Goal: Task Accomplishment & Management: Use online tool/utility

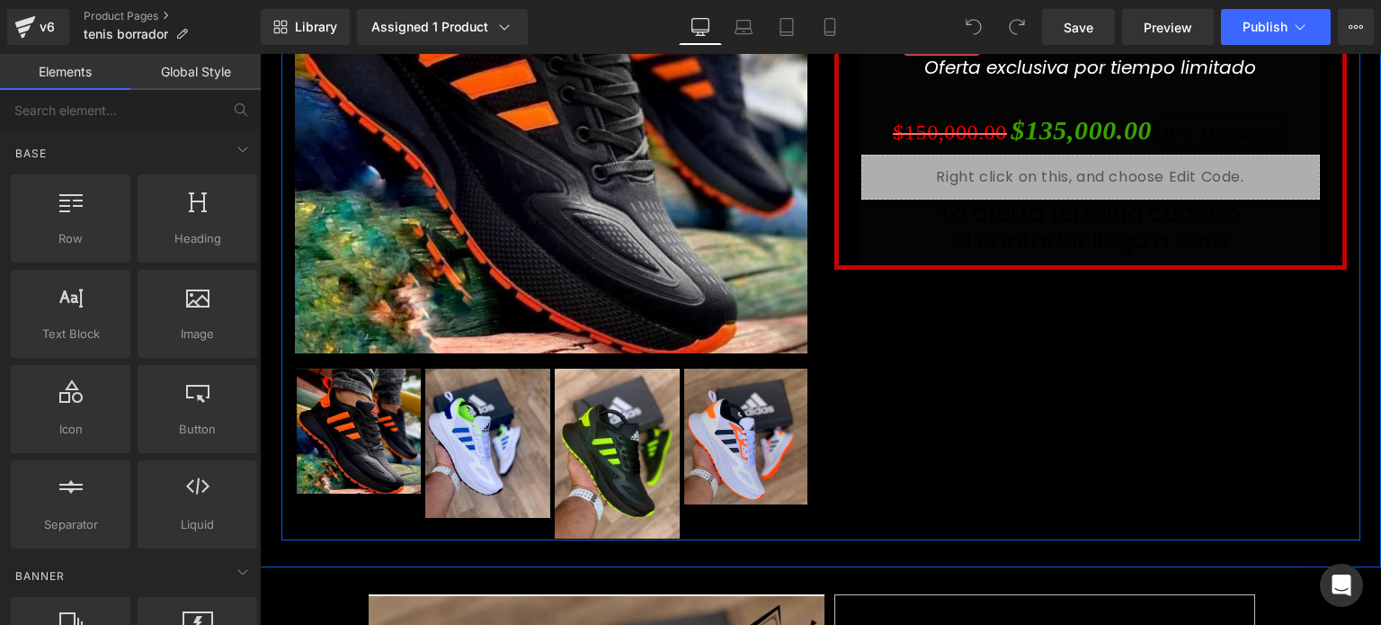
scroll to position [298, 0]
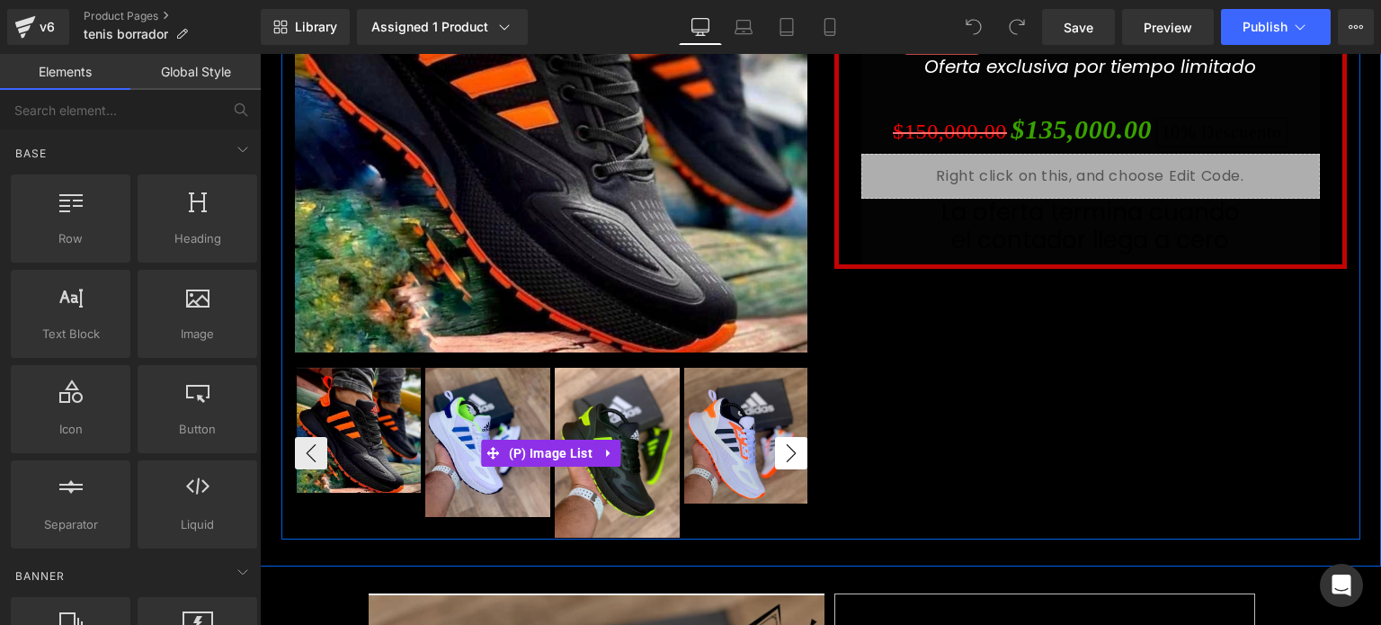
click at [775, 449] on button "›" at bounding box center [791, 453] width 32 height 32
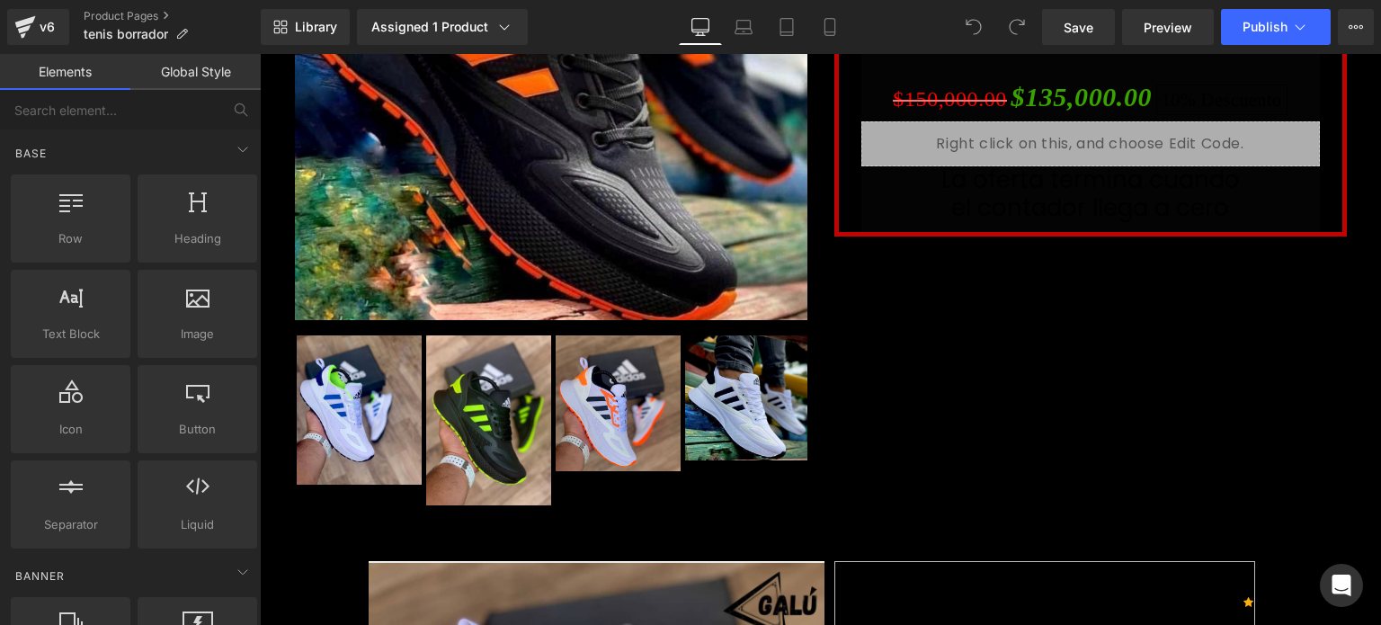
scroll to position [333, 0]
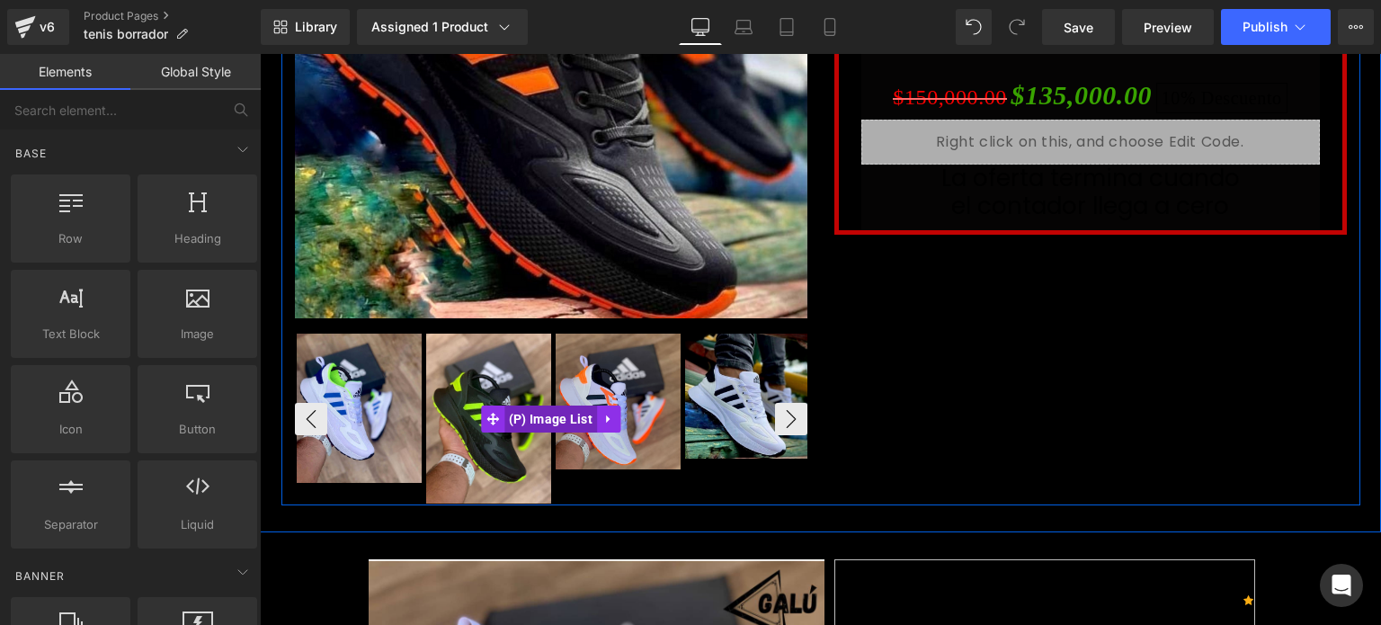
click at [531, 412] on span "(P) Image List" at bounding box center [550, 418] width 93 height 27
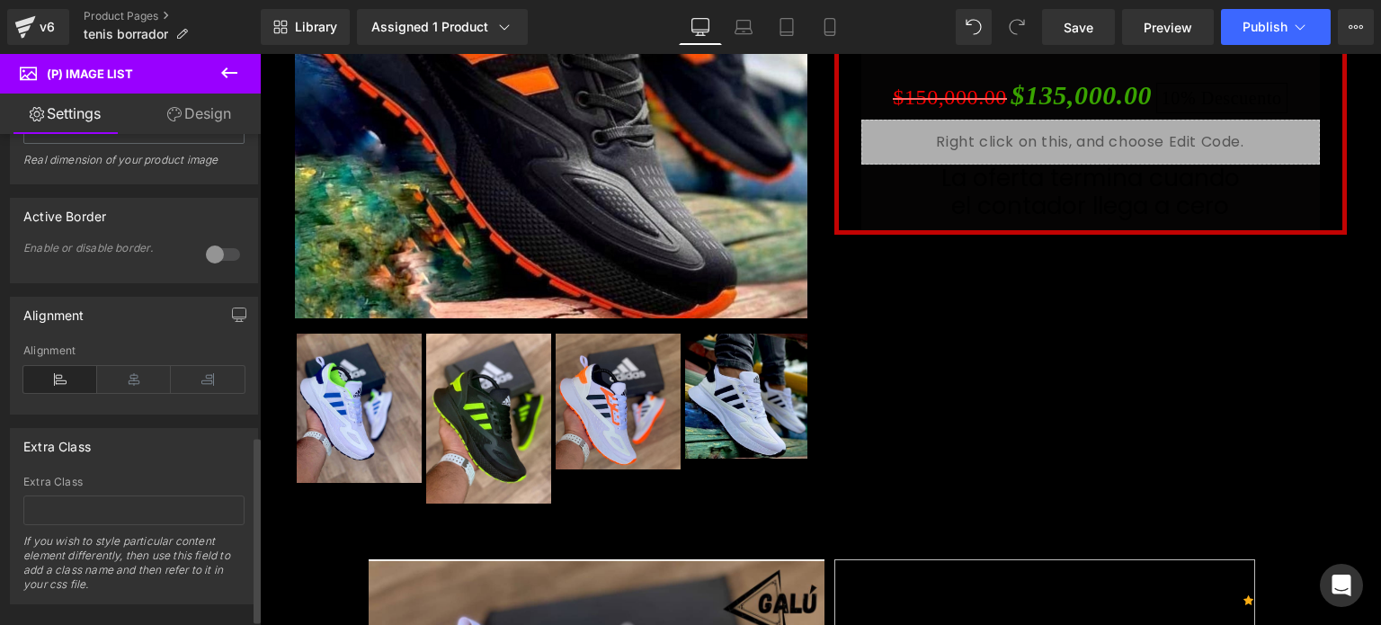
scroll to position [808, 0]
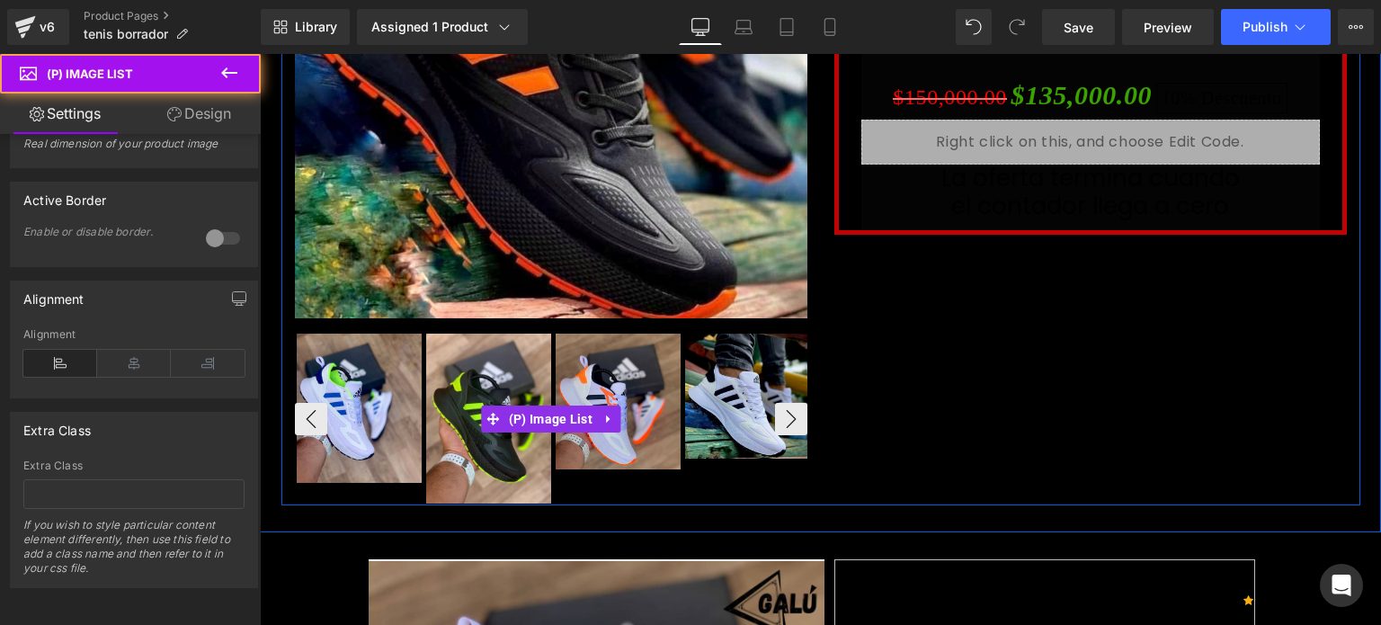
click at [752, 374] on img at bounding box center [747, 395] width 125 height 125
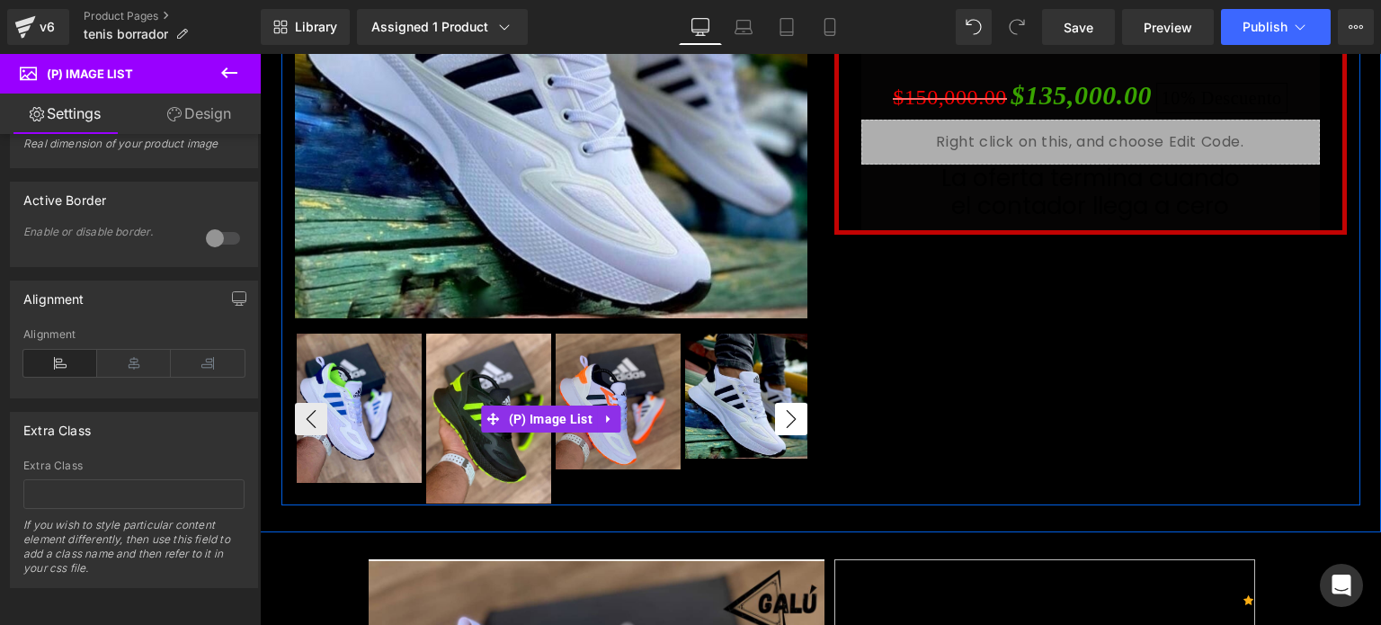
click at [783, 418] on button "›" at bounding box center [791, 419] width 32 height 32
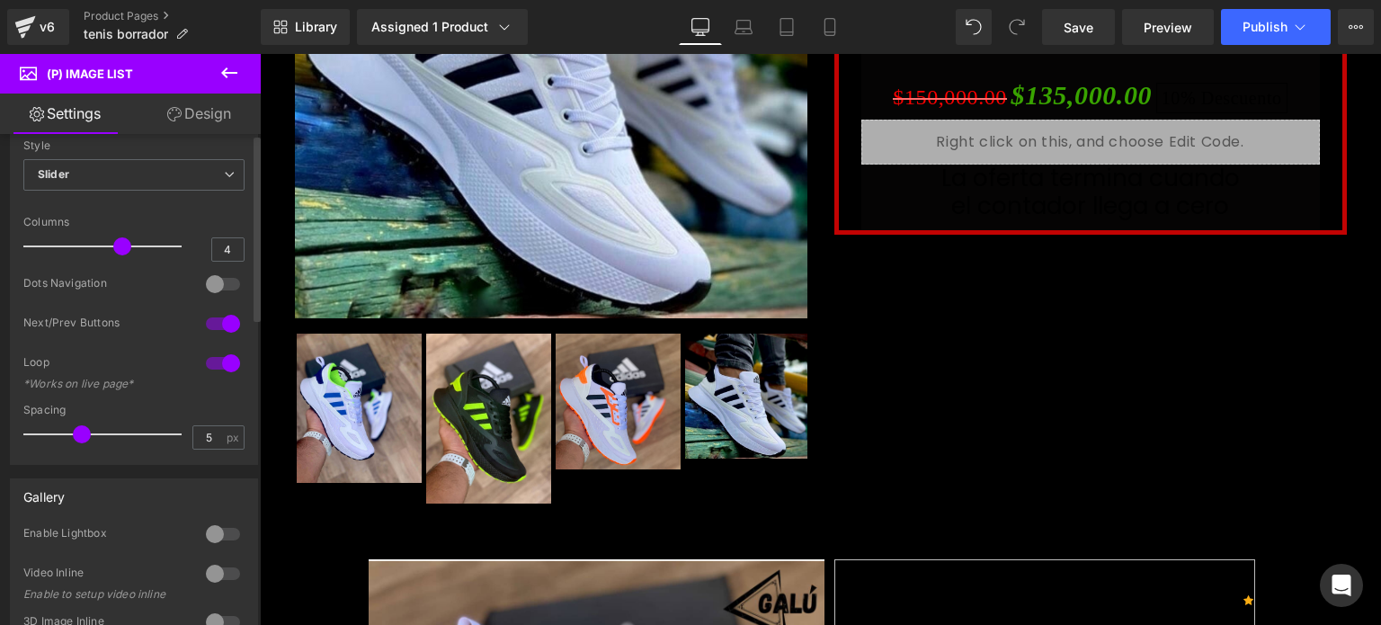
scroll to position [0, 0]
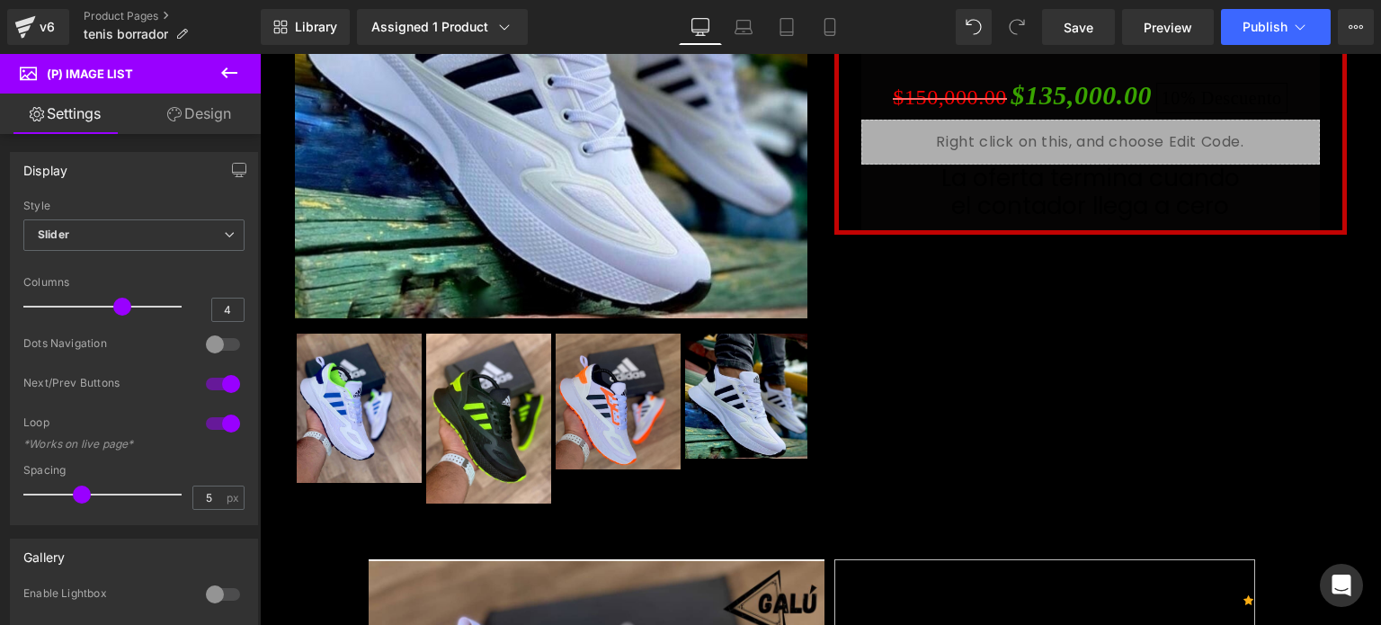
click at [209, 118] on link "Design" at bounding box center [199, 113] width 130 height 40
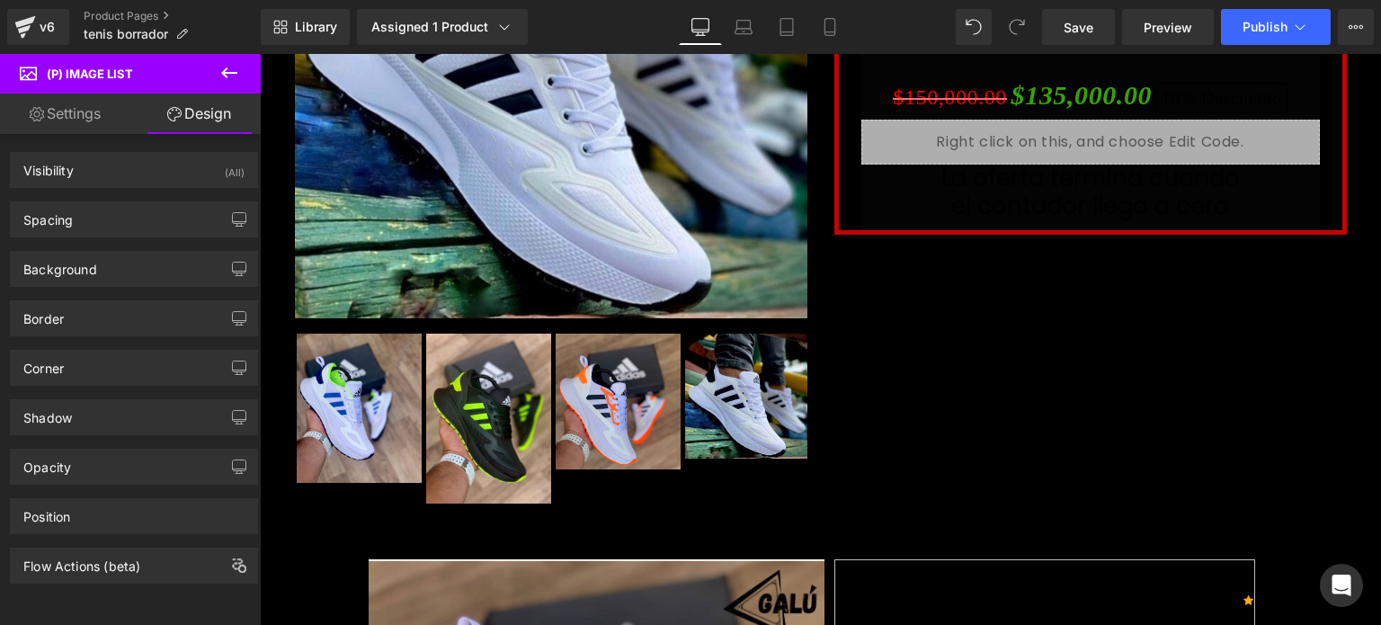
click at [63, 121] on link "Settings" at bounding box center [65, 113] width 130 height 40
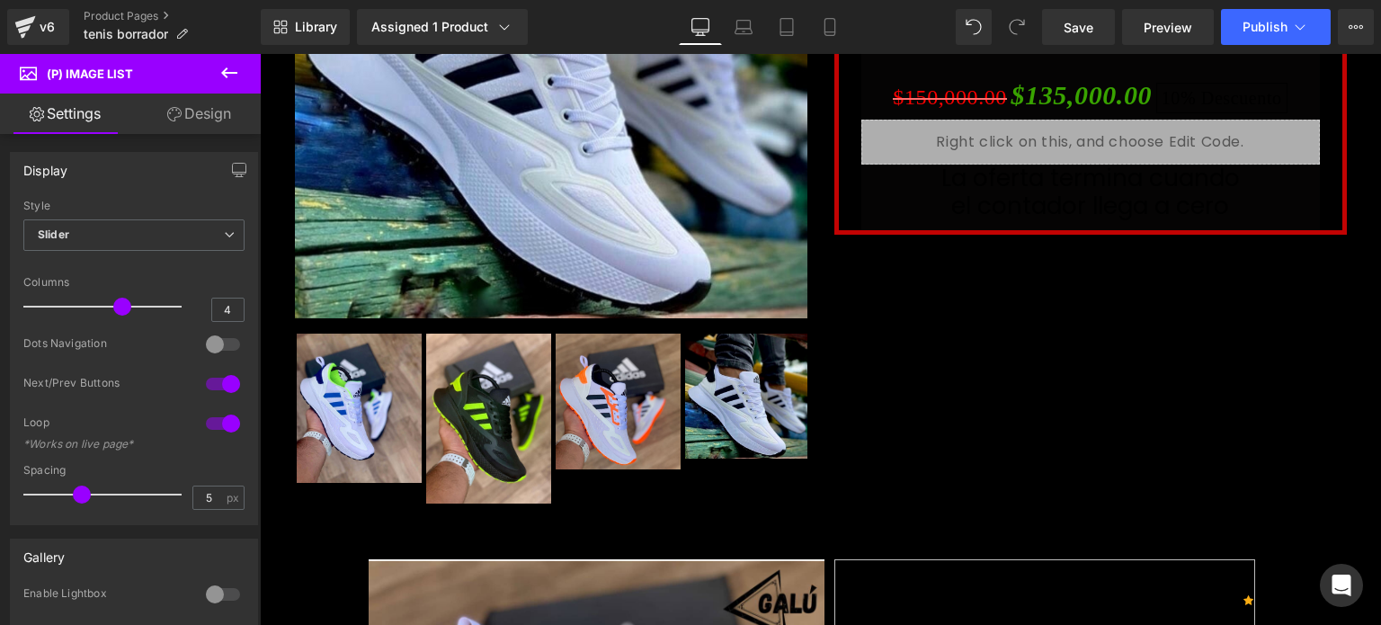
click at [134, 69] on span "(P) Image List" at bounding box center [108, 74] width 180 height 40
click at [228, 67] on icon at bounding box center [229, 73] width 22 height 22
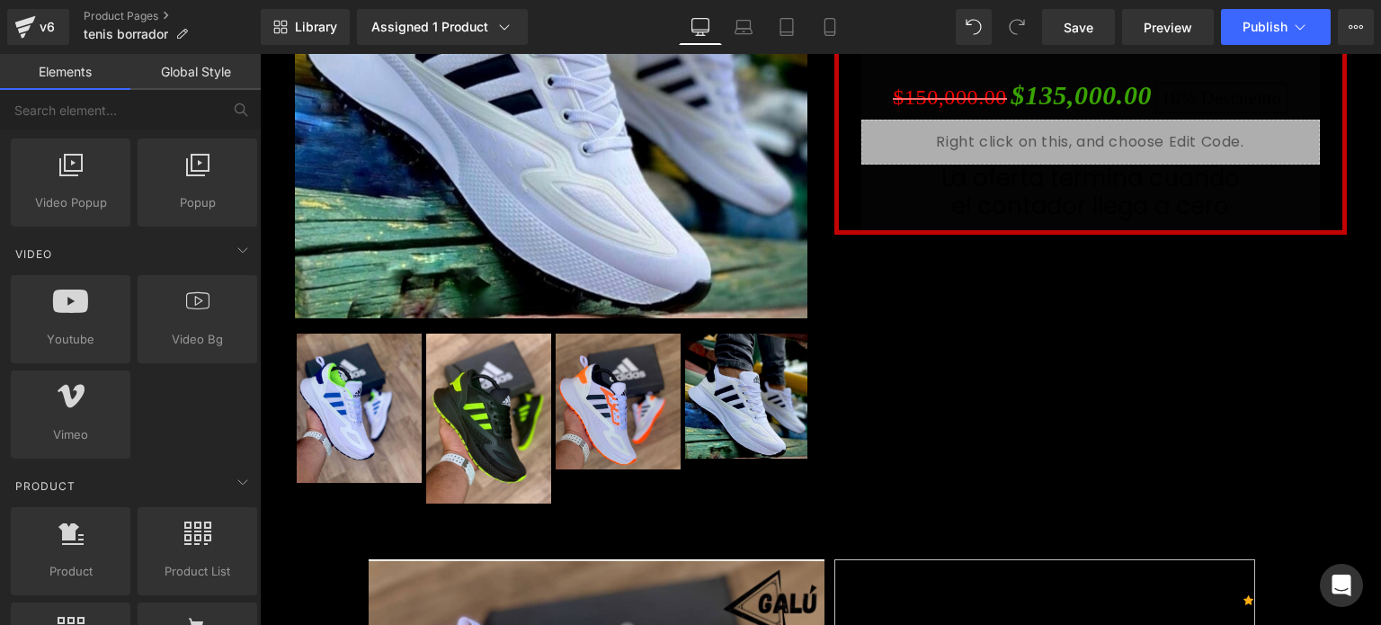
scroll to position [1253, 0]
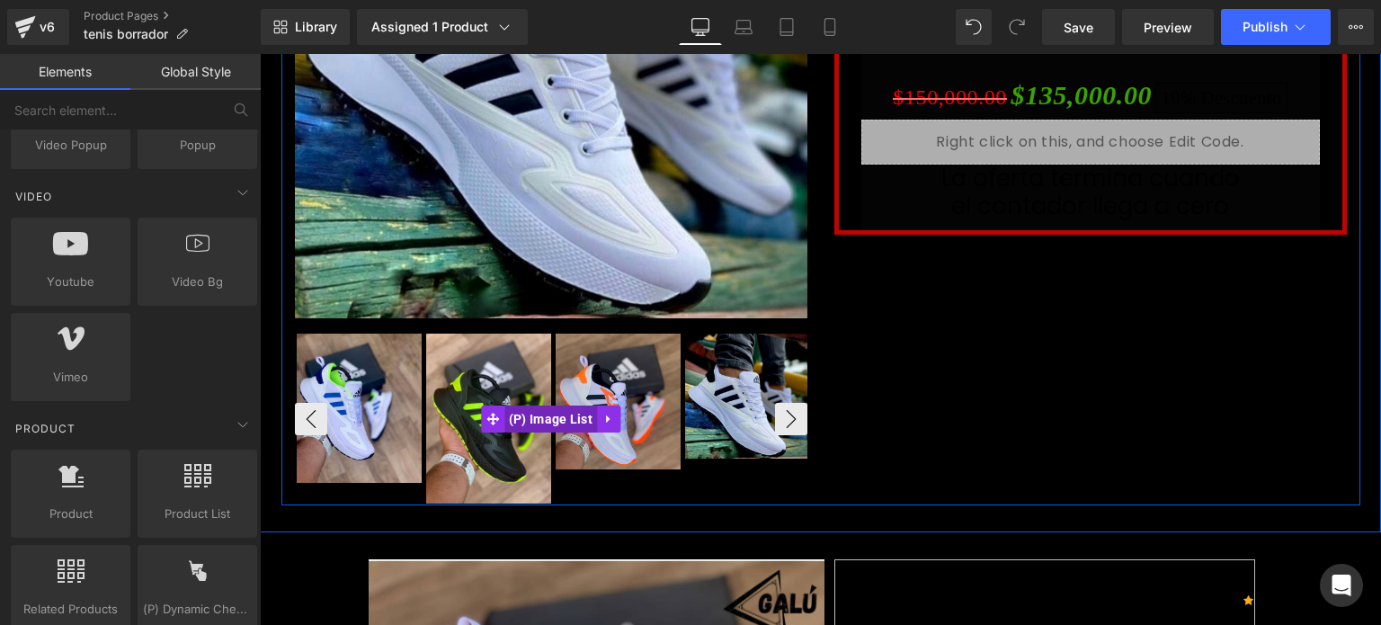
click at [548, 413] on span "(P) Image List" at bounding box center [550, 418] width 93 height 27
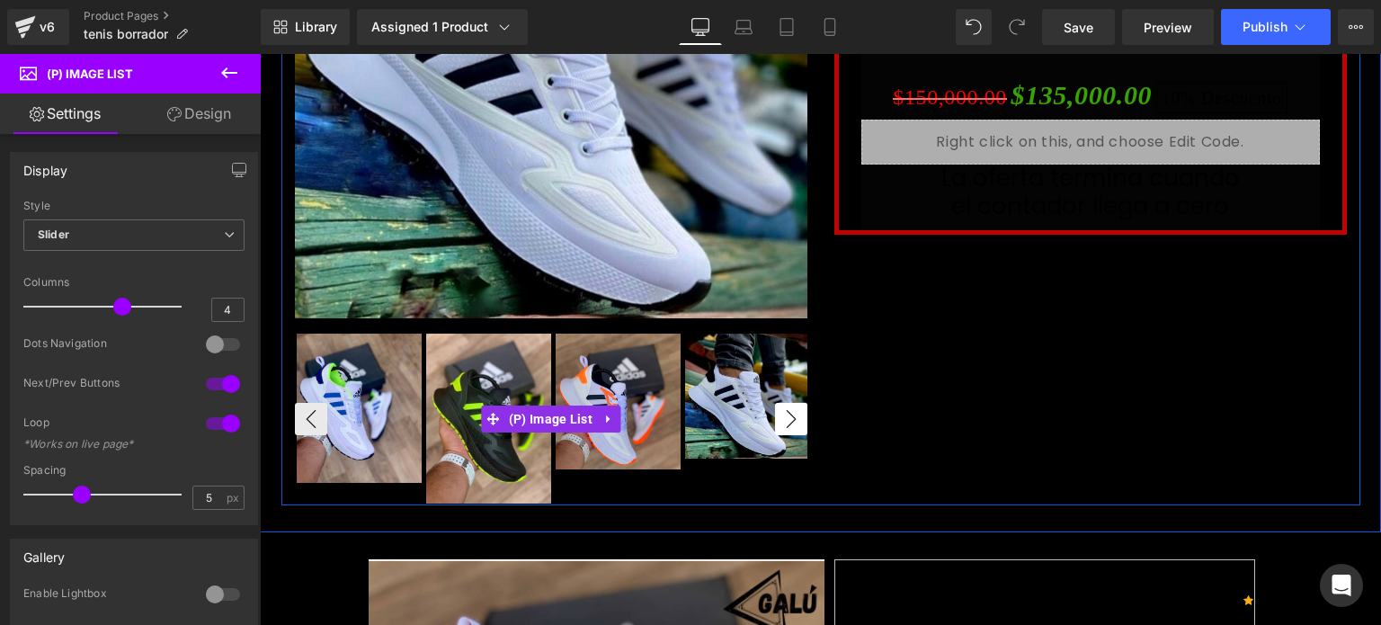
click at [779, 416] on button "›" at bounding box center [791, 419] width 32 height 32
click at [305, 417] on button "‹" at bounding box center [311, 419] width 32 height 32
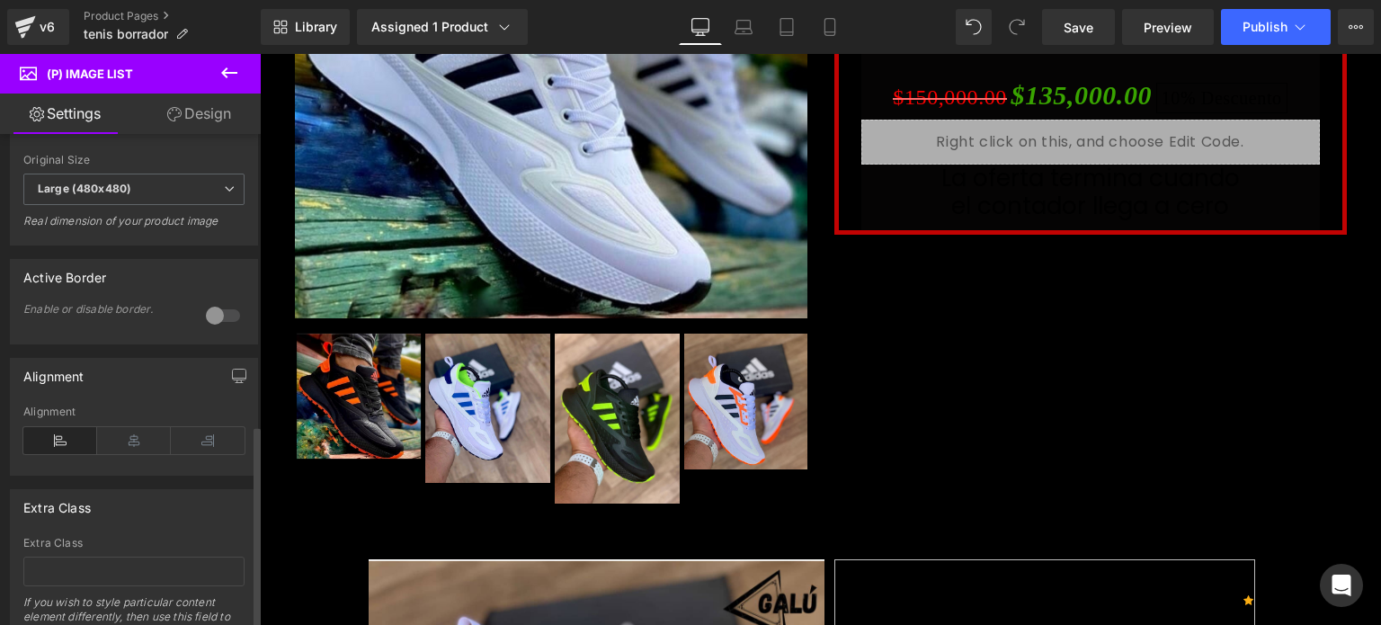
scroll to position [808, 0]
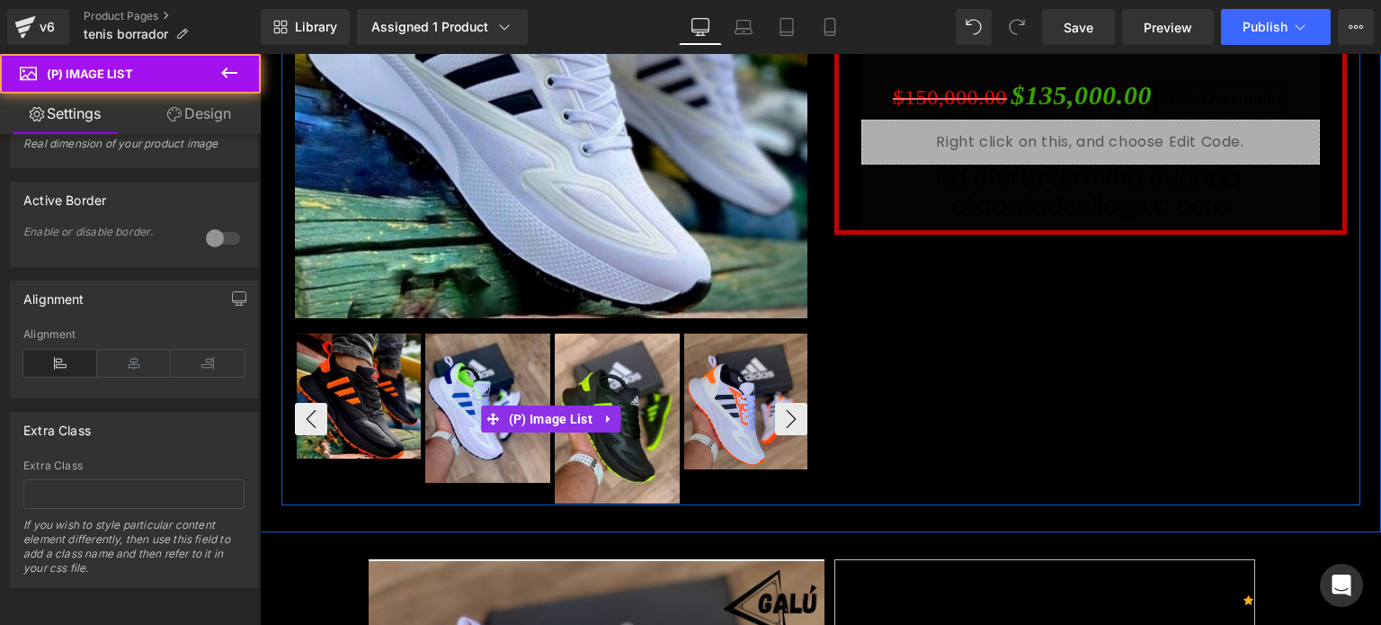
click at [357, 420] on img at bounding box center [359, 395] width 125 height 125
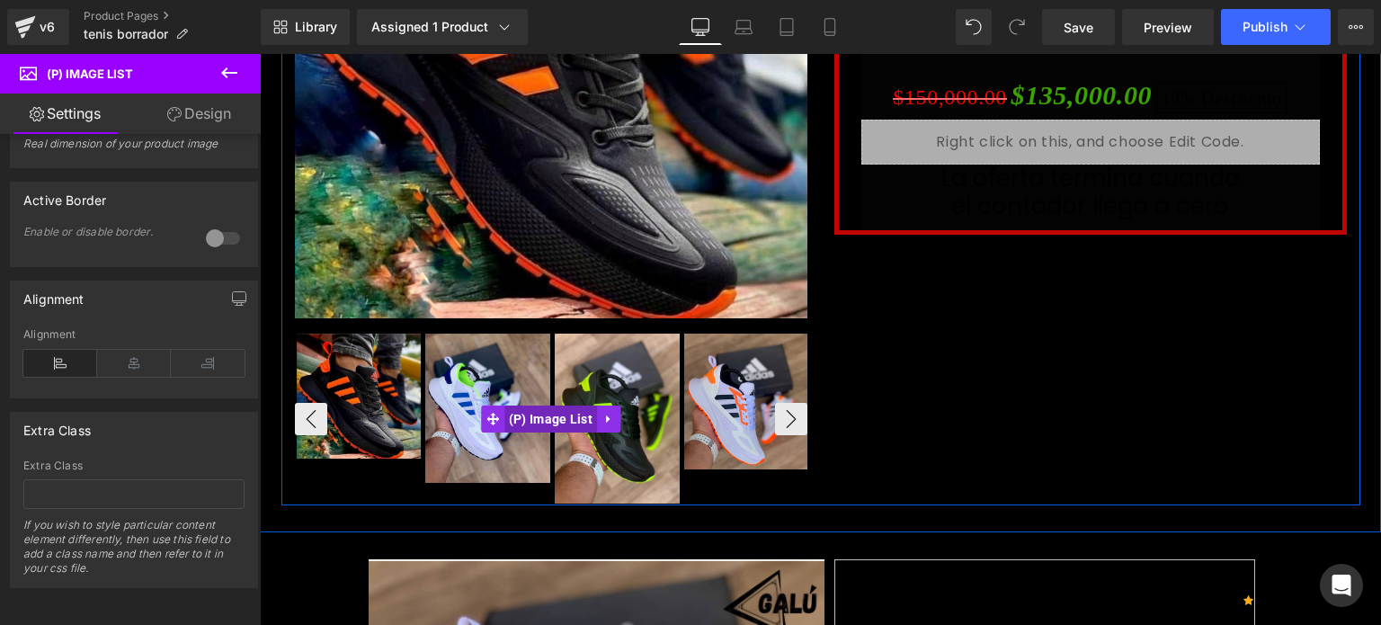
click at [533, 413] on span "(P) Image List" at bounding box center [550, 418] width 93 height 27
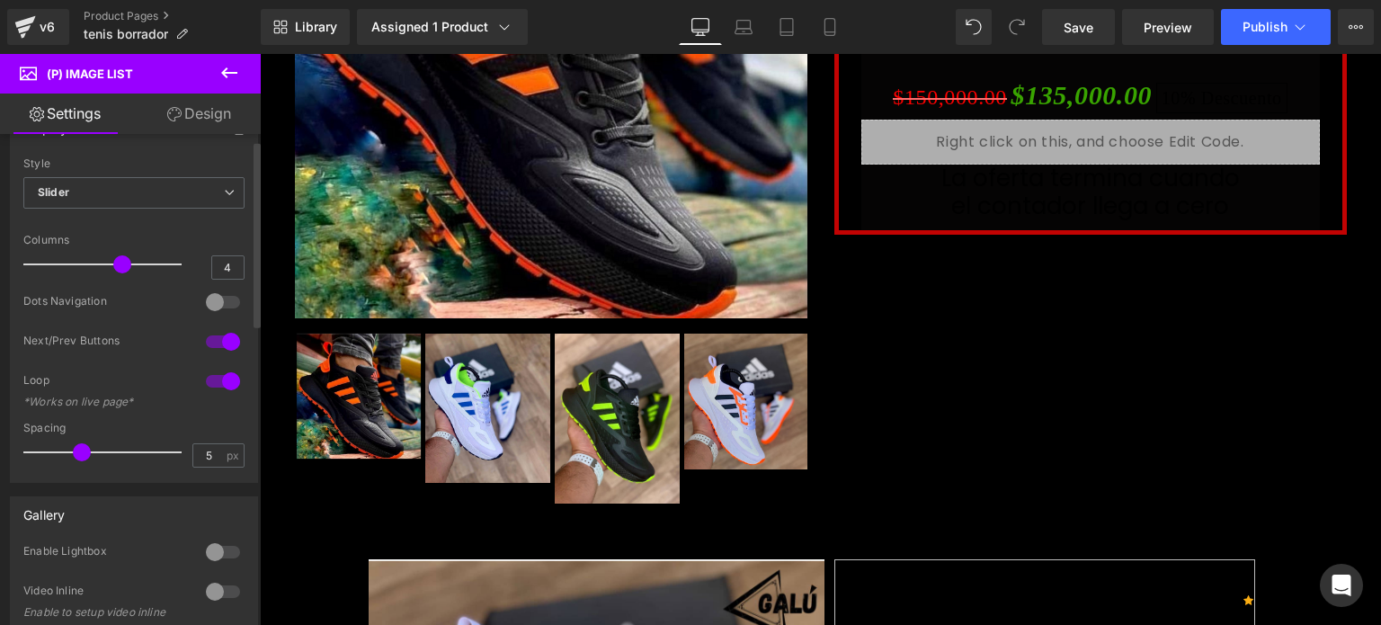
scroll to position [0, 0]
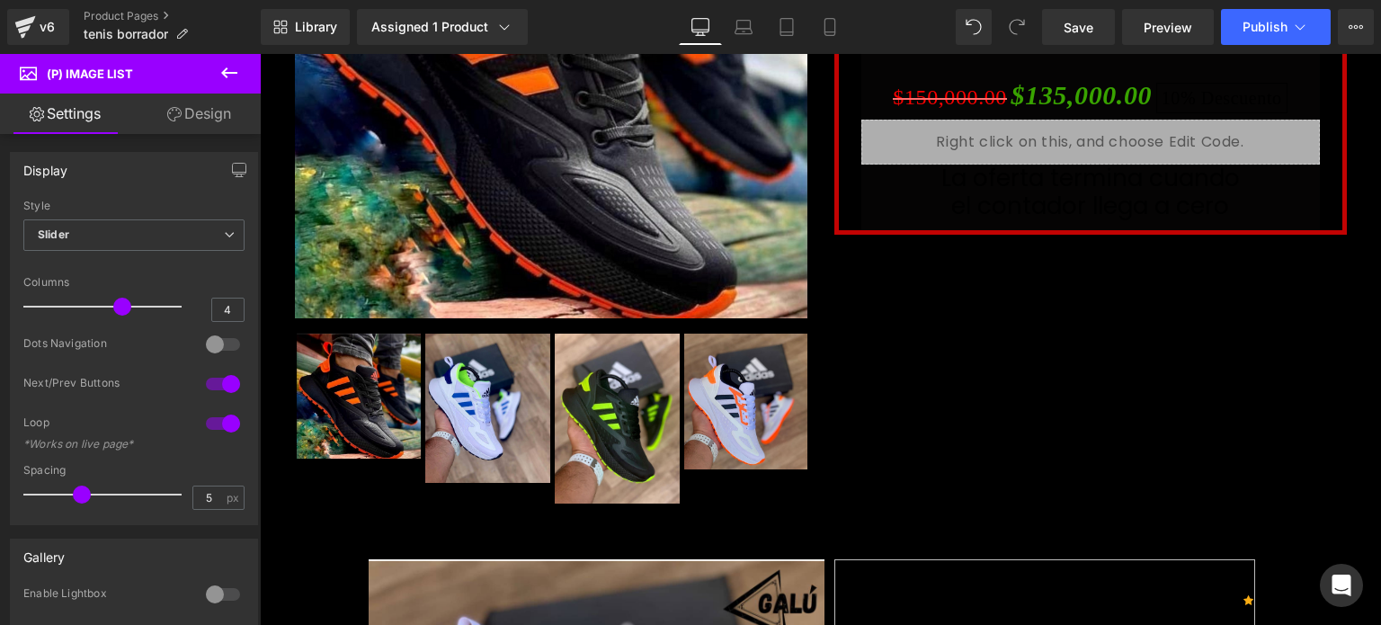
click at [28, 71] on icon at bounding box center [28, 71] width 17 height 17
click at [227, 78] on icon at bounding box center [229, 73] width 22 height 22
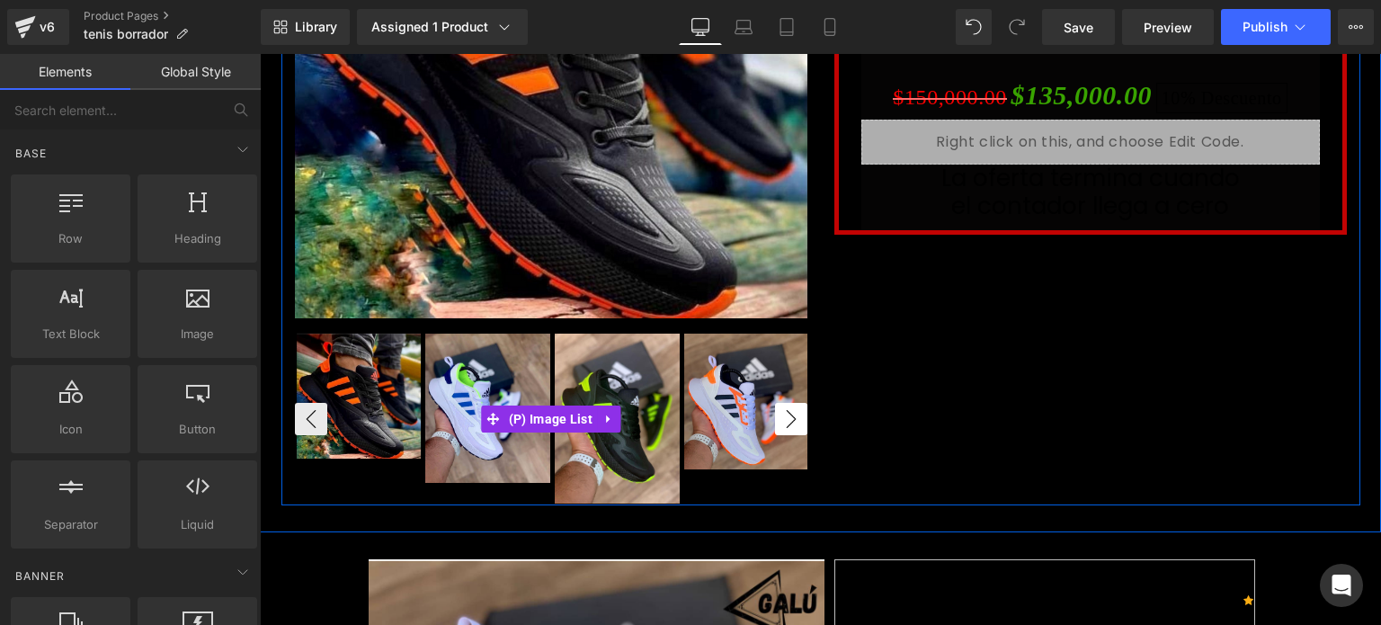
click at [780, 422] on button "›" at bounding box center [791, 419] width 32 height 32
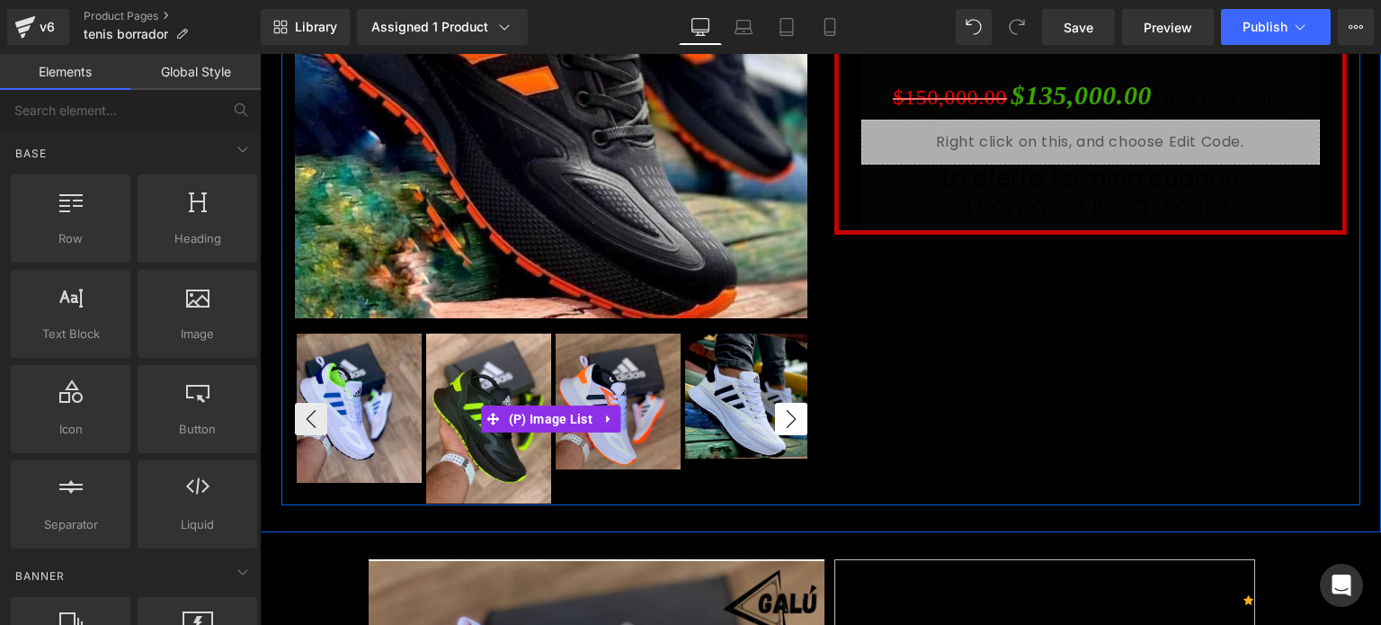
click at [780, 422] on button "›" at bounding box center [791, 419] width 32 height 32
click at [737, 387] on img at bounding box center [747, 395] width 125 height 125
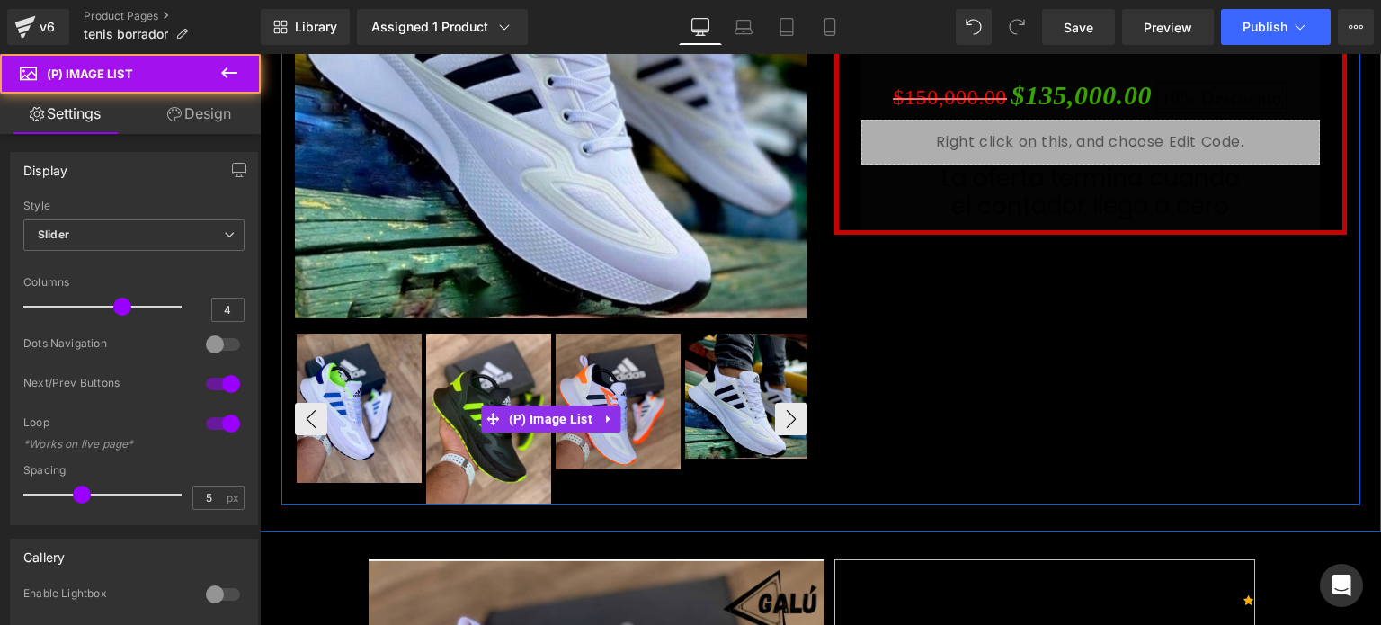
click at [738, 403] on img at bounding box center [747, 395] width 125 height 125
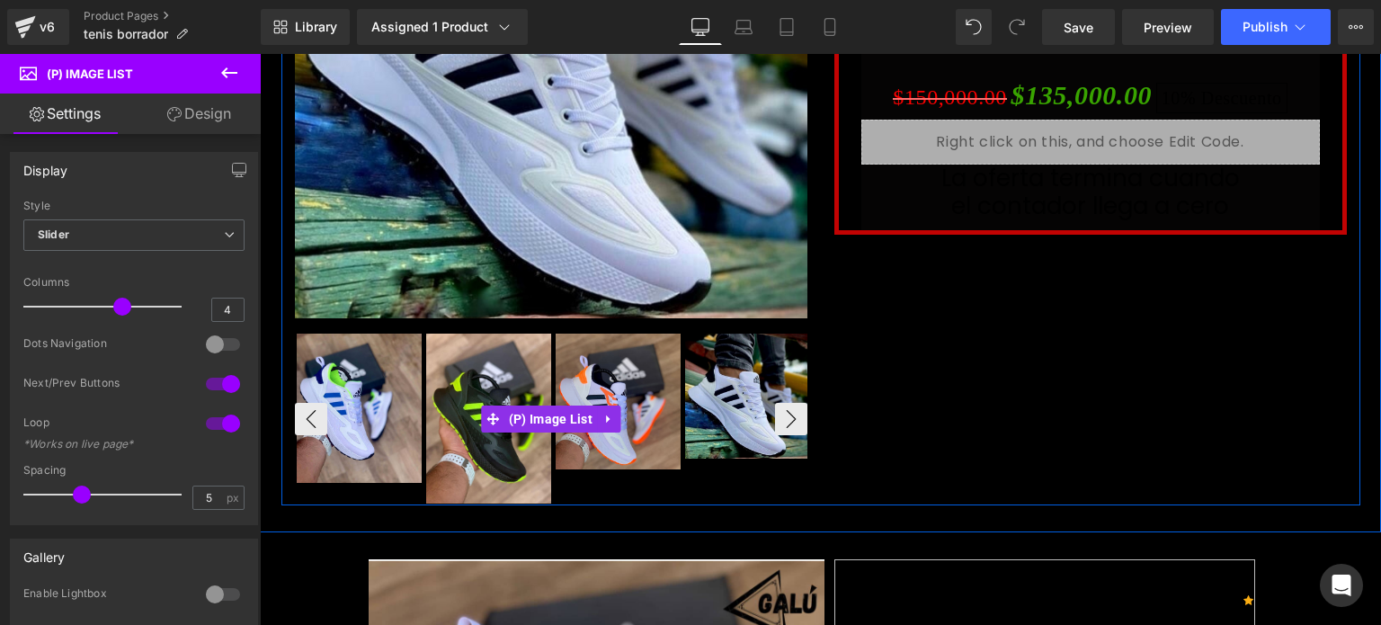
click at [738, 403] on img at bounding box center [747, 395] width 125 height 125
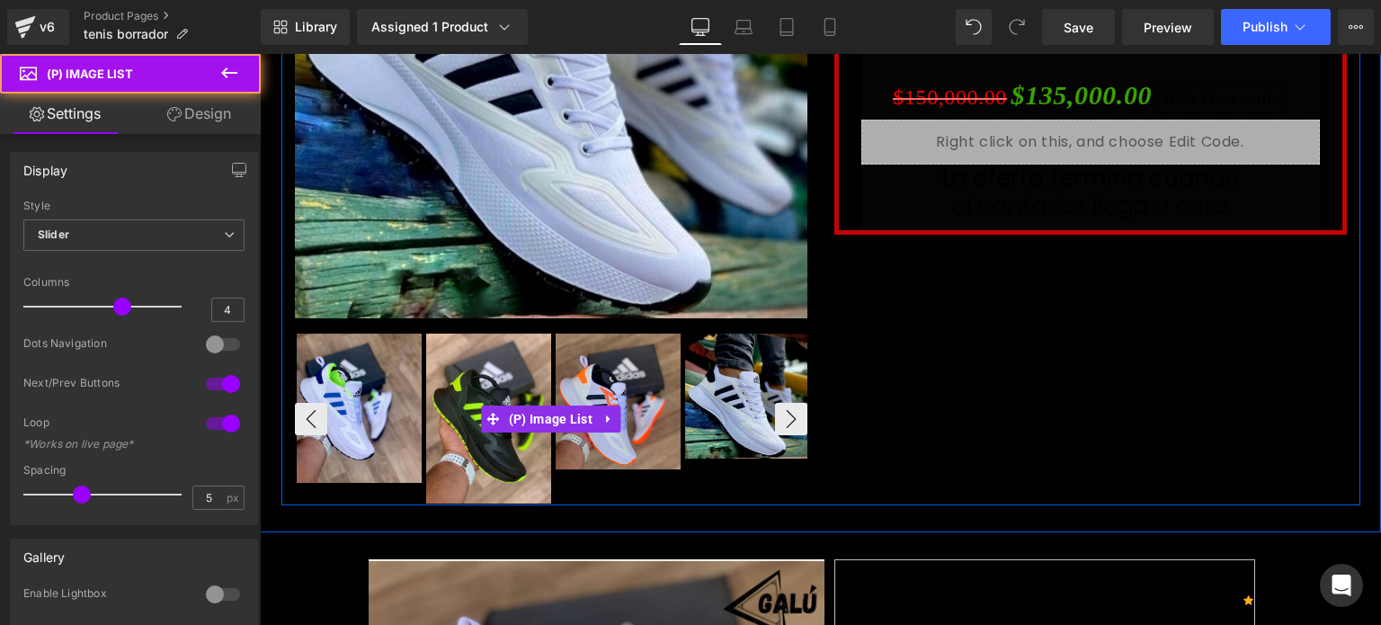
click at [738, 403] on img at bounding box center [747, 395] width 125 height 125
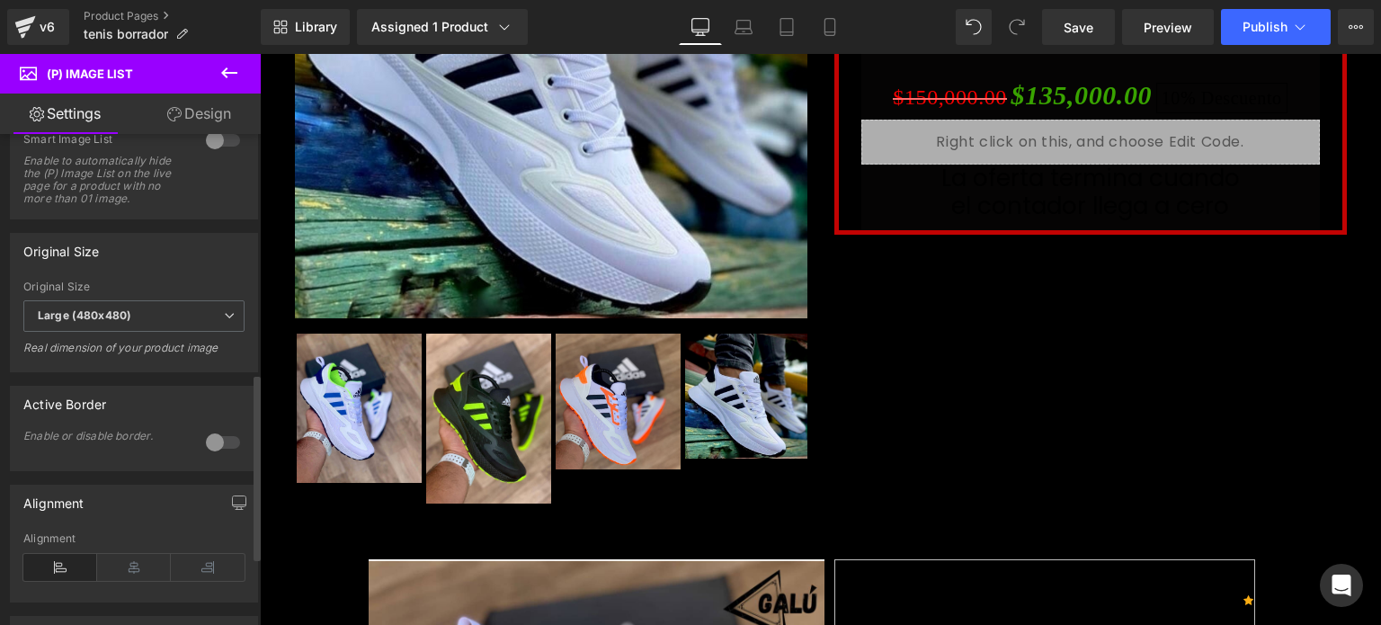
scroll to position [808, 0]
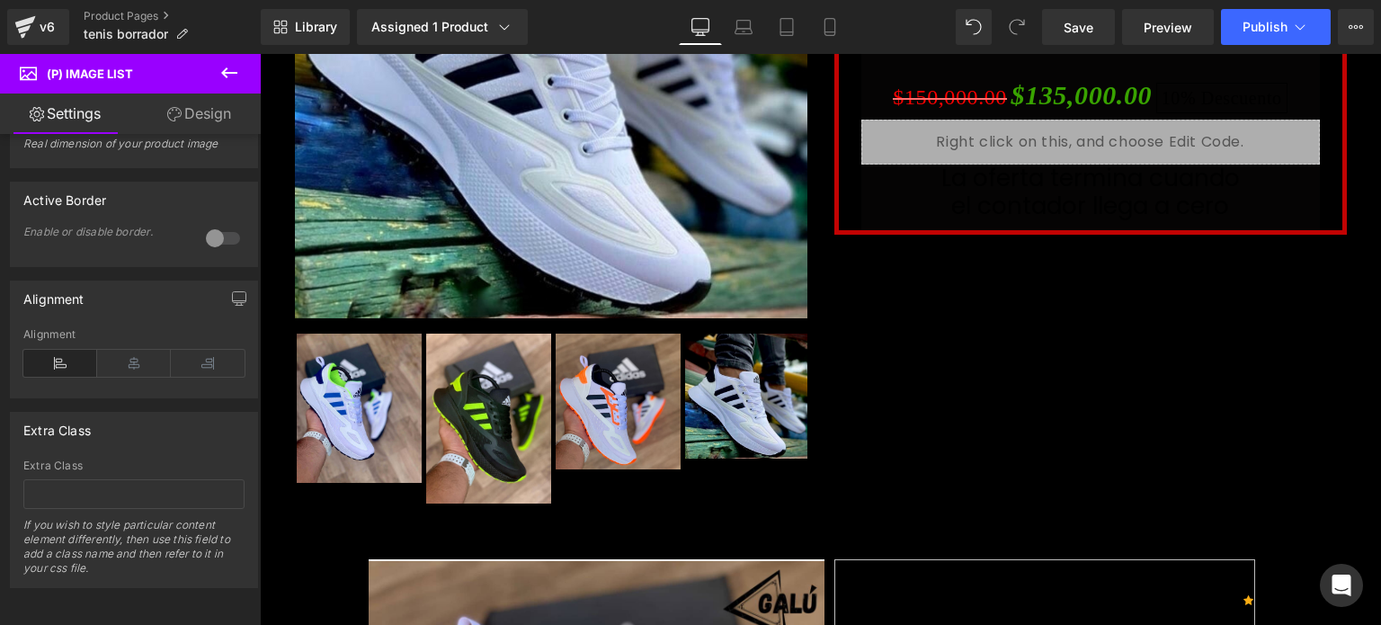
click at [227, 84] on button at bounding box center [229, 74] width 63 height 40
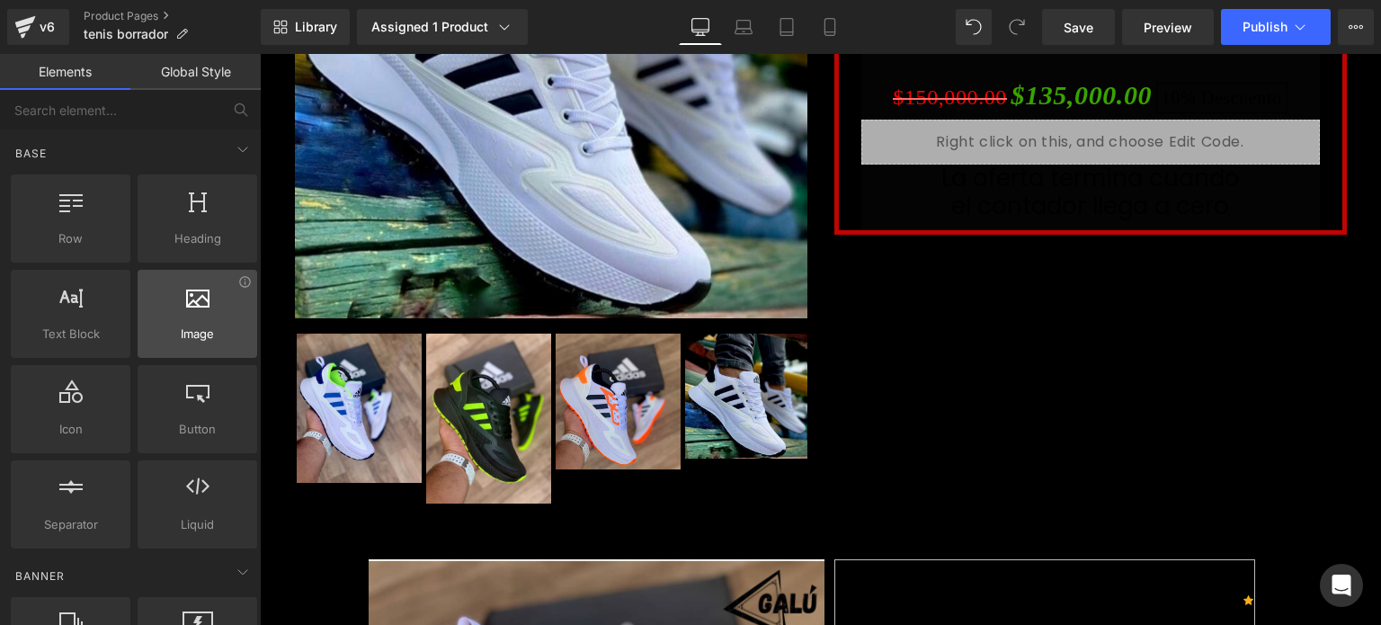
click at [194, 292] on icon at bounding box center [197, 295] width 23 height 23
click at [194, 315] on div at bounding box center [197, 304] width 109 height 40
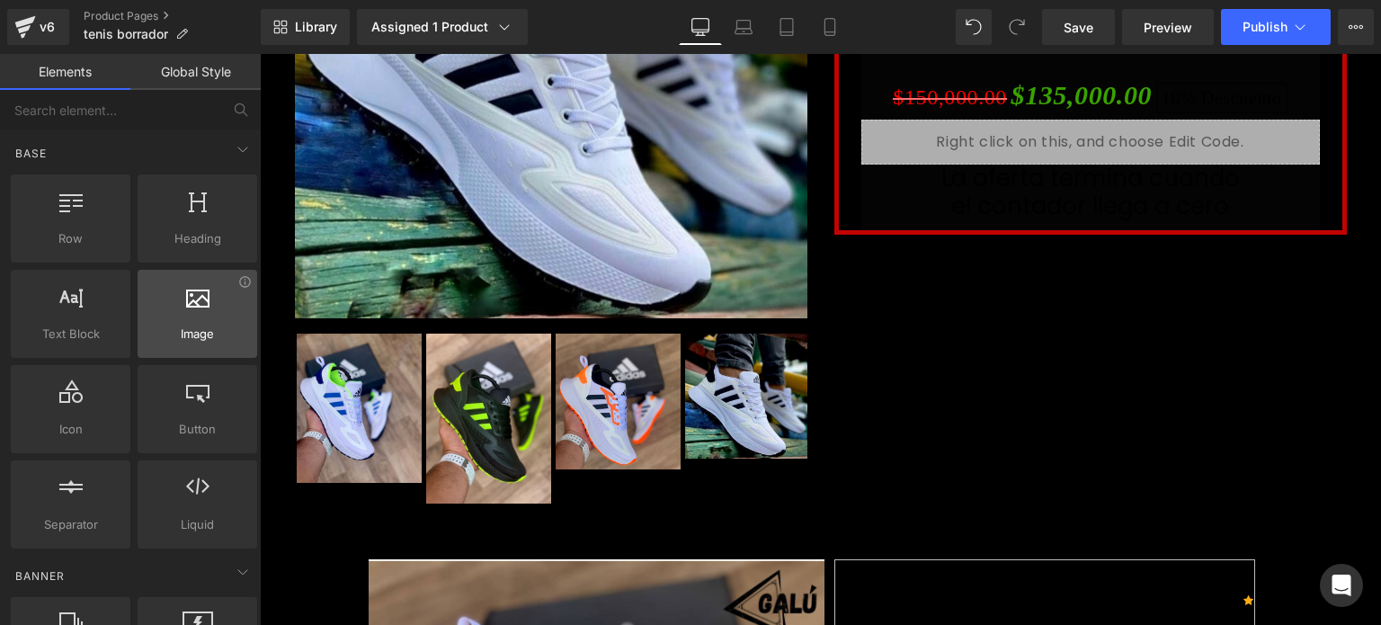
click at [194, 315] on div at bounding box center [197, 304] width 109 height 40
drag, startPoint x: 194, startPoint y: 315, endPoint x: 161, endPoint y: 324, distance: 34.2
click at [161, 324] on div "Image images, photos, alts, uploads" at bounding box center [198, 314] width 120 height 88
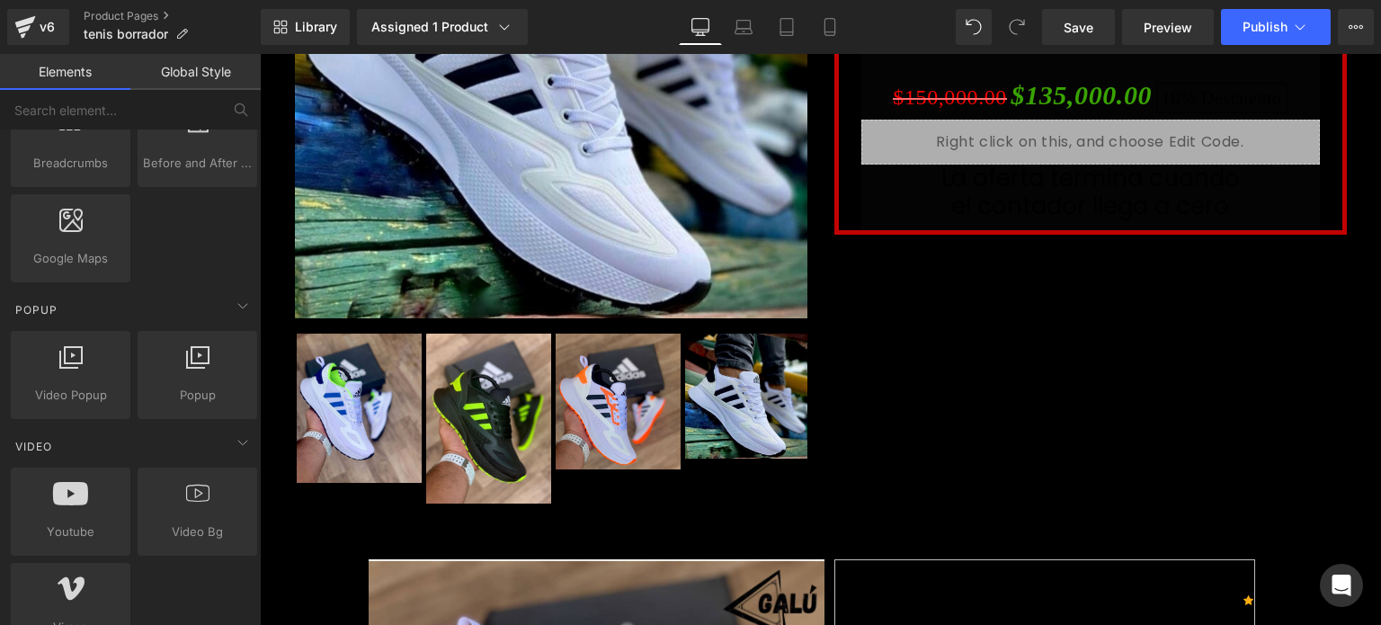
scroll to position [1013, 0]
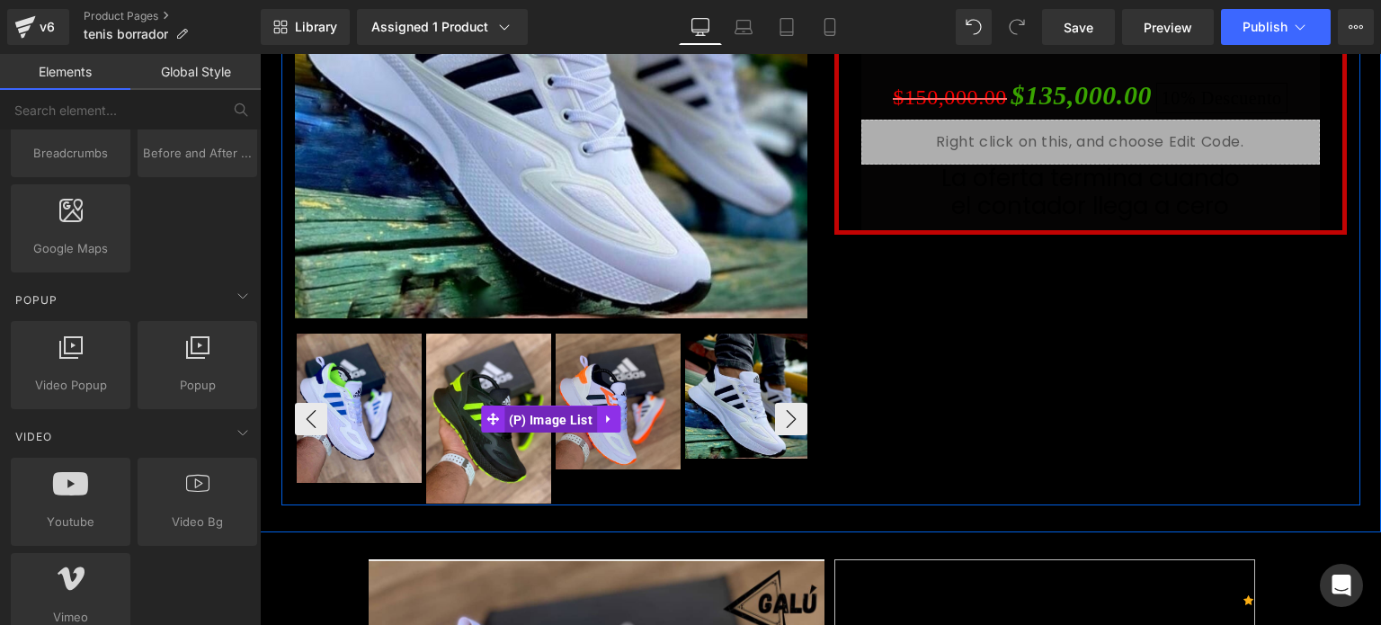
click at [533, 415] on span "(P) Image List" at bounding box center [550, 419] width 93 height 27
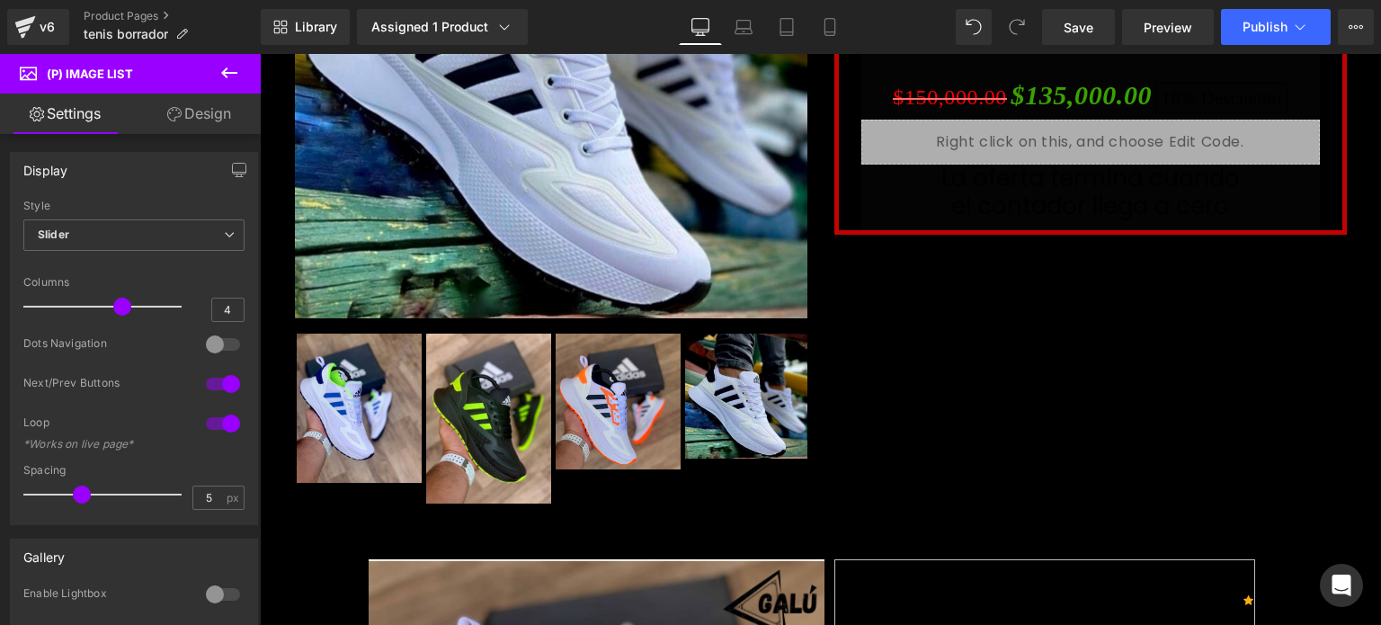
click at [207, 118] on link "Design" at bounding box center [199, 113] width 130 height 40
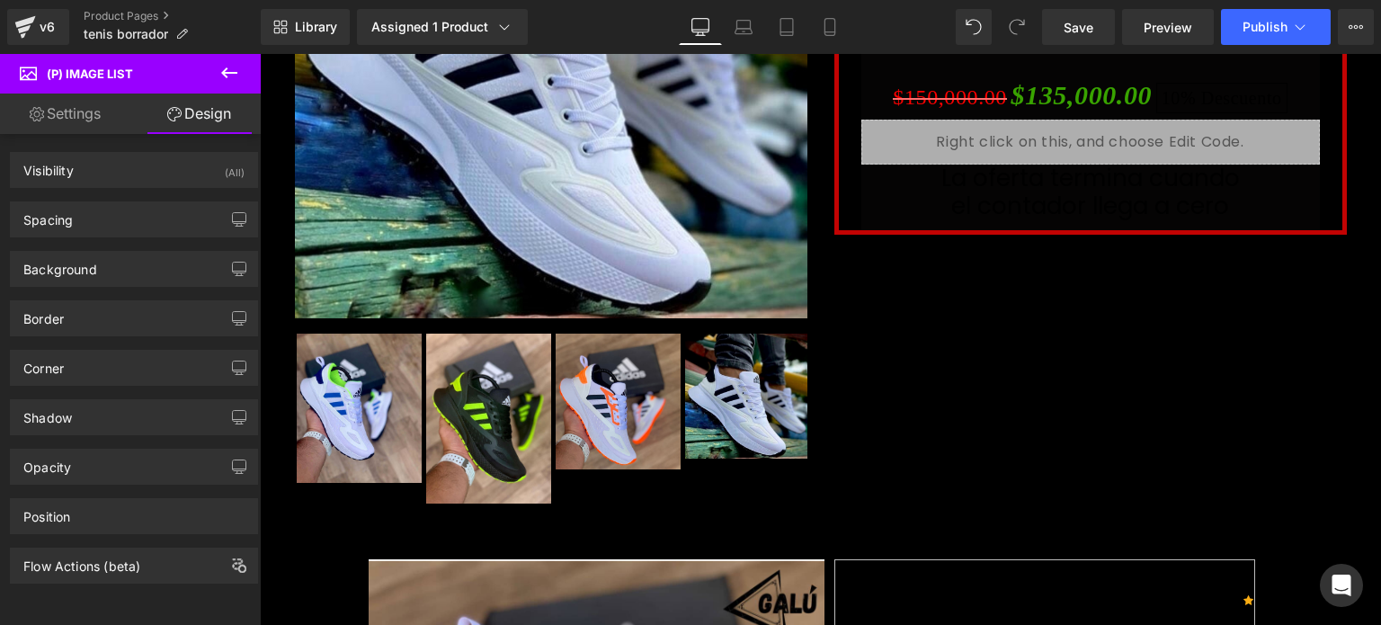
click at [60, 114] on link "Settings" at bounding box center [65, 113] width 130 height 40
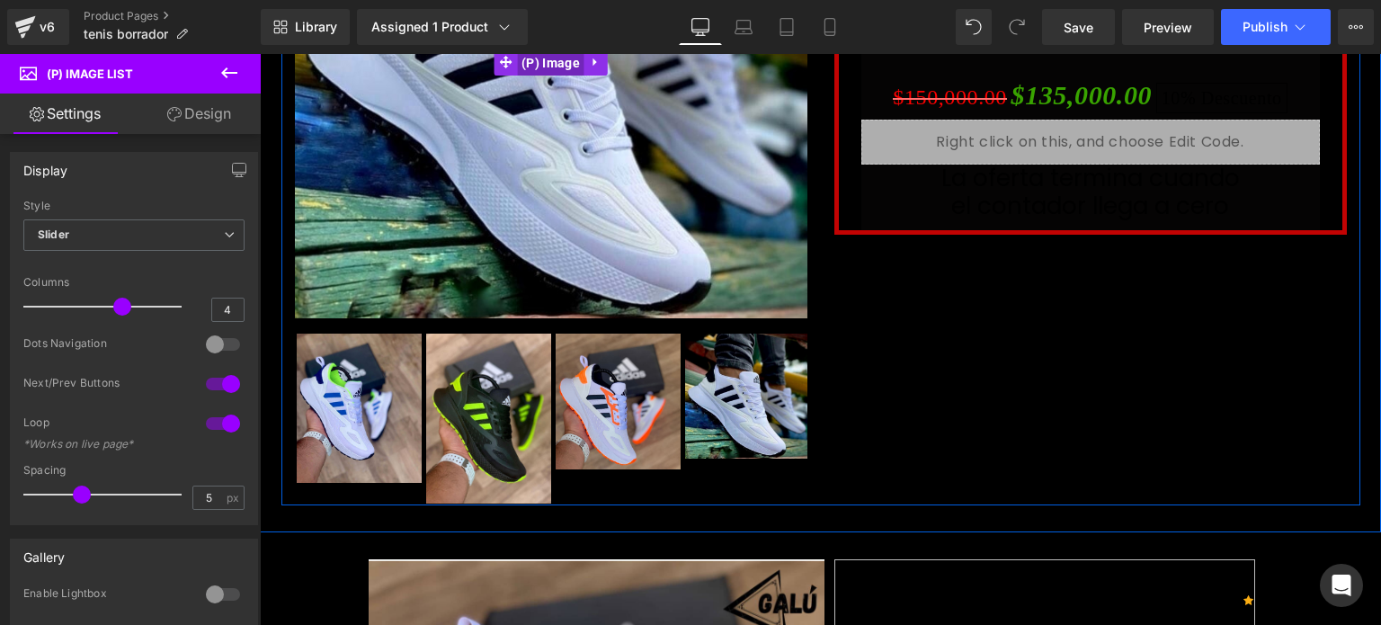
click at [542, 61] on span "(P) Image" at bounding box center [550, 62] width 67 height 27
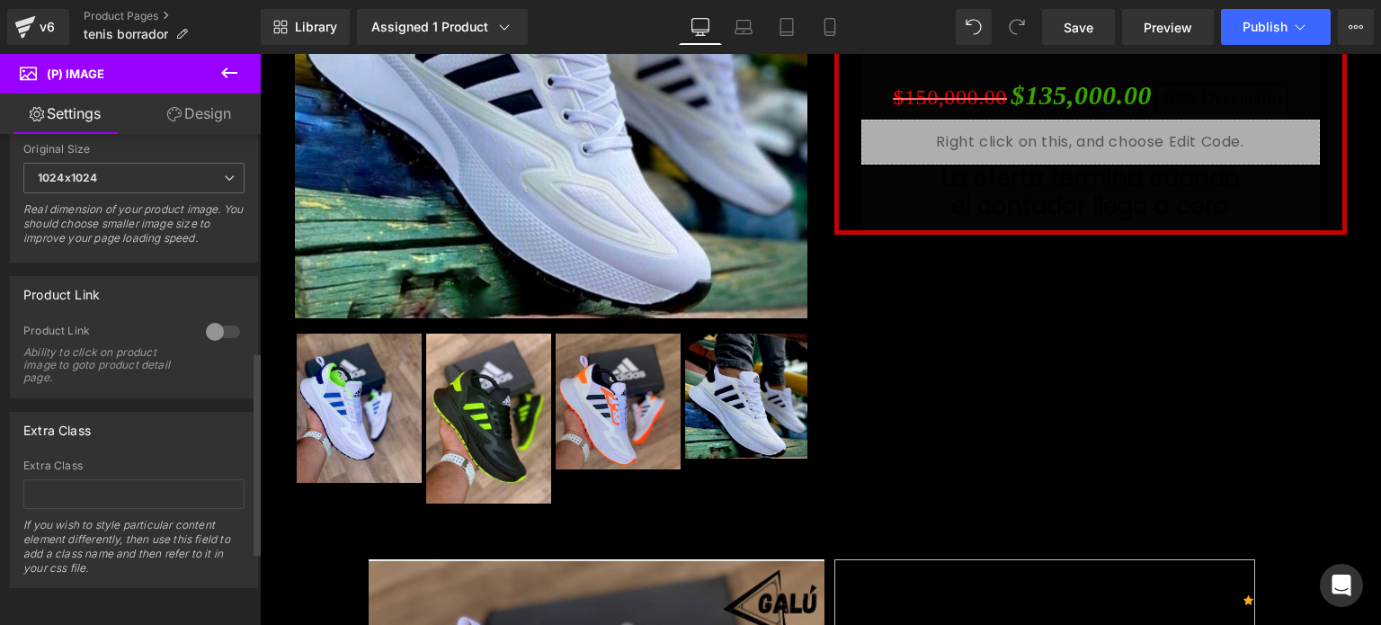
scroll to position [0, 0]
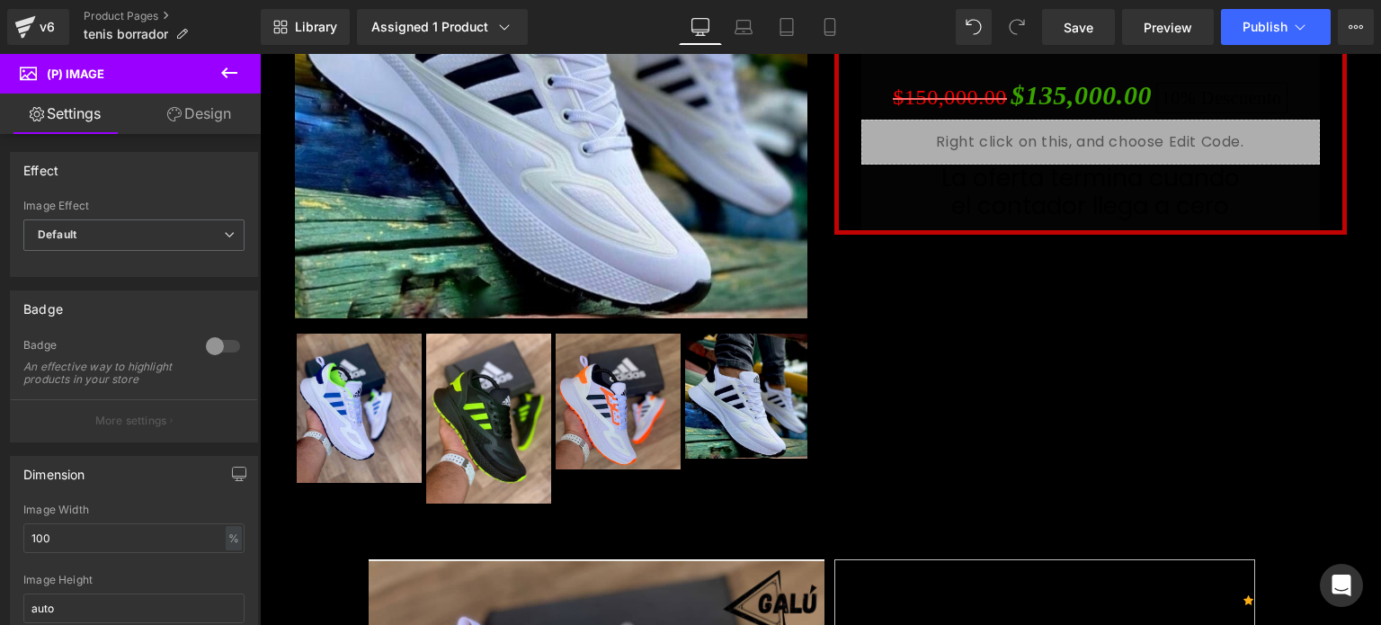
click at [218, 107] on link "Design" at bounding box center [199, 113] width 130 height 40
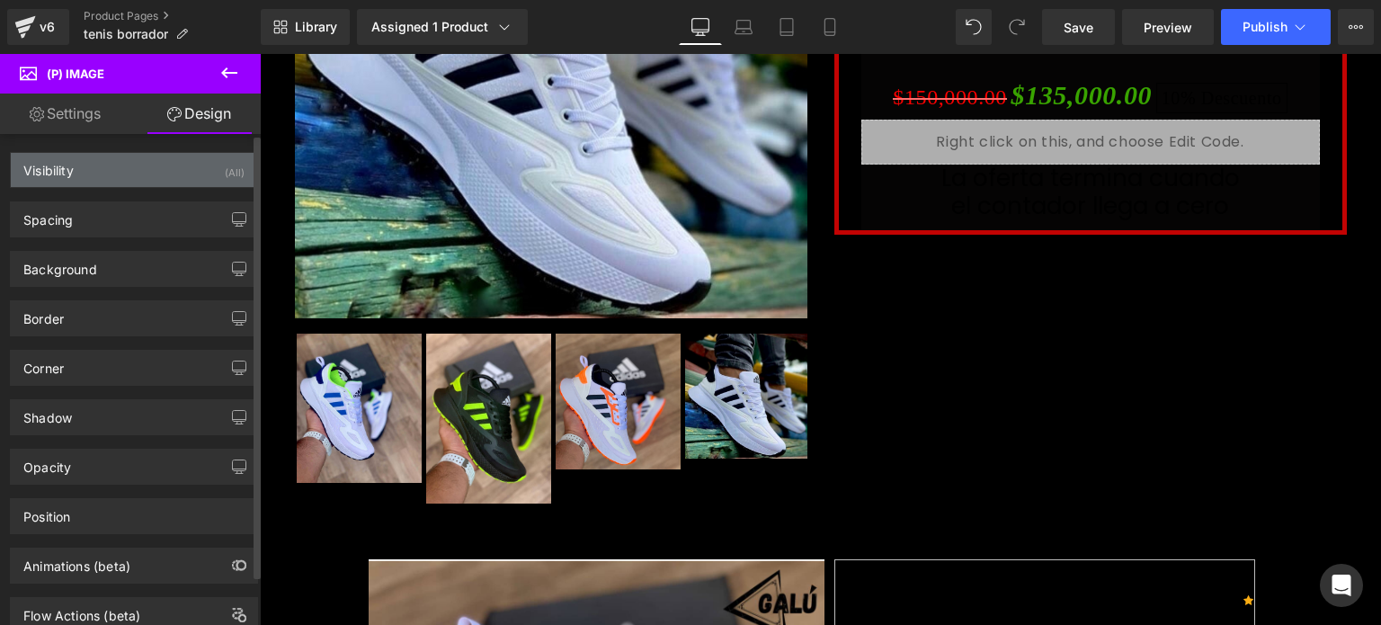
click at [101, 174] on div "Visibility (All)" at bounding box center [134, 170] width 246 height 34
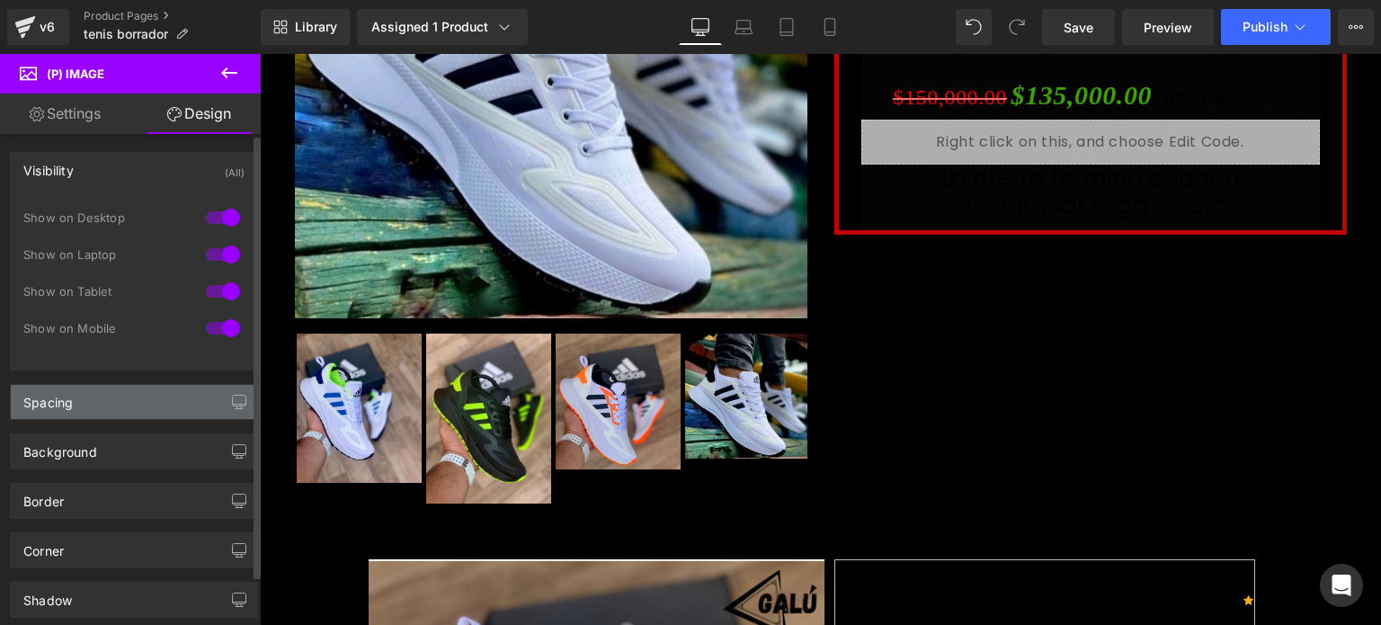
click at [88, 404] on div "Spacing" at bounding box center [134, 402] width 246 height 34
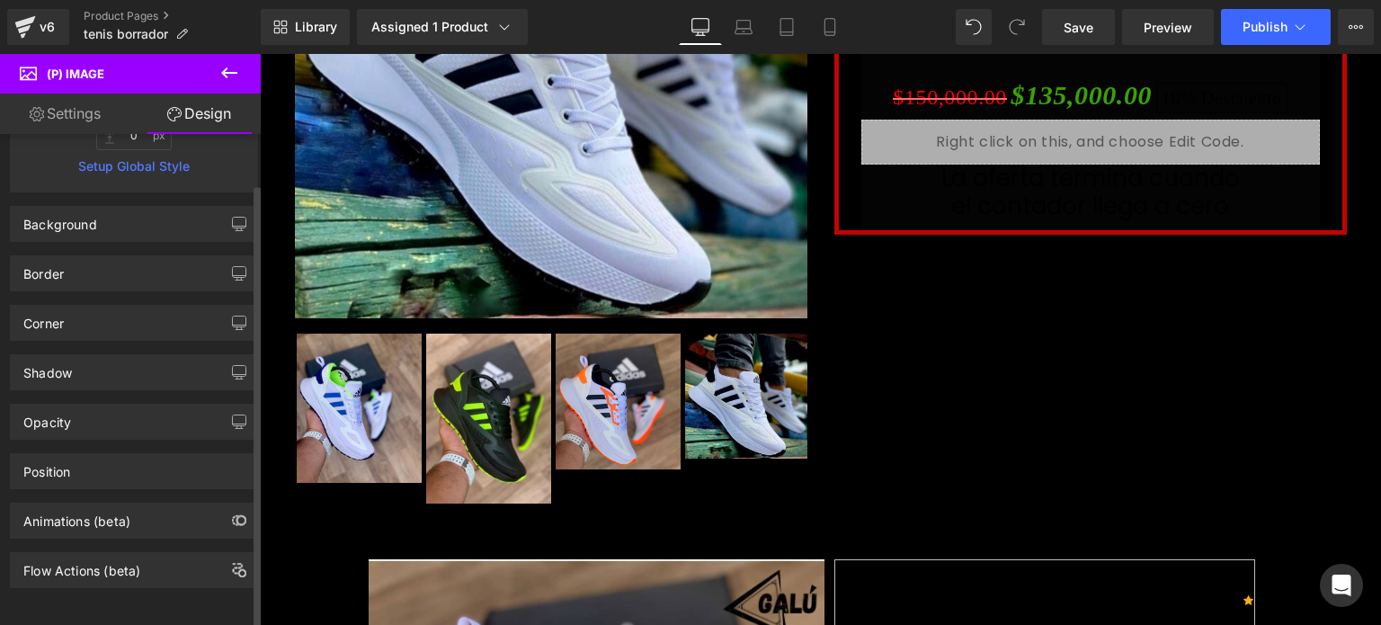
scroll to position [610, 0]
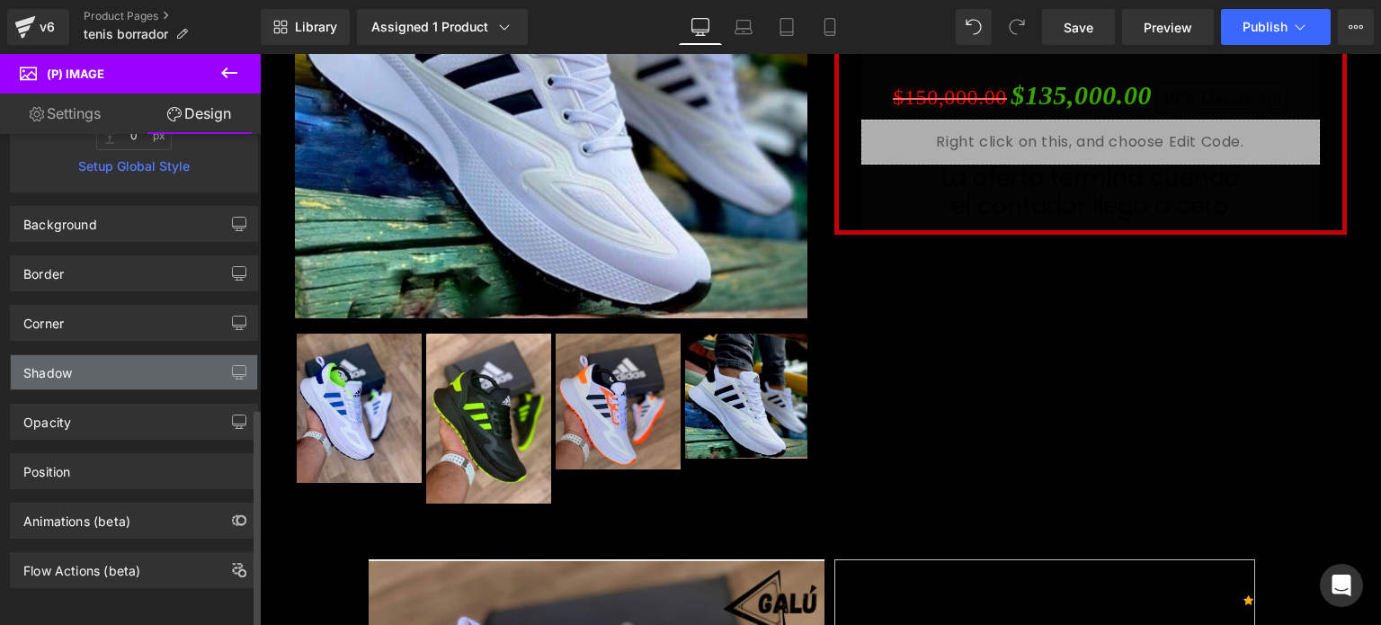
click at [68, 368] on div "Shadow" at bounding box center [47, 367] width 49 height 25
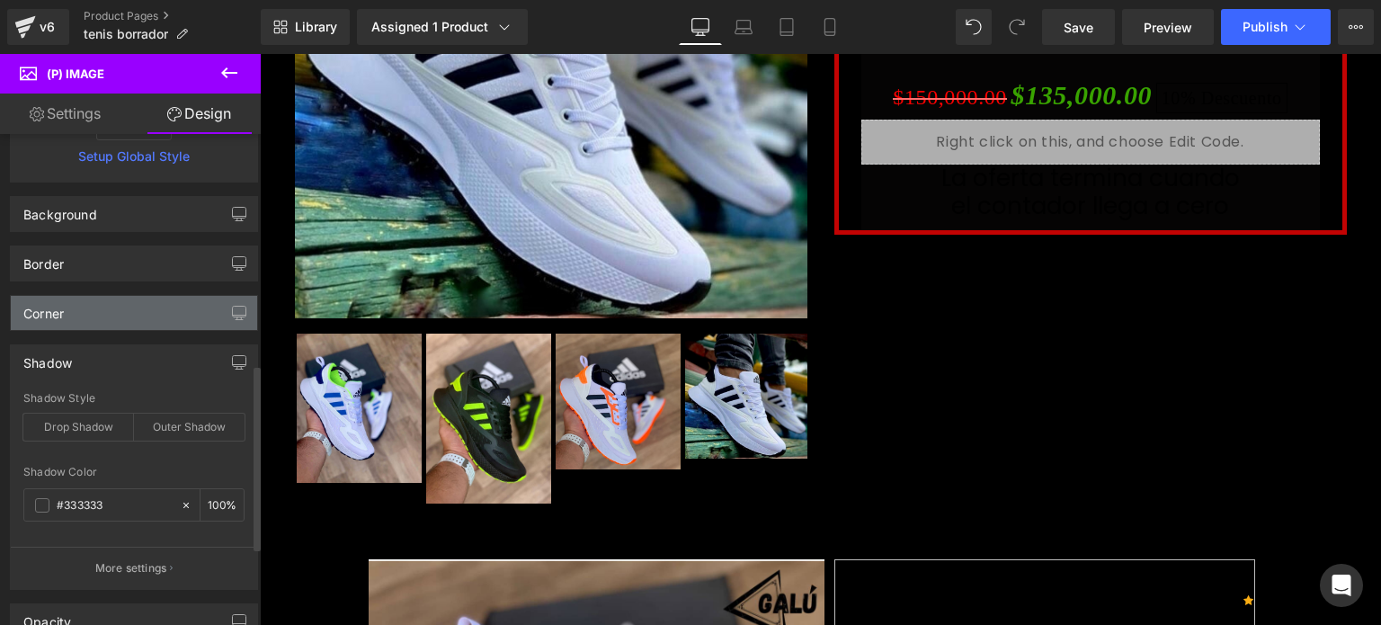
click at [129, 323] on div "Corner" at bounding box center [134, 313] width 246 height 34
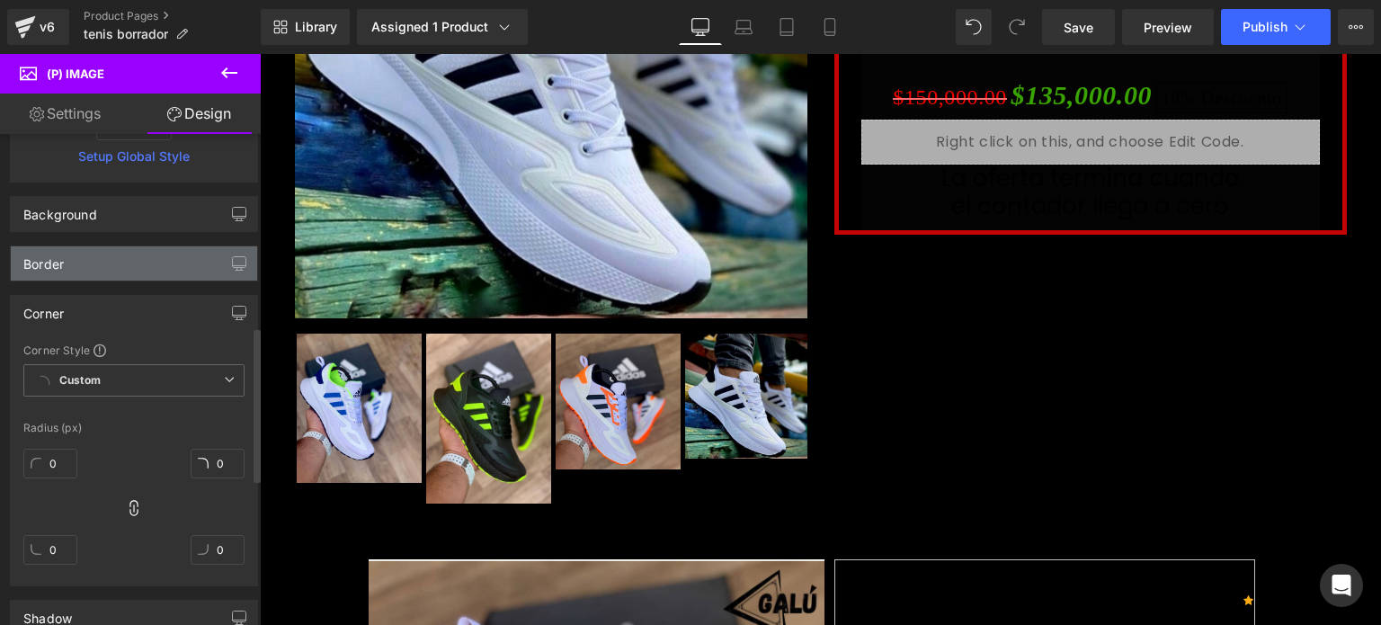
click at [111, 265] on div "Border" at bounding box center [134, 263] width 246 height 34
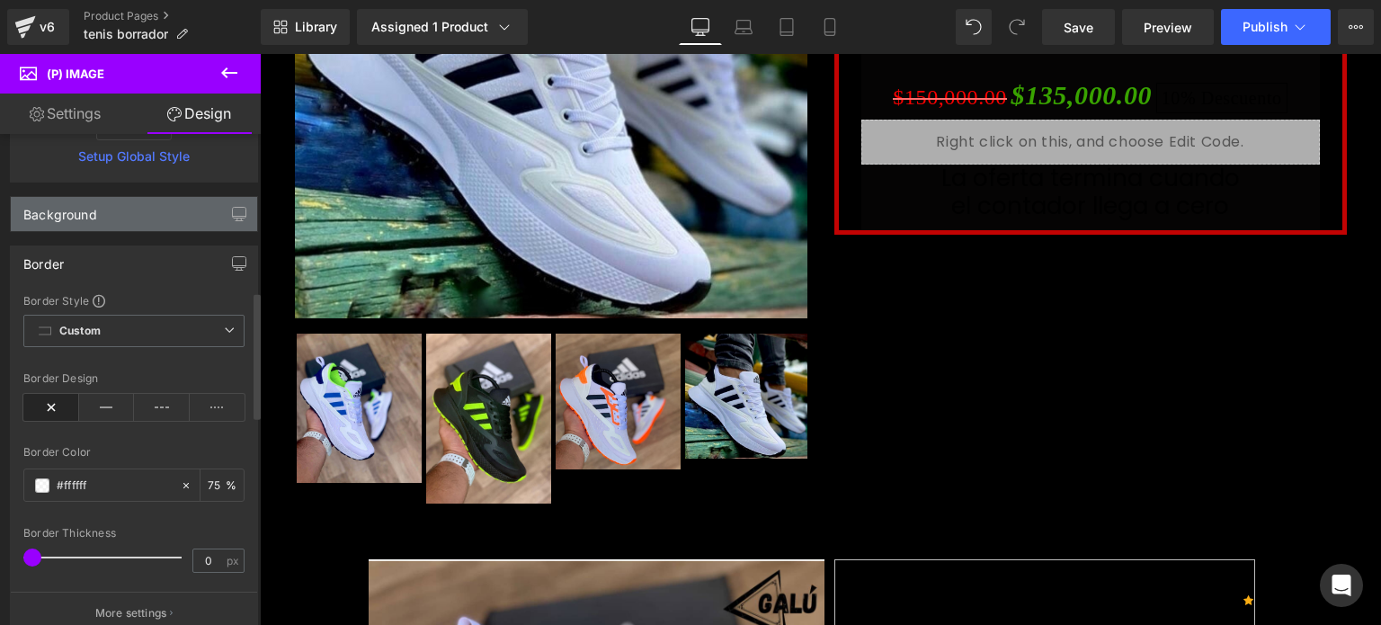
click at [94, 205] on div "Background" at bounding box center [60, 209] width 74 height 25
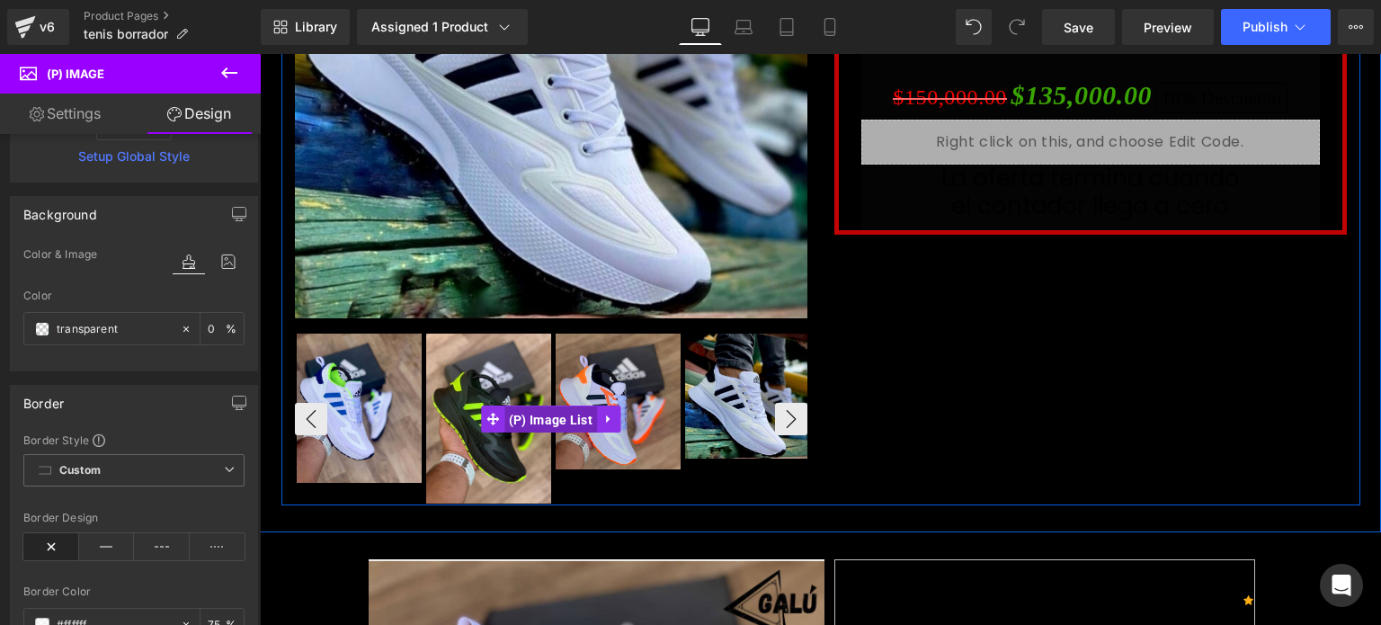
click at [574, 416] on span "(P) Image List" at bounding box center [550, 419] width 93 height 27
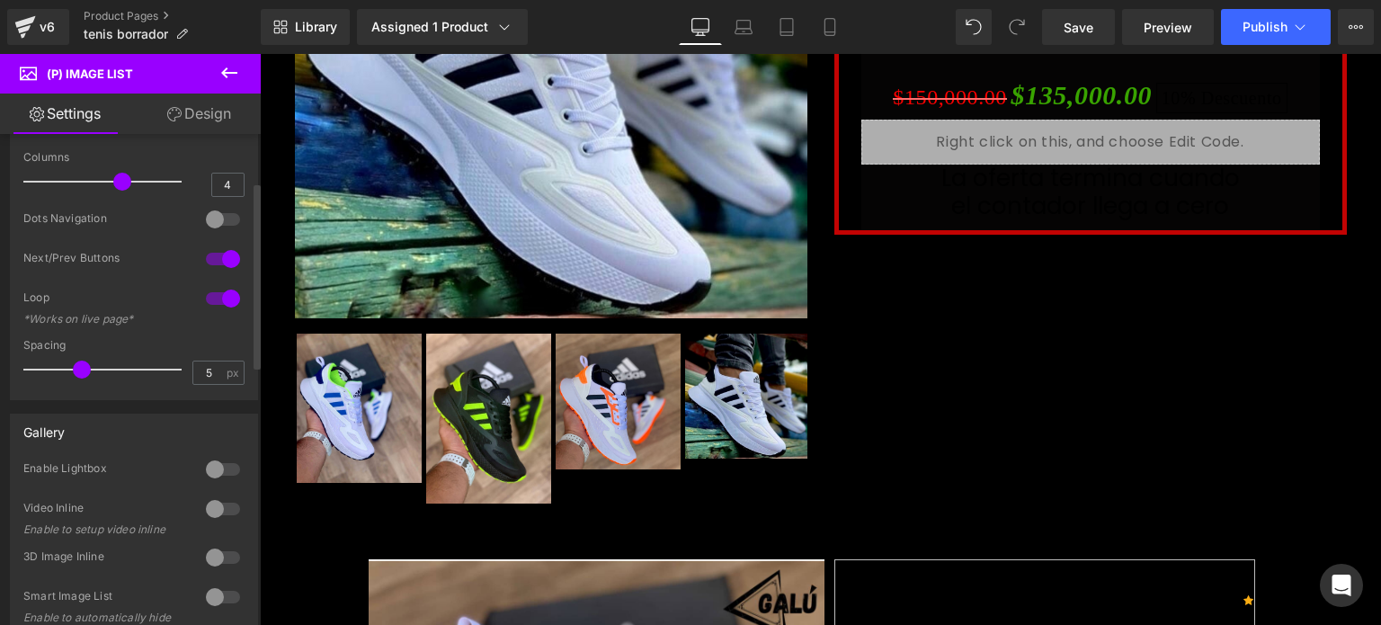
scroll to position [0, 0]
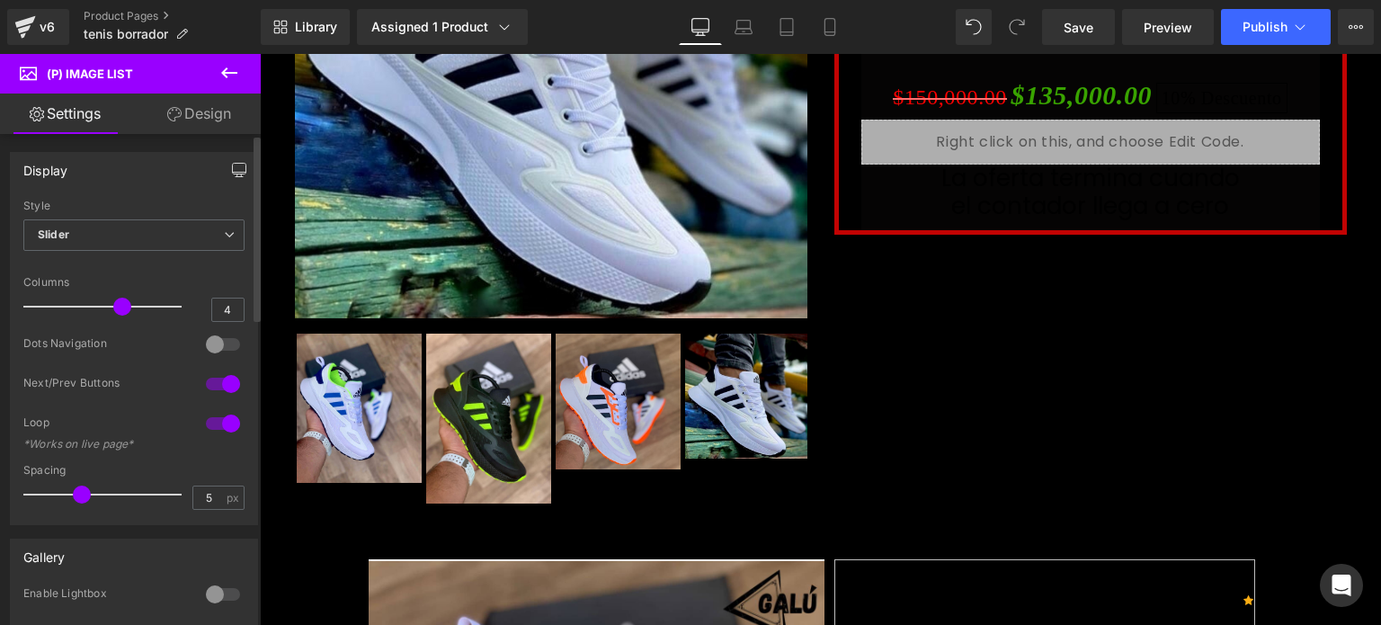
click at [232, 169] on icon "button" at bounding box center [239, 170] width 14 height 14
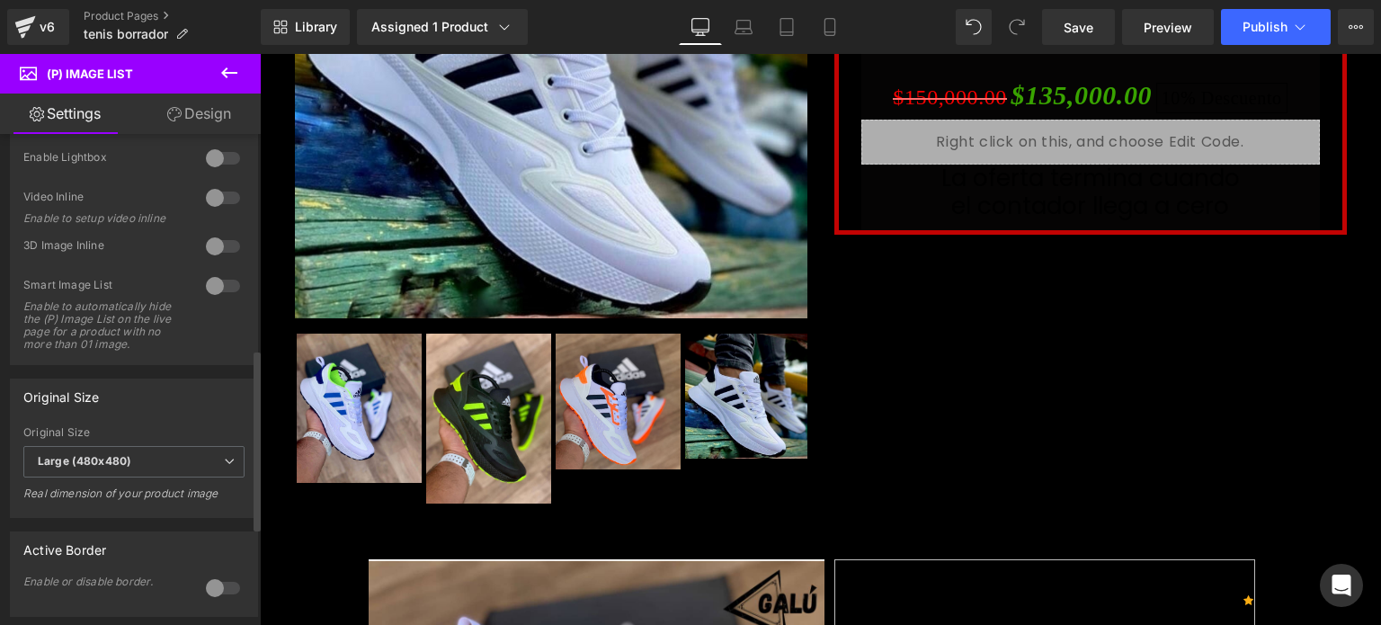
scroll to position [852, 0]
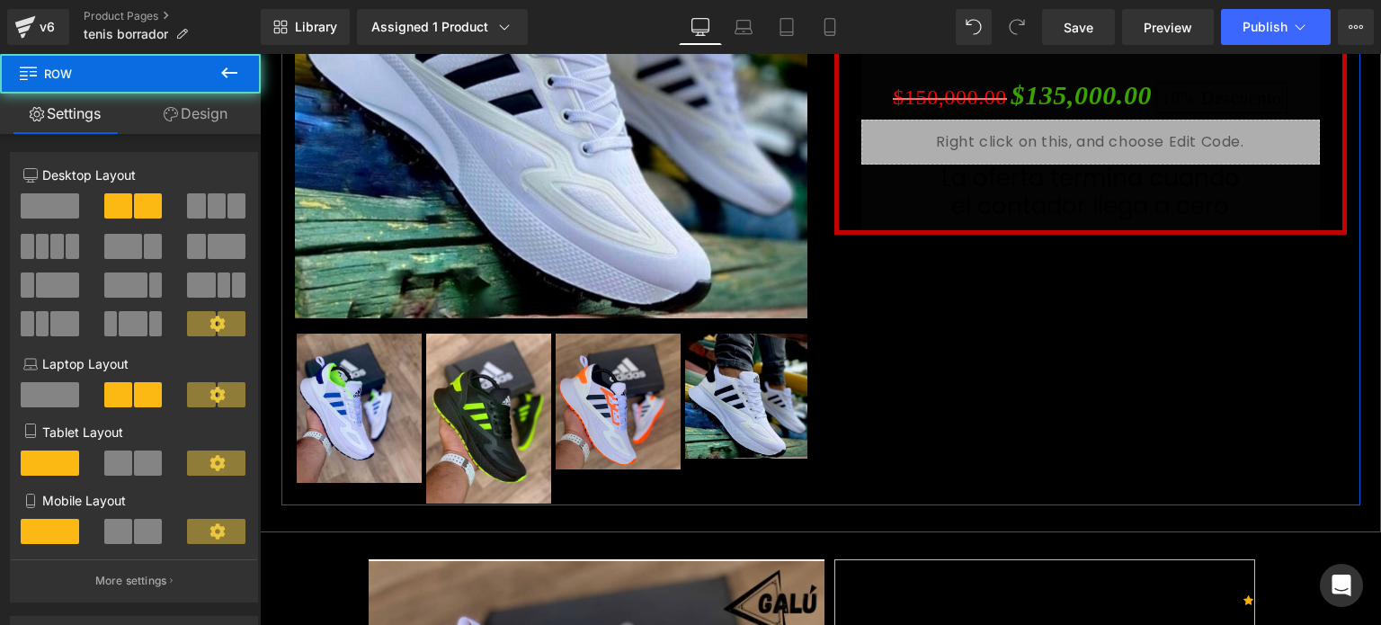
click at [946, 384] on div "No seas la copia de nadie , mejor sé la inspiración de muchos Heading Sale Off …" at bounding box center [820, 120] width 1079 height 770
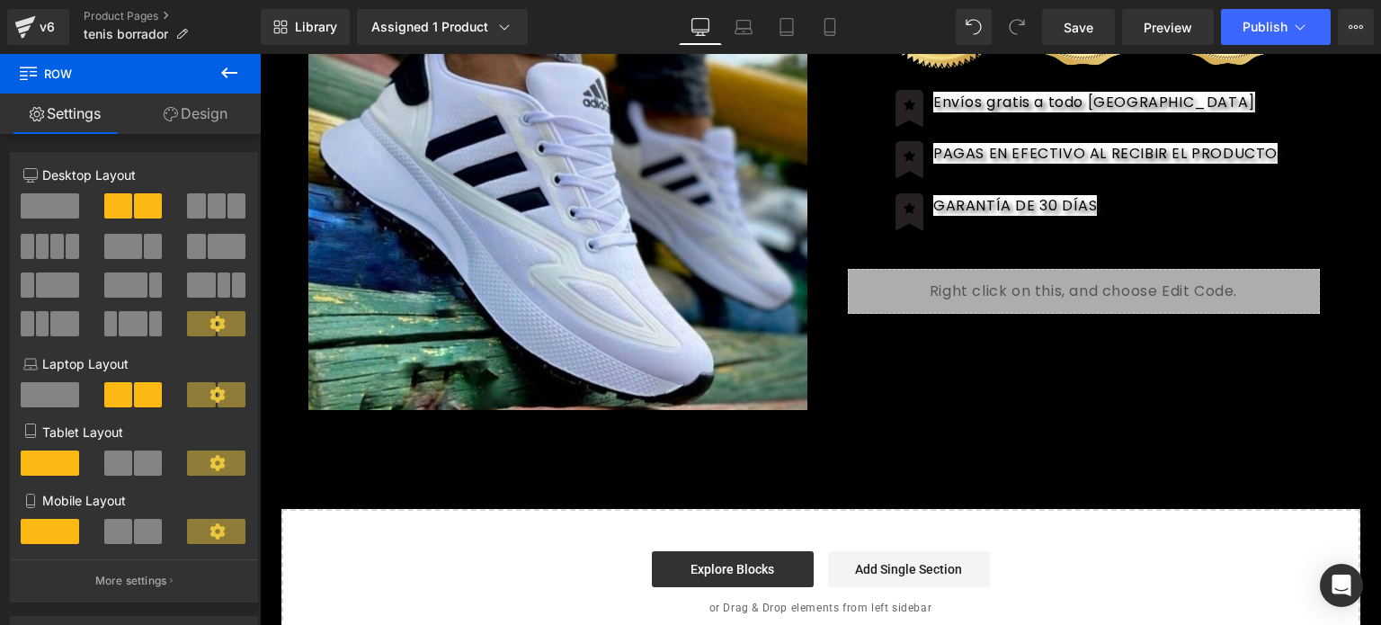
scroll to position [2506, 0]
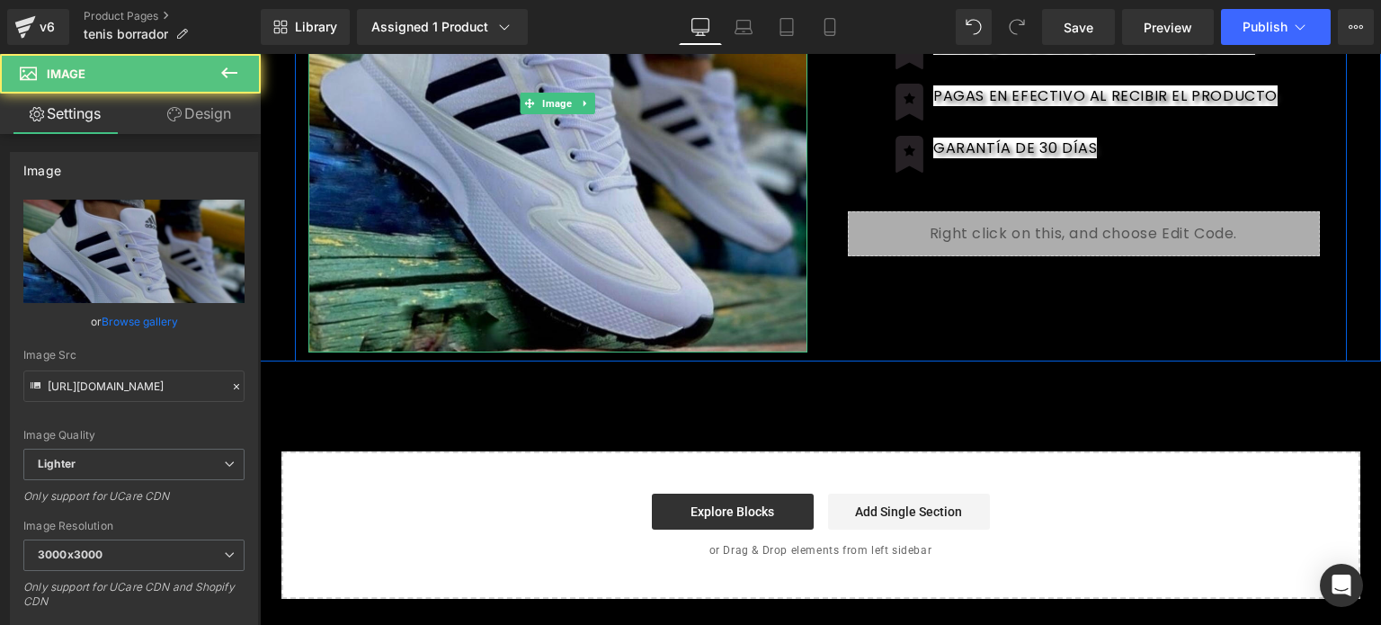
click at [554, 157] on img at bounding box center [557, 102] width 499 height 499
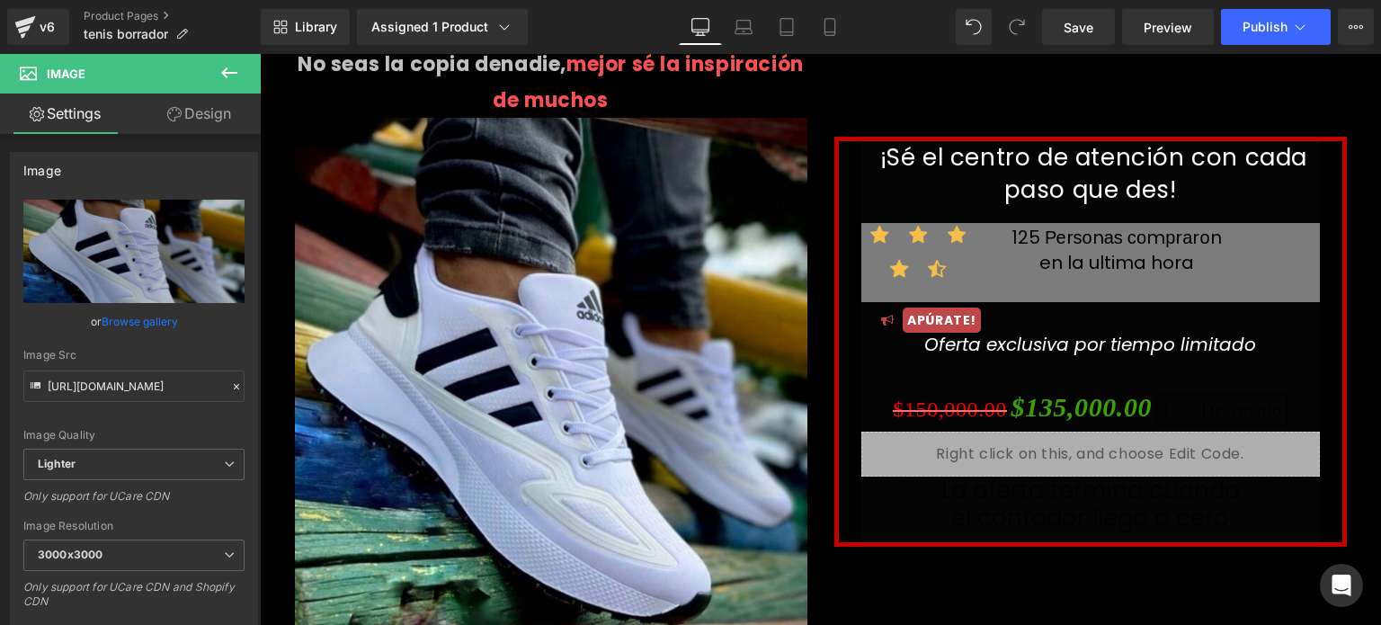
scroll to position [19, 0]
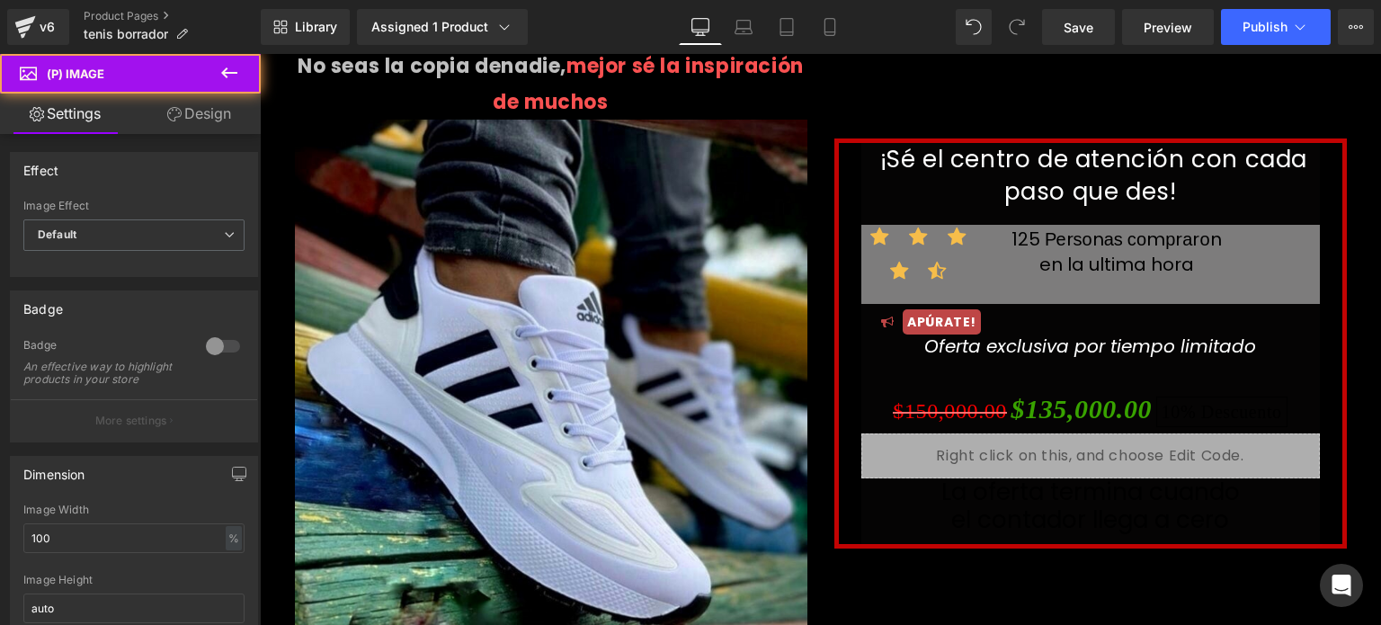
click at [554, 306] on img at bounding box center [551, 376] width 512 height 512
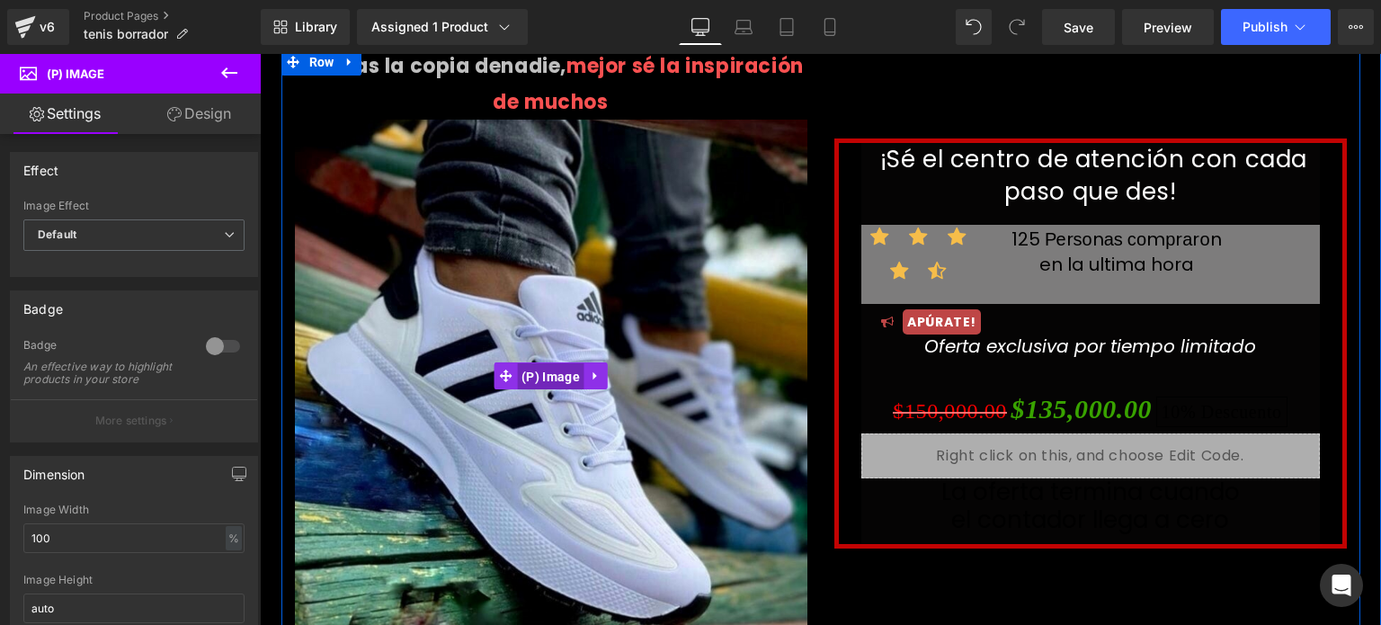
click at [540, 374] on span "(P) Image" at bounding box center [550, 376] width 67 height 27
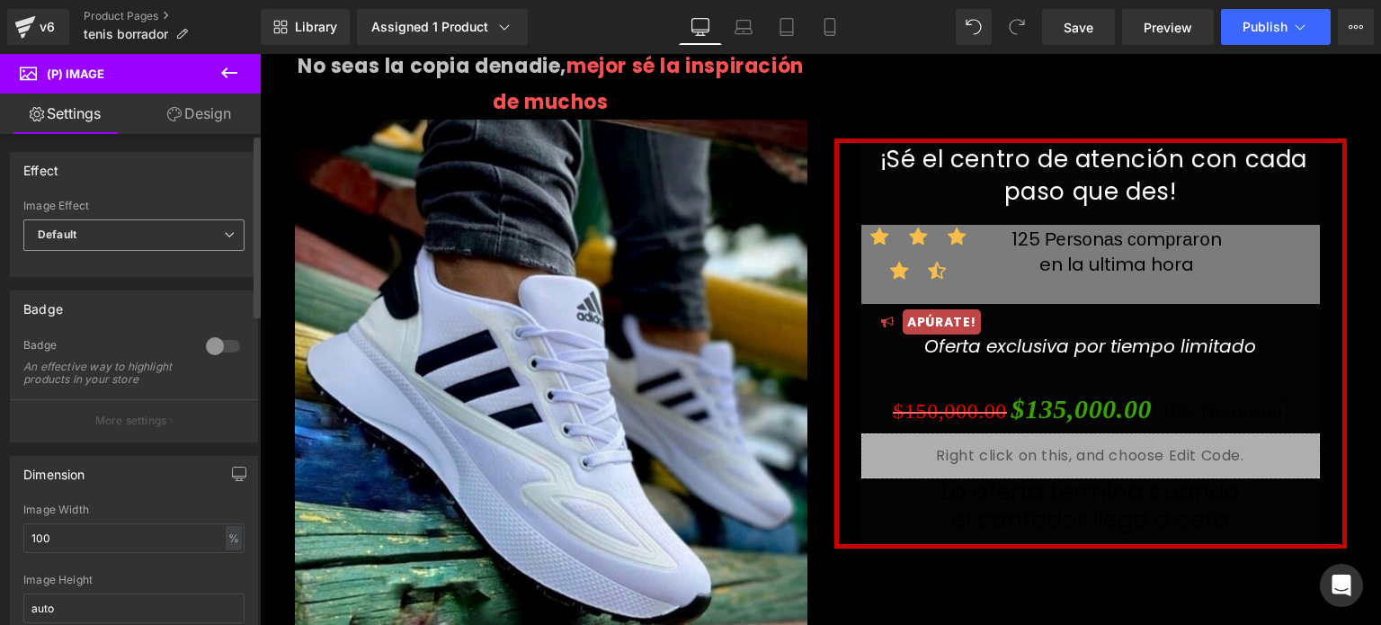
click at [223, 226] on span "Default" at bounding box center [133, 234] width 221 height 31
click at [230, 183] on div "Effect" at bounding box center [134, 170] width 246 height 34
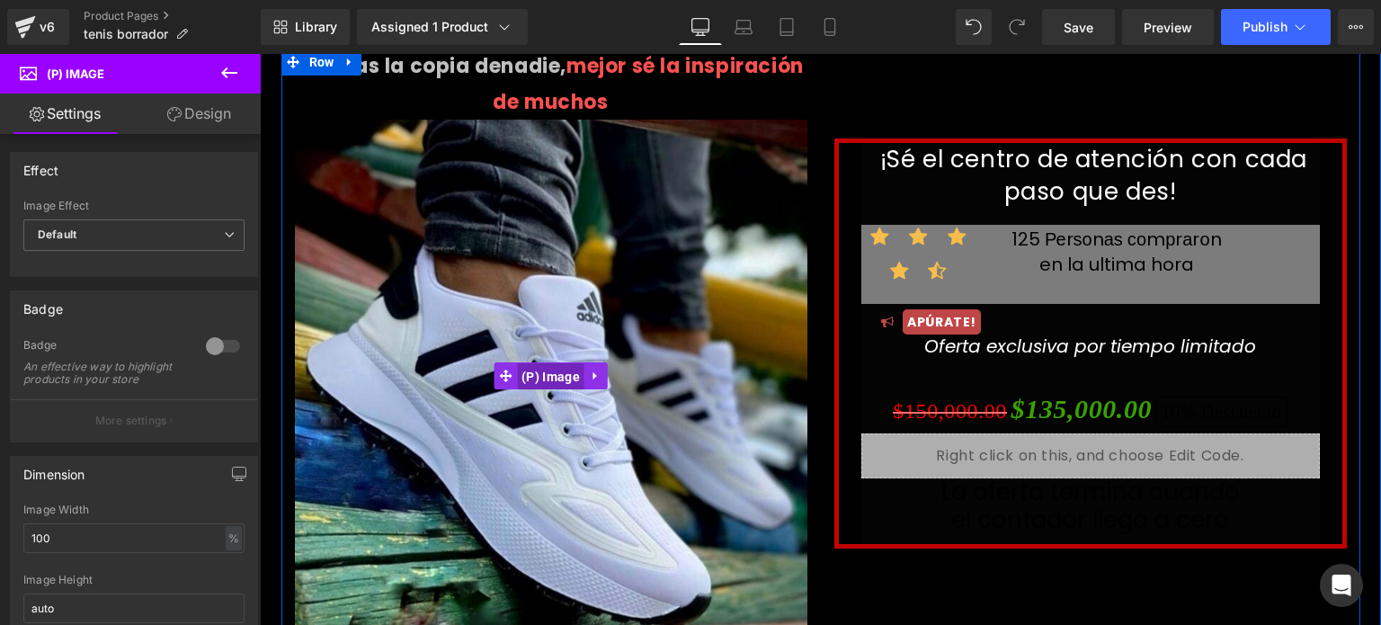
click at [532, 376] on span "(P) Image" at bounding box center [550, 376] width 67 height 27
click at [500, 370] on icon at bounding box center [505, 375] width 13 height 13
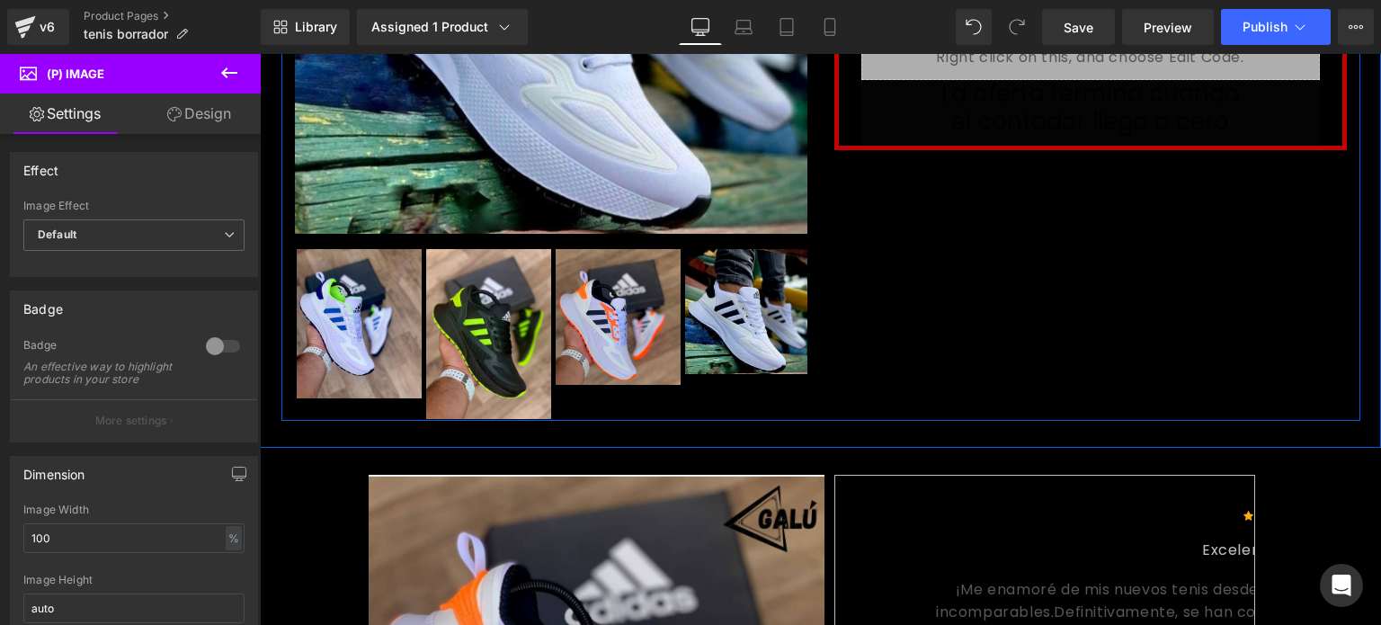
scroll to position [421, 0]
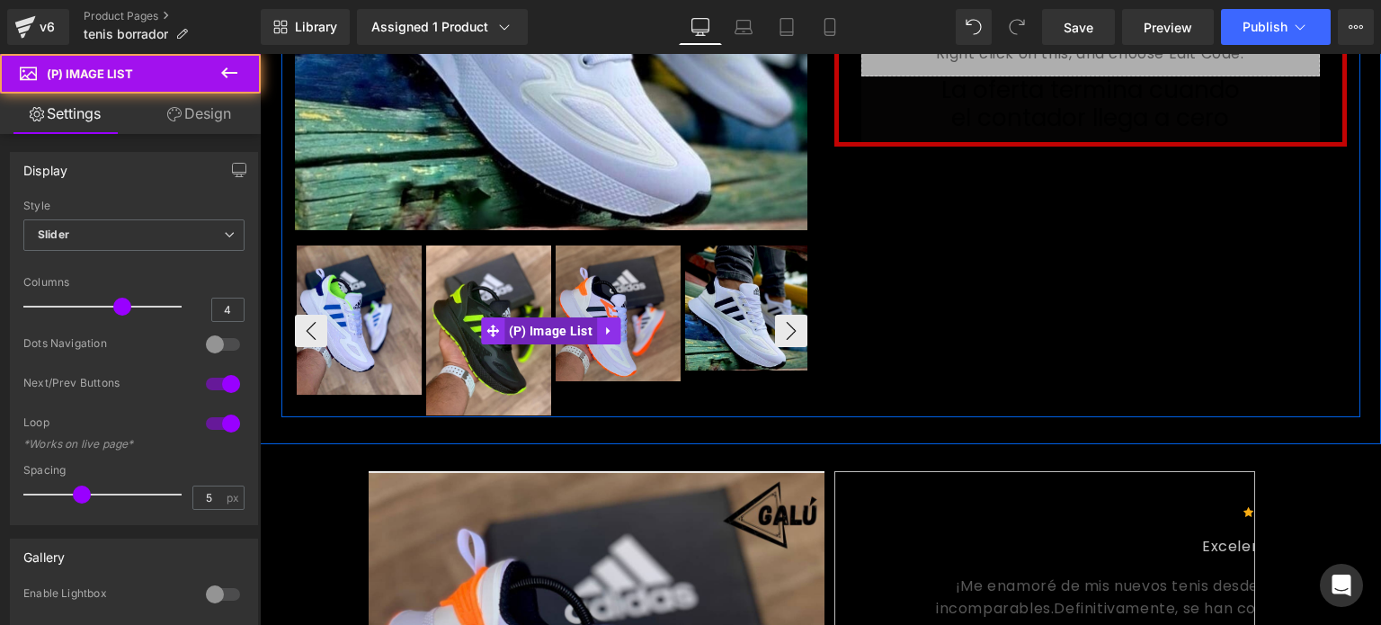
click at [527, 316] on div "‹" at bounding box center [551, 330] width 512 height 173
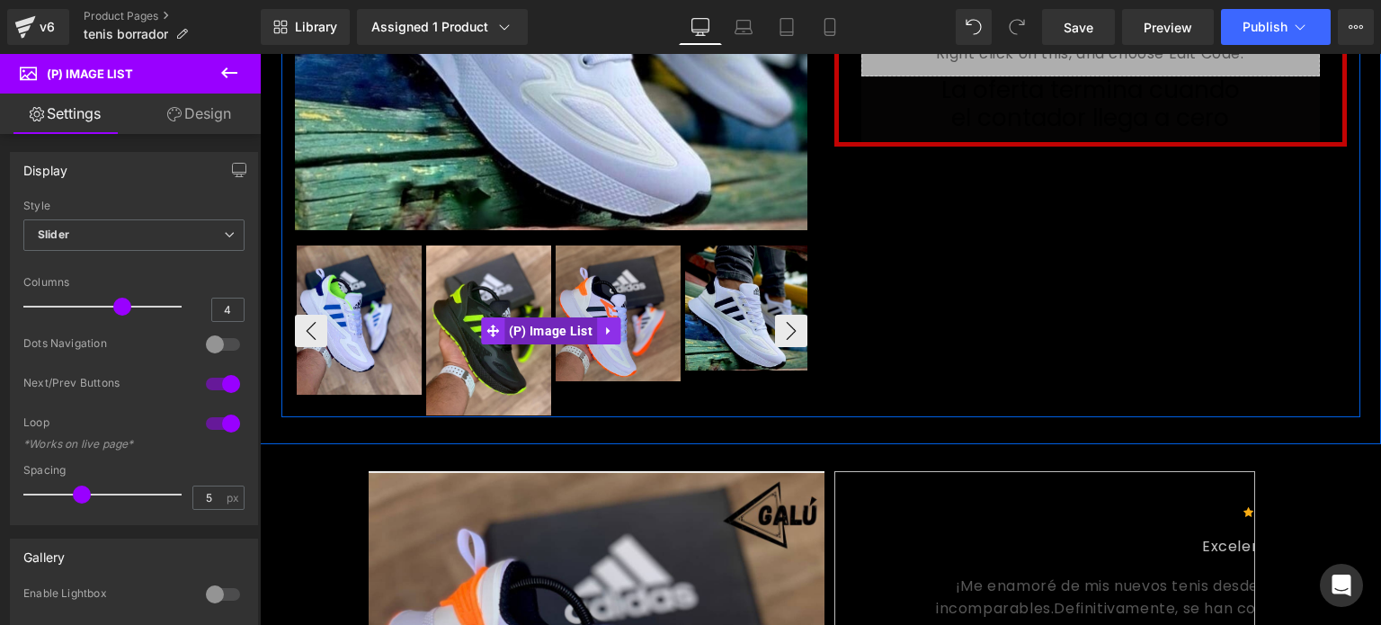
click at [536, 330] on span "(P) Image List" at bounding box center [550, 330] width 93 height 27
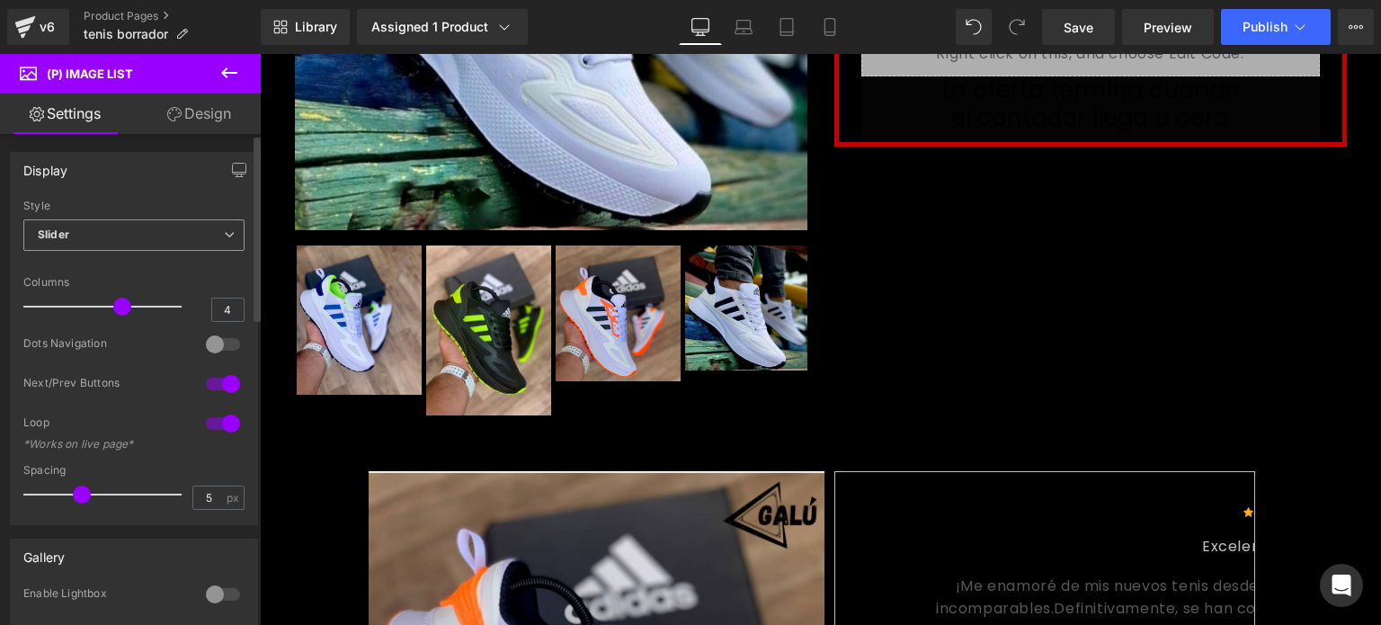
click at [231, 231] on span "Slider" at bounding box center [133, 234] width 221 height 31
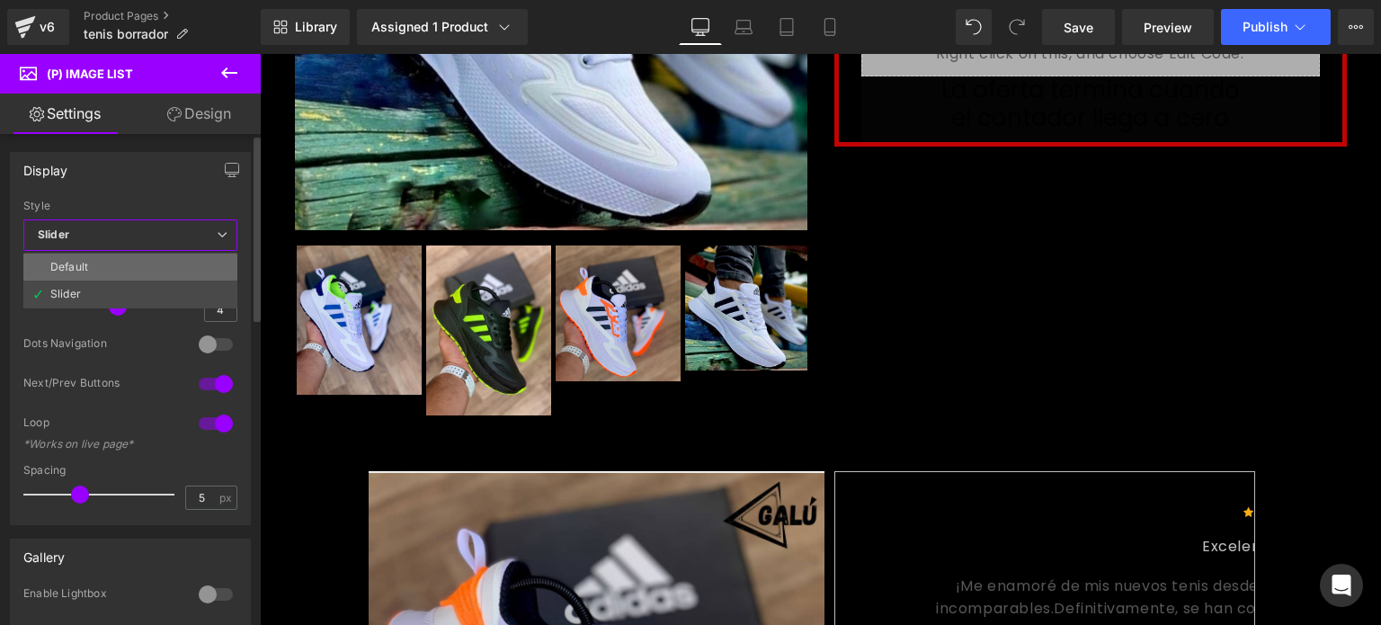
click at [155, 262] on li "Default" at bounding box center [130, 266] width 214 height 27
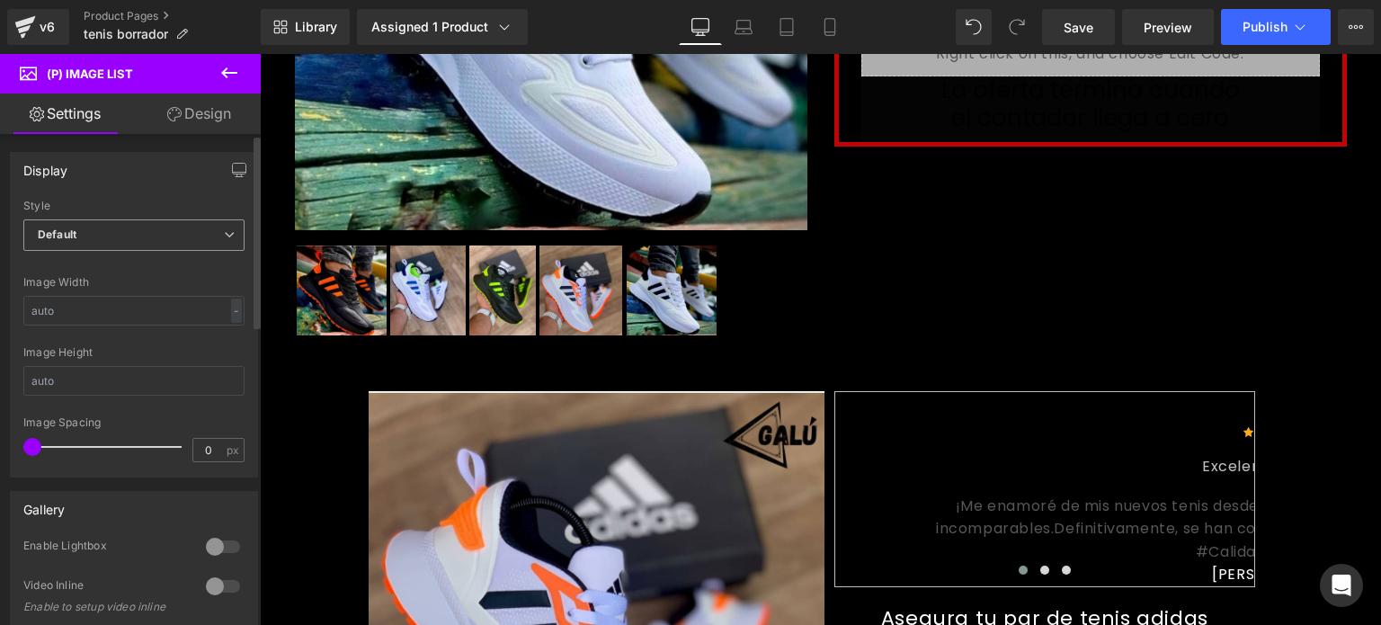
click at [227, 233] on icon at bounding box center [229, 234] width 11 height 11
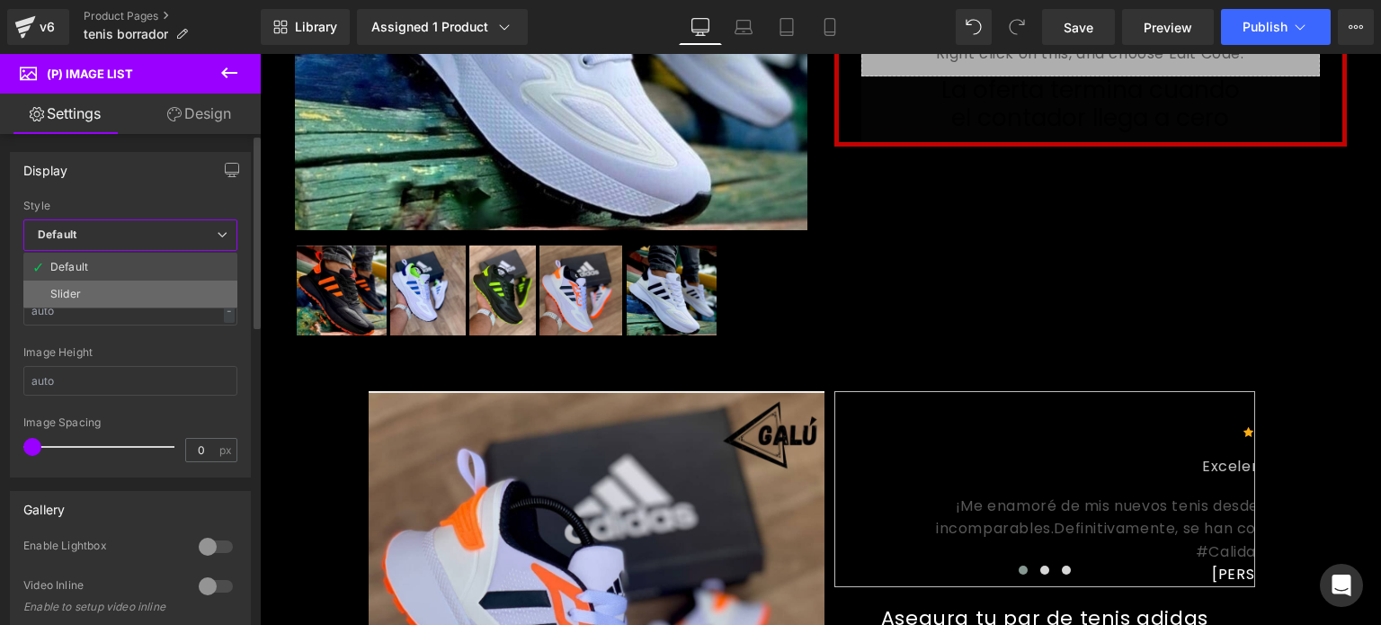
click at [191, 287] on li "Slider" at bounding box center [130, 293] width 214 height 27
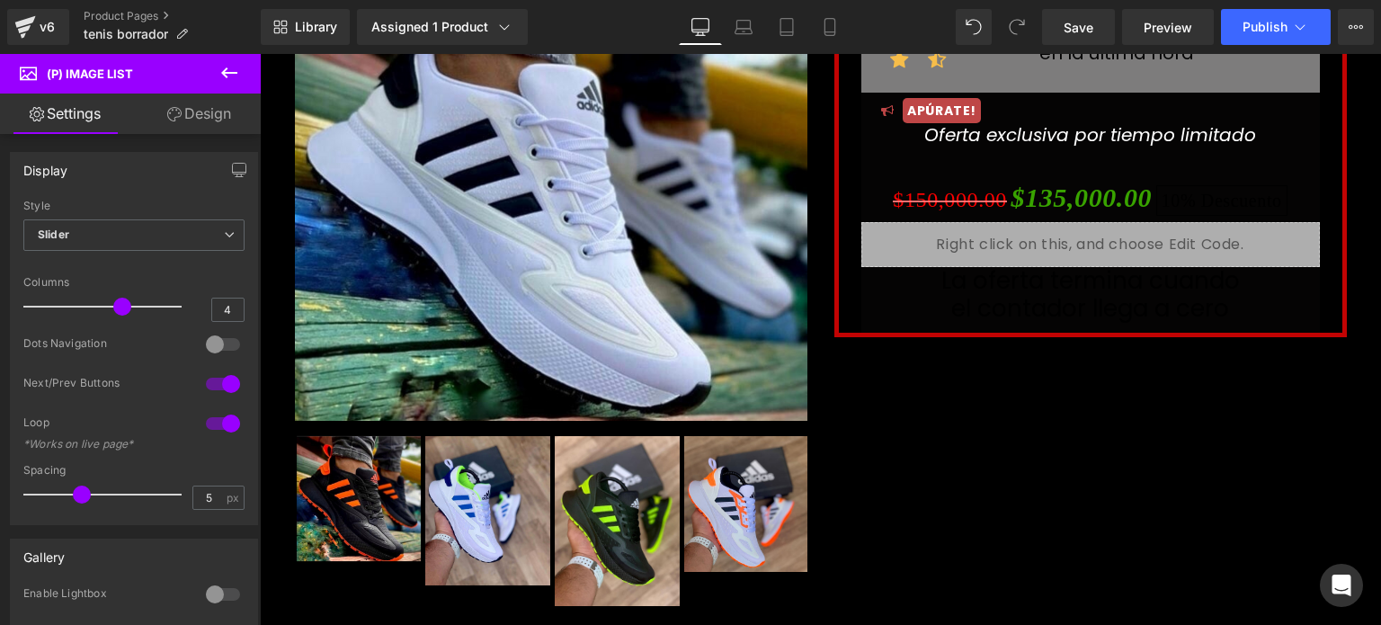
scroll to position [254, 0]
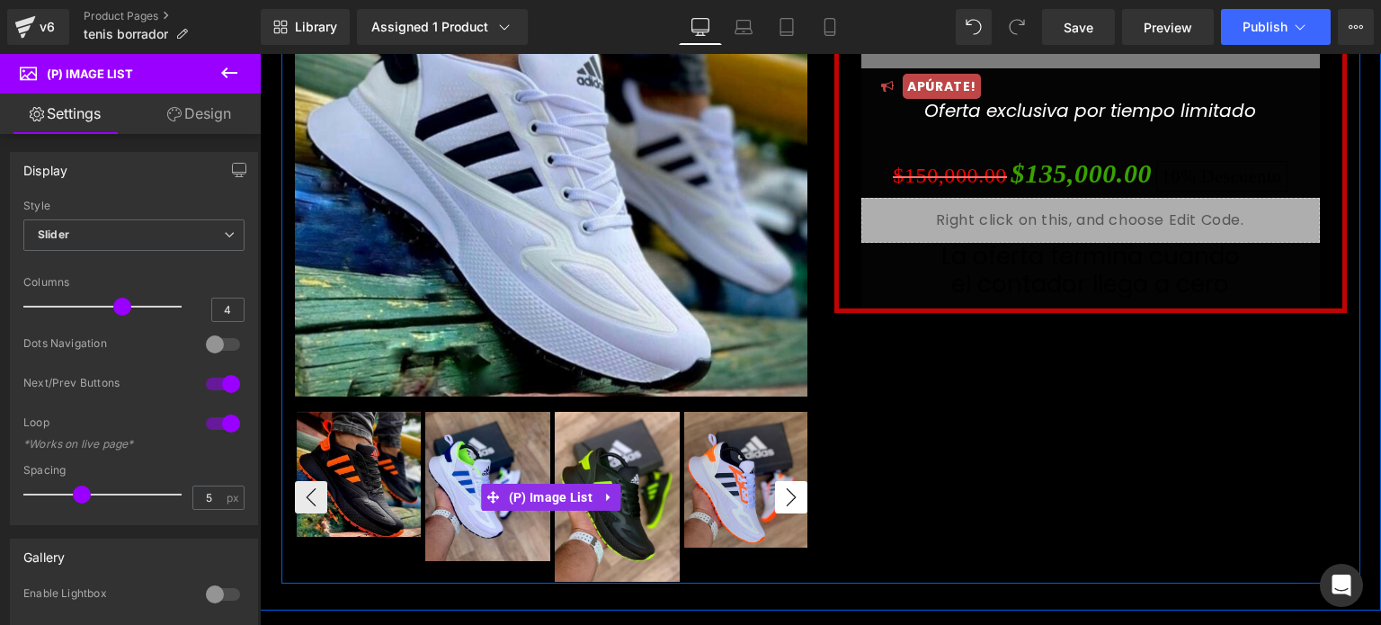
click at [780, 499] on button "›" at bounding box center [791, 497] width 32 height 32
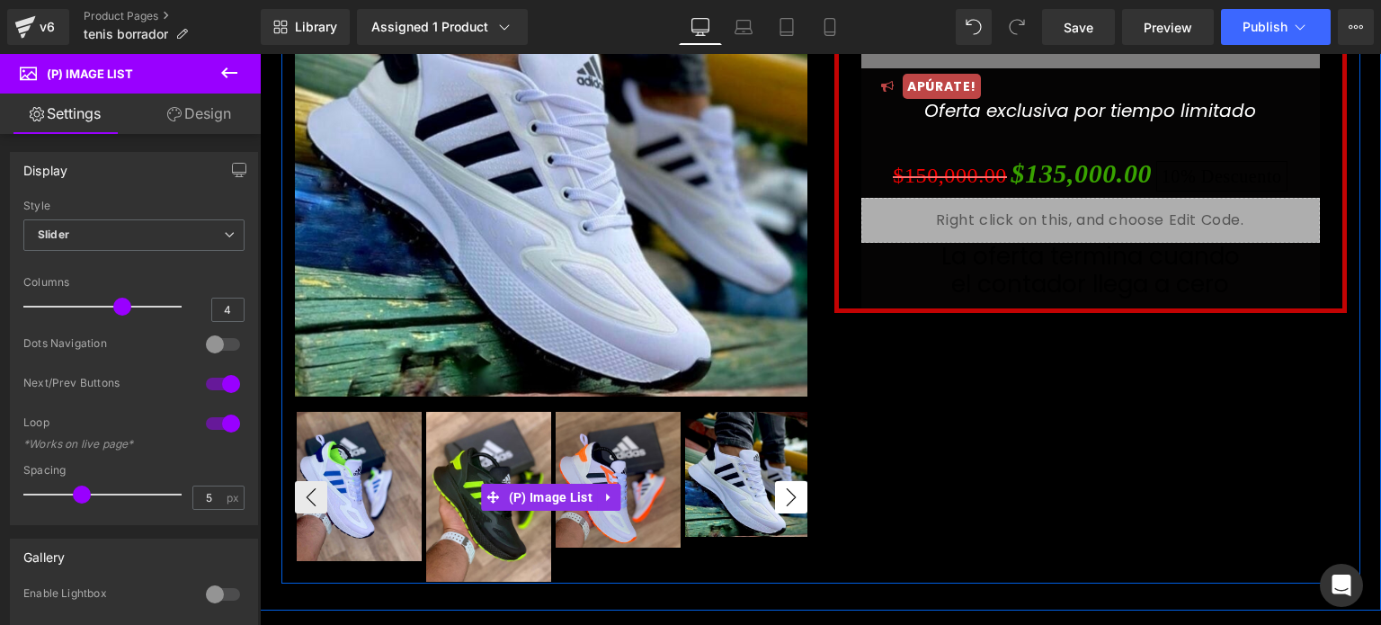
click at [780, 499] on button "›" at bounding box center [791, 497] width 32 height 32
click at [604, 494] on icon at bounding box center [608, 496] width 13 height 13
click at [522, 502] on span "(P) Image List" at bounding box center [515, 497] width 93 height 27
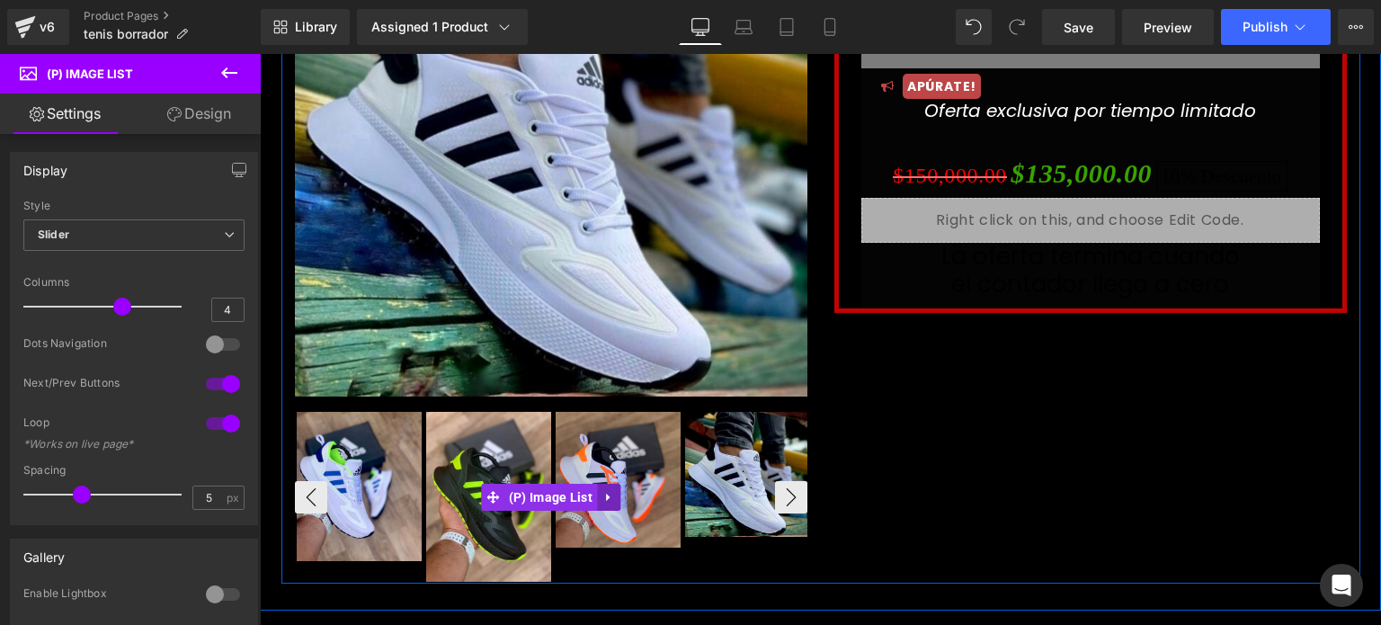
click at [602, 494] on icon at bounding box center [608, 496] width 13 height 13
click at [593, 495] on icon at bounding box center [597, 497] width 13 height 13
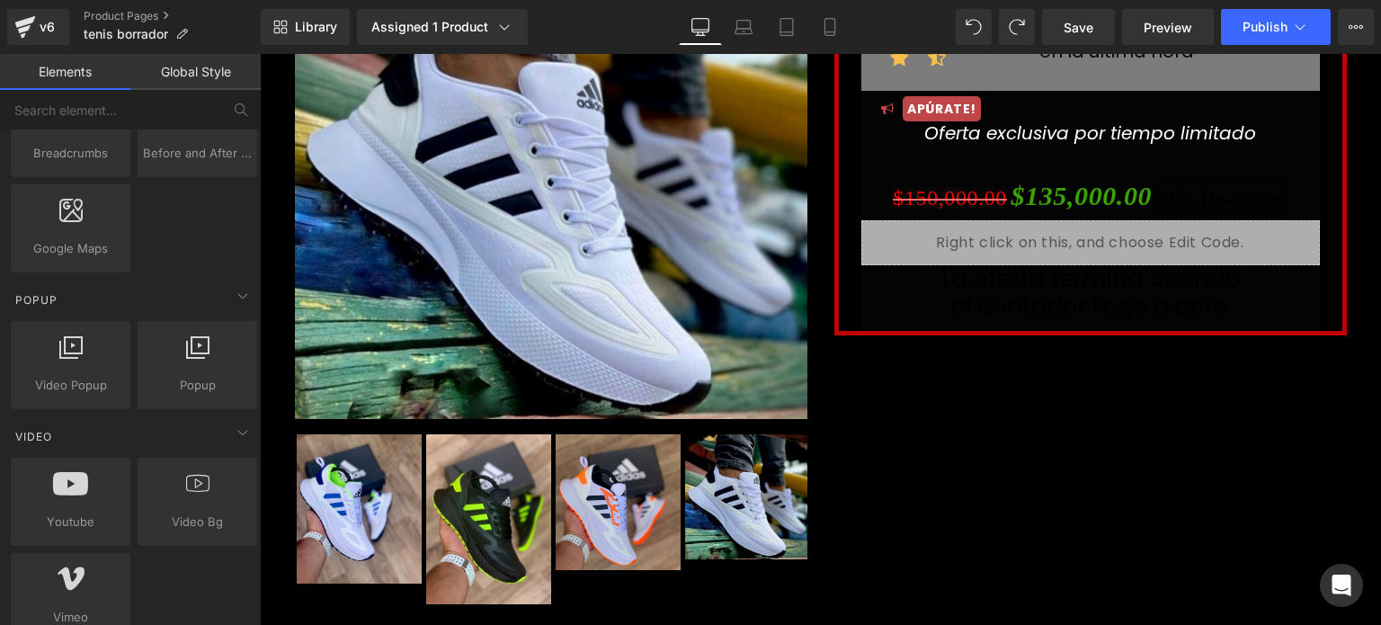
scroll to position [230, 0]
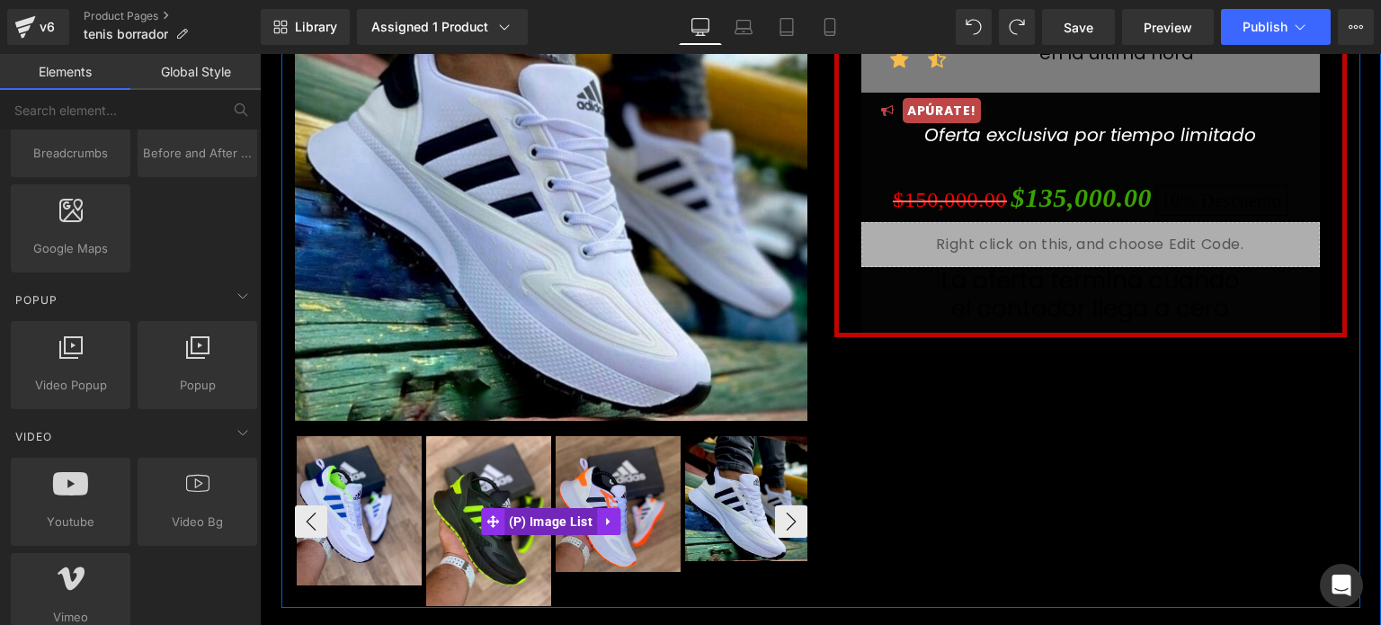
click at [529, 523] on span "(P) Image List" at bounding box center [550, 521] width 93 height 27
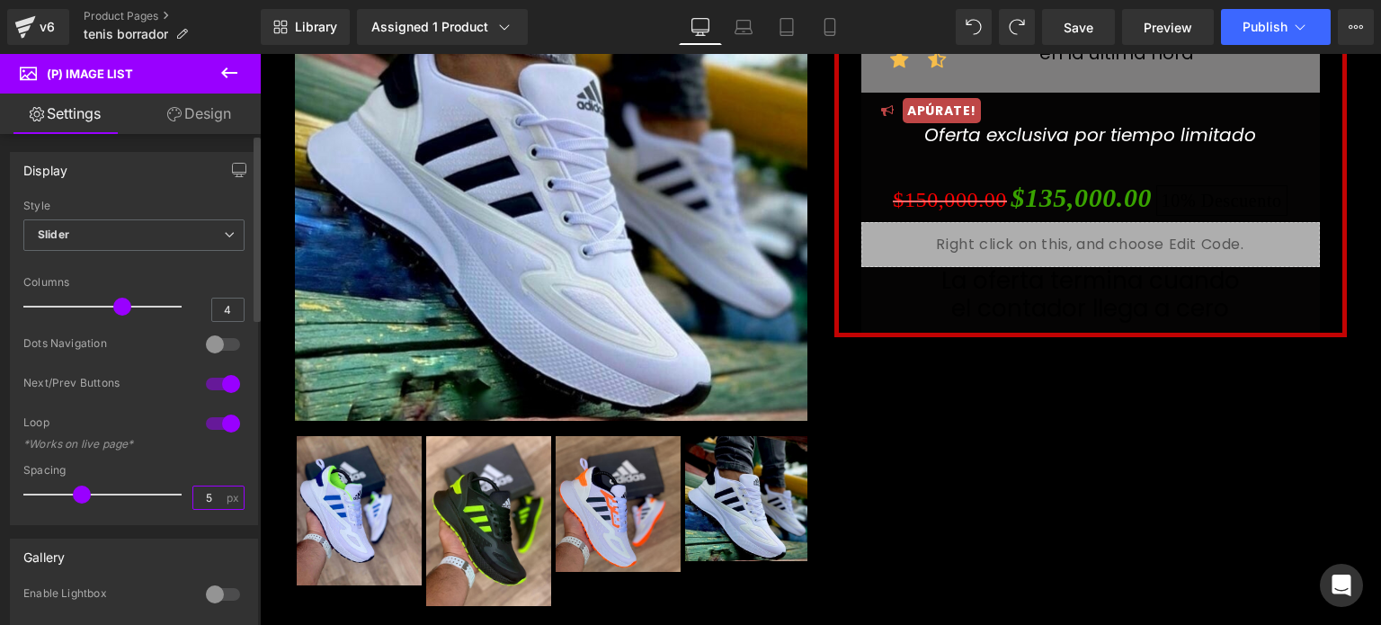
click at [205, 491] on input "5" at bounding box center [208, 497] width 31 height 22
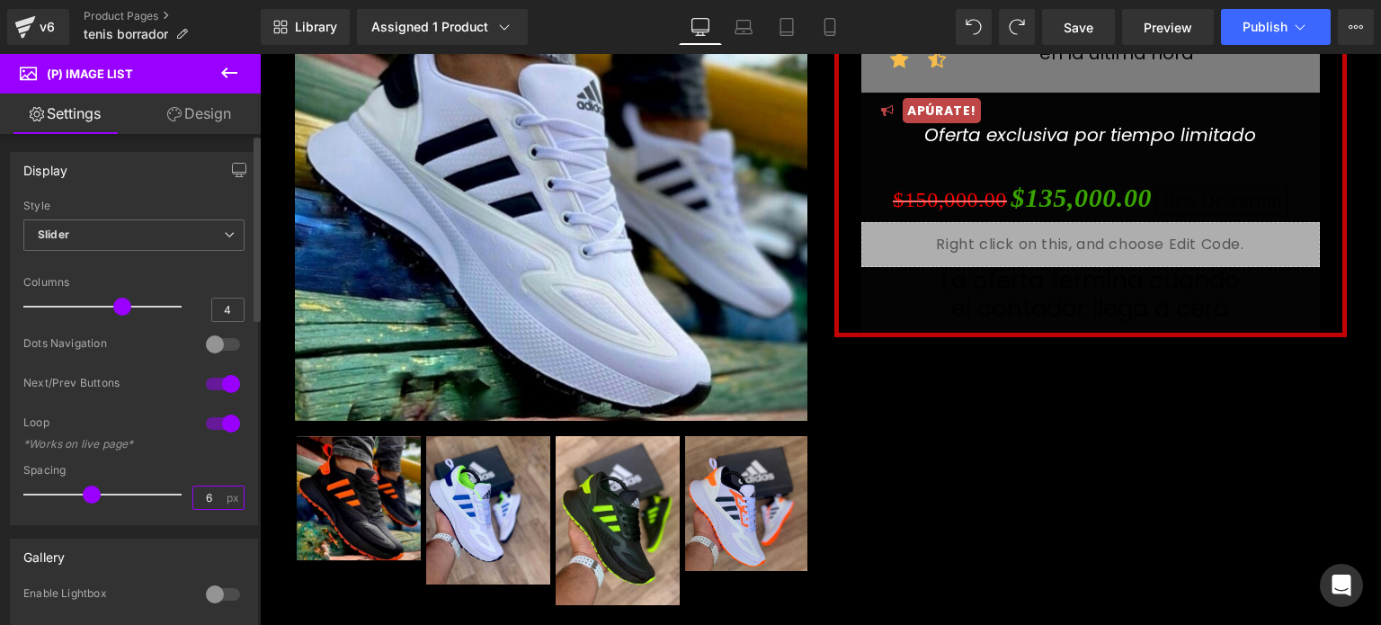
type input "6"
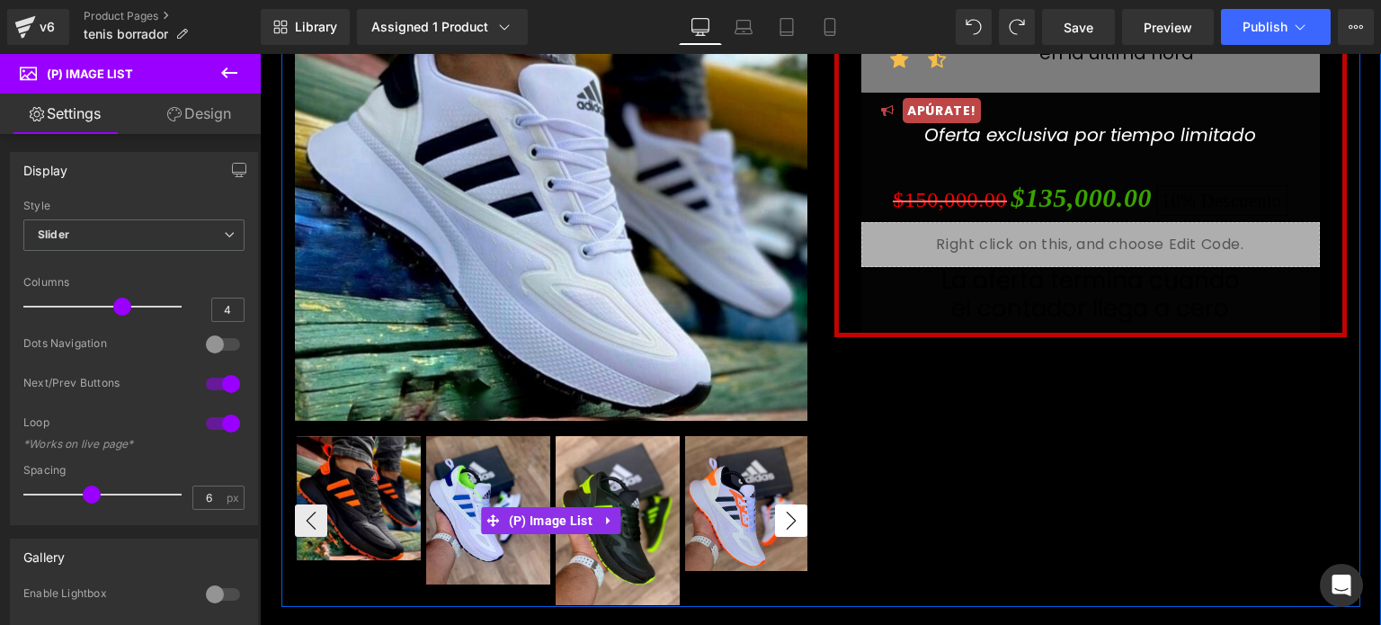
click at [782, 517] on button "›" at bounding box center [791, 520] width 32 height 32
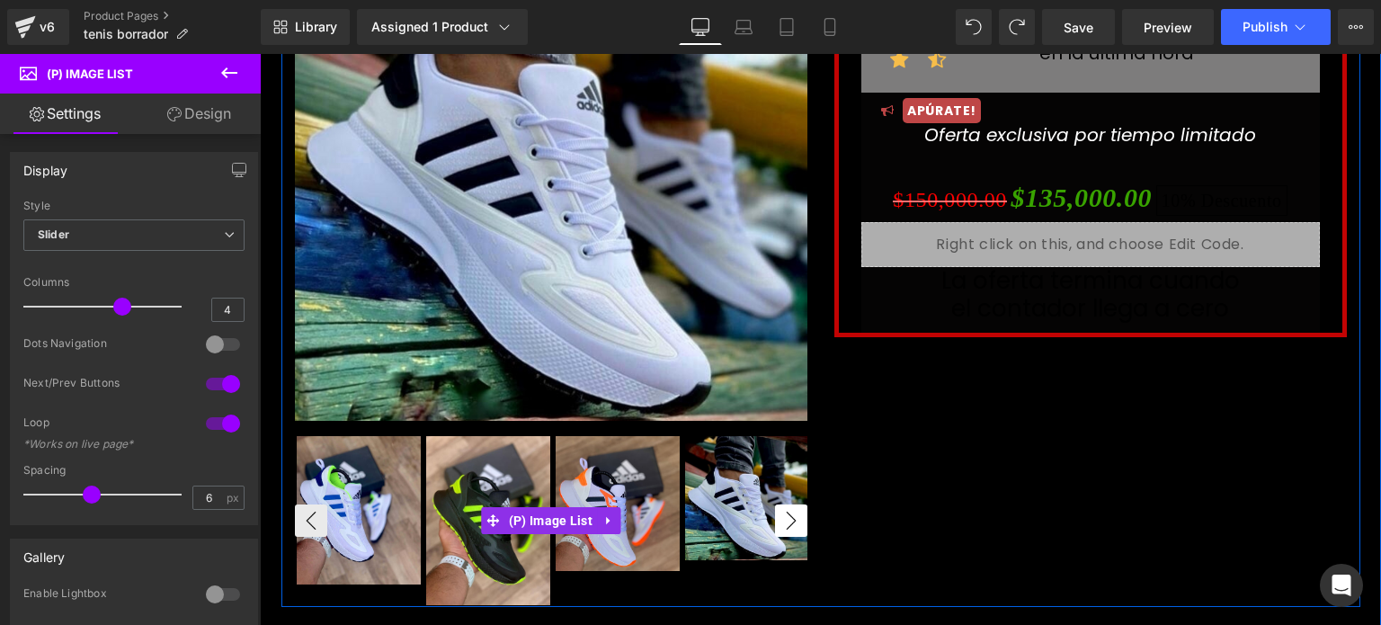
click at [782, 517] on button "›" at bounding box center [791, 520] width 32 height 32
click at [304, 526] on button "‹" at bounding box center [311, 520] width 32 height 32
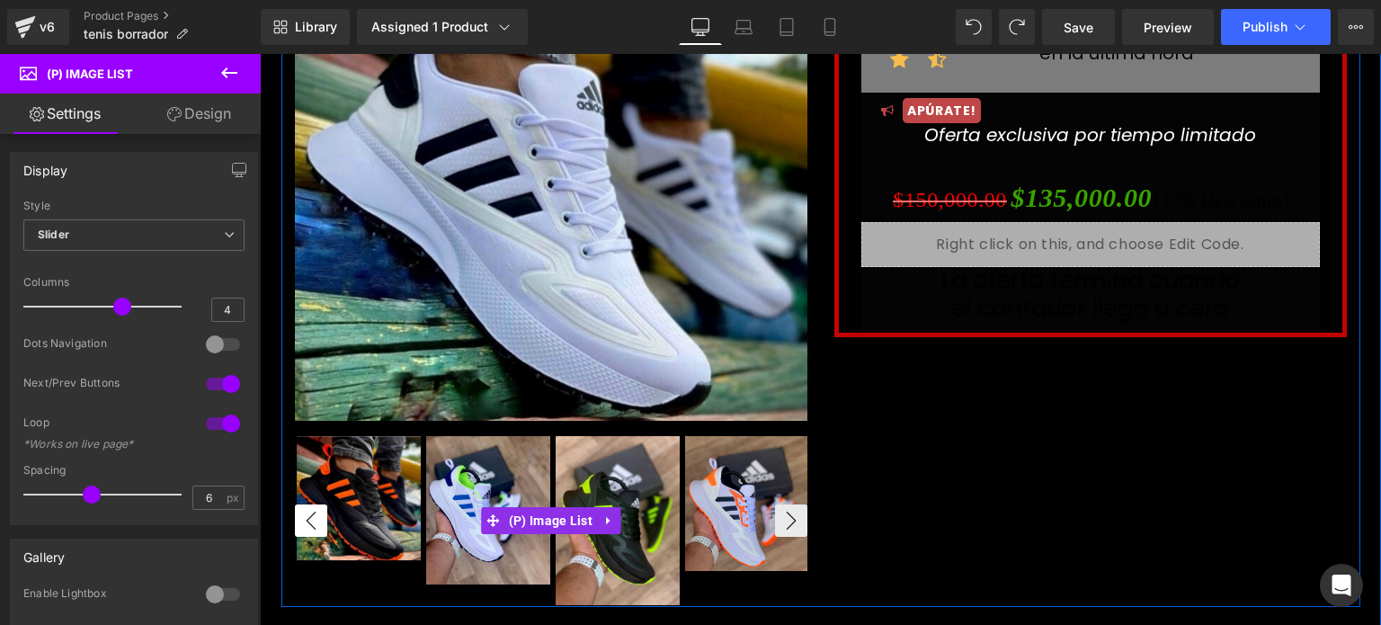
click at [304, 526] on button "‹" at bounding box center [311, 520] width 32 height 32
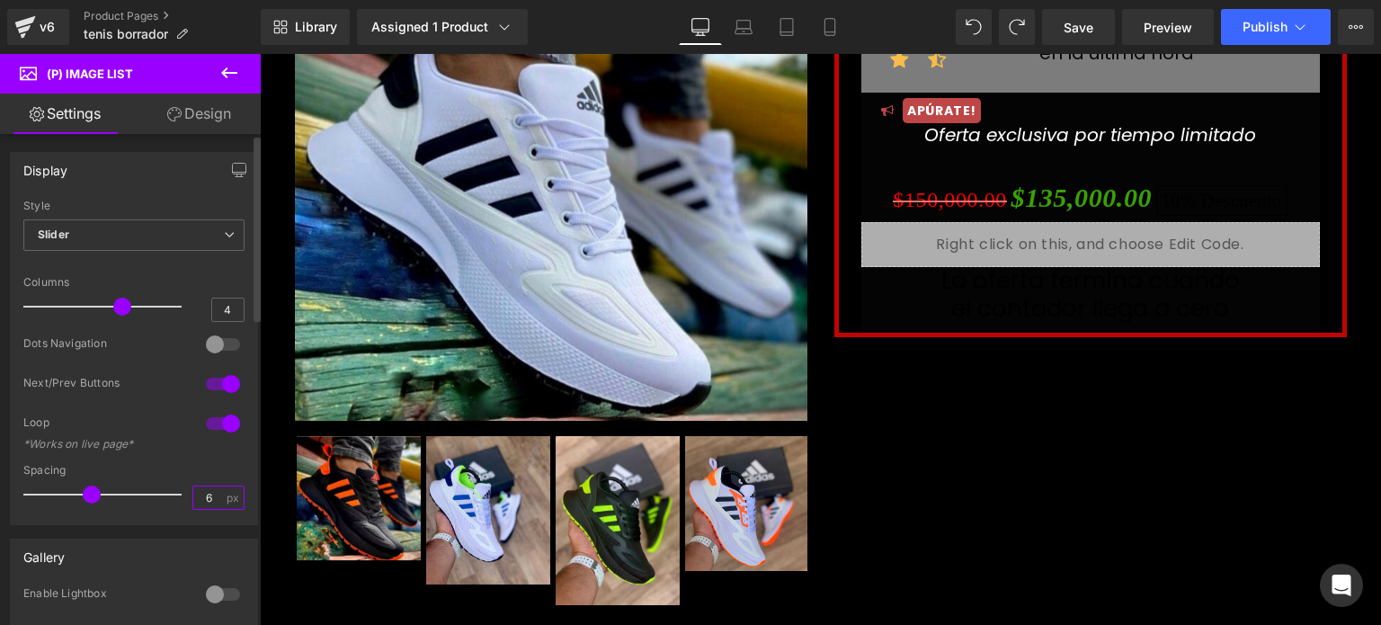
click at [212, 497] on input "6" at bounding box center [208, 497] width 31 height 22
type input "5"
click at [212, 497] on input "5" at bounding box center [208, 497] width 31 height 22
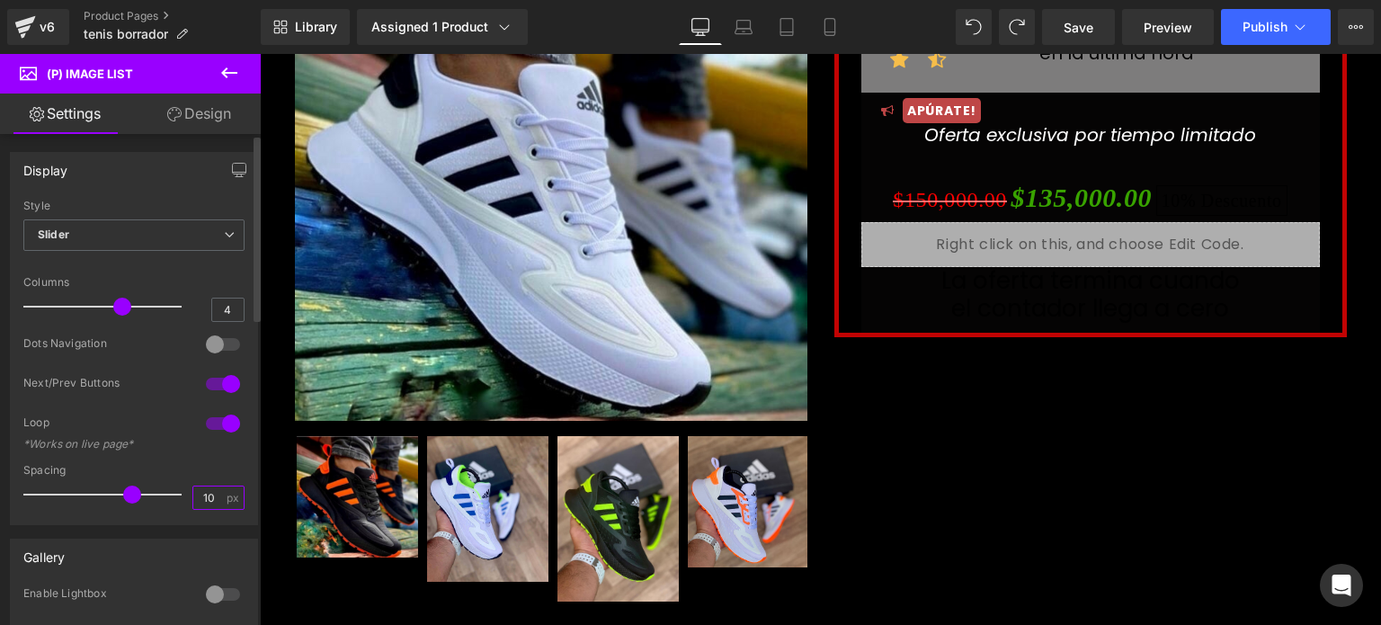
type input "1"
type input "5"
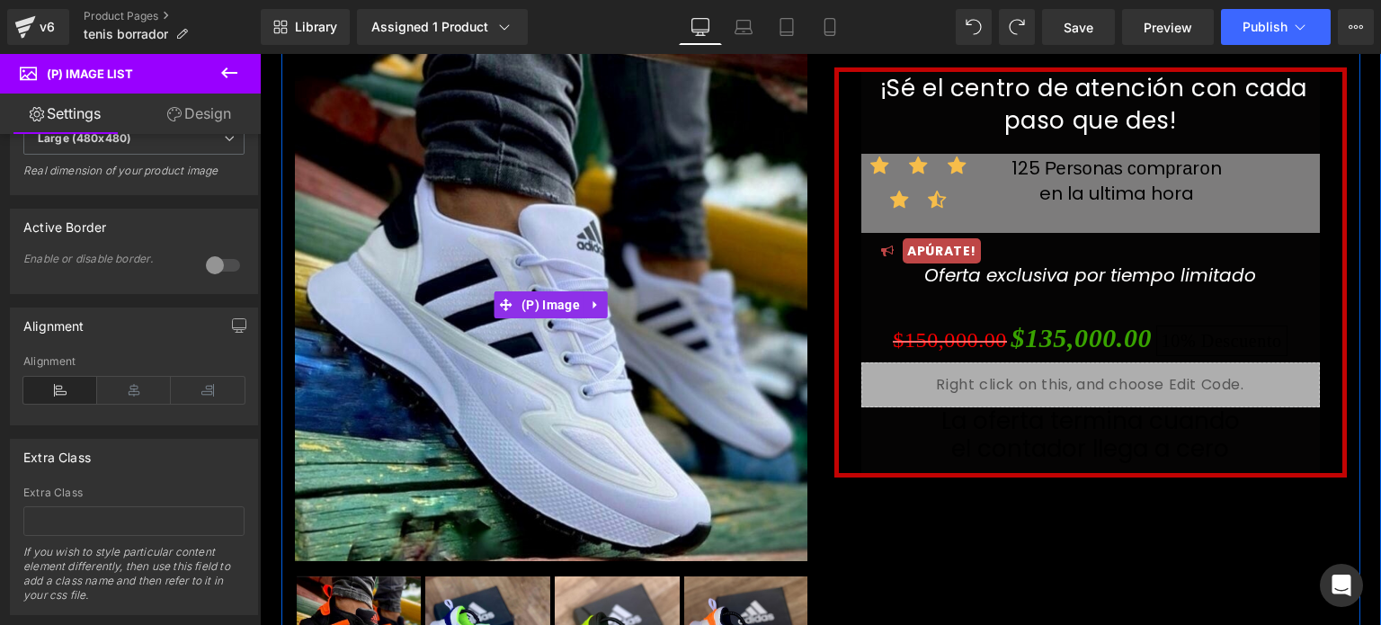
scroll to position [0, 0]
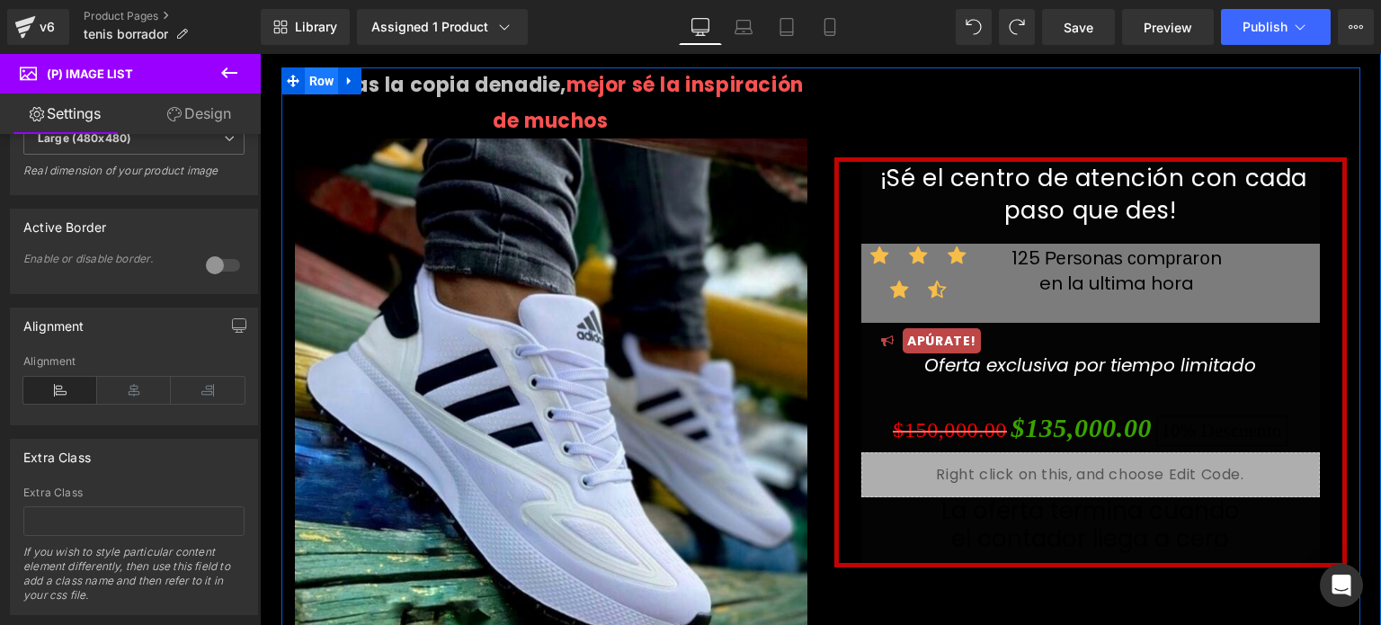
click at [318, 79] on span "Row" at bounding box center [322, 80] width 34 height 27
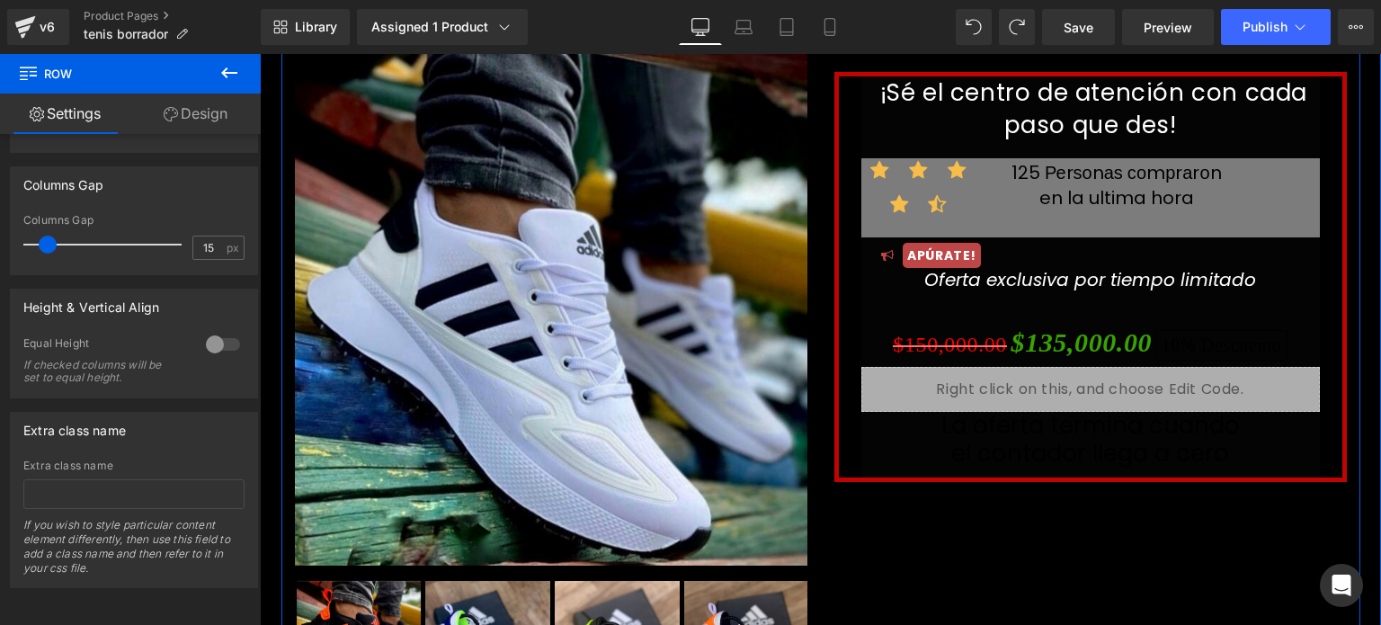
scroll to position [83, 0]
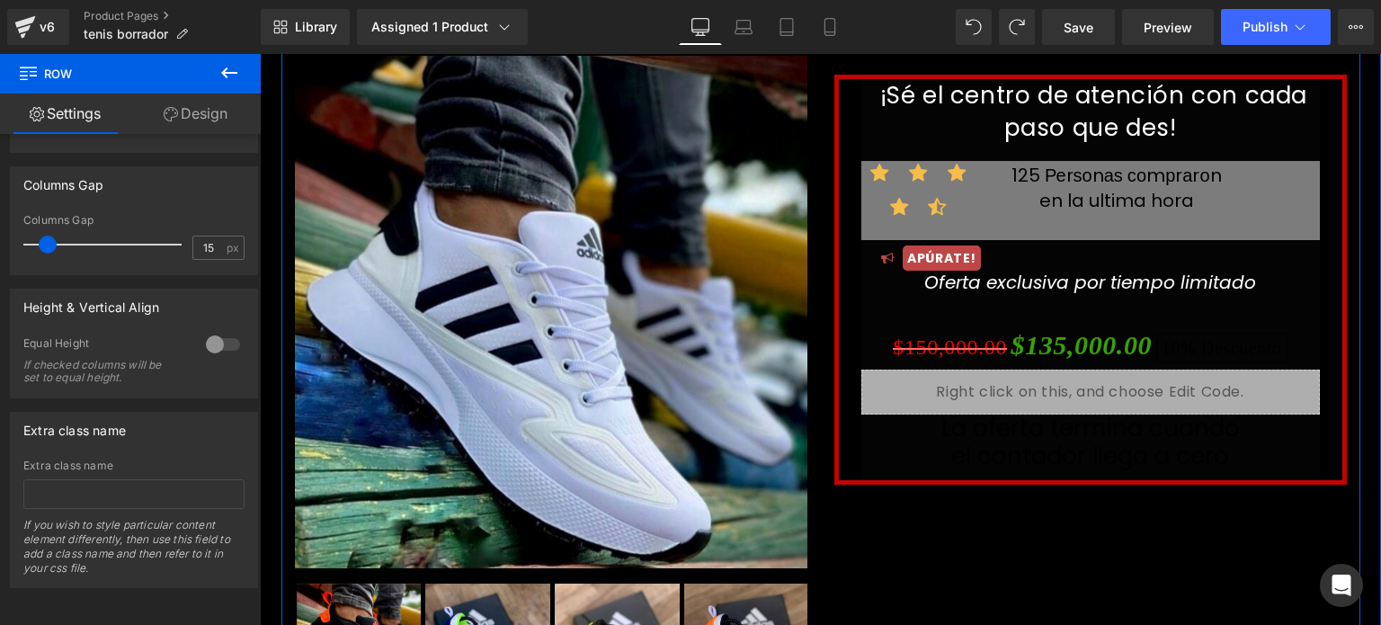
click at [560, 283] on img at bounding box center [551, 312] width 512 height 512
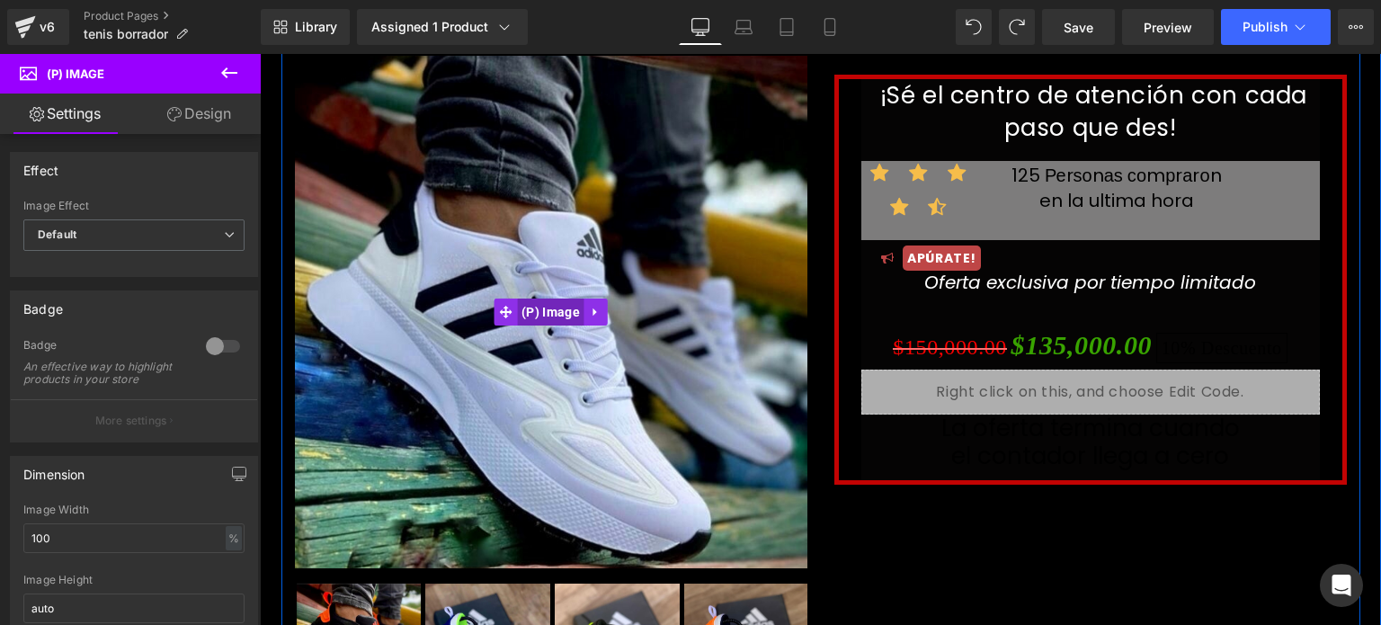
click at [542, 316] on span "(P) Image" at bounding box center [550, 311] width 67 height 27
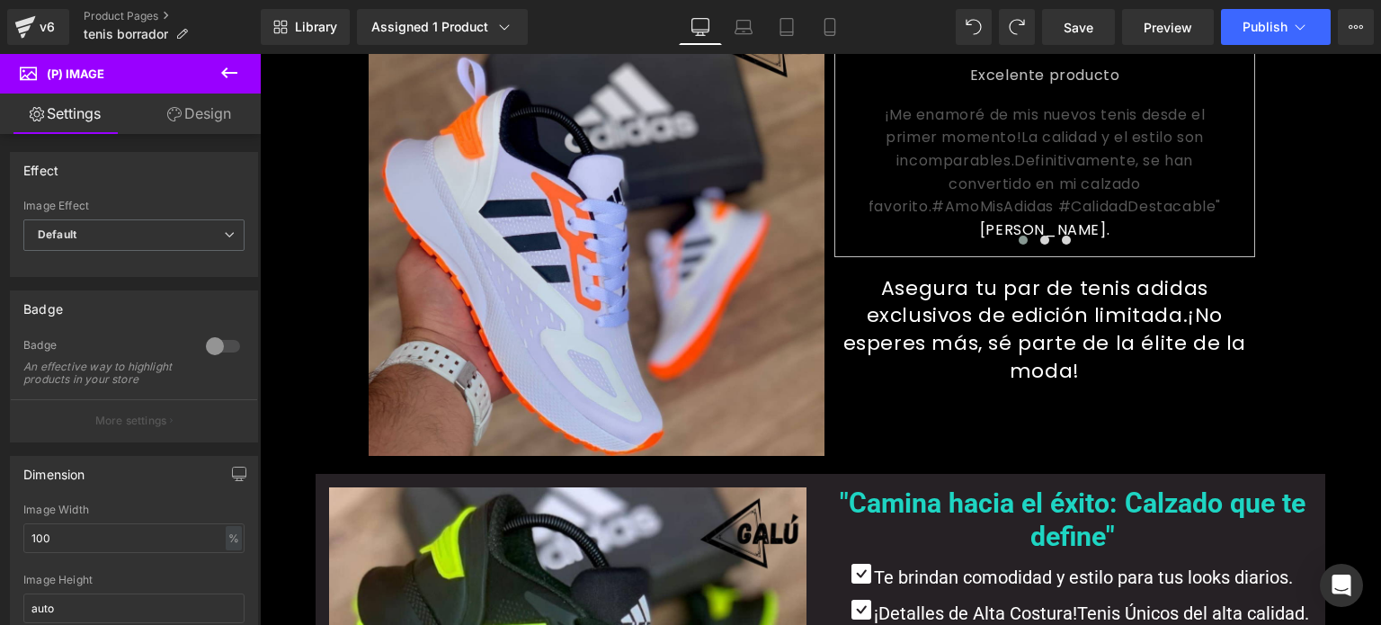
scroll to position [963, 0]
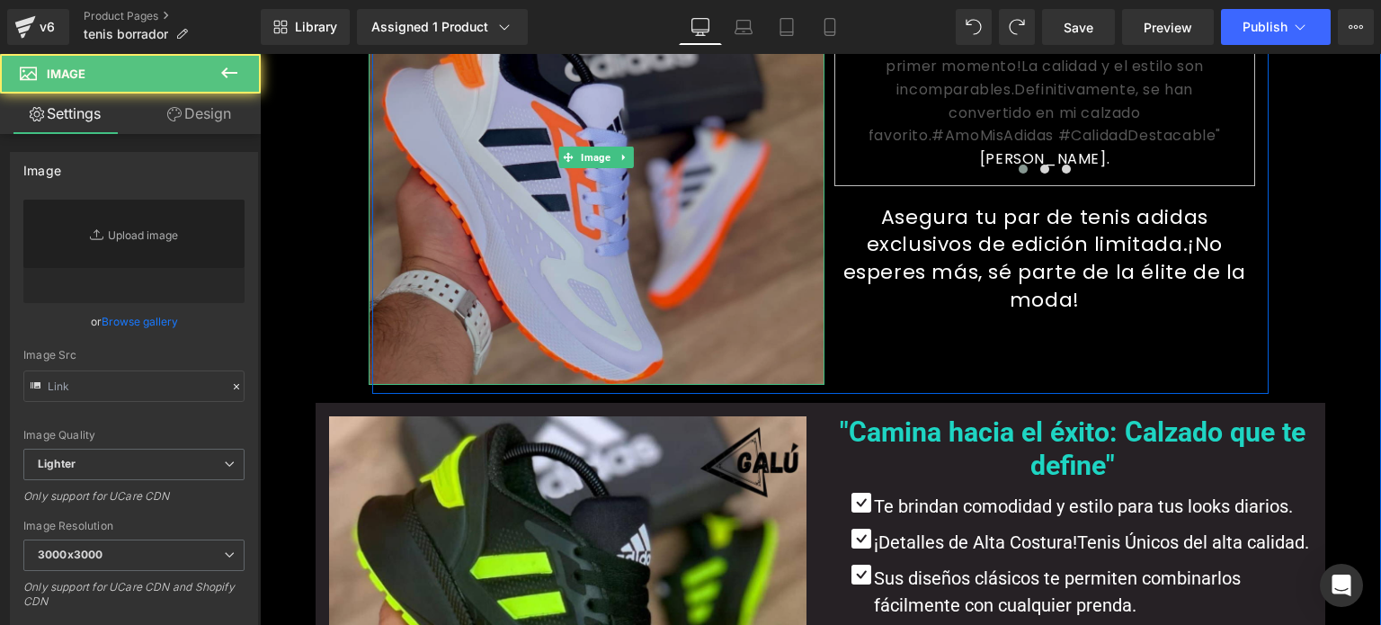
type input "https://ucarecdn.com/62f3ac15-46f0-4831-9c45-4aded591f105/-/format/auto/-/previ…"
click at [528, 228] on img at bounding box center [597, 157] width 456 height 456
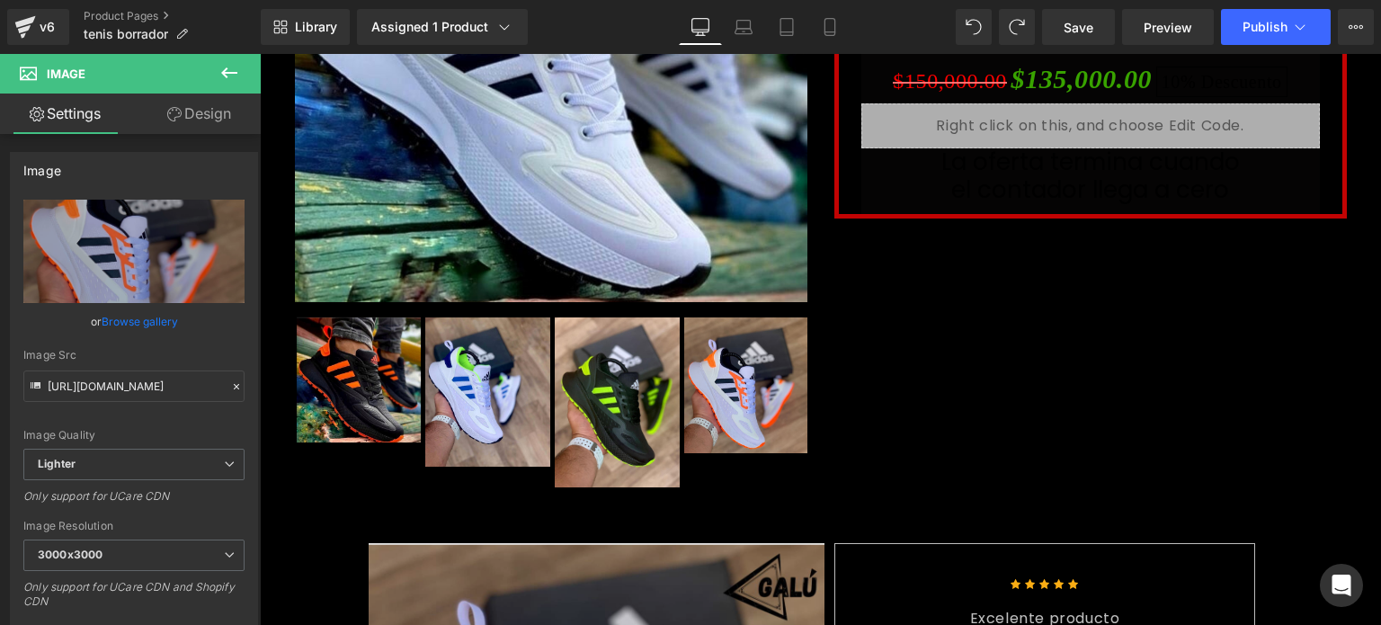
scroll to position [0, 0]
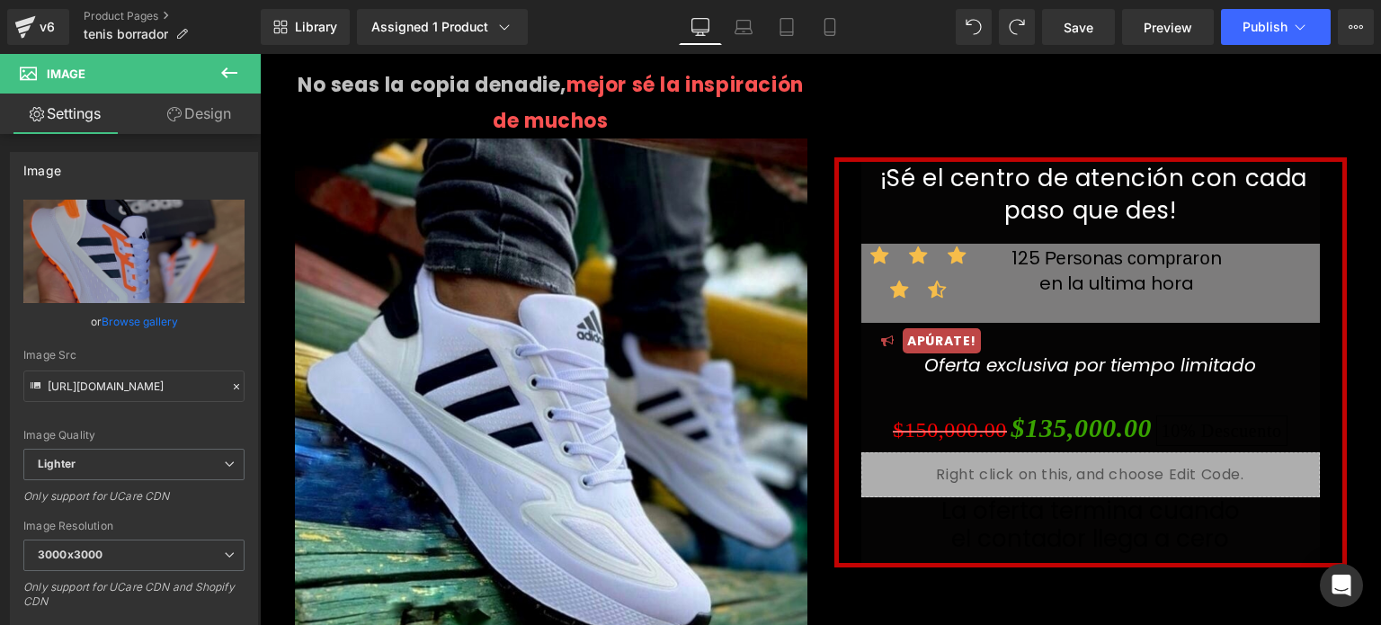
click at [517, 308] on img at bounding box center [551, 394] width 512 height 512
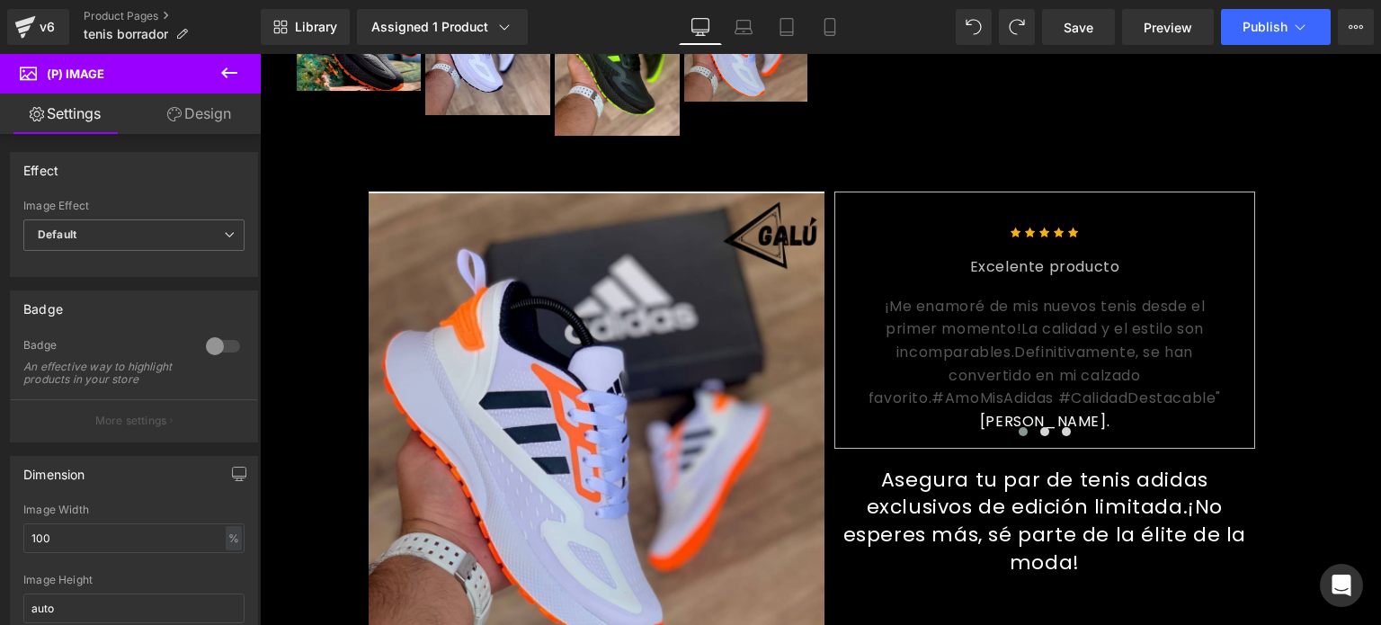
scroll to position [704, 0]
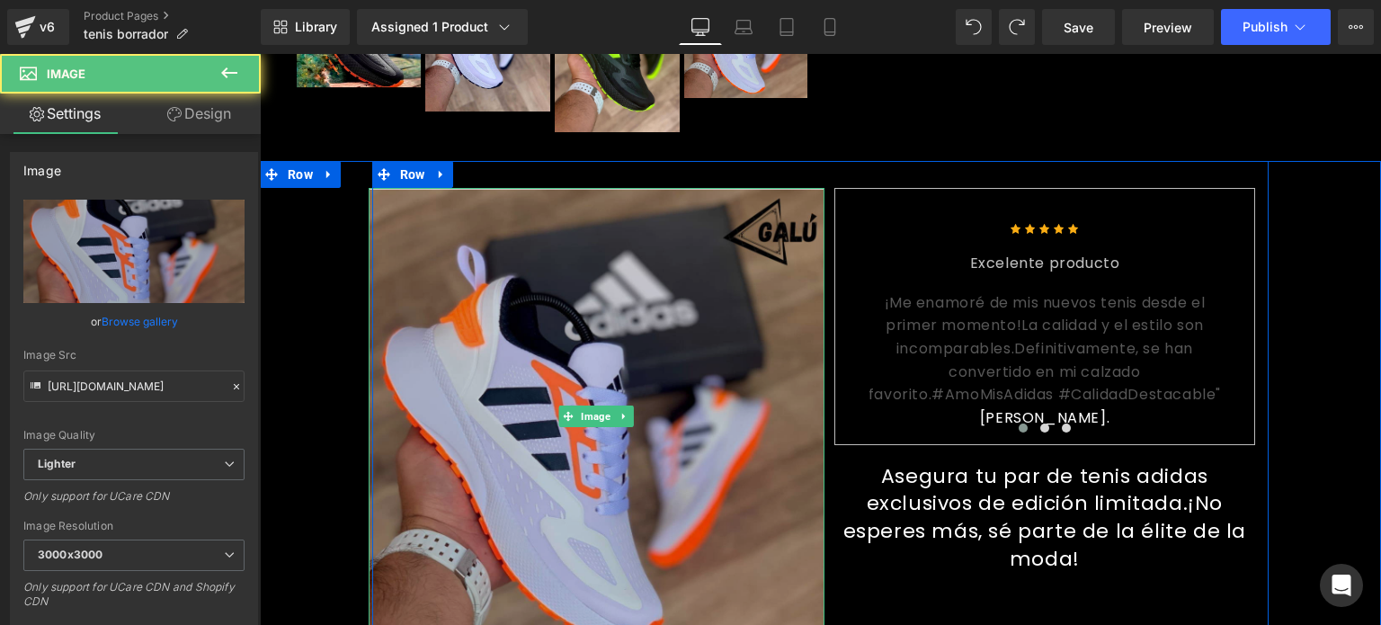
click at [550, 463] on img at bounding box center [597, 416] width 456 height 456
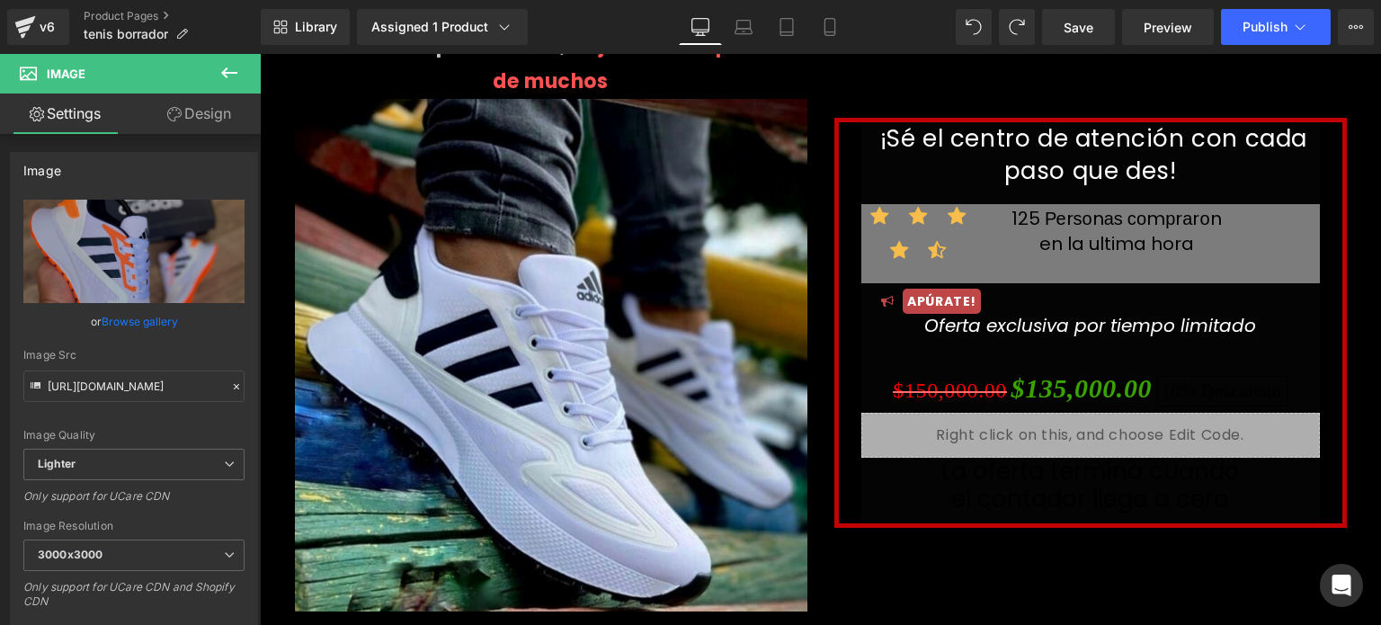
scroll to position [0, 0]
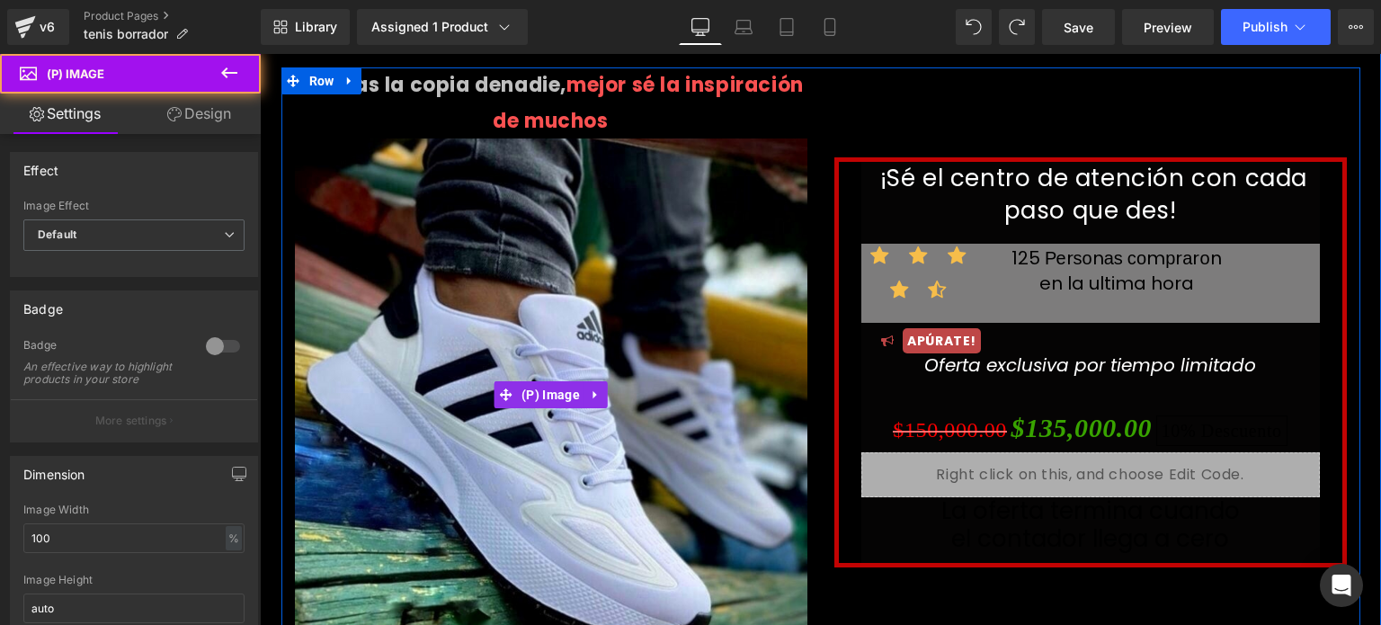
click at [557, 374] on img at bounding box center [551, 394] width 512 height 512
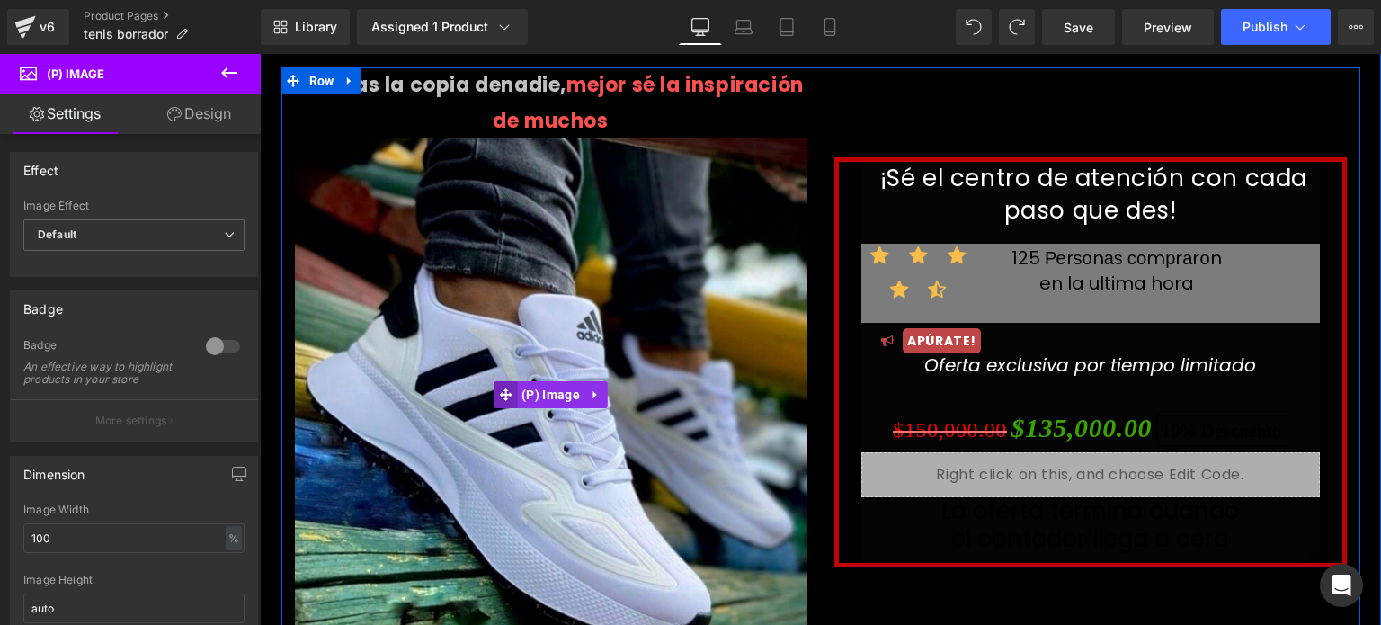
click at [503, 391] on icon at bounding box center [505, 394] width 13 height 13
click at [592, 404] on link at bounding box center [595, 394] width 23 height 27
click at [625, 394] on icon at bounding box center [631, 394] width 13 height 13
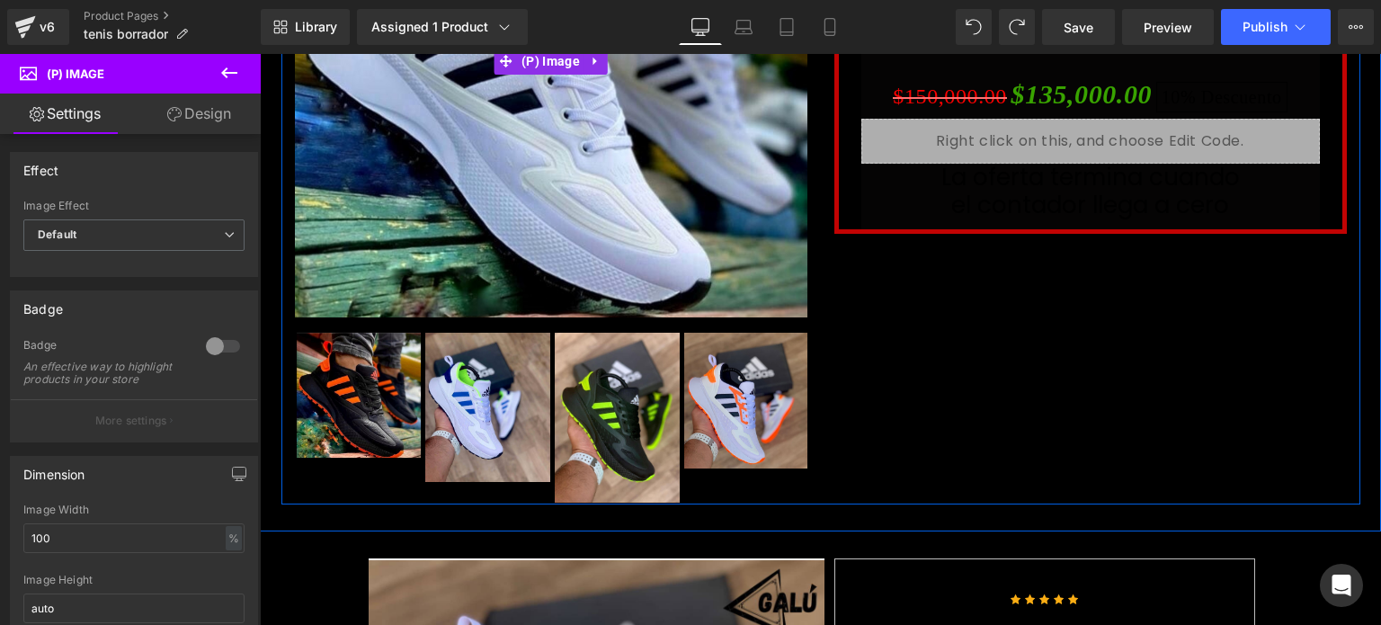
scroll to position [334, 0]
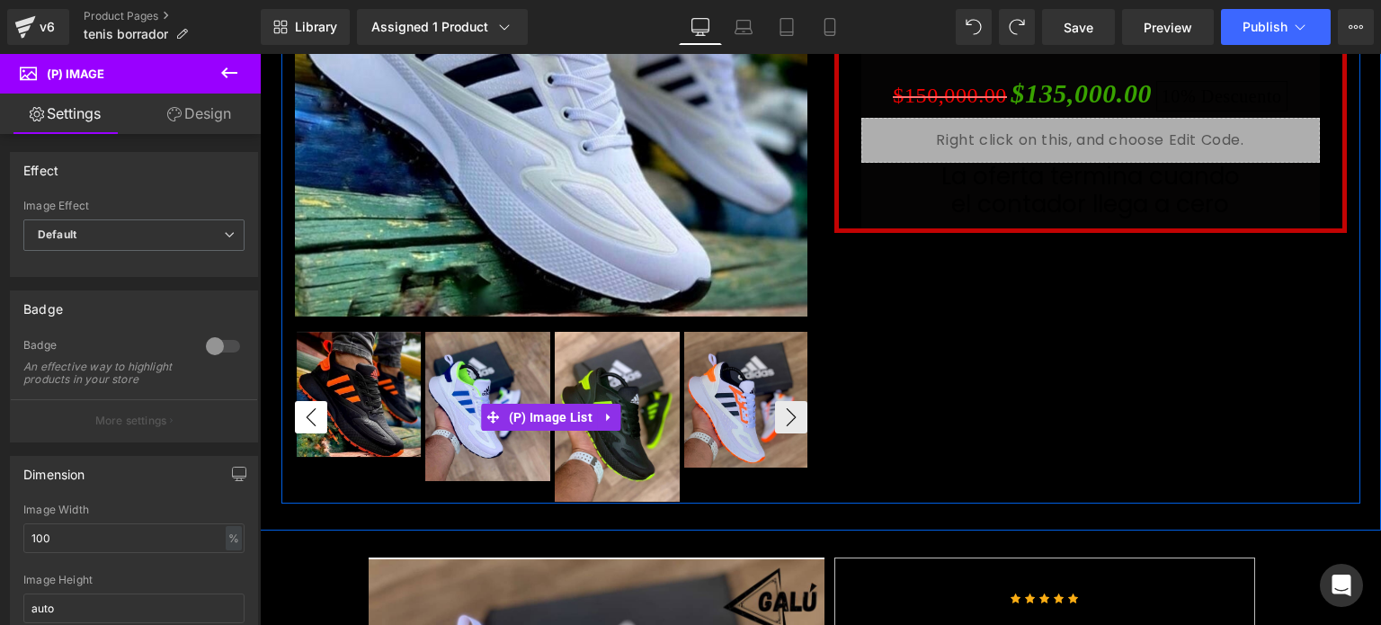
click at [299, 405] on button "‹" at bounding box center [311, 417] width 32 height 32
click at [776, 419] on button "›" at bounding box center [791, 417] width 32 height 32
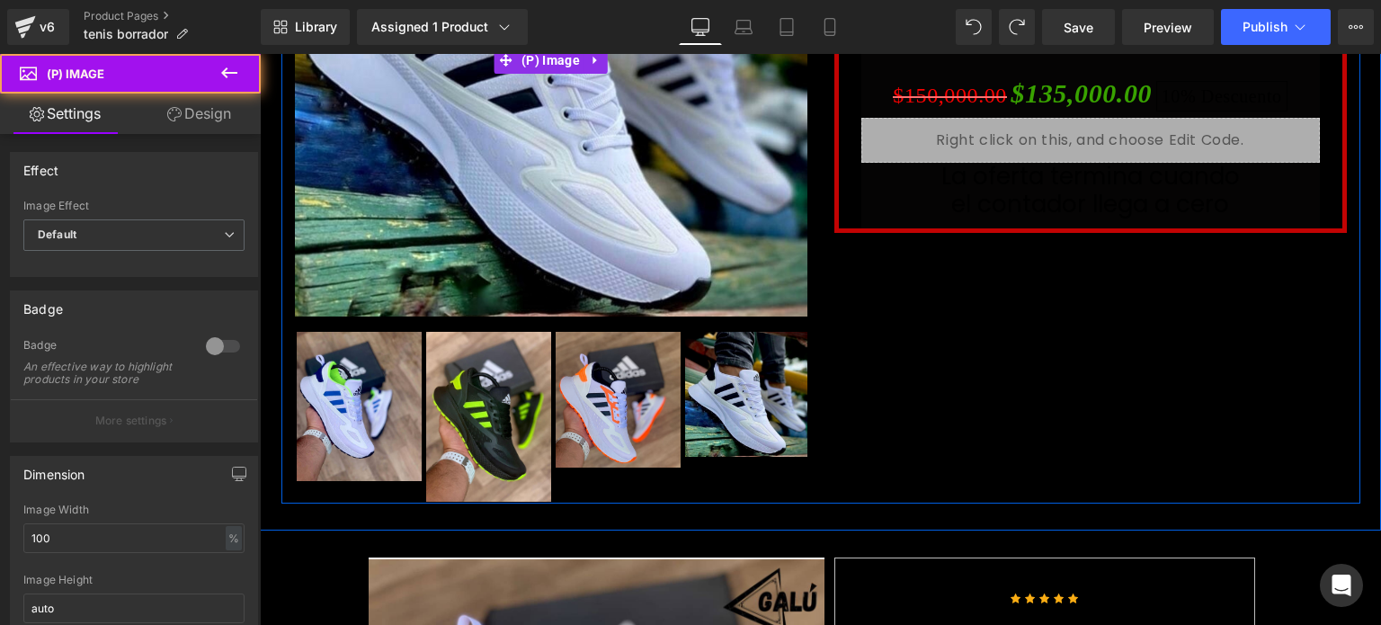
click at [529, 257] on img at bounding box center [551, 60] width 512 height 512
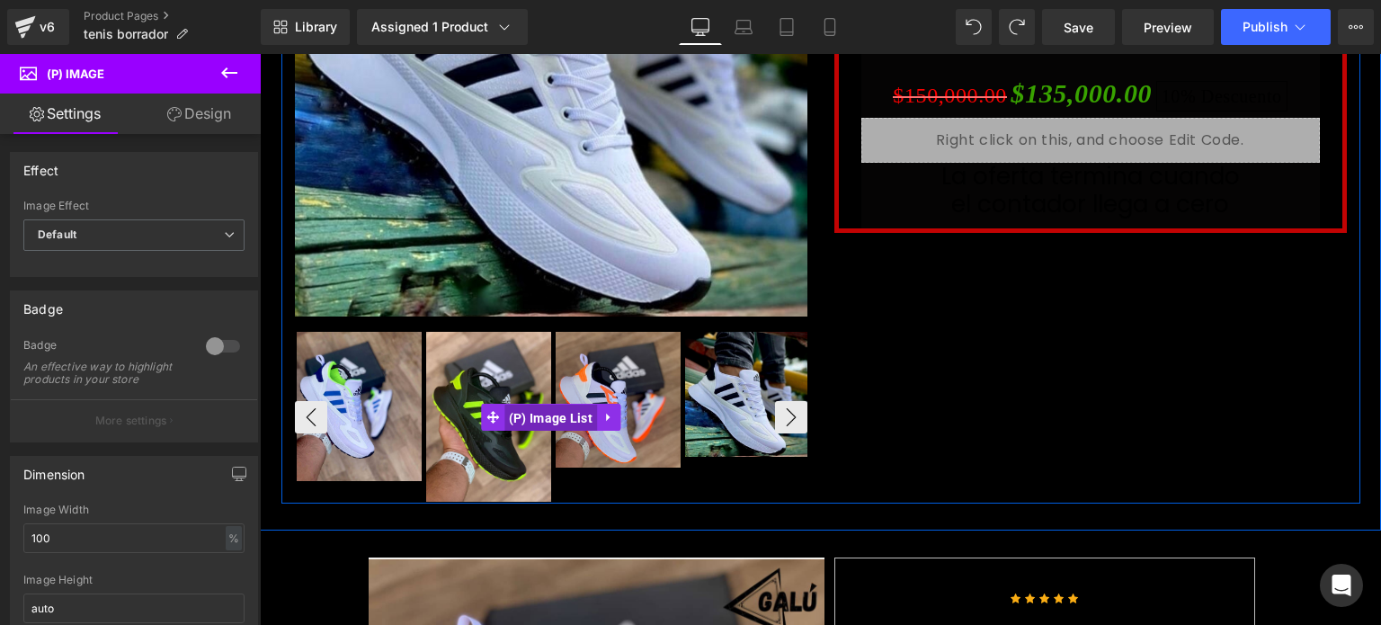
click at [525, 412] on span "(P) Image List" at bounding box center [550, 417] width 93 height 27
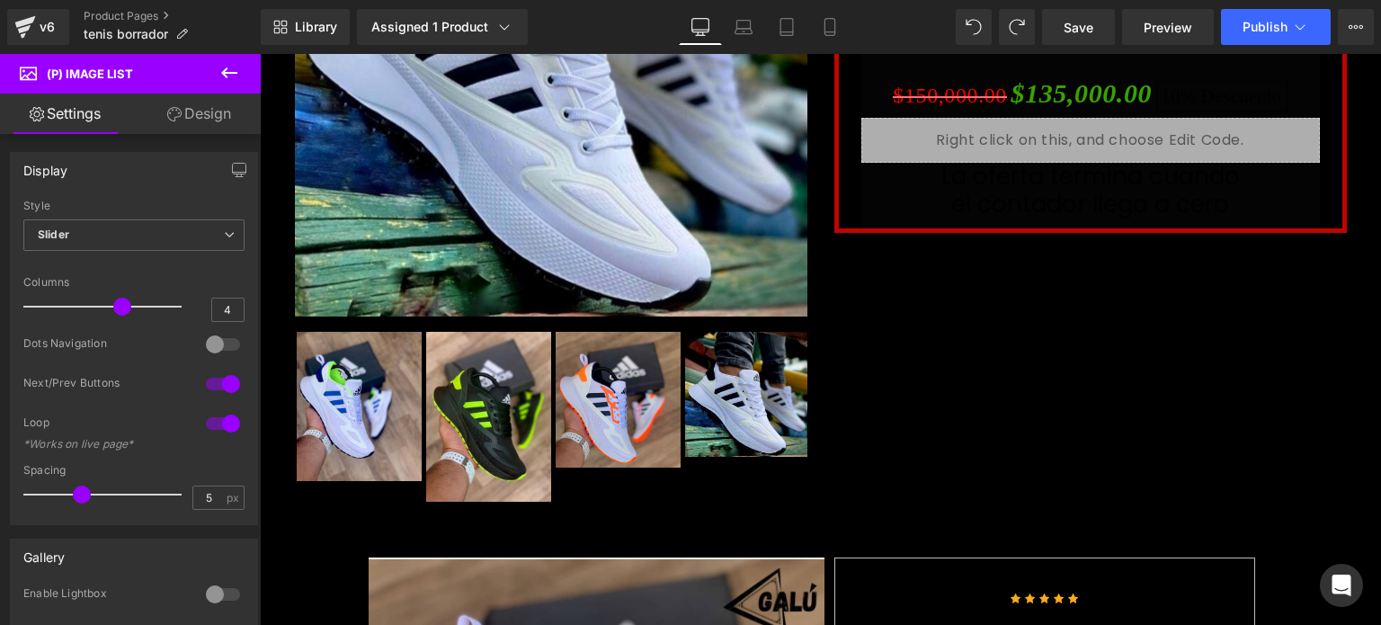
click at [182, 113] on link "Design" at bounding box center [199, 113] width 130 height 40
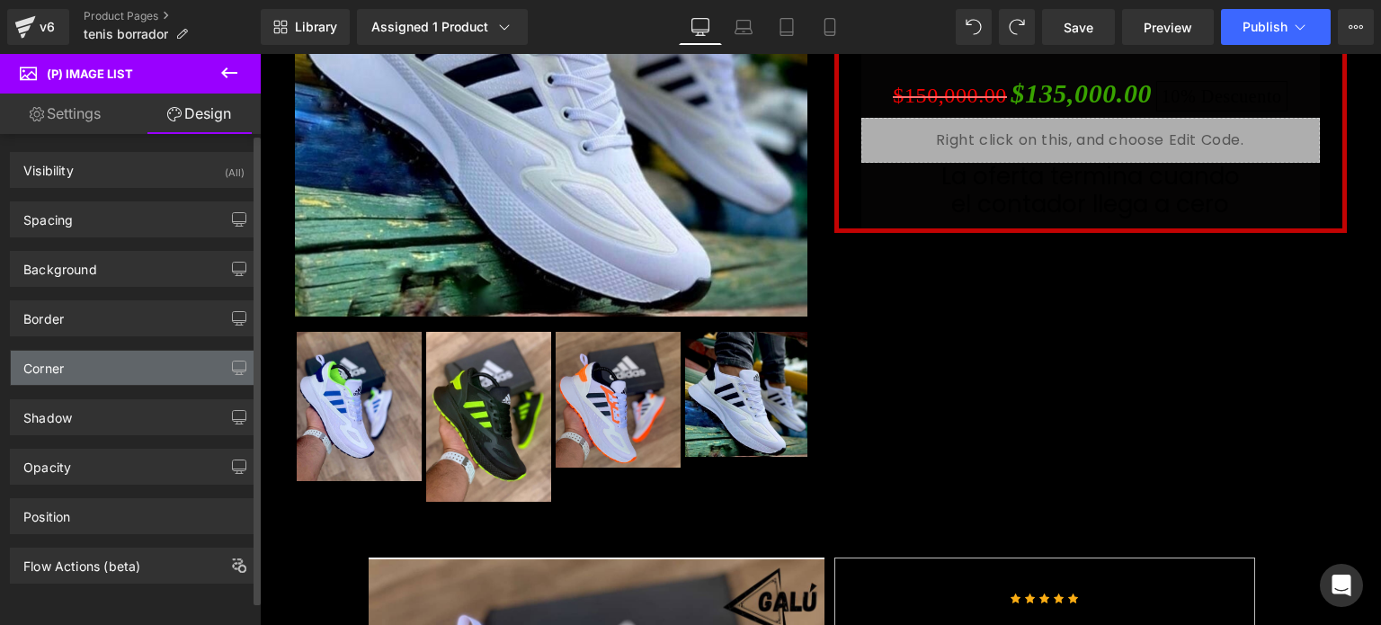
scroll to position [5, 0]
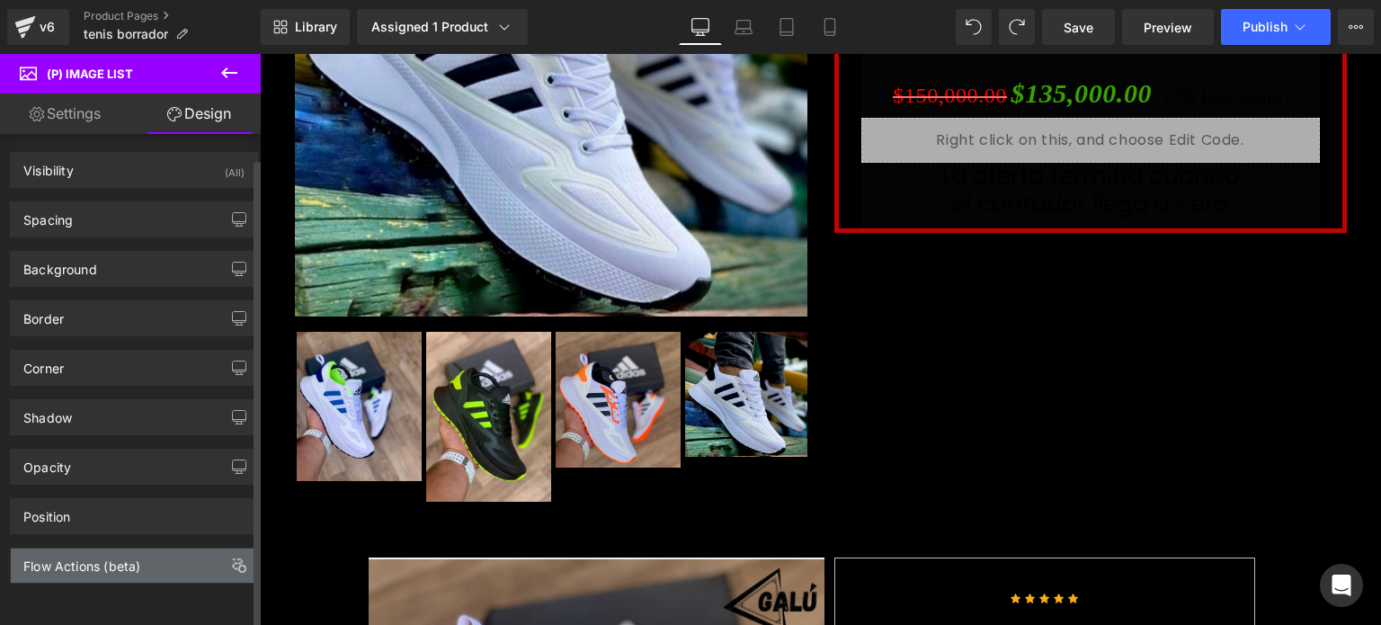
click at [95, 555] on div "Flow Actions (beta)" at bounding box center [81, 560] width 117 height 25
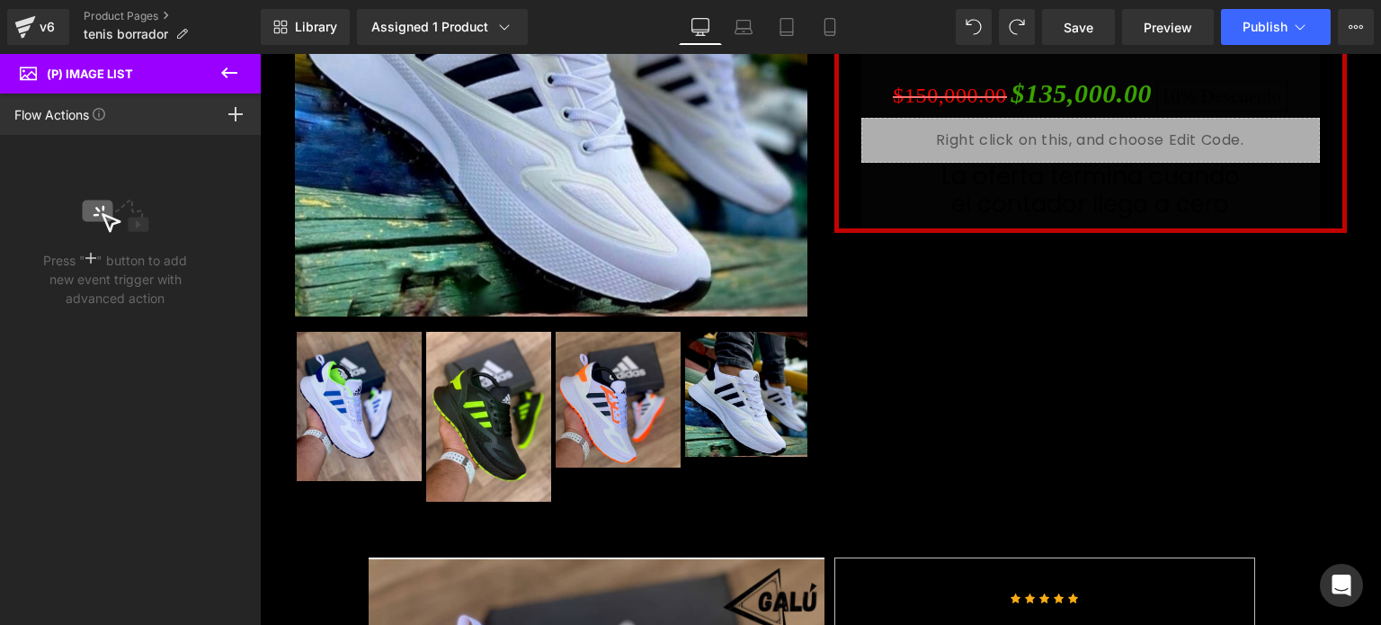
click at [227, 75] on icon at bounding box center [229, 73] width 22 height 22
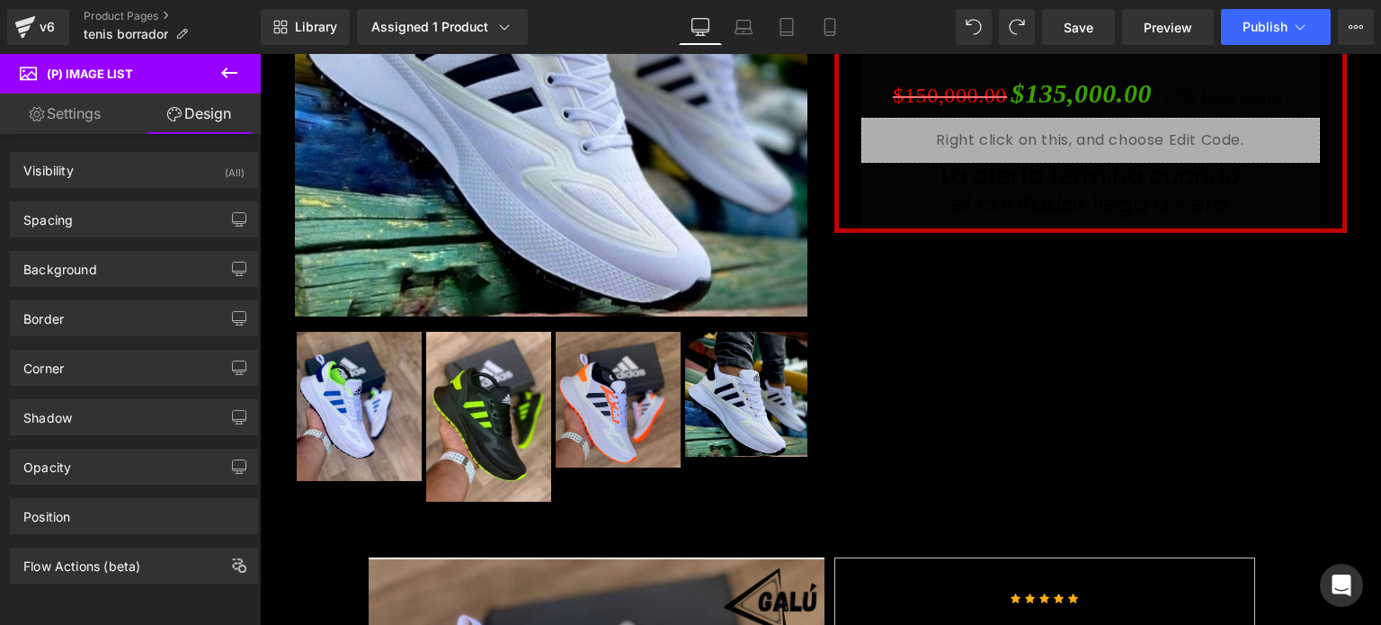
click at [82, 114] on link "Settings" at bounding box center [65, 113] width 130 height 40
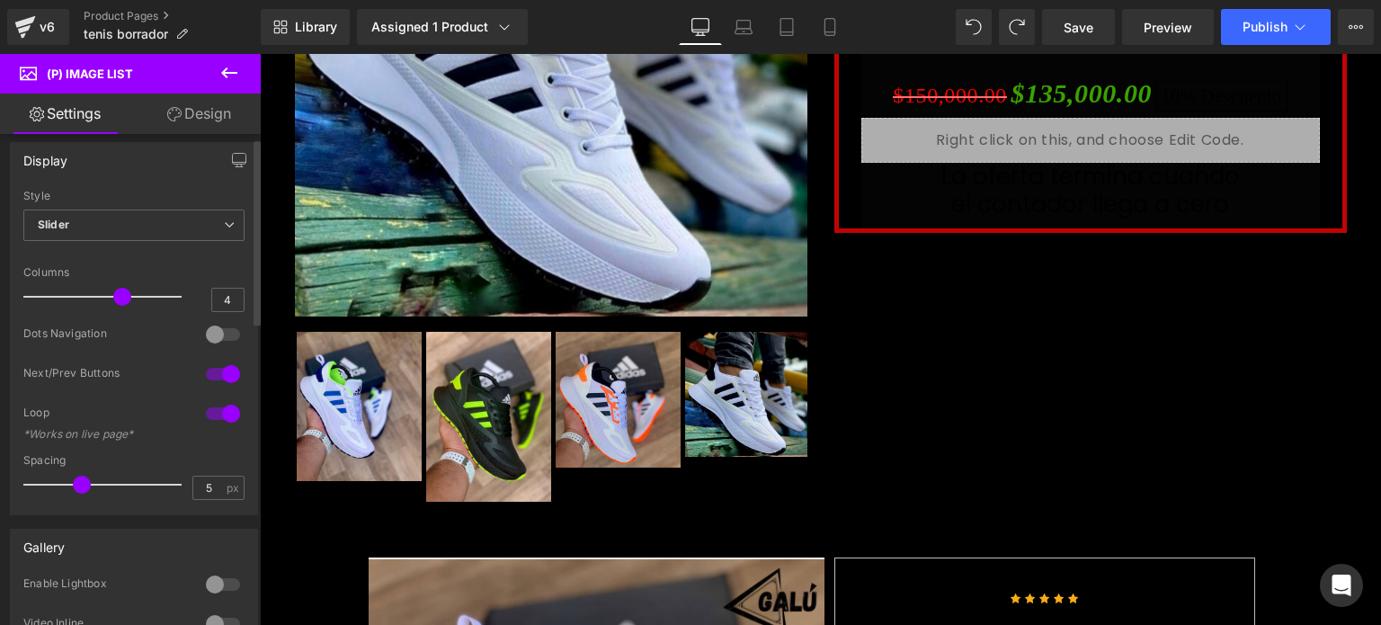
scroll to position [0, 0]
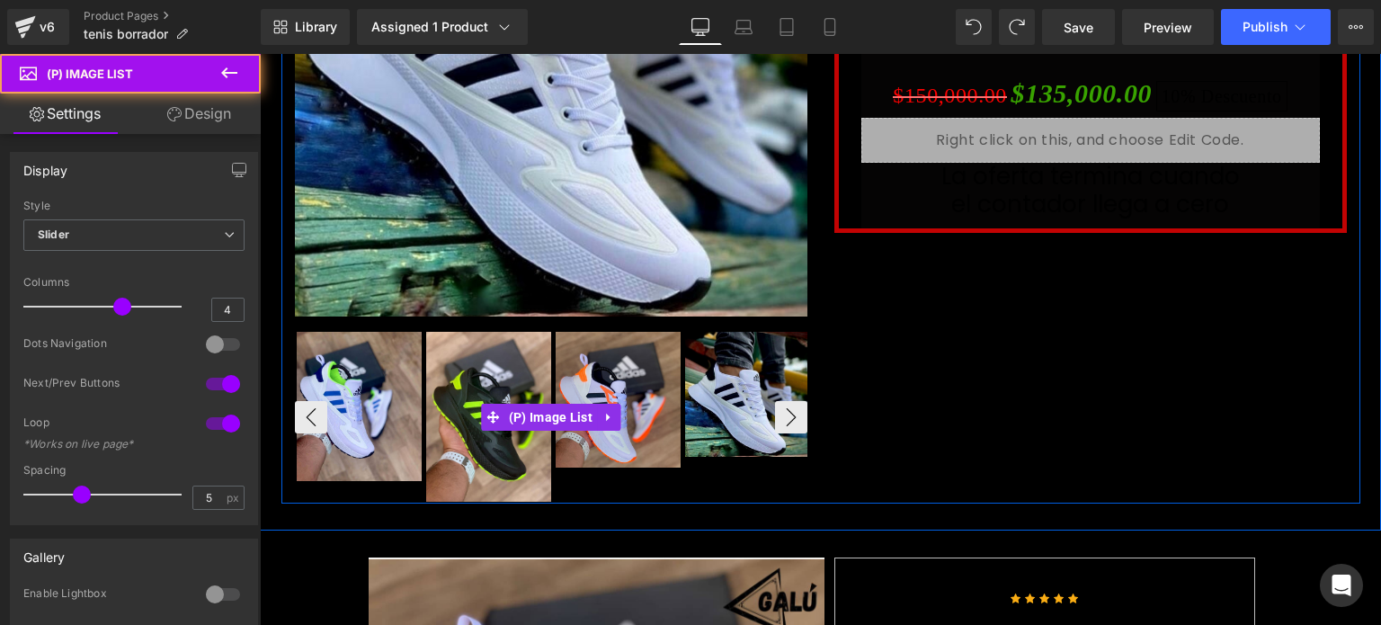
click at [352, 419] on img at bounding box center [359, 406] width 125 height 149
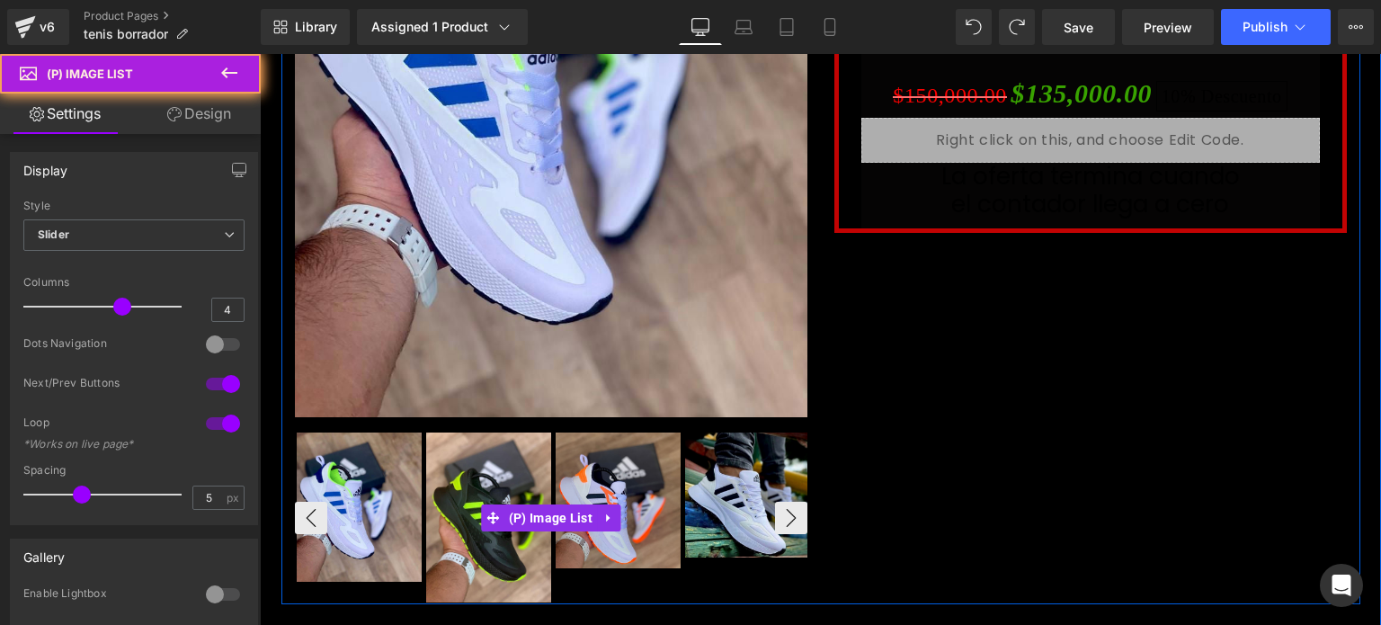
click at [352, 432] on img at bounding box center [359, 506] width 125 height 149
click at [352, 419] on div "No seas la copia de nadie , mejor sé la inspiración de muchos Heading Sale Off …" at bounding box center [550, 168] width 539 height 871
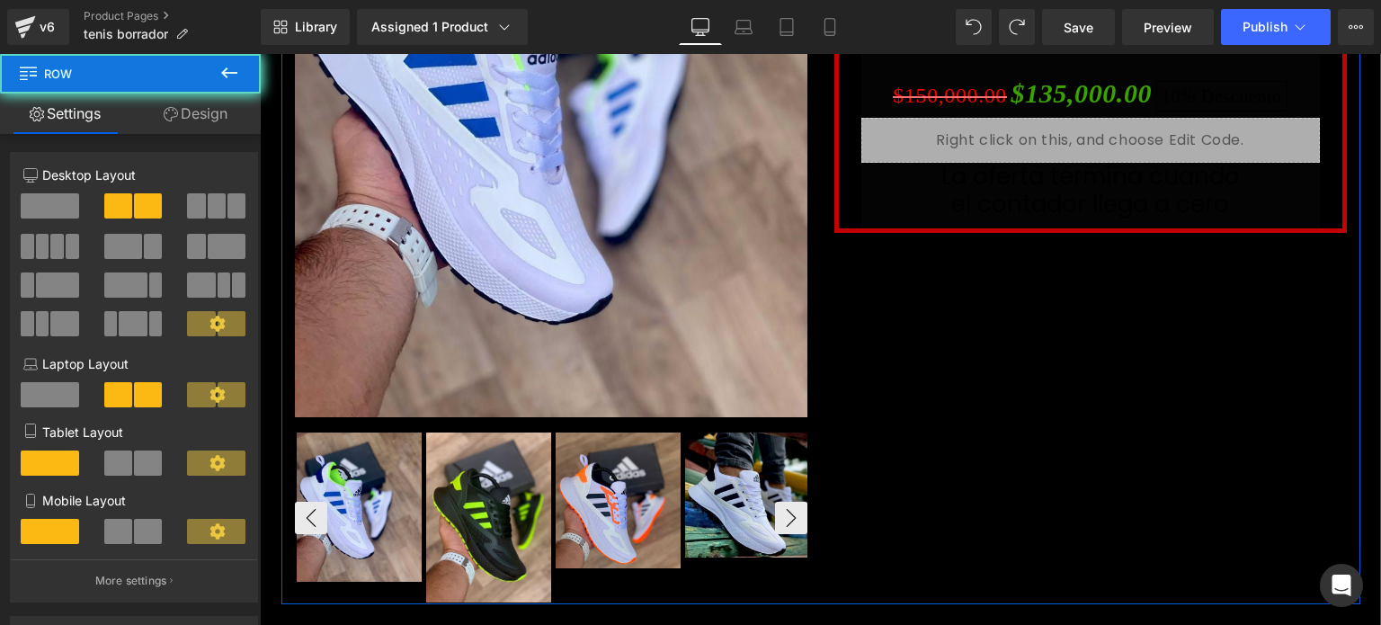
click at [352, 419] on div "No seas la copia de nadie , mejor sé la inspiración de muchos Heading Sale Off …" at bounding box center [550, 168] width 539 height 871
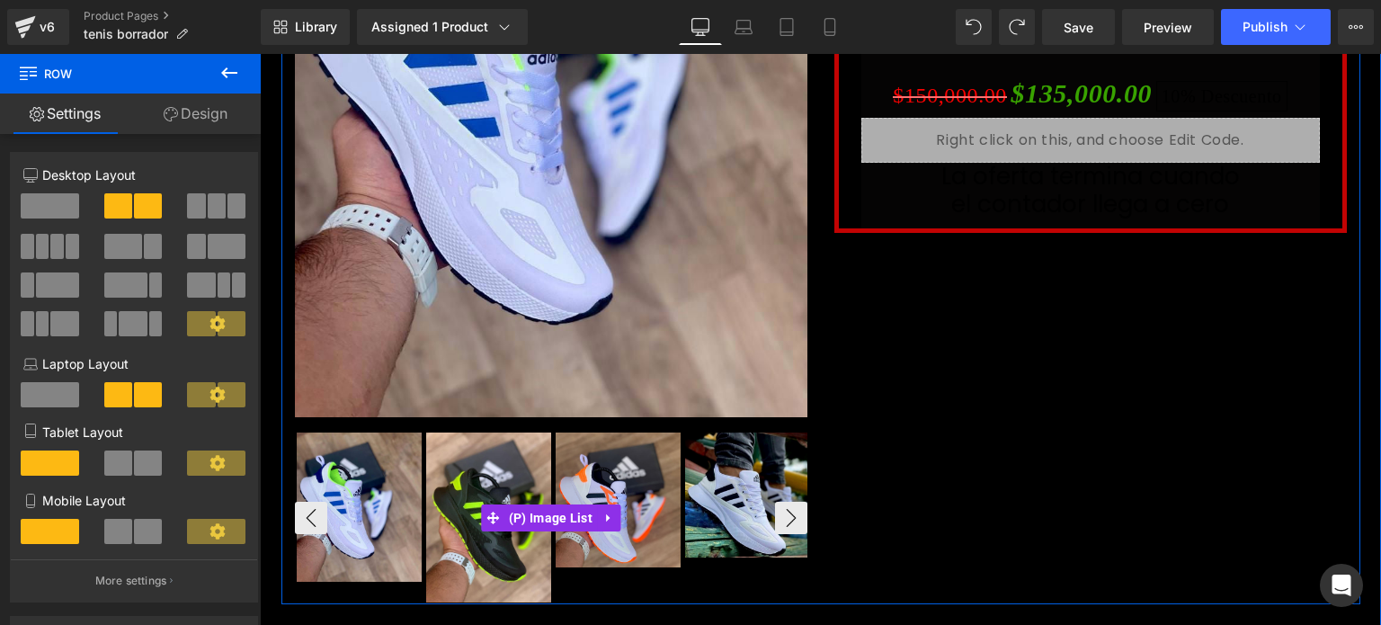
click at [439, 511] on img at bounding box center [488, 517] width 125 height 170
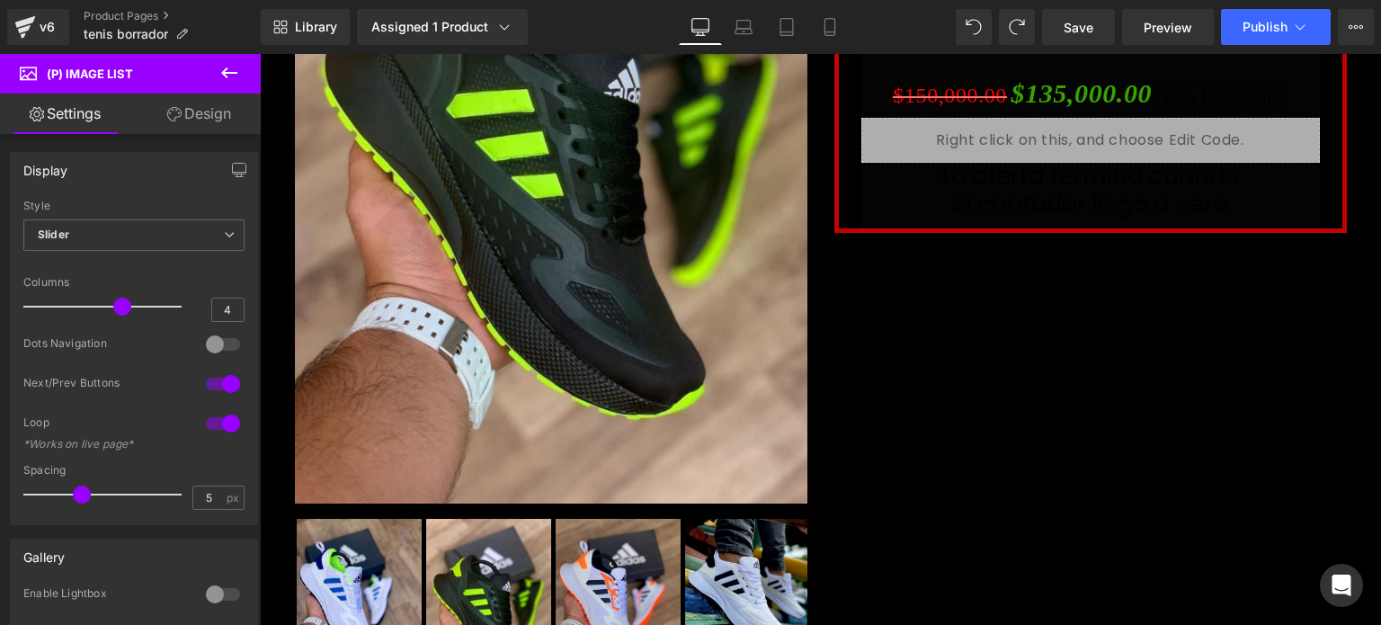
click at [721, 555] on div "Rendering Content" at bounding box center [690, 554] width 111 height 20
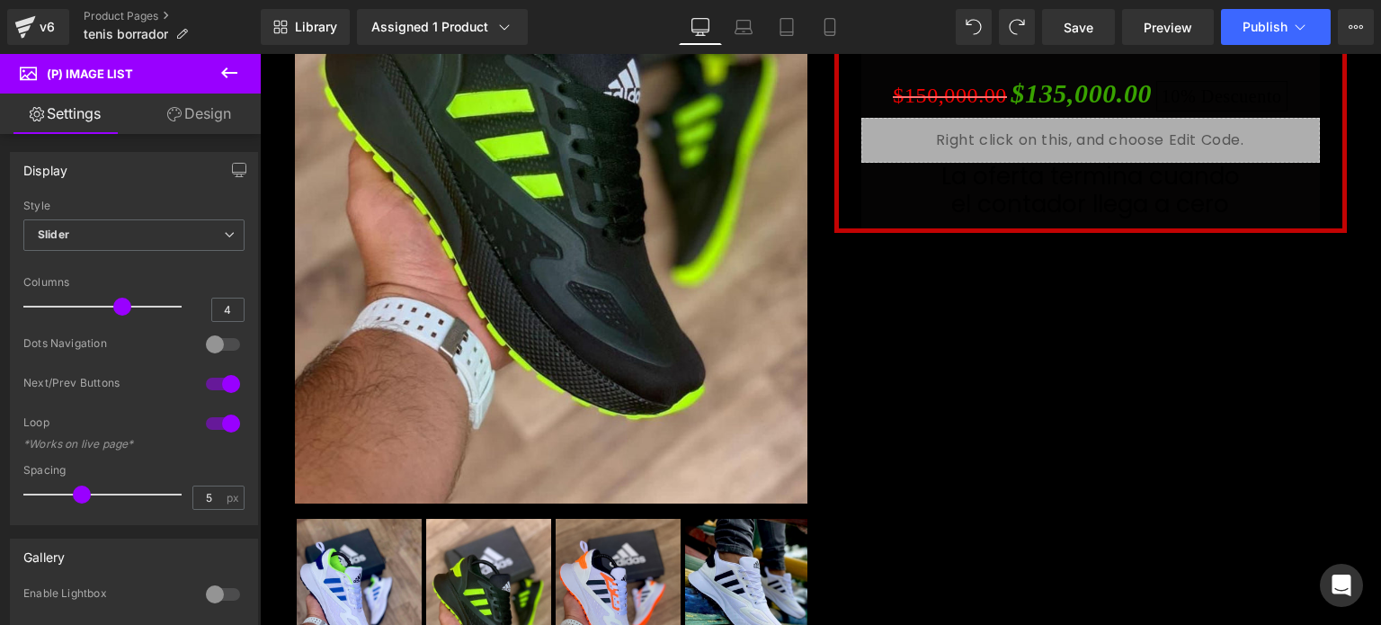
click at [721, 555] on div "Rendering Content" at bounding box center [690, 554] width 111 height 20
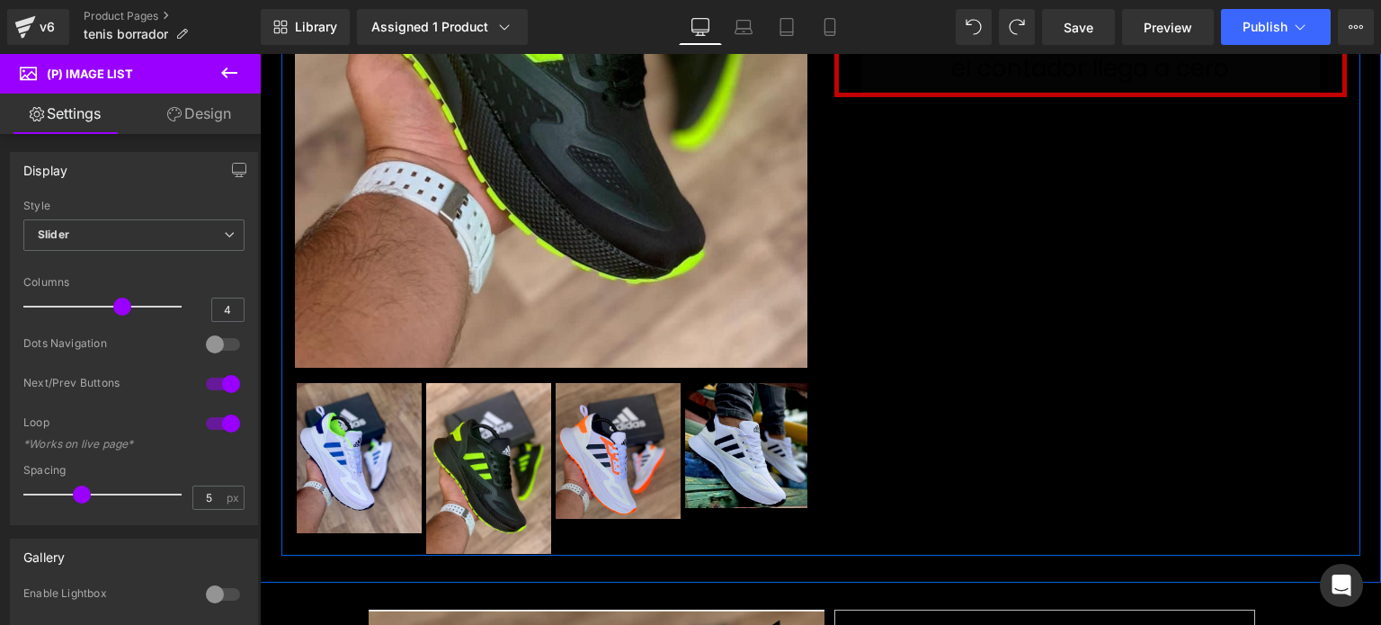
scroll to position [474, 0]
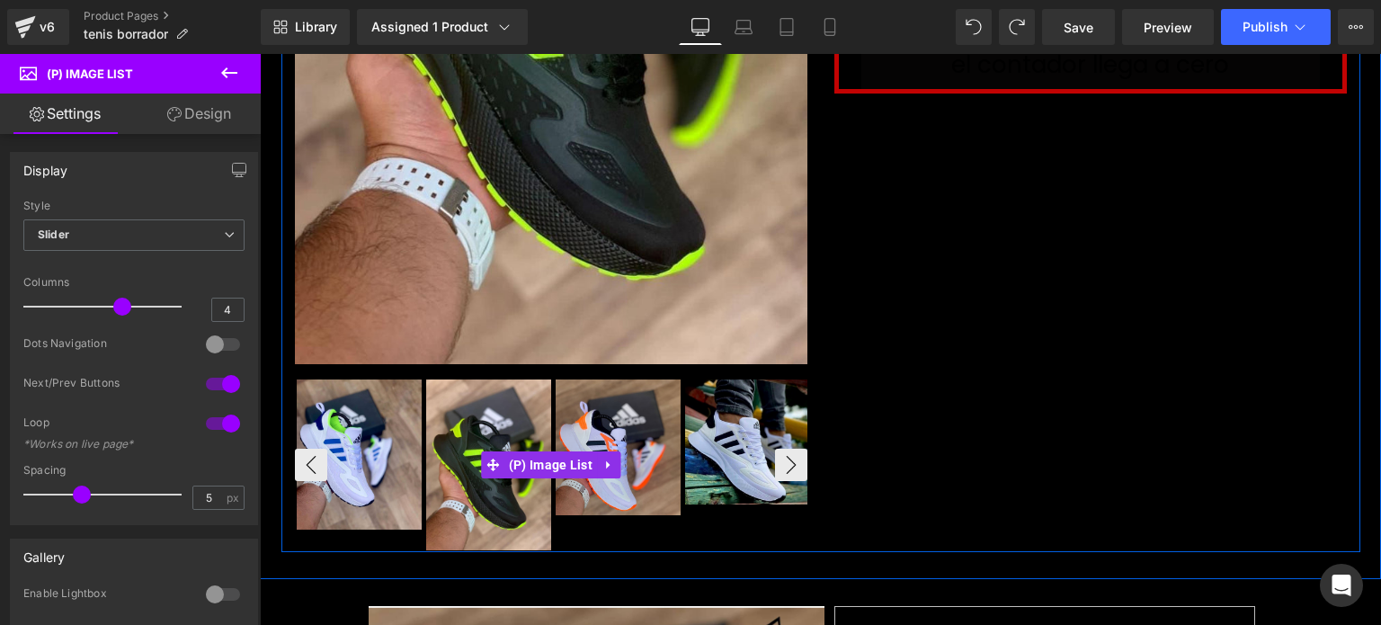
click at [732, 428] on img at bounding box center [747, 441] width 125 height 125
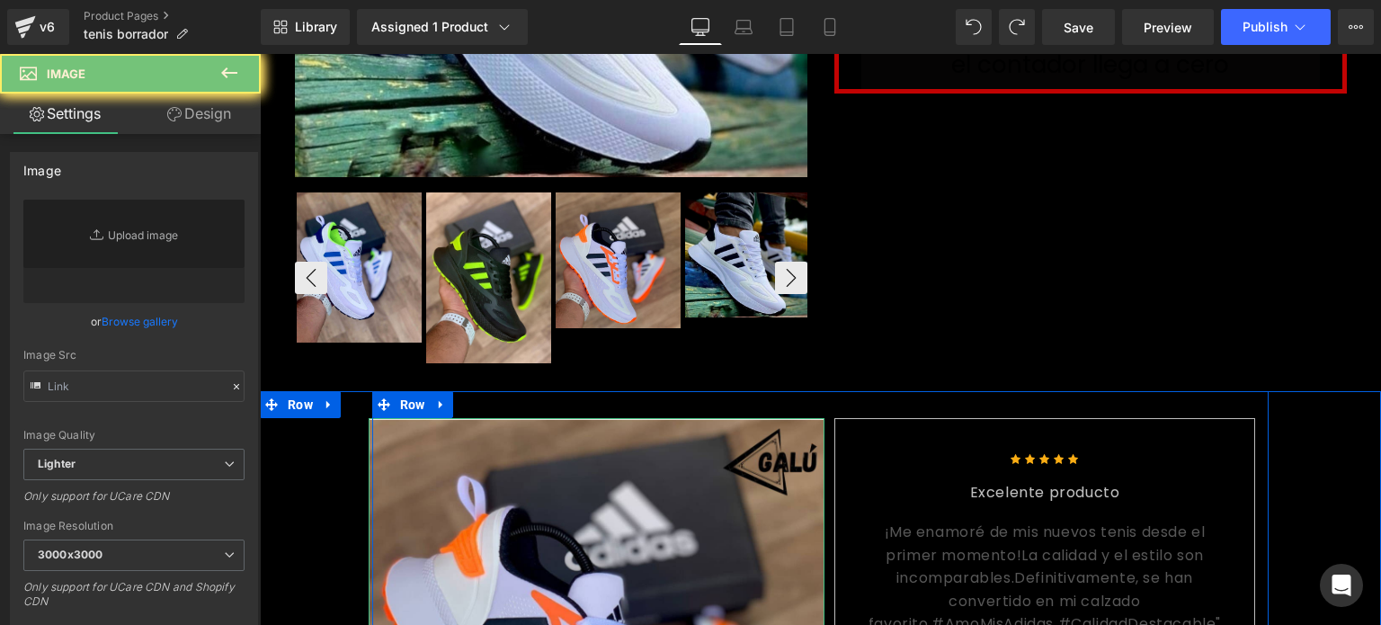
type input "https://ucarecdn.com/62f3ac15-46f0-4831-9c45-4aded591f105/-/format/auto/-/previ…"
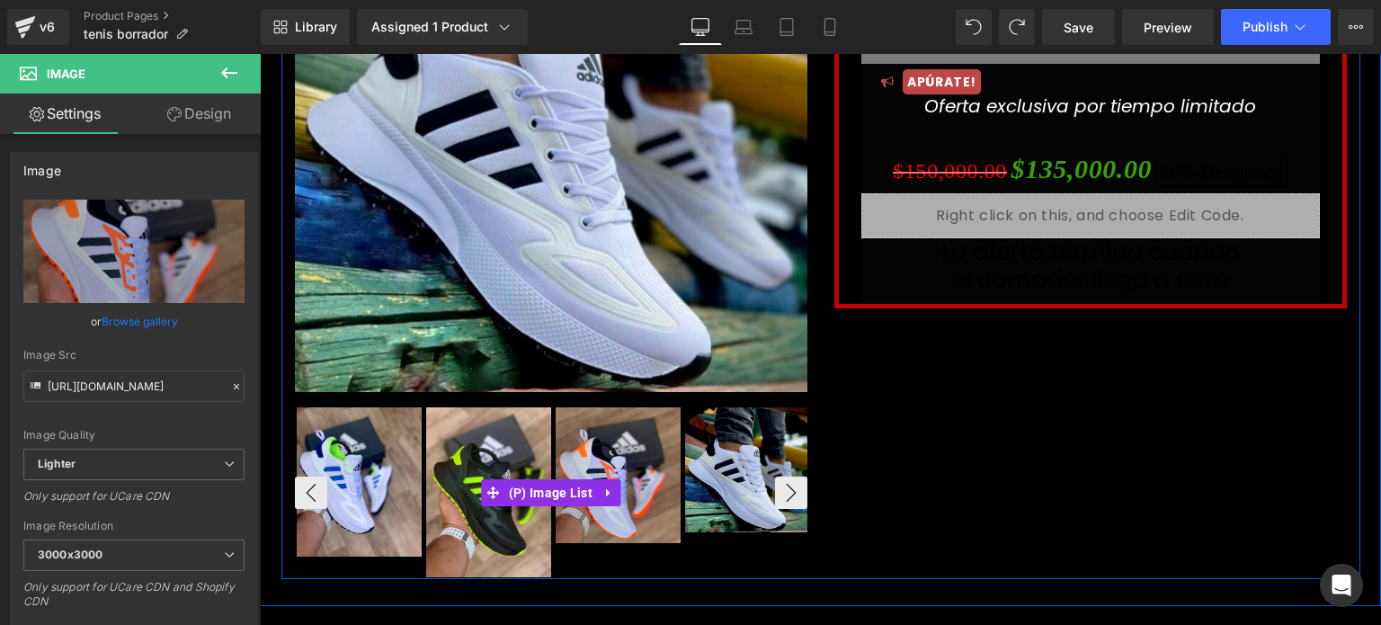
scroll to position [261, 0]
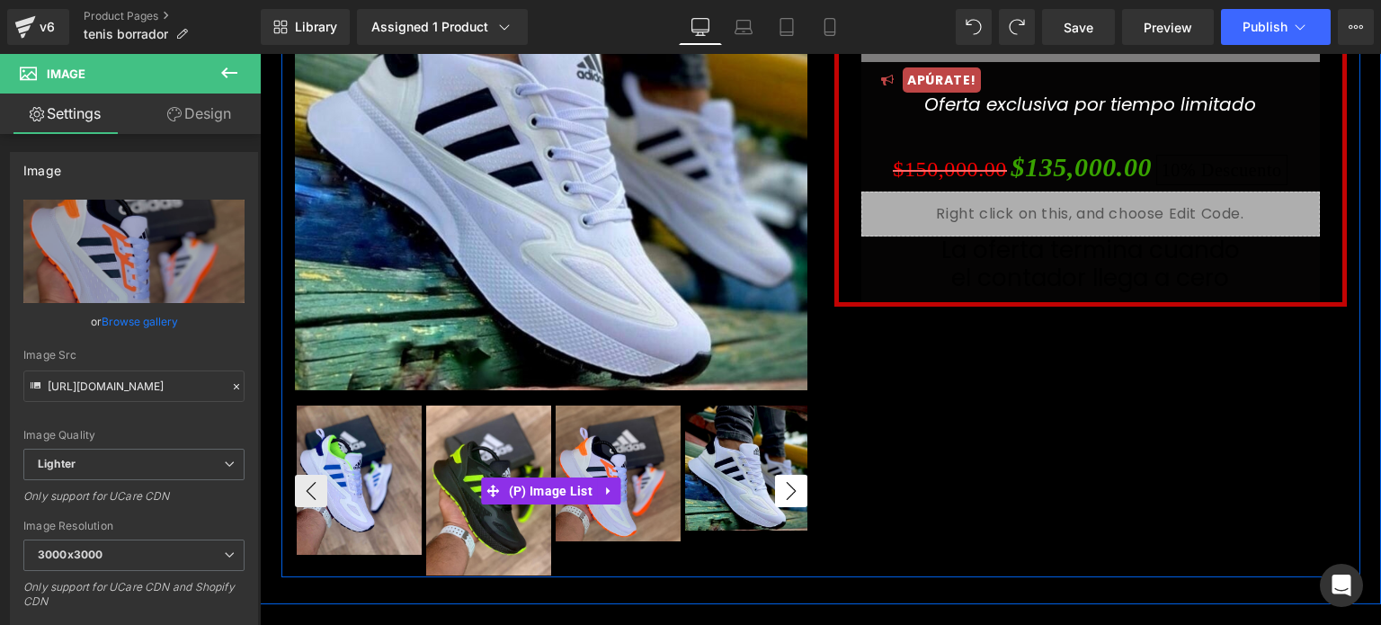
click at [779, 484] on button "›" at bounding box center [791, 491] width 32 height 32
click at [306, 478] on button "‹" at bounding box center [311, 491] width 32 height 32
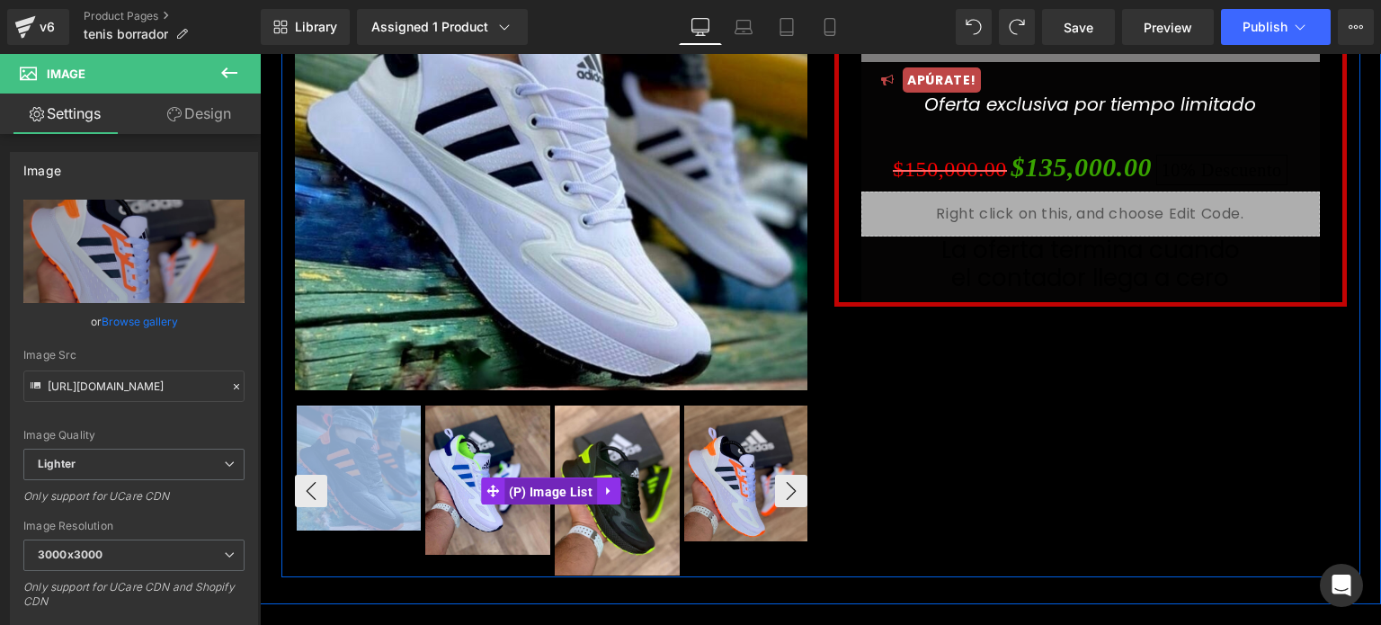
click at [537, 486] on span "(P) Image List" at bounding box center [550, 491] width 93 height 27
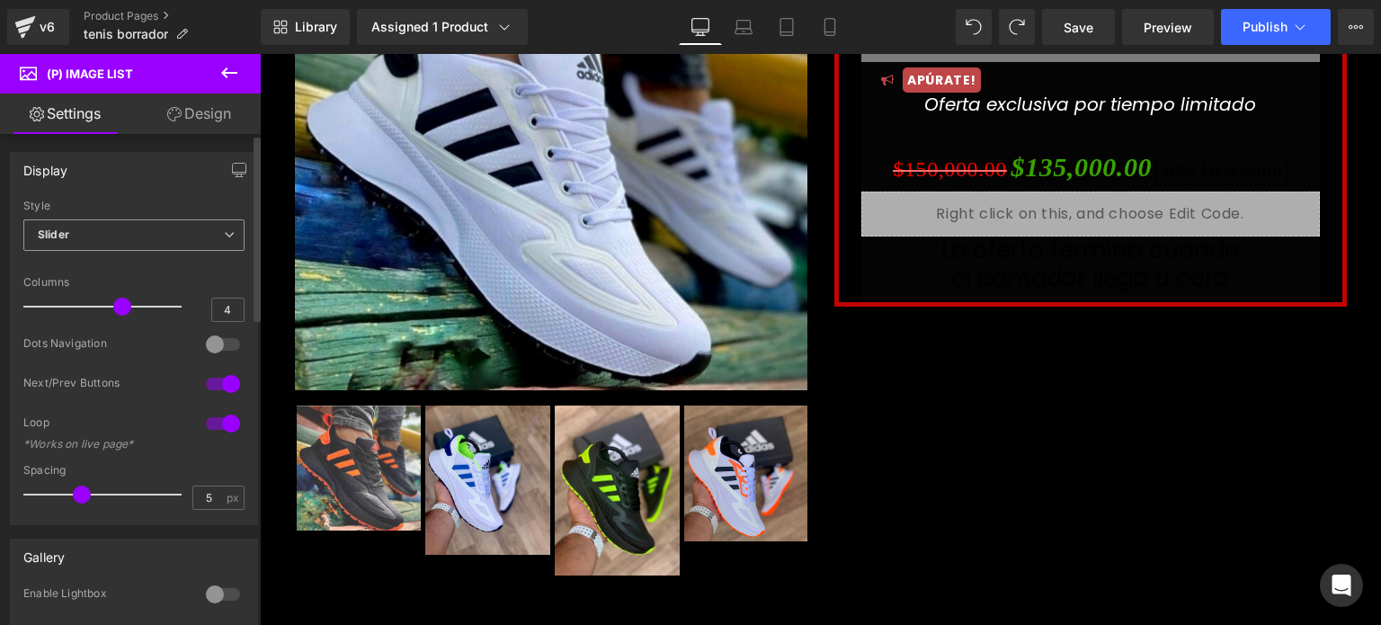
click at [224, 233] on icon at bounding box center [229, 234] width 11 height 11
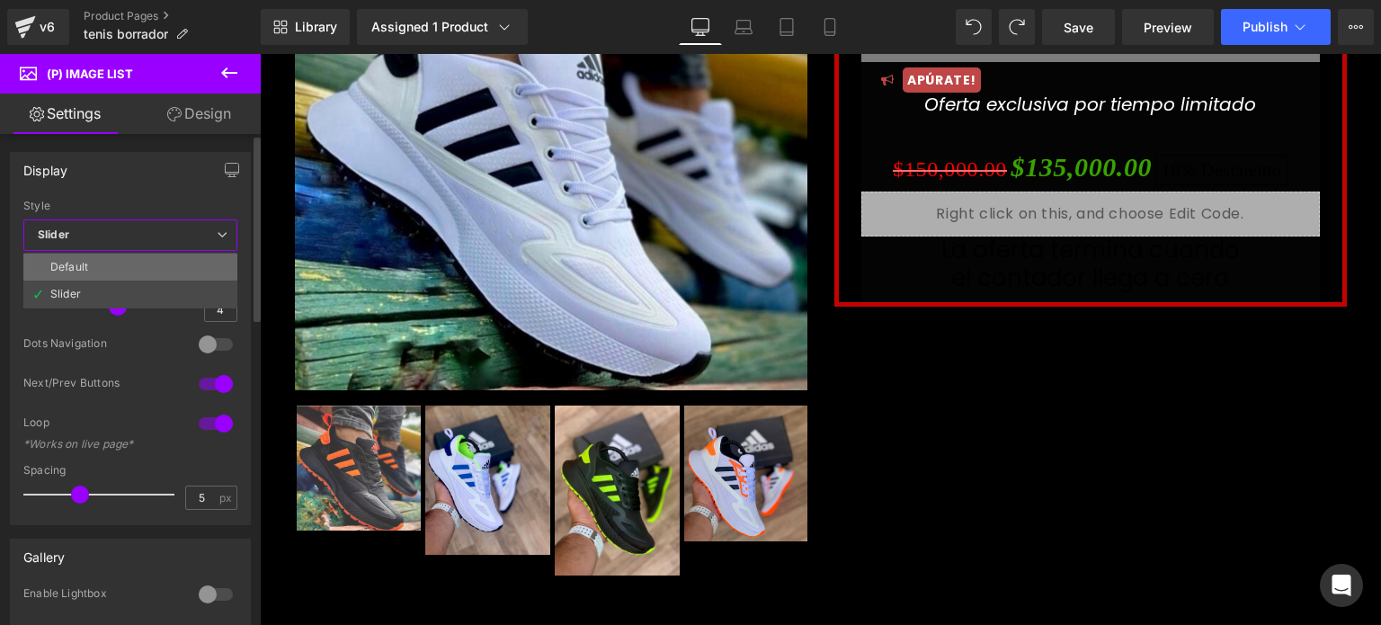
click at [191, 256] on li "Default" at bounding box center [130, 266] width 214 height 27
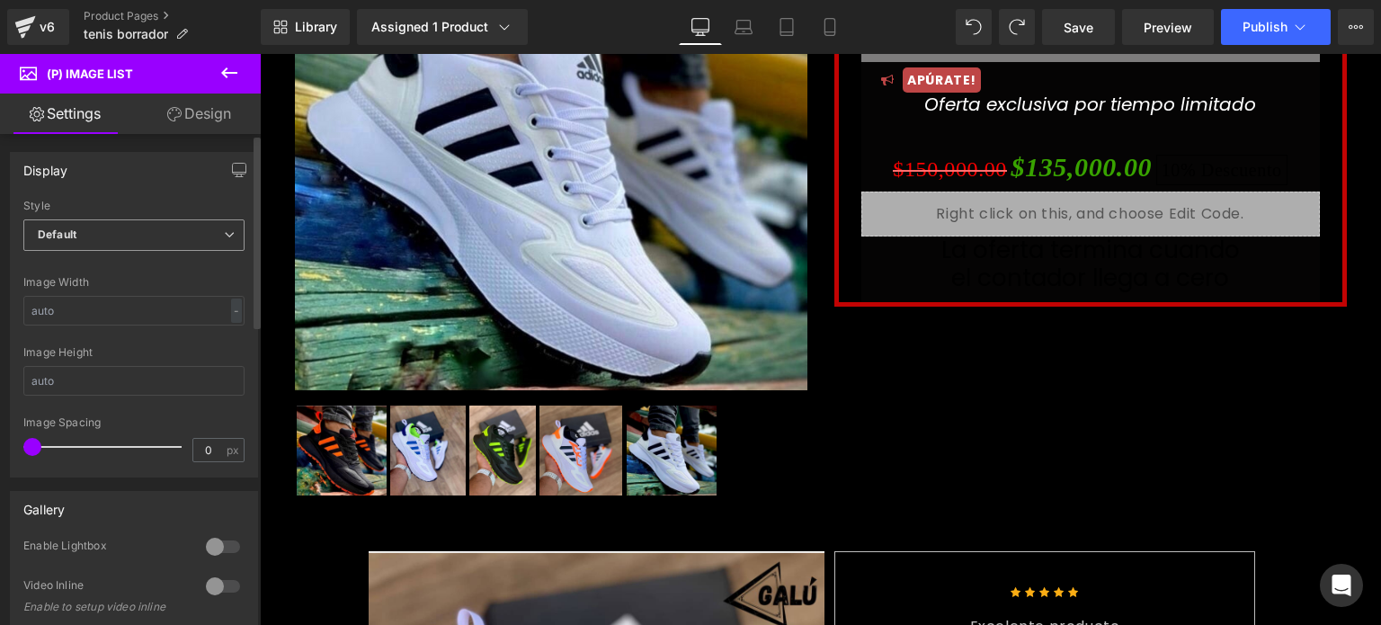
click at [224, 222] on span "Default" at bounding box center [133, 234] width 221 height 31
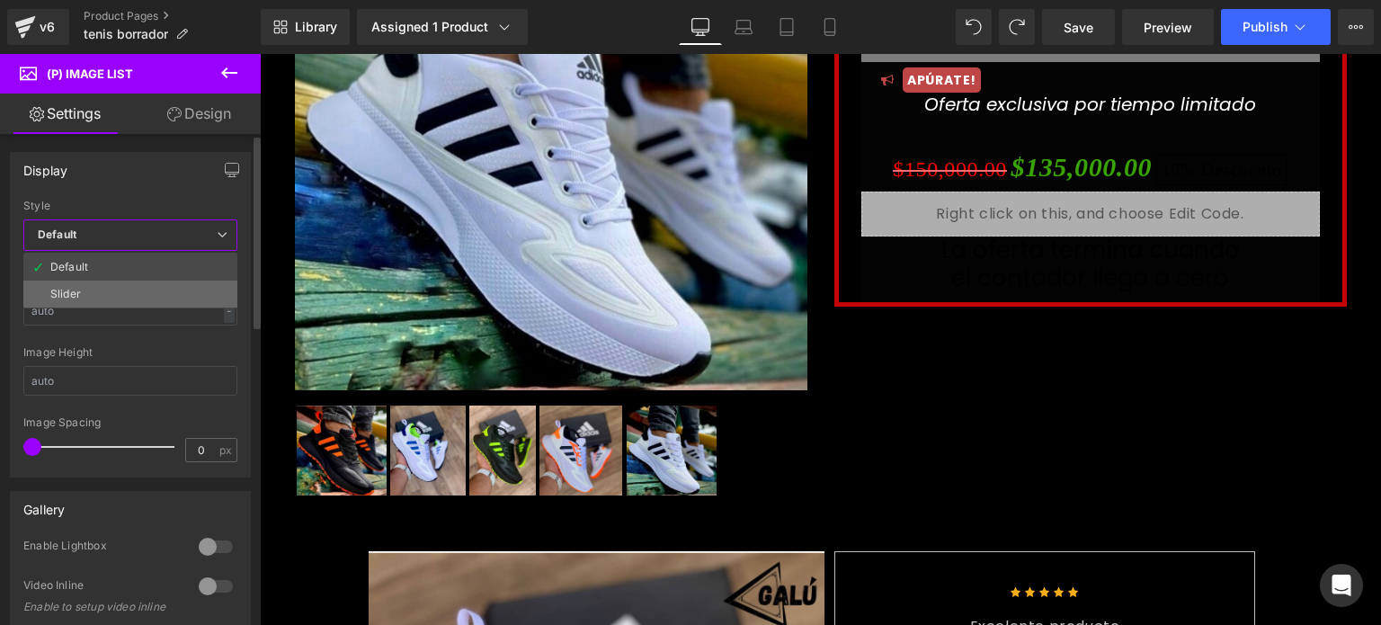
click at [176, 297] on li "Slider" at bounding box center [130, 293] width 214 height 27
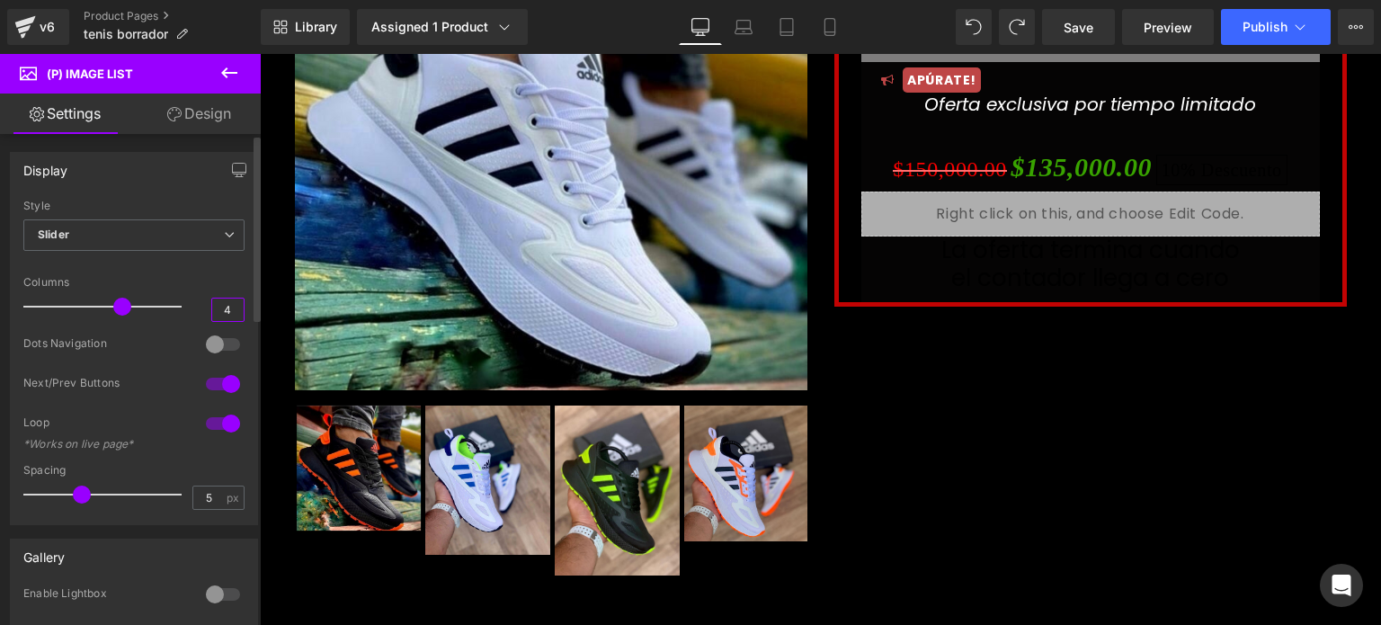
click at [227, 308] on input "4" at bounding box center [227, 309] width 31 height 22
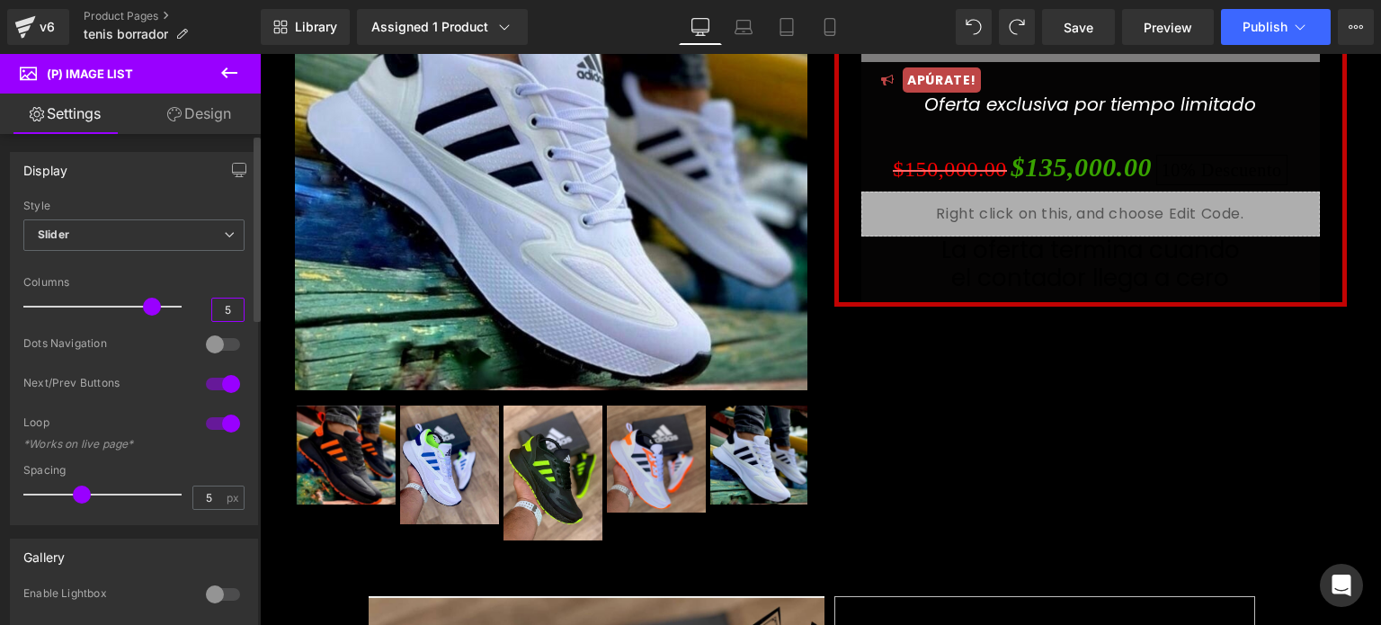
type input "5"
click at [227, 308] on input "5" at bounding box center [227, 309] width 31 height 22
type input "3"
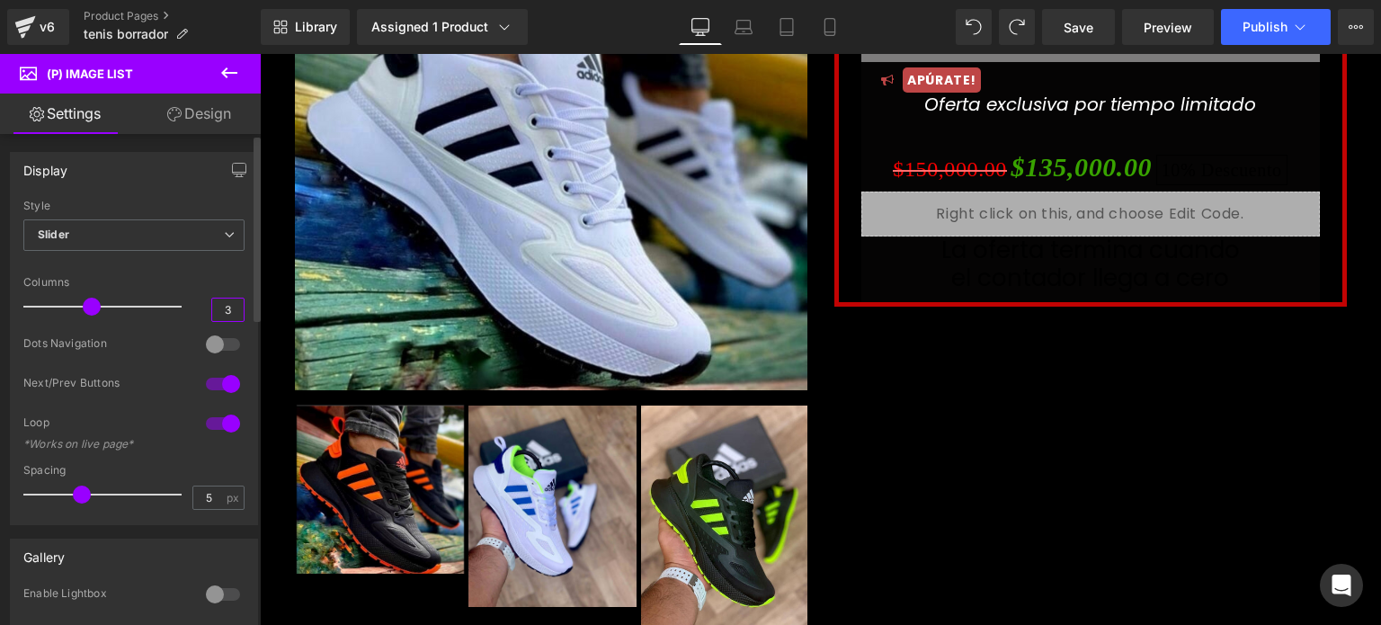
click at [227, 308] on input "3" at bounding box center [227, 309] width 31 height 22
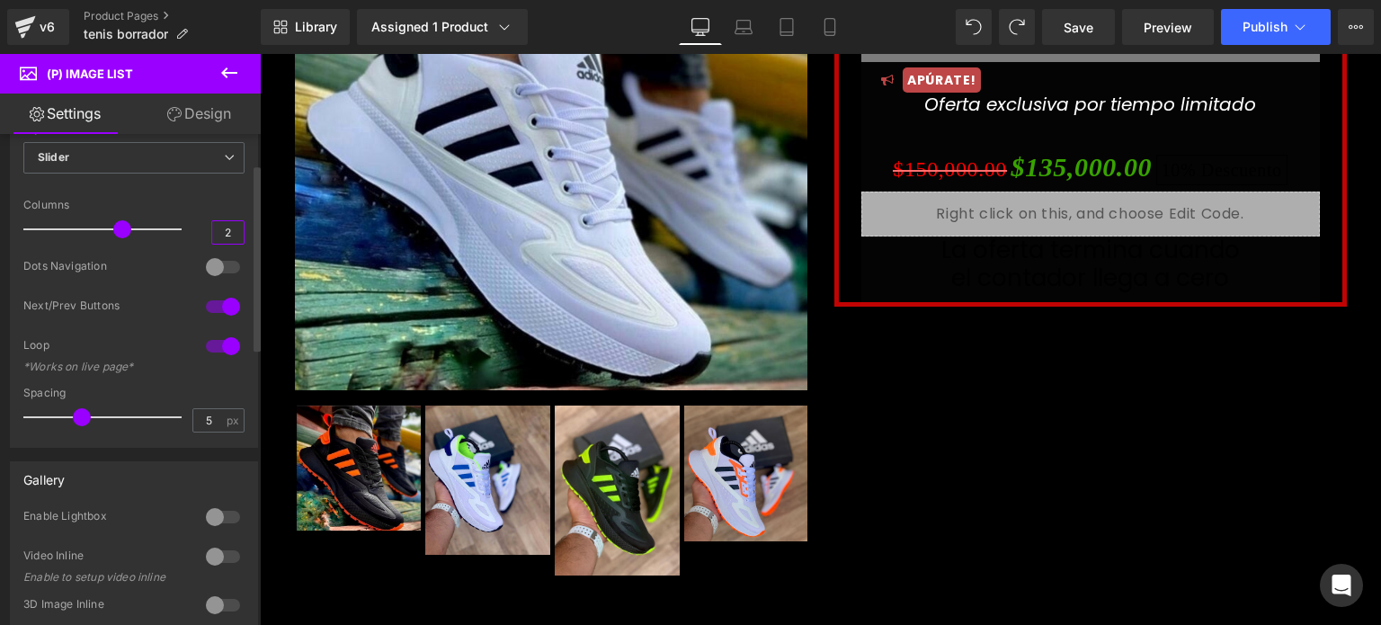
scroll to position [78, 0]
type input "2"
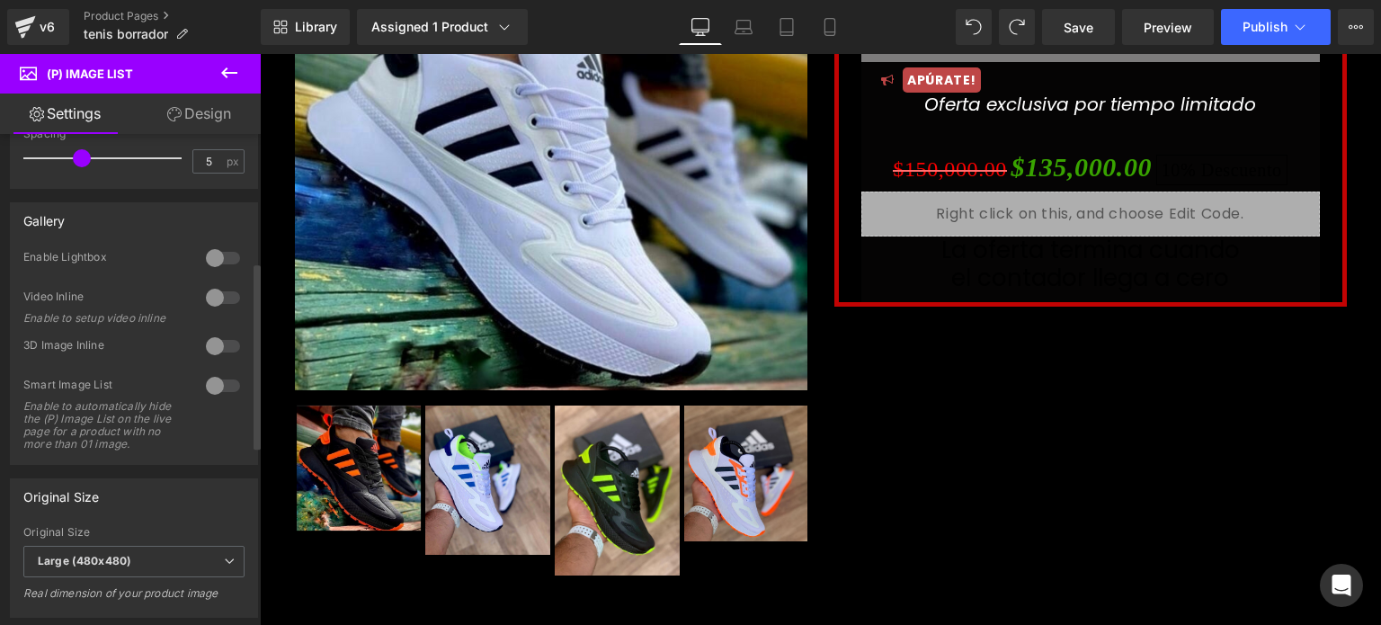
scroll to position [0, 0]
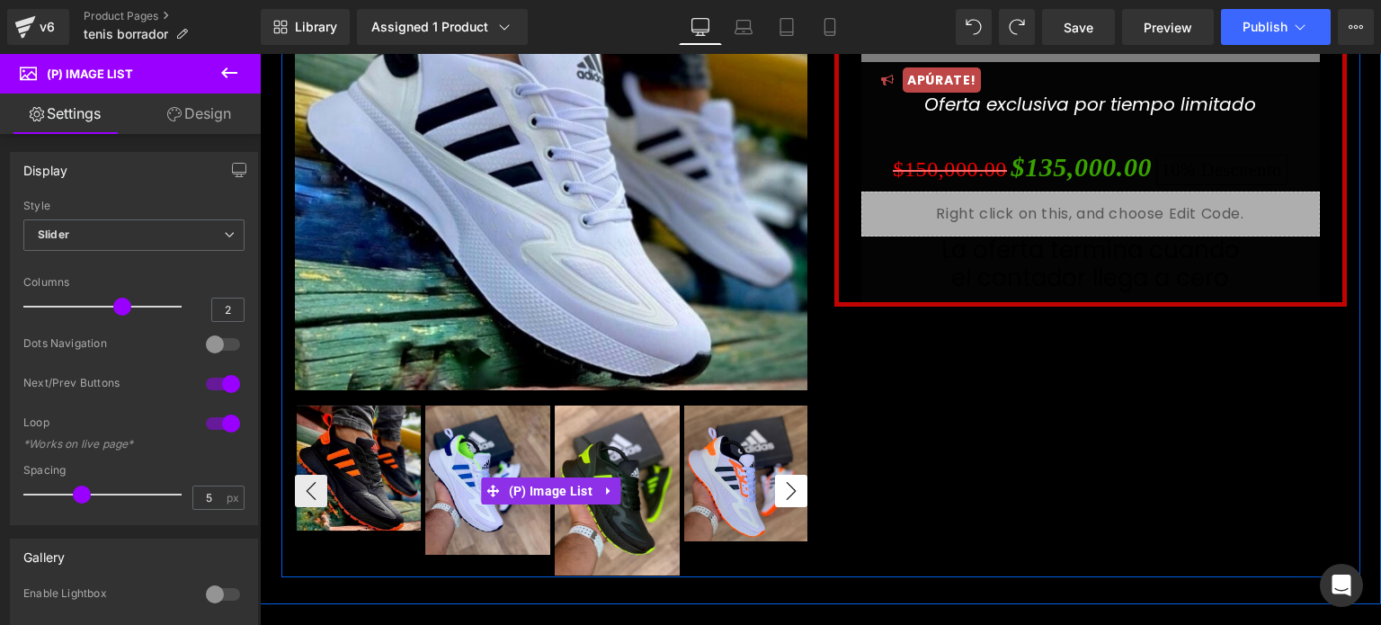
click at [788, 496] on button "›" at bounding box center [791, 491] width 32 height 32
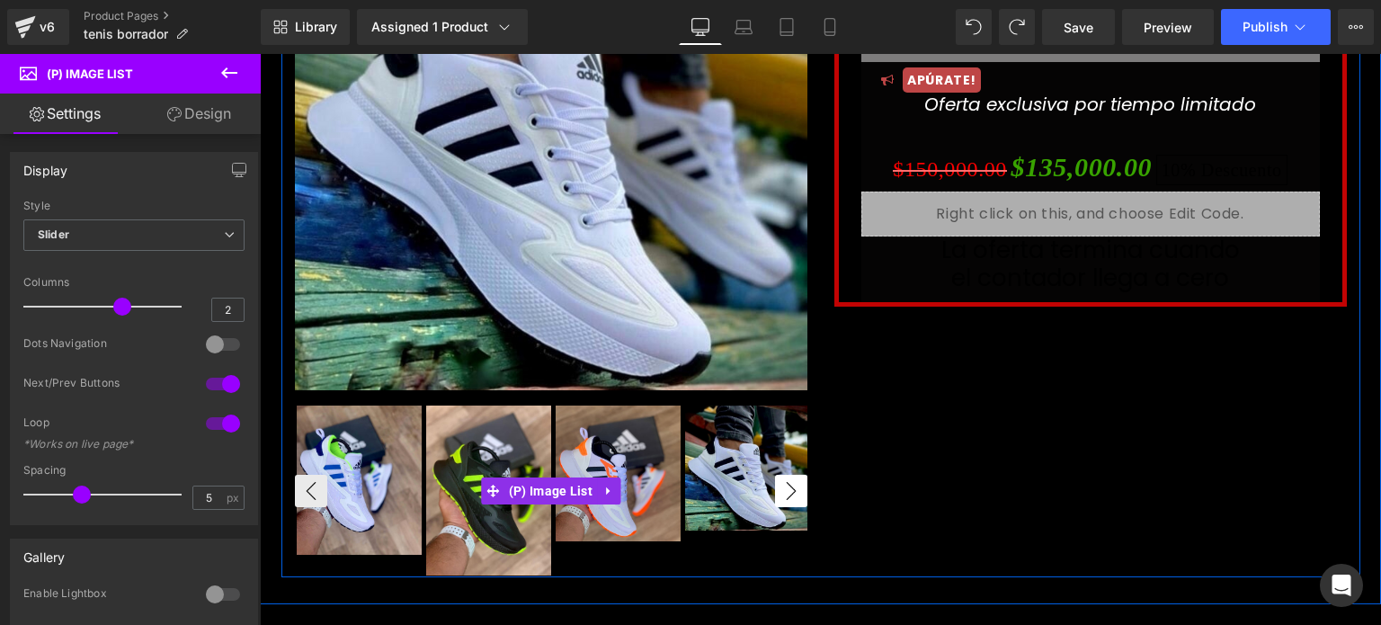
click at [788, 496] on button "›" at bounding box center [791, 491] width 32 height 32
drag, startPoint x: 788, startPoint y: 496, endPoint x: 484, endPoint y: 488, distance: 304.8
click at [484, 488] on div "‹" at bounding box center [551, 490] width 512 height 173
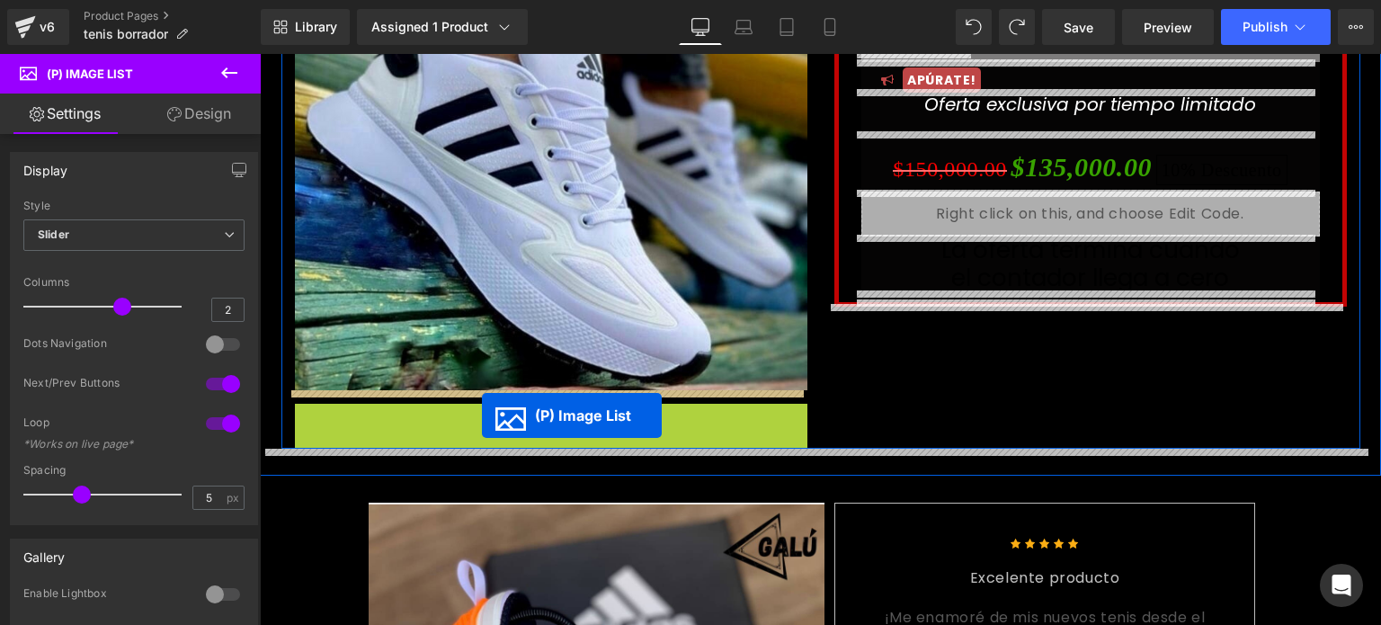
drag, startPoint x: 484, startPoint y: 488, endPoint x: 477, endPoint y: 416, distance: 72.2
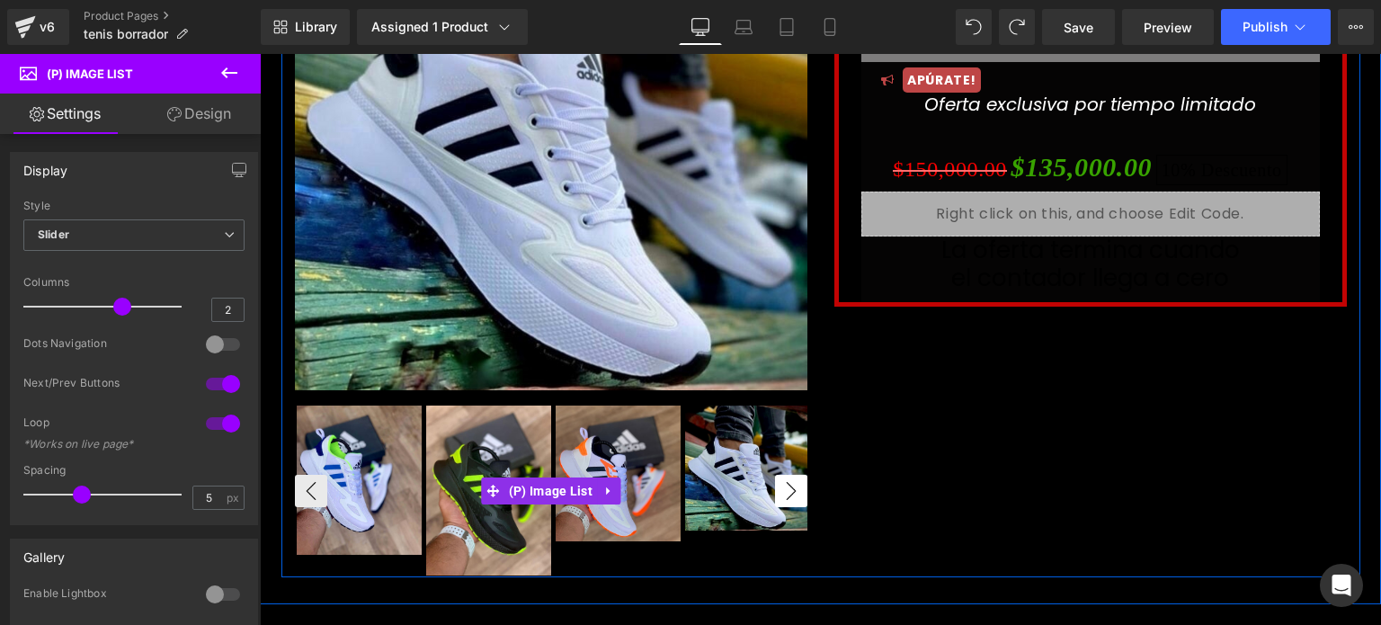
click at [791, 485] on button "›" at bounding box center [791, 491] width 32 height 32
click at [606, 489] on icon at bounding box center [608, 490] width 4 height 8
click at [521, 484] on span "(P) Image List" at bounding box center [550, 490] width 93 height 27
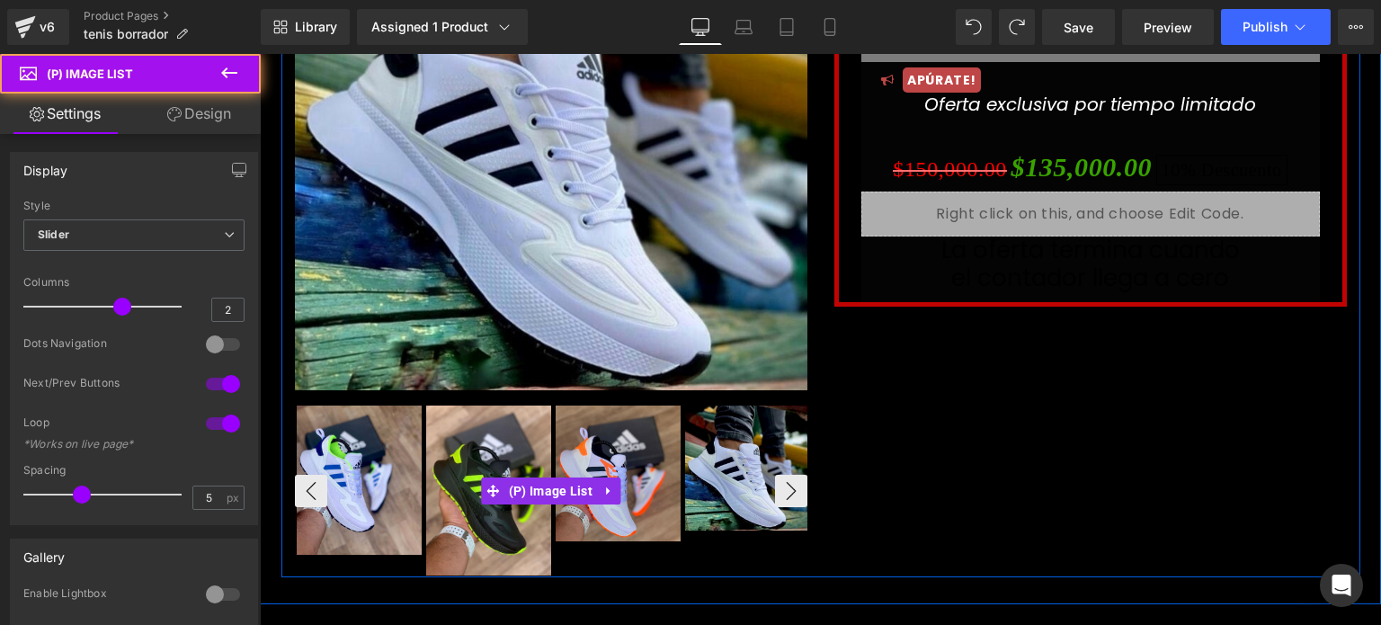
click at [352, 457] on img at bounding box center [359, 479] width 125 height 149
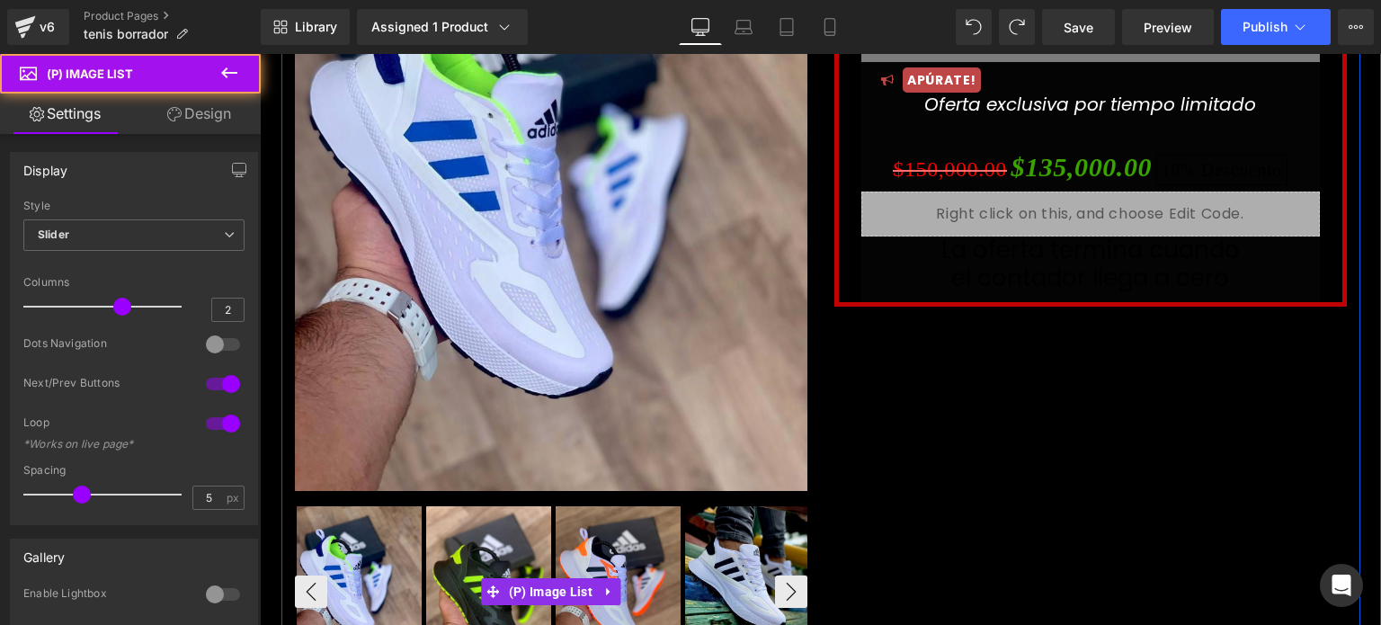
click at [460, 546] on img at bounding box center [488, 591] width 125 height 170
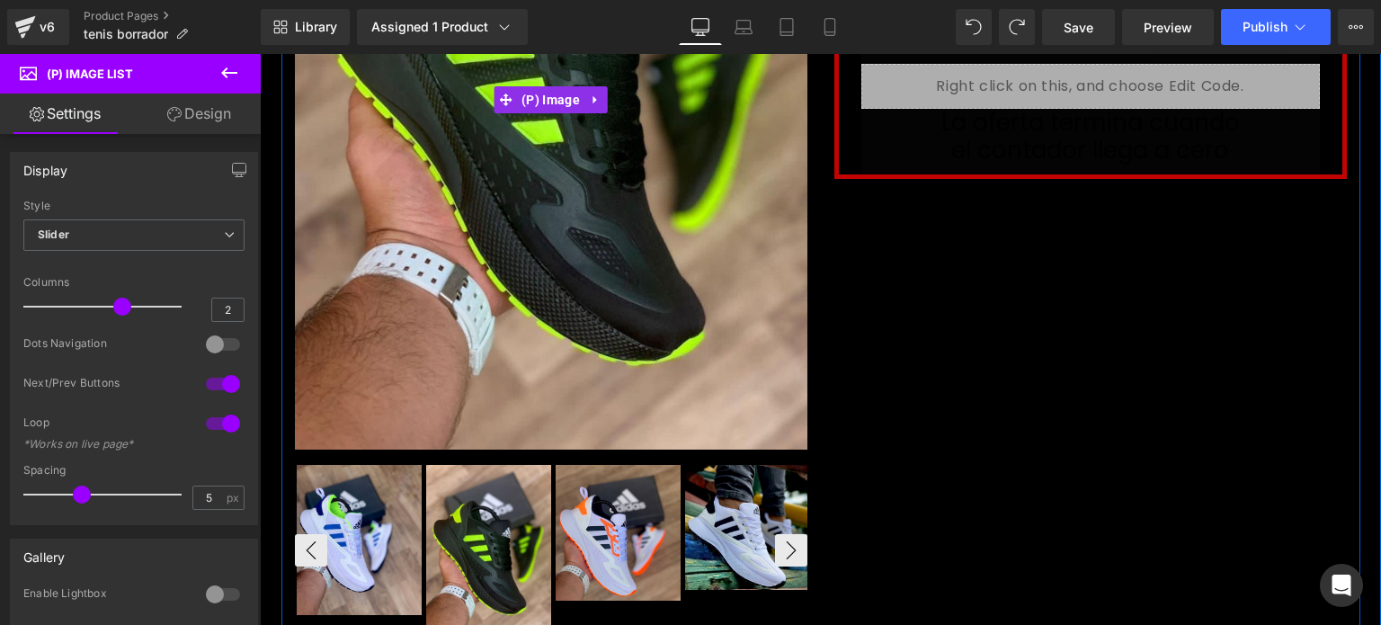
scroll to position [390, 0]
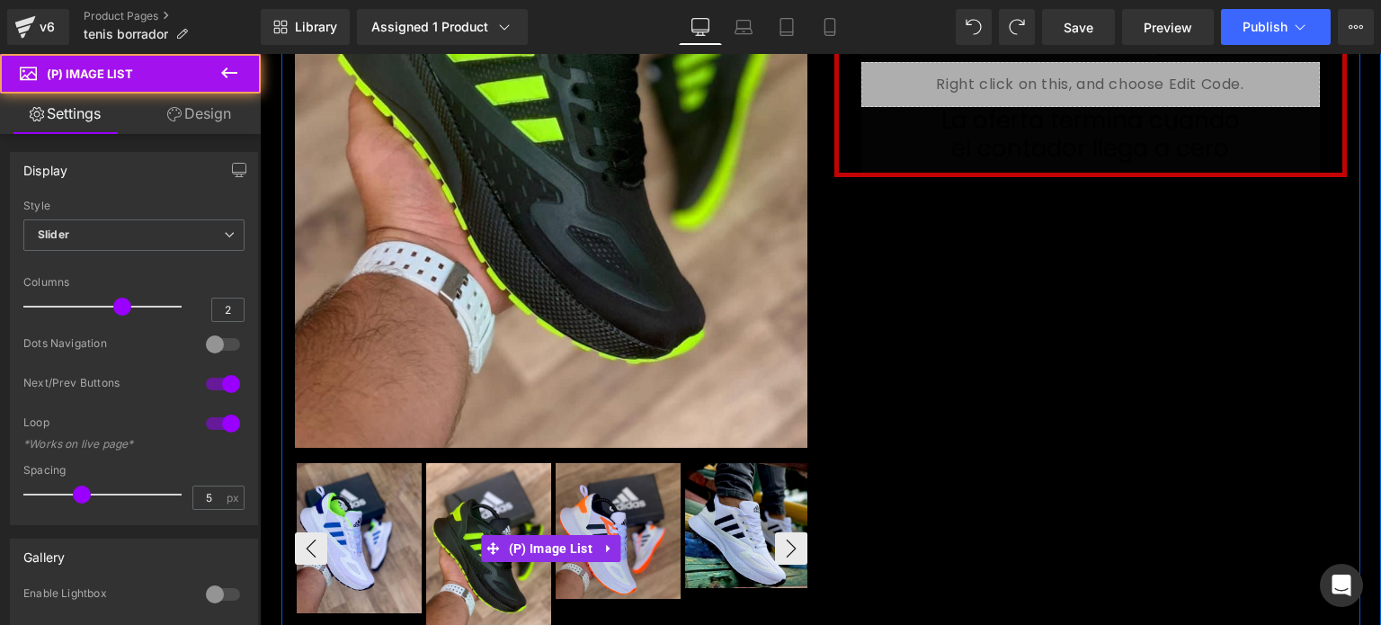
click at [715, 541] on img at bounding box center [747, 525] width 125 height 125
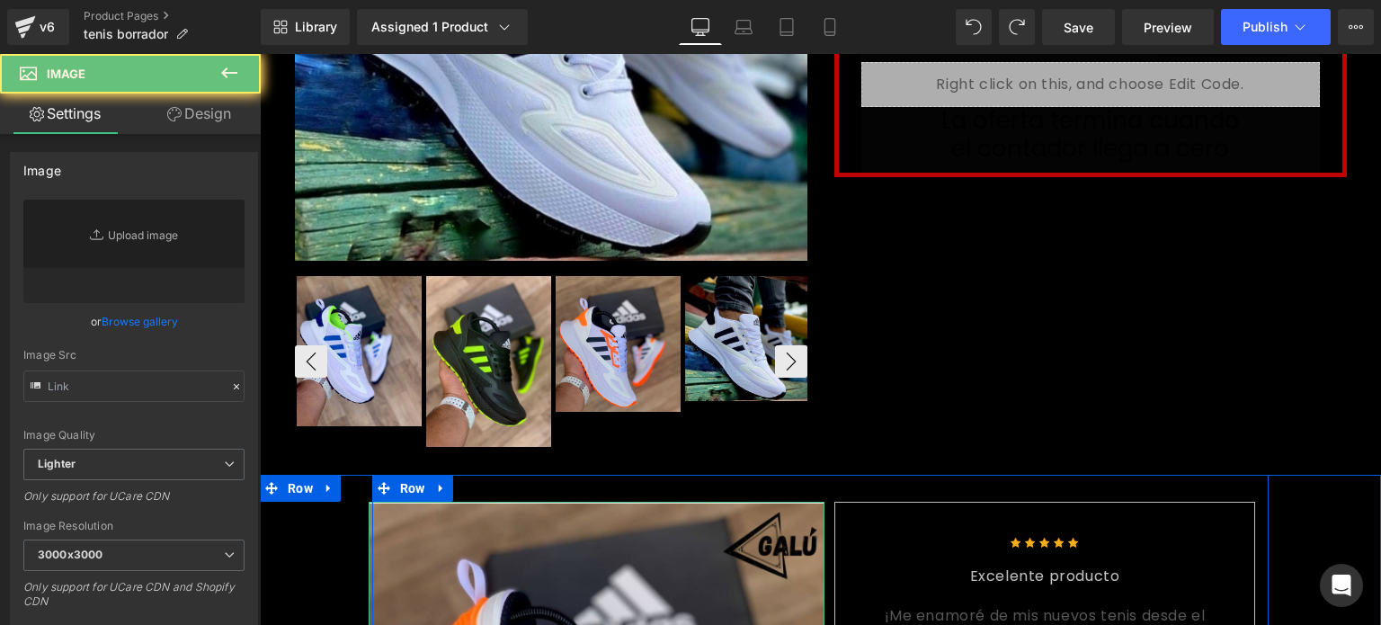
type input "https://ucarecdn.com/62f3ac15-46f0-4831-9c45-4aded591f105/-/format/auto/-/previ…"
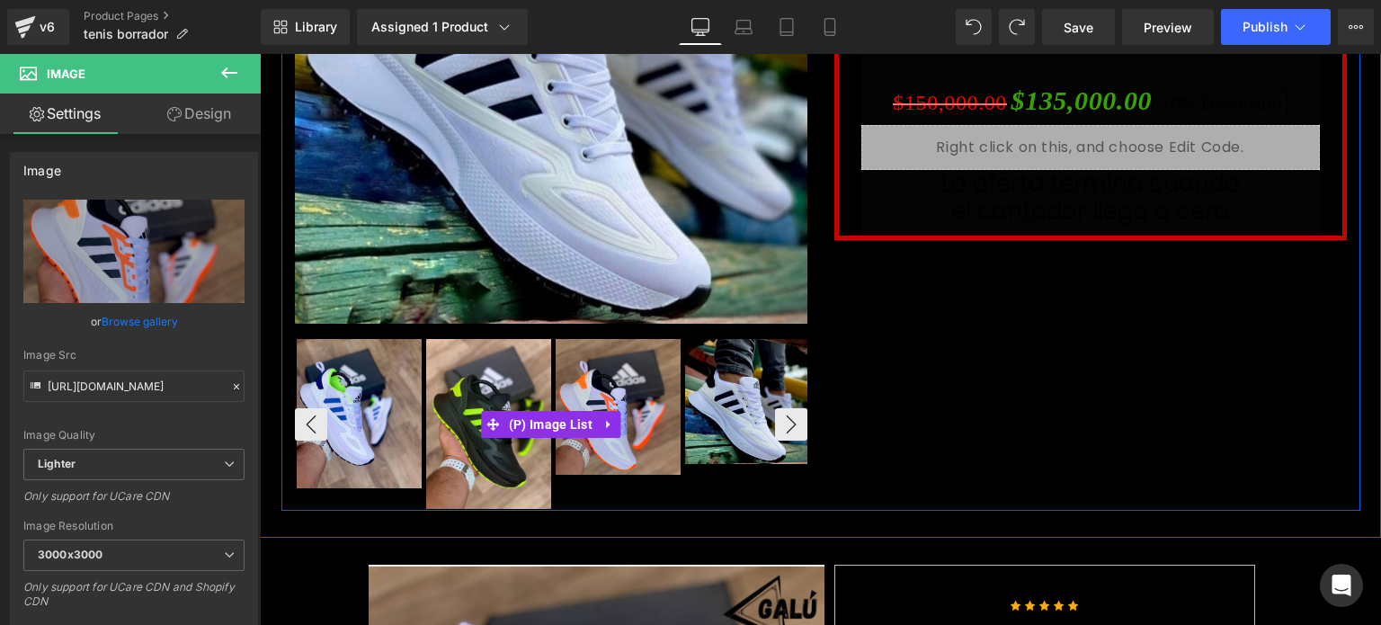
scroll to position [308, 0]
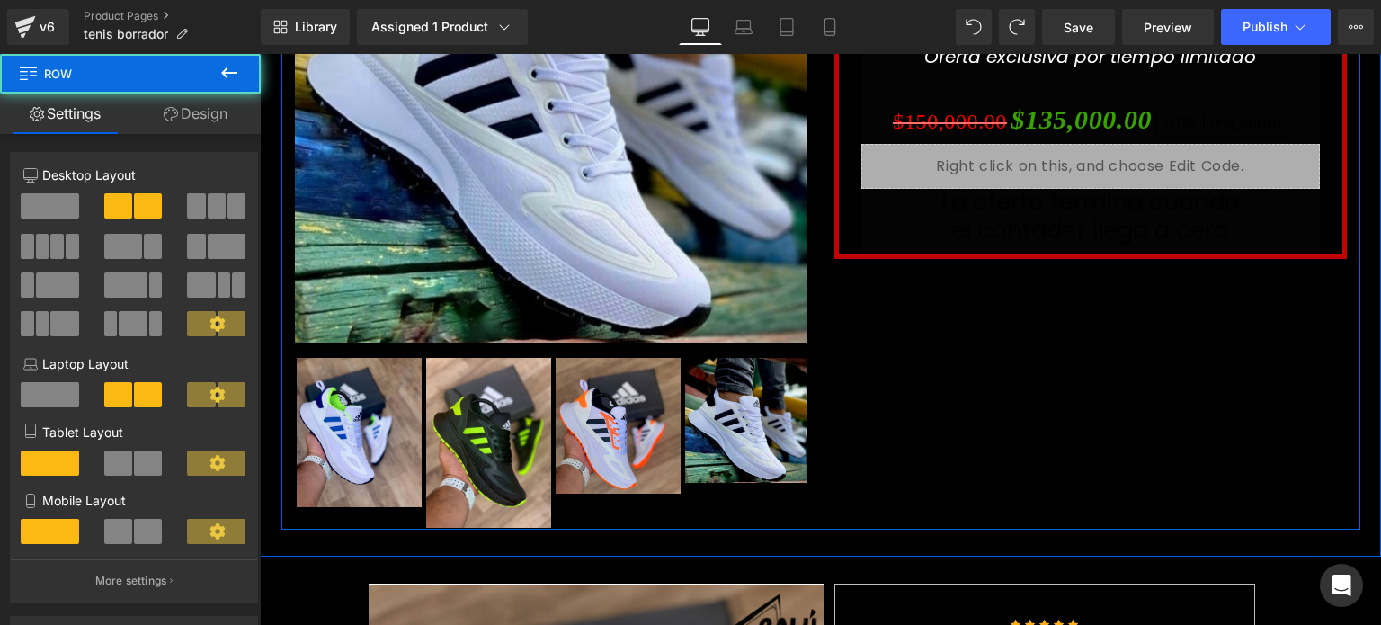
click at [964, 396] on div "No seas la copia de nadie , mejor sé la inspiración de muchos Heading Sale Off …" at bounding box center [820, 144] width 1079 height 770
click at [1015, 406] on div "No seas la copia de nadie , mejor sé la inspiración de muchos Heading Sale Off …" at bounding box center [820, 144] width 1079 height 770
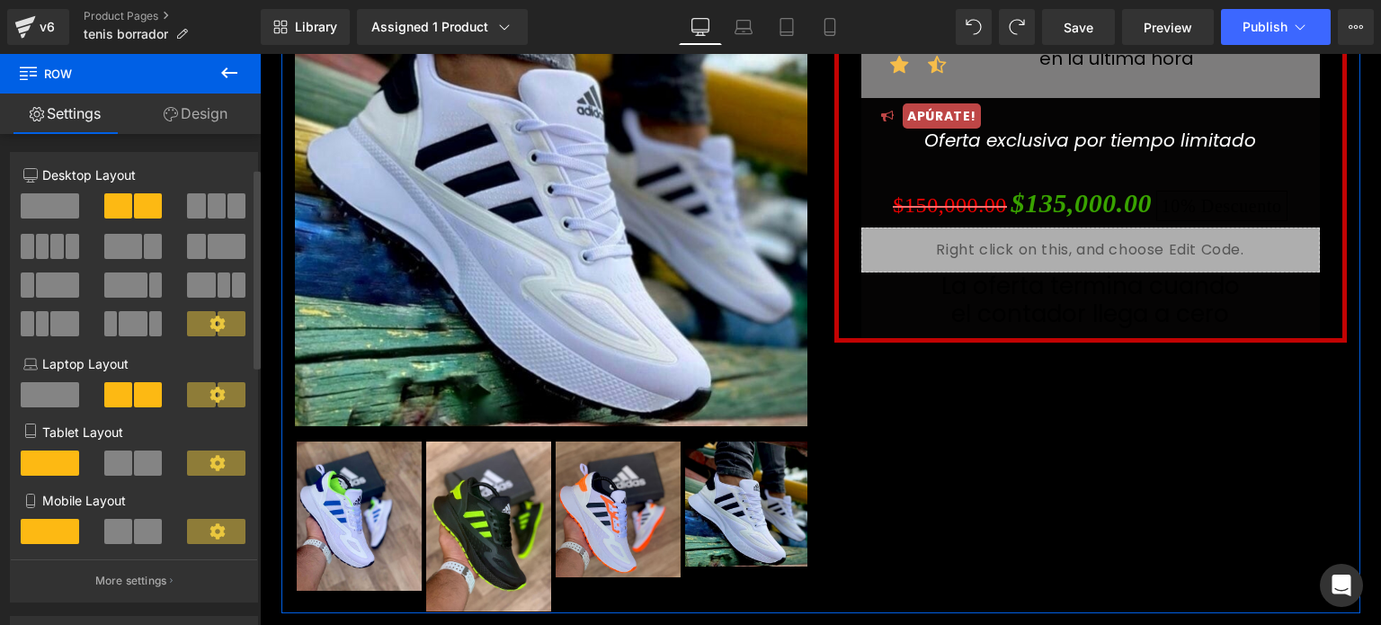
scroll to position [149, 0]
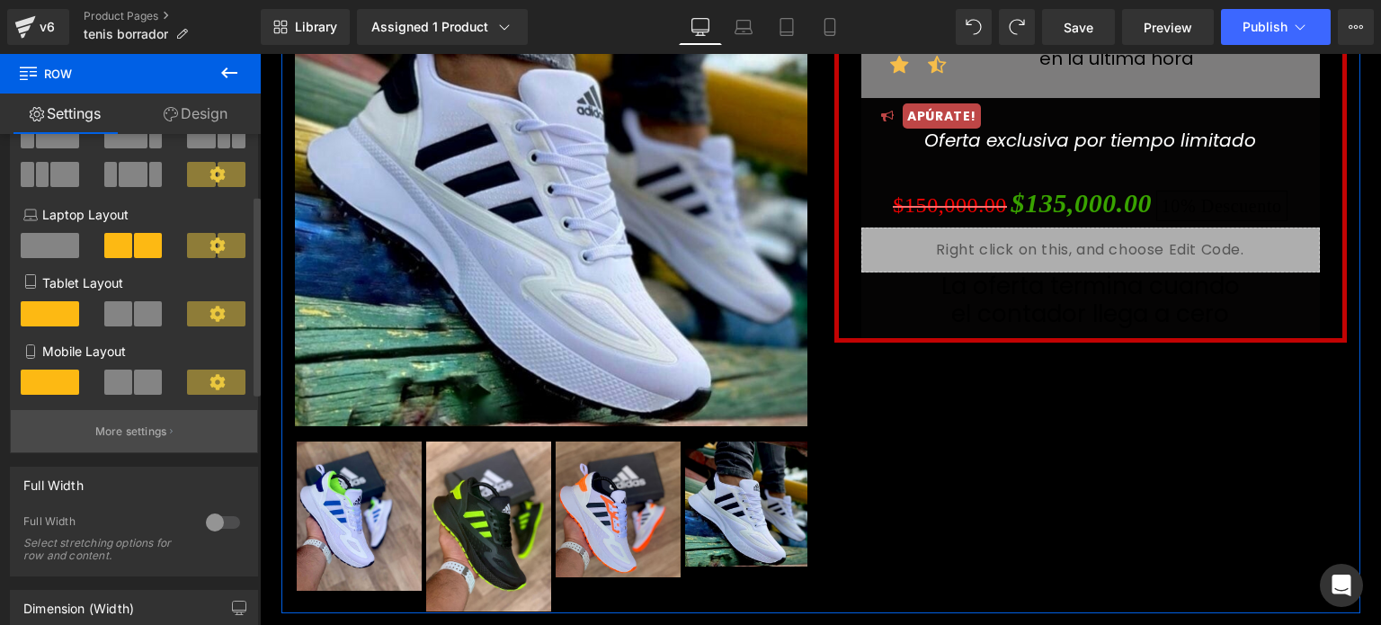
click at [147, 438] on p "More settings" at bounding box center [131, 431] width 72 height 16
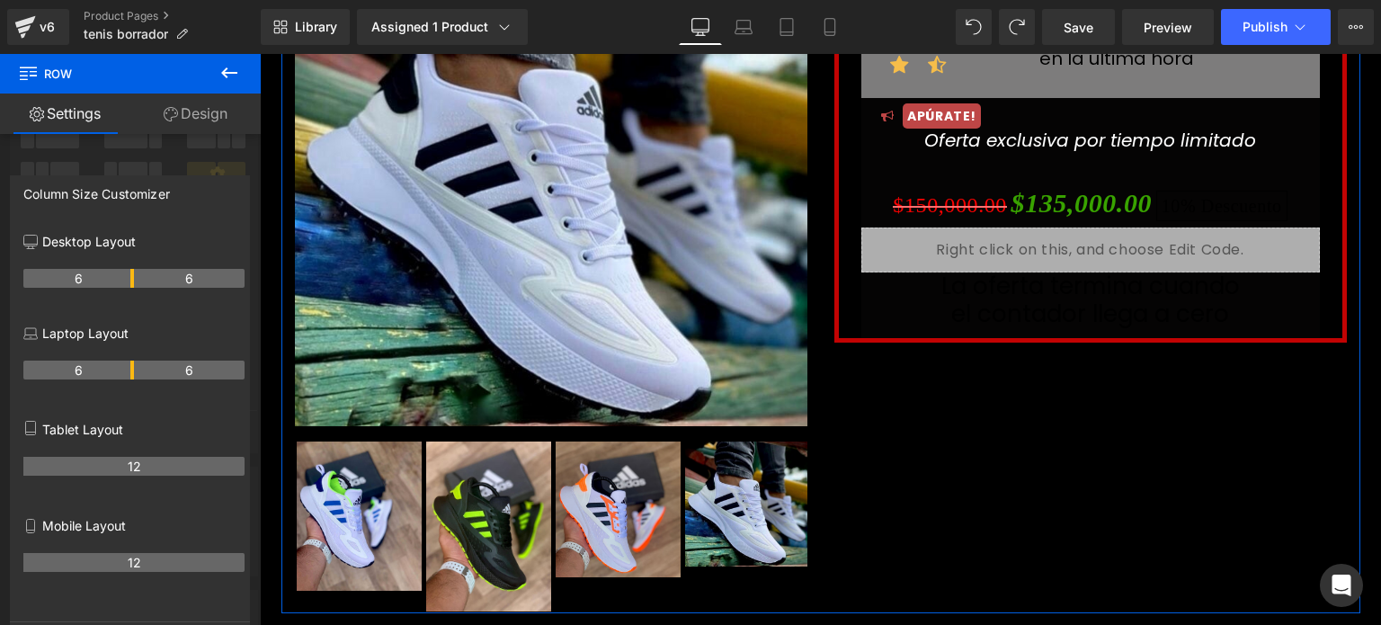
click at [43, 114] on link "Settings" at bounding box center [65, 113] width 130 height 40
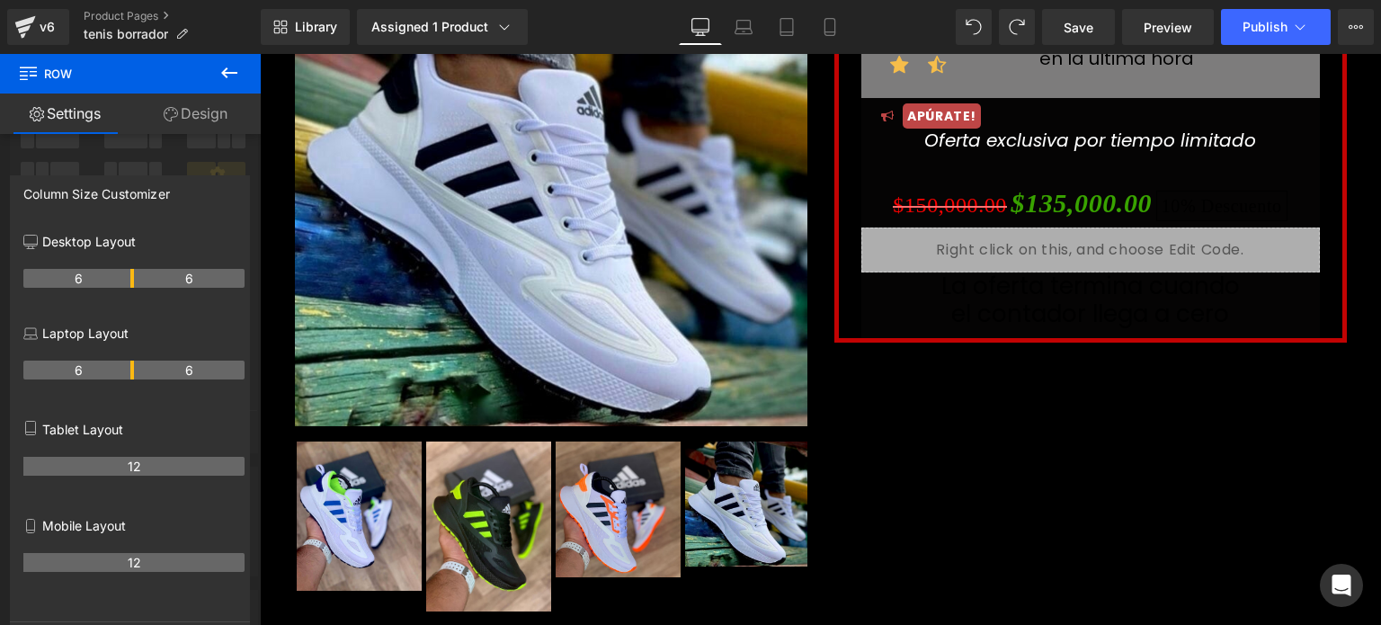
click at [227, 67] on icon at bounding box center [229, 72] width 16 height 11
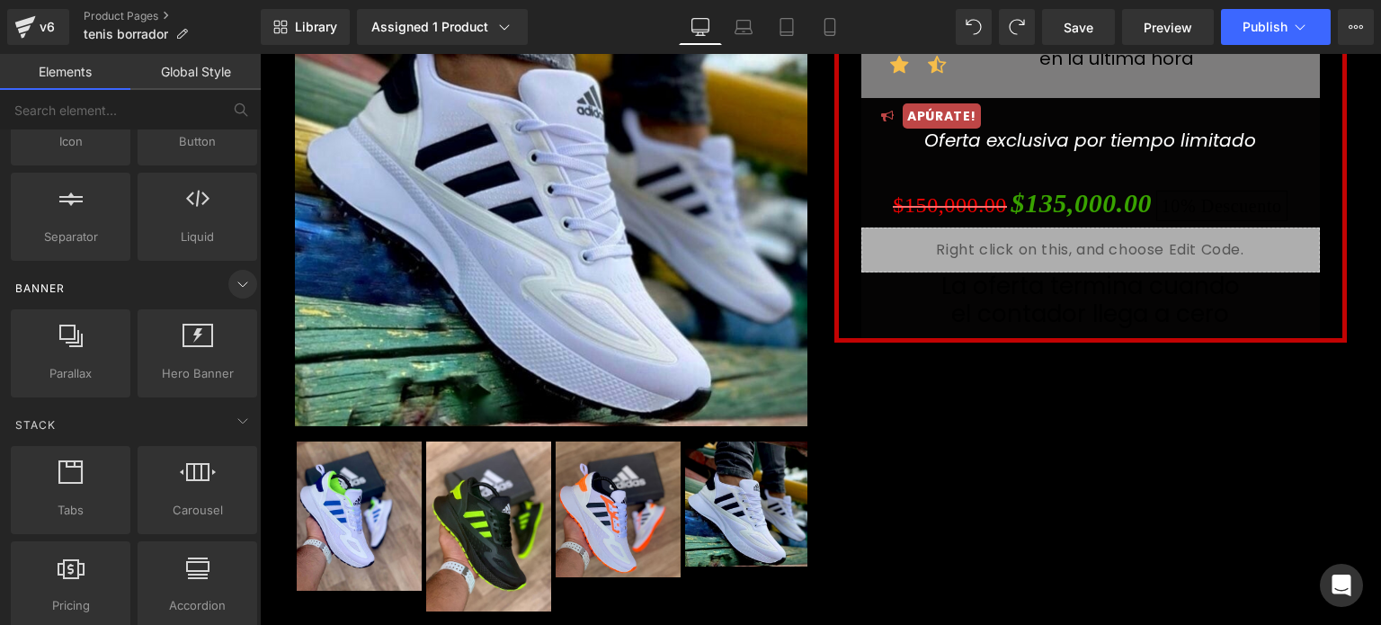
scroll to position [288, 0]
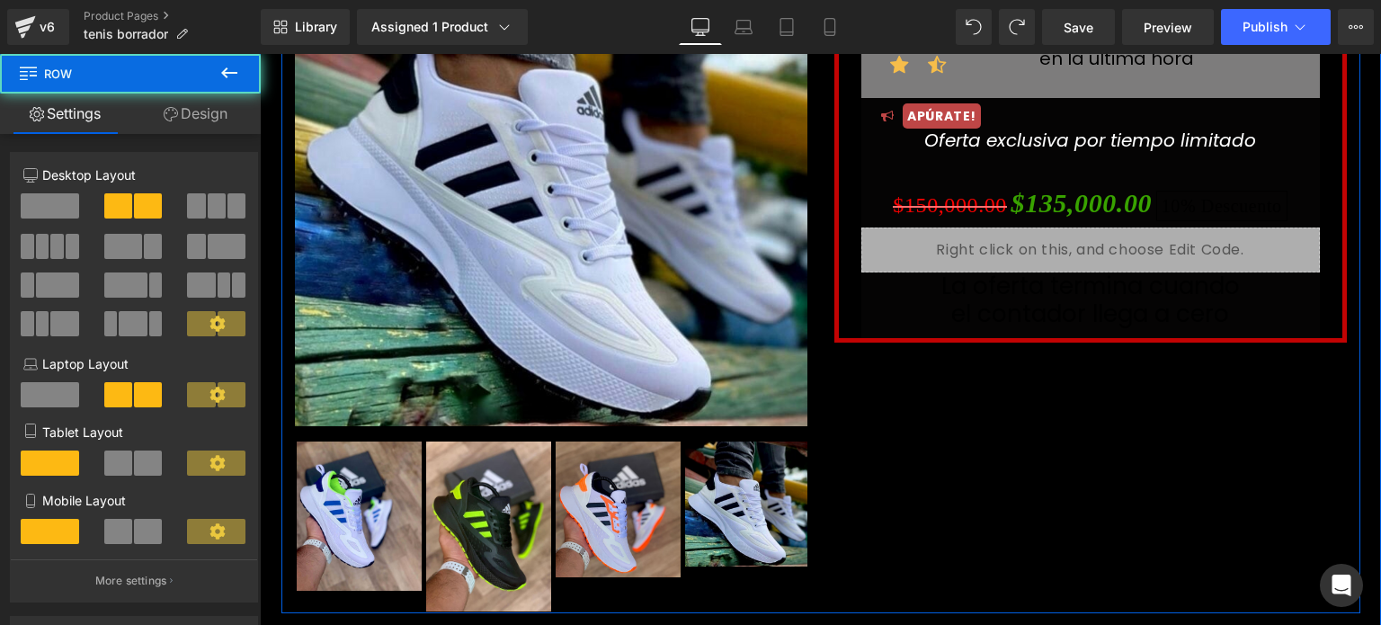
click at [955, 450] on div "No seas la copia de nadie , mejor sé la inspiración de muchos Heading Sale Off …" at bounding box center [820, 228] width 1079 height 770
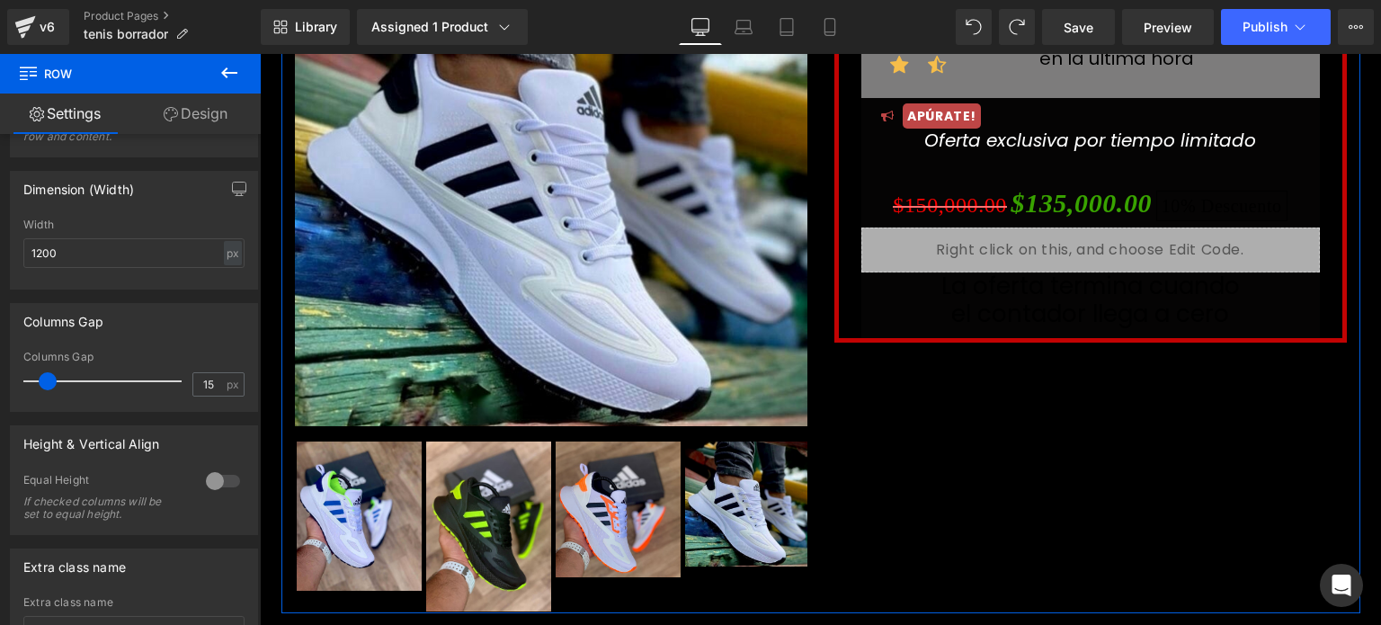
scroll to position [719, 0]
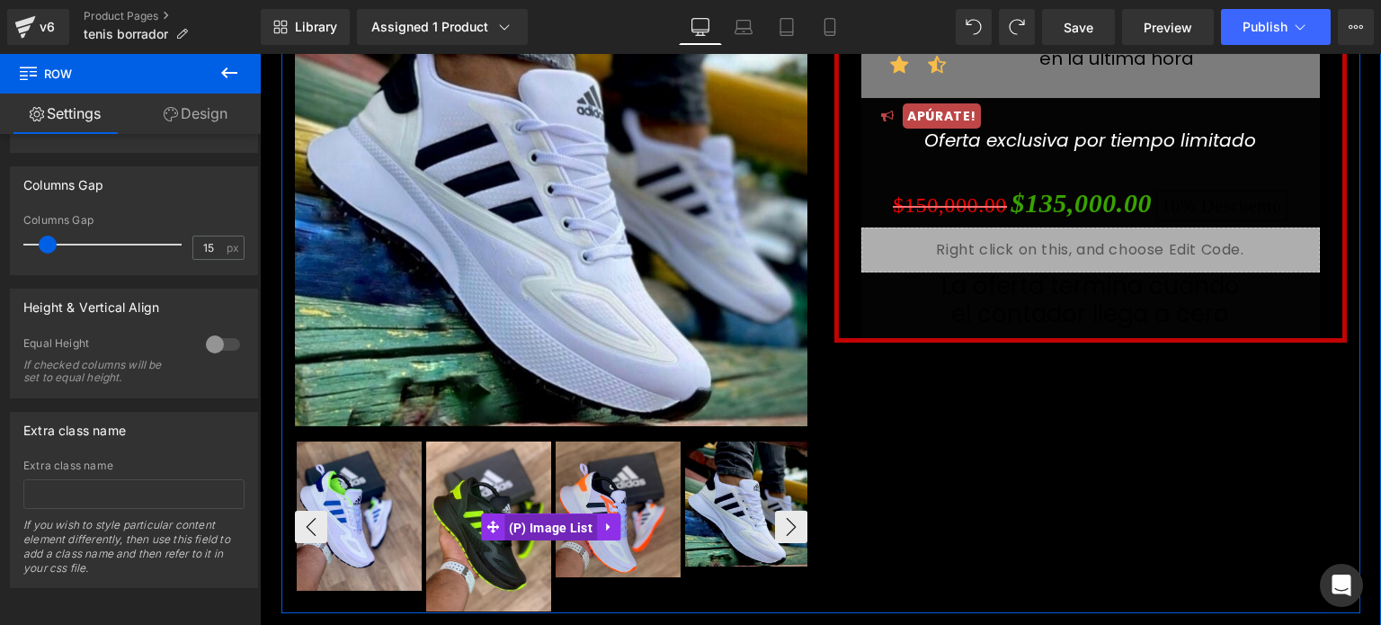
click at [563, 533] on span "(P) Image List" at bounding box center [550, 527] width 93 height 27
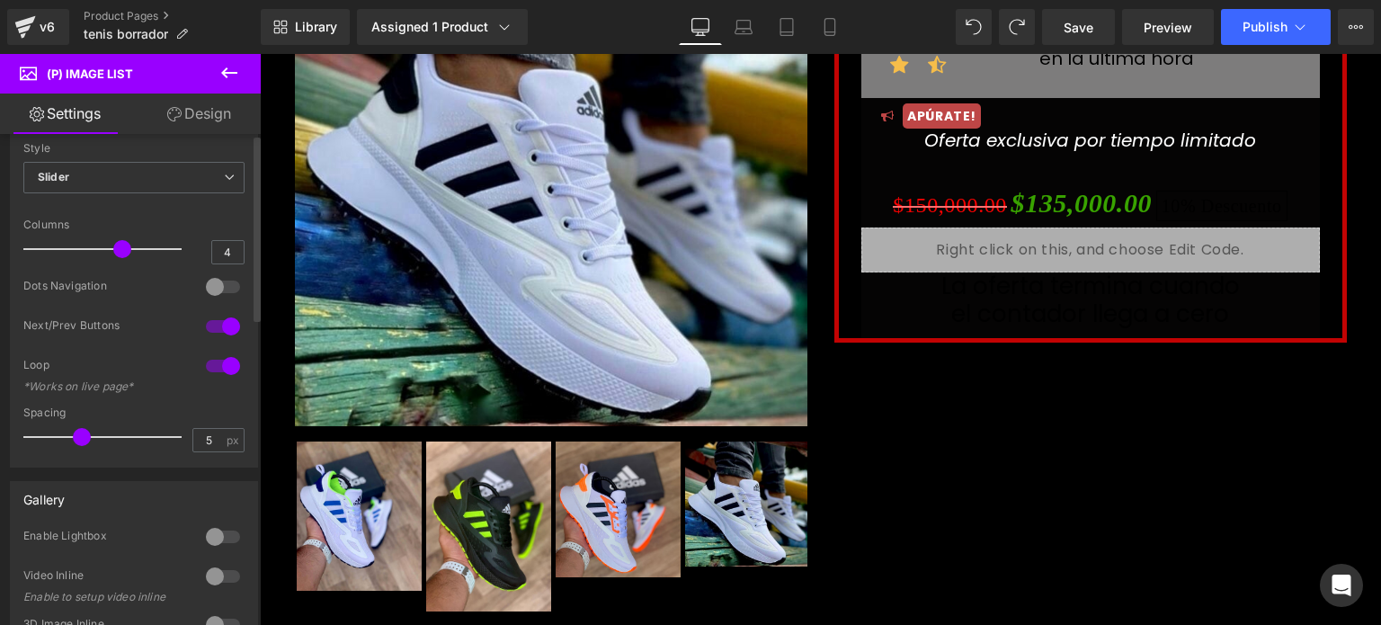
scroll to position [0, 0]
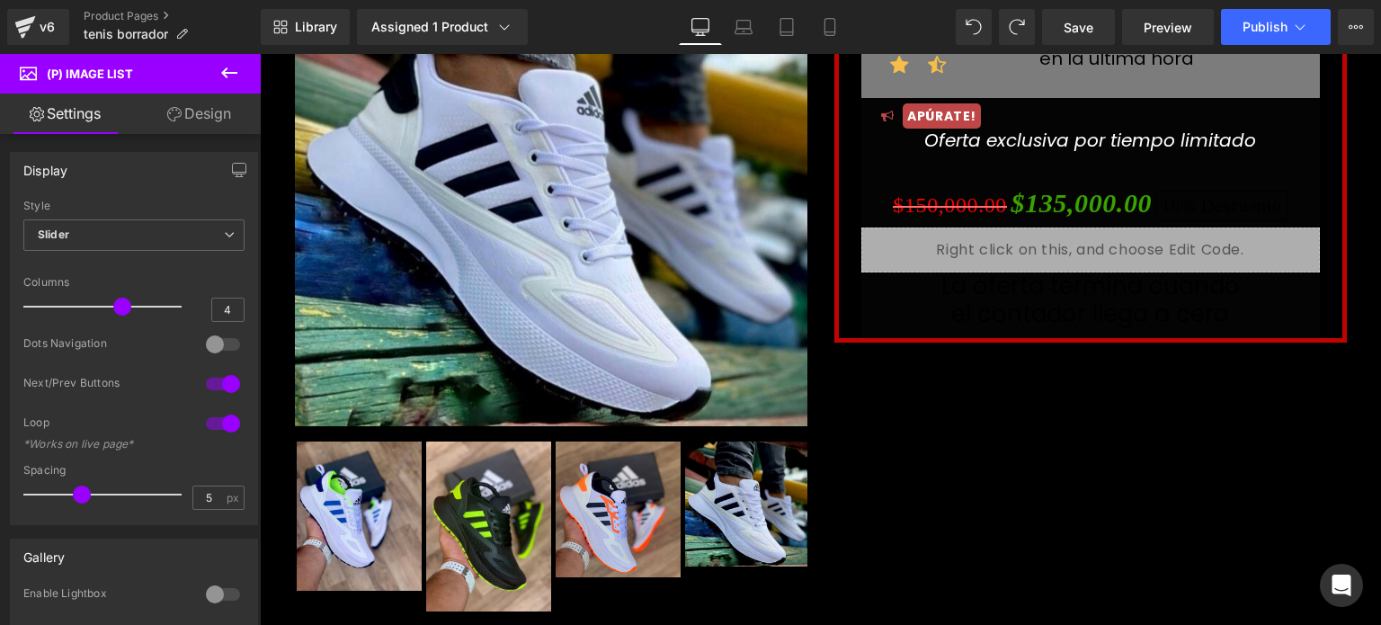
click at [227, 121] on link "Design" at bounding box center [199, 113] width 130 height 40
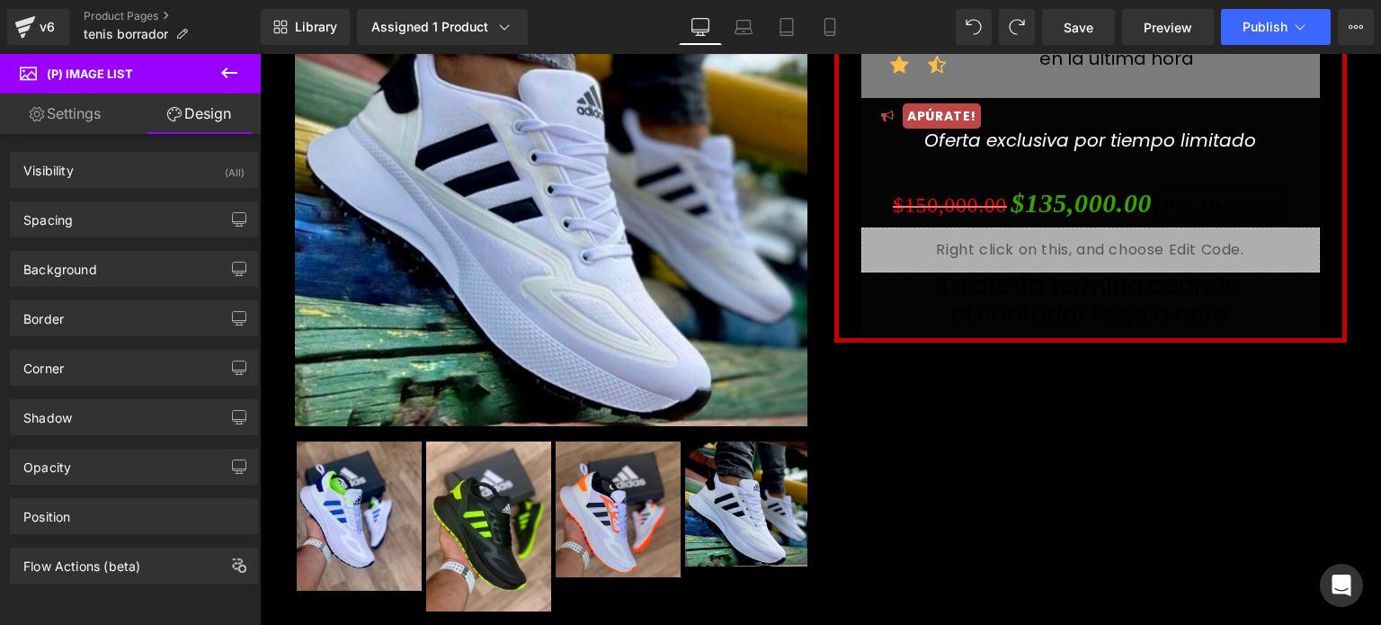
click at [227, 54] on button at bounding box center [229, 74] width 63 height 40
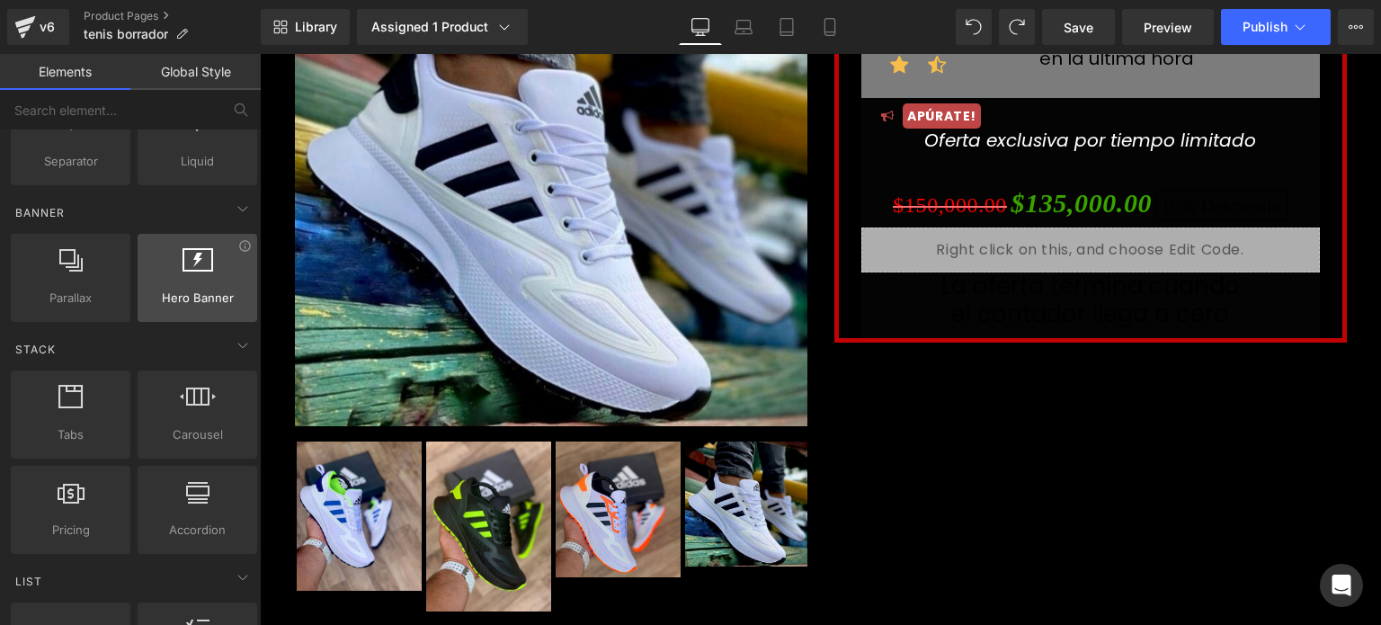
scroll to position [367, 0]
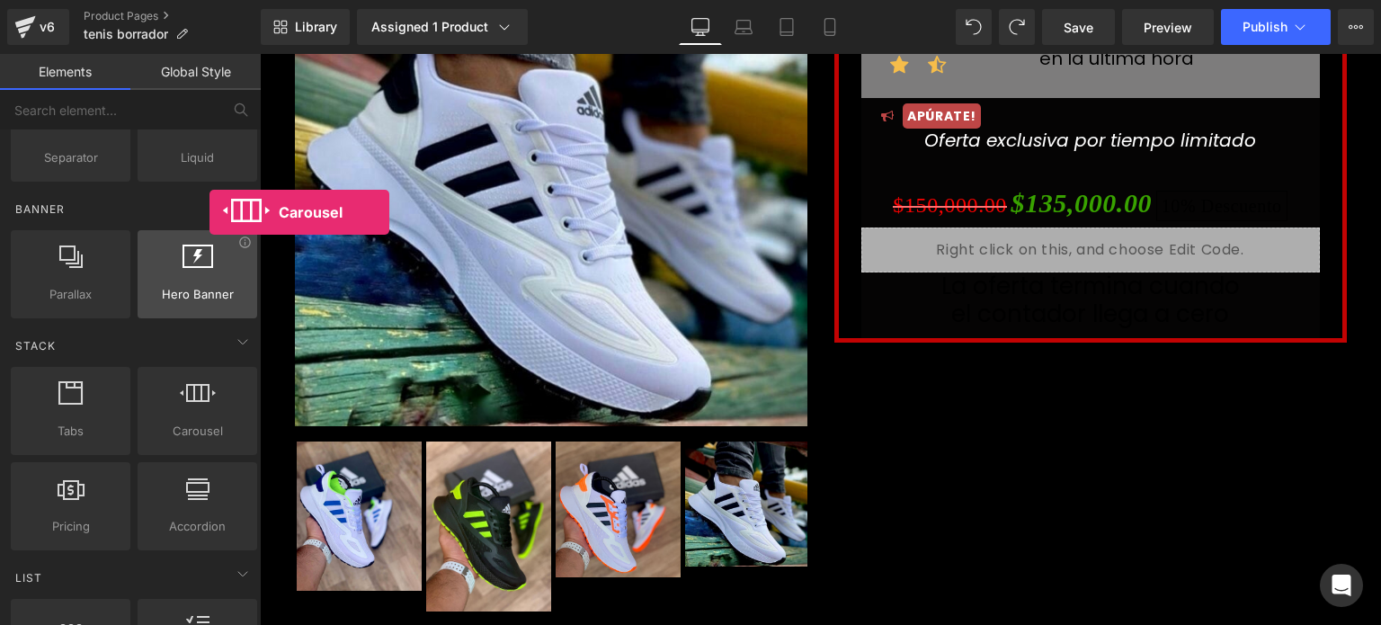
click at [209, 437] on span "Carousel" at bounding box center [197, 431] width 109 height 19
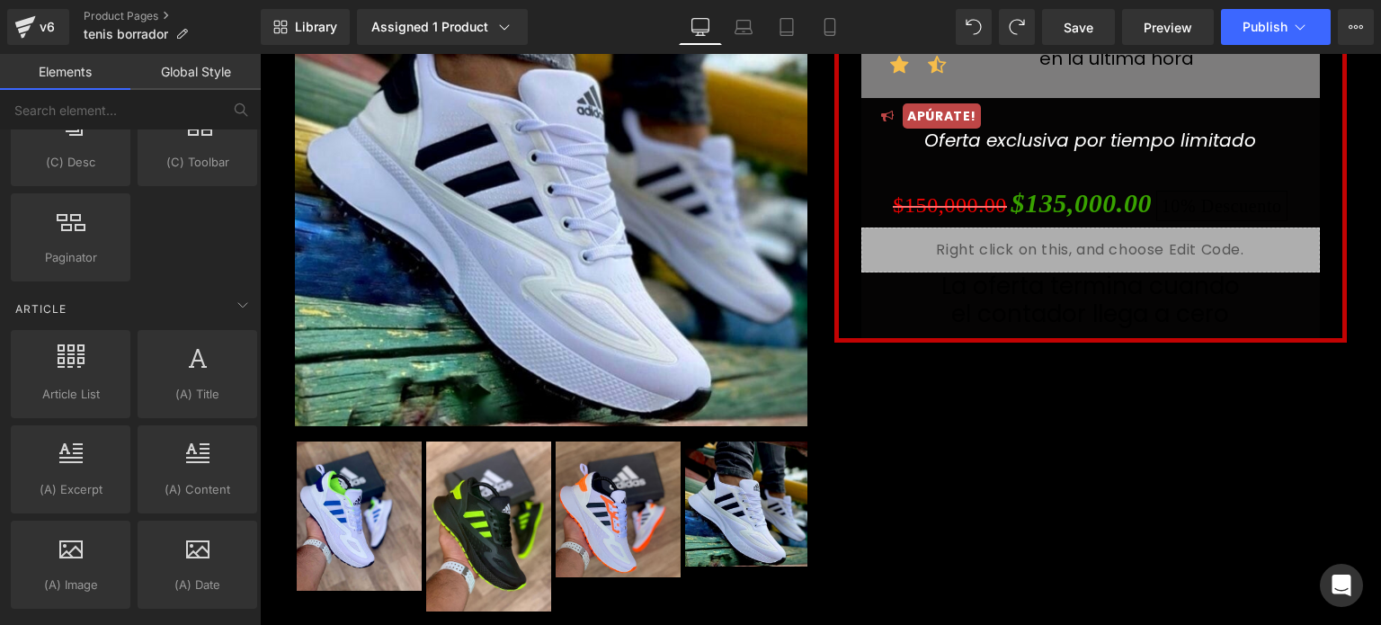
scroll to position [3454, 0]
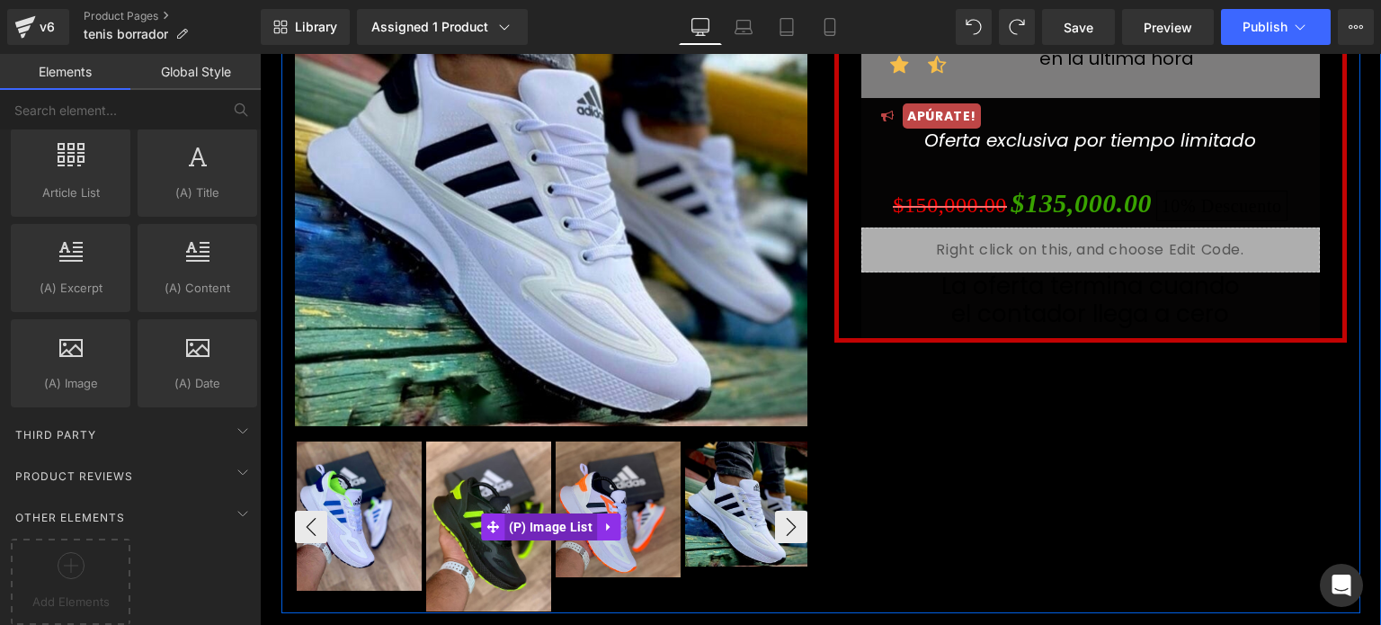
click at [550, 519] on span "(P) Image List" at bounding box center [550, 526] width 93 height 27
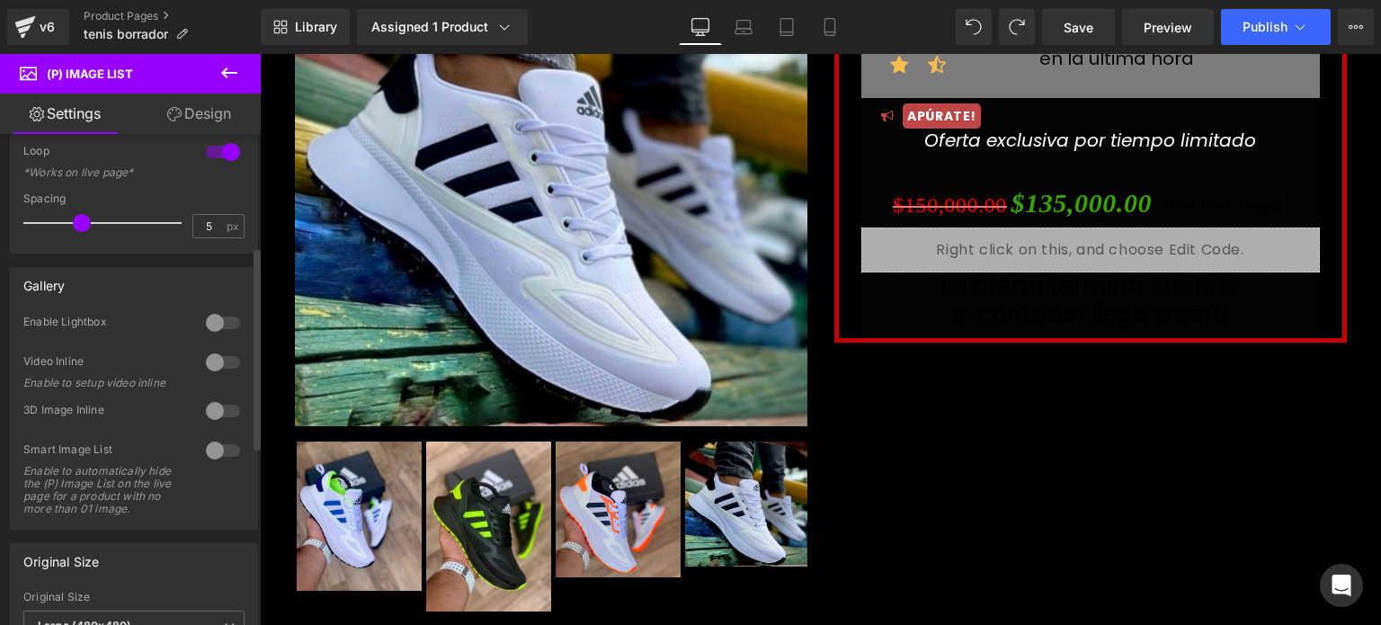
scroll to position [273, 0]
click at [226, 322] on div at bounding box center [222, 320] width 43 height 29
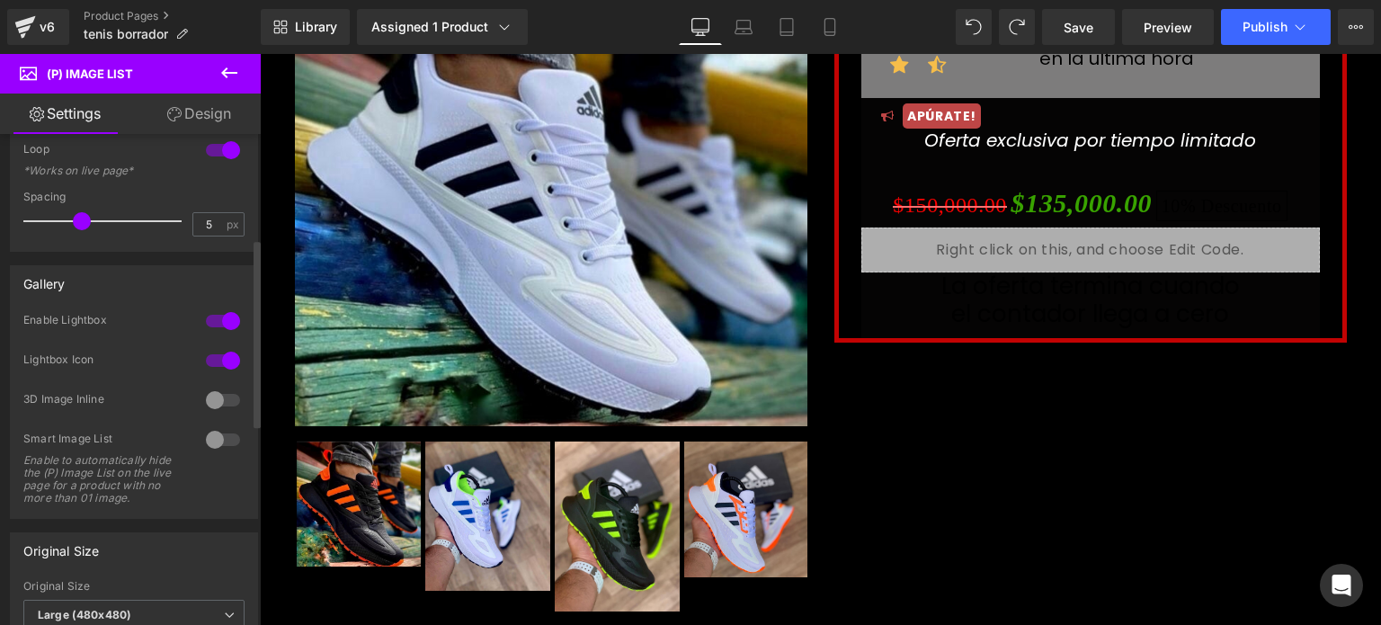
click at [226, 322] on div at bounding box center [222, 320] width 43 height 29
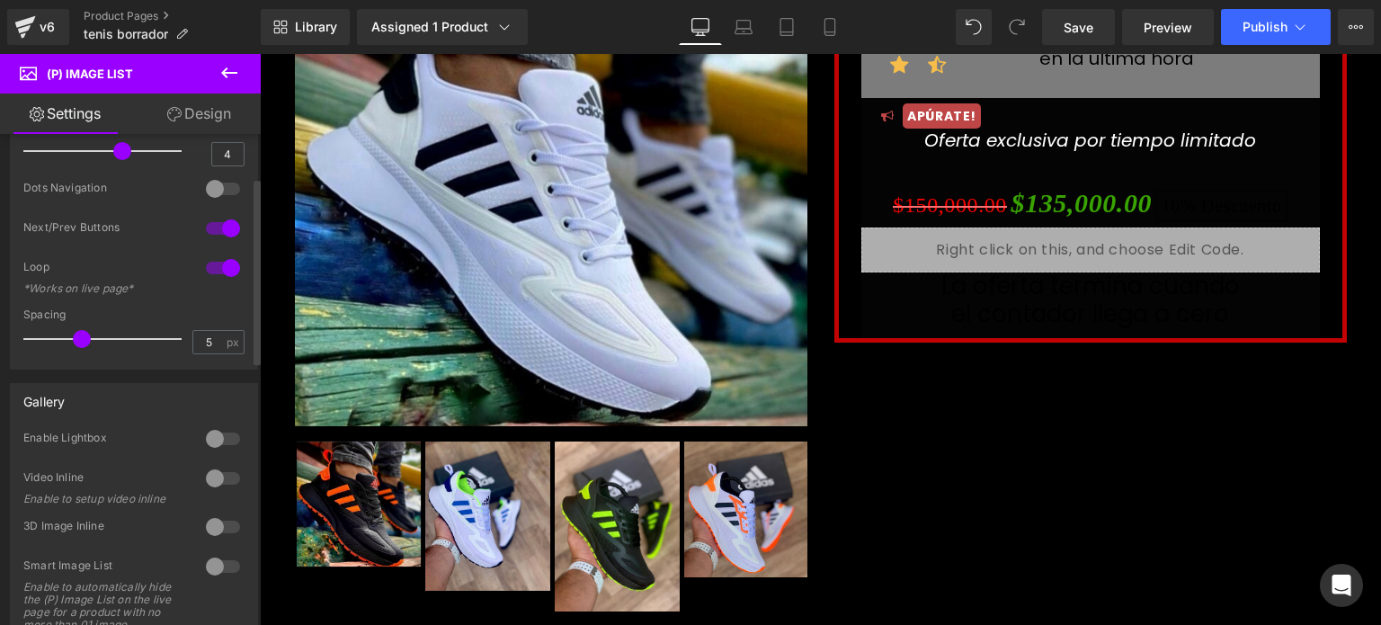
scroll to position [0, 0]
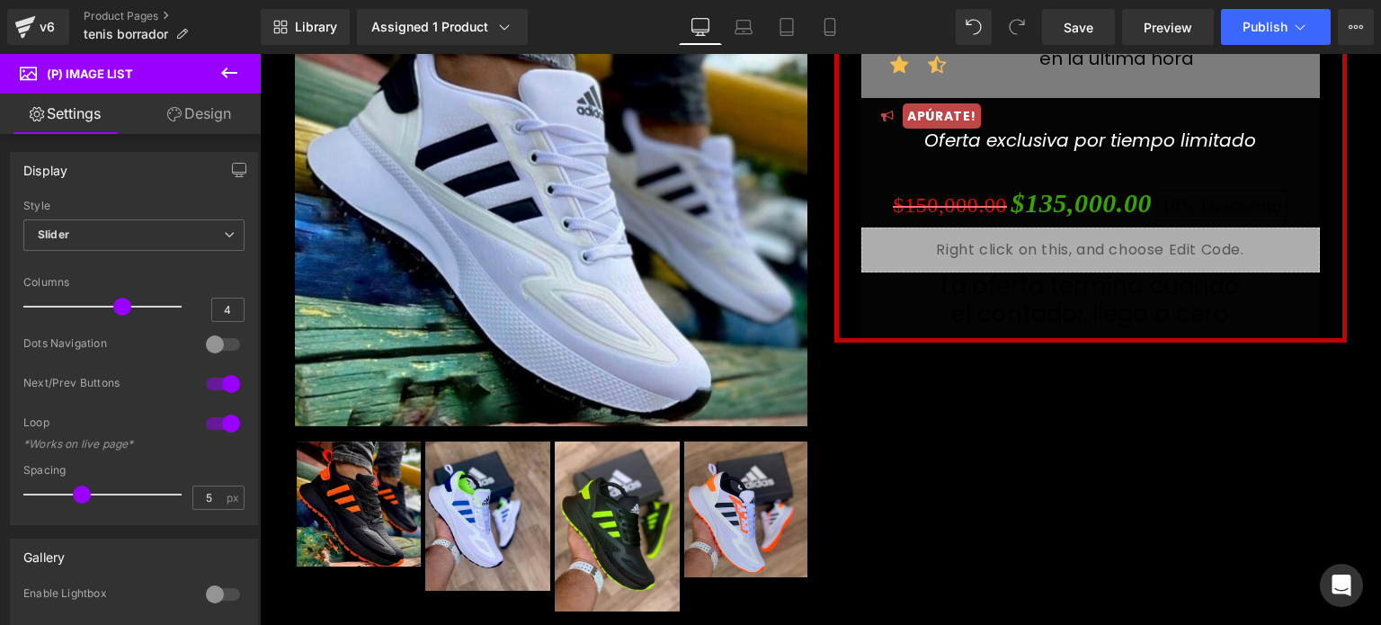
click at [206, 121] on link "Design" at bounding box center [199, 113] width 130 height 40
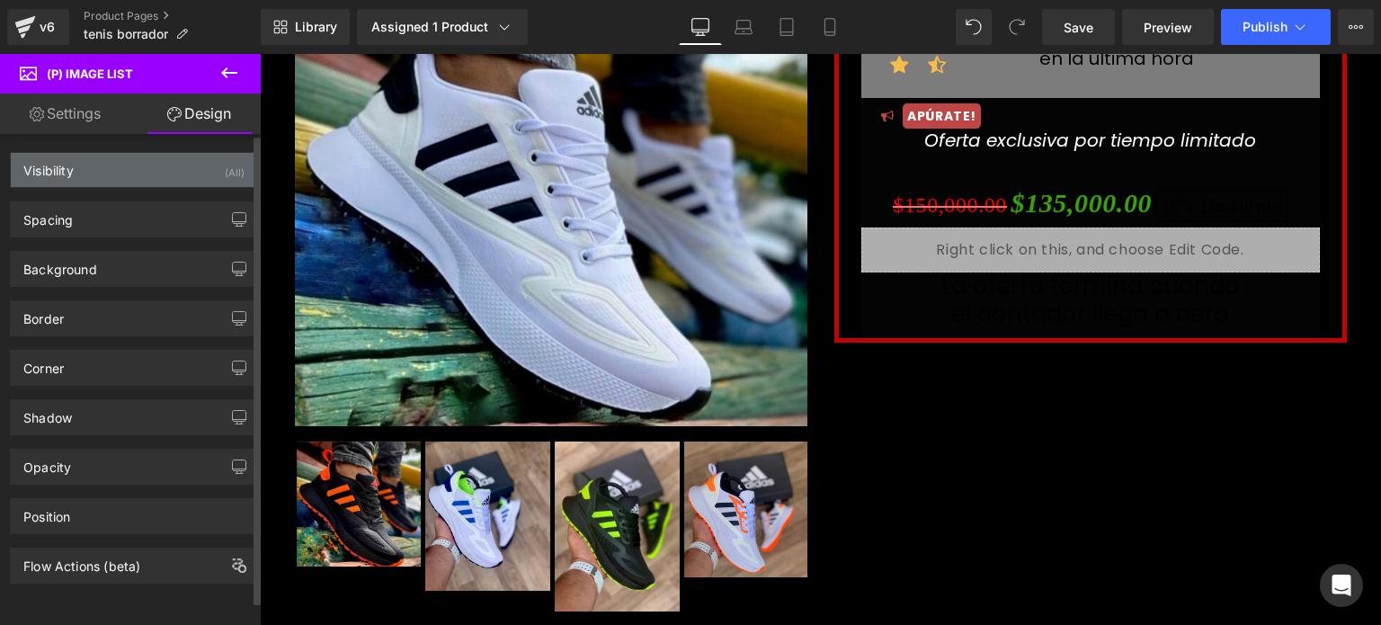
click at [138, 155] on div "Visibility (All)" at bounding box center [134, 170] width 246 height 34
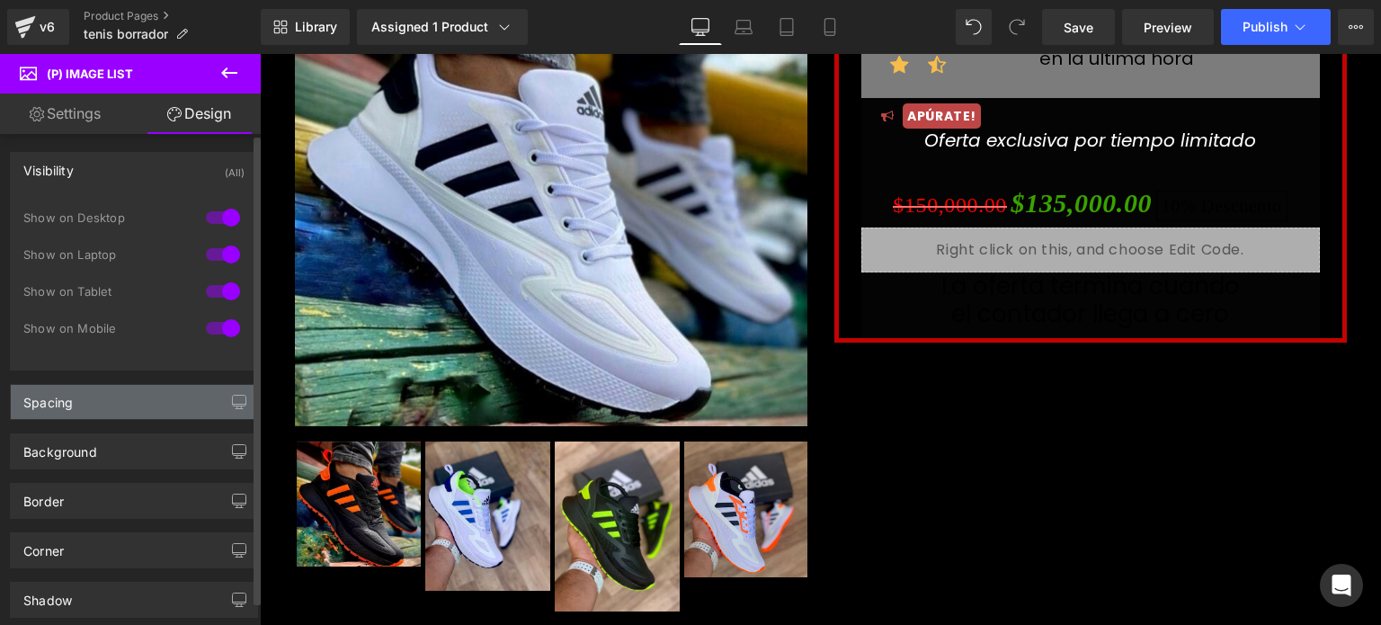
click at [127, 397] on div "Spacing" at bounding box center [134, 402] width 246 height 34
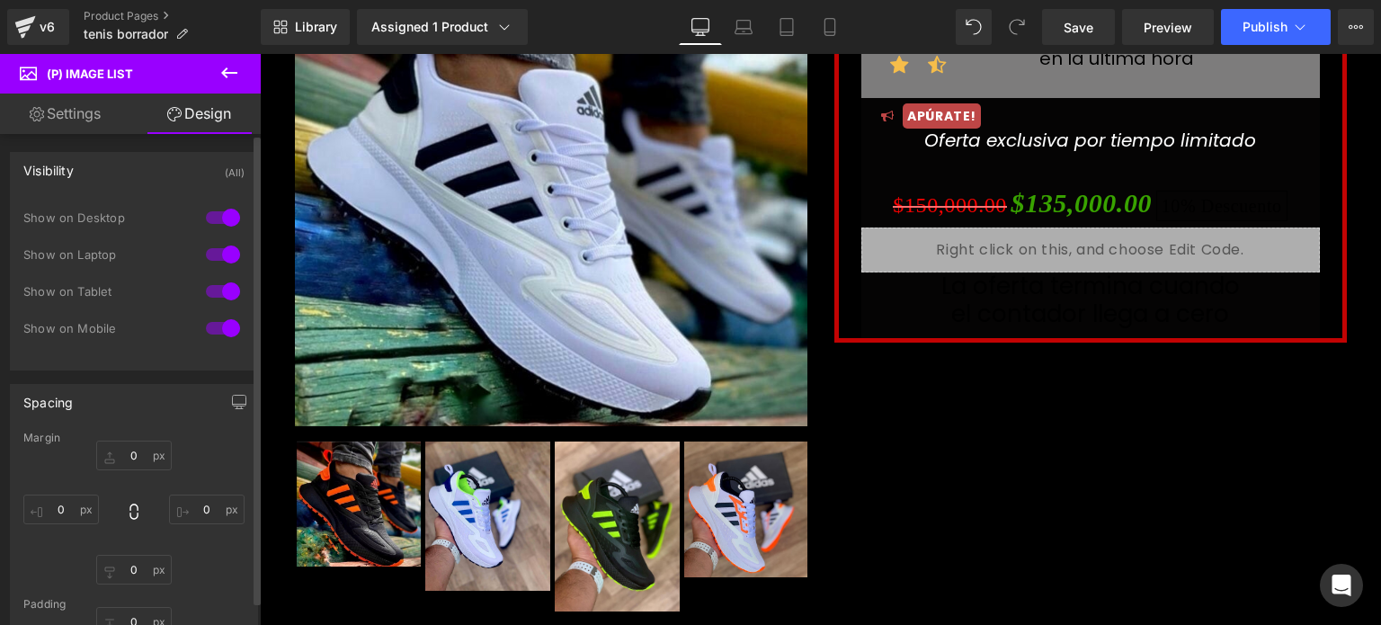
click at [127, 397] on div "Spacing" at bounding box center [134, 402] width 246 height 34
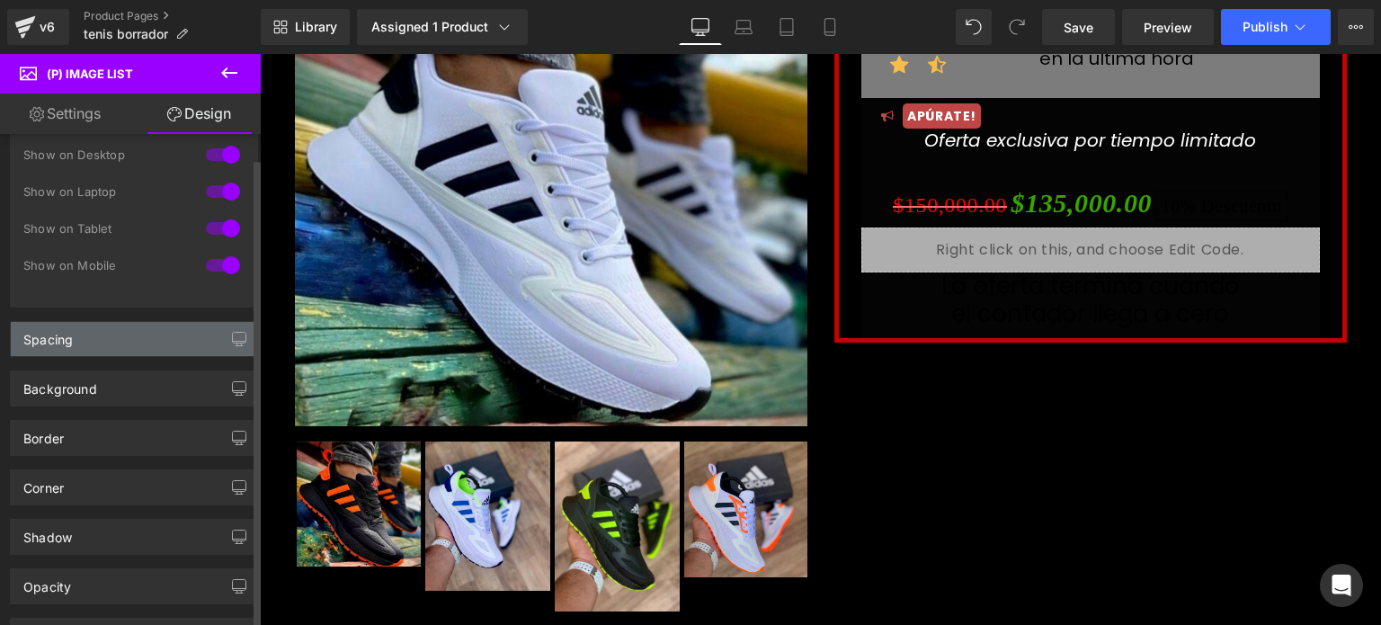
scroll to position [64, 0]
click at [127, 397] on div "Background" at bounding box center [134, 387] width 246 height 34
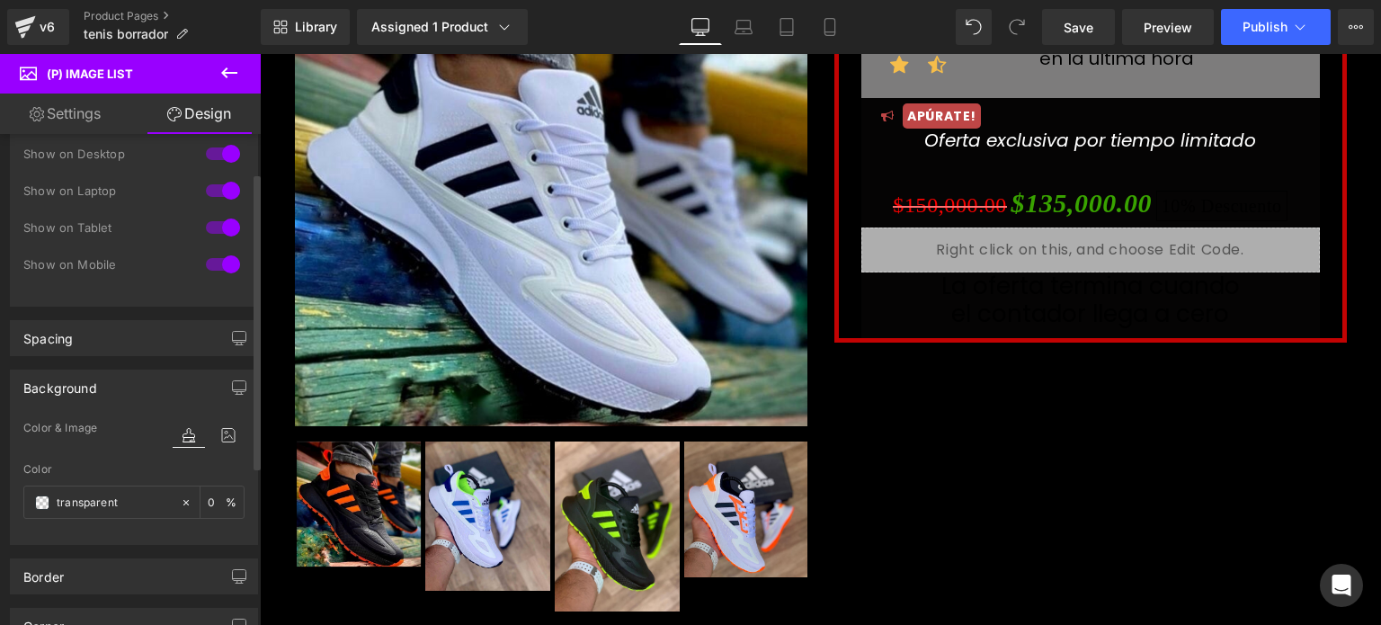
scroll to position [0, 0]
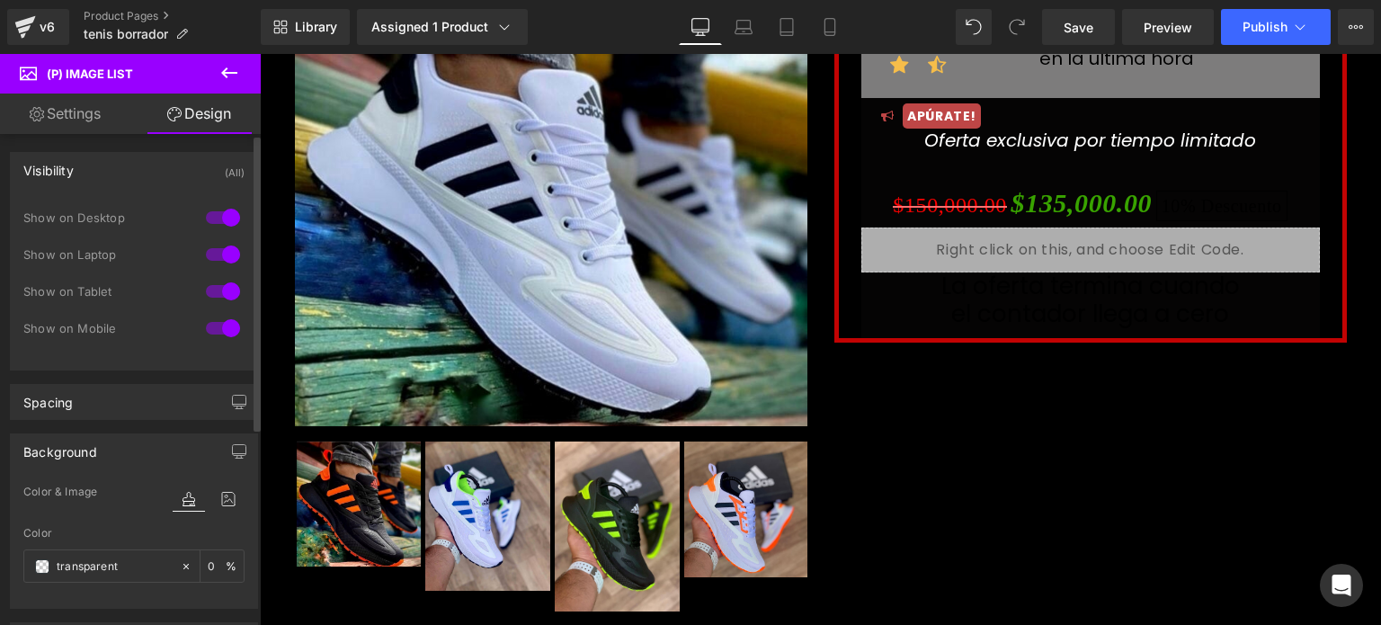
click at [79, 169] on div "Visibility (All)" at bounding box center [134, 170] width 246 height 34
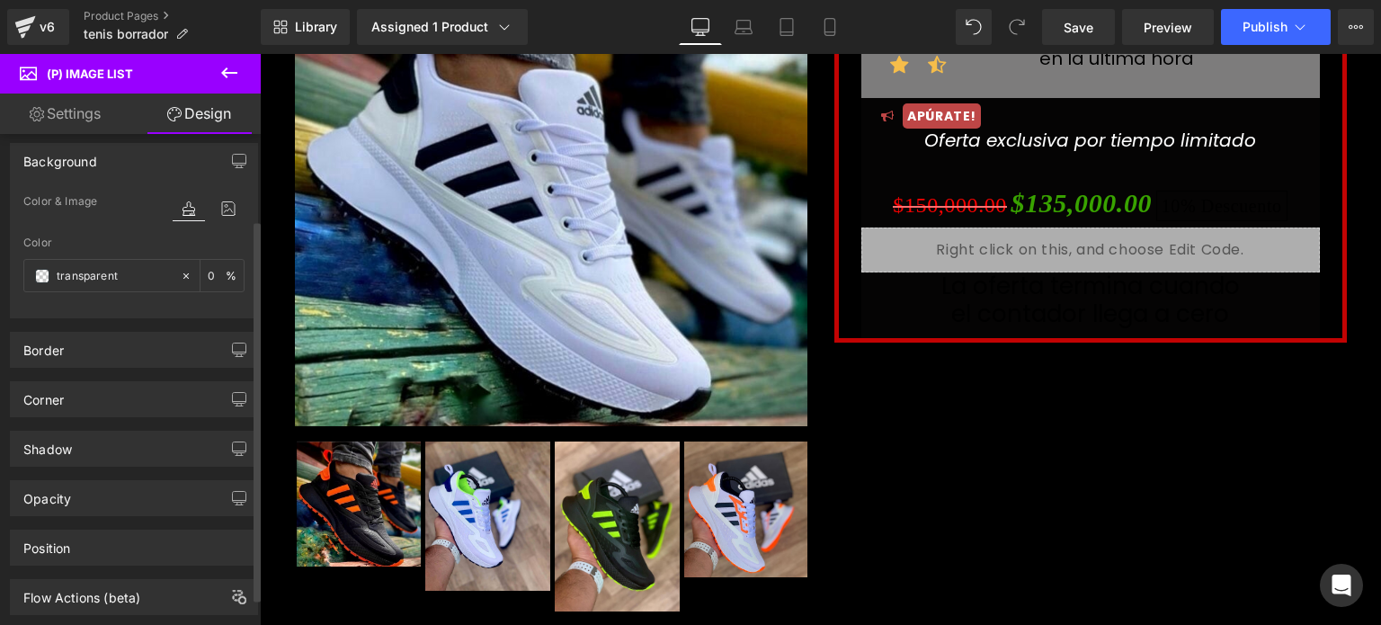
scroll to position [110, 0]
click at [93, 155] on div "Background" at bounding box center [60, 154] width 74 height 25
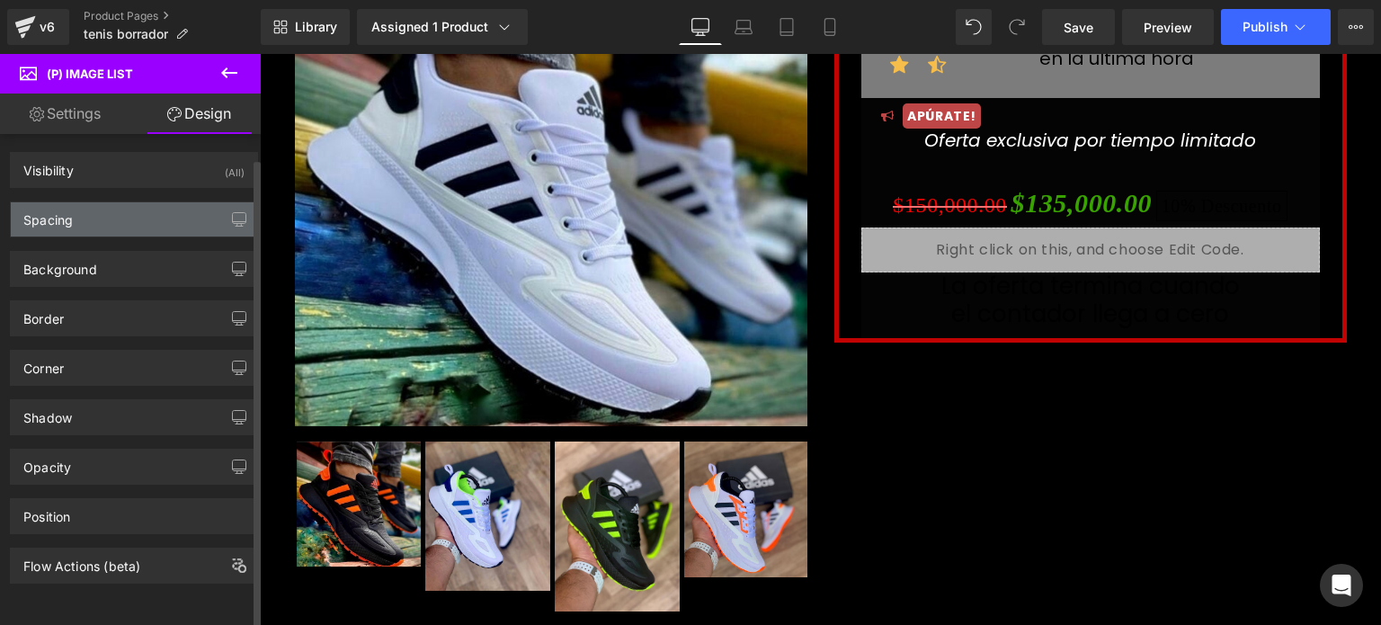
click at [84, 218] on div "Spacing" at bounding box center [134, 219] width 246 height 34
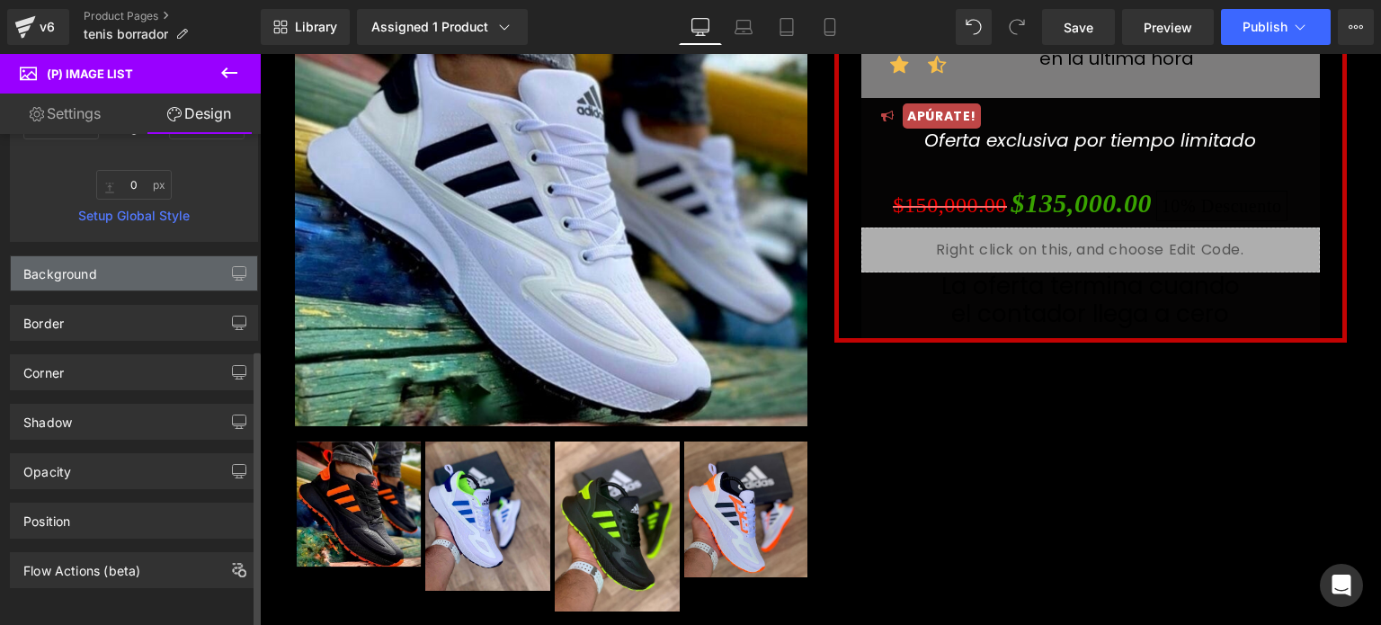
click at [86, 263] on div "Background" at bounding box center [60, 268] width 74 height 25
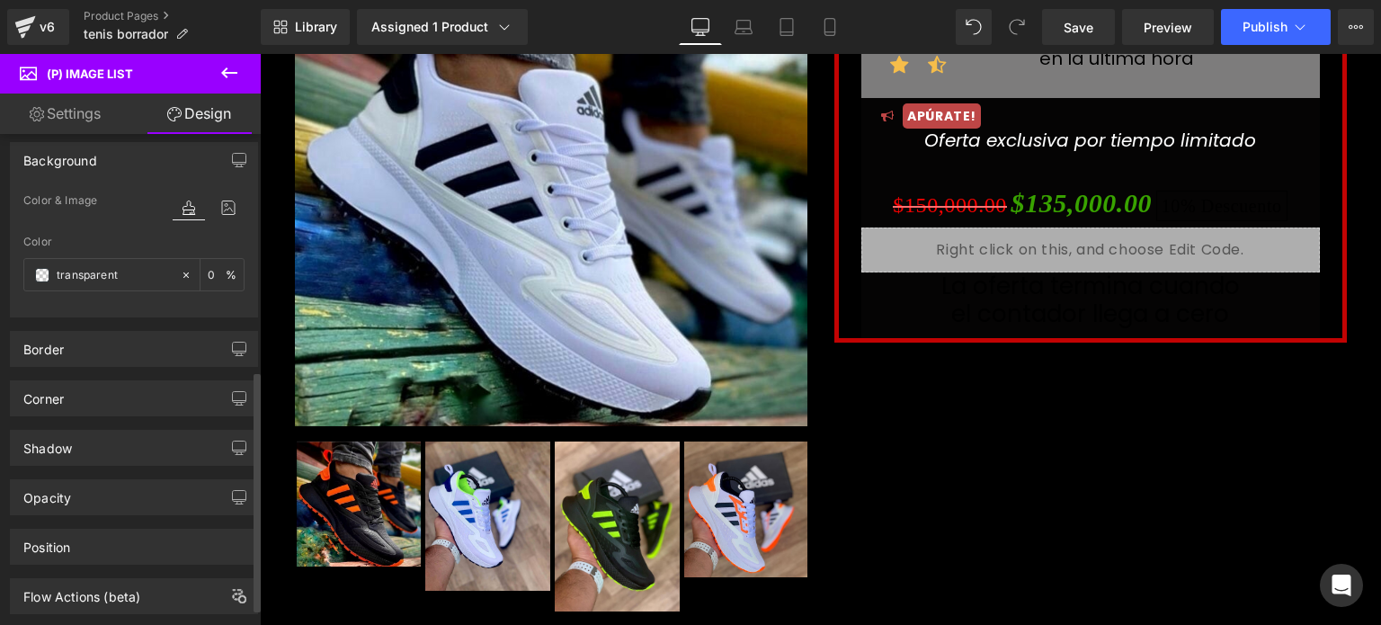
scroll to position [518, 0]
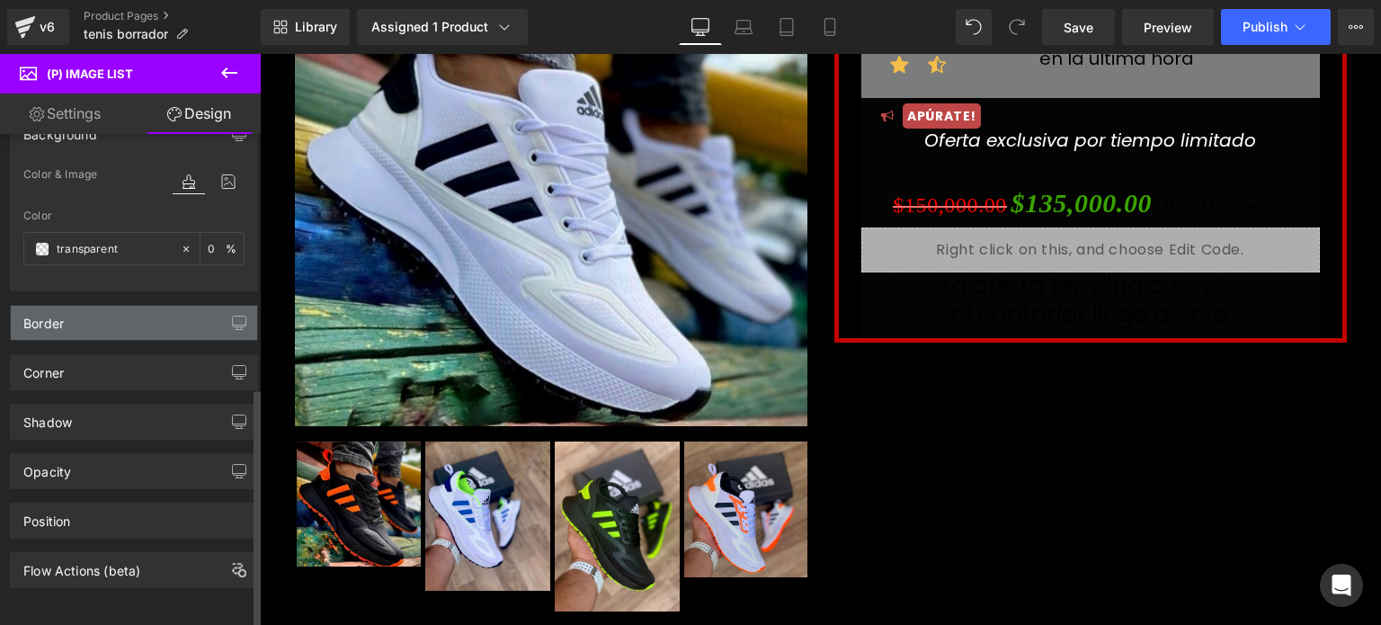
click at [83, 323] on div "Border" at bounding box center [134, 323] width 246 height 34
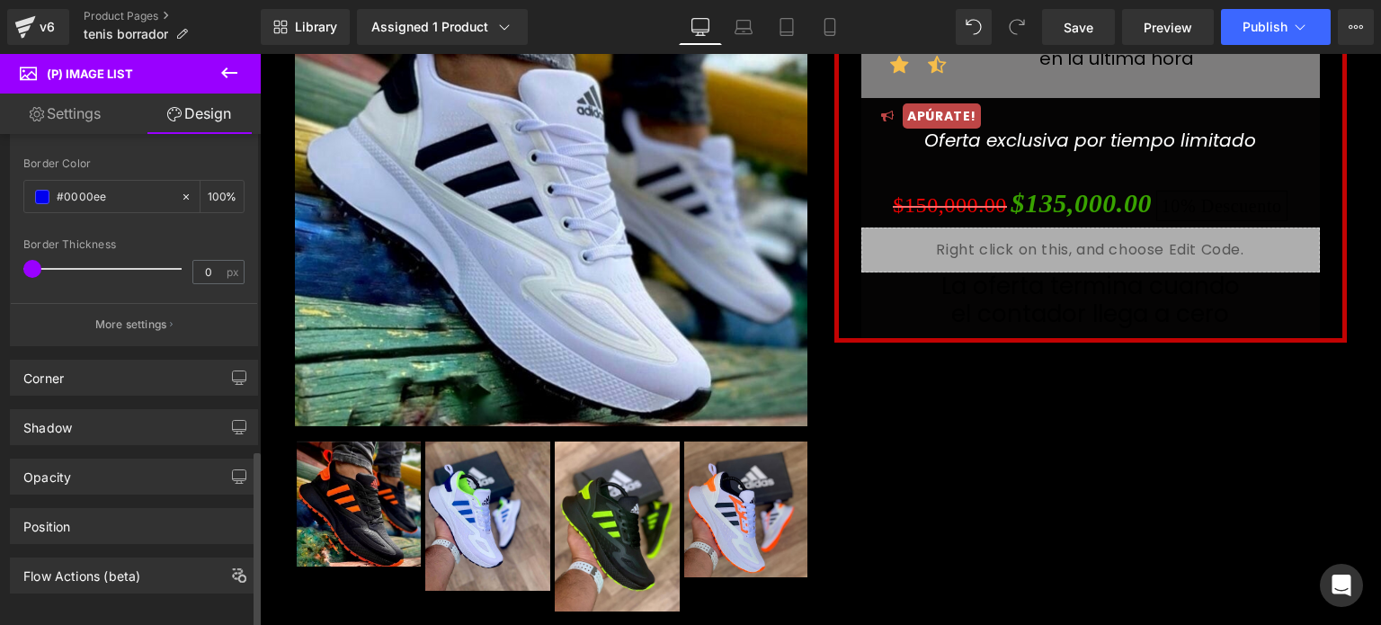
scroll to position [870, 0]
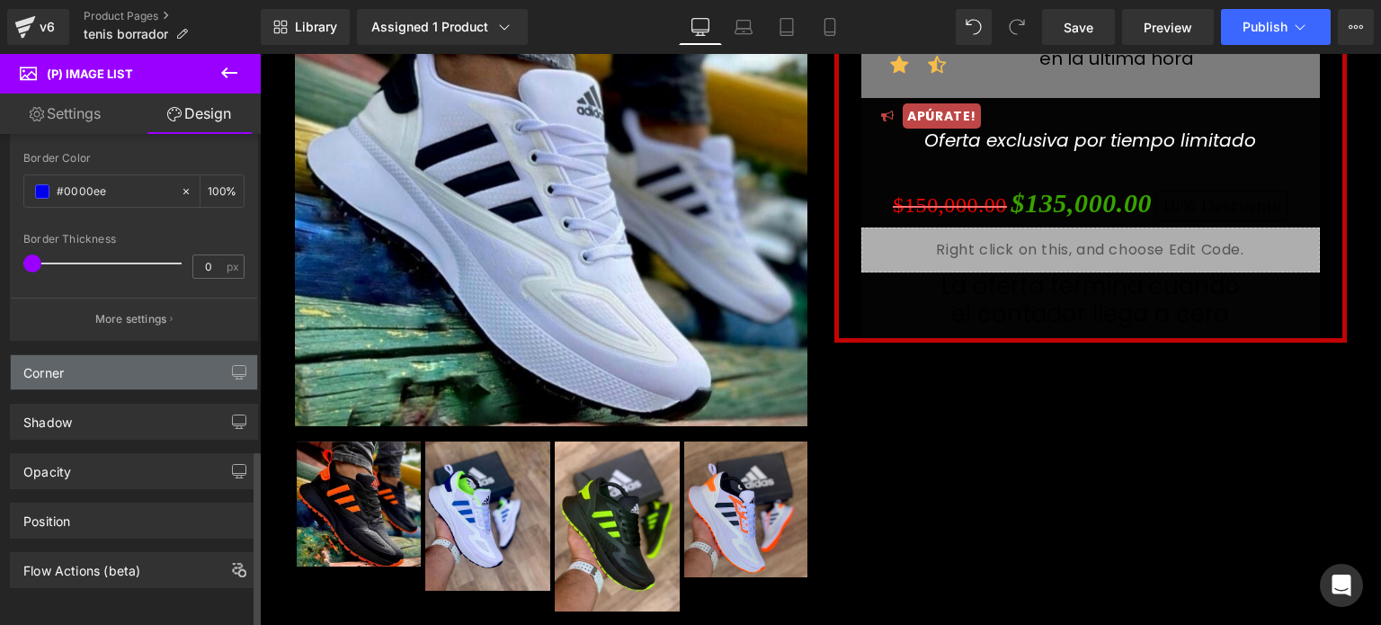
click at [83, 370] on div "Corner" at bounding box center [134, 372] width 246 height 34
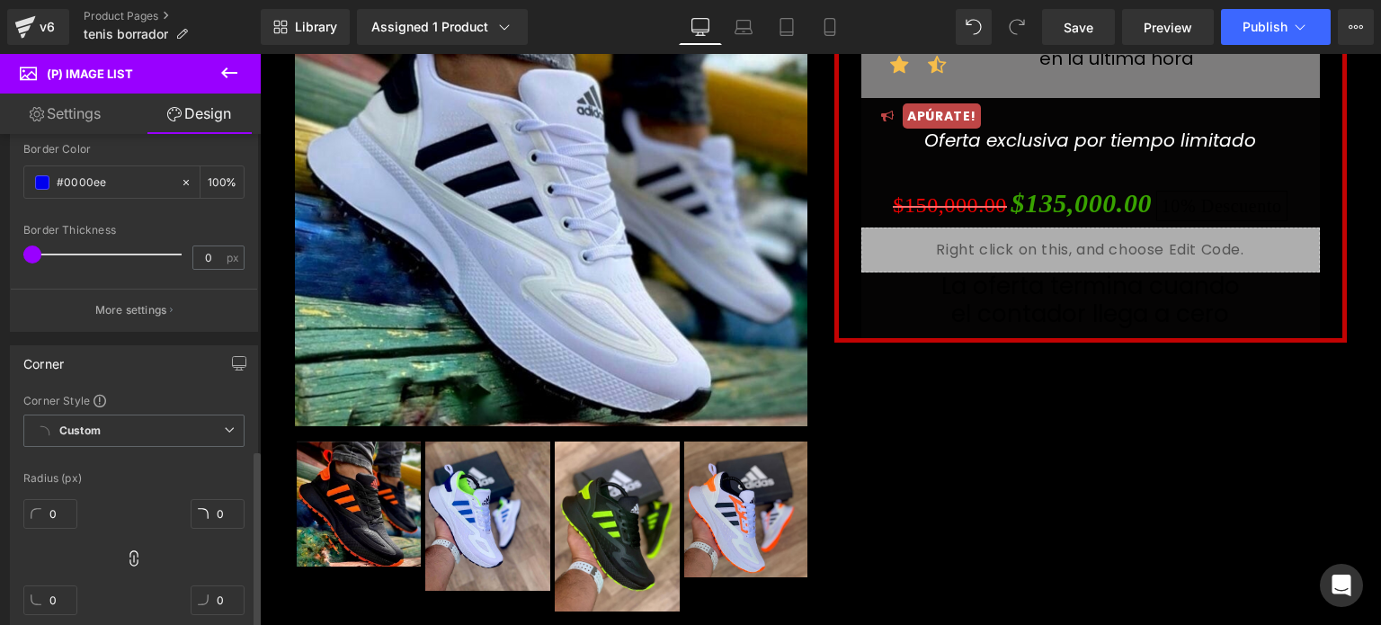
scroll to position [1125, 0]
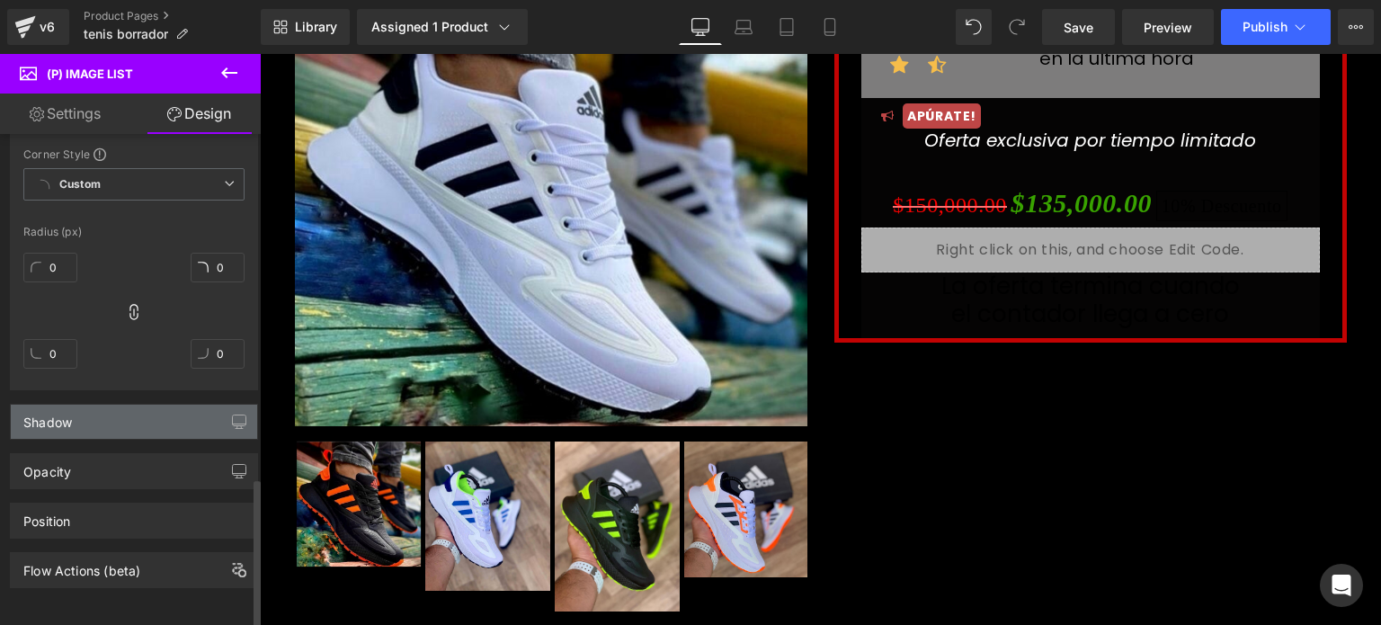
click at [77, 409] on div "Shadow" at bounding box center [134, 421] width 246 height 34
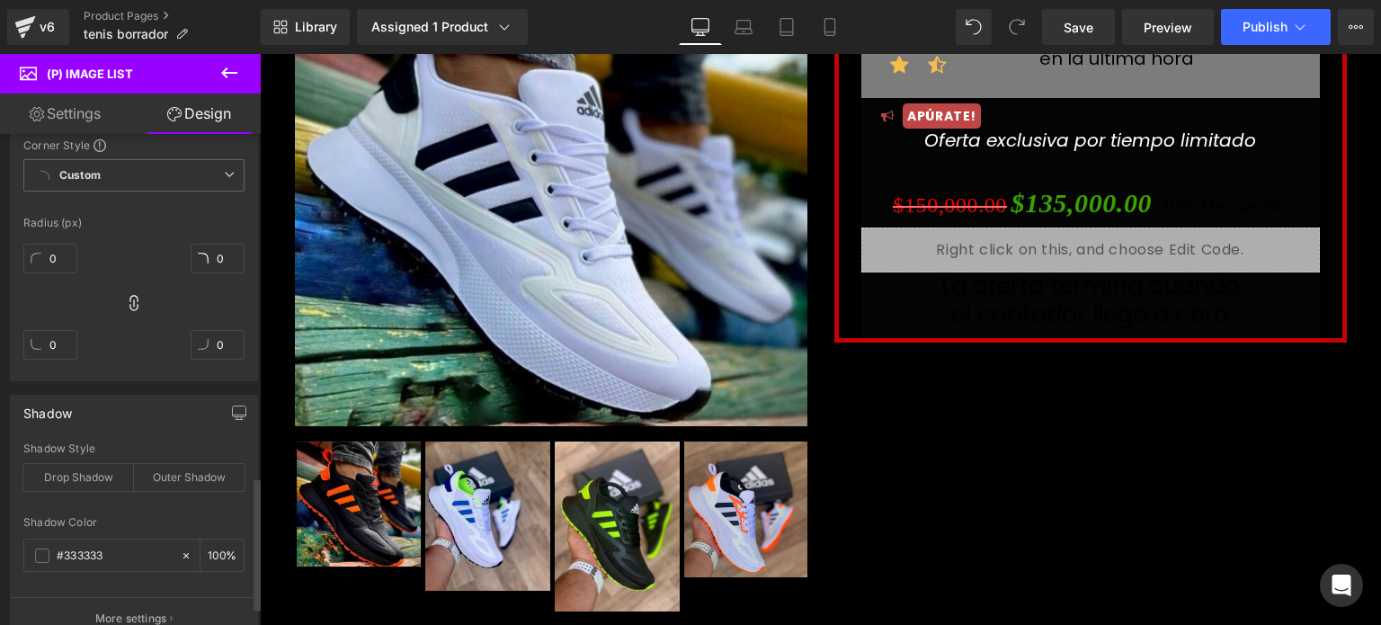
scroll to position [1334, 0]
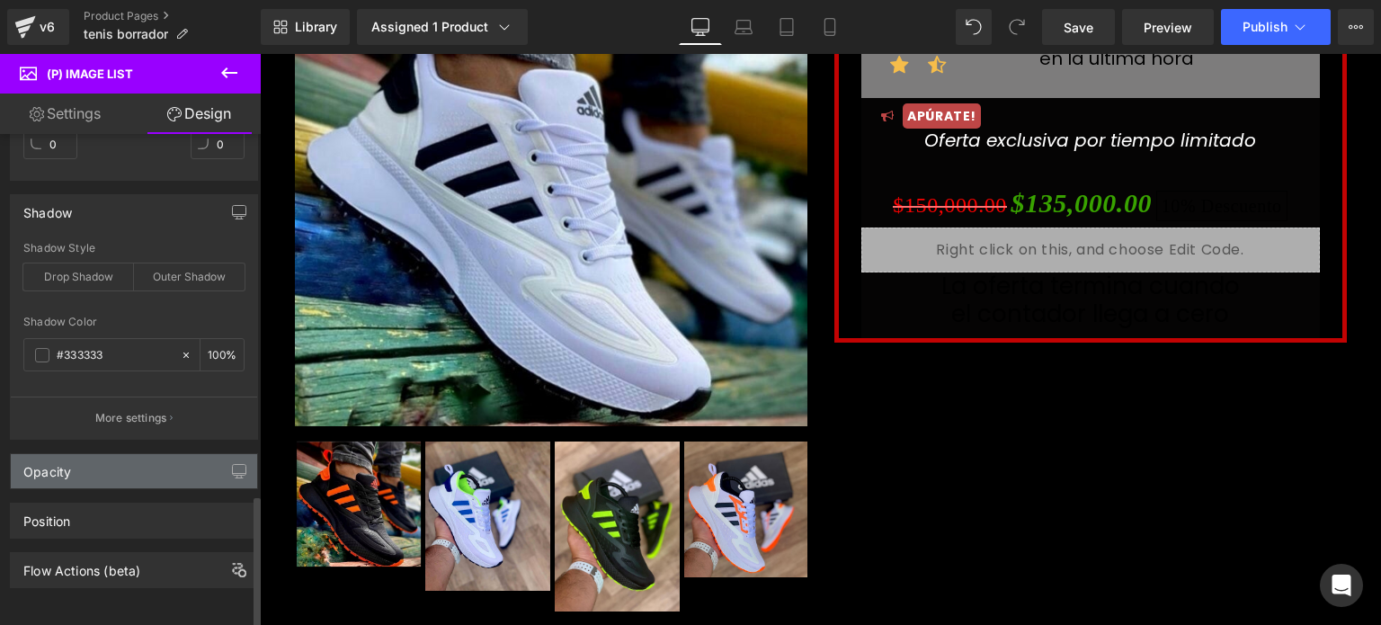
click at [92, 460] on div "Opacity" at bounding box center [134, 471] width 246 height 34
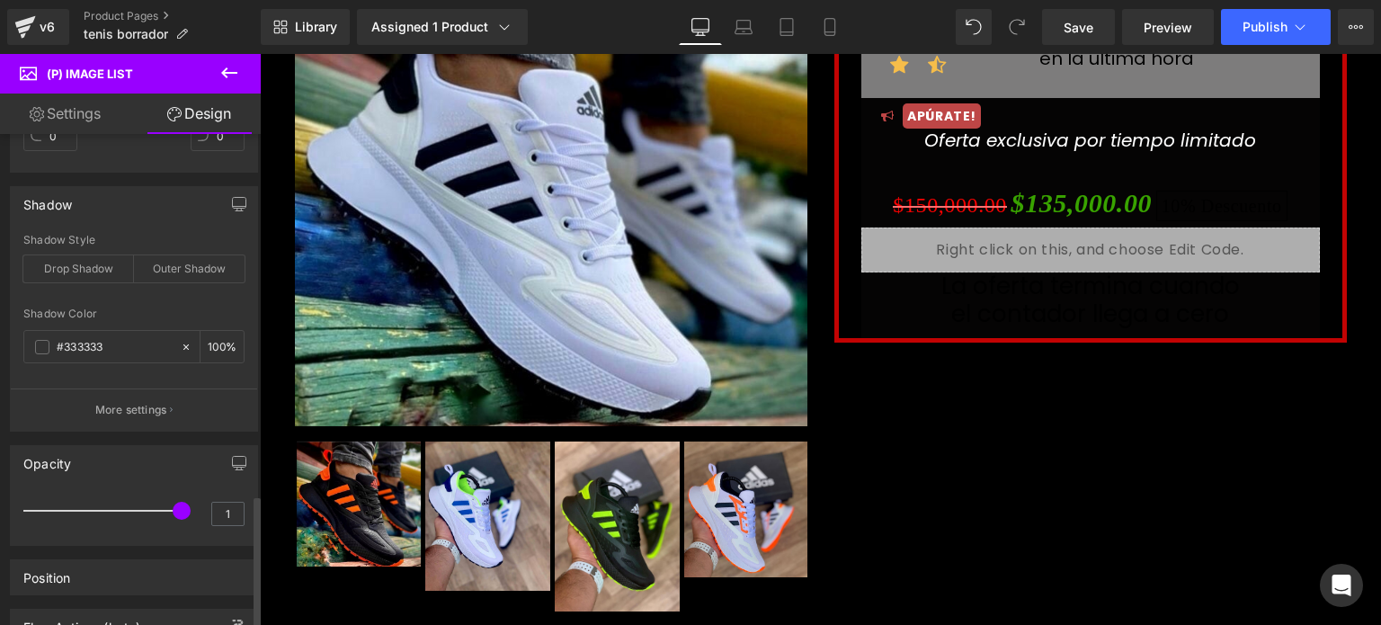
scroll to position [1399, 0]
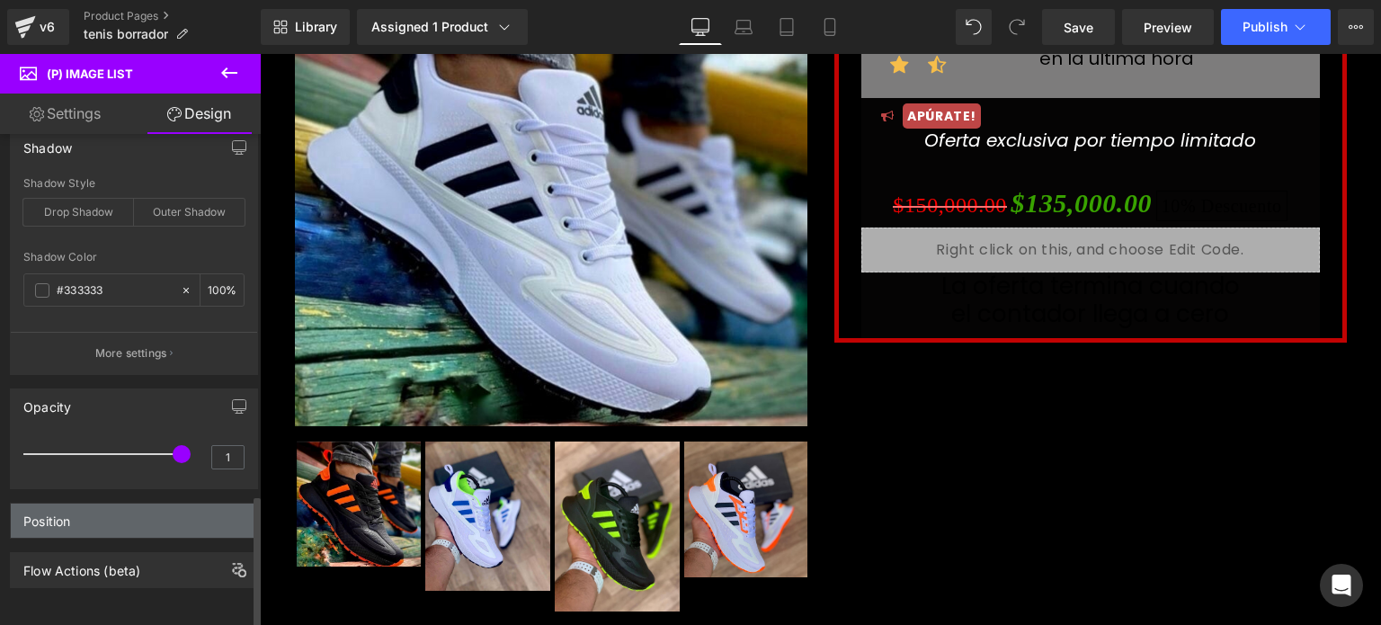
click at [91, 511] on div "Position" at bounding box center [134, 520] width 246 height 34
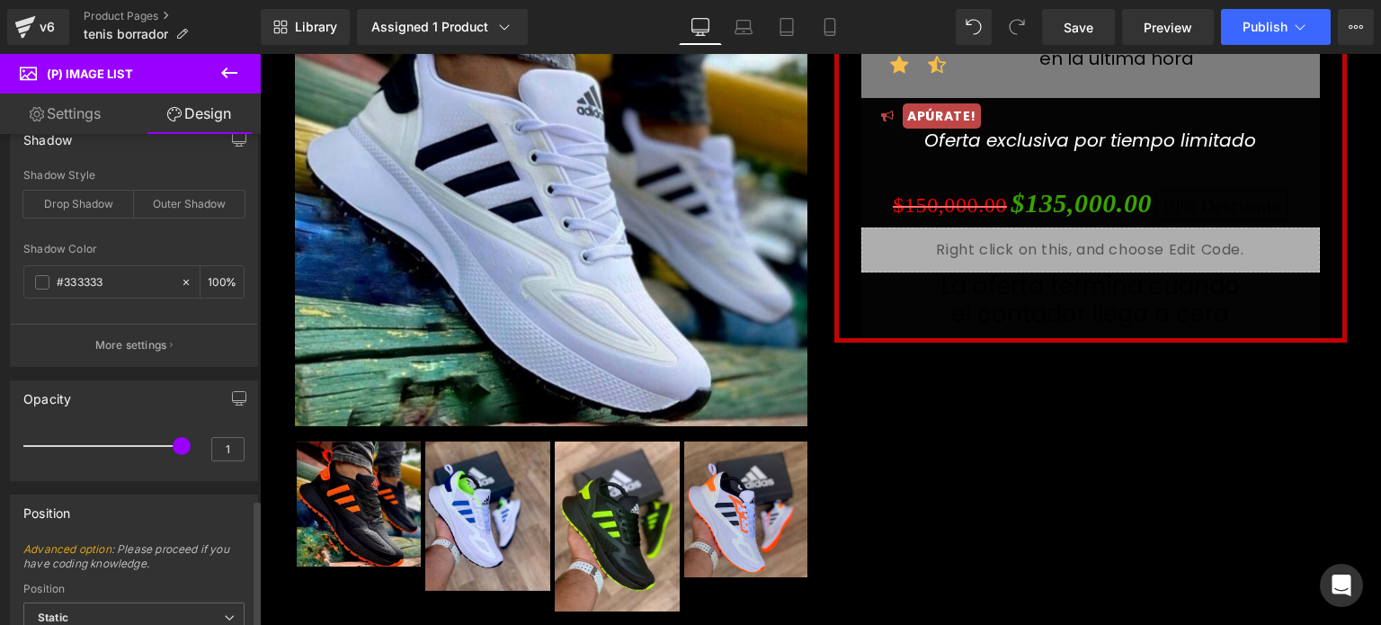
scroll to position [1569, 0]
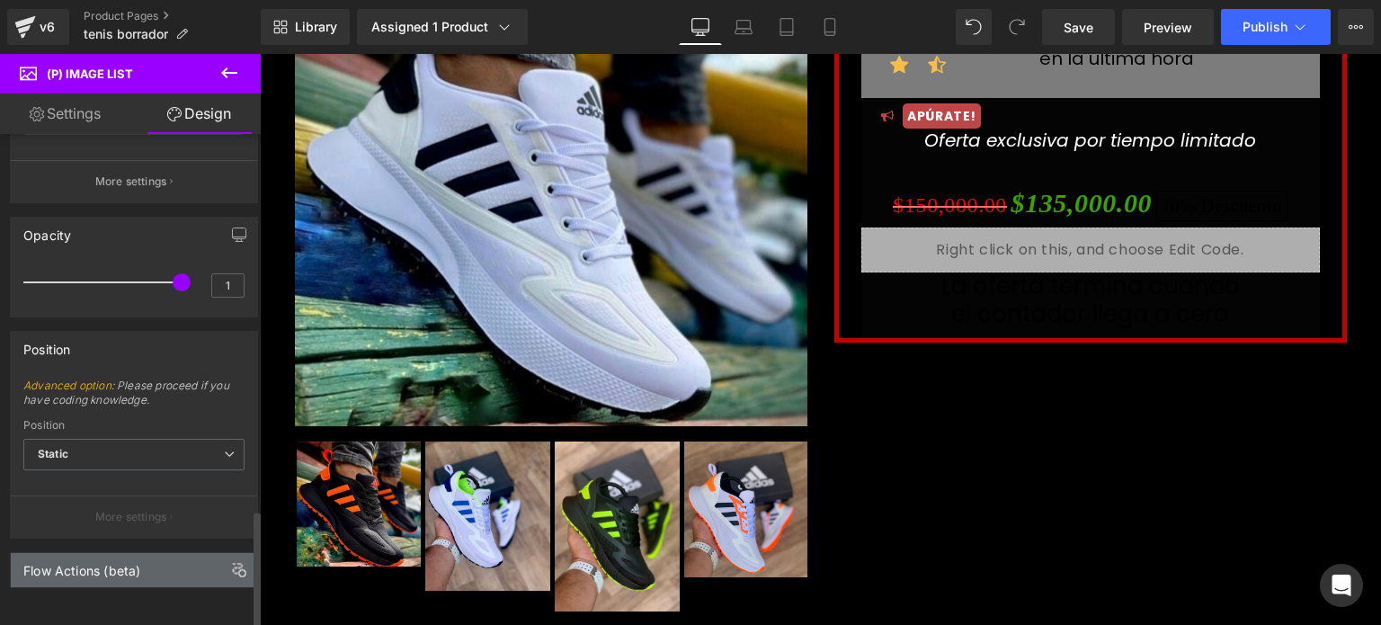
click at [103, 554] on div "Flow Actions (beta)" at bounding box center [81, 565] width 117 height 25
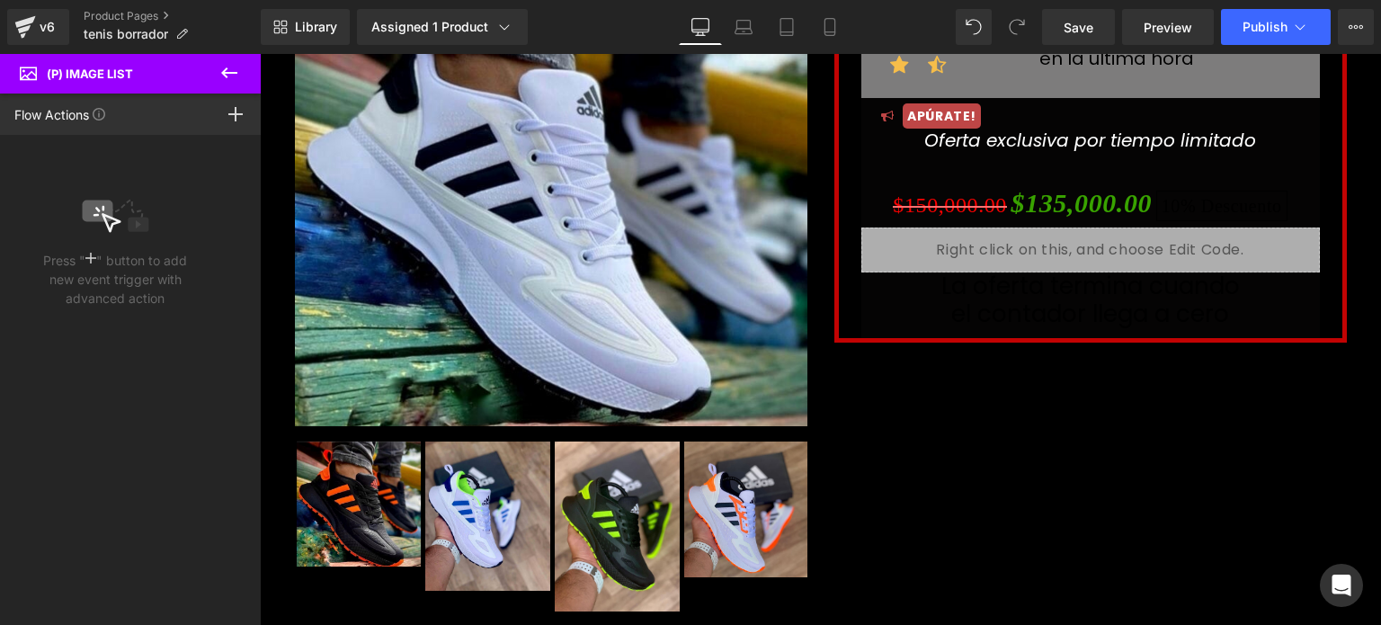
click at [231, 78] on icon at bounding box center [229, 73] width 22 height 22
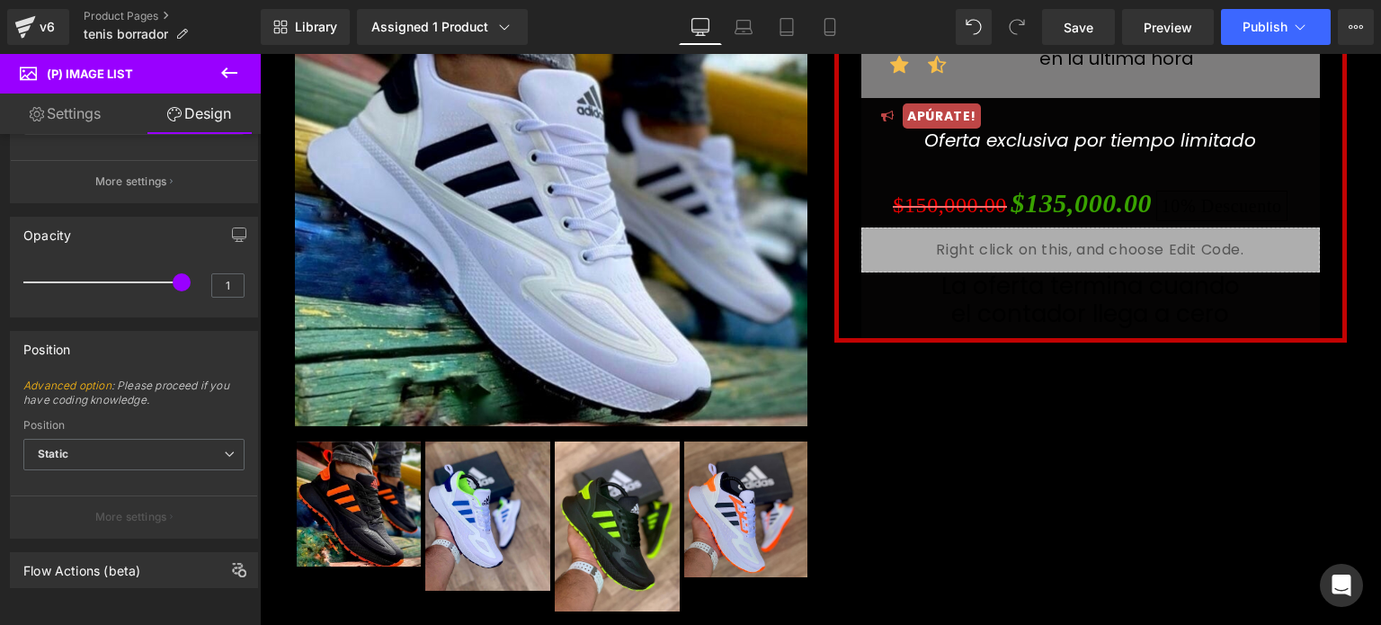
type input "0"
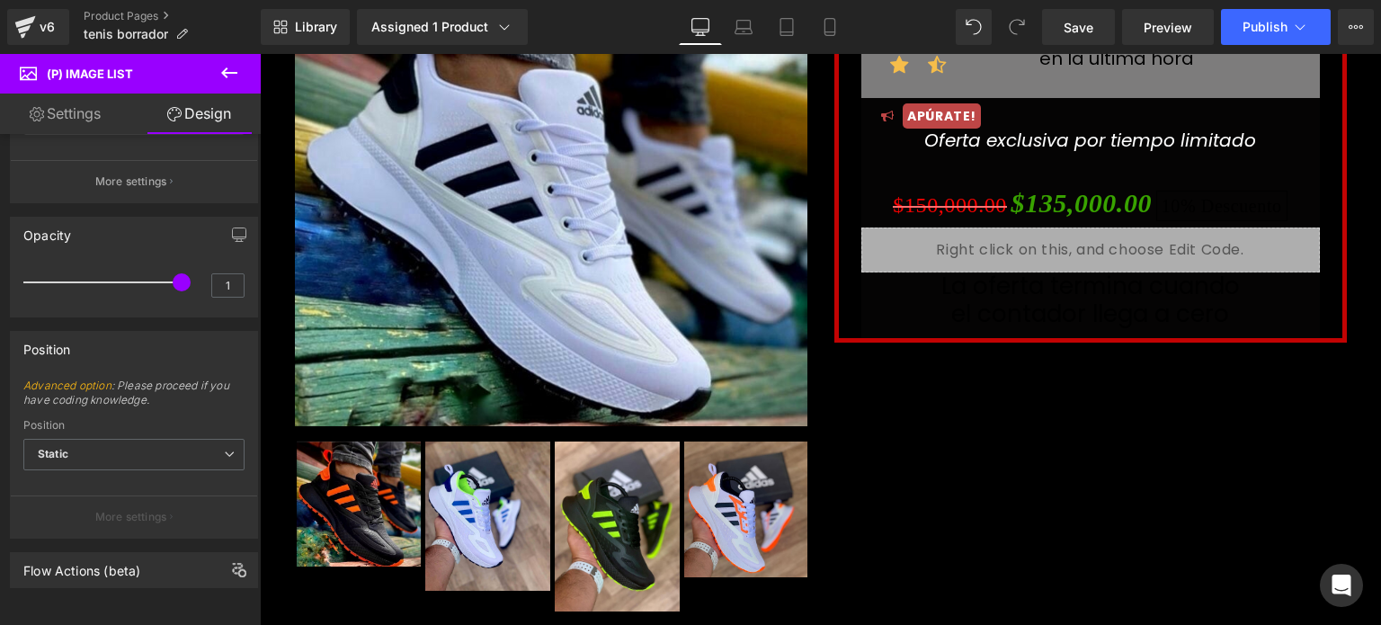
type input "0"
type input "100"
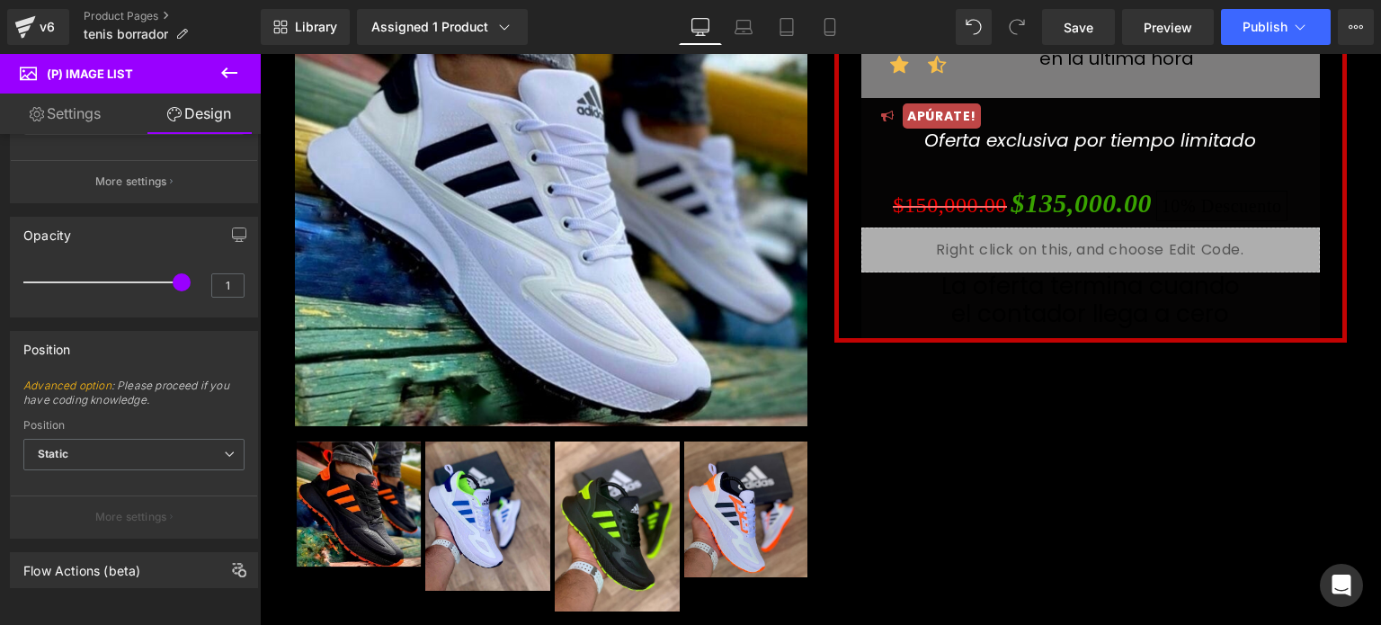
type input "100"
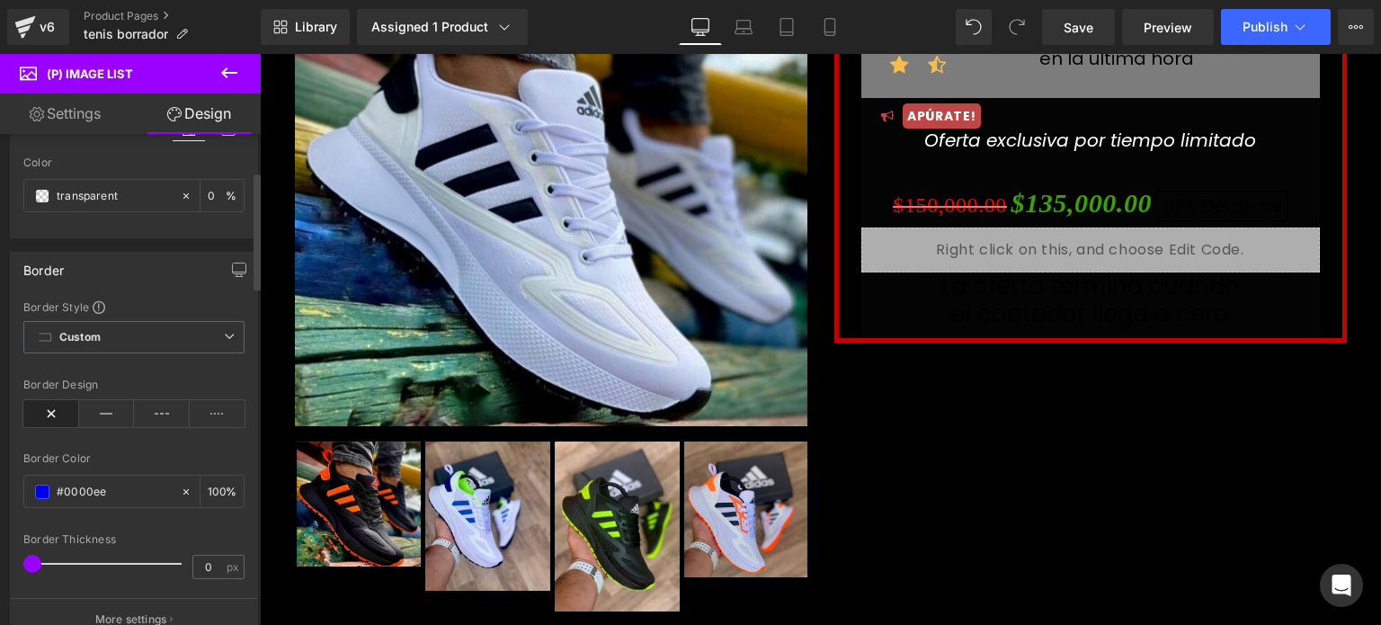
scroll to position [0, 0]
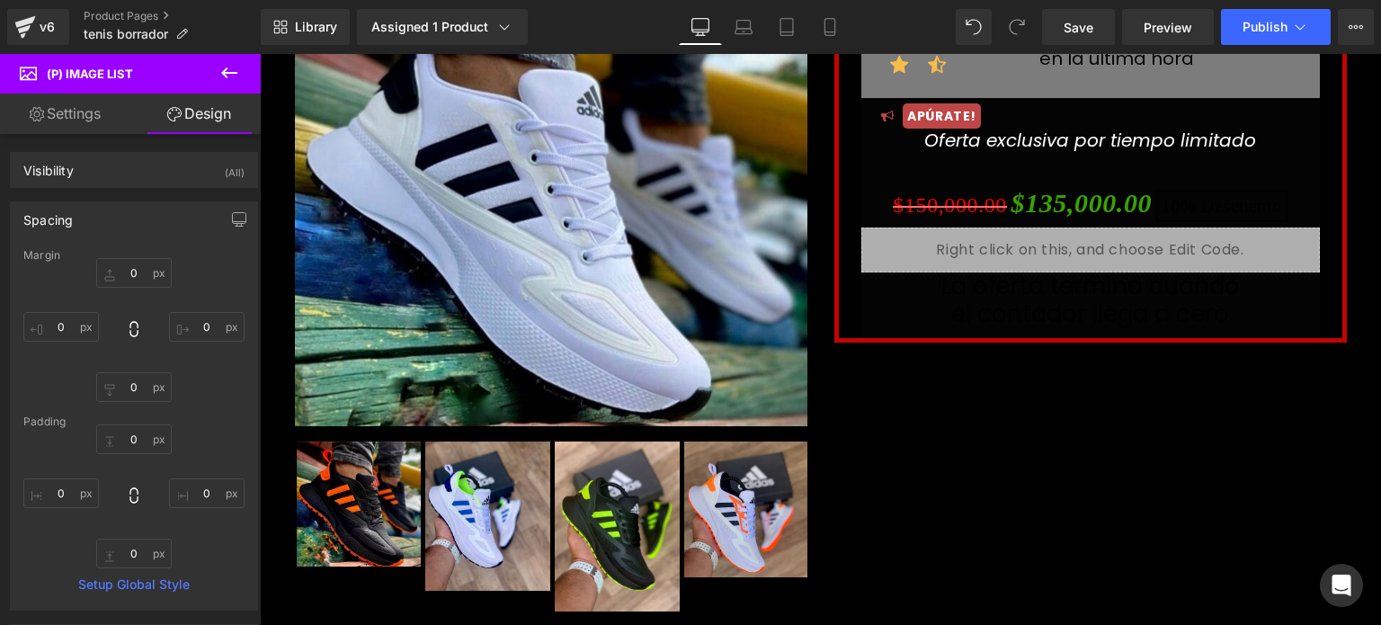
click at [58, 116] on link "Settings" at bounding box center [65, 113] width 130 height 40
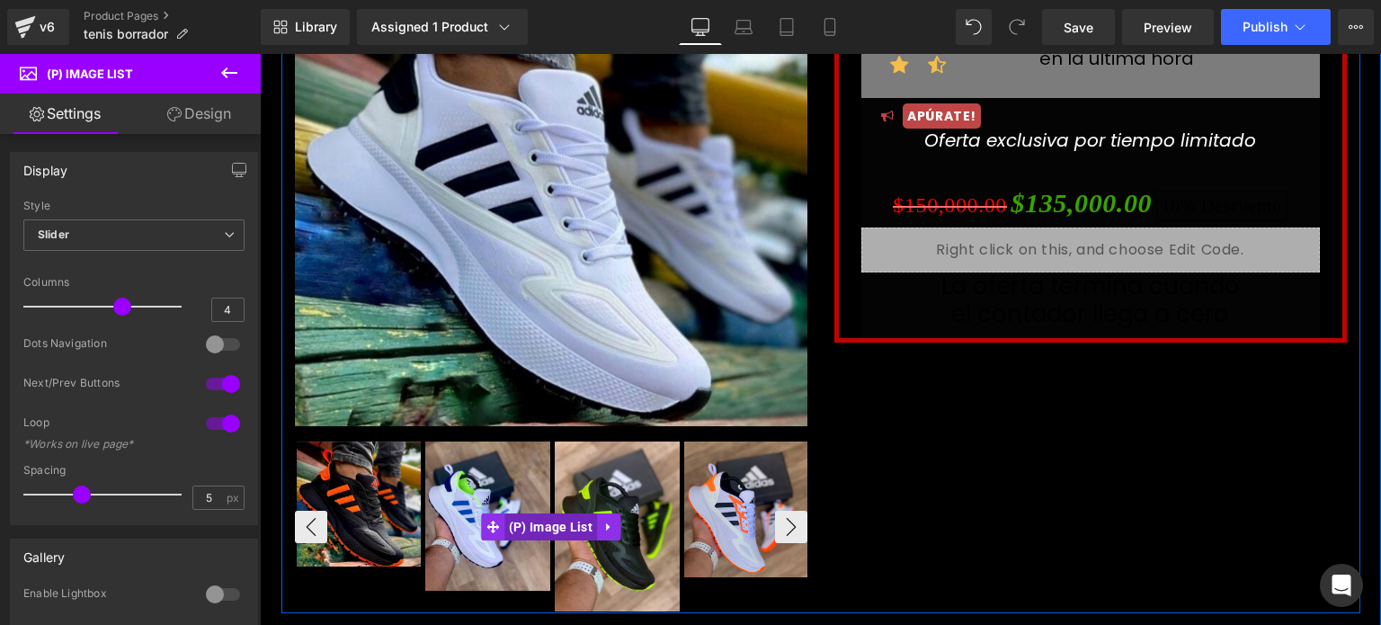
click at [557, 523] on span "(P) Image List" at bounding box center [550, 526] width 93 height 27
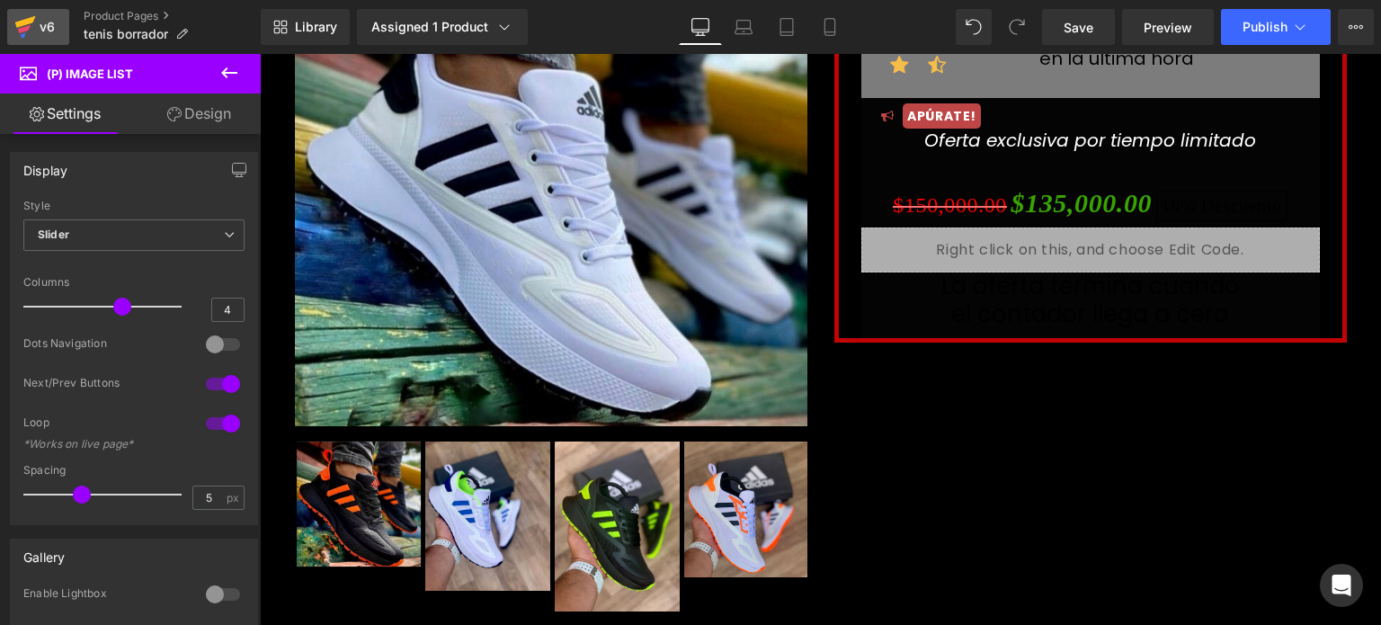
click at [33, 18] on icon at bounding box center [25, 22] width 21 height 12
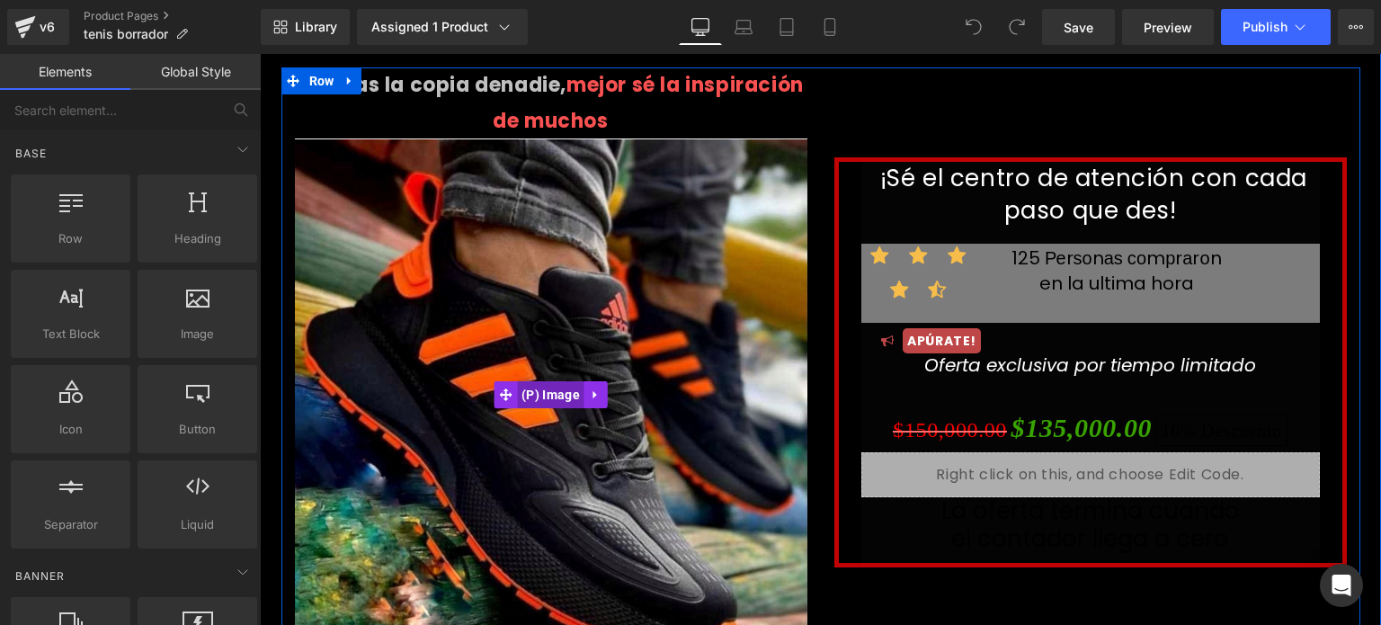
click at [538, 391] on span "(P) Image" at bounding box center [550, 394] width 67 height 27
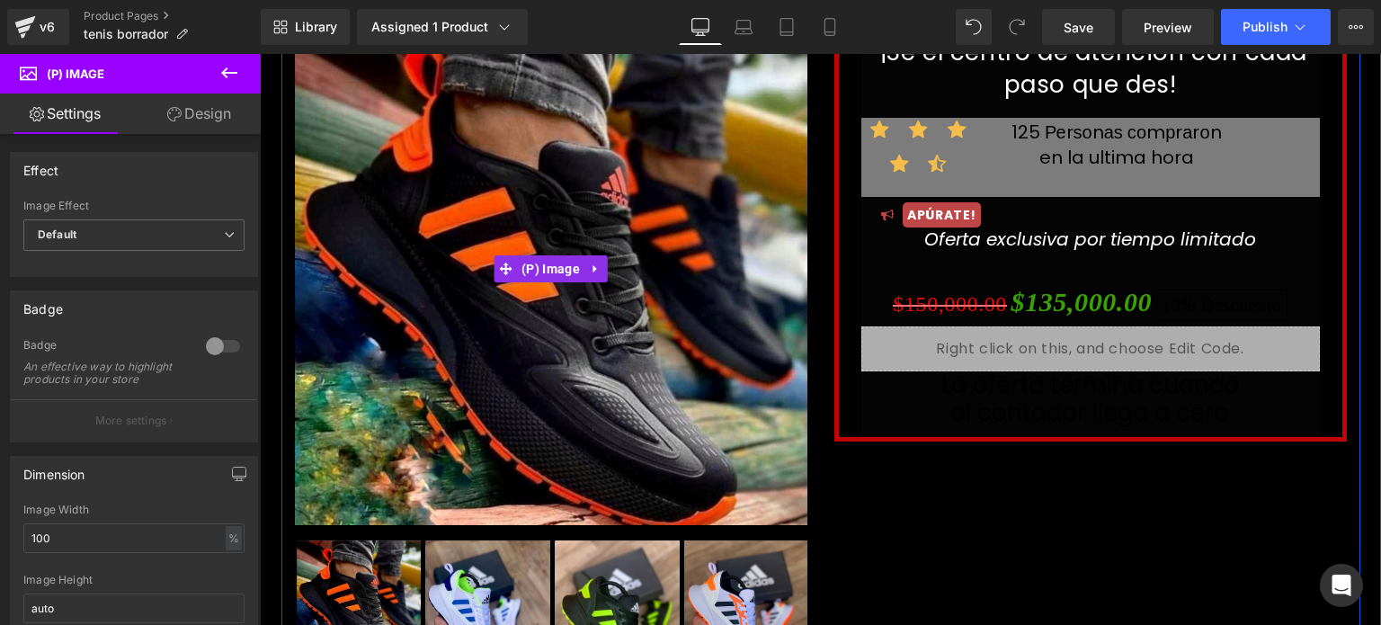
scroll to position [128, 0]
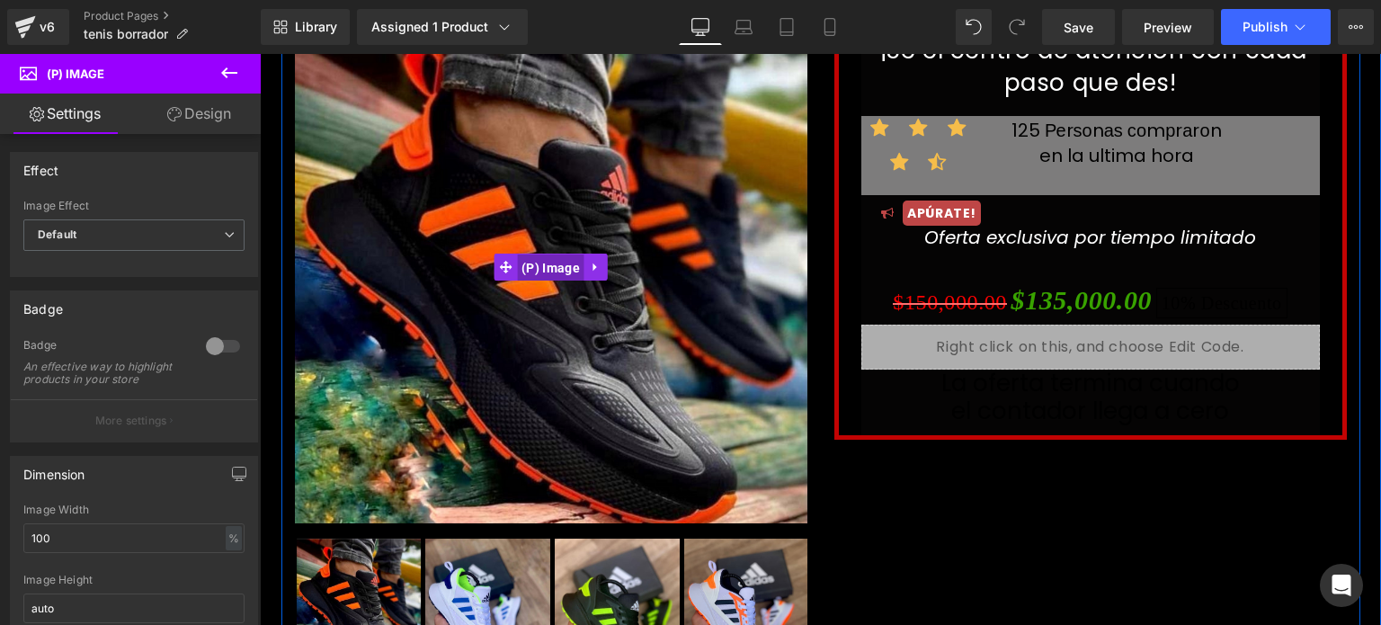
click at [534, 268] on span "(P) Image" at bounding box center [550, 267] width 67 height 27
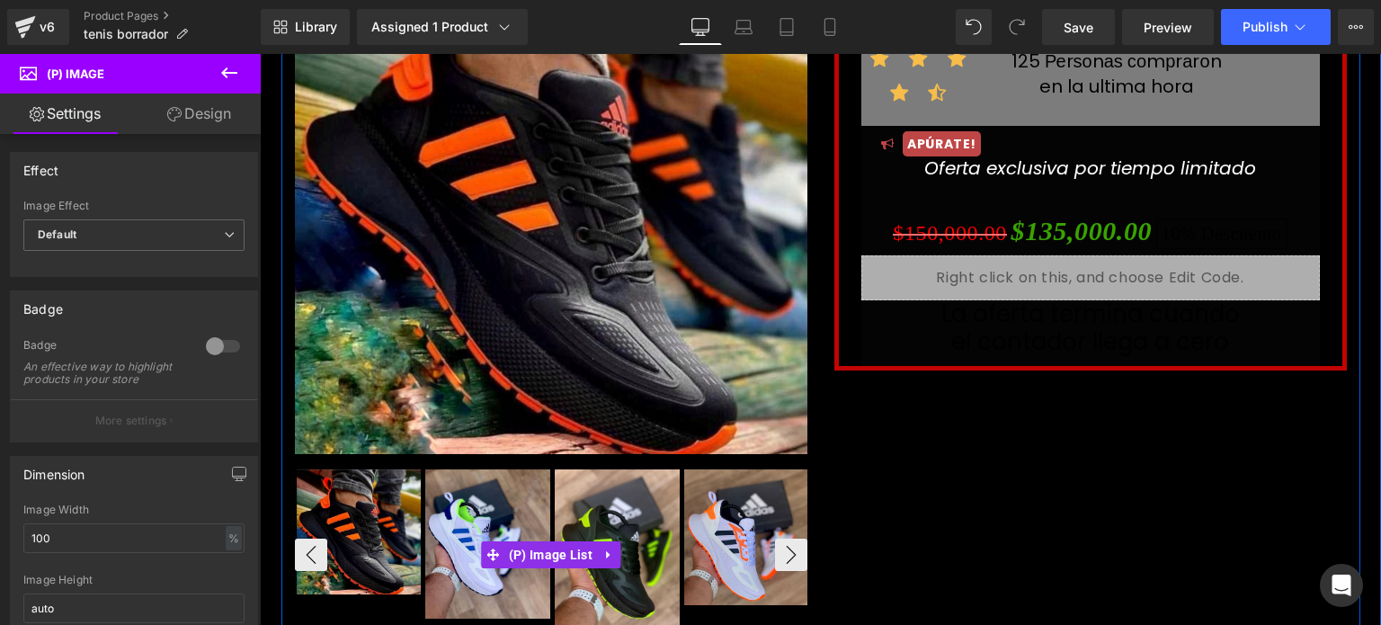
scroll to position [198, 0]
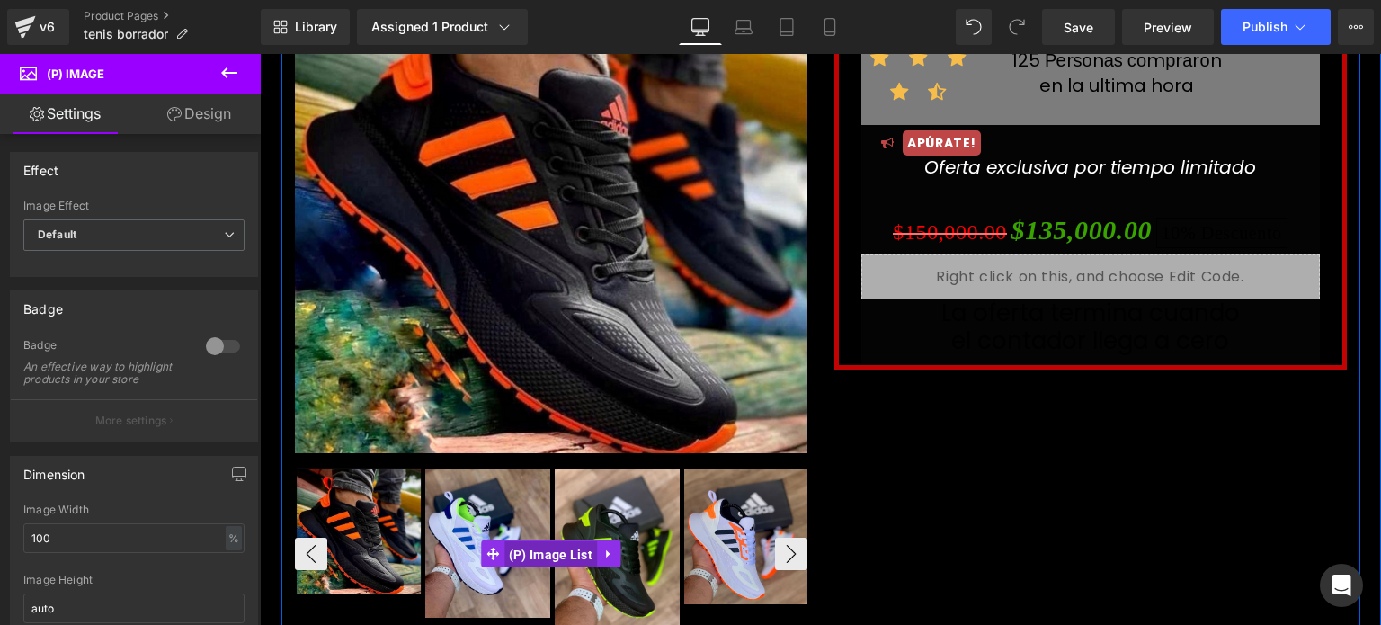
click at [555, 559] on span "(P) Image List" at bounding box center [550, 554] width 93 height 27
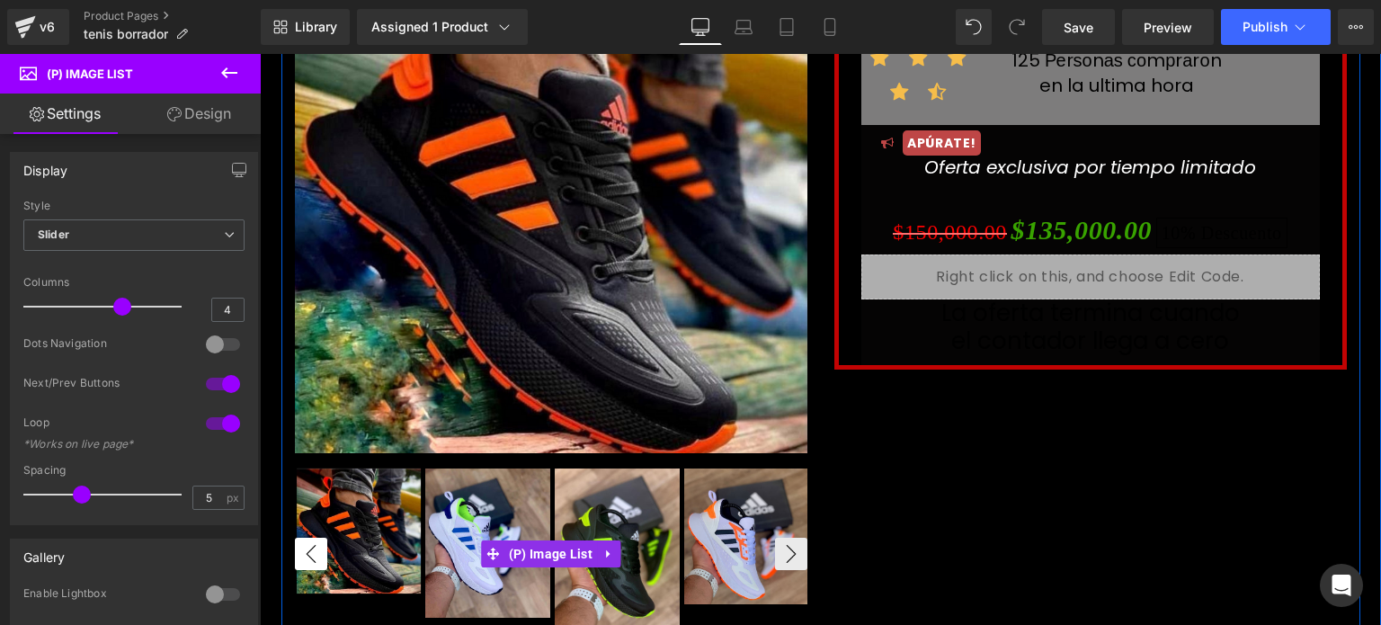
click at [310, 552] on button "‹" at bounding box center [311, 553] width 32 height 32
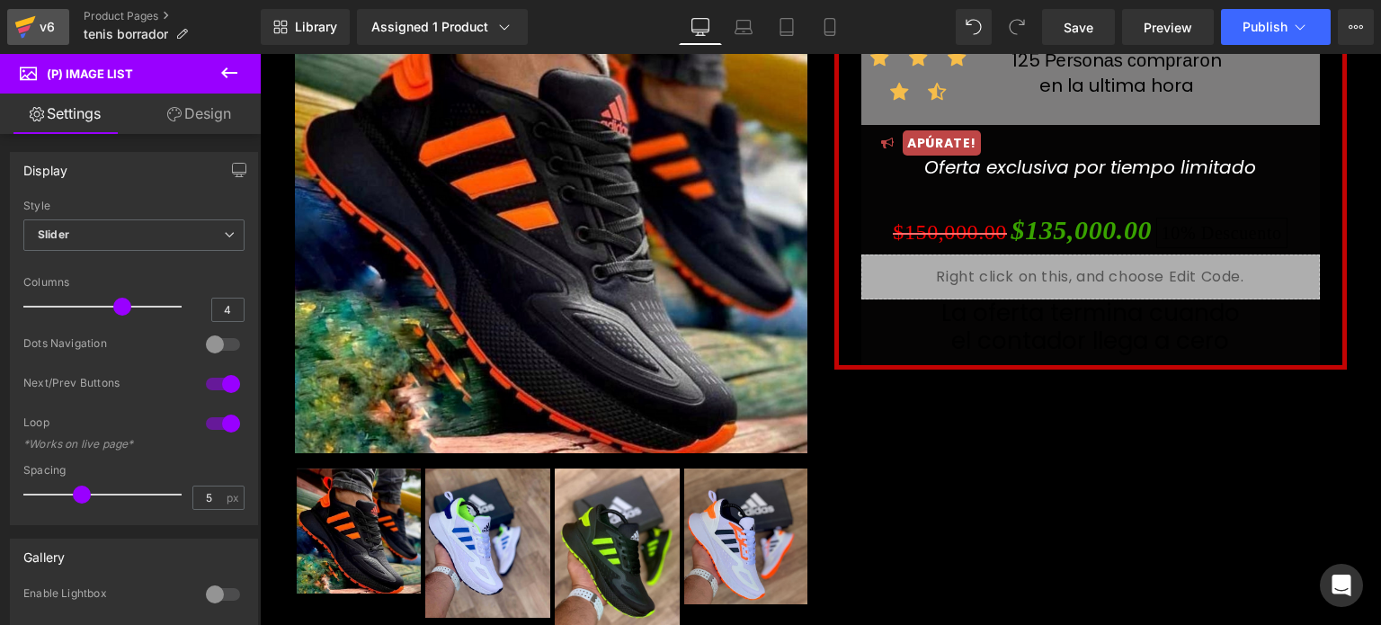
click at [48, 24] on div "v6" at bounding box center [47, 26] width 22 height 23
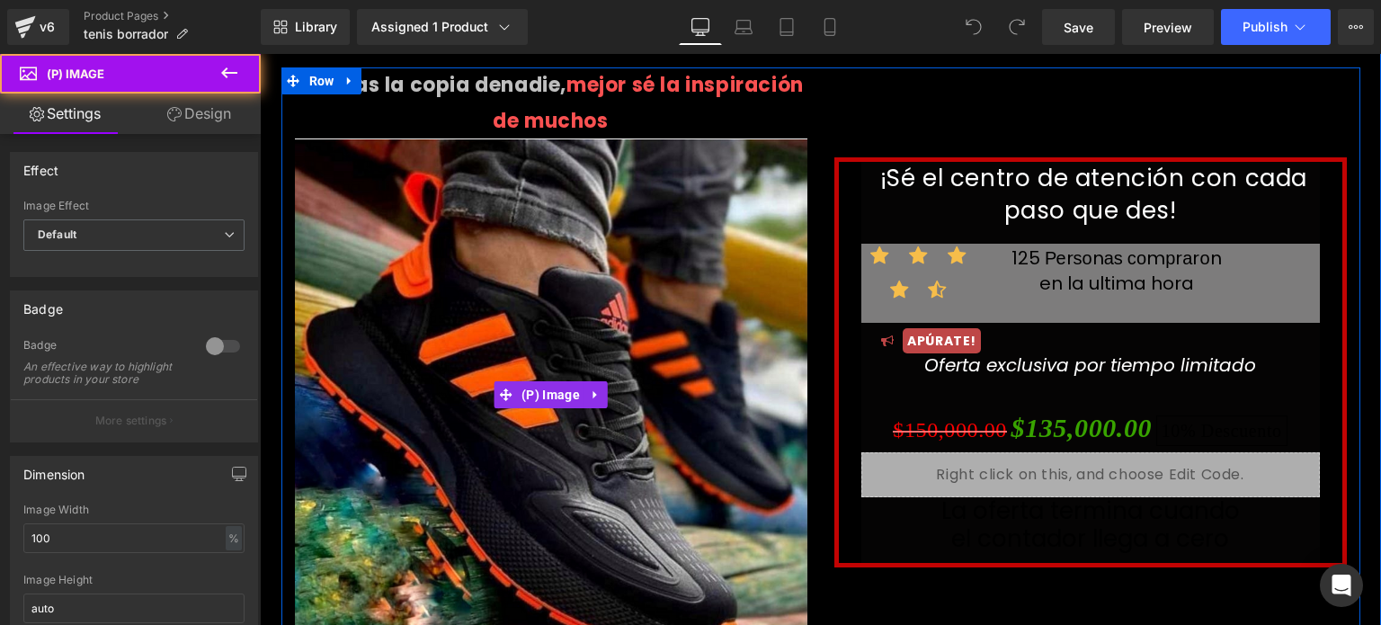
click at [683, 289] on img at bounding box center [551, 394] width 512 height 512
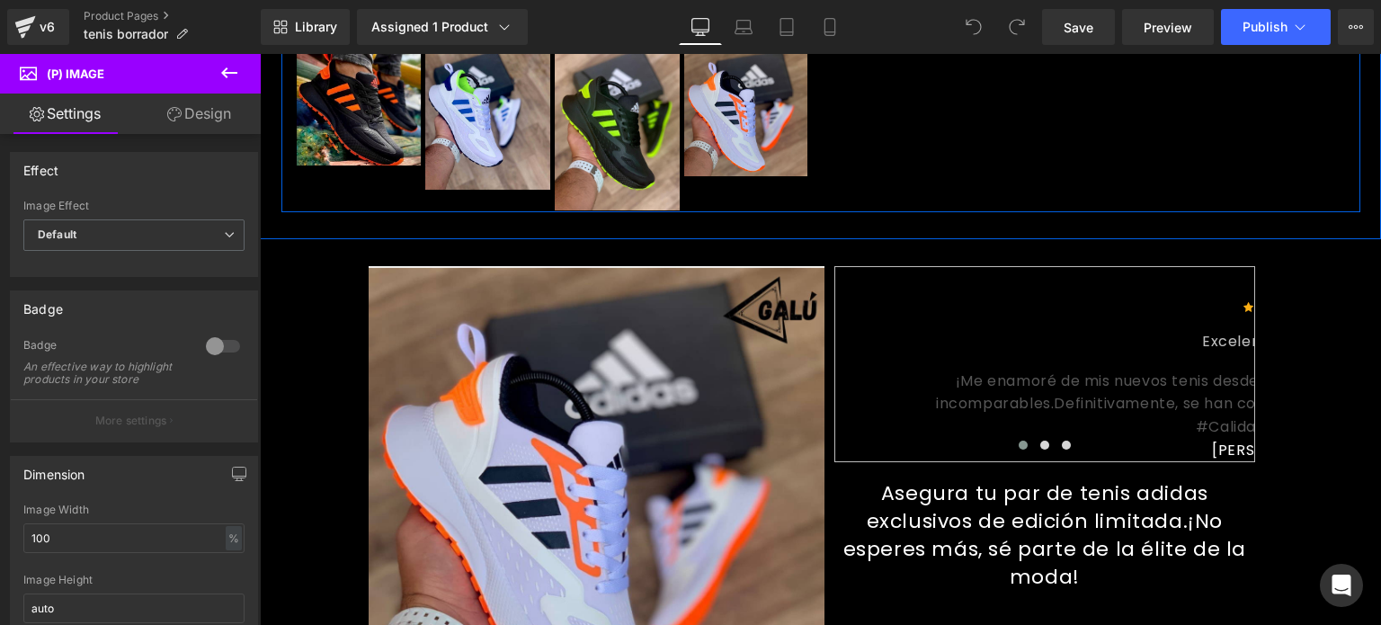
scroll to position [676, 0]
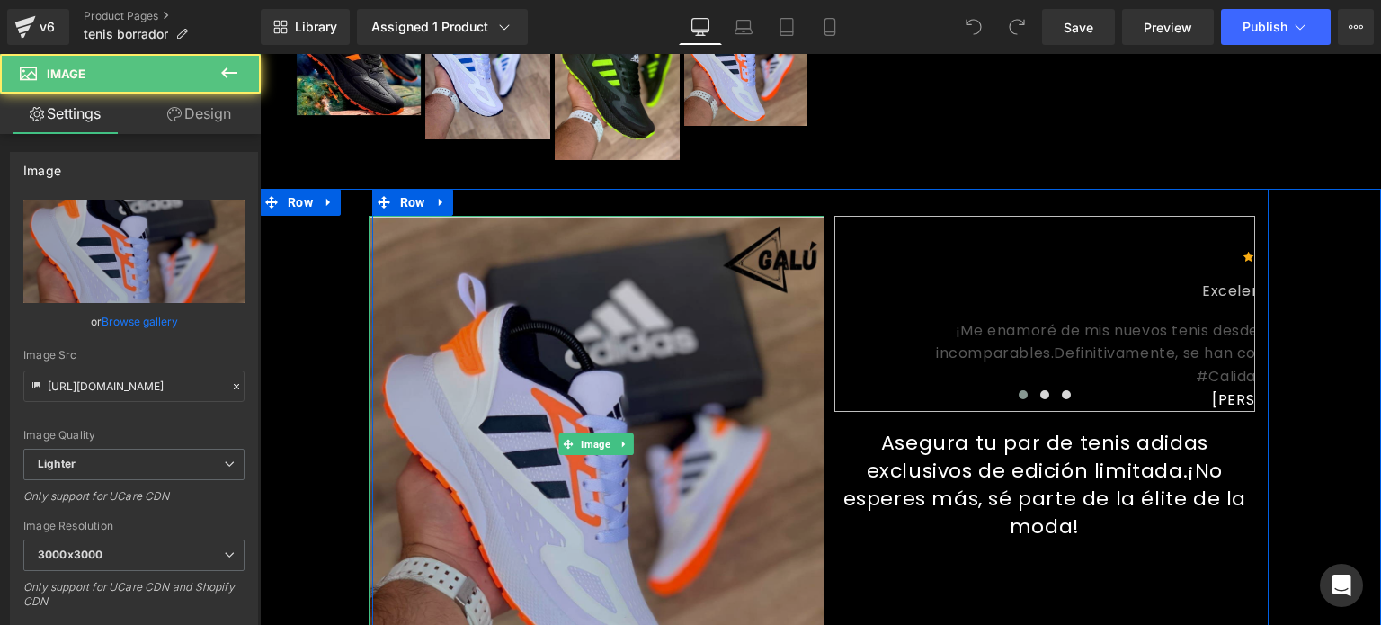
click at [606, 420] on img at bounding box center [597, 444] width 456 height 456
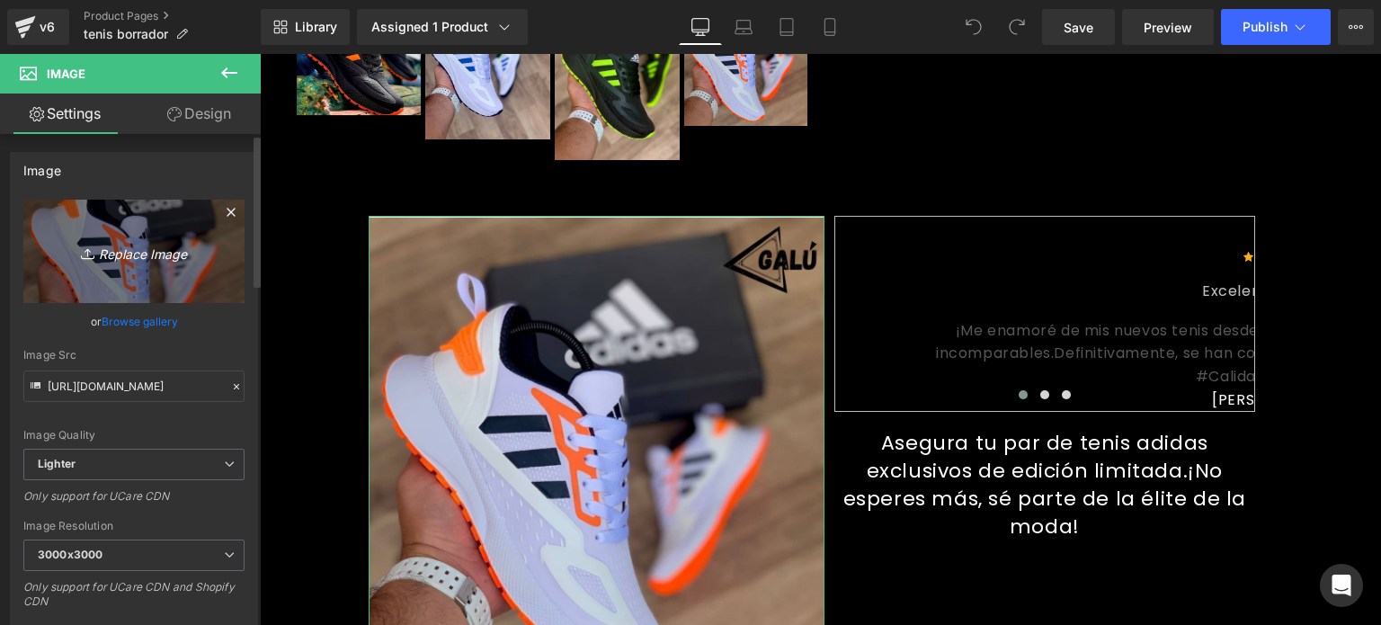
click at [140, 260] on icon "Replace Image" at bounding box center [134, 251] width 144 height 22
type input "C:\fakepath\Adidas4.jpg"
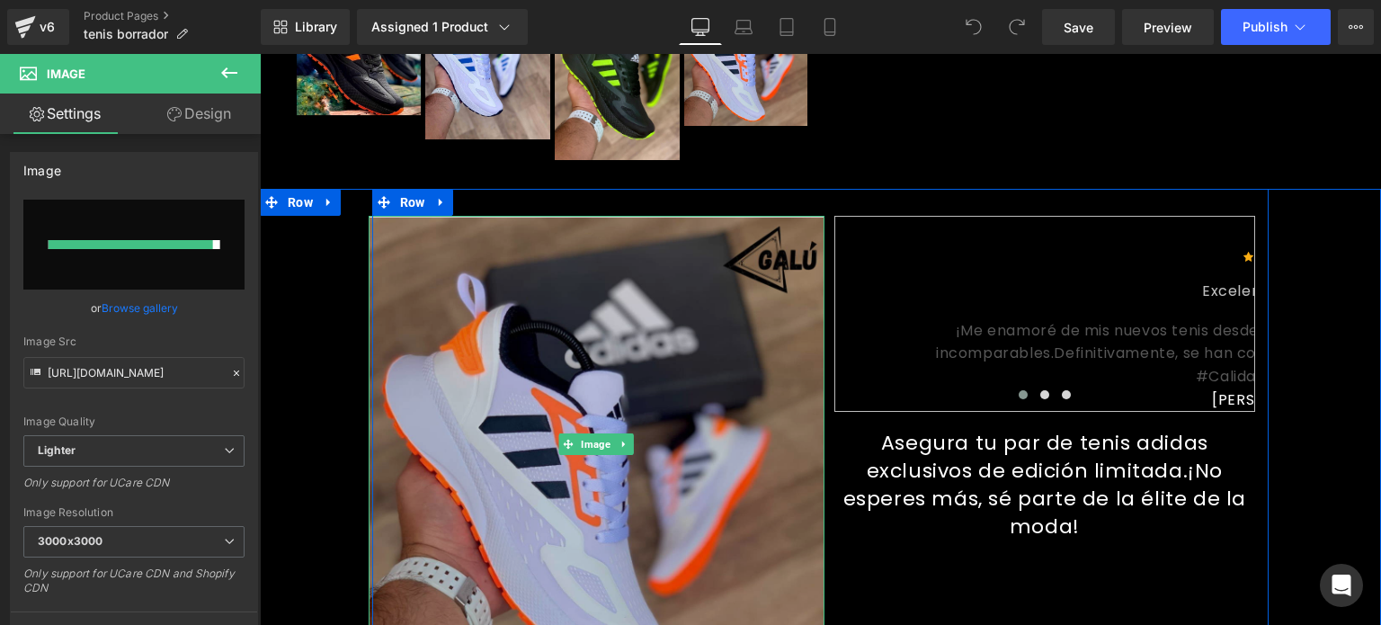
type input "https://ucarecdn.com/afa352cb-2a55-41b1-81e2-2365d58d599c/-/format/auto/-/previ…"
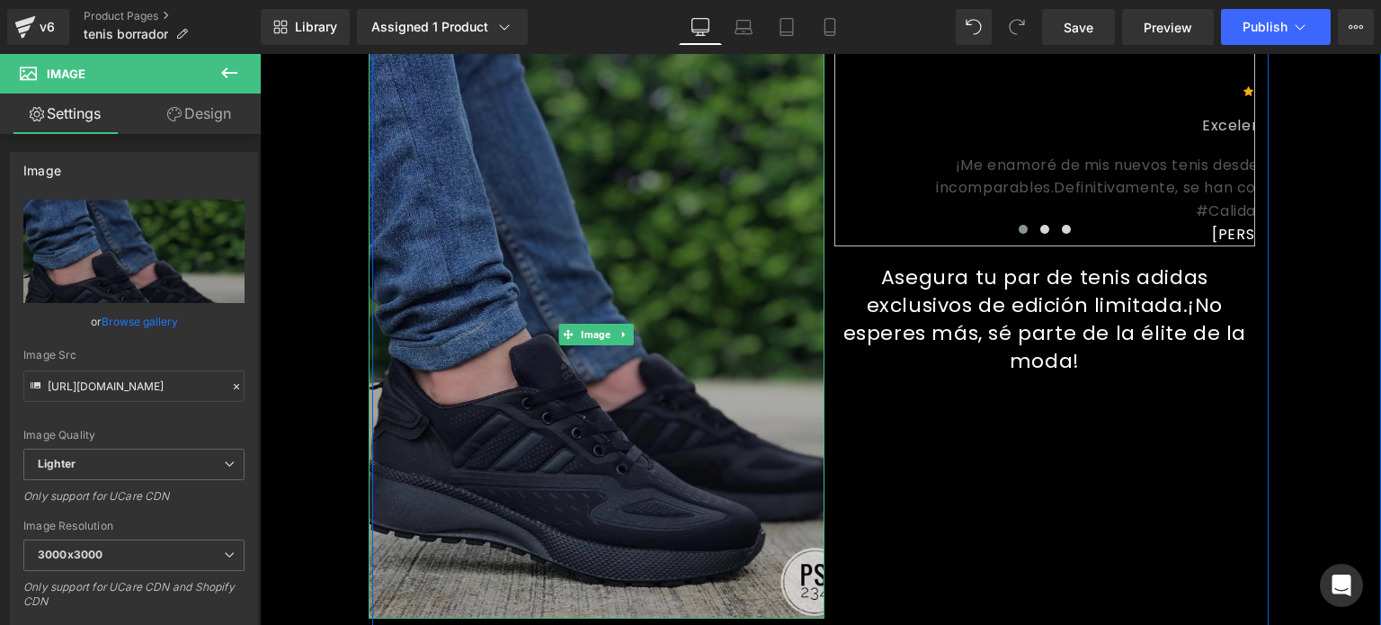
scroll to position [841, 0]
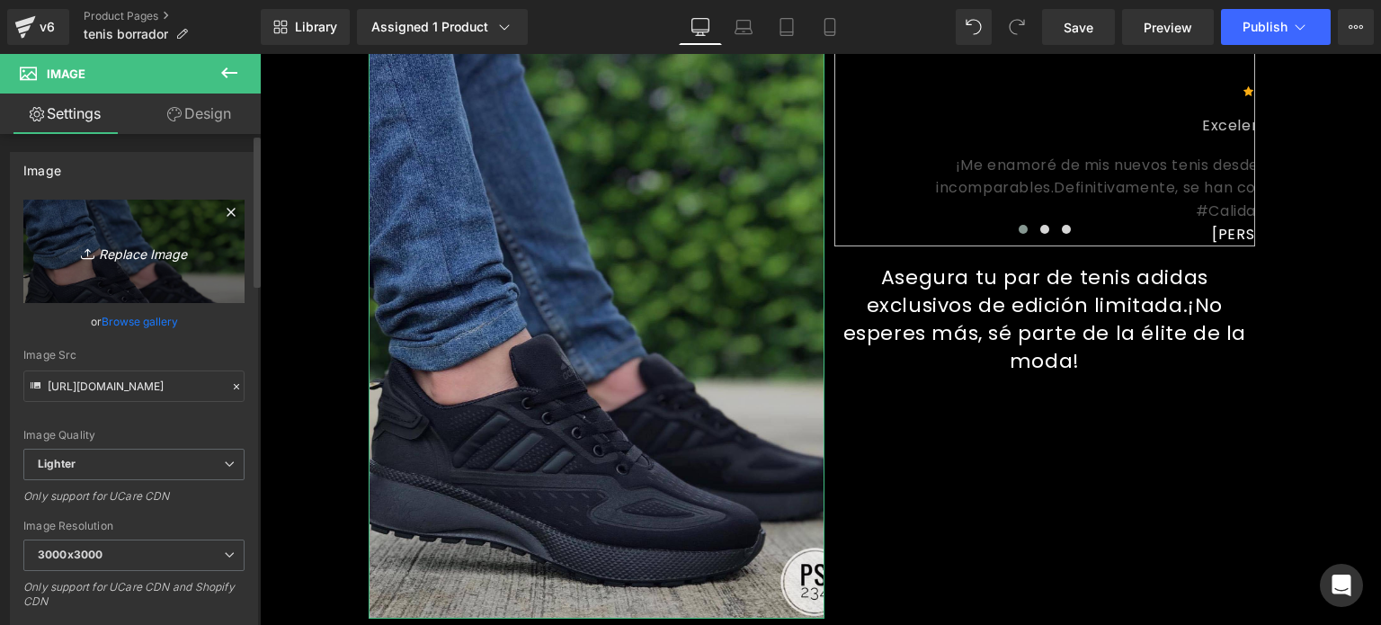
click at [105, 251] on icon "Replace Image" at bounding box center [134, 251] width 144 height 22
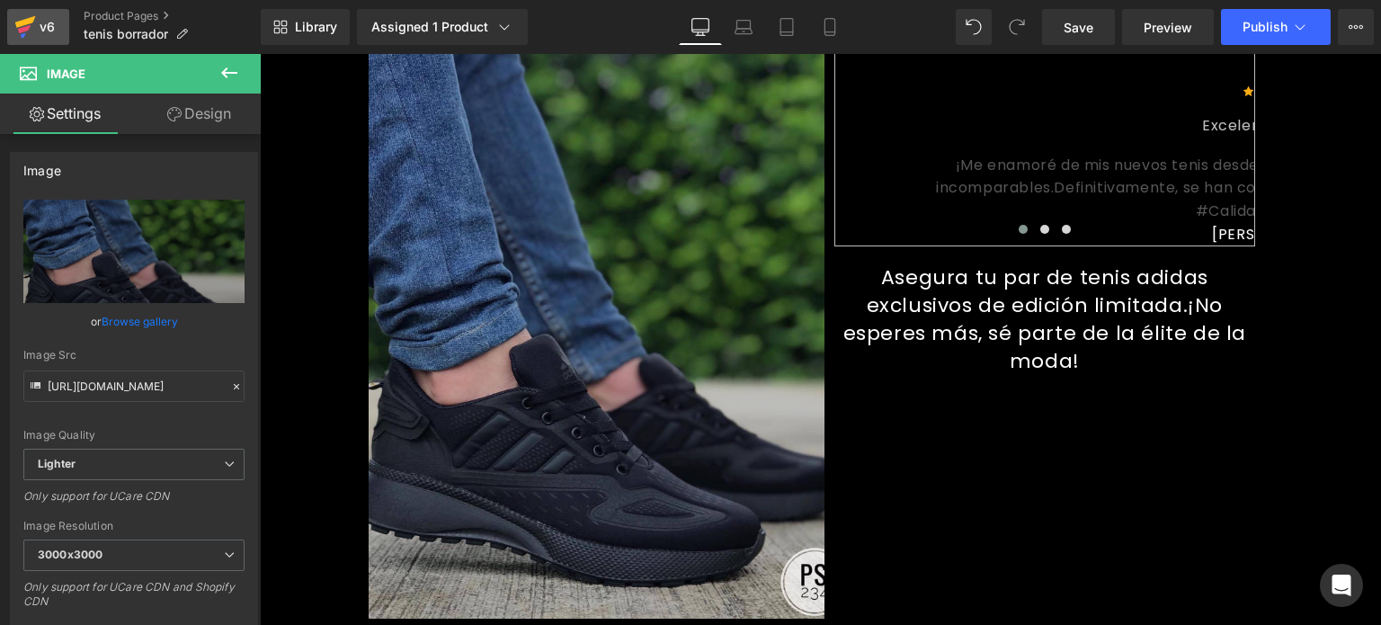
click at [20, 25] on icon at bounding box center [25, 22] width 21 height 12
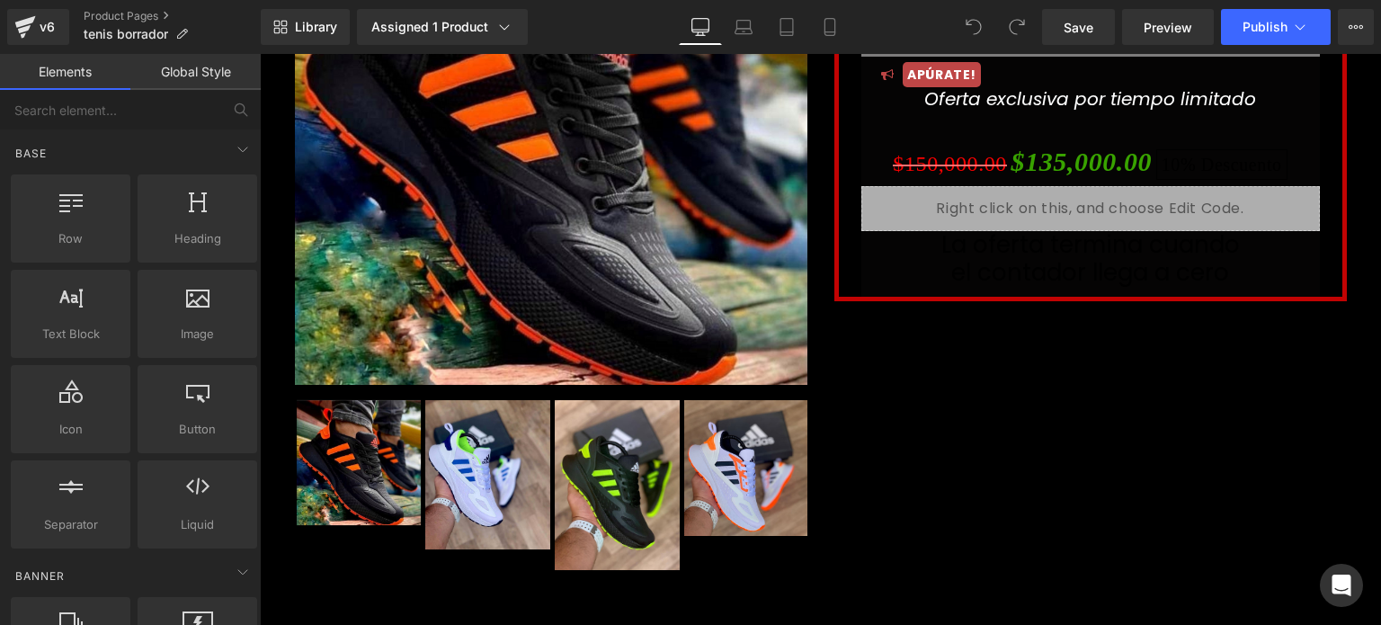
scroll to position [260, 0]
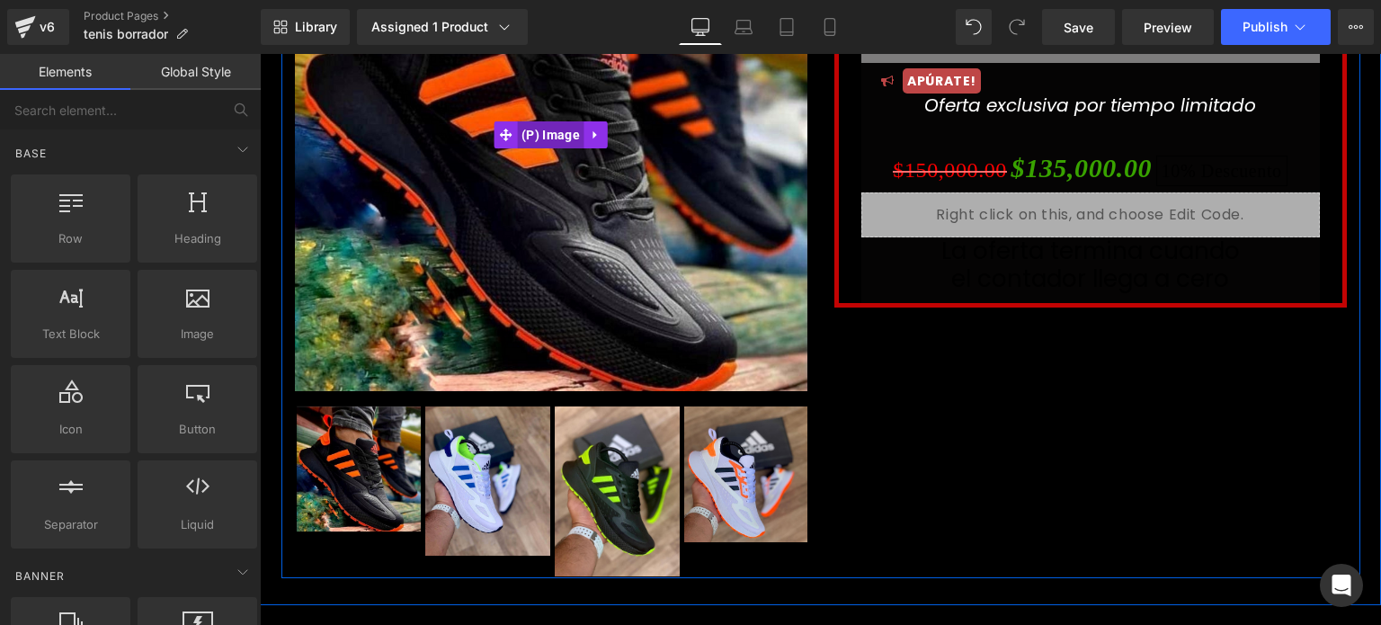
click at [535, 133] on span "(P) Image" at bounding box center [550, 134] width 67 height 27
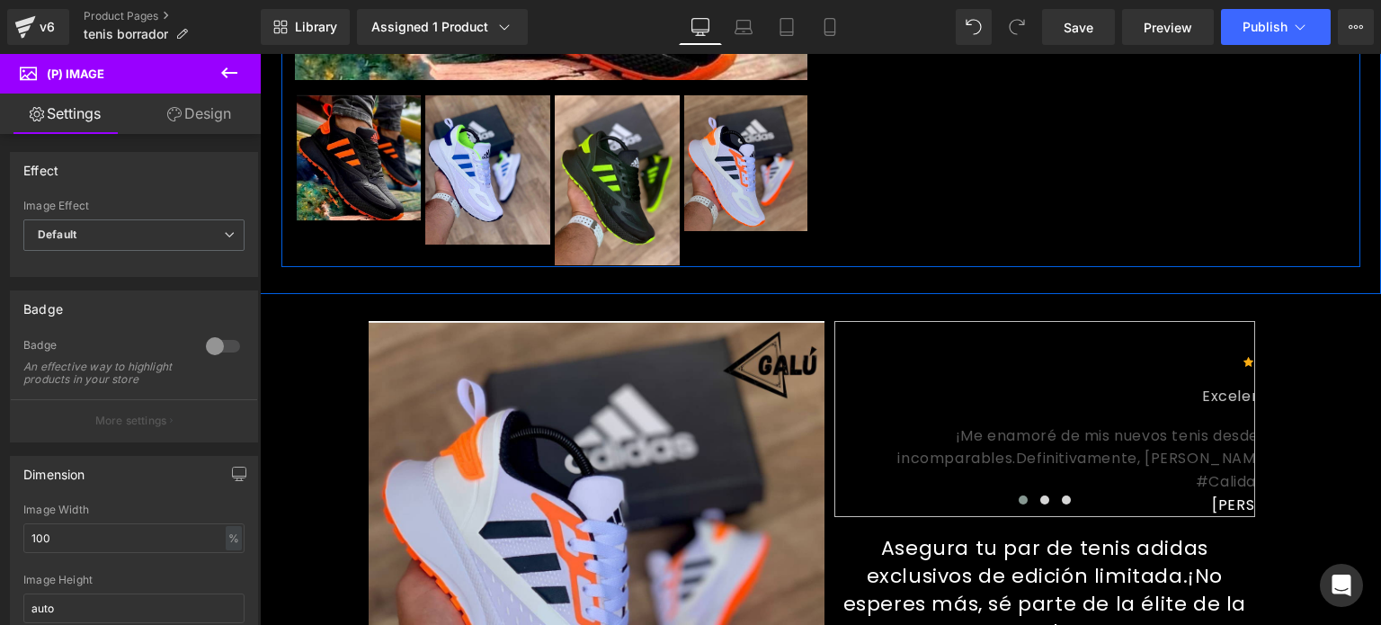
scroll to position [572, 0]
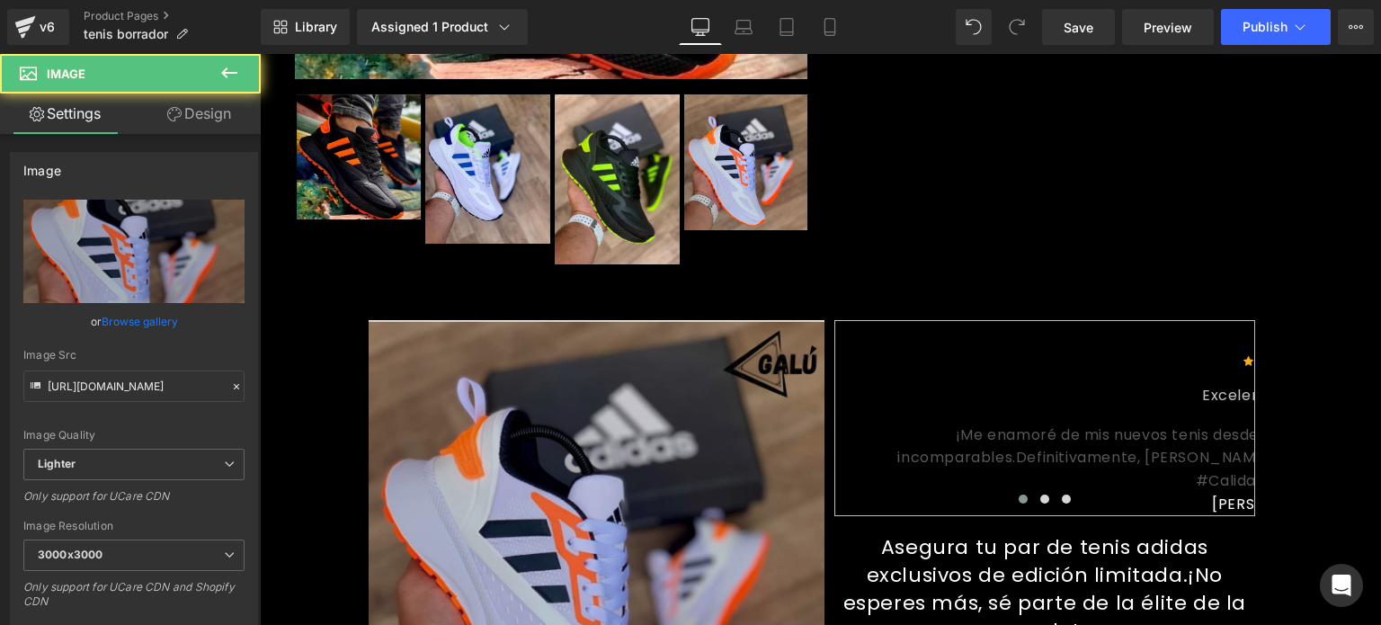
click at [457, 446] on img at bounding box center [597, 548] width 456 height 456
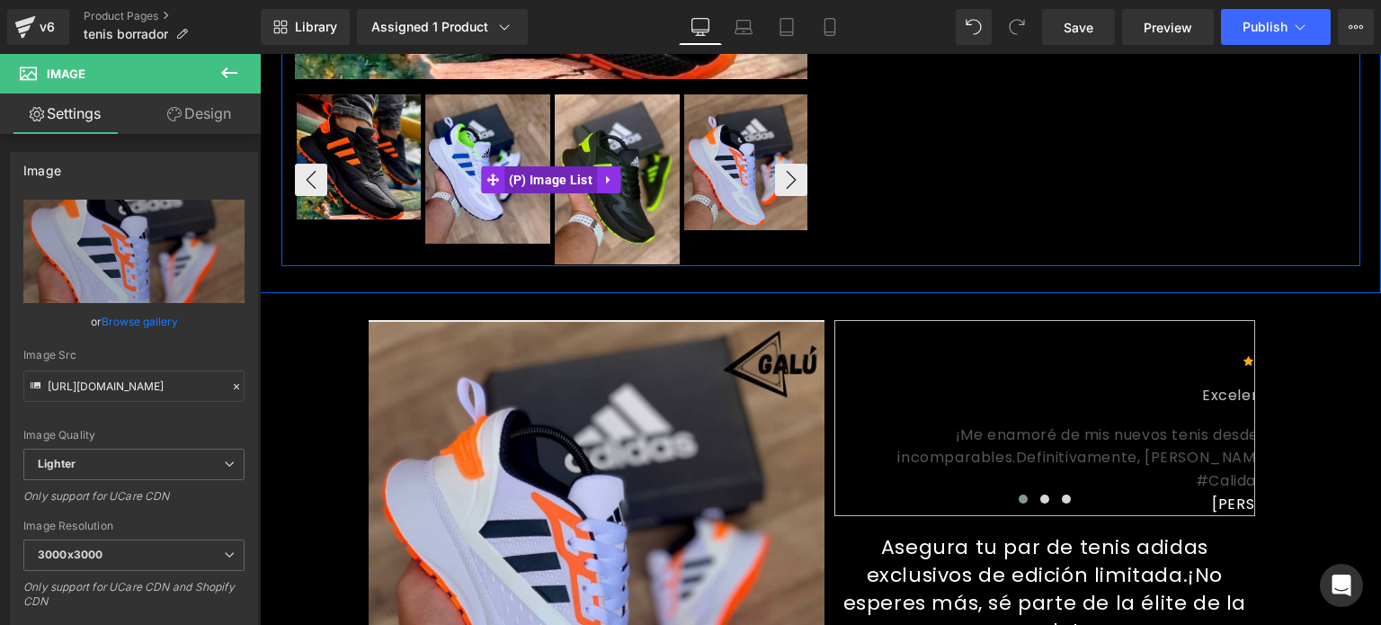
click at [551, 178] on span "(P) Image List" at bounding box center [550, 179] width 93 height 27
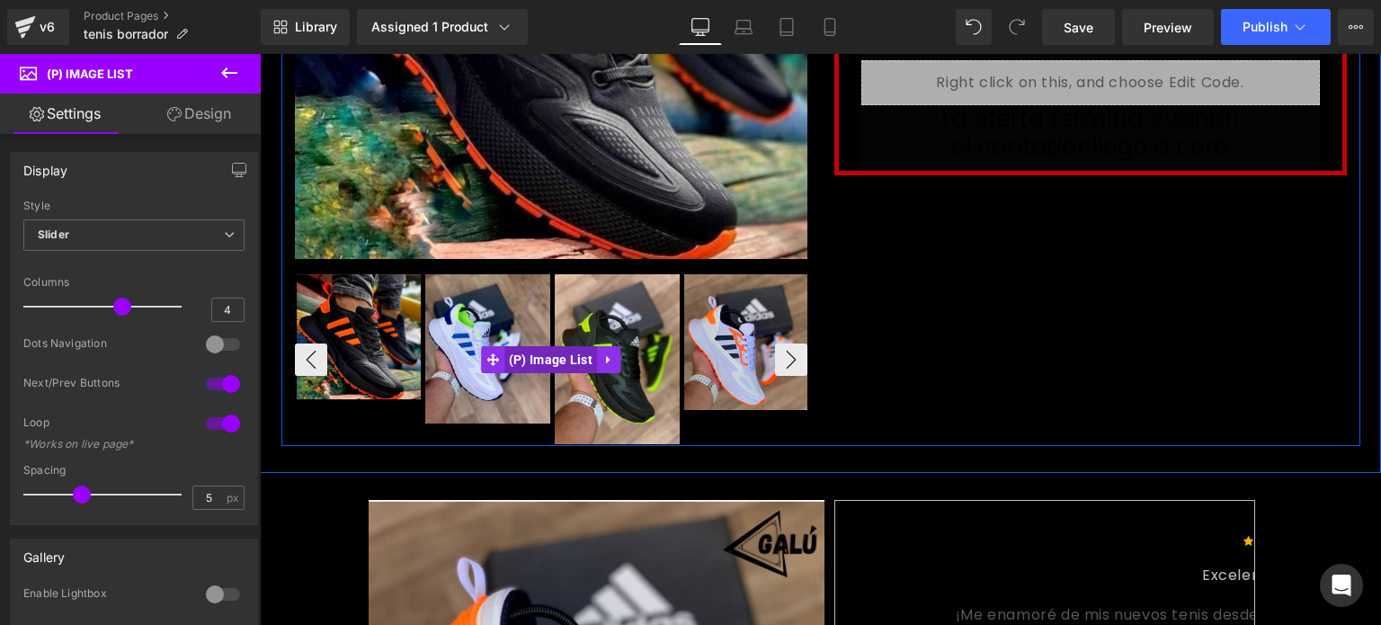
scroll to position [388, 0]
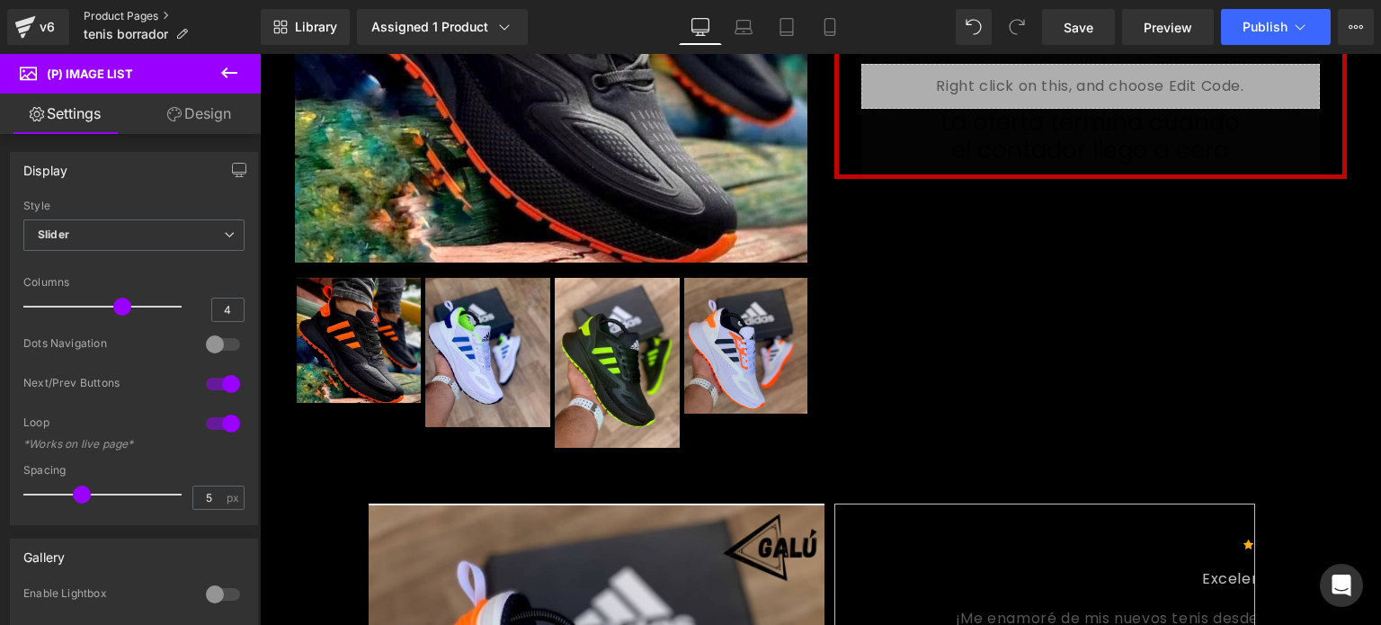
click at [151, 14] on link "Product Pages" at bounding box center [172, 16] width 177 height 14
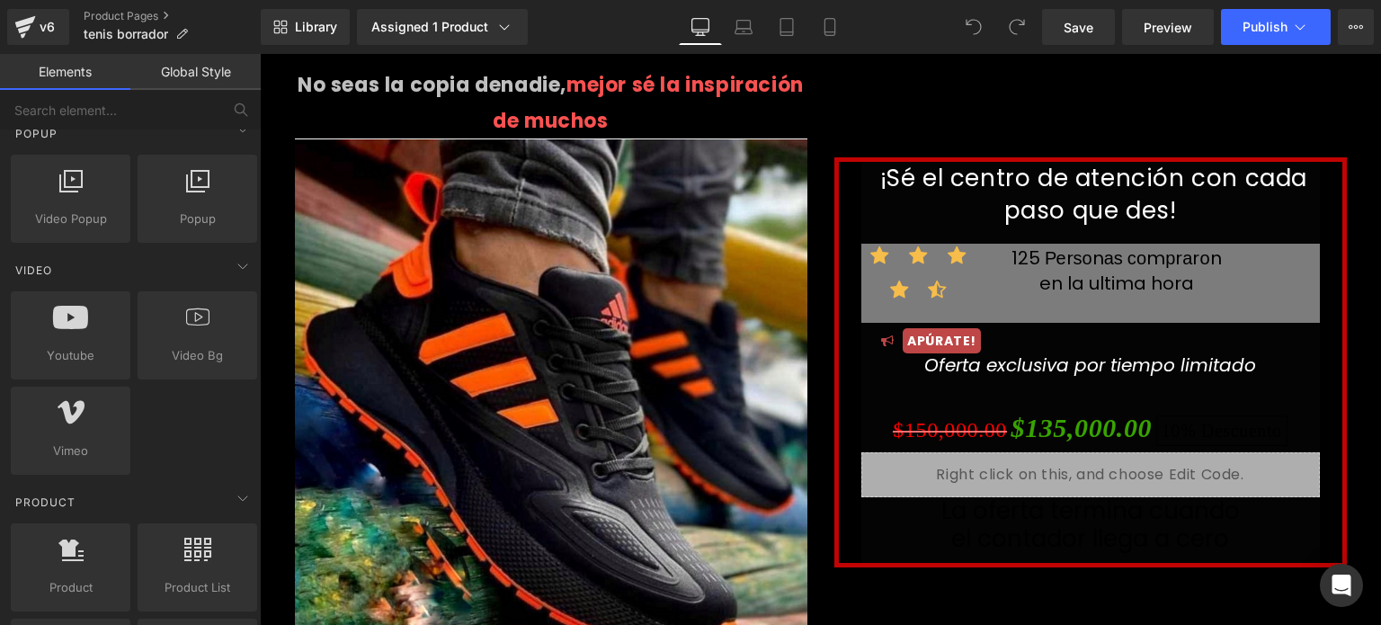
scroll to position [1323, 0]
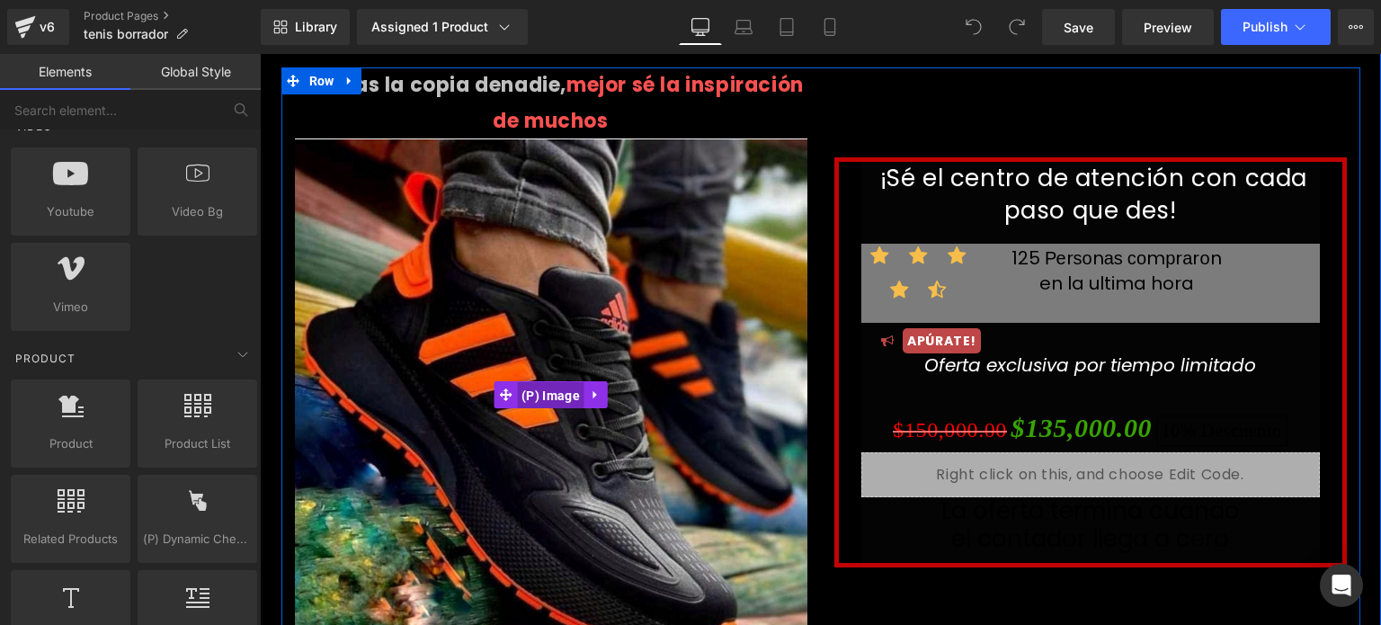
click at [540, 395] on span "(P) Image" at bounding box center [550, 395] width 67 height 27
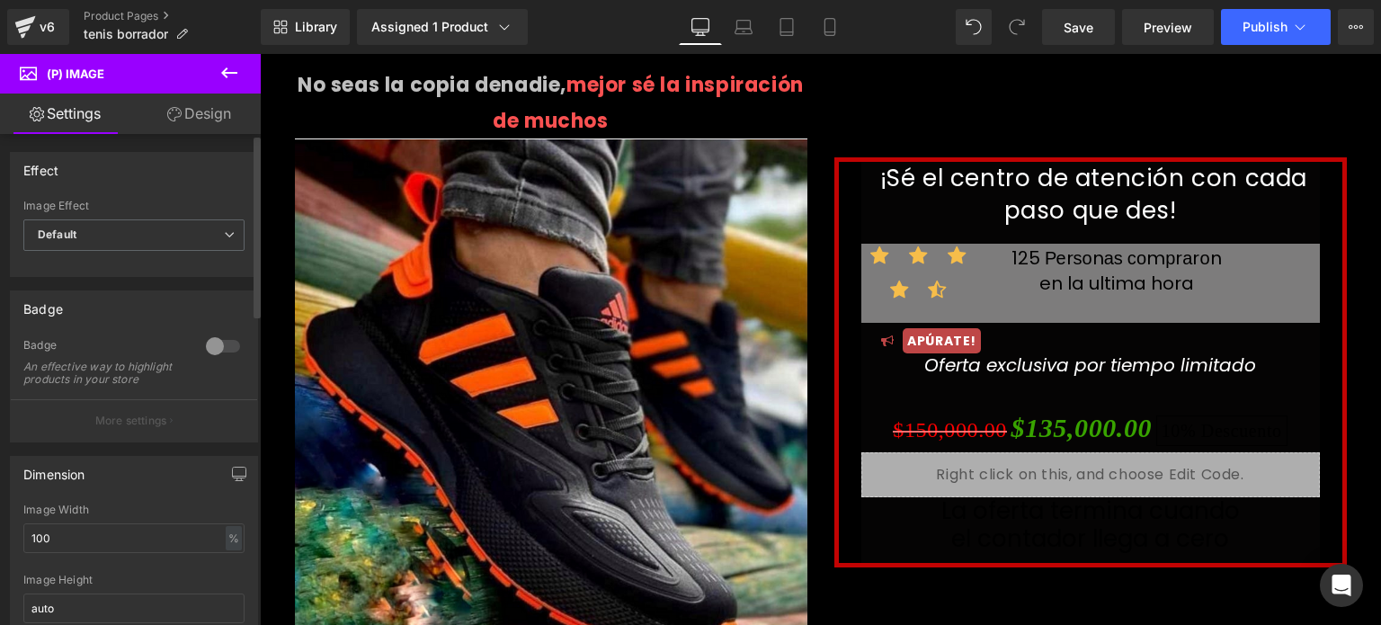
click at [223, 348] on div at bounding box center [222, 346] width 43 height 29
click at [212, 344] on div at bounding box center [222, 346] width 43 height 29
click at [211, 236] on span "Default" at bounding box center [133, 234] width 221 height 31
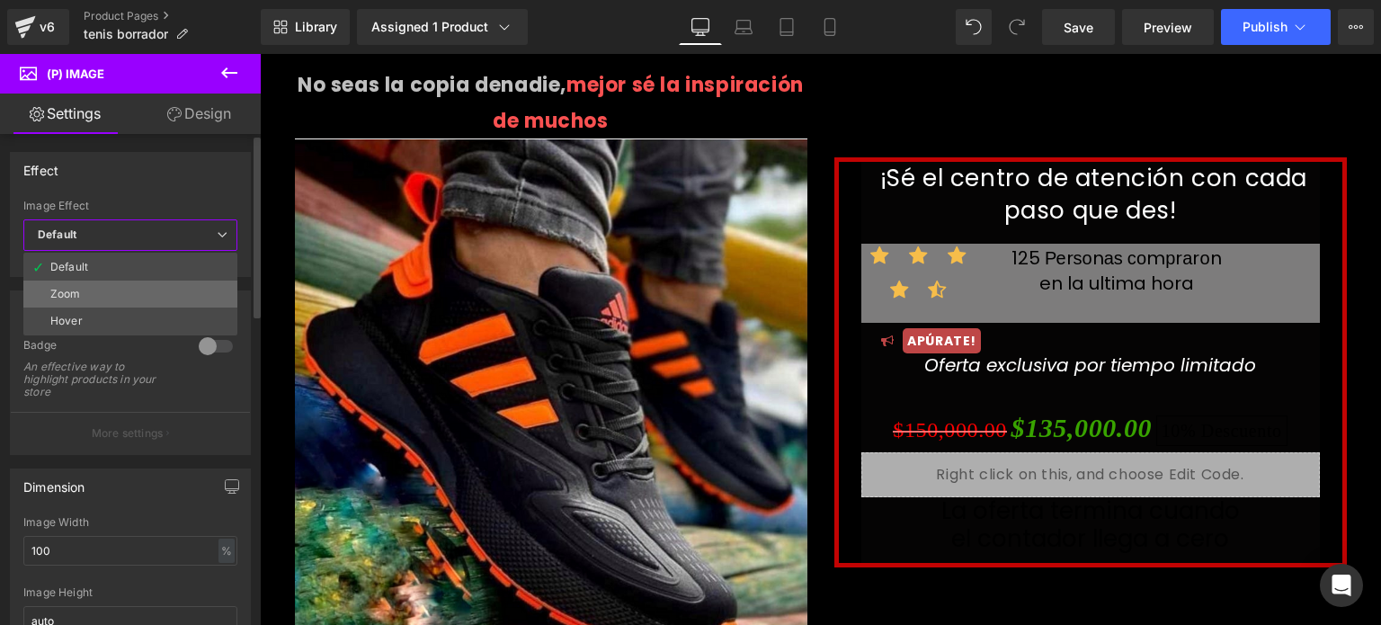
click at [160, 285] on li "Zoom" at bounding box center [130, 293] width 214 height 27
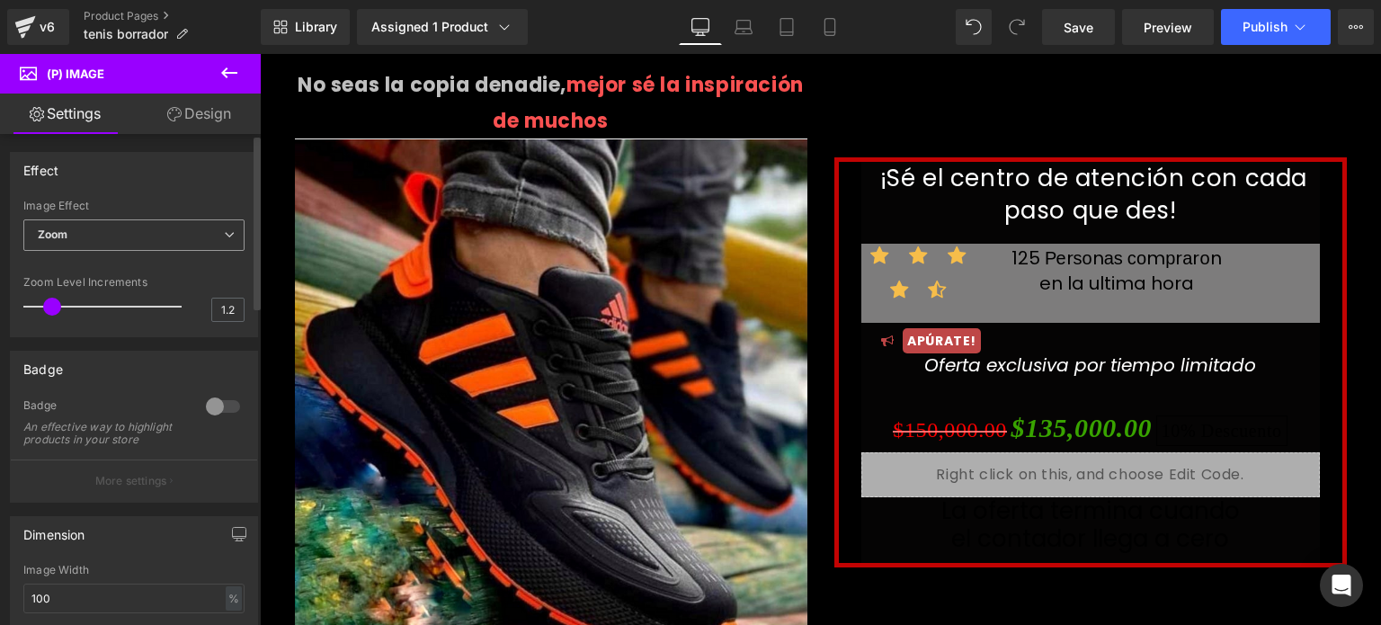
click at [227, 237] on icon at bounding box center [229, 234] width 11 height 11
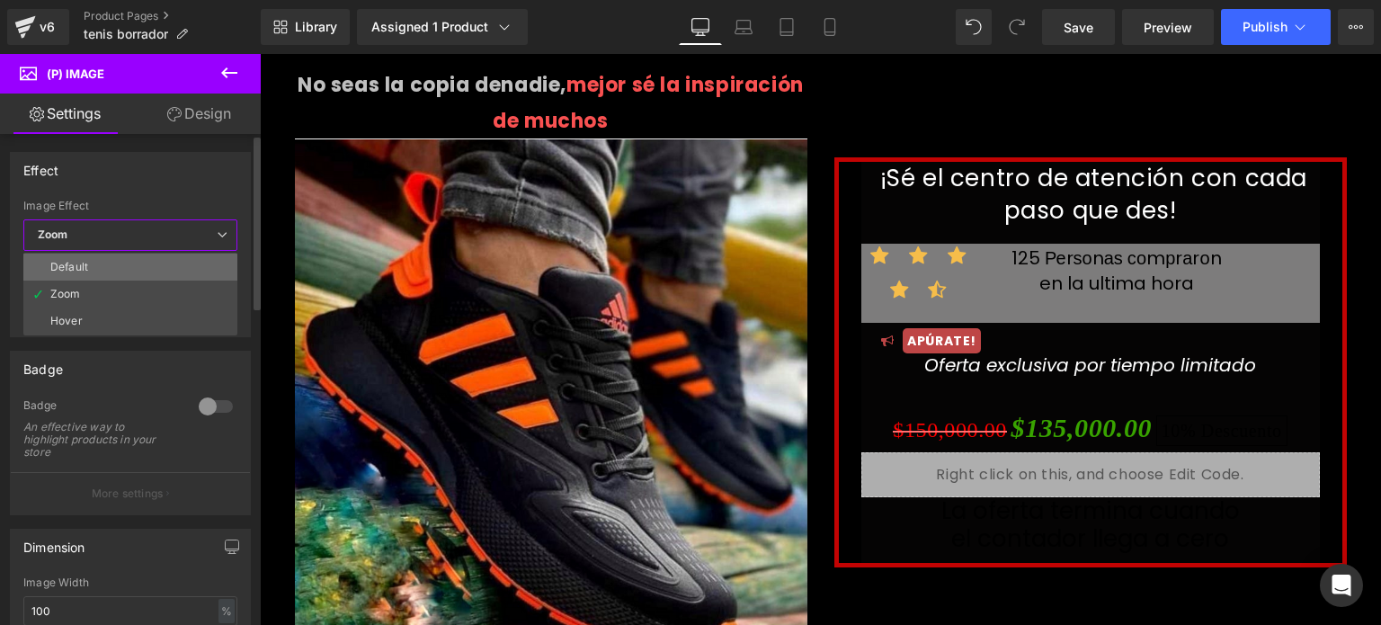
click at [182, 263] on li "Default" at bounding box center [130, 266] width 214 height 27
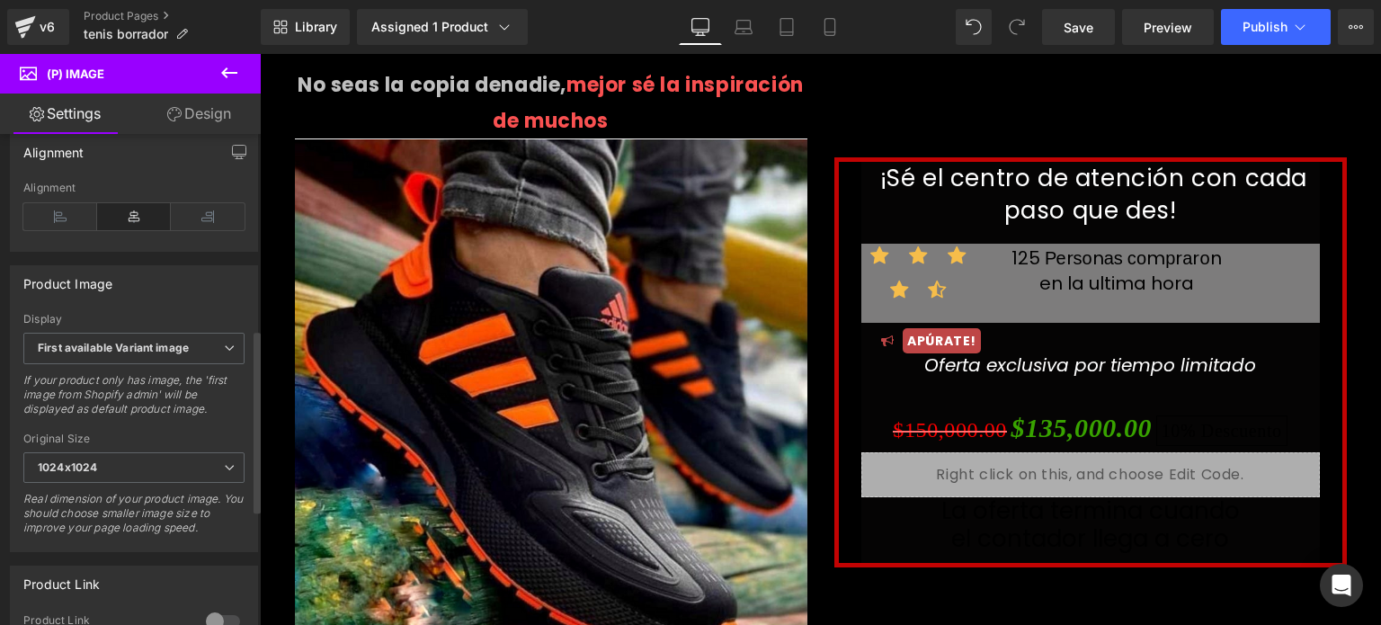
scroll to position [525, 0]
click at [224, 352] on icon at bounding box center [229, 347] width 11 height 11
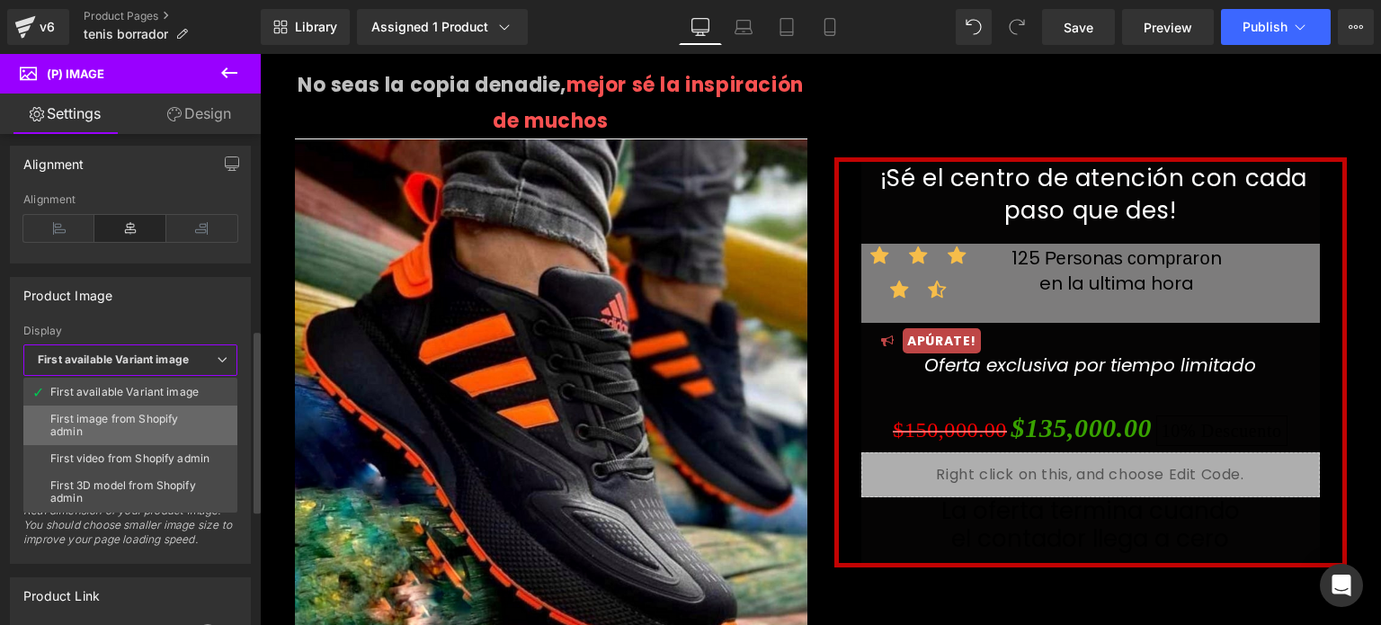
click at [176, 420] on div "First image from Shopify admin" at bounding box center [130, 425] width 160 height 25
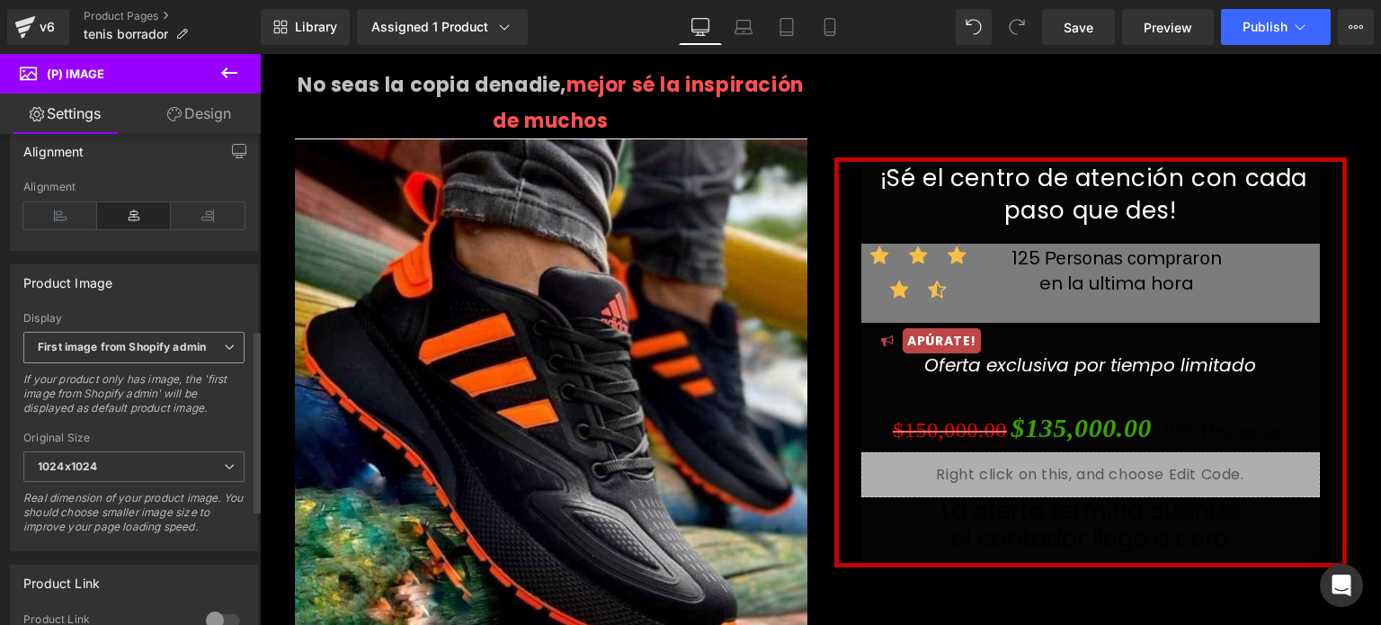
click at [204, 353] on b "First image from Shopify admin" at bounding box center [122, 346] width 168 height 13
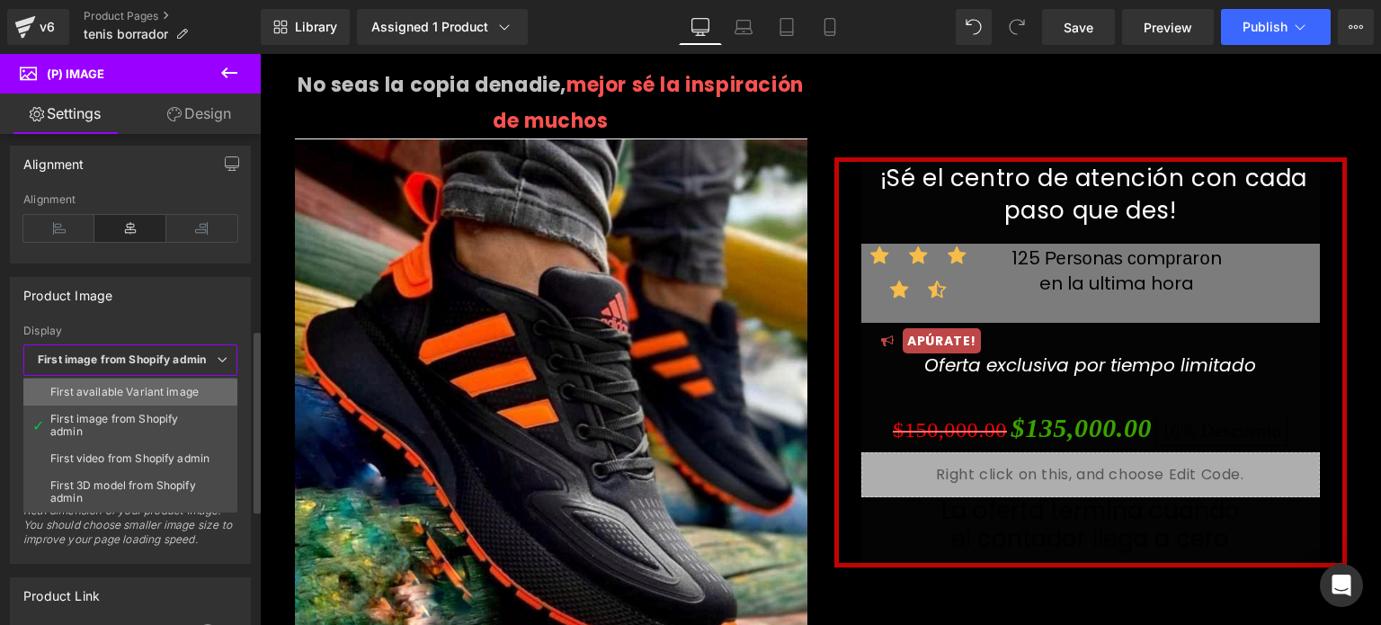
click at [179, 388] on div "First available Variant image" at bounding box center [124, 392] width 148 height 13
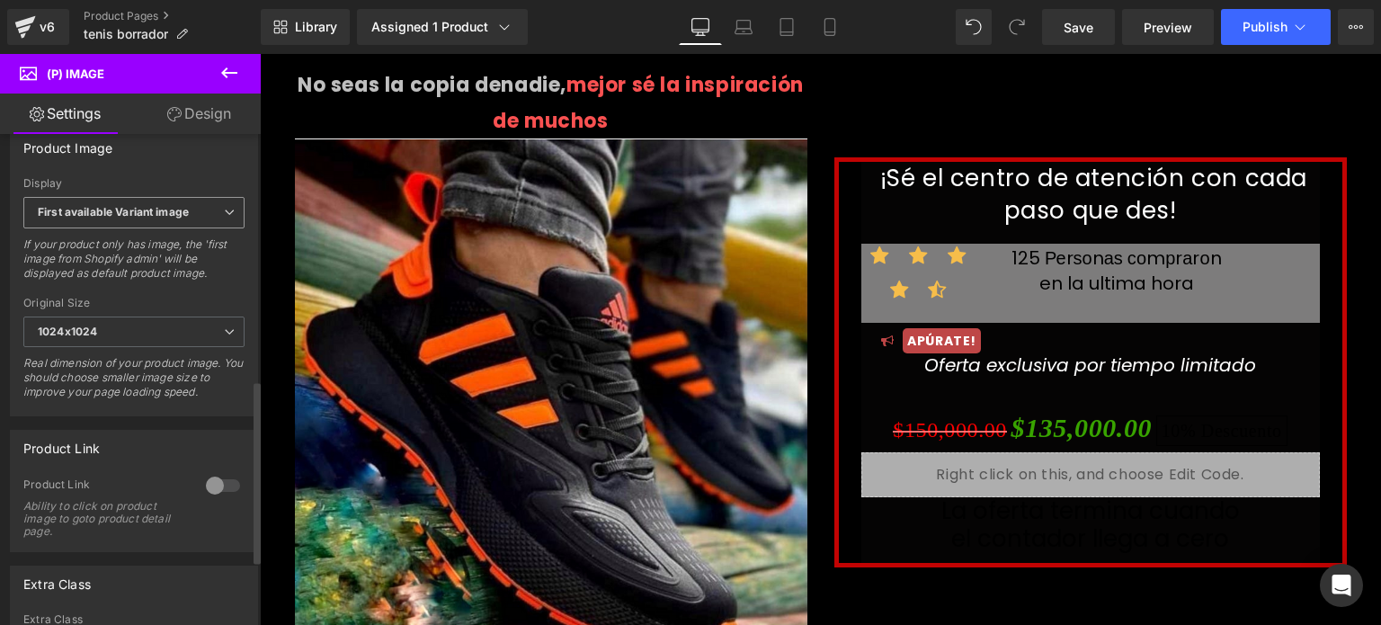
scroll to position [661, 0]
click at [220, 488] on div at bounding box center [222, 484] width 43 height 29
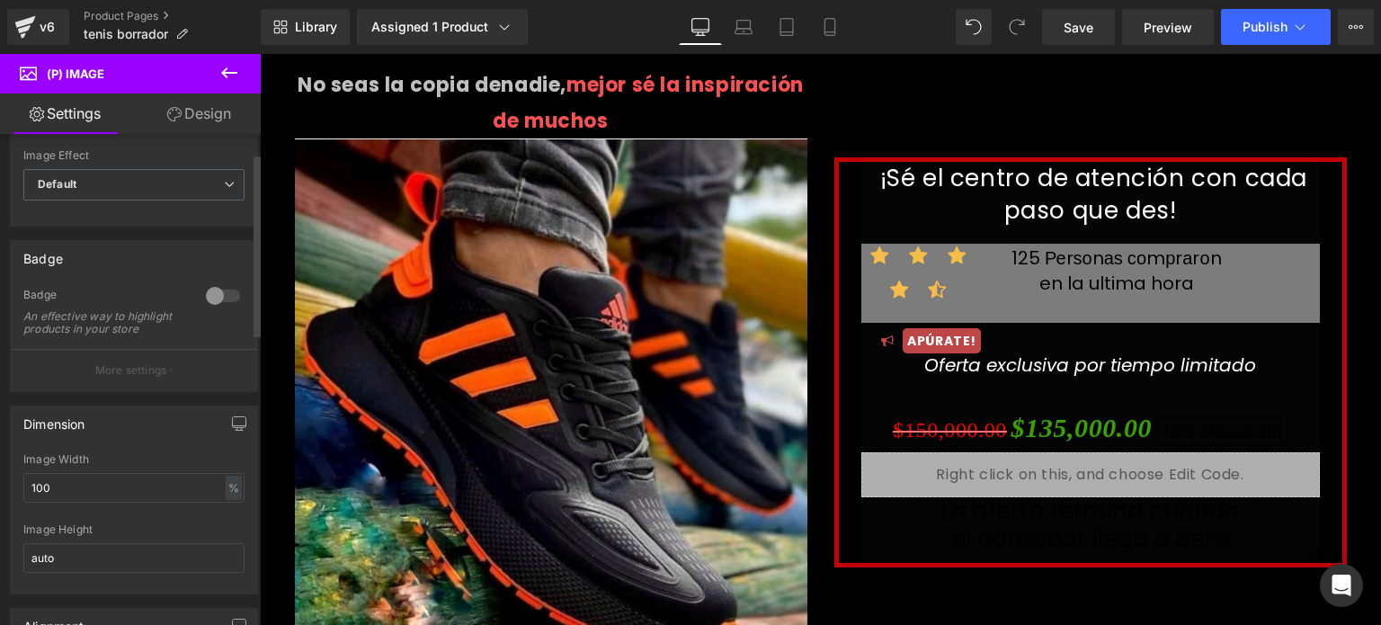
scroll to position [0, 0]
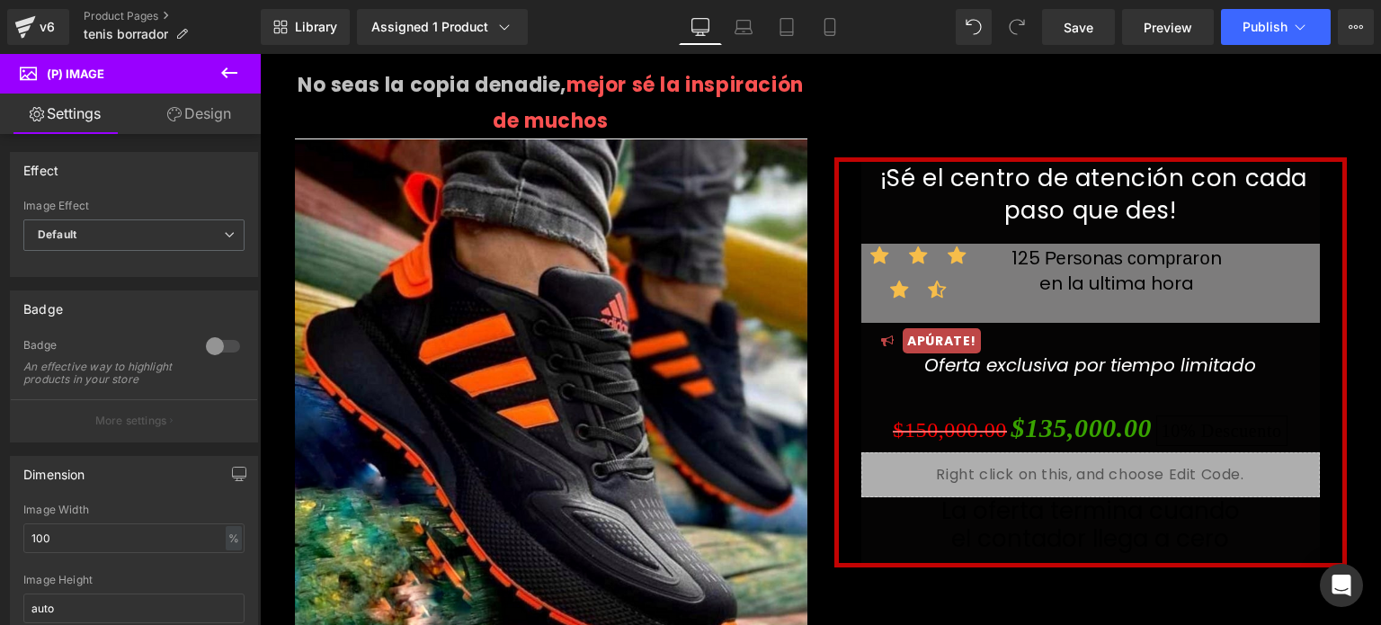
click at [209, 112] on link "Design" at bounding box center [199, 113] width 130 height 40
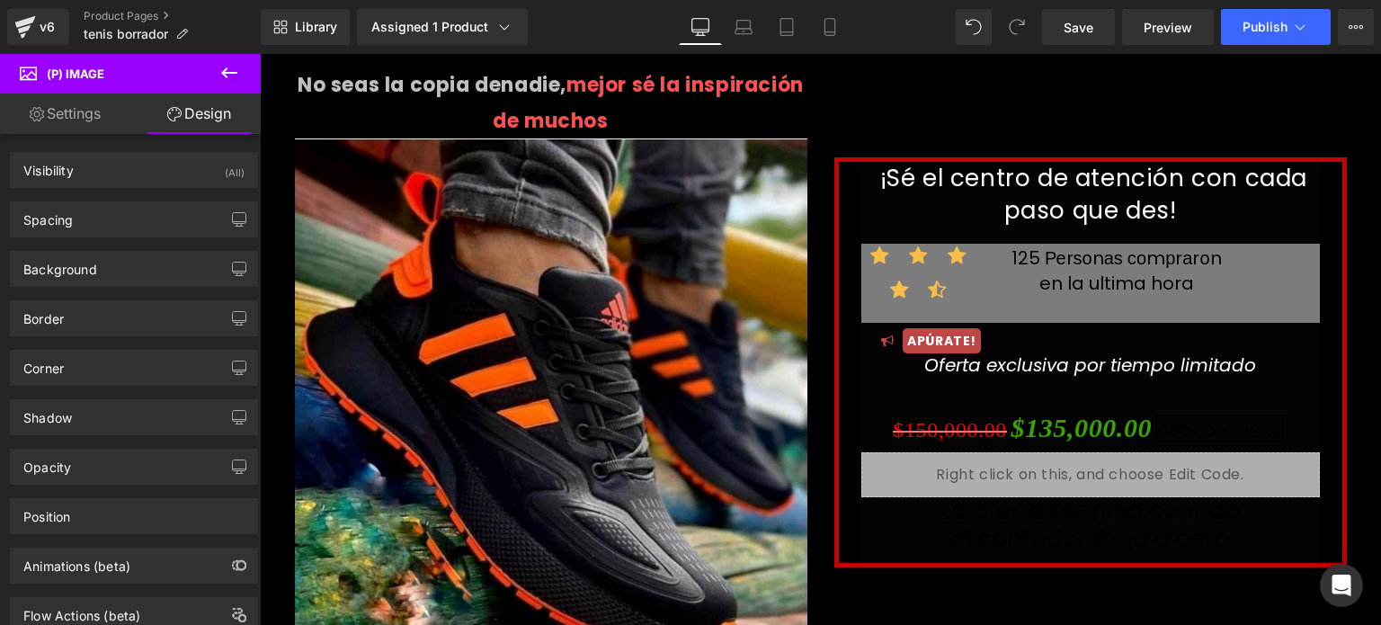
click at [58, 73] on span "(P) Image" at bounding box center [76, 74] width 58 height 14
click at [227, 75] on icon at bounding box center [229, 73] width 22 height 22
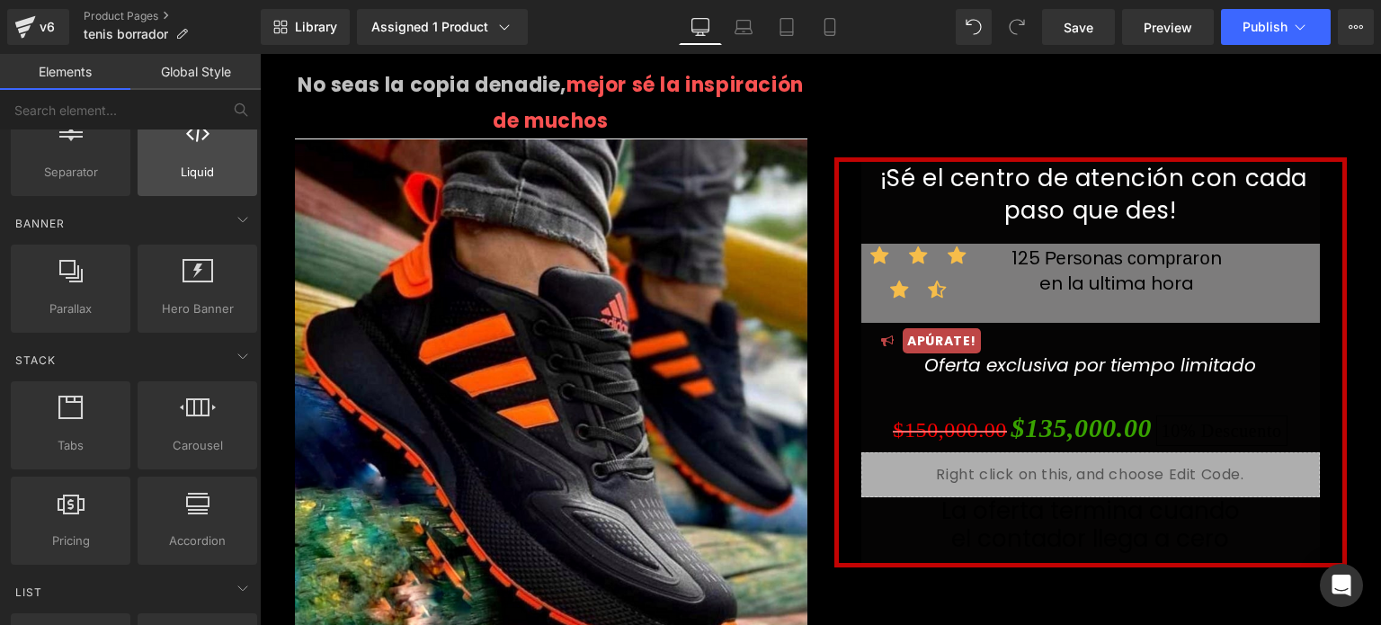
scroll to position [354, 0]
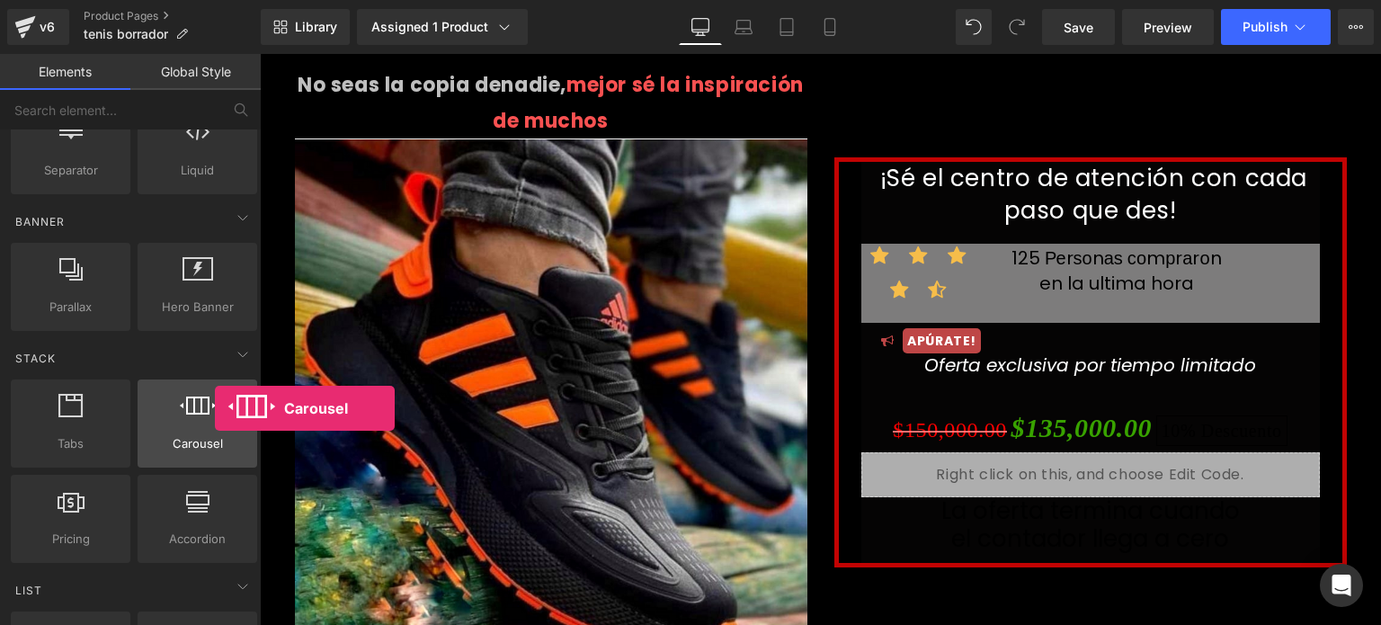
click at [215, 408] on div at bounding box center [197, 414] width 109 height 40
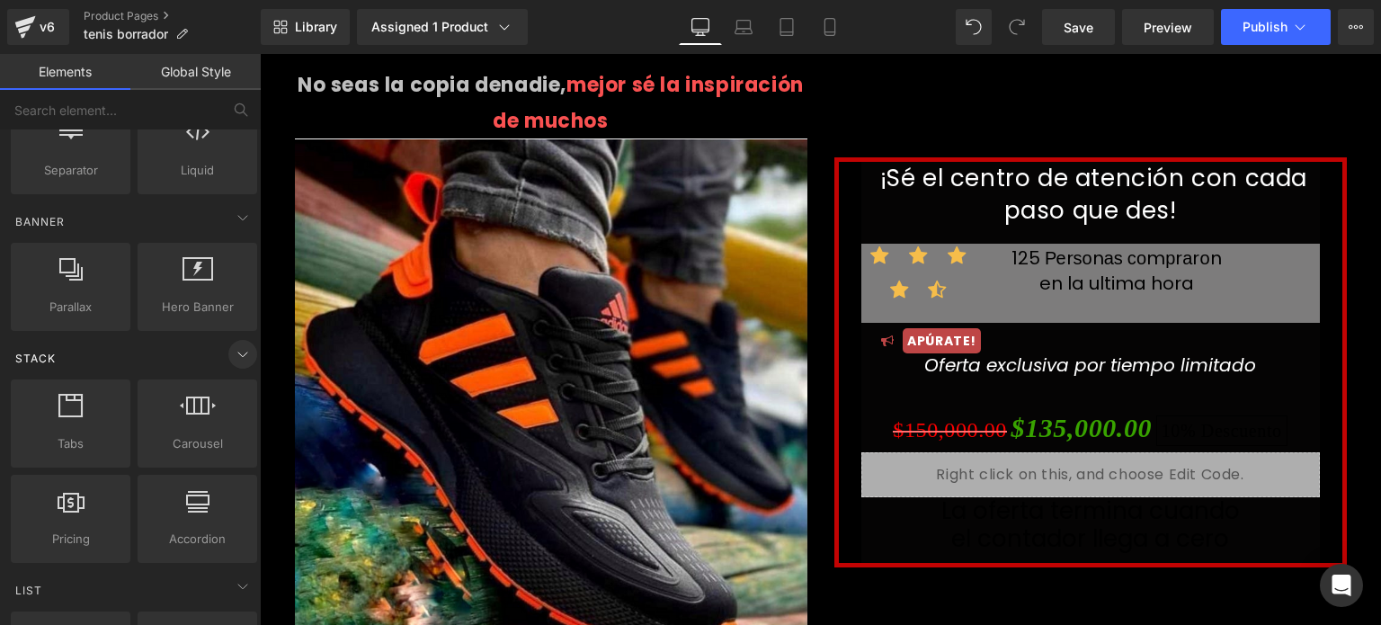
click at [245, 351] on icon at bounding box center [243, 354] width 22 height 22
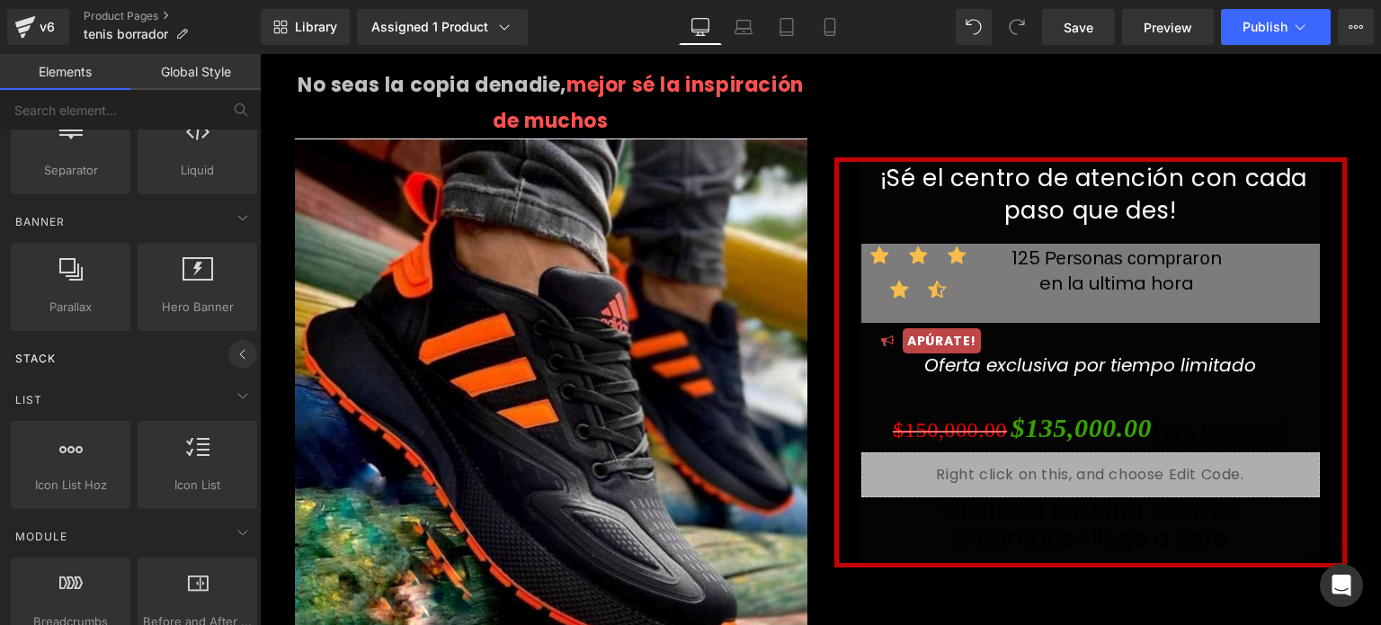
click at [237, 353] on icon at bounding box center [243, 354] width 22 height 22
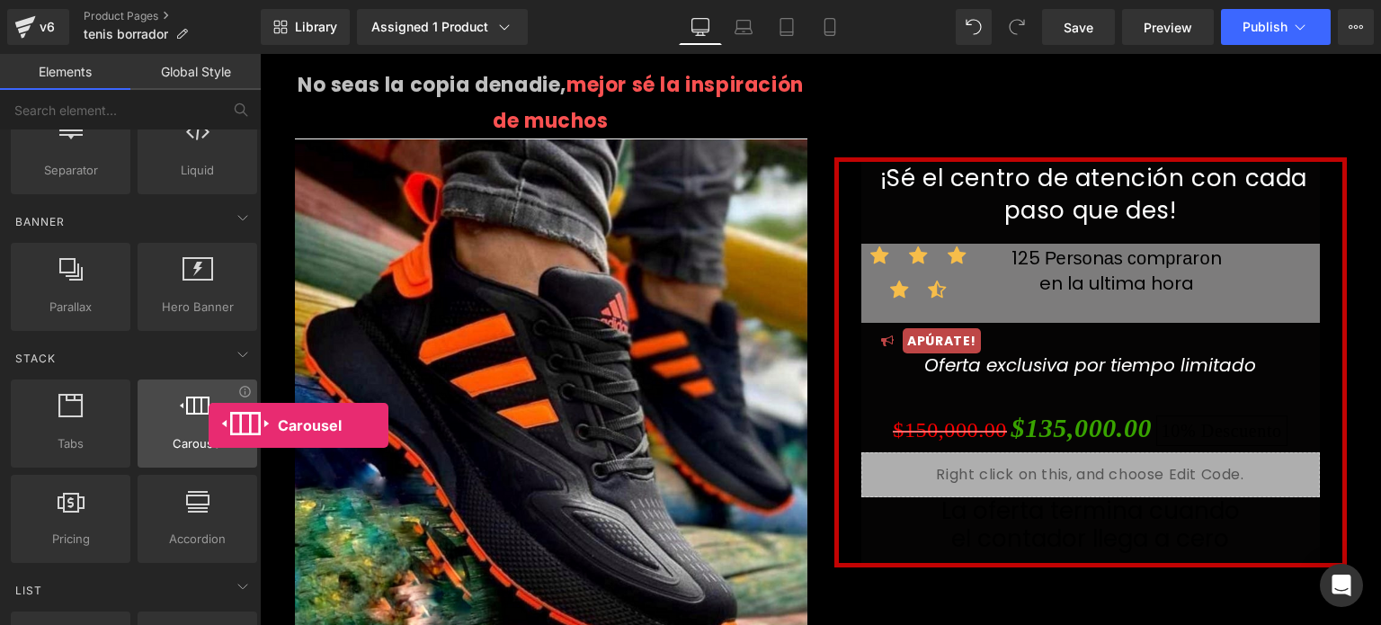
click at [209, 425] on div at bounding box center [197, 414] width 109 height 40
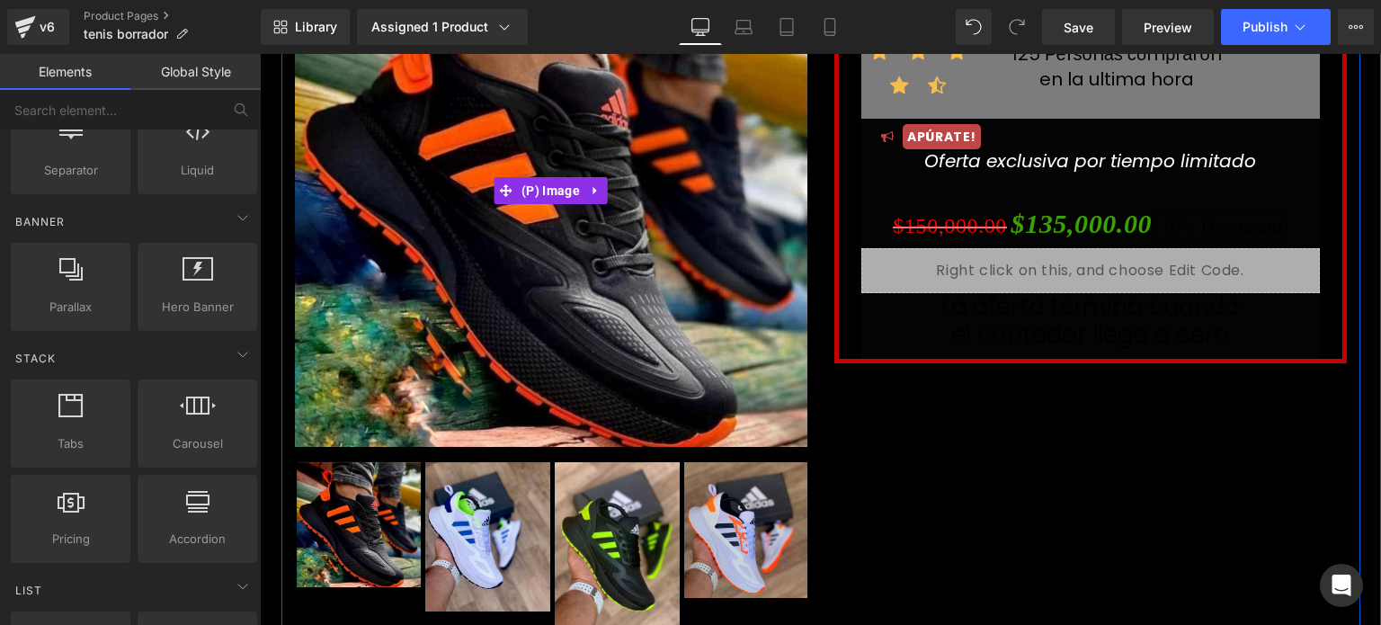
scroll to position [268, 0]
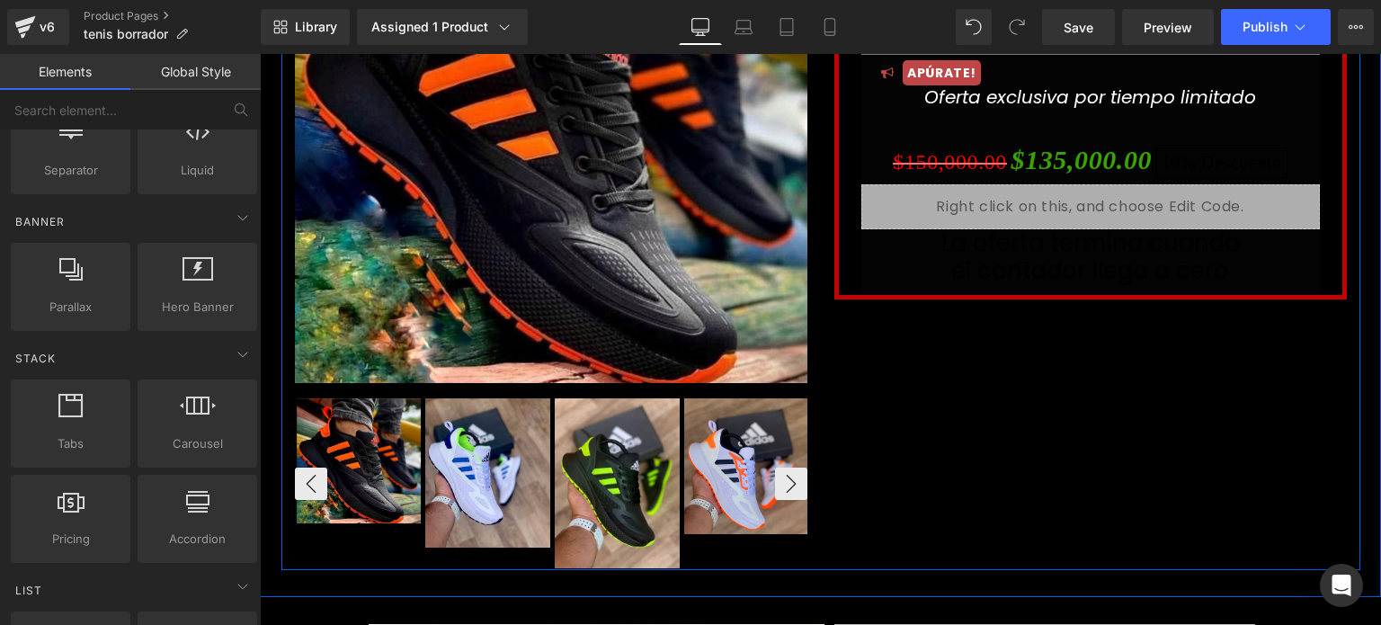
click at [374, 449] on img at bounding box center [359, 460] width 125 height 125
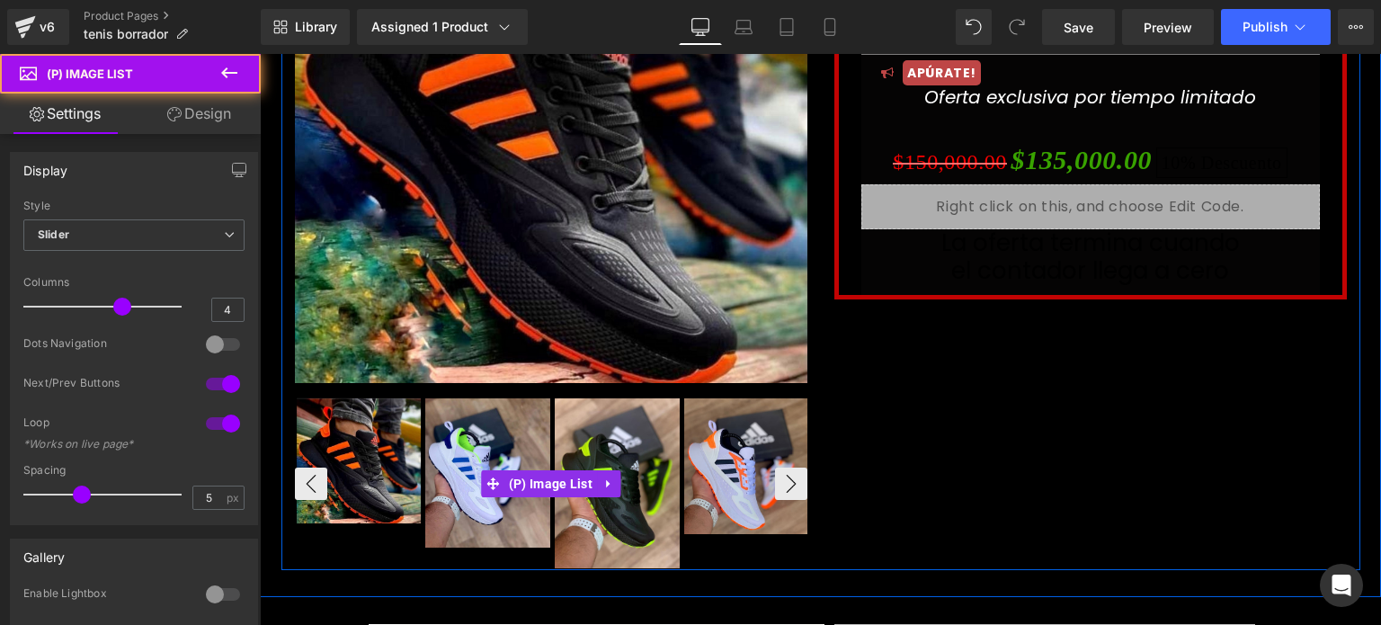
click at [414, 503] on div at bounding box center [618, 482] width 646 height 173
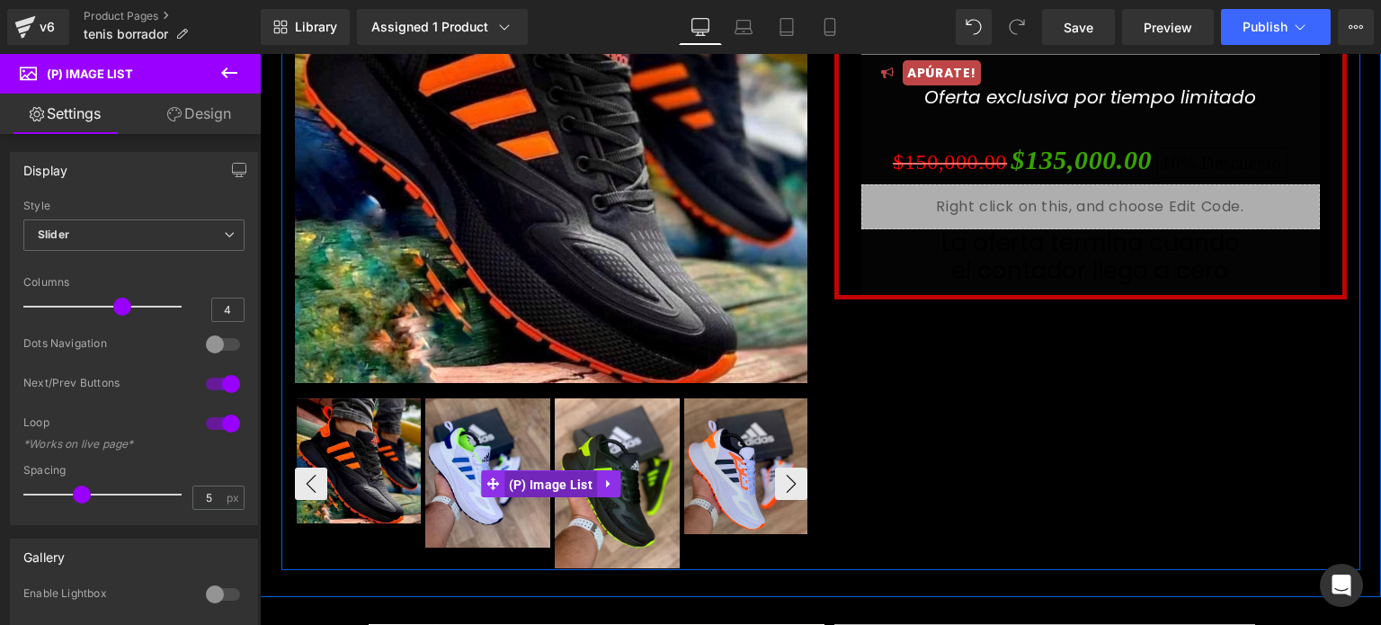
click at [544, 481] on span "(P) Image List" at bounding box center [550, 484] width 93 height 27
click at [780, 481] on button "›" at bounding box center [791, 483] width 32 height 32
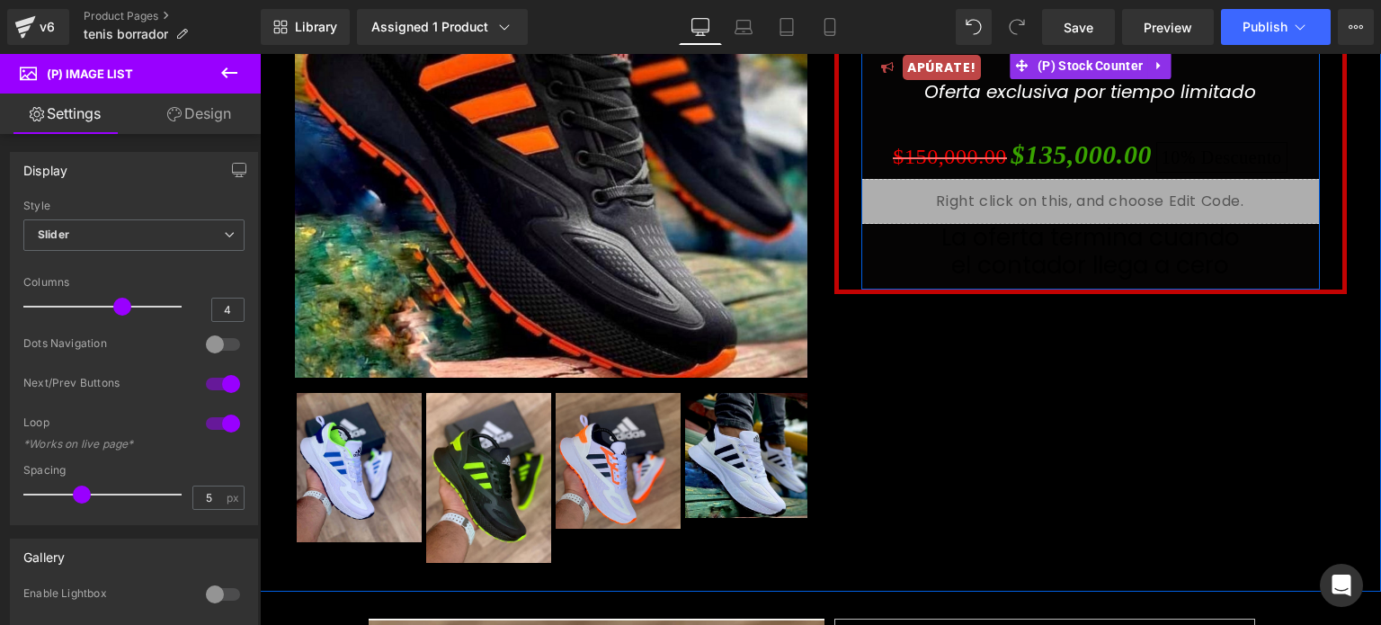
scroll to position [324, 0]
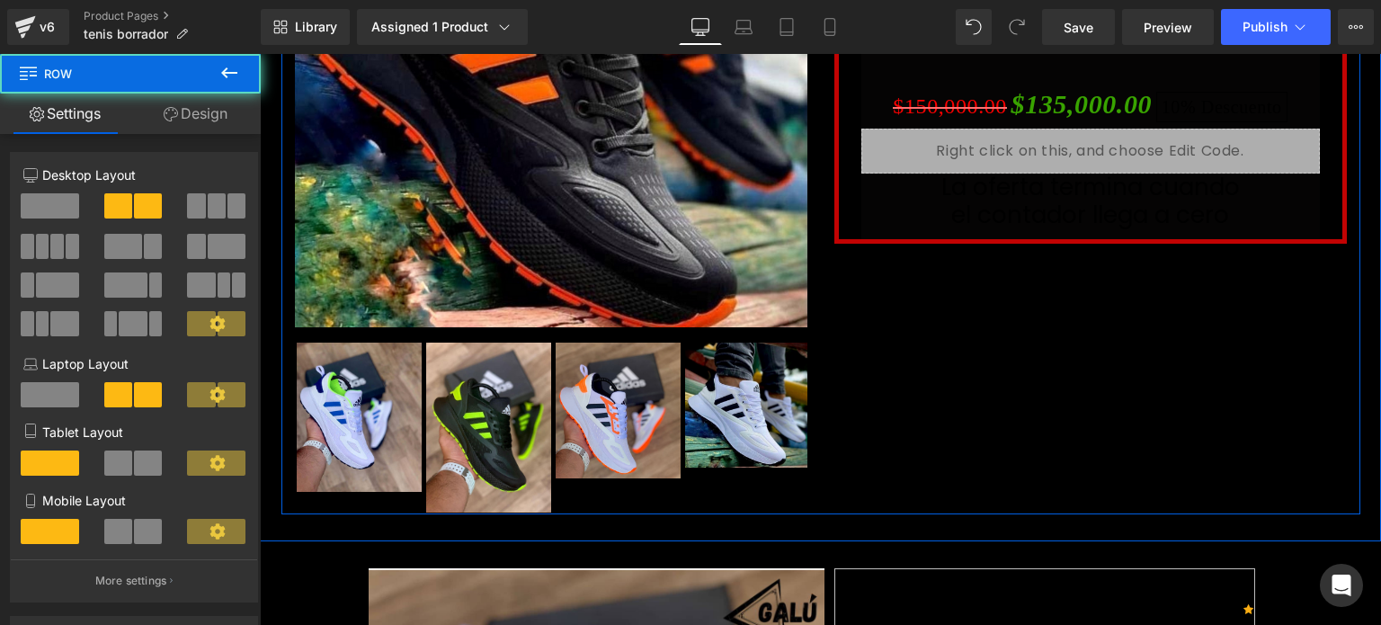
click at [1053, 423] on div "No seas la copia de nadie , mejor sé la inspiración de muchos Heading Sale Off …" at bounding box center [820, 129] width 1079 height 770
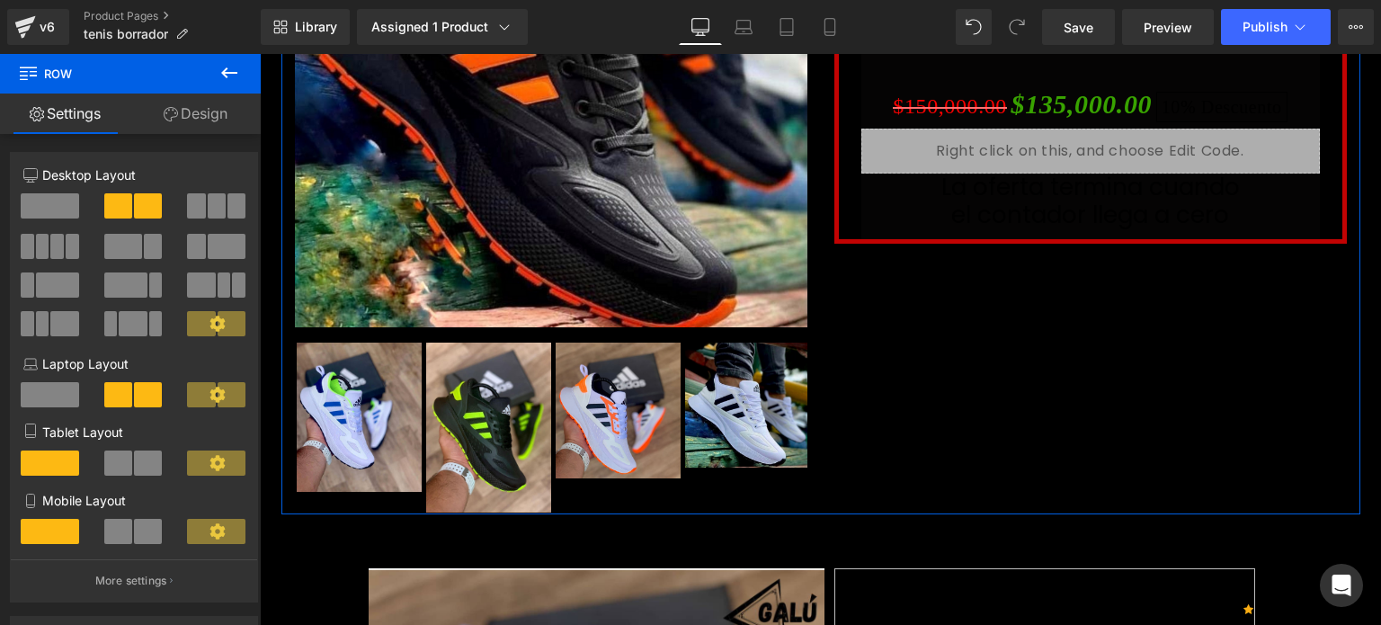
click at [218, 120] on link "Design" at bounding box center [195, 113] width 130 height 40
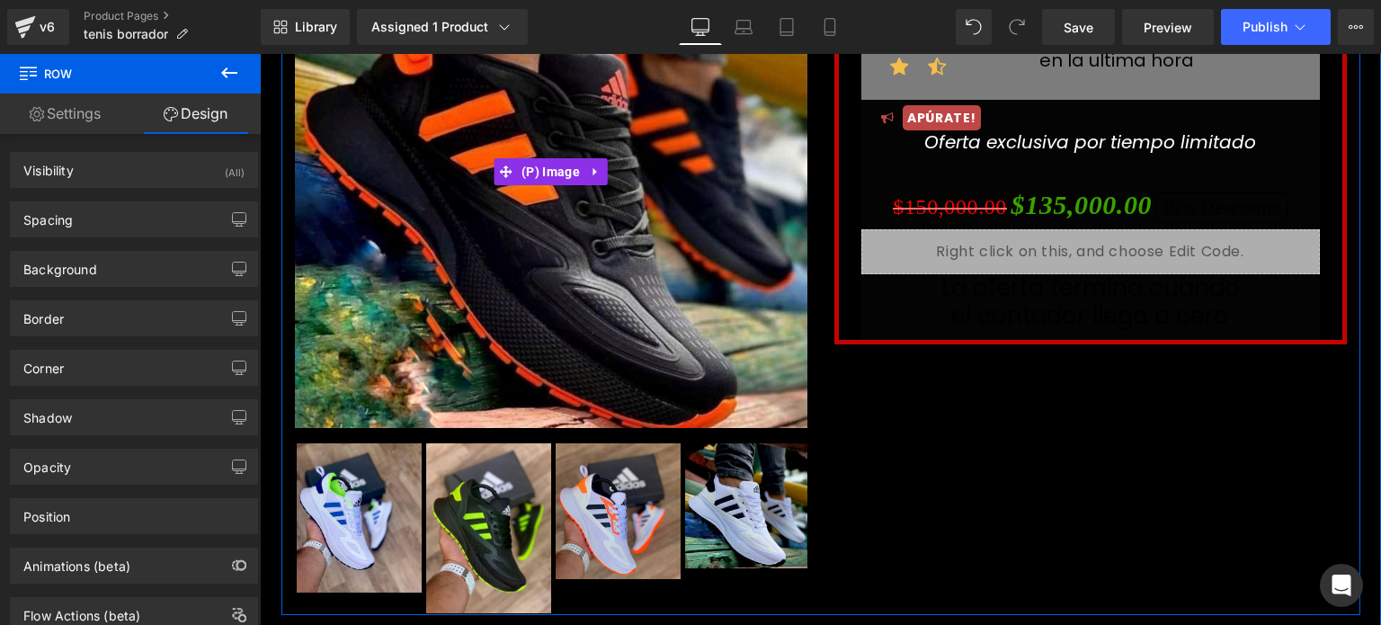
scroll to position [214, 0]
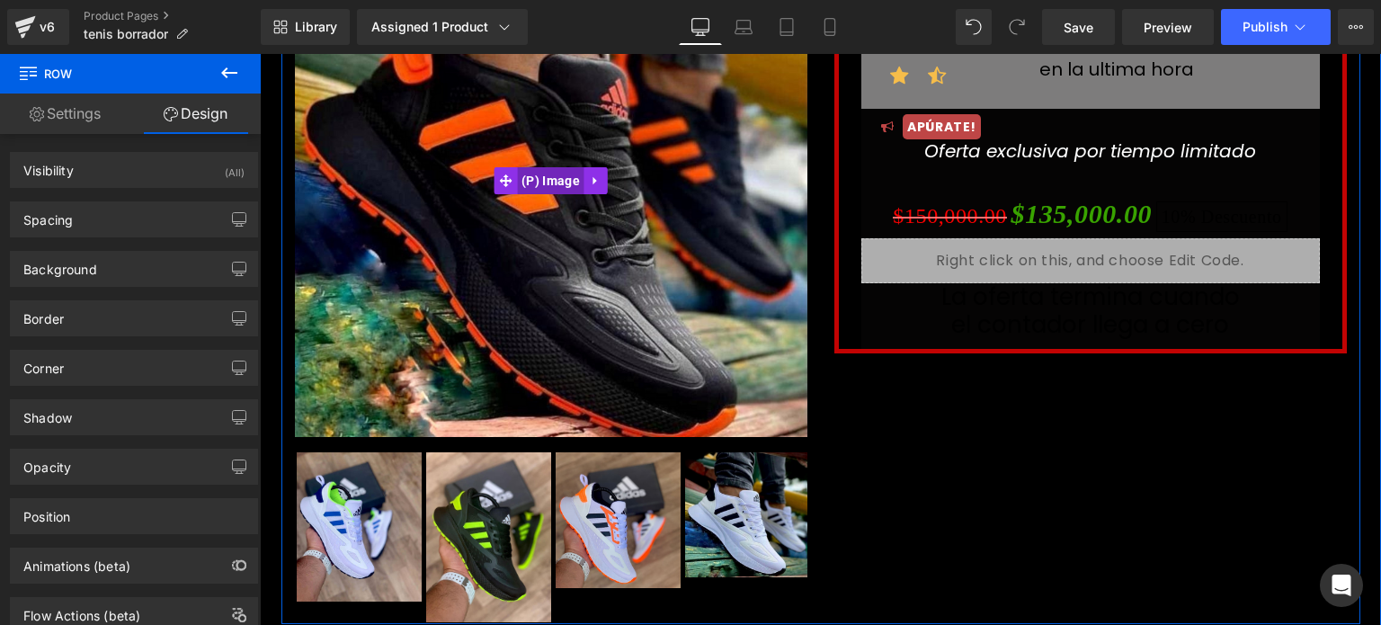
click at [526, 182] on span "(P) Image" at bounding box center [550, 180] width 67 height 27
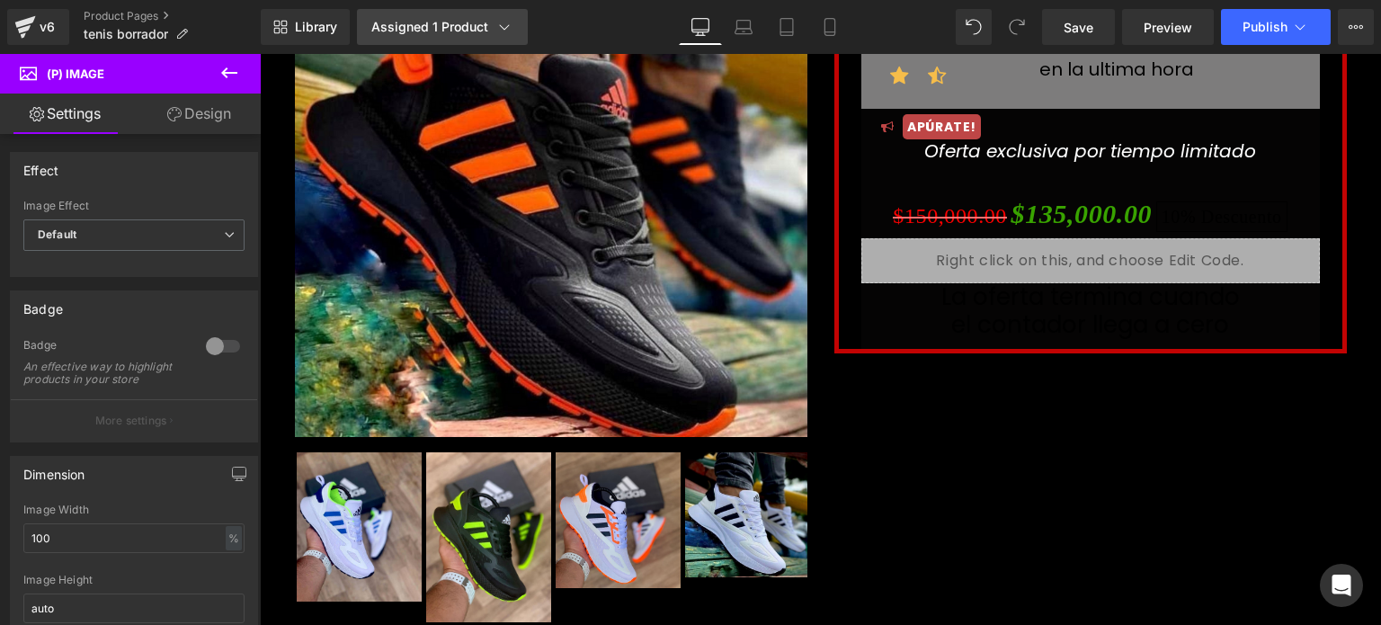
click at [507, 26] on icon at bounding box center [504, 27] width 18 height 18
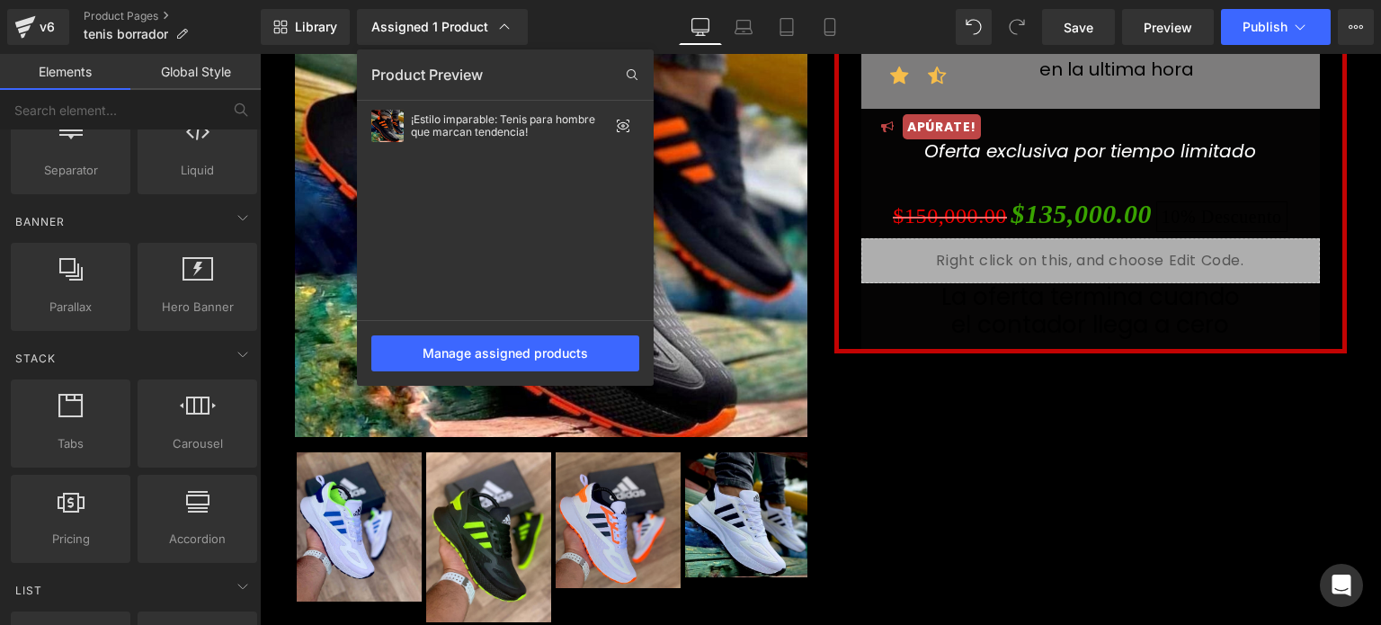
click at [731, 192] on div at bounding box center [820, 339] width 1121 height 571
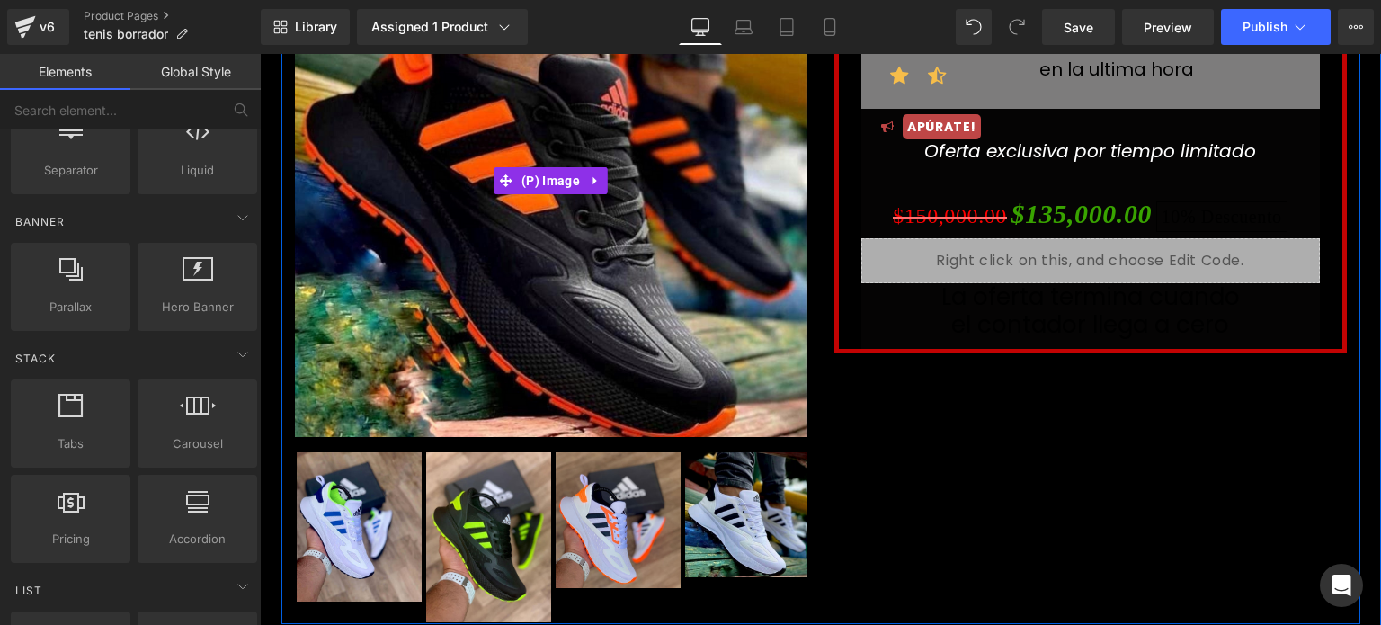
click at [731, 192] on img at bounding box center [551, 180] width 512 height 512
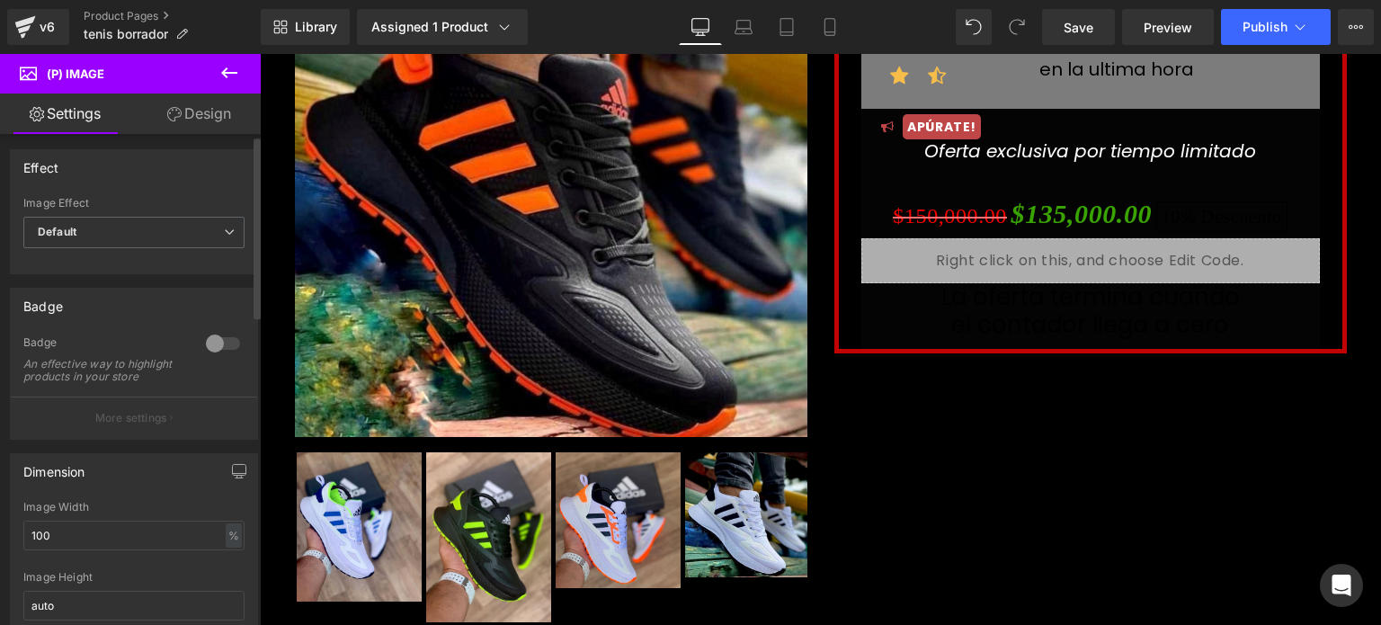
scroll to position [4, 0]
click at [22, 75] on icon at bounding box center [28, 71] width 17 height 17
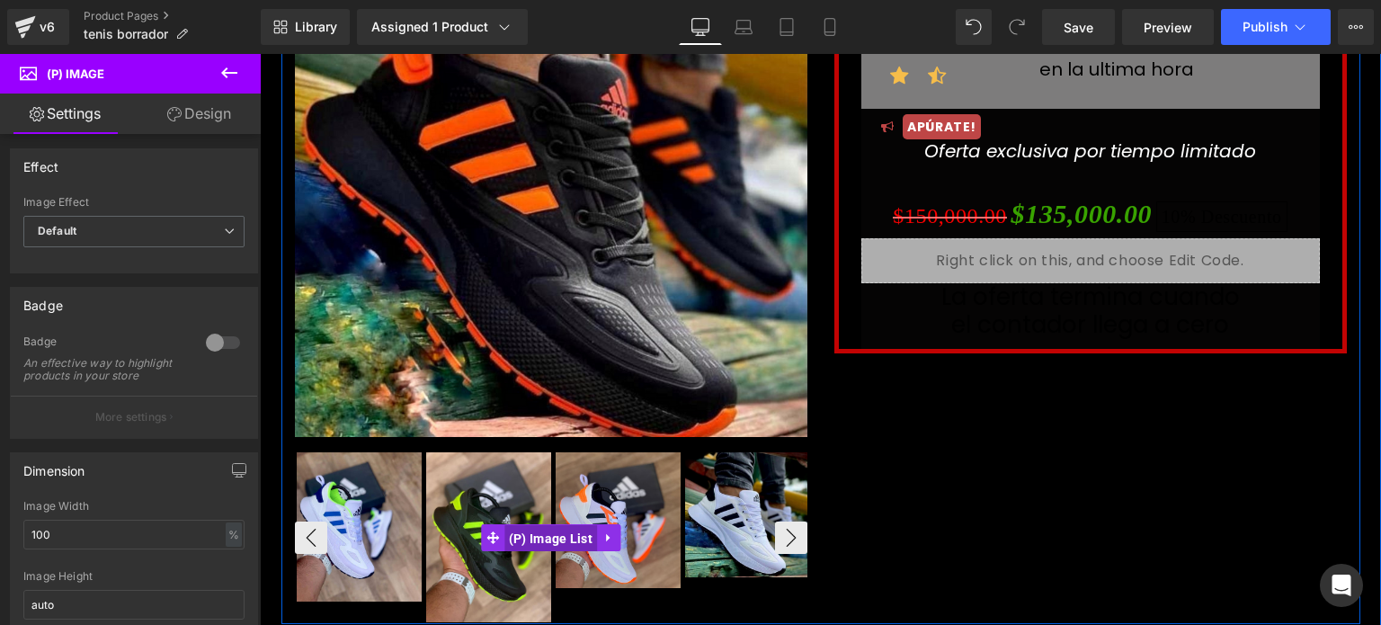
click at [524, 535] on span "(P) Image List" at bounding box center [550, 538] width 93 height 27
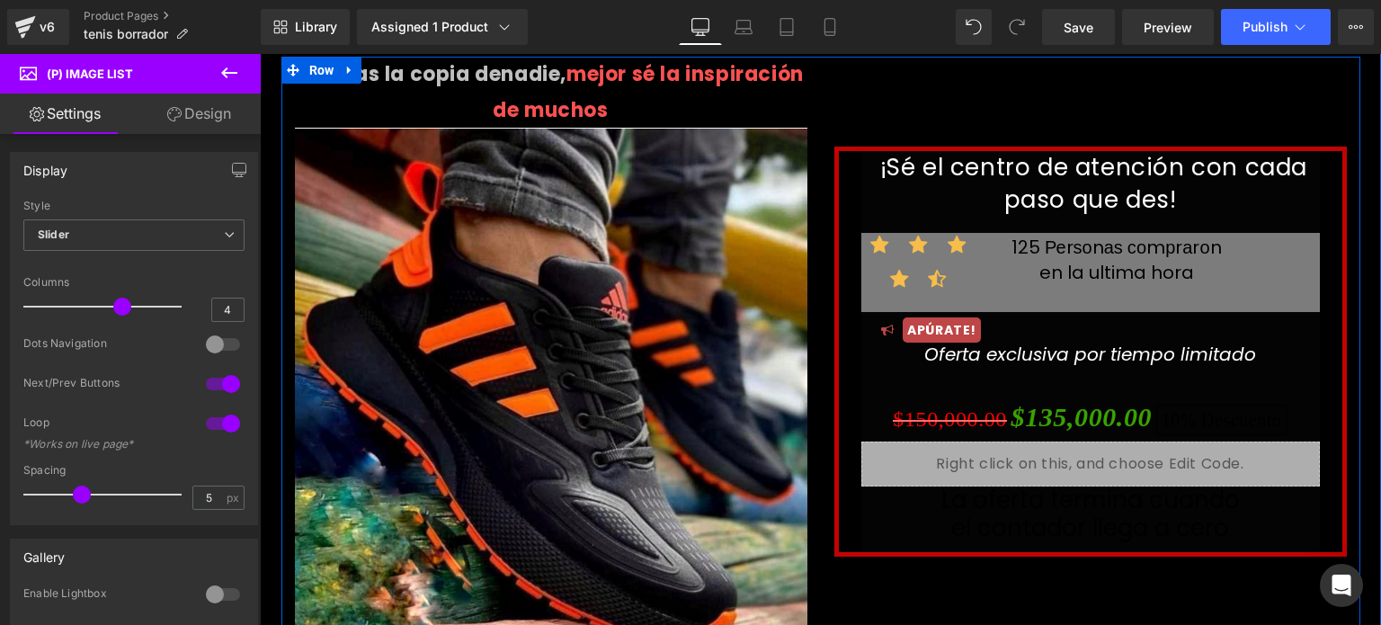
scroll to position [0, 0]
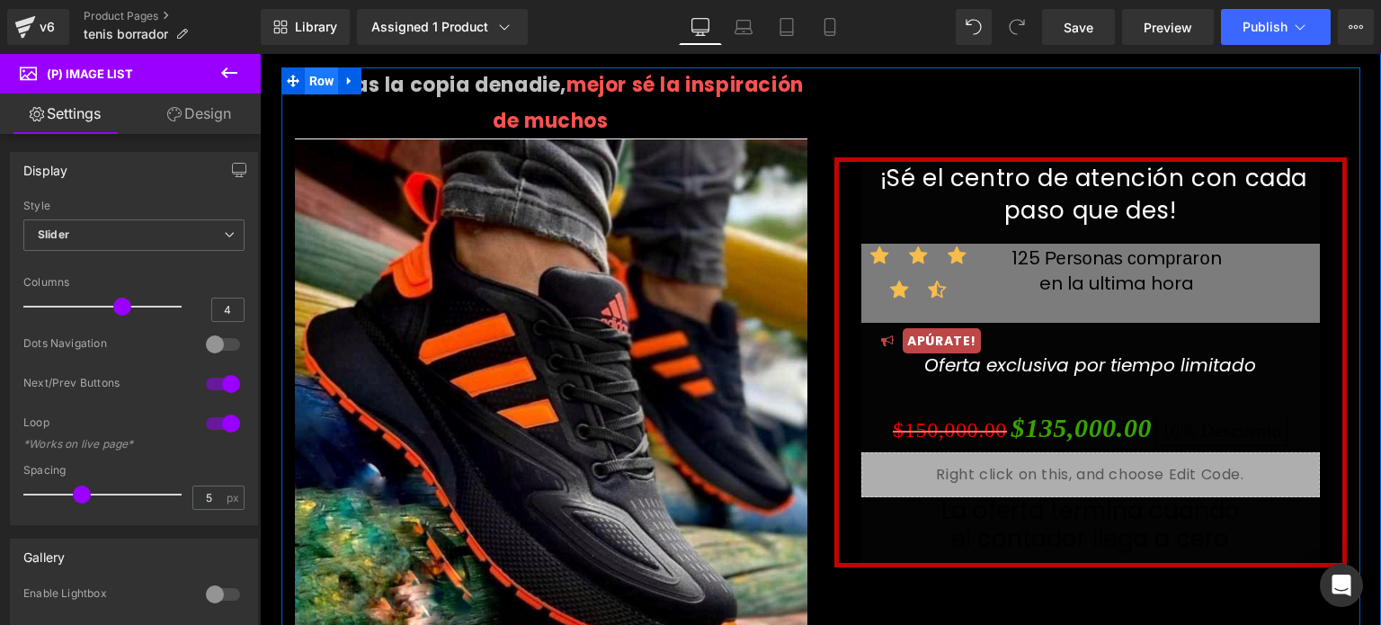
click at [312, 84] on span "Row" at bounding box center [322, 80] width 34 height 27
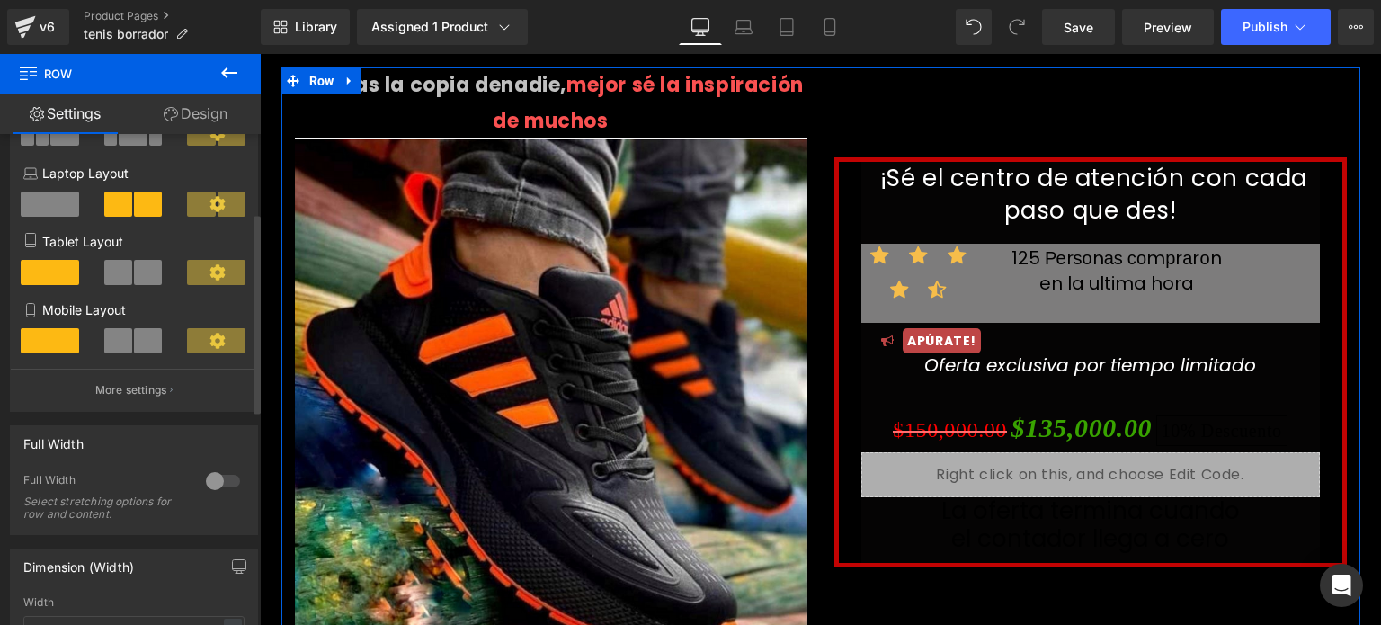
scroll to position [193, 0]
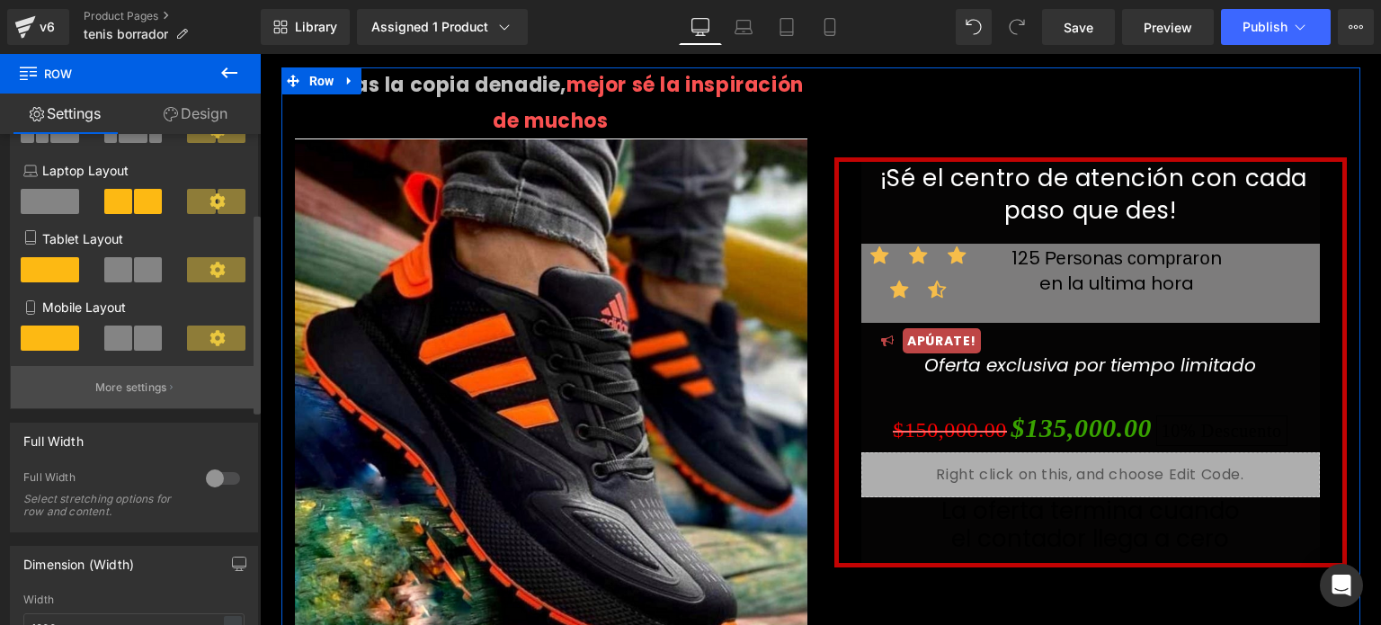
click at [160, 392] on p "More settings" at bounding box center [131, 387] width 72 height 16
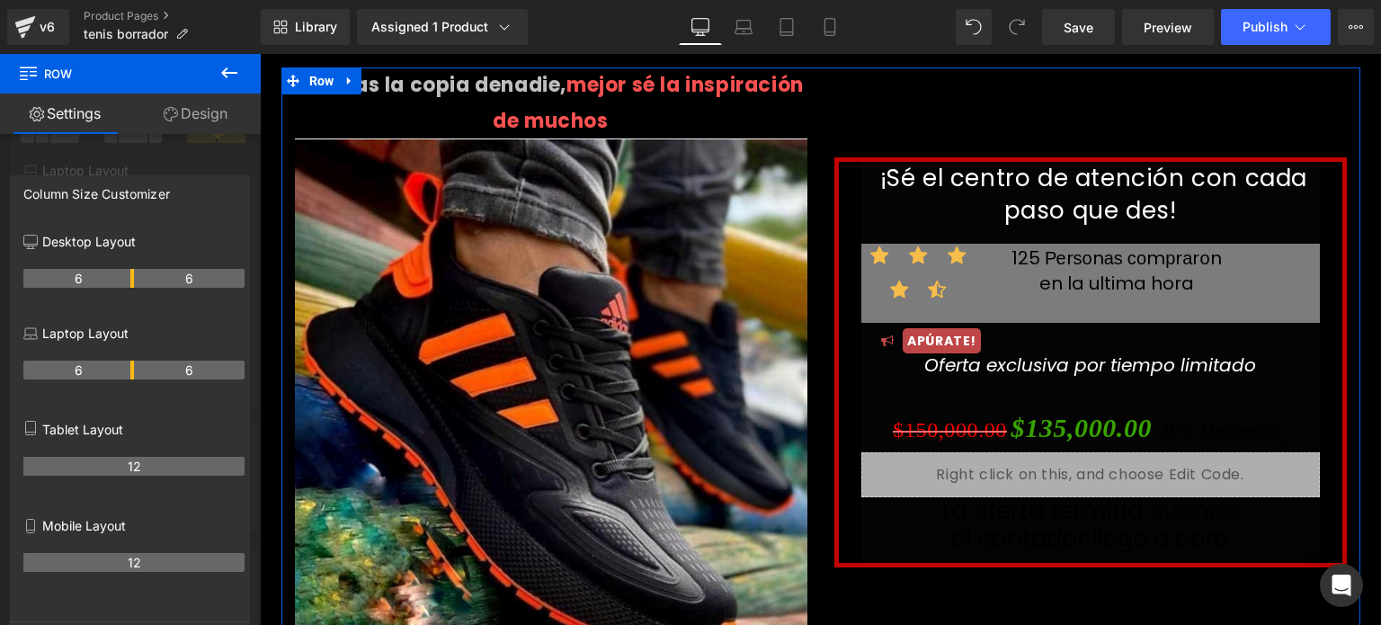
click at [67, 115] on link "Settings" at bounding box center [65, 113] width 130 height 40
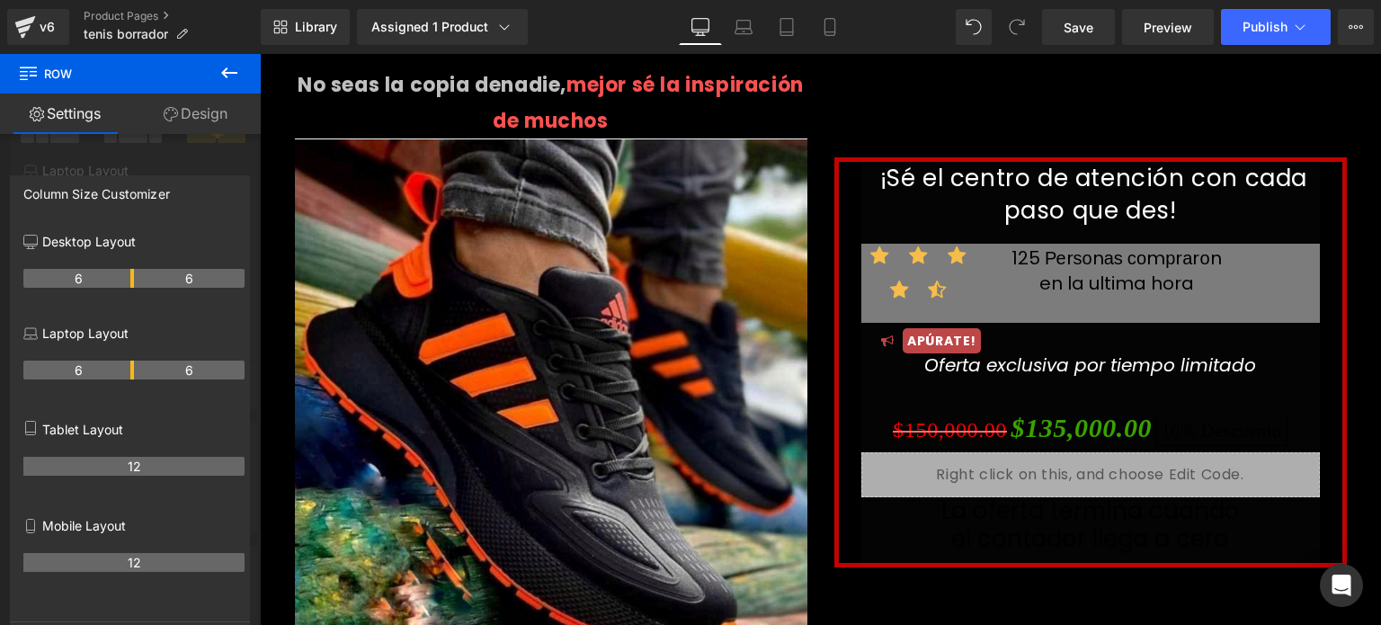
click at [235, 71] on icon at bounding box center [229, 73] width 22 height 22
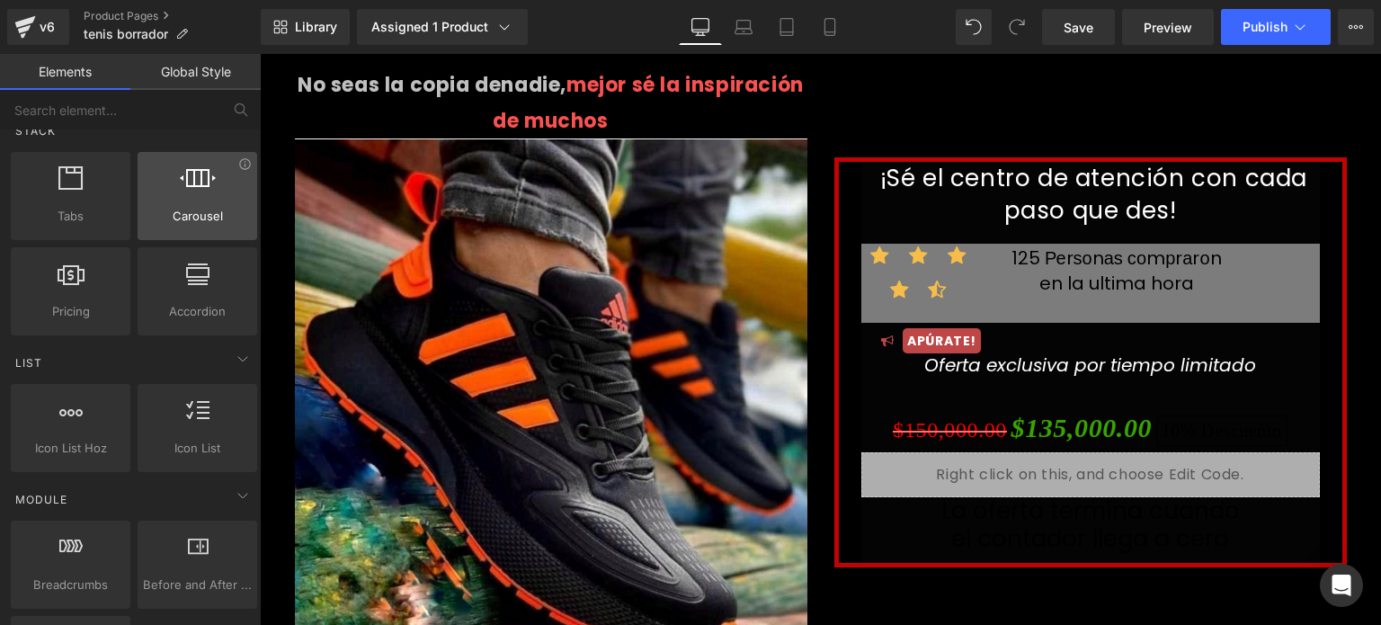
scroll to position [769, 0]
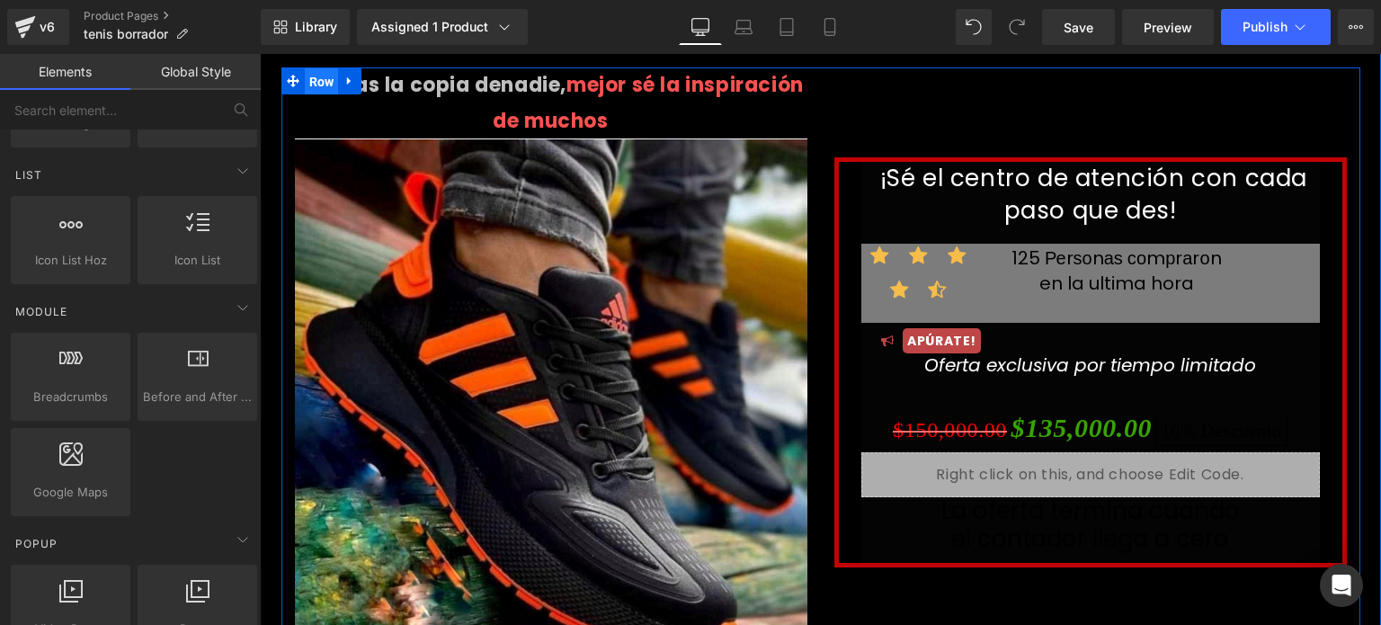
click at [309, 84] on span "Row" at bounding box center [322, 81] width 34 height 27
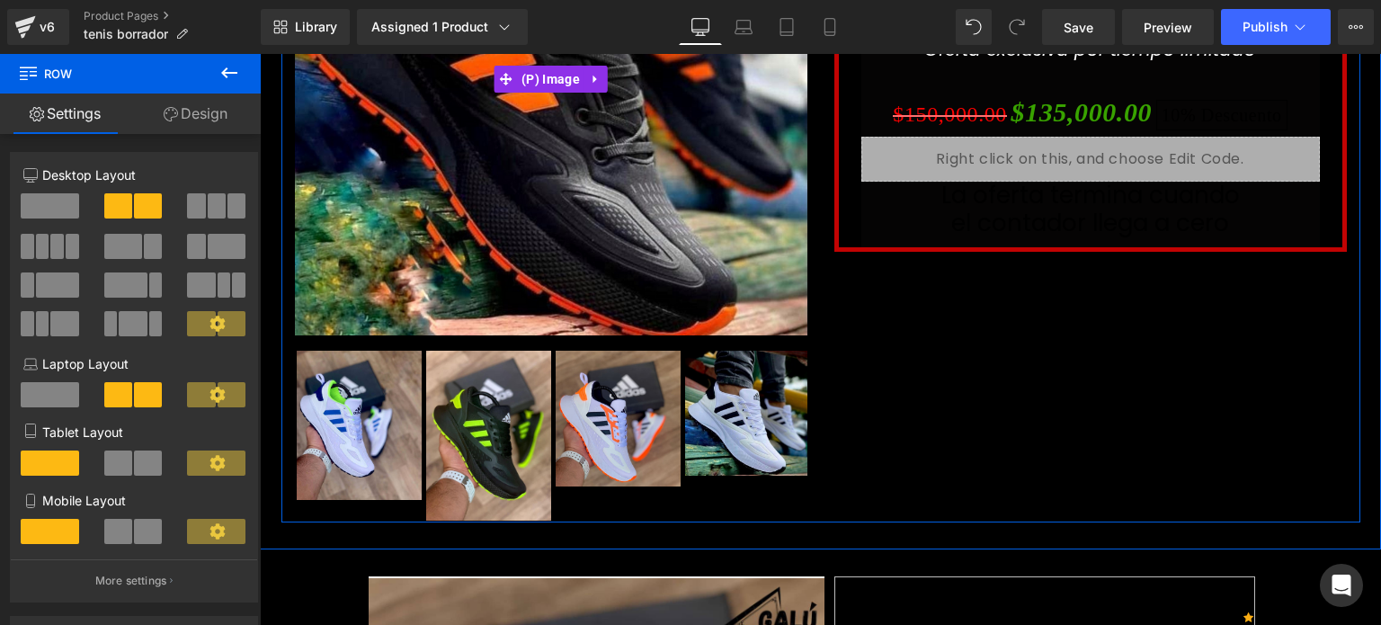
scroll to position [333, 0]
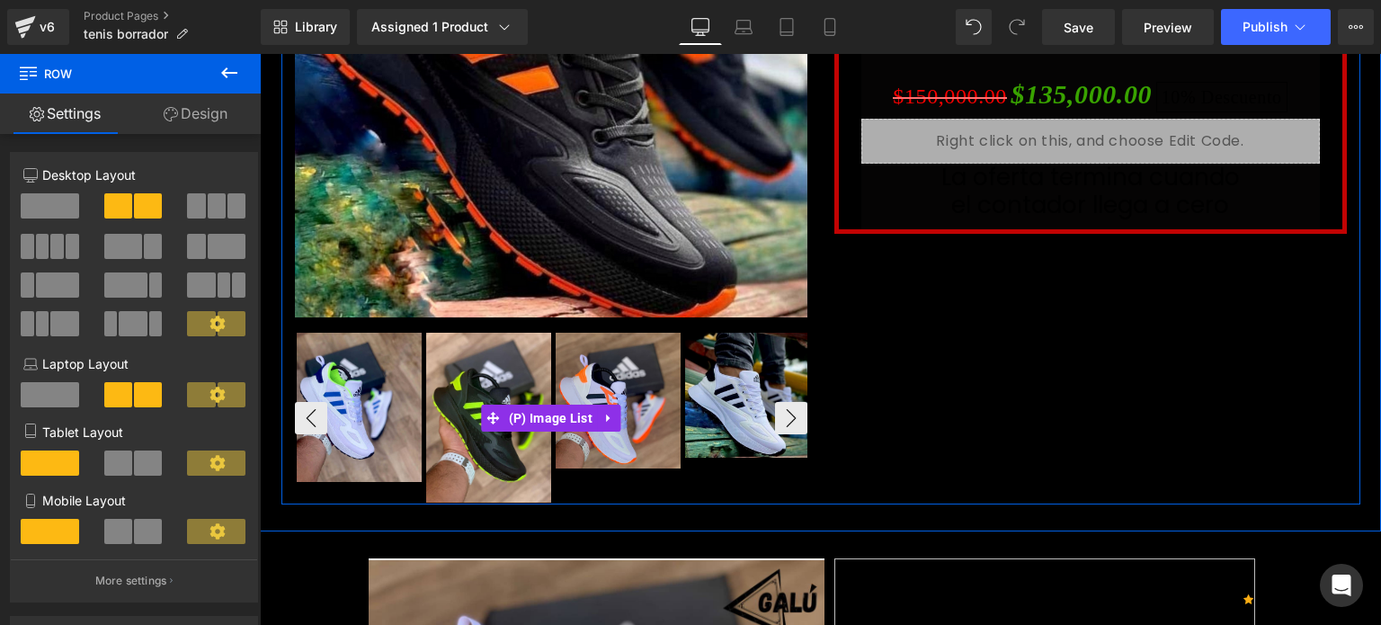
click at [519, 398] on img at bounding box center [488, 418] width 125 height 170
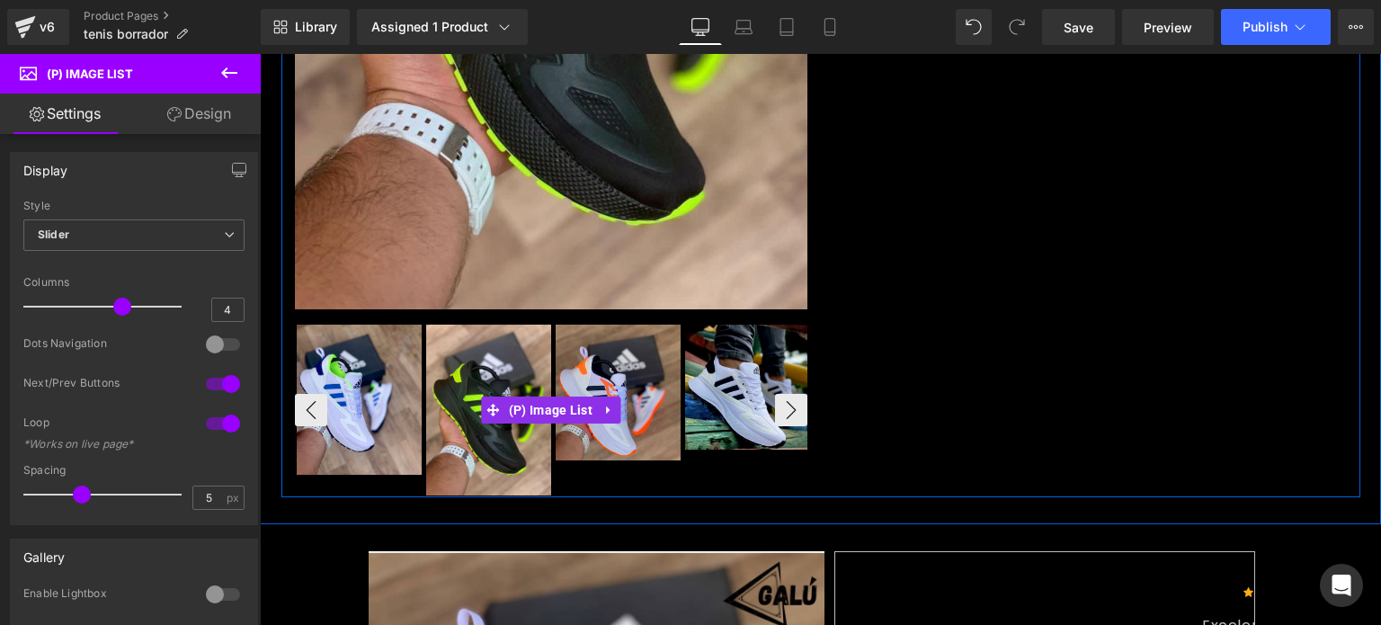
scroll to position [542, 0]
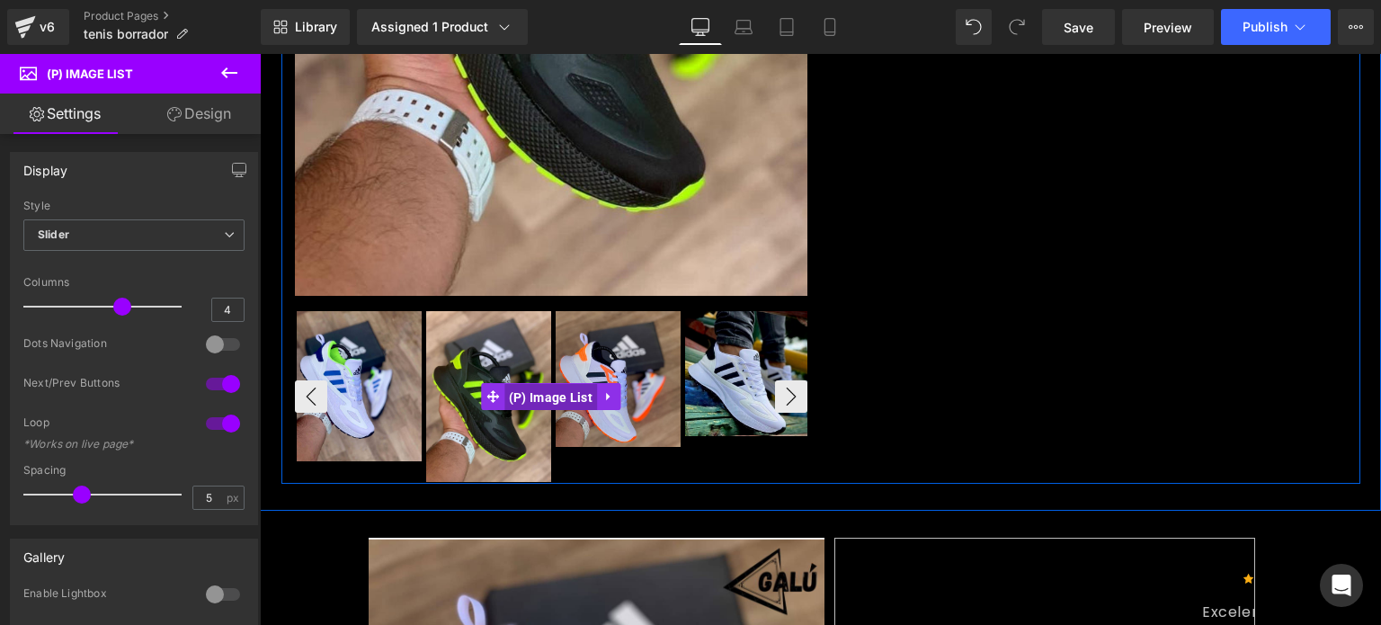
click at [565, 392] on span "(P) Image List" at bounding box center [550, 397] width 93 height 27
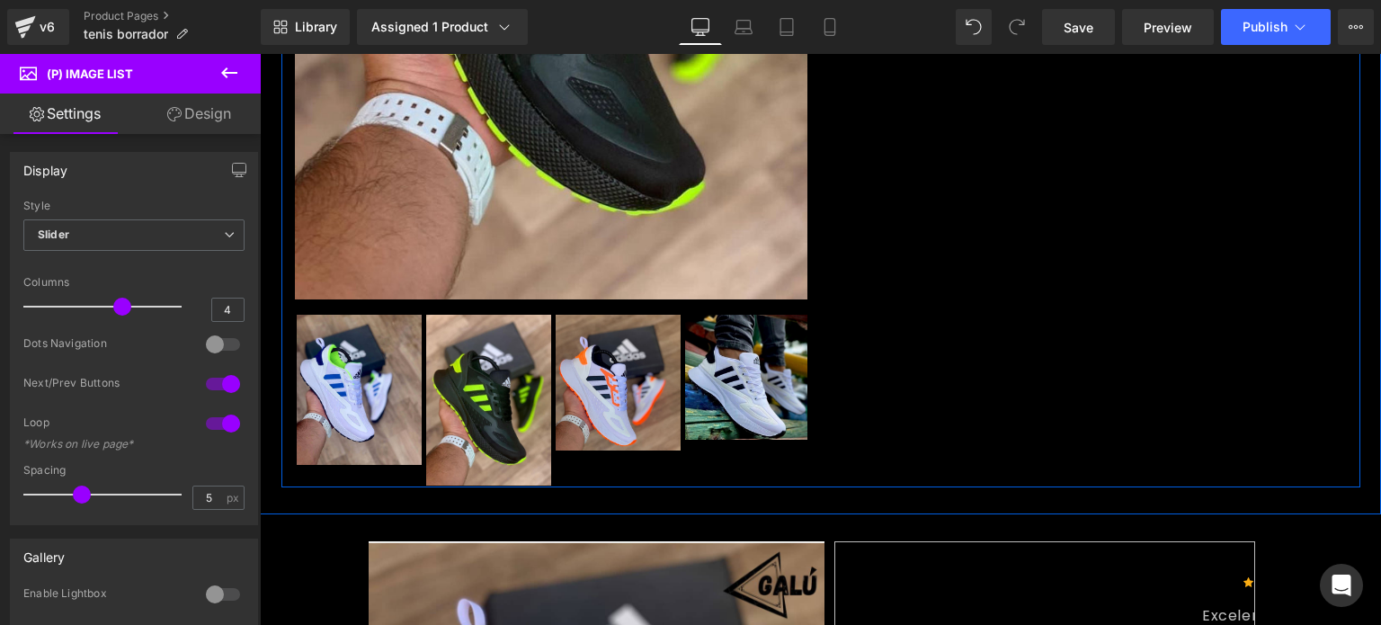
scroll to position [539, 0]
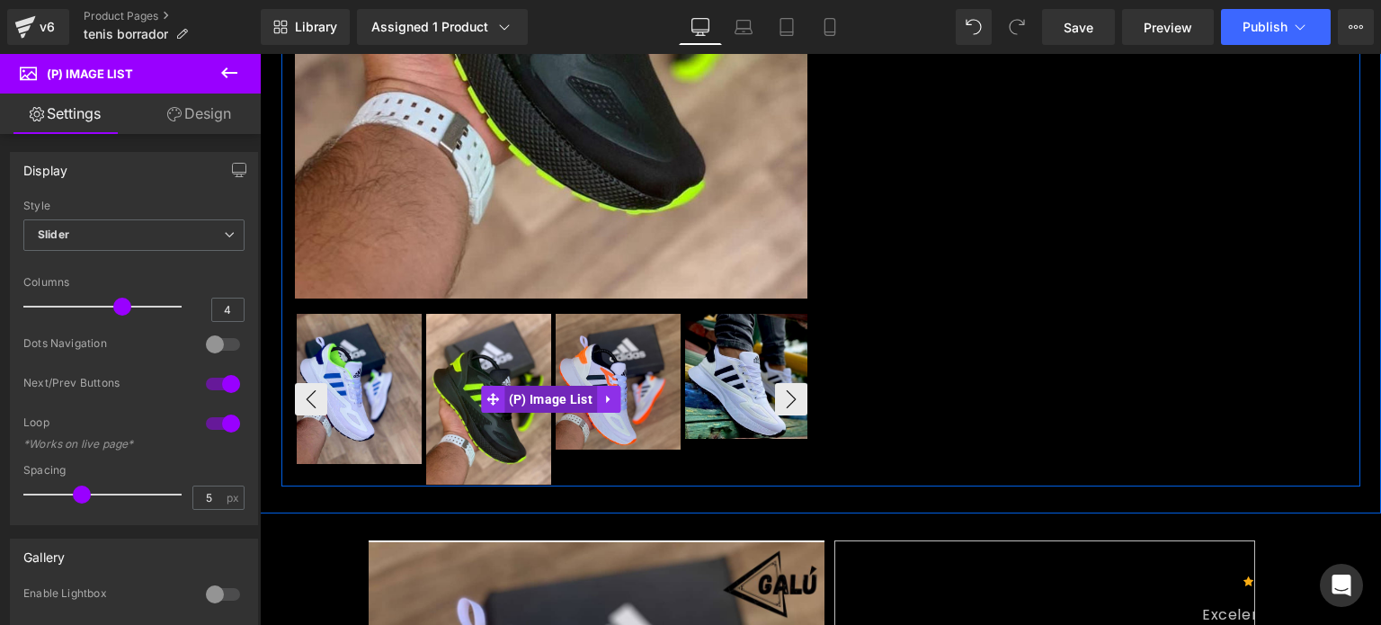
click at [530, 402] on span "(P) Image List" at bounding box center [550, 399] width 93 height 27
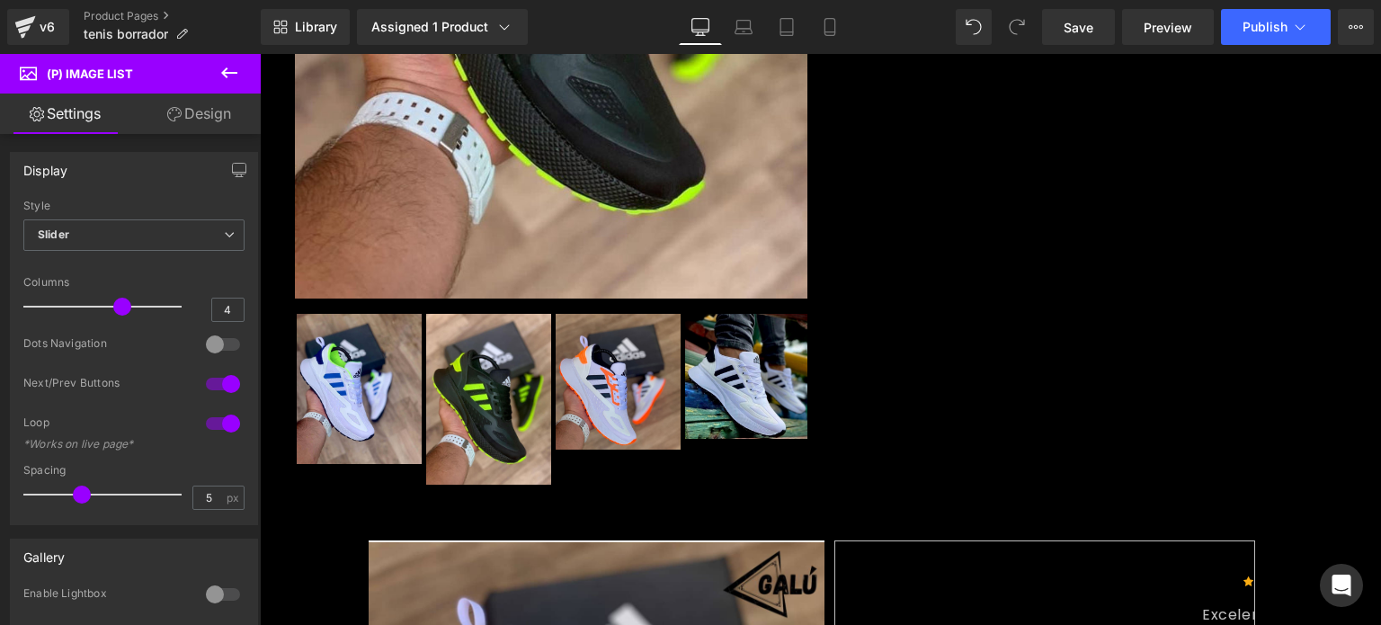
click at [210, 105] on link "Design" at bounding box center [199, 113] width 130 height 40
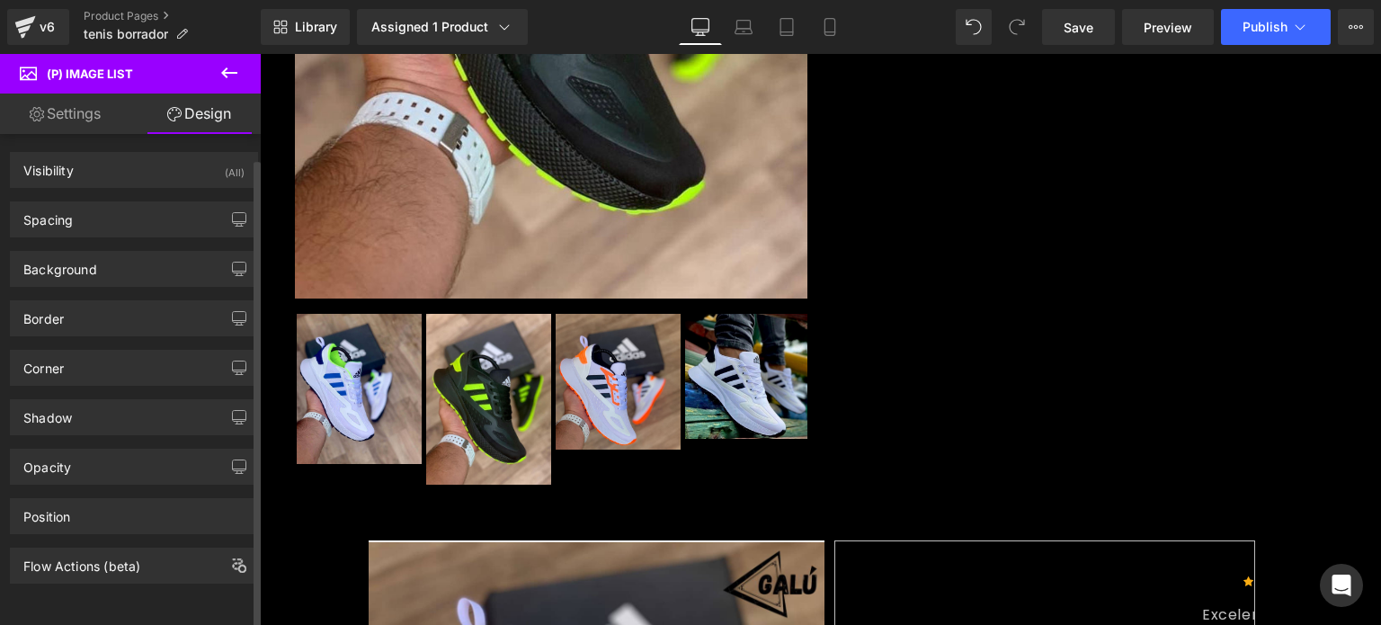
scroll to position [0, 0]
click at [25, 67] on icon at bounding box center [28, 71] width 17 height 17
click at [219, 74] on icon at bounding box center [229, 73] width 22 height 22
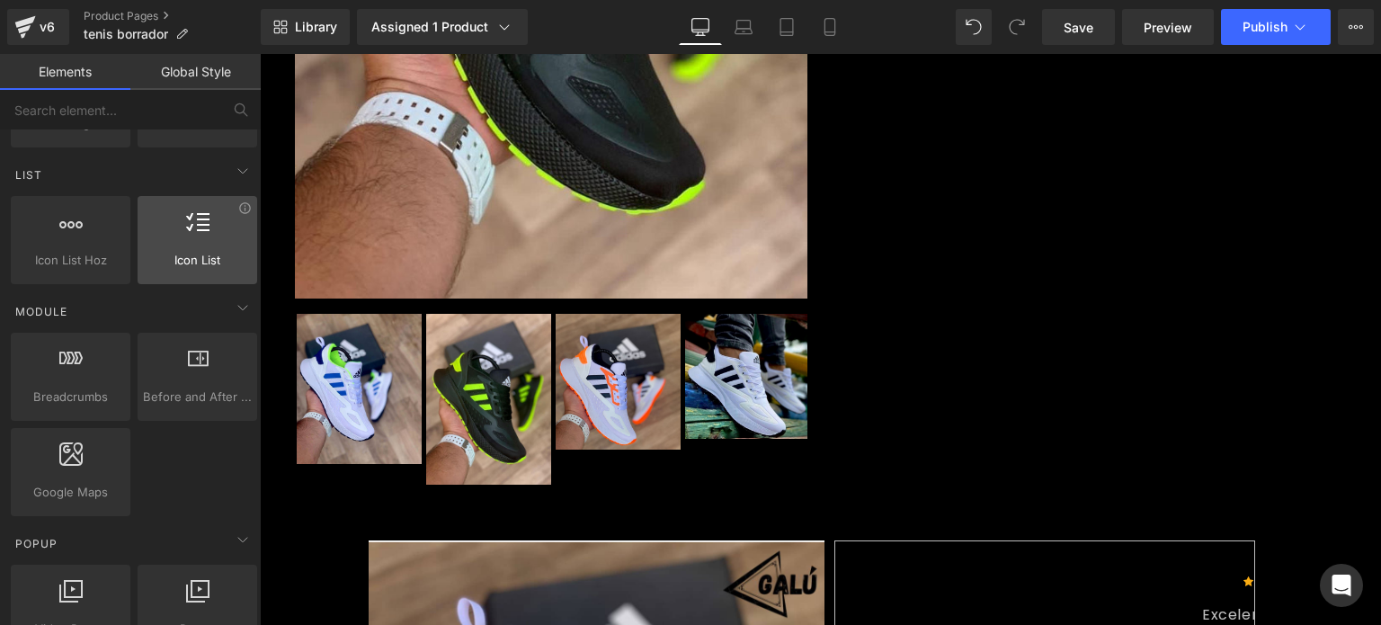
click at [176, 251] on span "Icon List" at bounding box center [197, 260] width 109 height 19
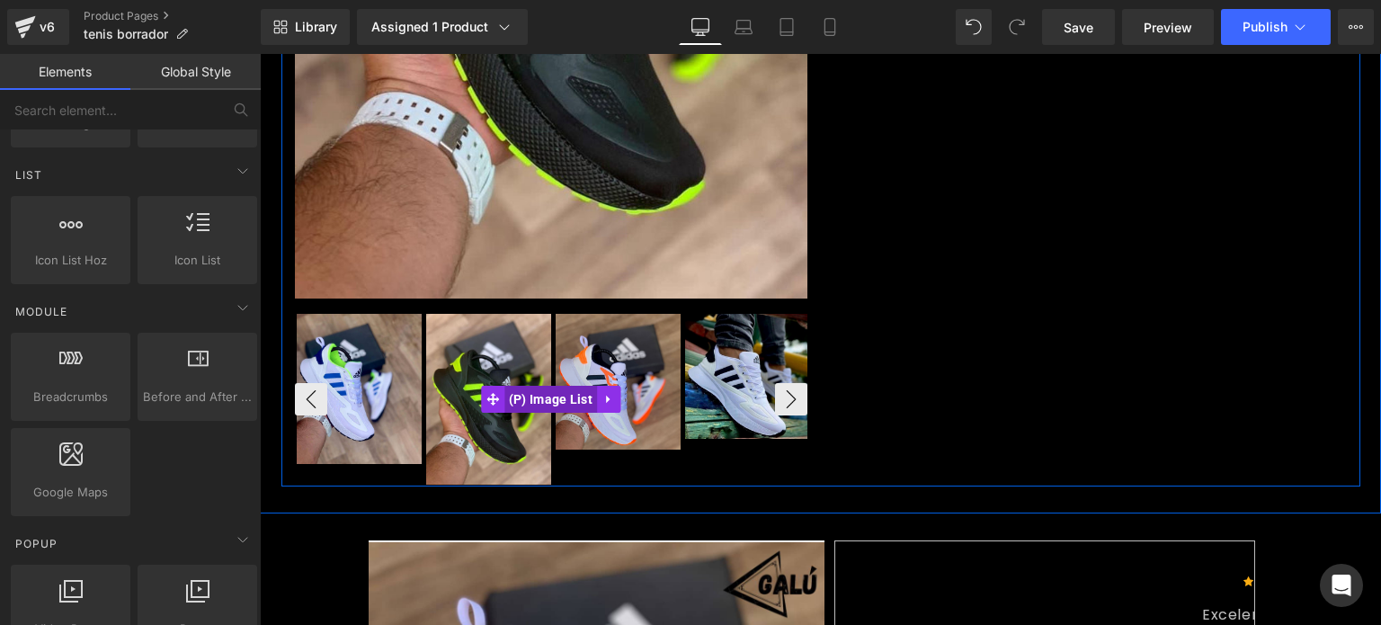
click at [504, 395] on span "(P) Image List" at bounding box center [550, 399] width 93 height 27
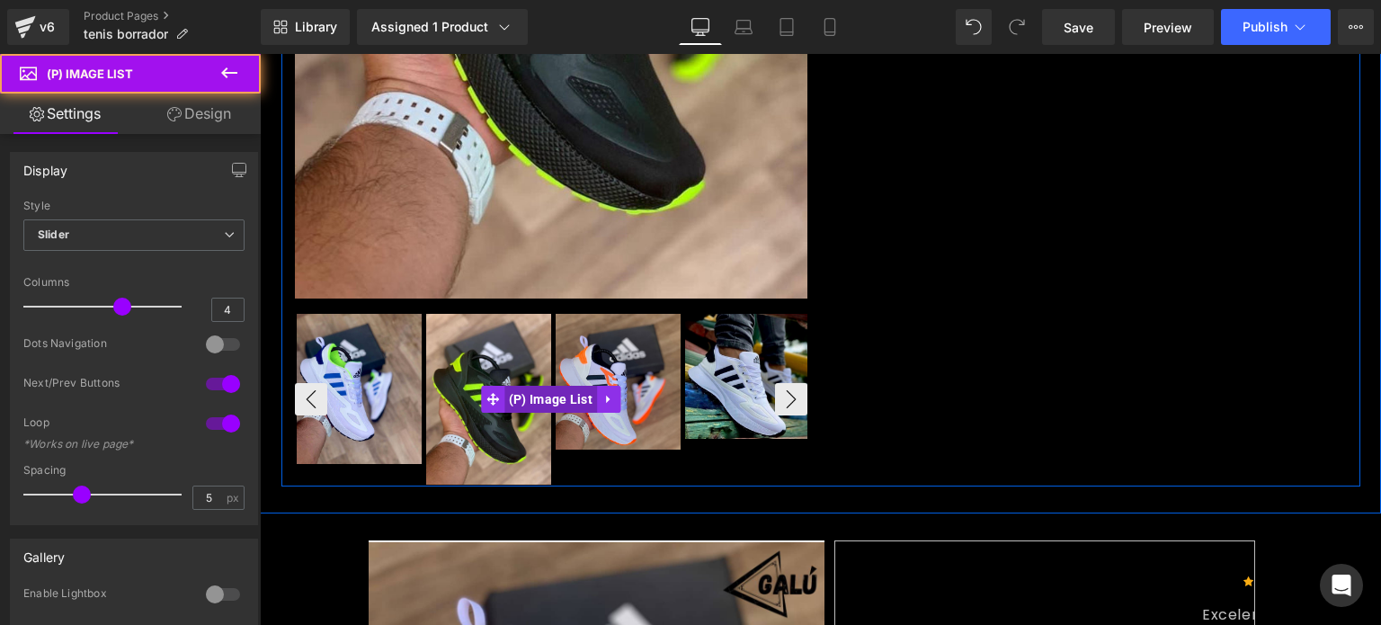
click at [504, 395] on span "(P) Image List" at bounding box center [550, 399] width 93 height 27
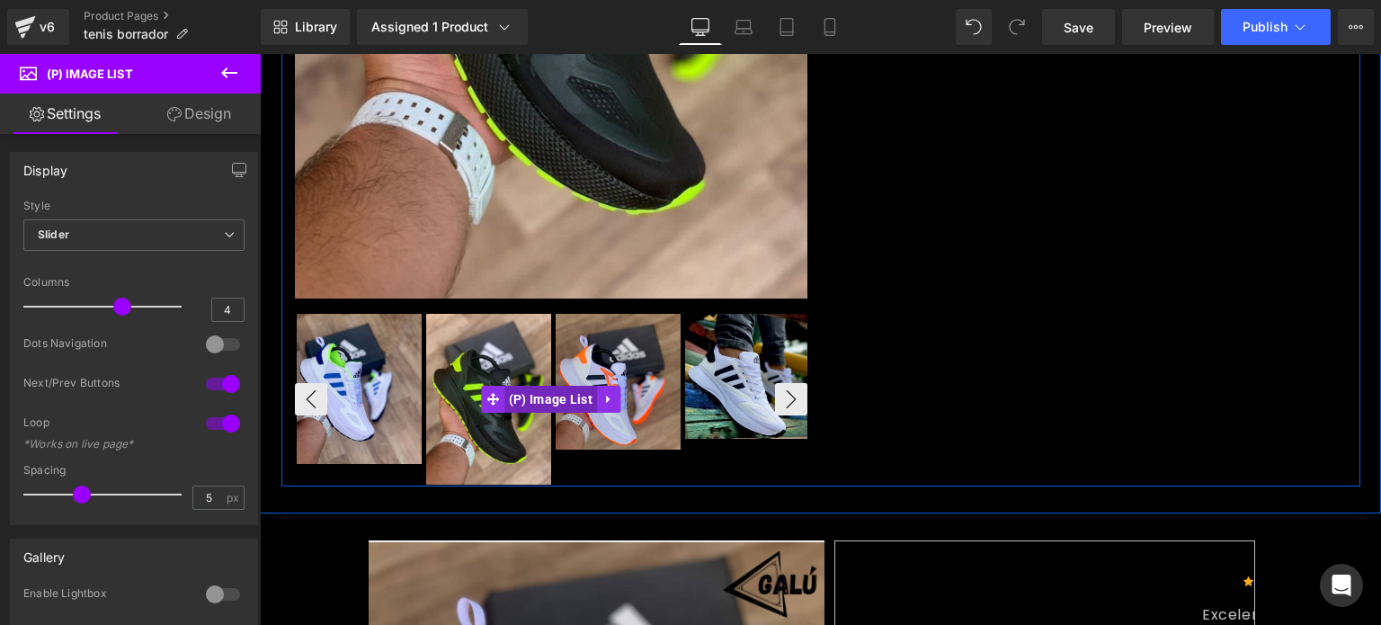
click at [504, 395] on span "(P) Image List" at bounding box center [550, 399] width 93 height 27
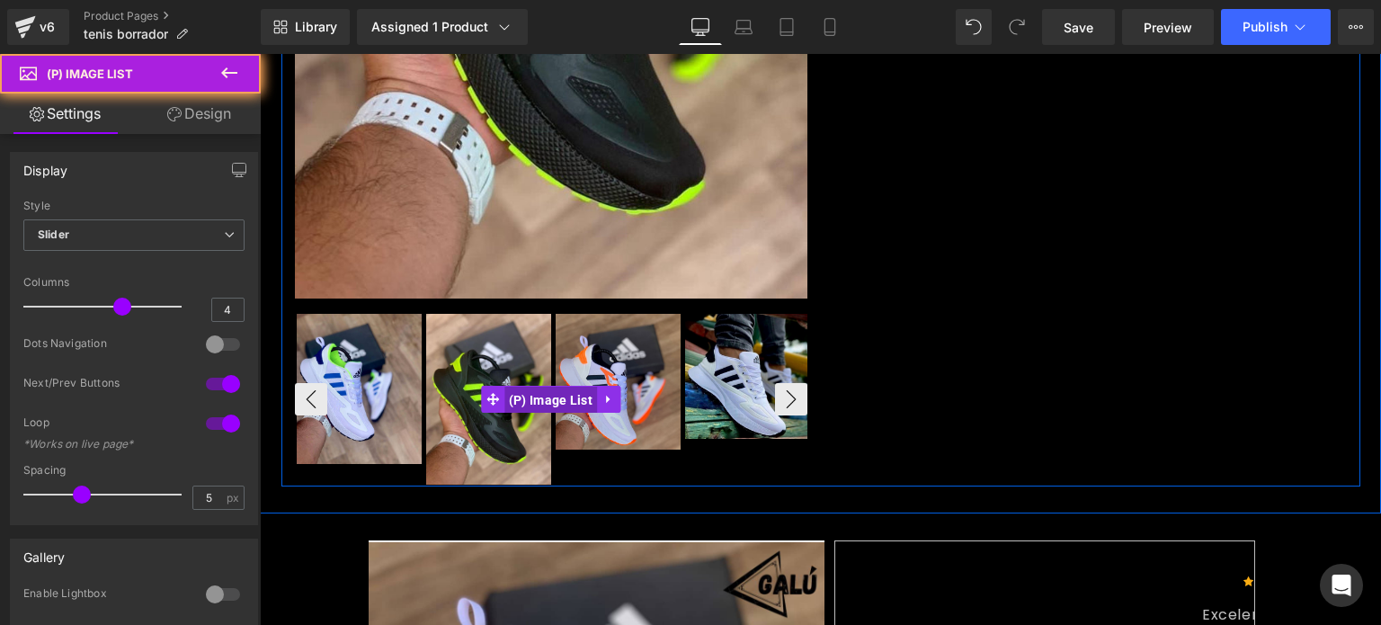
click at [504, 395] on span "(P) Image List" at bounding box center [550, 399] width 93 height 27
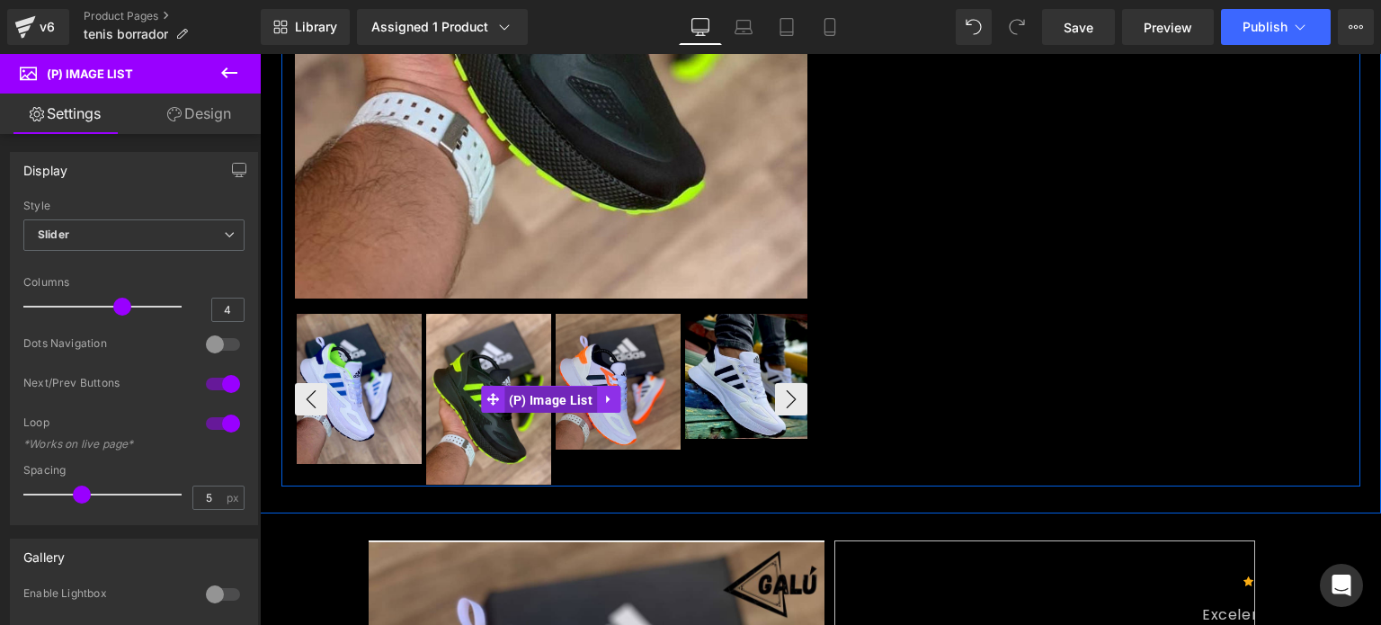
click at [504, 395] on span "(P) Image List" at bounding box center [550, 399] width 93 height 27
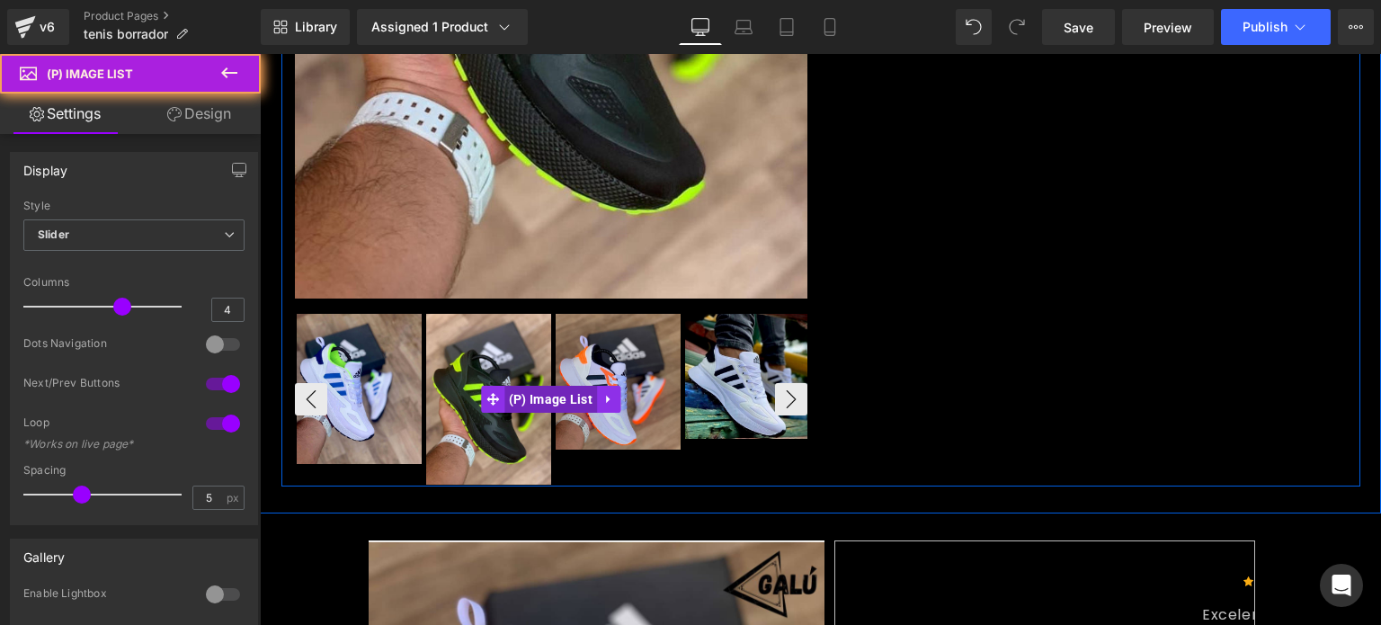
click at [504, 395] on span "(P) Image List" at bounding box center [550, 399] width 93 height 27
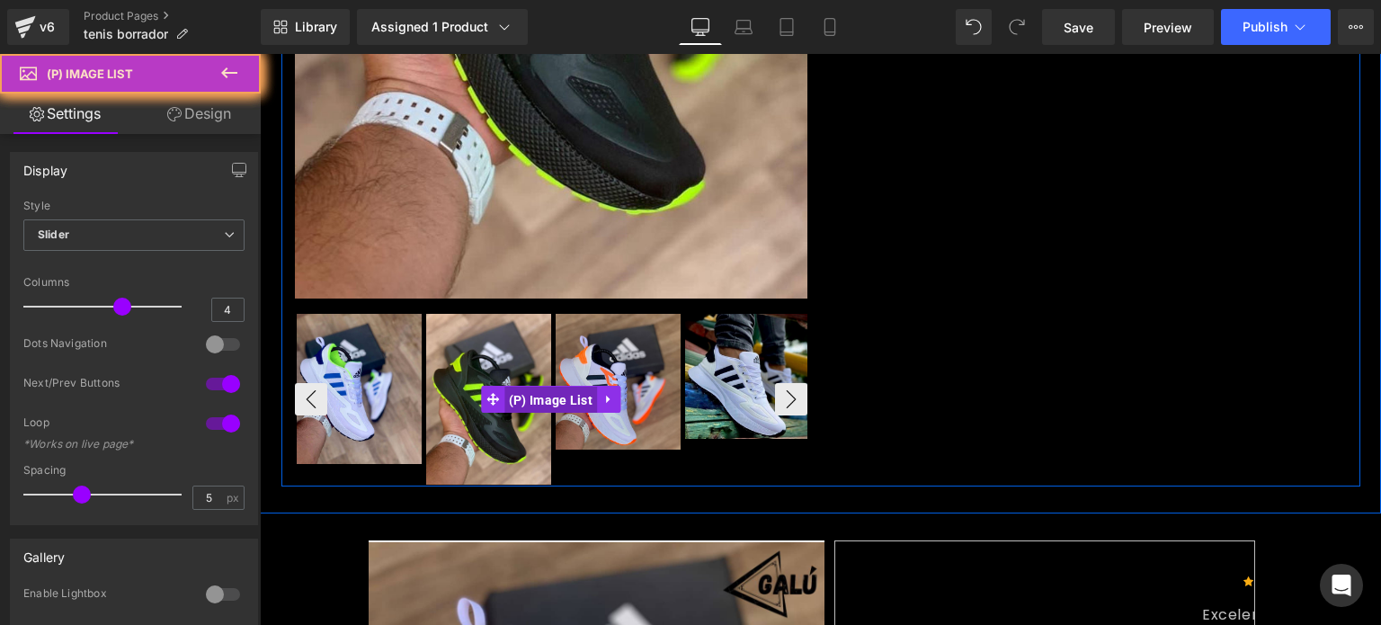
click at [504, 395] on span "(P) Image List" at bounding box center [550, 399] width 93 height 27
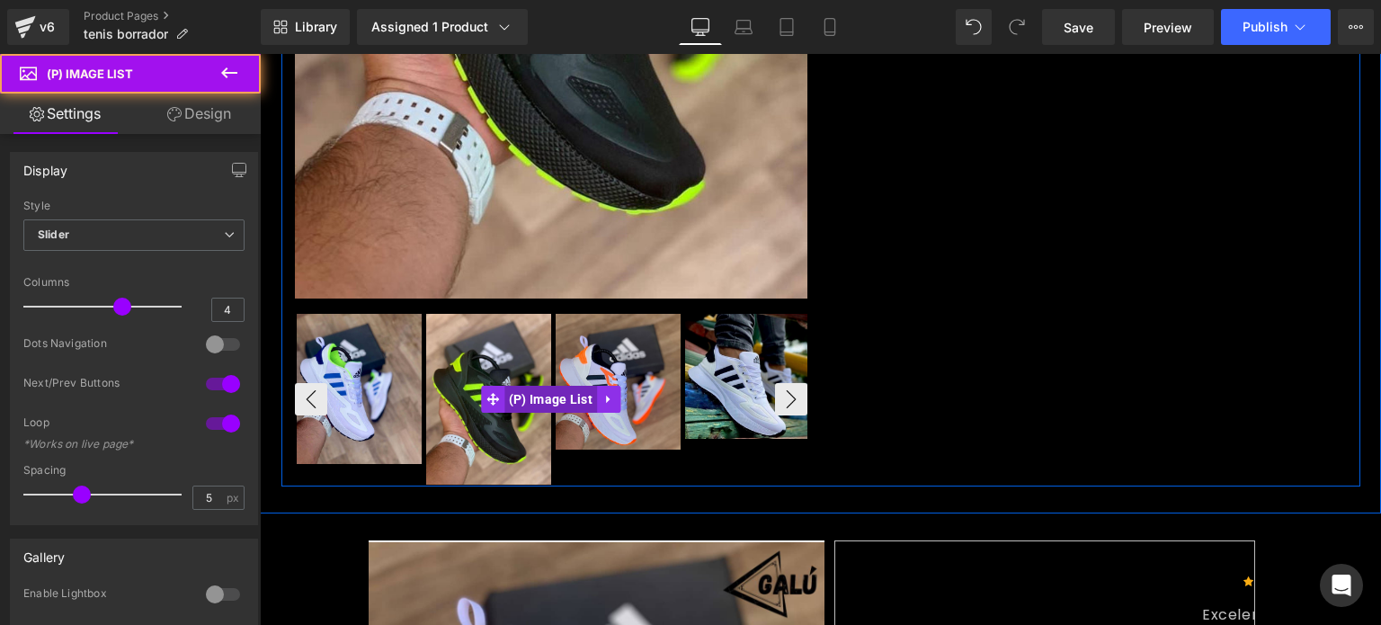
click at [504, 395] on span "(P) Image List" at bounding box center [550, 399] width 93 height 27
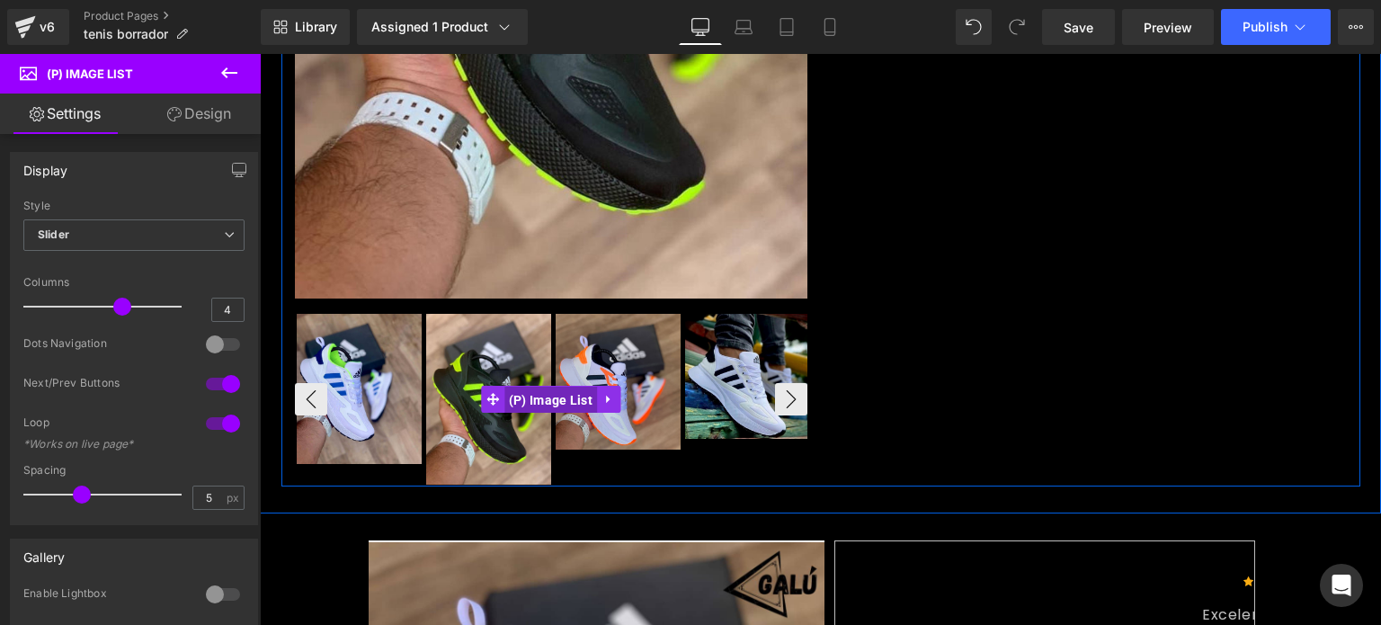
click at [504, 395] on span "(P) Image List" at bounding box center [550, 399] width 93 height 27
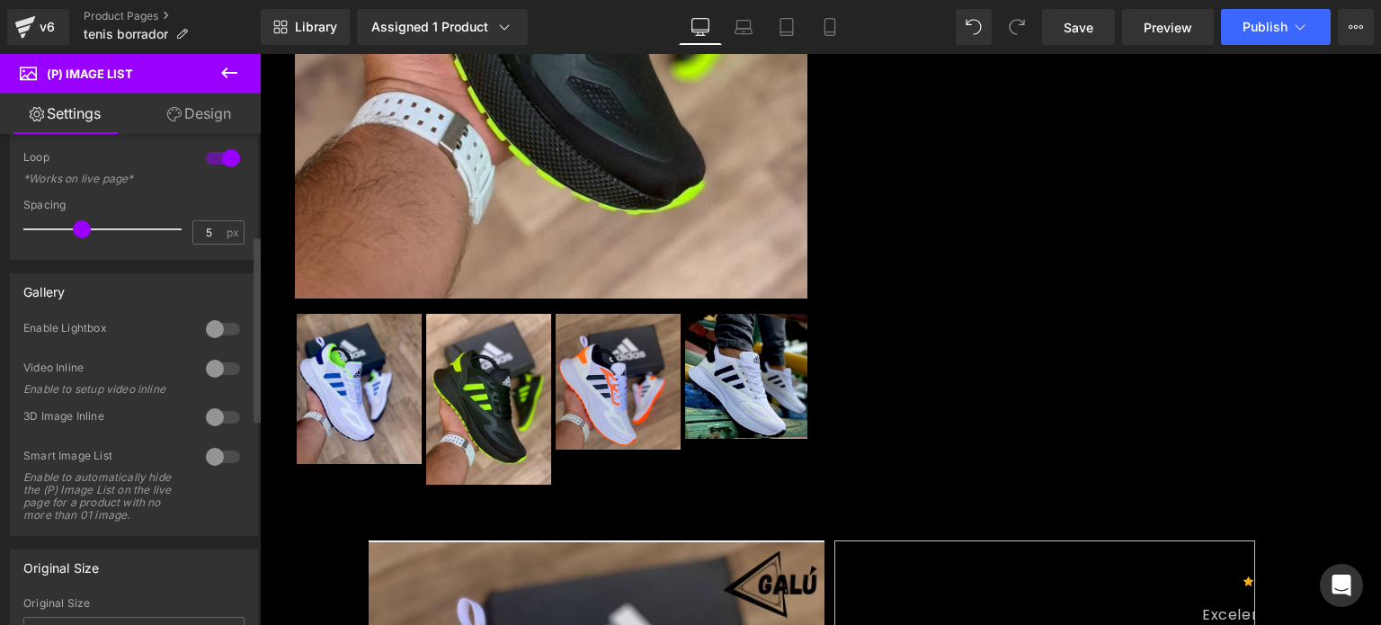
scroll to position [266, 0]
click at [205, 327] on div at bounding box center [222, 328] width 43 height 29
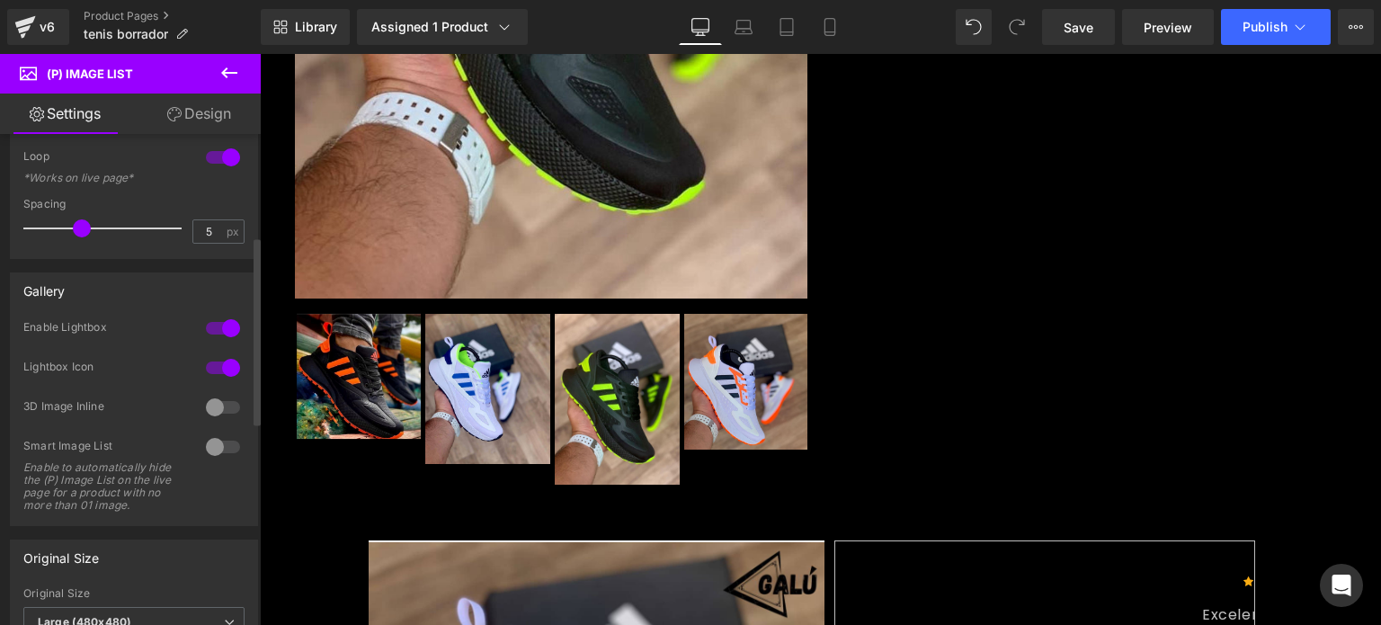
click at [205, 327] on div at bounding box center [222, 328] width 43 height 29
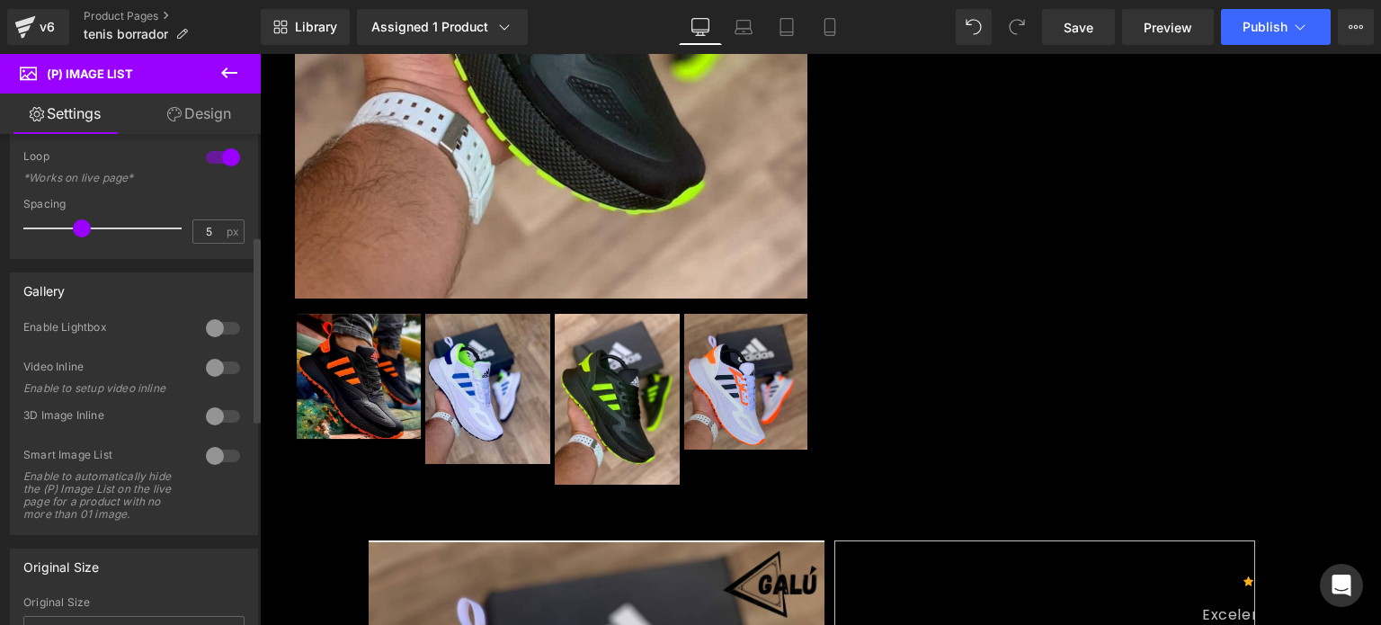
click at [224, 329] on div at bounding box center [222, 328] width 43 height 29
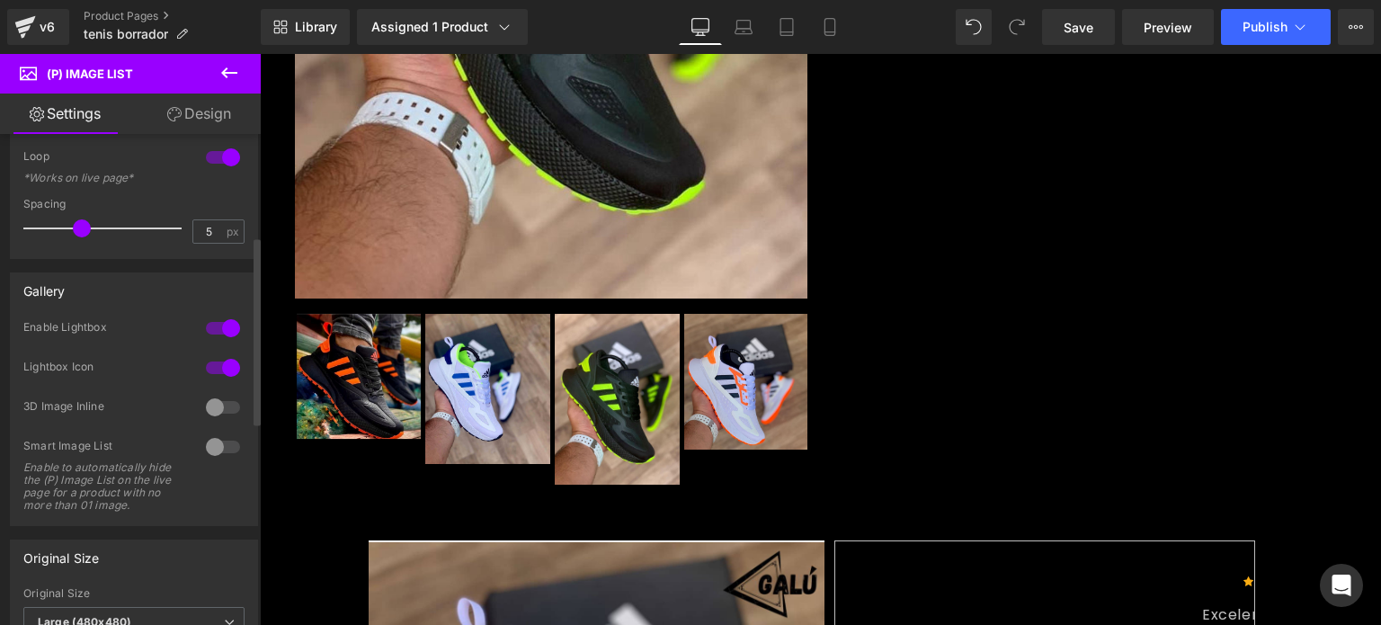
click at [224, 329] on div at bounding box center [222, 328] width 43 height 29
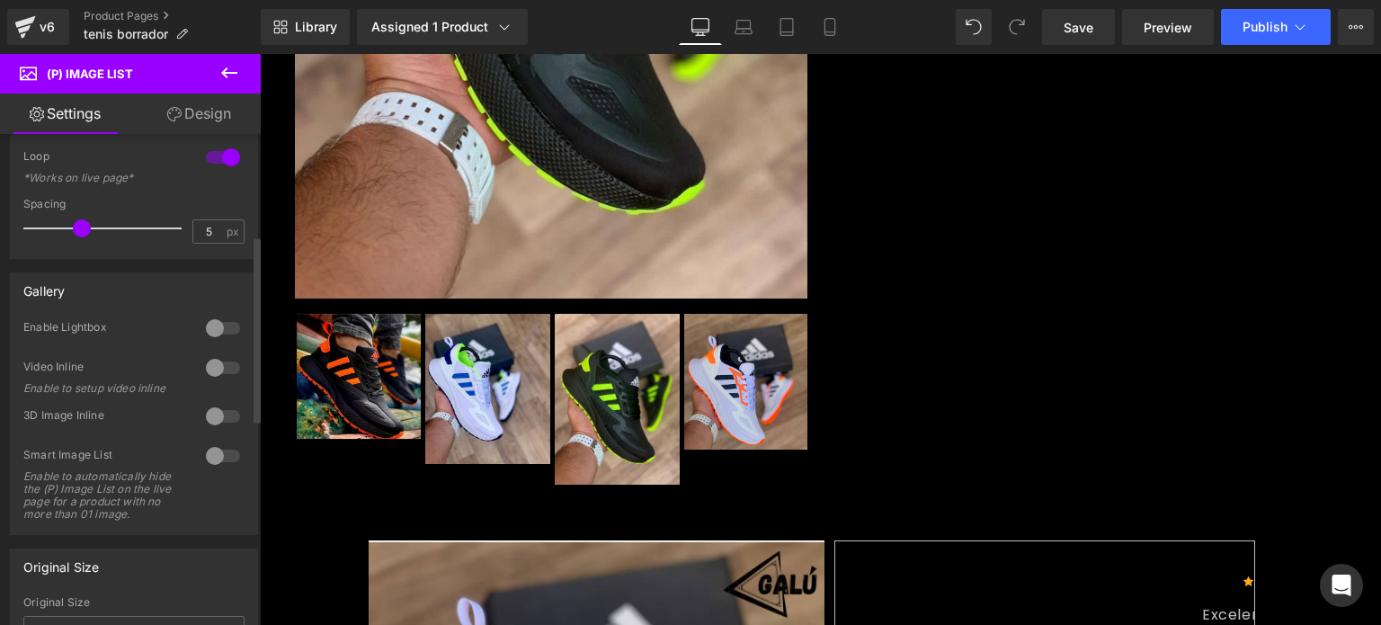
click at [215, 424] on div at bounding box center [222, 416] width 43 height 29
click at [213, 413] on div at bounding box center [222, 416] width 43 height 29
click at [220, 459] on div at bounding box center [222, 455] width 43 height 29
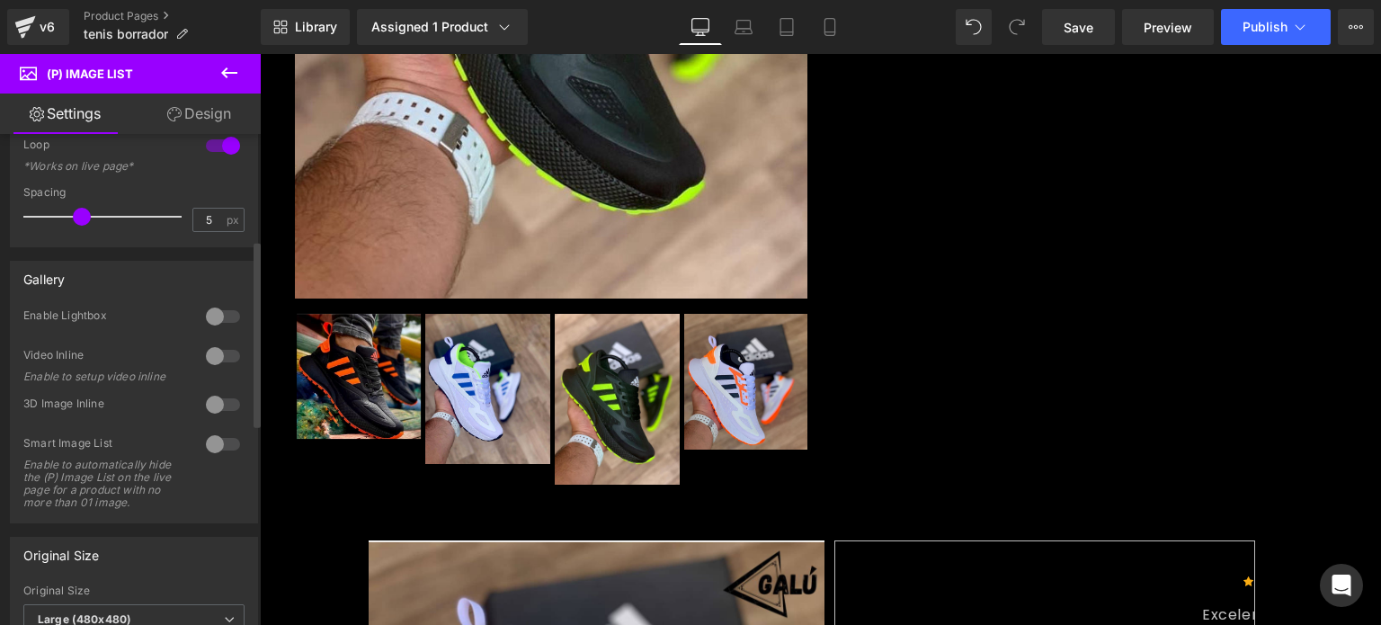
scroll to position [0, 0]
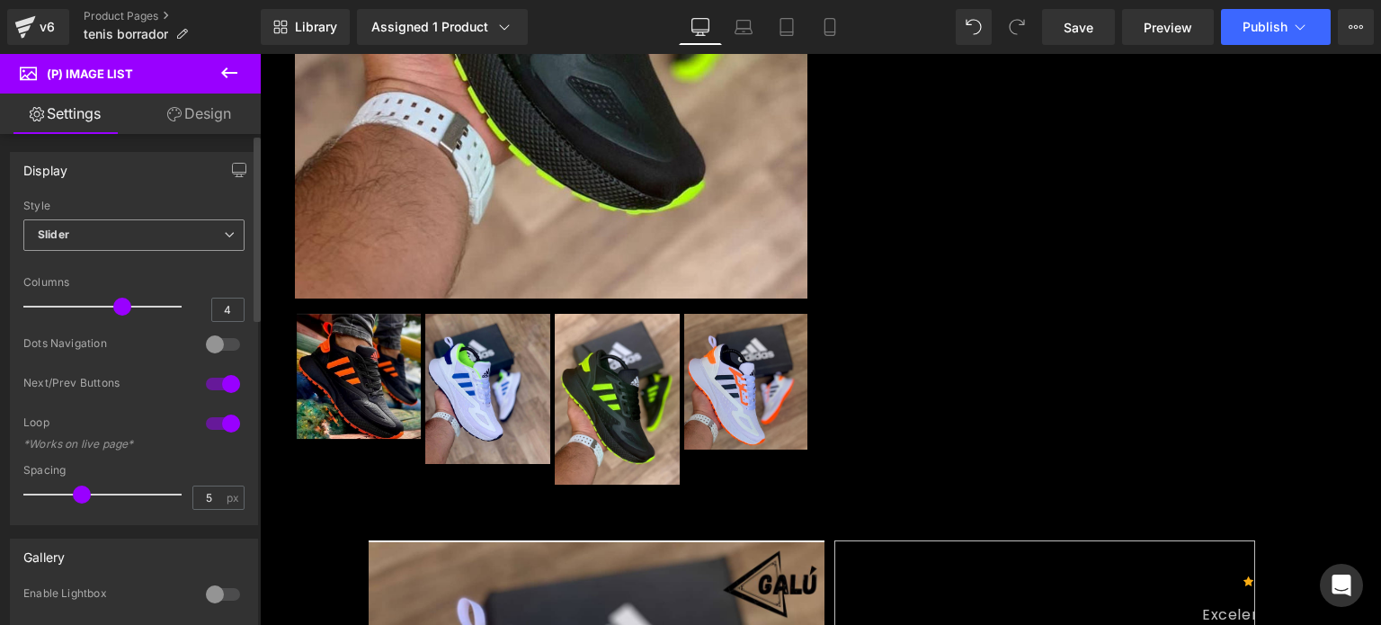
click at [72, 223] on span "Slider" at bounding box center [133, 234] width 221 height 31
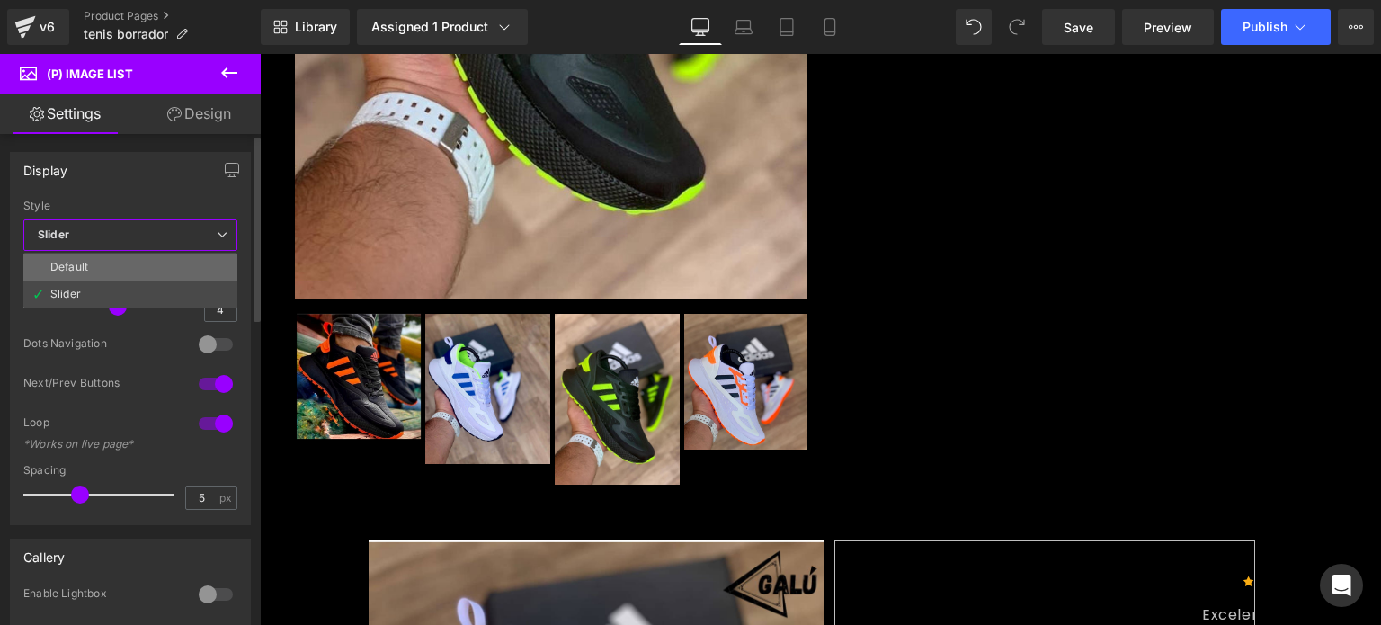
click at [80, 258] on li "Default" at bounding box center [130, 266] width 214 height 27
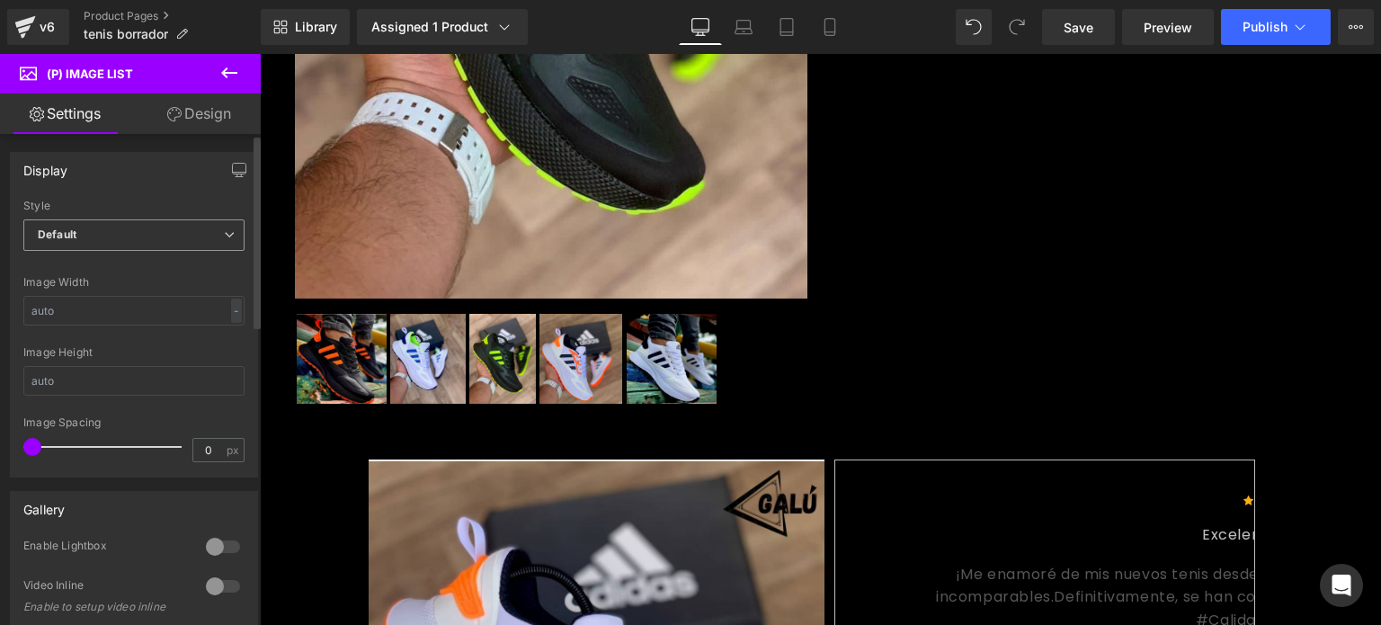
click at [133, 235] on span "Default" at bounding box center [133, 234] width 221 height 31
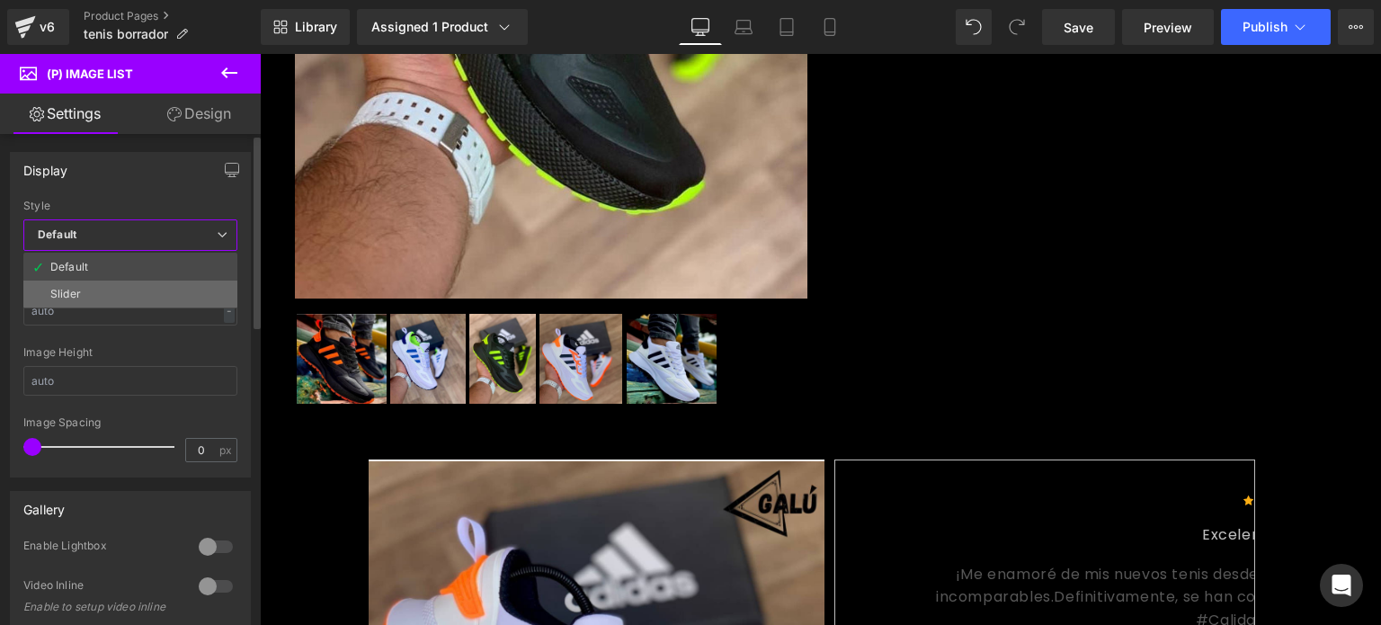
click at [122, 283] on li "Slider" at bounding box center [130, 293] width 214 height 27
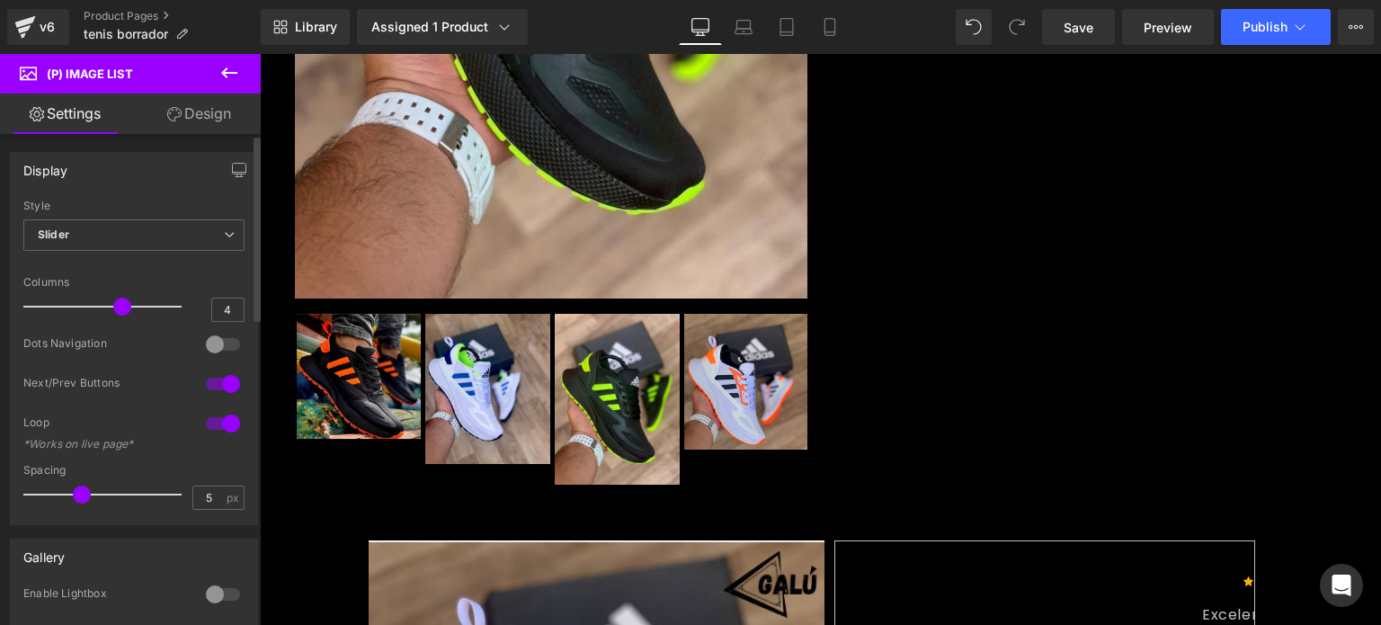
click at [219, 341] on div at bounding box center [222, 344] width 43 height 29
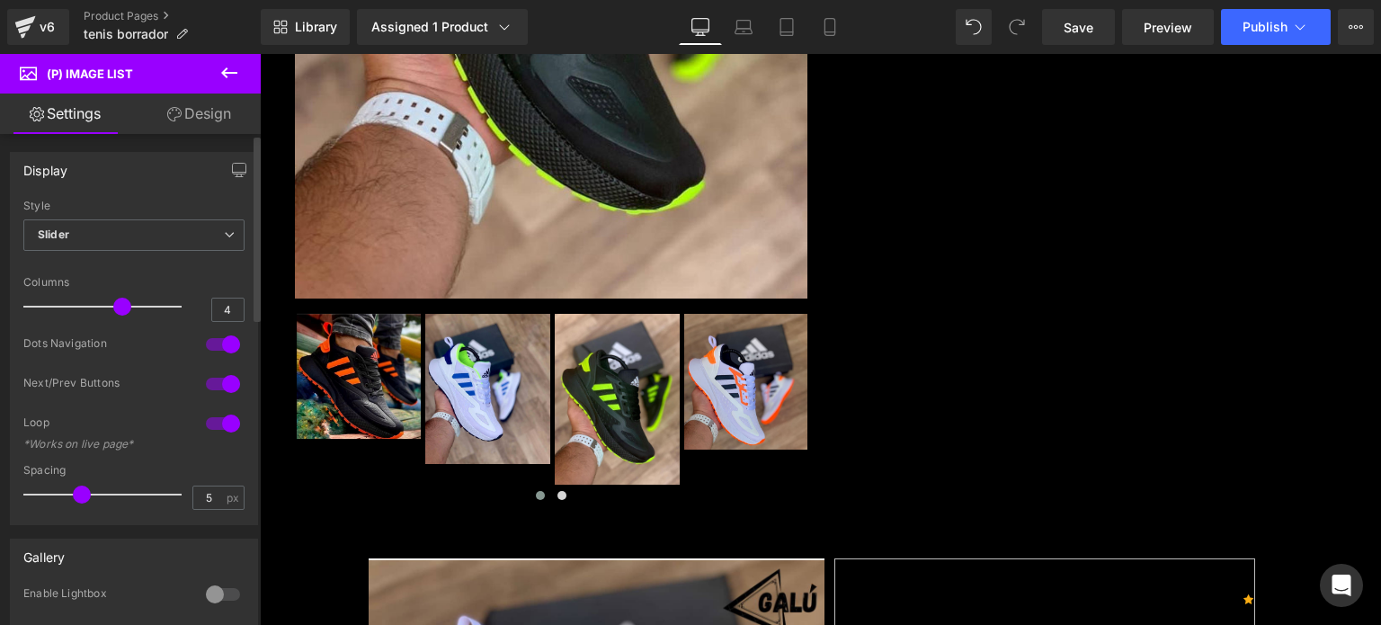
click at [219, 341] on div at bounding box center [222, 344] width 43 height 29
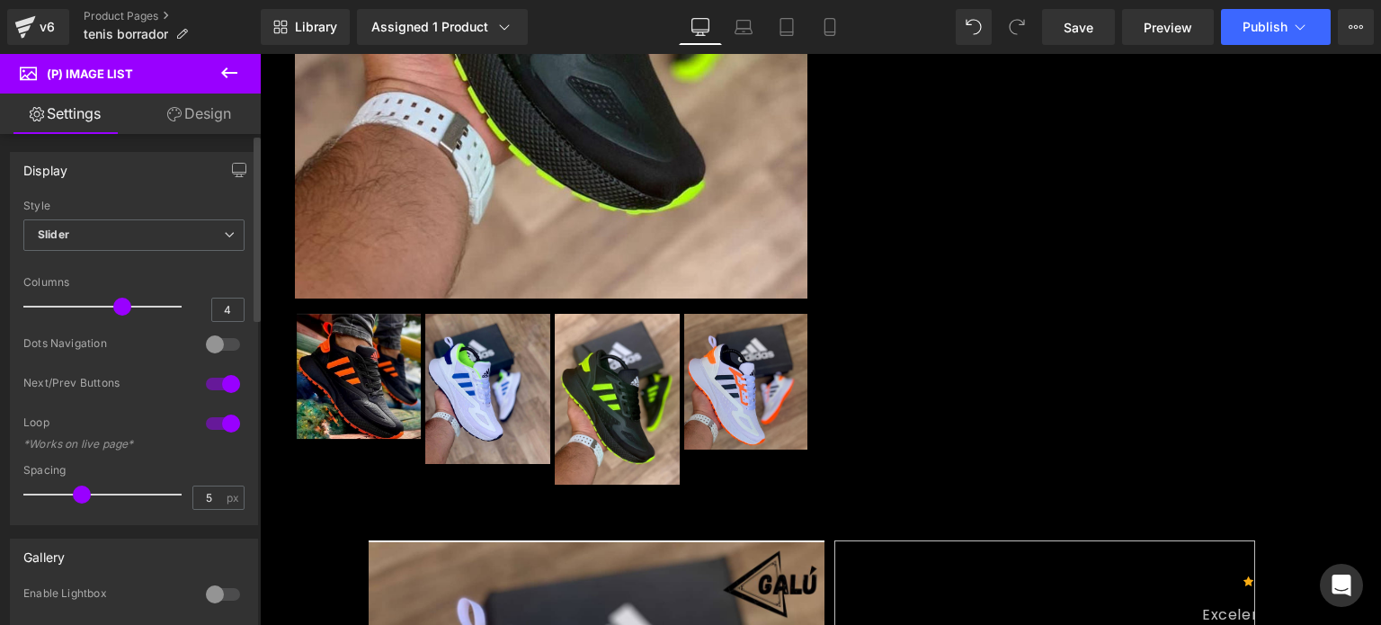
click at [219, 341] on div at bounding box center [222, 344] width 43 height 29
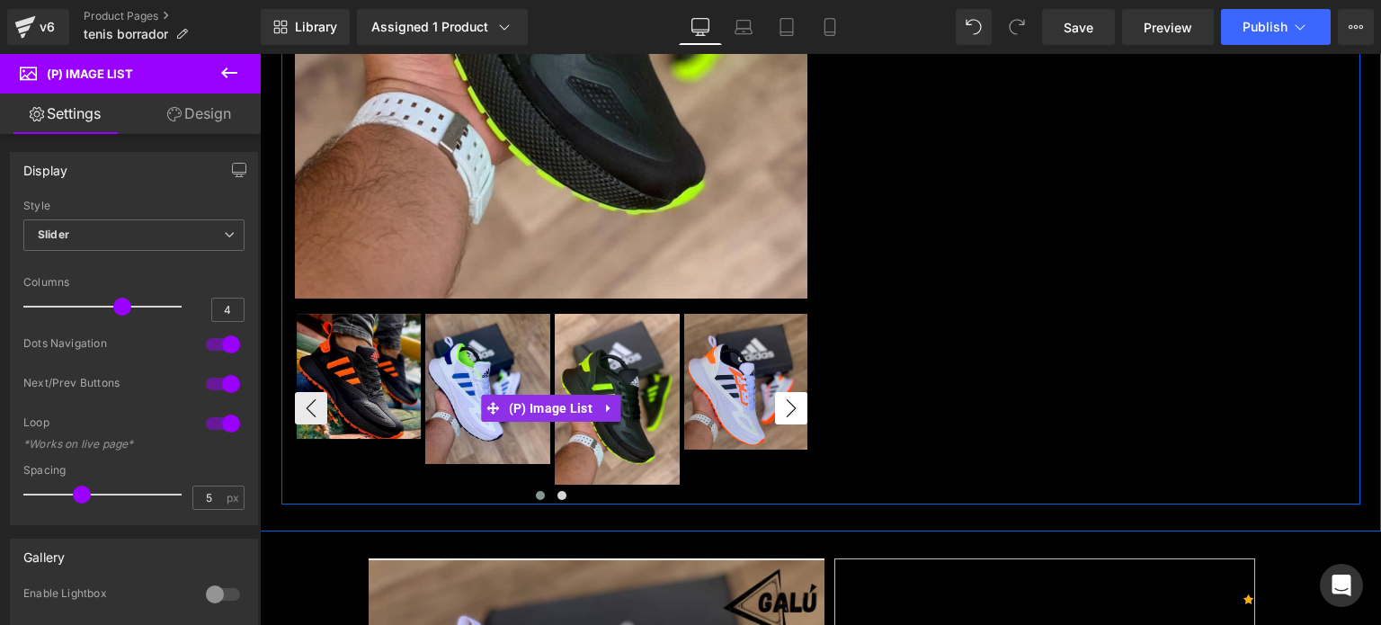
click at [777, 408] on button "›" at bounding box center [791, 408] width 32 height 32
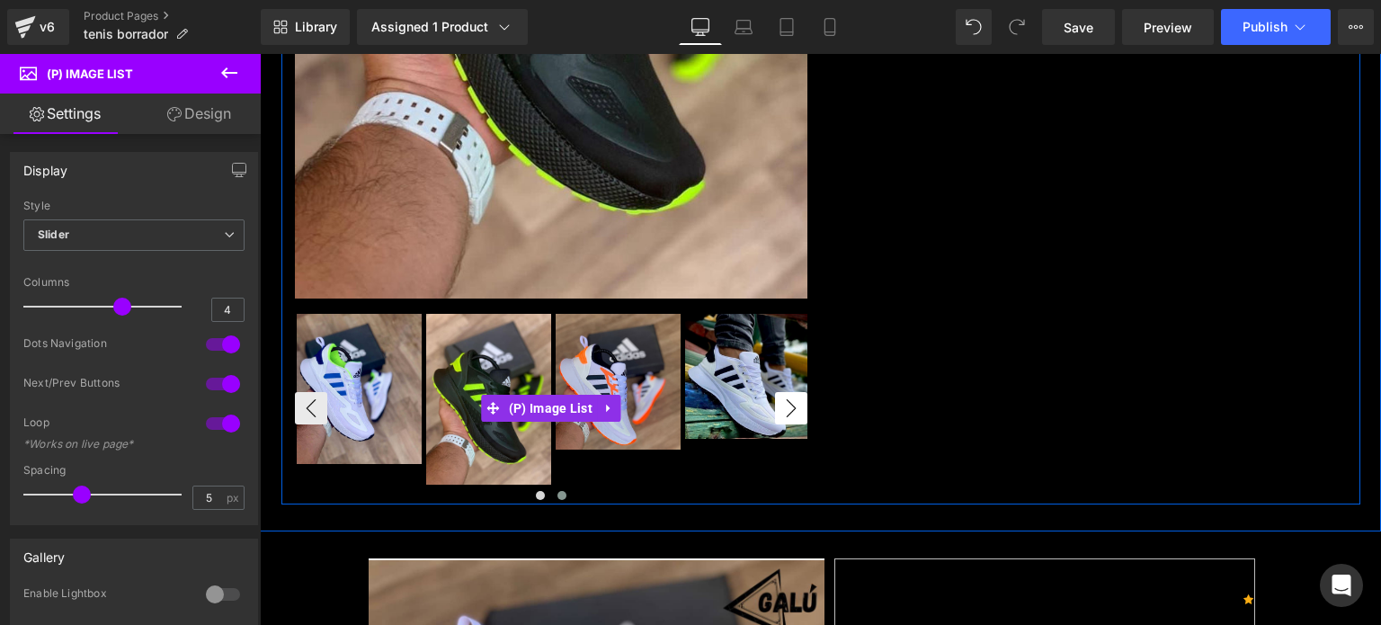
click at [777, 408] on button "›" at bounding box center [791, 408] width 32 height 32
click at [302, 398] on button "‹" at bounding box center [311, 408] width 32 height 32
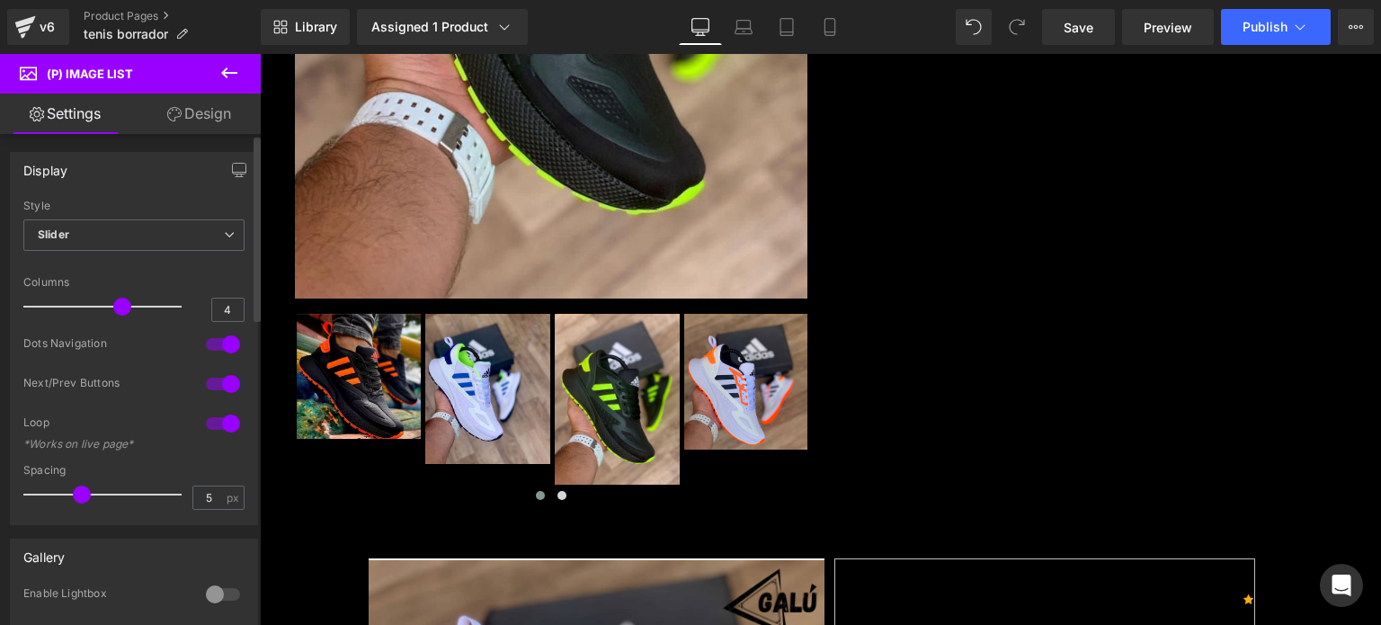
click at [212, 378] on div at bounding box center [222, 383] width 43 height 29
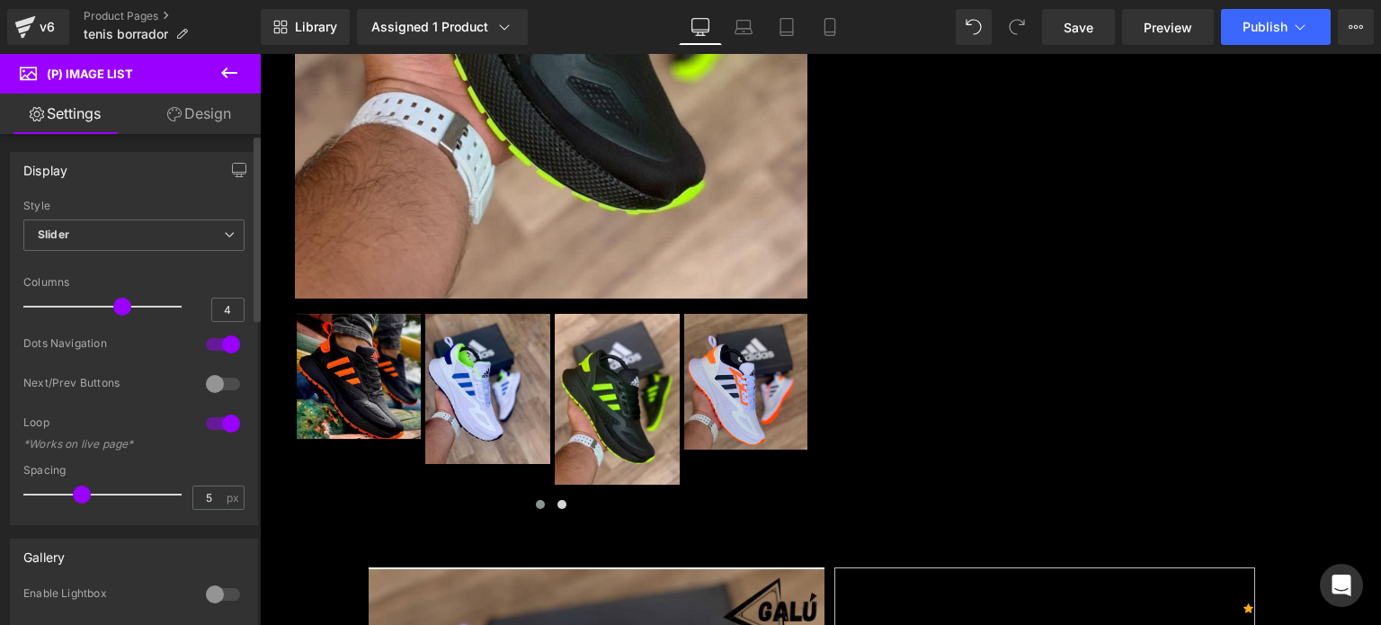
click at [212, 378] on div at bounding box center [222, 383] width 43 height 29
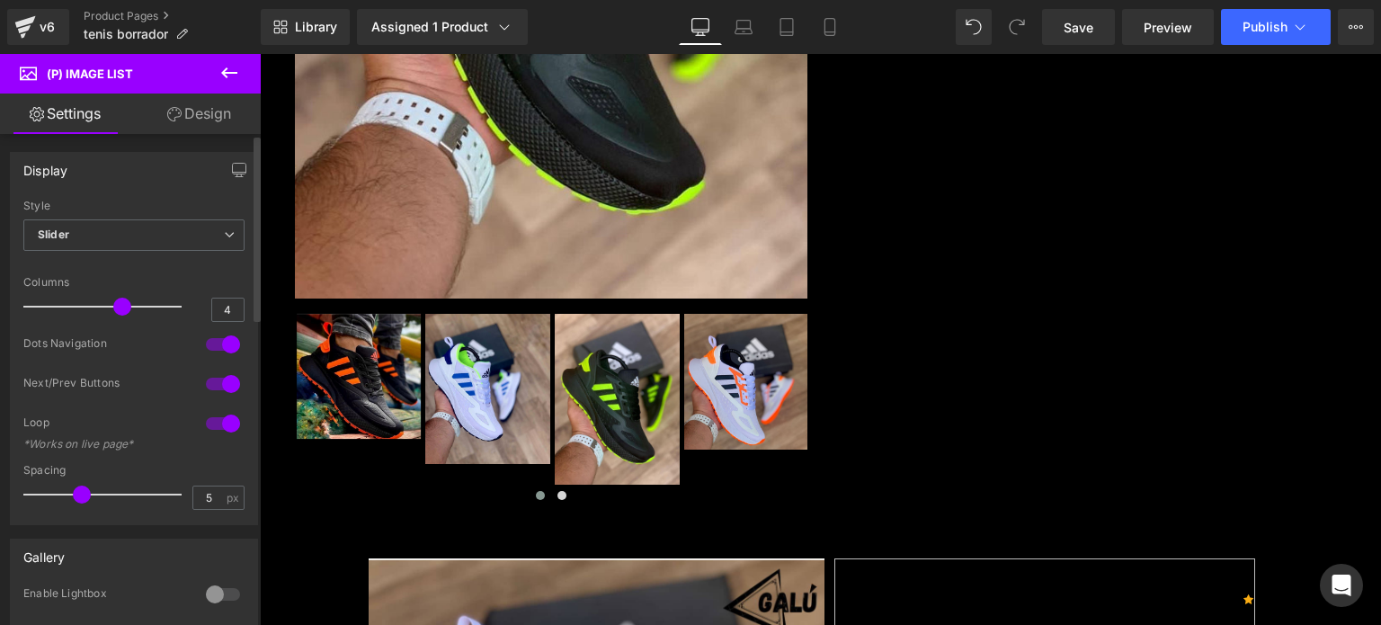
click at [223, 423] on div at bounding box center [222, 423] width 43 height 29
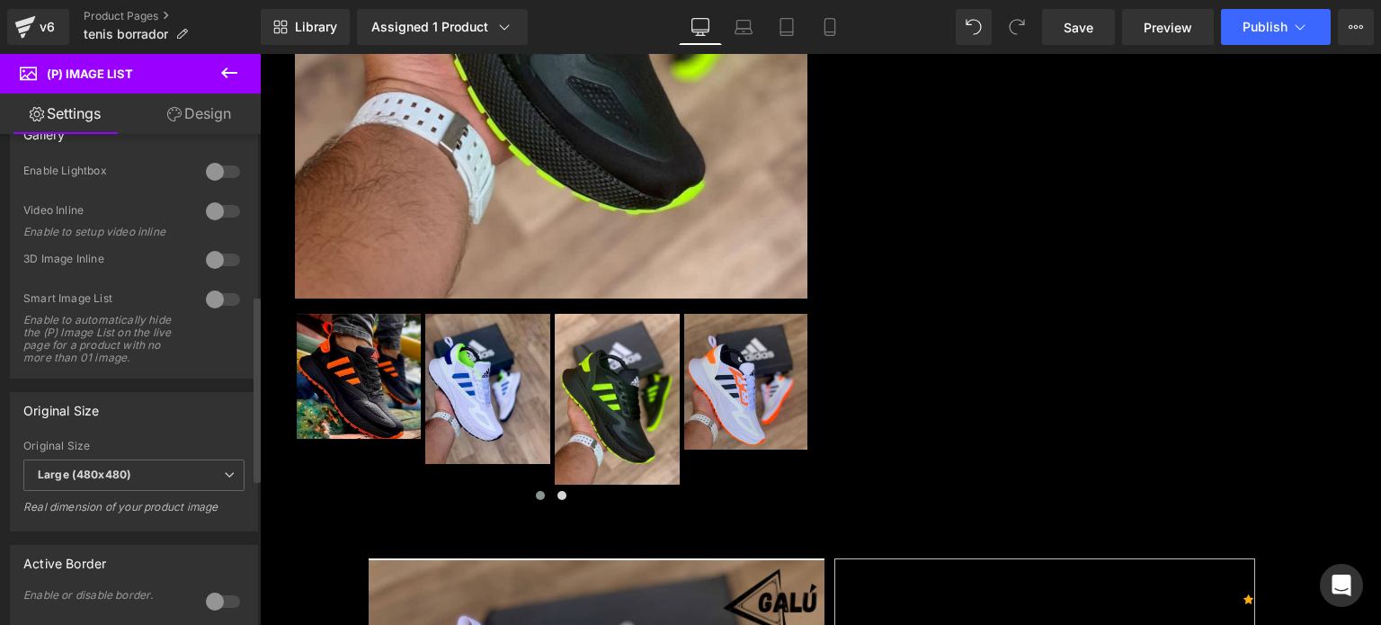
scroll to position [423, 0]
click at [194, 486] on span "Large (480x480)" at bounding box center [133, 473] width 221 height 31
click at [252, 378] on div "Gallery 0 Enable Lightbox 1 Lightbox Icon 0 Video Inline Enable to setup video …" at bounding box center [134, 240] width 269 height 276
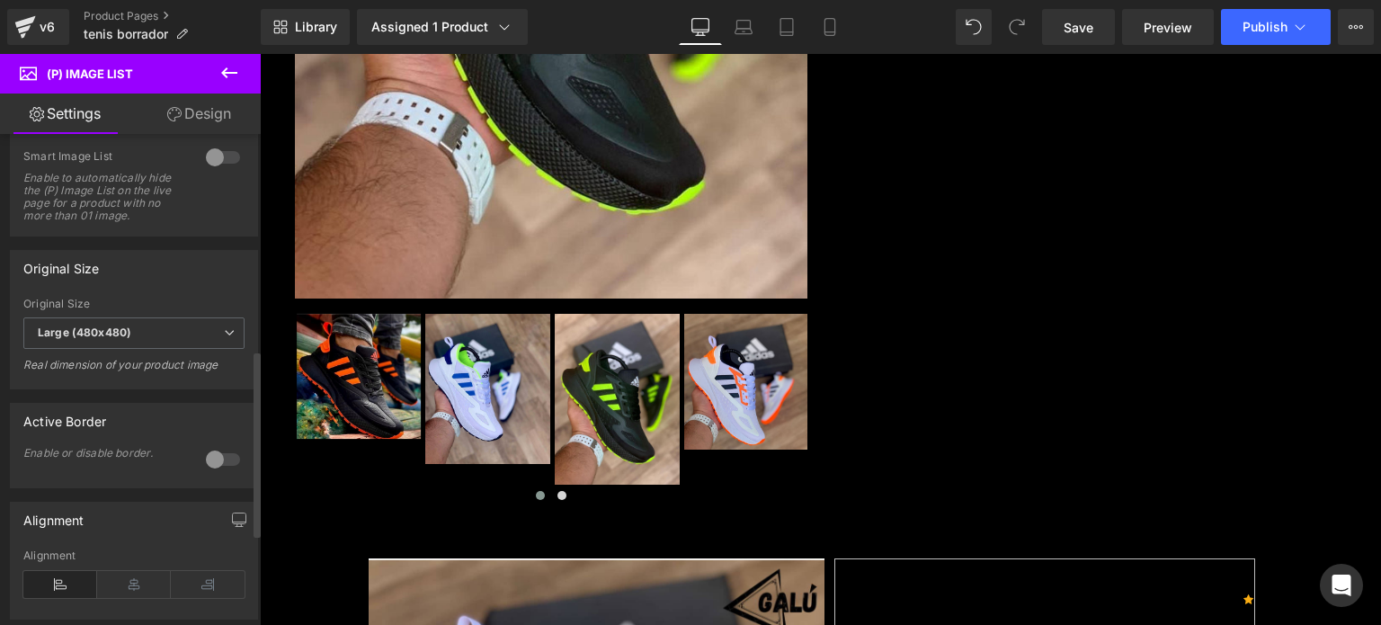
scroll to position [572, 0]
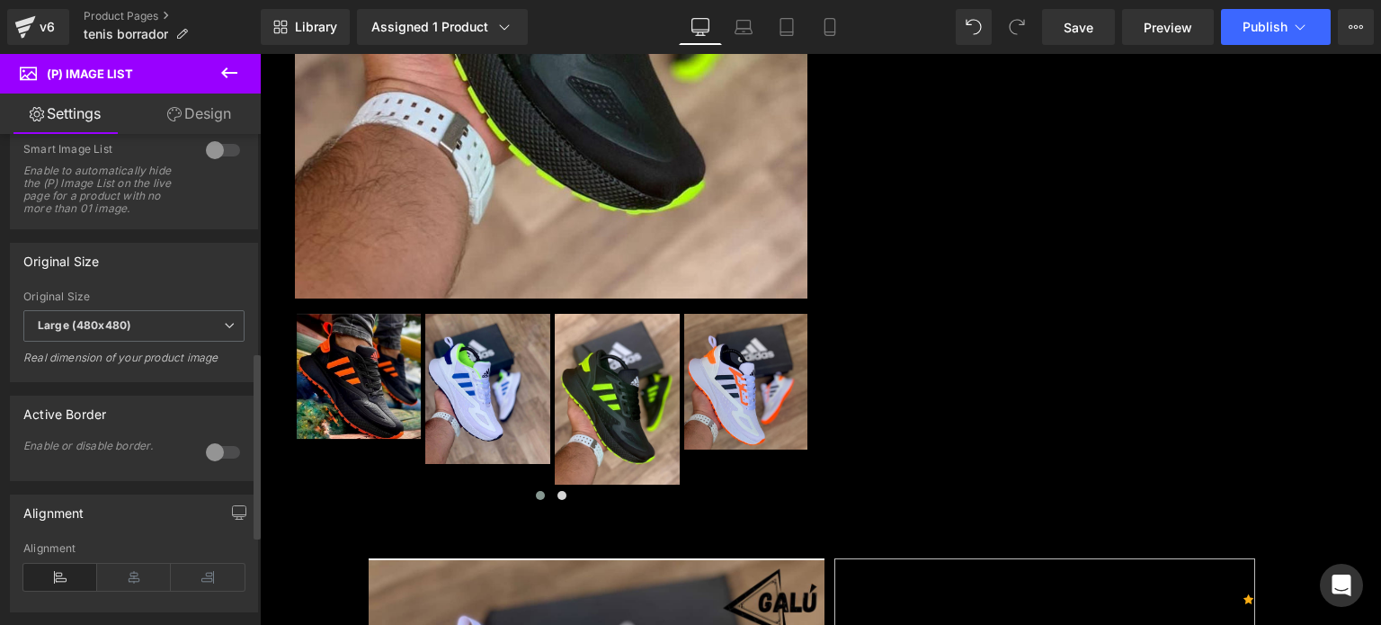
click at [216, 462] on div at bounding box center [222, 452] width 43 height 29
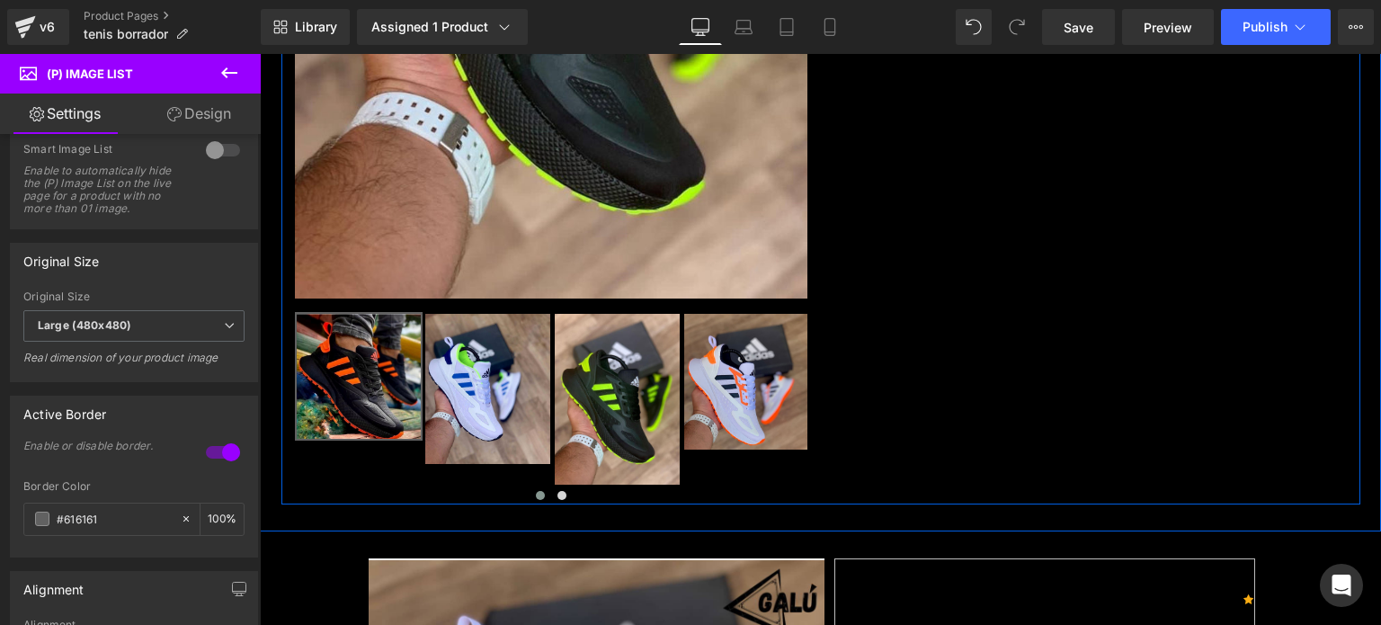
click at [800, 413] on div "No seas la copia de nadie , mejor sé la inspiración de muchos Heading Sale Off …" at bounding box center [550, 16] width 539 height 976
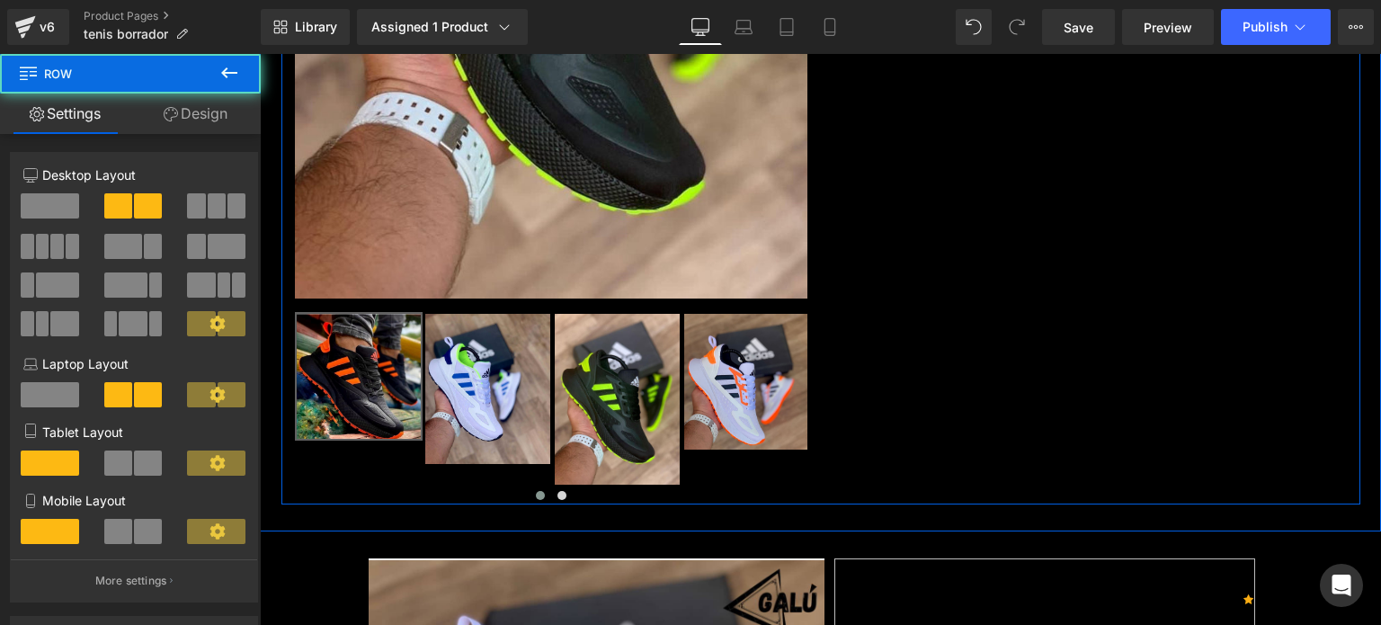
click at [807, 413] on button "›" at bounding box center [823, 408] width 32 height 32
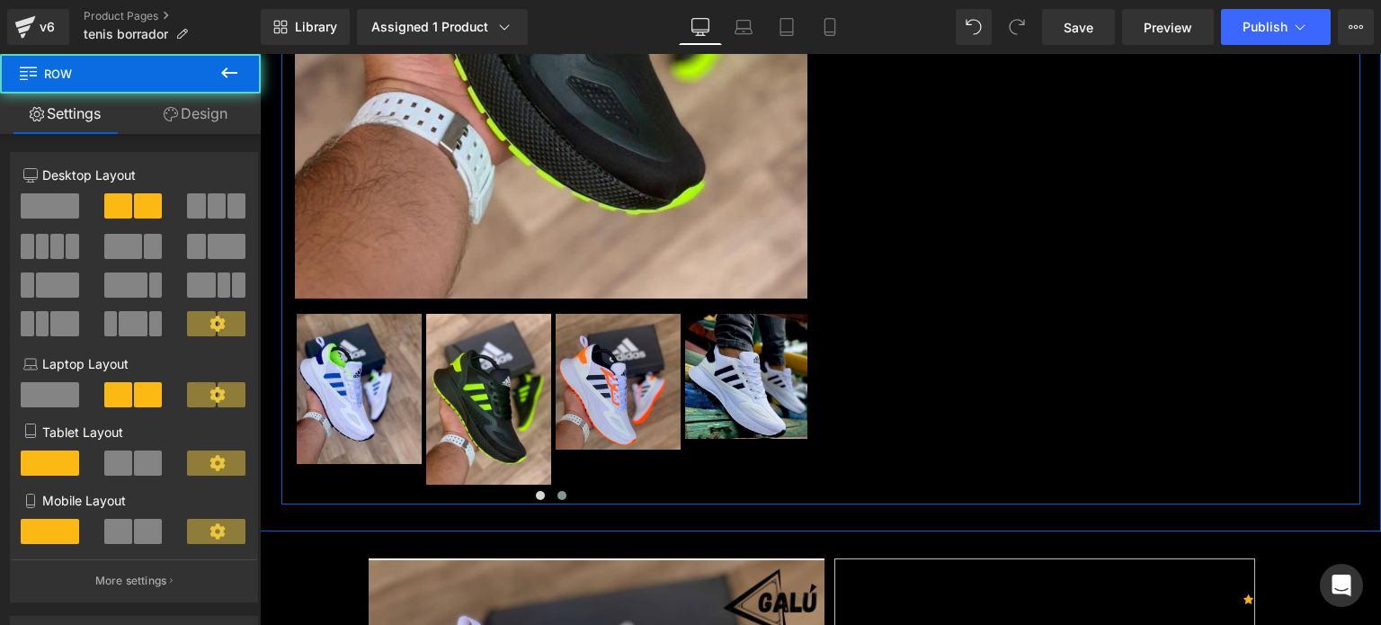
click at [800, 413] on div "No seas la copia de nadie , mejor sé la inspiración de muchos Heading Sale Off …" at bounding box center [550, 16] width 539 height 976
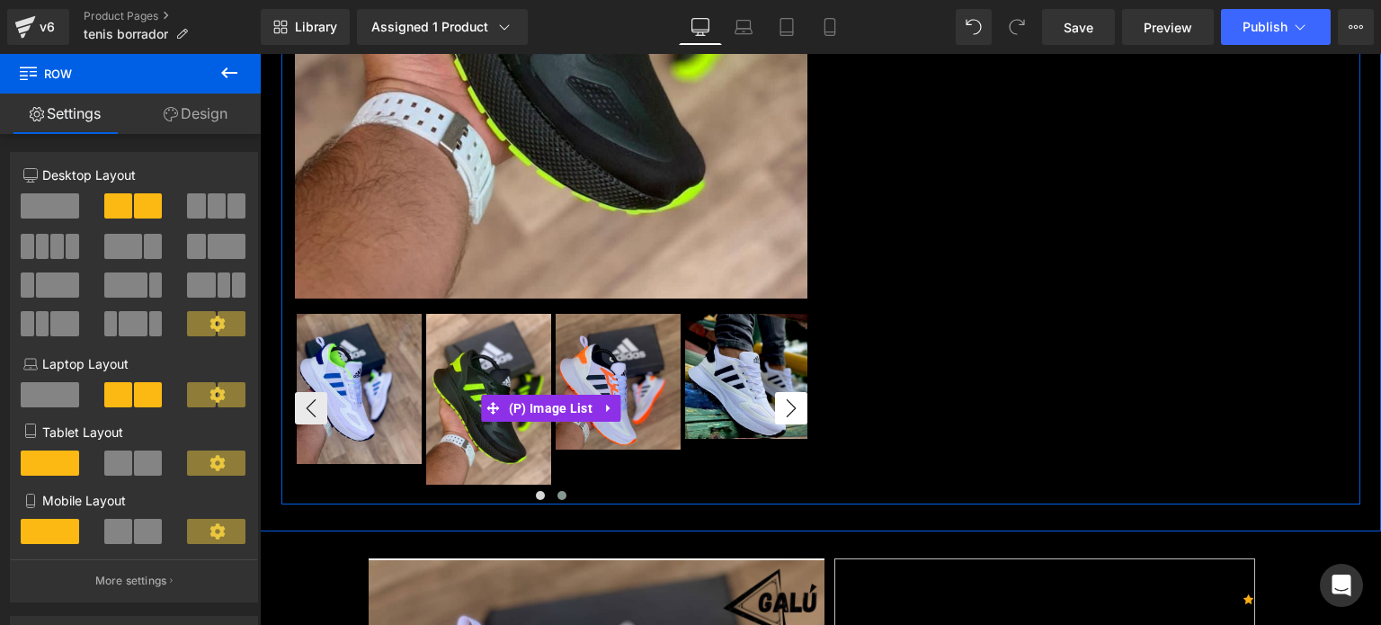
click at [784, 405] on button "›" at bounding box center [791, 408] width 32 height 32
click at [539, 403] on span "(P) Image List" at bounding box center [550, 408] width 93 height 27
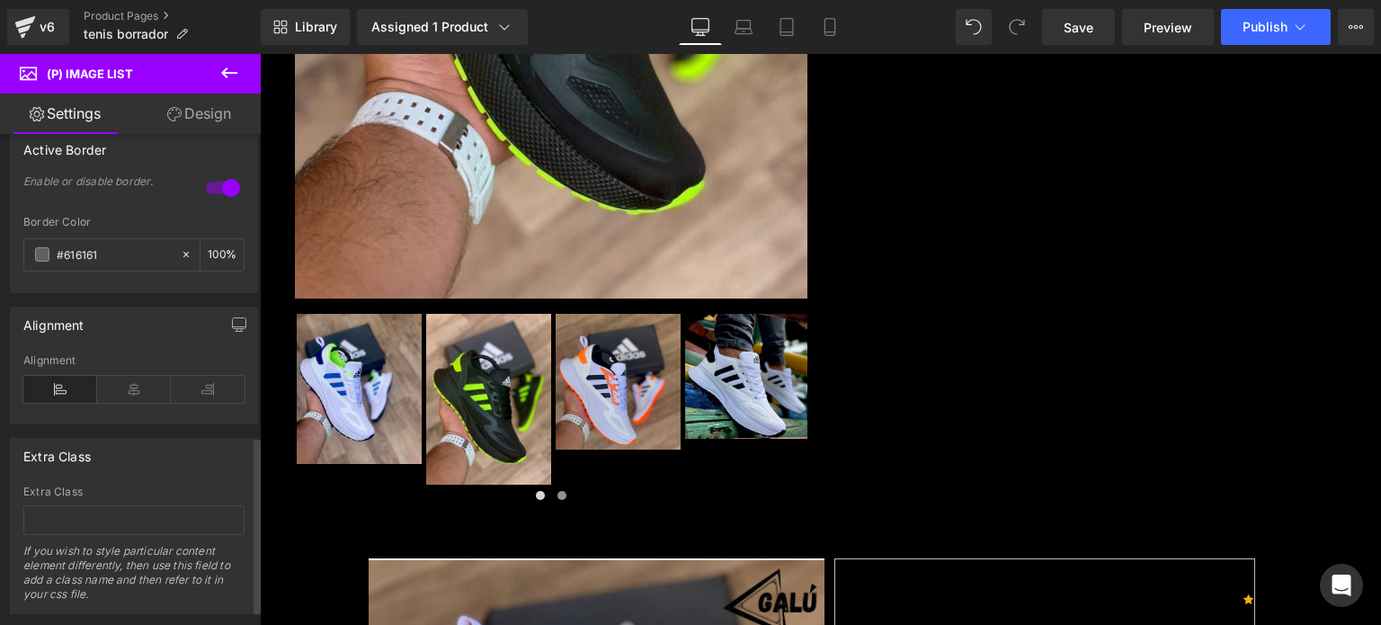
scroll to position [884, 0]
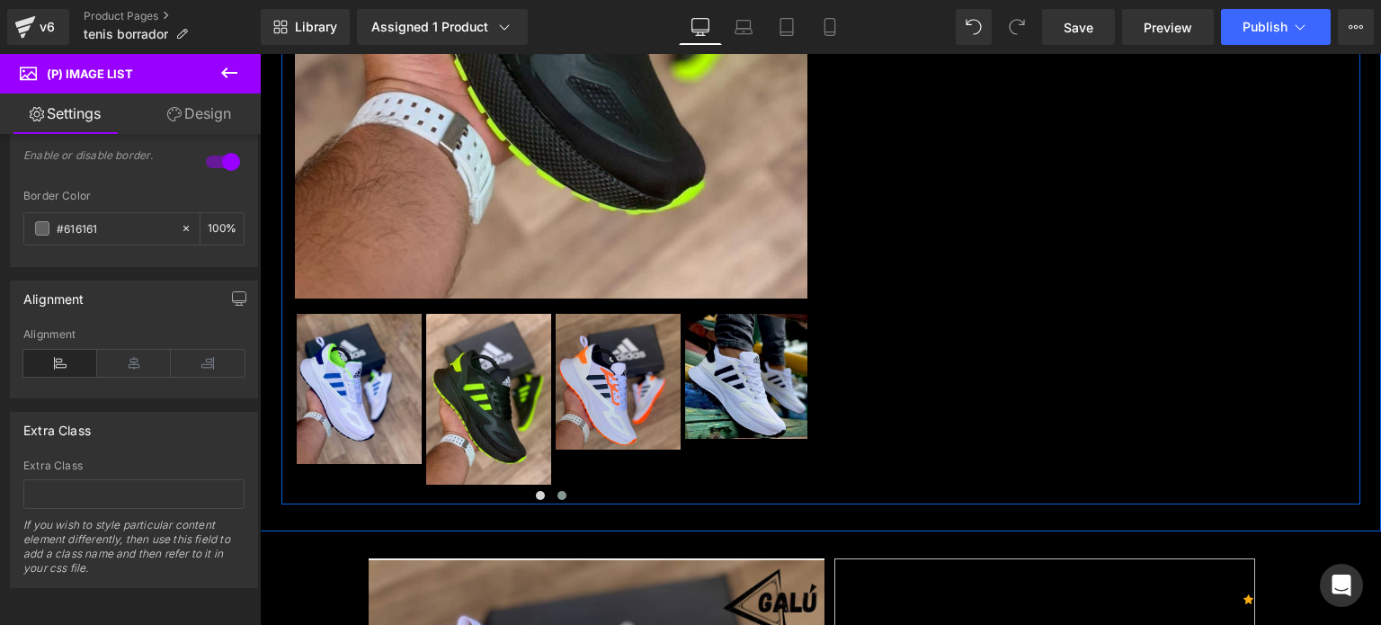
click at [862, 369] on div "No seas la copia de nadie , mejor sé la inspiración de muchos Heading Sale Off …" at bounding box center [820, 16] width 1079 height 976
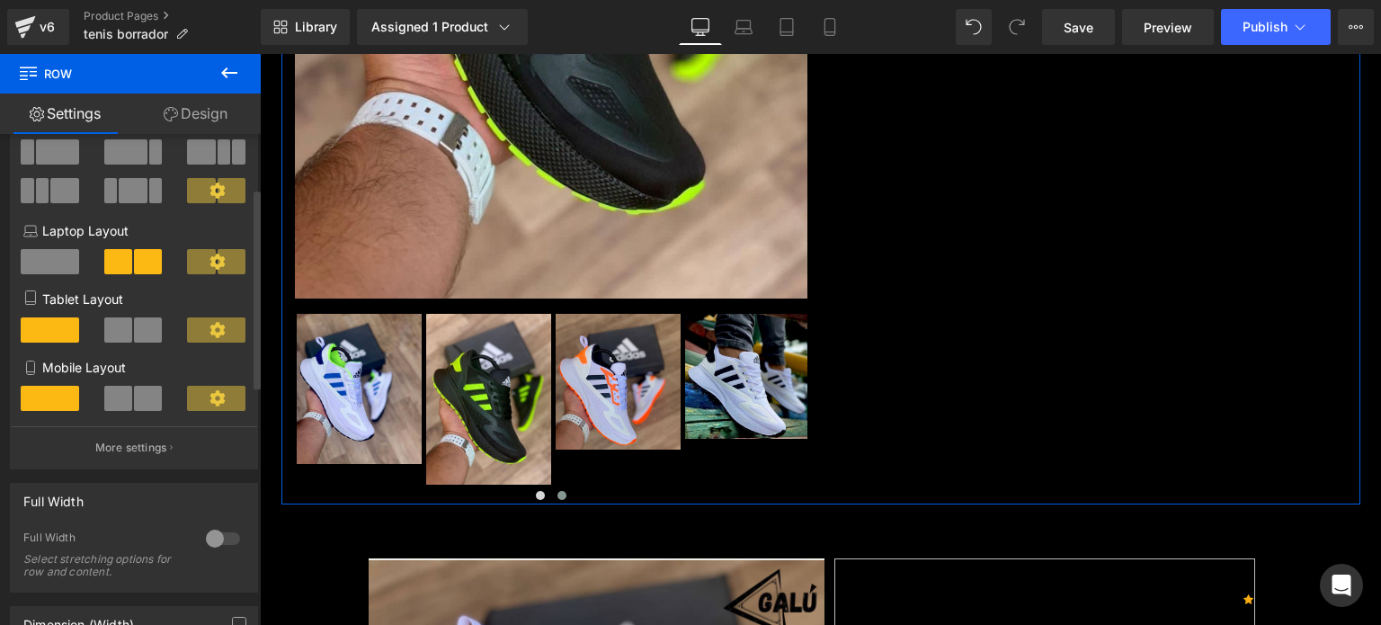
scroll to position [133, 0]
click at [164, 452] on button "More settings" at bounding box center [134, 447] width 246 height 42
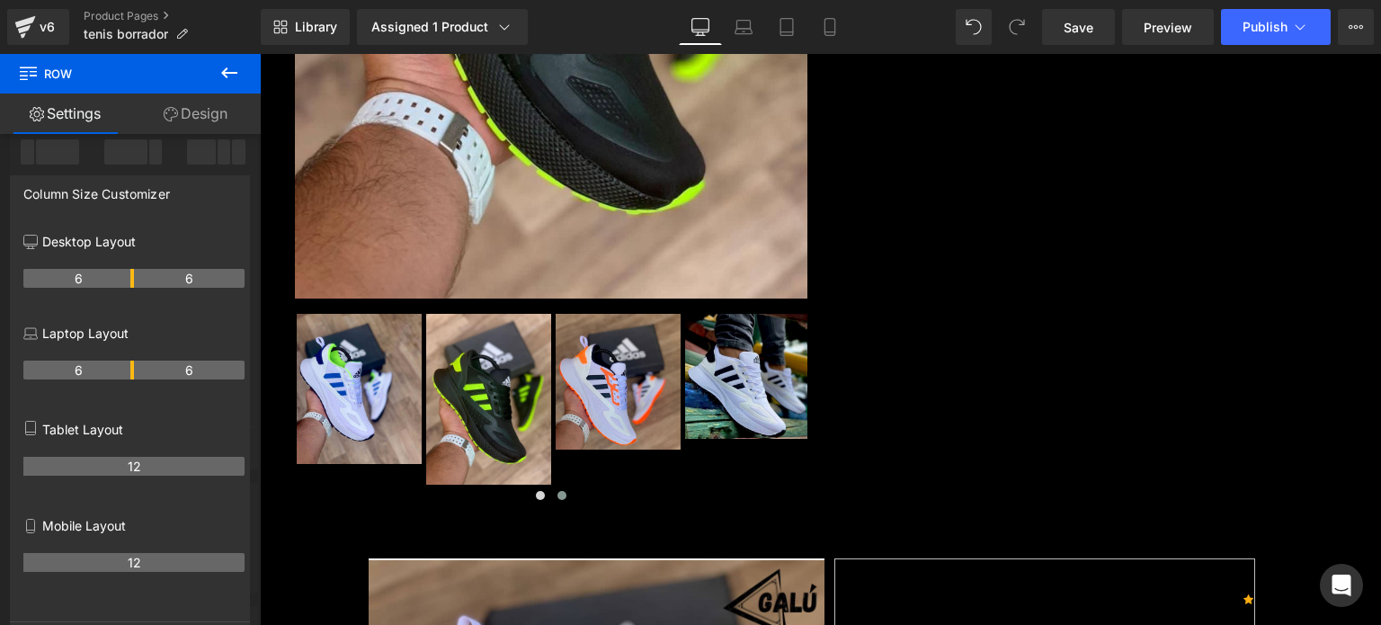
click at [226, 79] on icon at bounding box center [229, 73] width 22 height 22
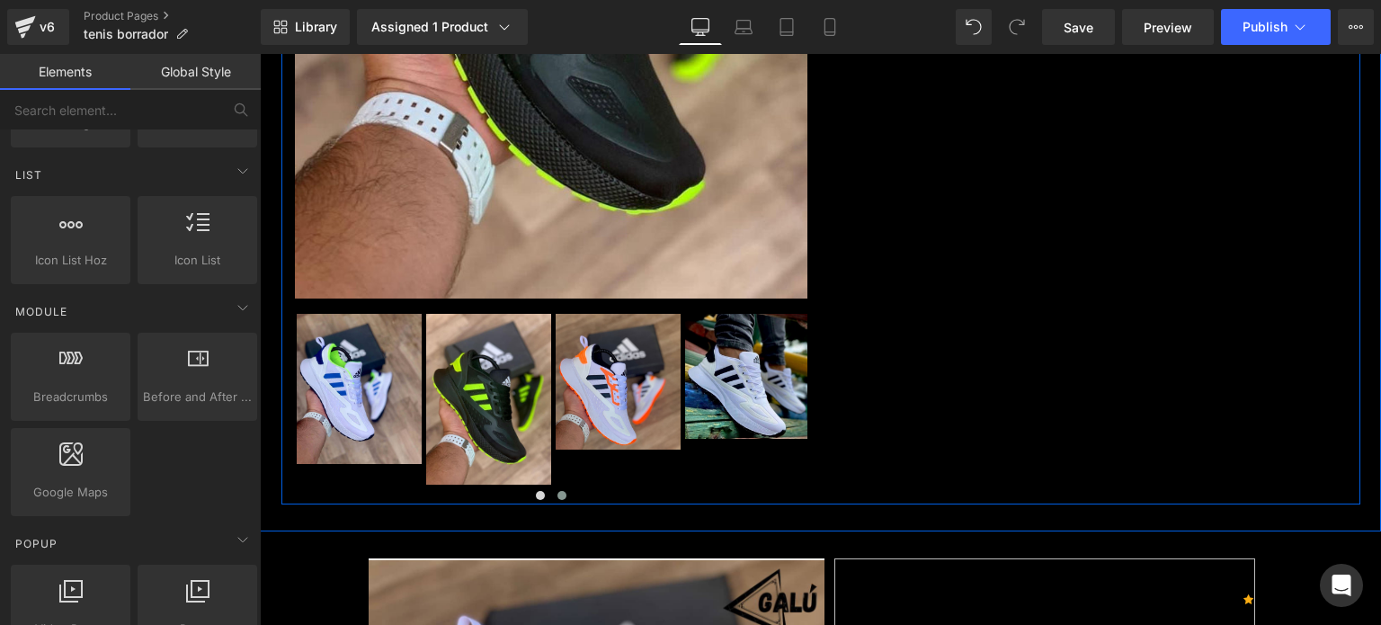
click at [982, 404] on div "No seas la copia de nadie , mejor sé la inspiración de muchos Heading Sale Off …" at bounding box center [820, 16] width 1079 height 976
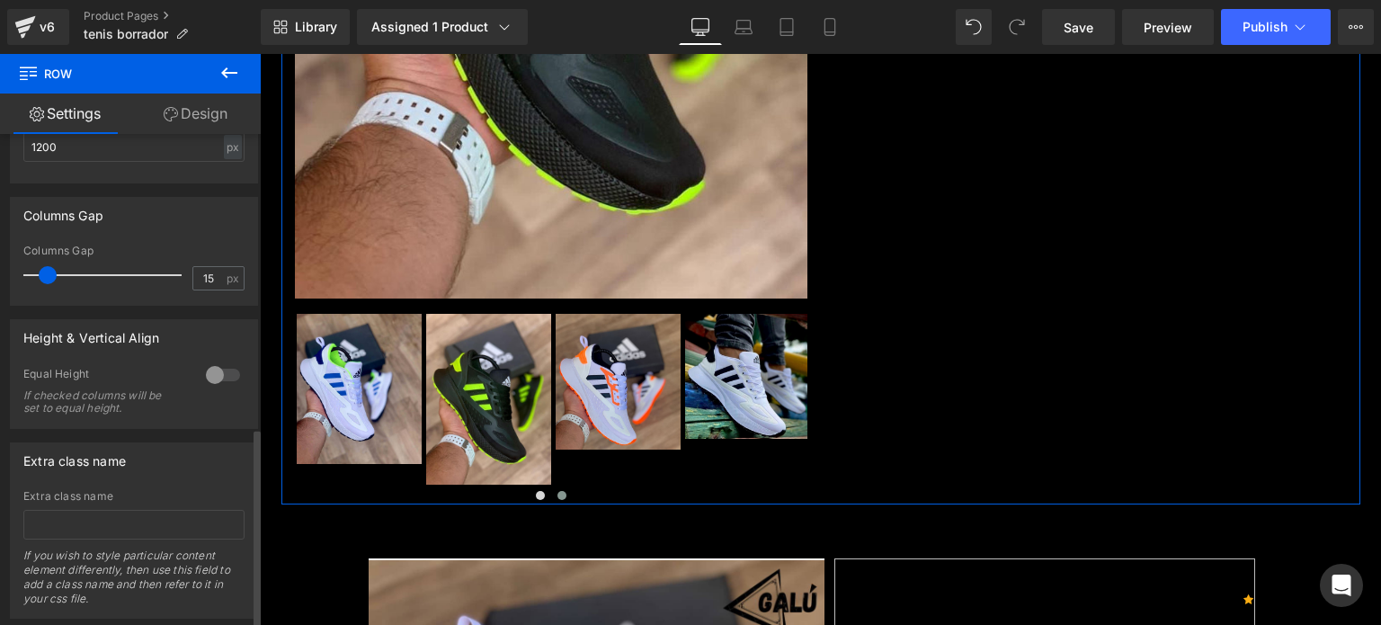
scroll to position [719, 0]
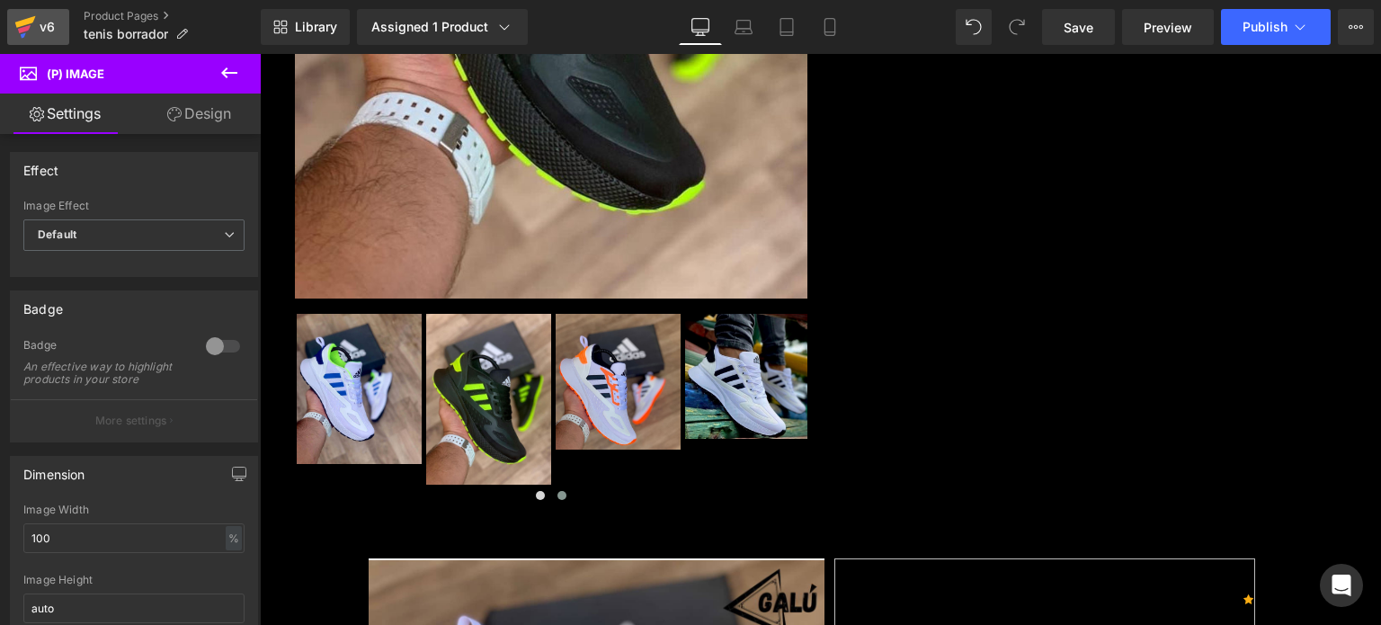
click at [47, 28] on div "v6" at bounding box center [47, 26] width 22 height 23
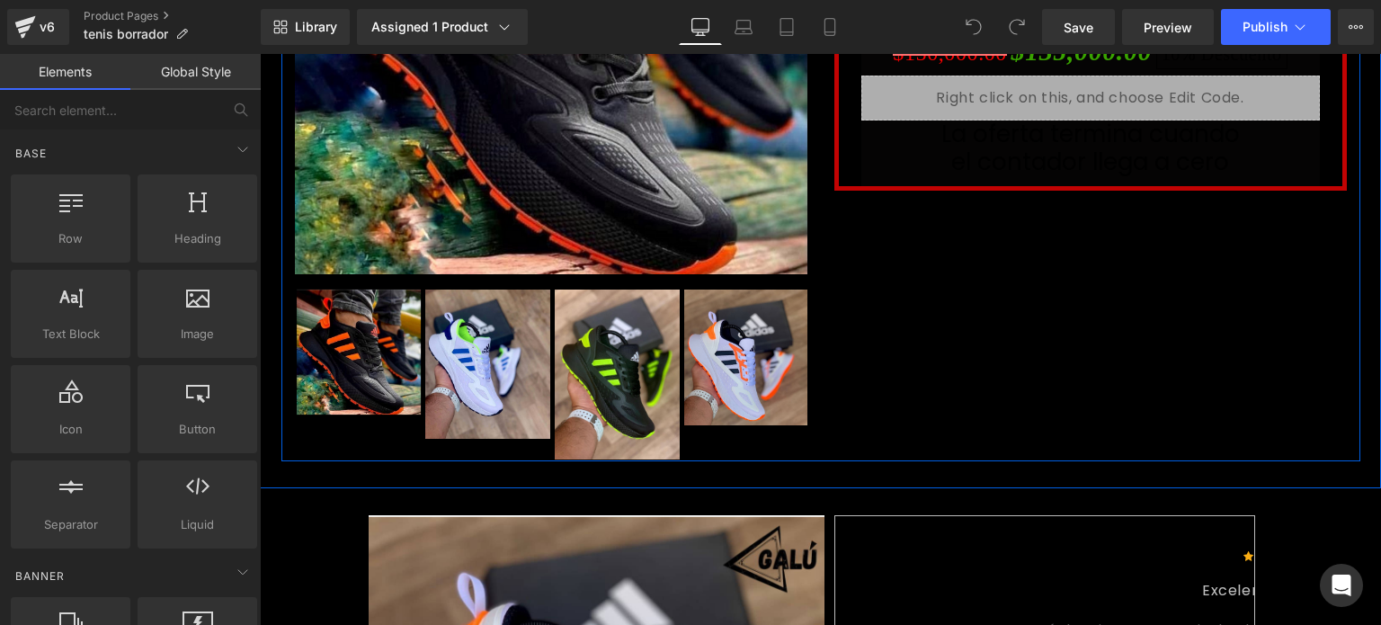
scroll to position [378, 0]
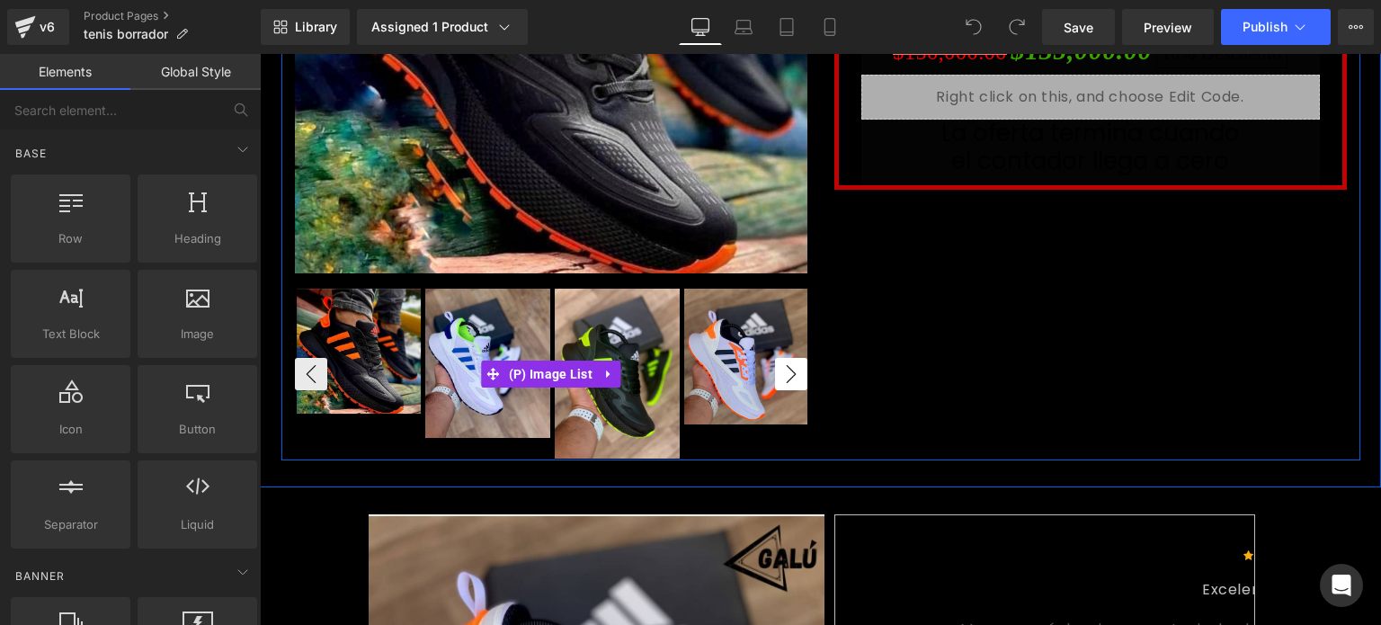
click at [799, 366] on button "›" at bounding box center [791, 374] width 32 height 32
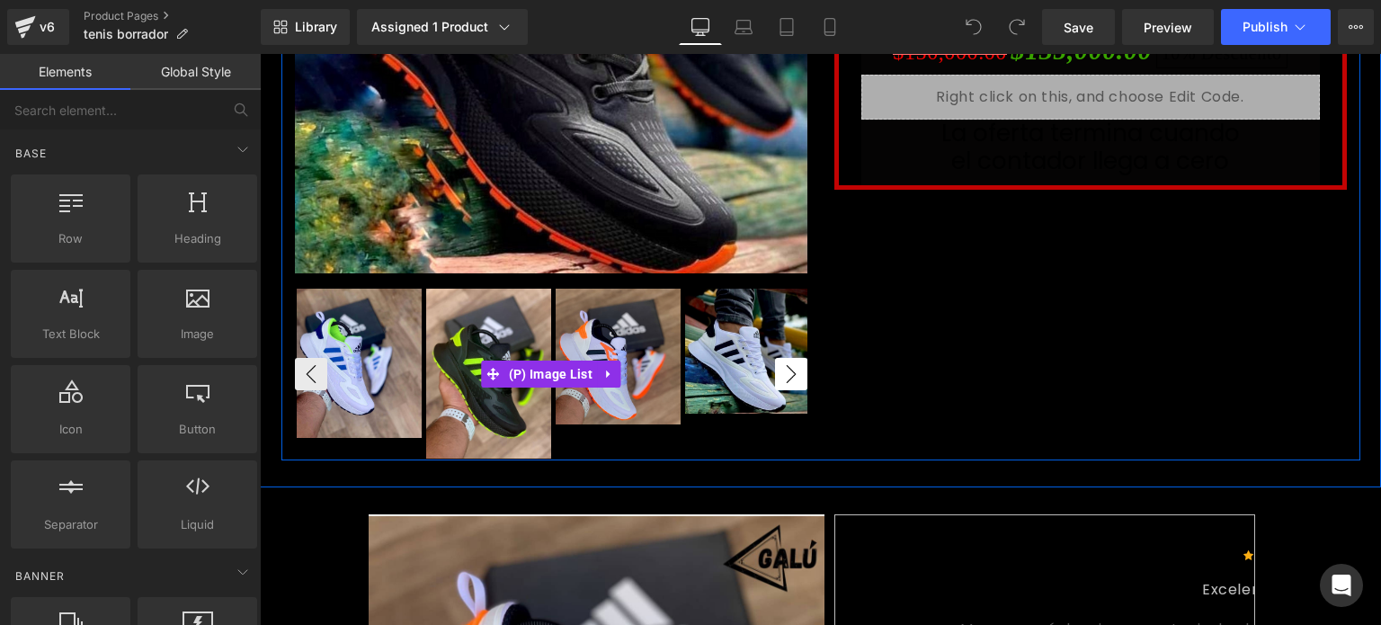
click at [799, 366] on button "›" at bounding box center [791, 374] width 32 height 32
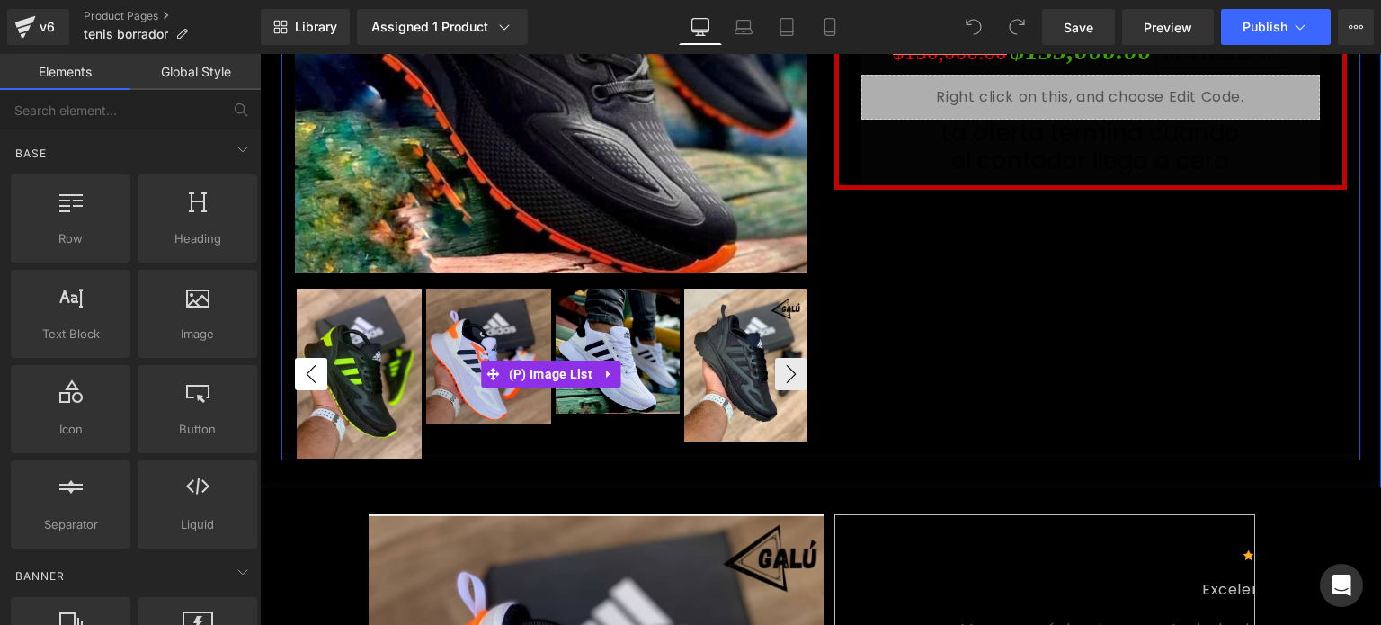
click at [313, 369] on button "‹" at bounding box center [311, 374] width 32 height 32
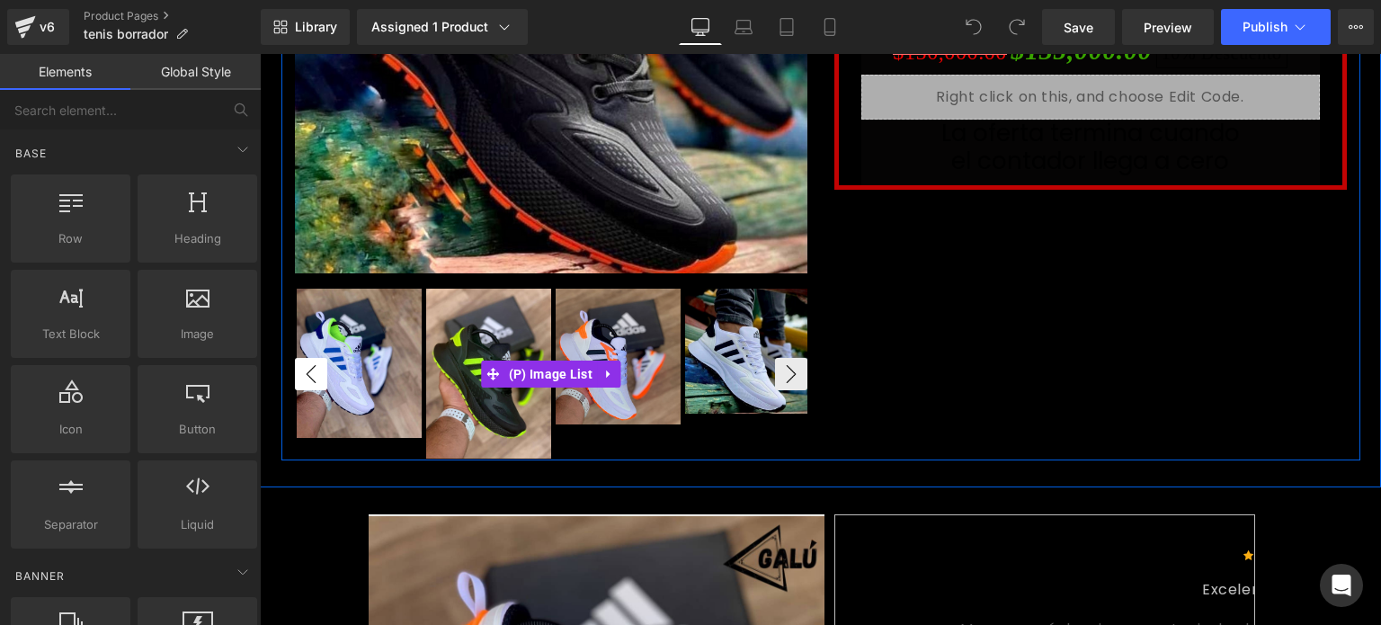
click at [313, 369] on button "‹" at bounding box center [311, 374] width 32 height 32
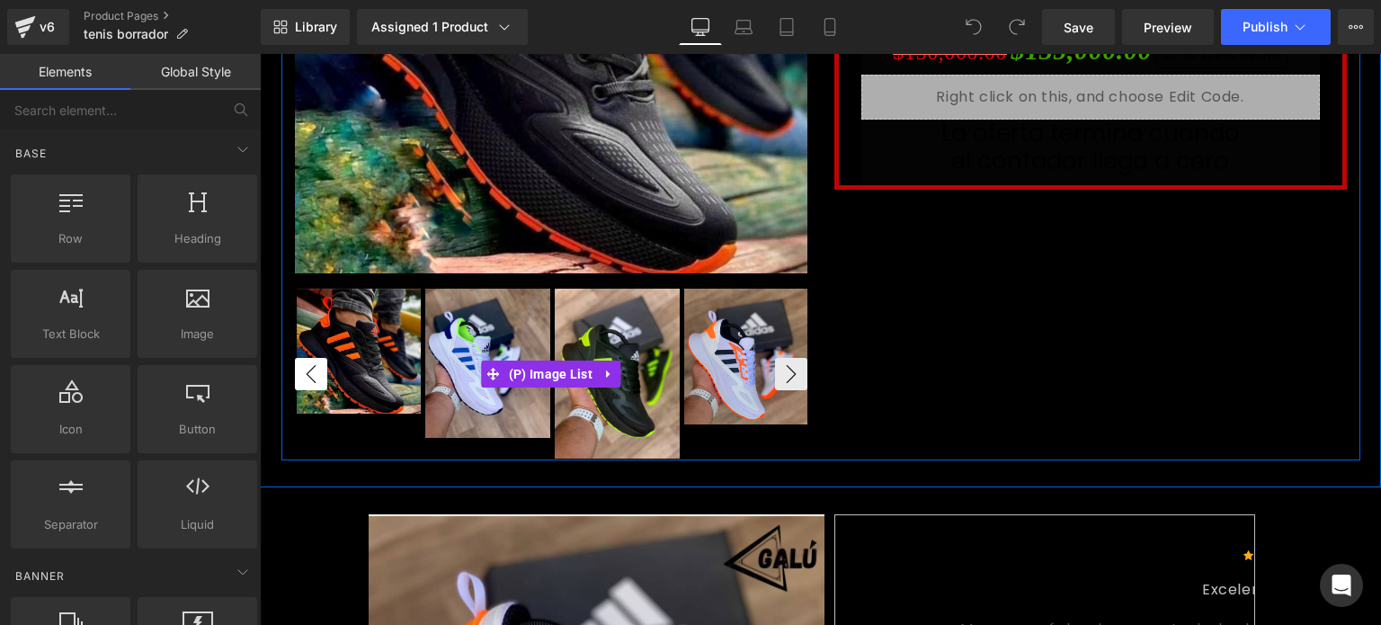
click at [313, 369] on button "‹" at bounding box center [311, 374] width 32 height 32
click at [787, 371] on button "›" at bounding box center [791, 374] width 32 height 32
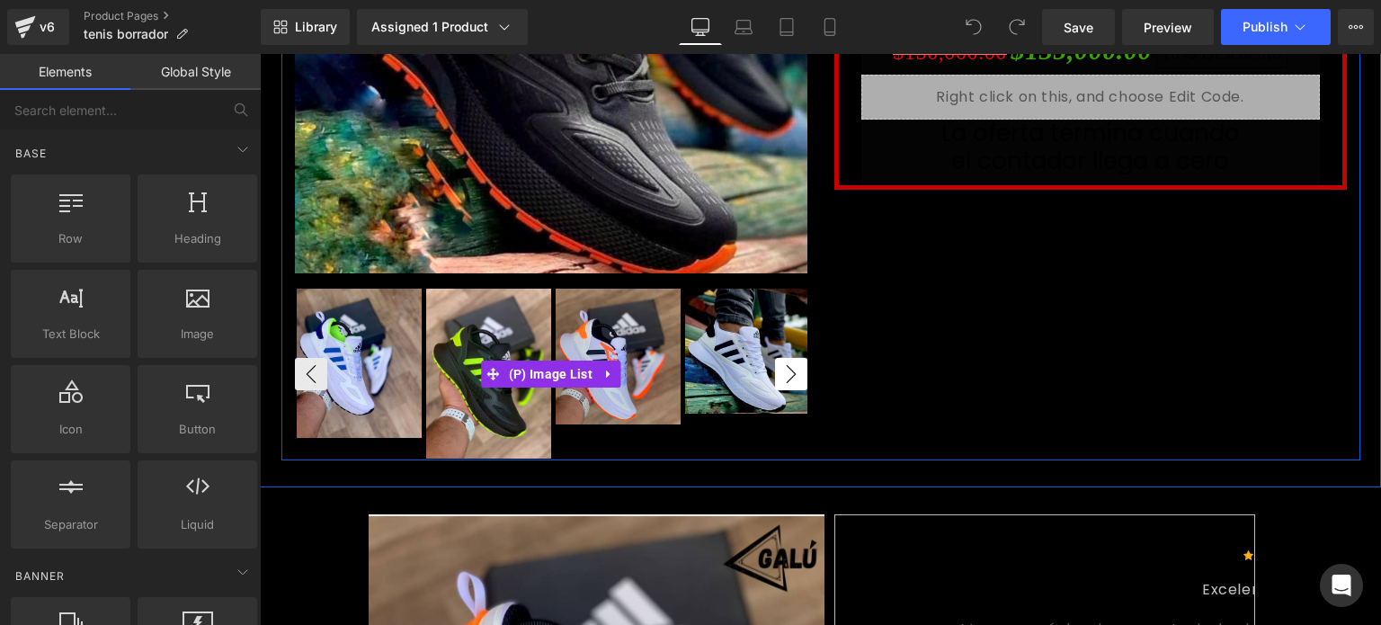
click at [787, 371] on button "›" at bounding box center [791, 374] width 32 height 32
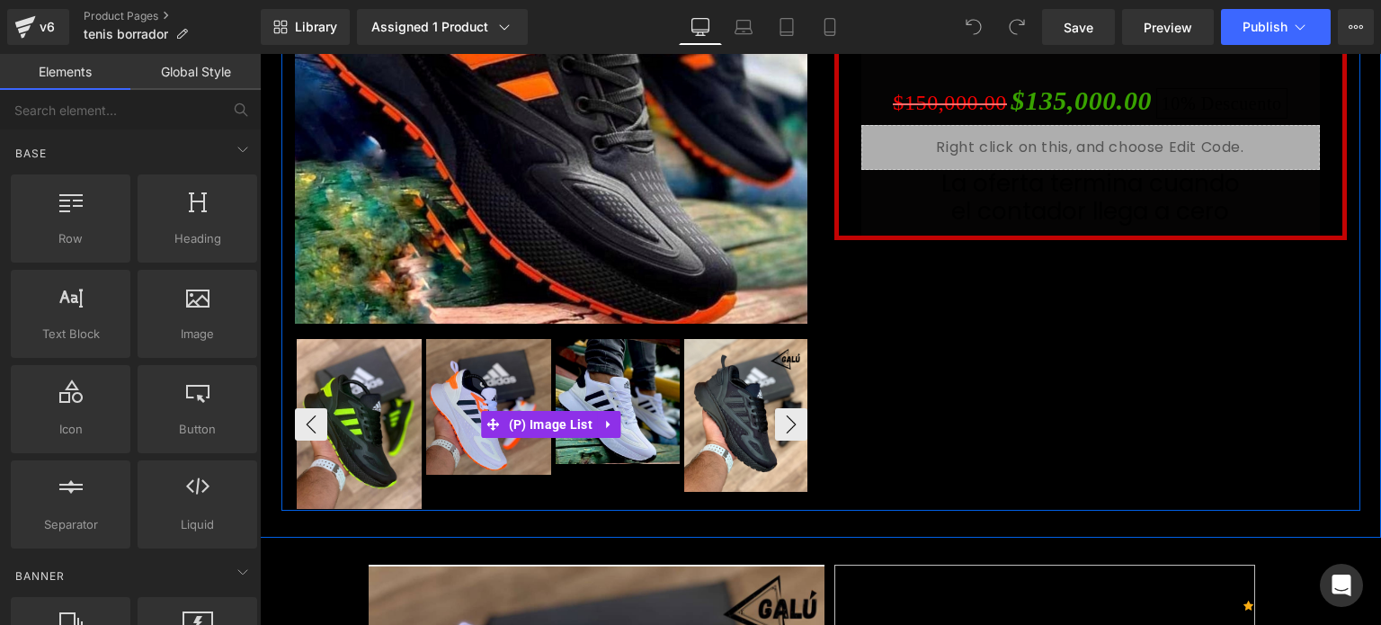
scroll to position [326, 0]
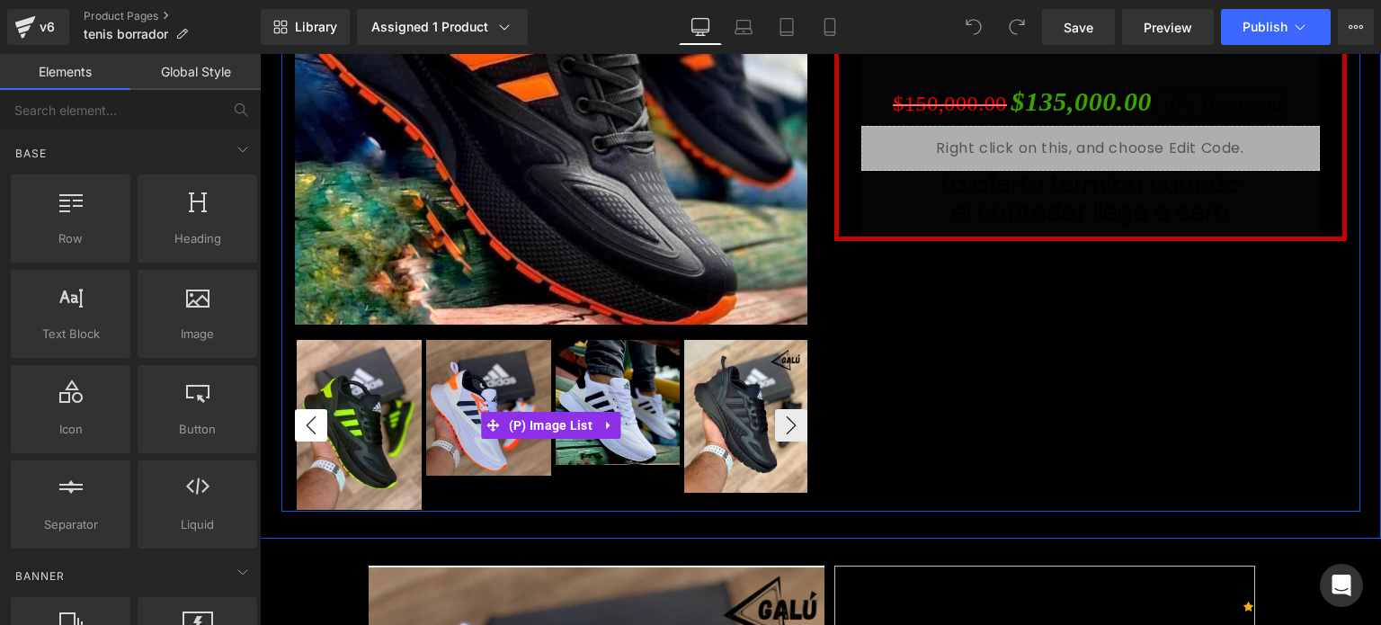
click at [299, 420] on button "‹" at bounding box center [311, 425] width 32 height 32
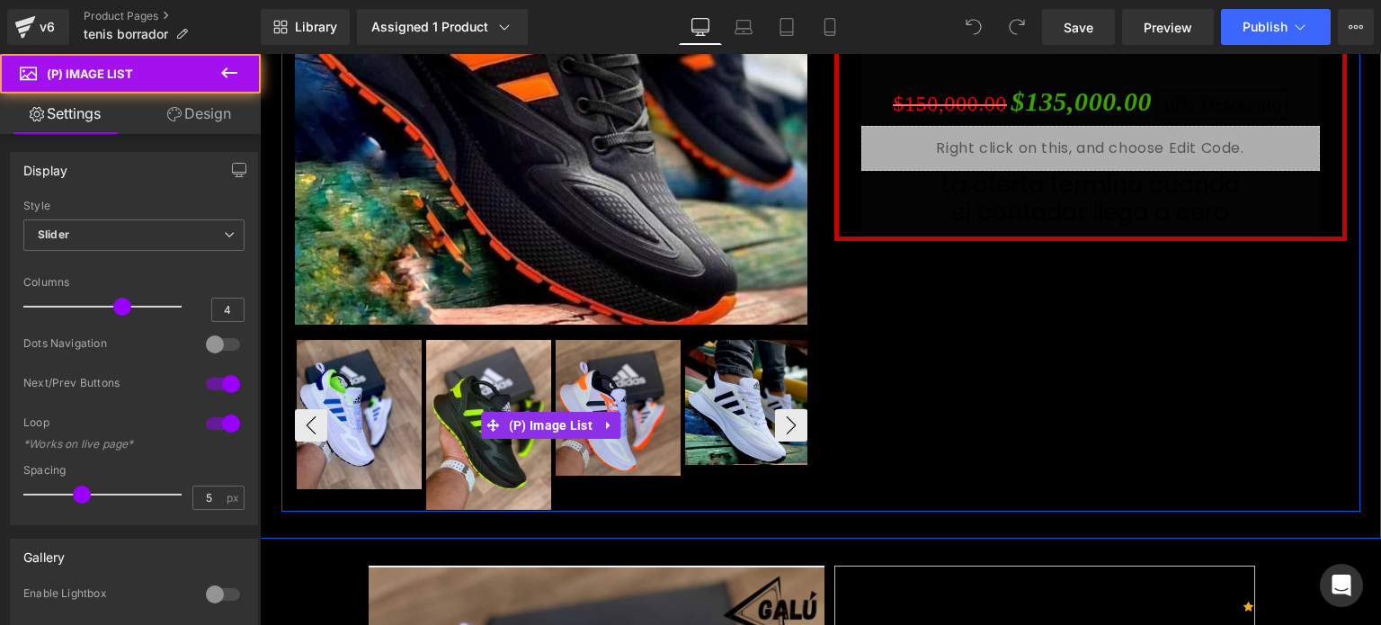
click at [364, 427] on img at bounding box center [359, 414] width 125 height 149
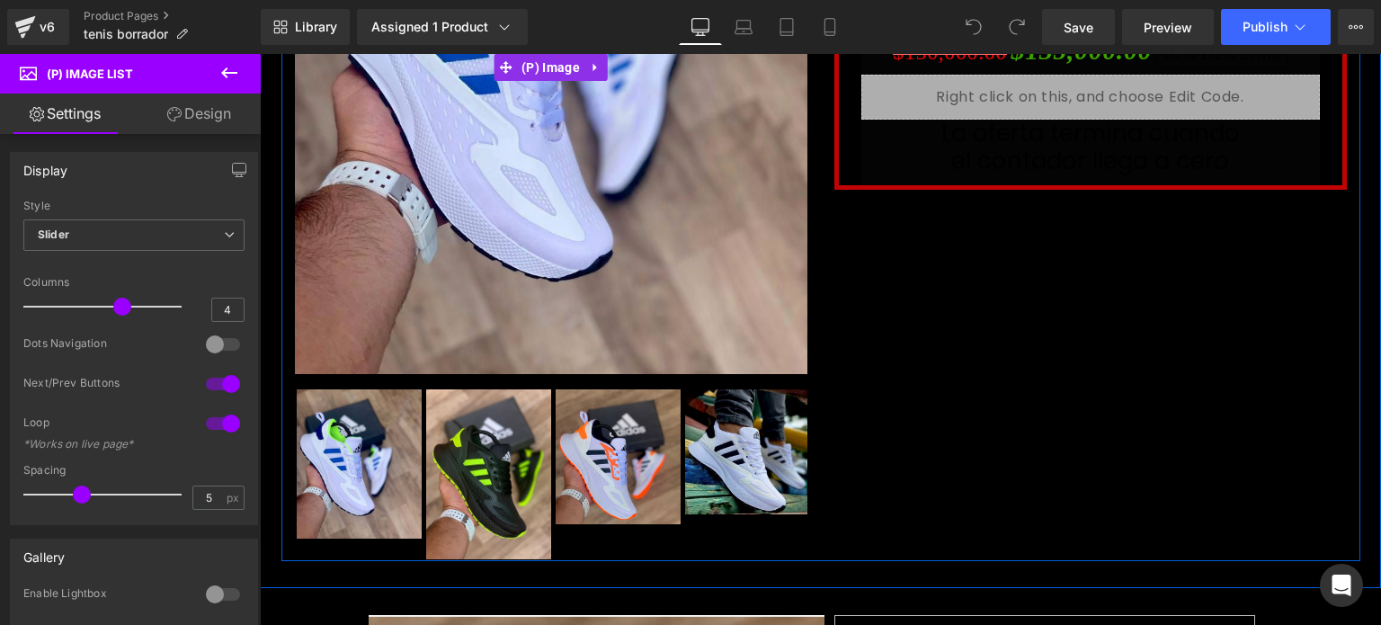
scroll to position [389, 0]
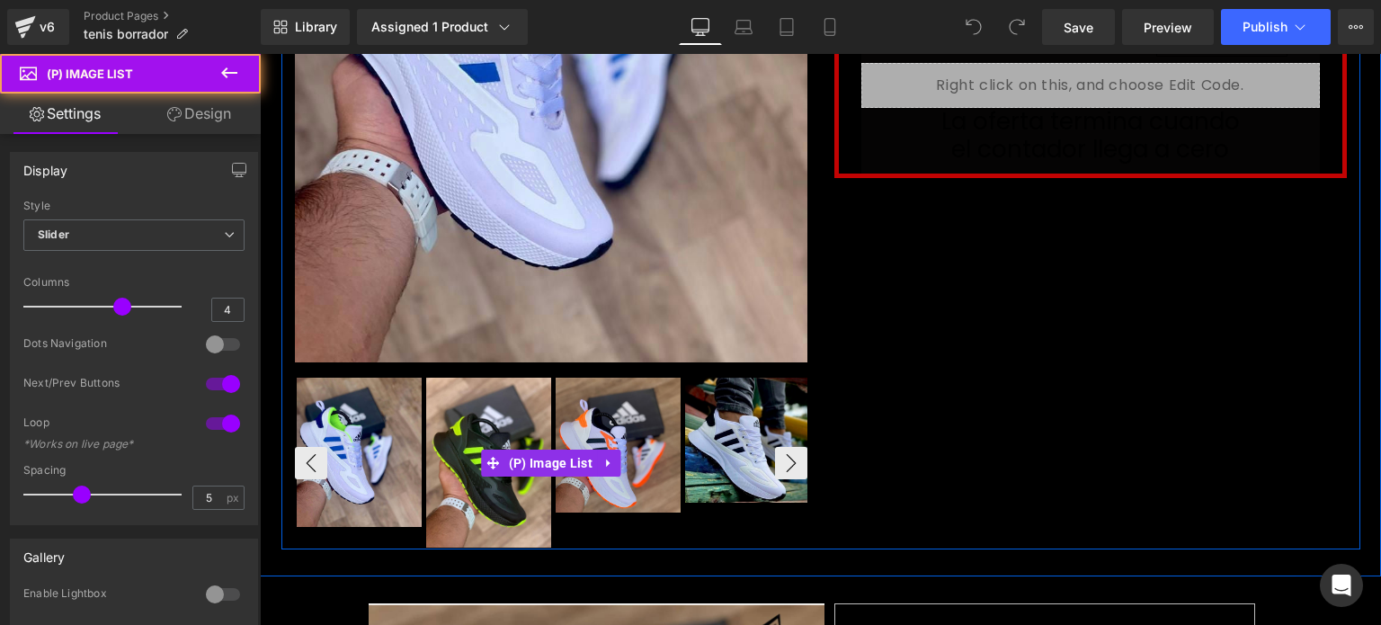
click at [471, 414] on img at bounding box center [488, 463] width 125 height 170
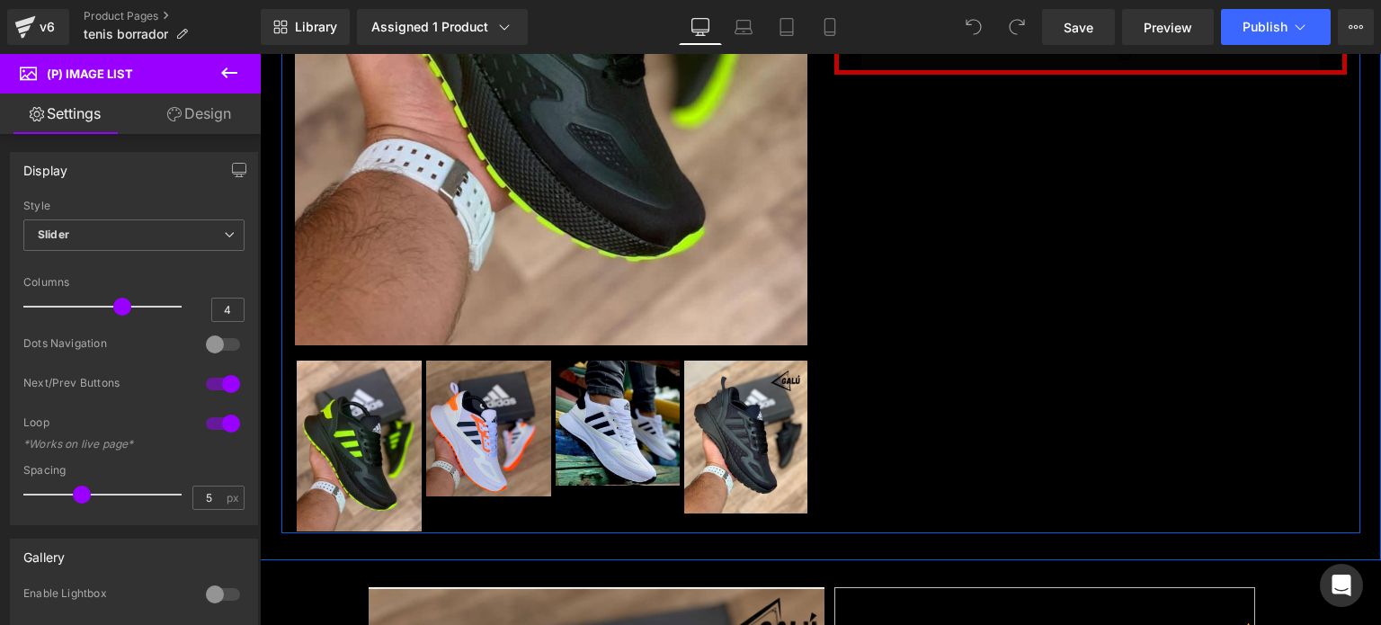
scroll to position [496, 0]
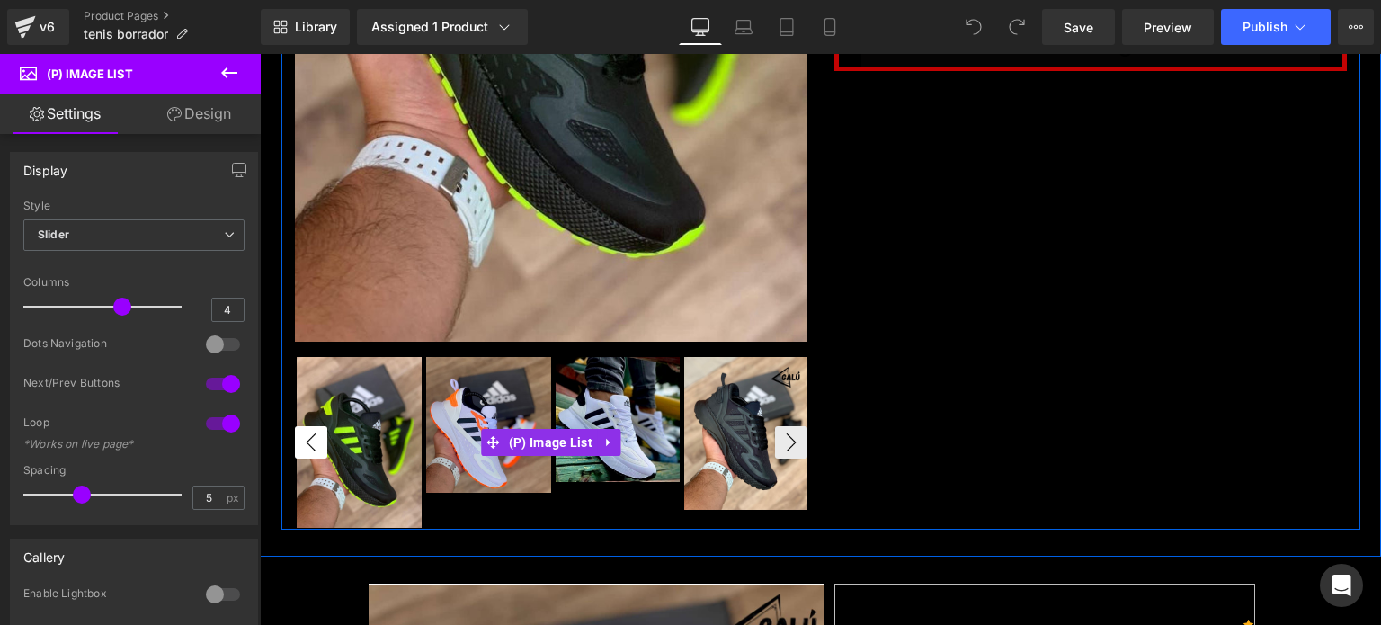
click at [309, 437] on button "‹" at bounding box center [311, 442] width 32 height 32
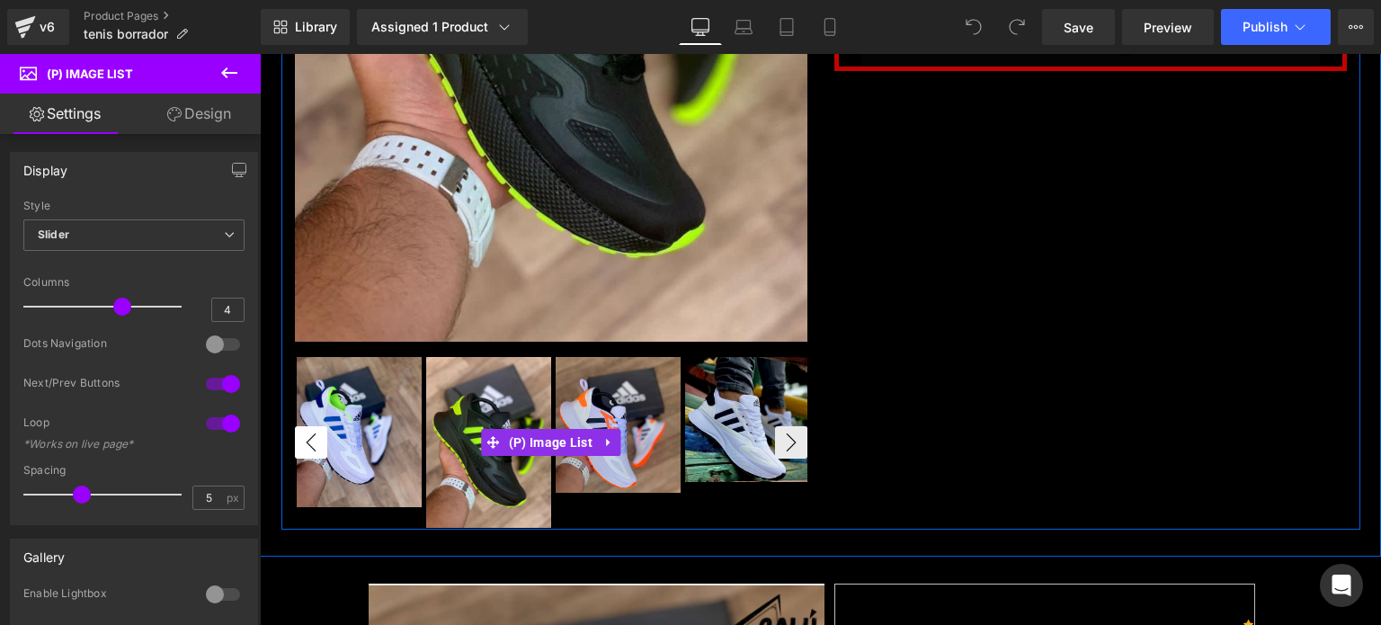
click at [309, 437] on button "‹" at bounding box center [311, 442] width 32 height 32
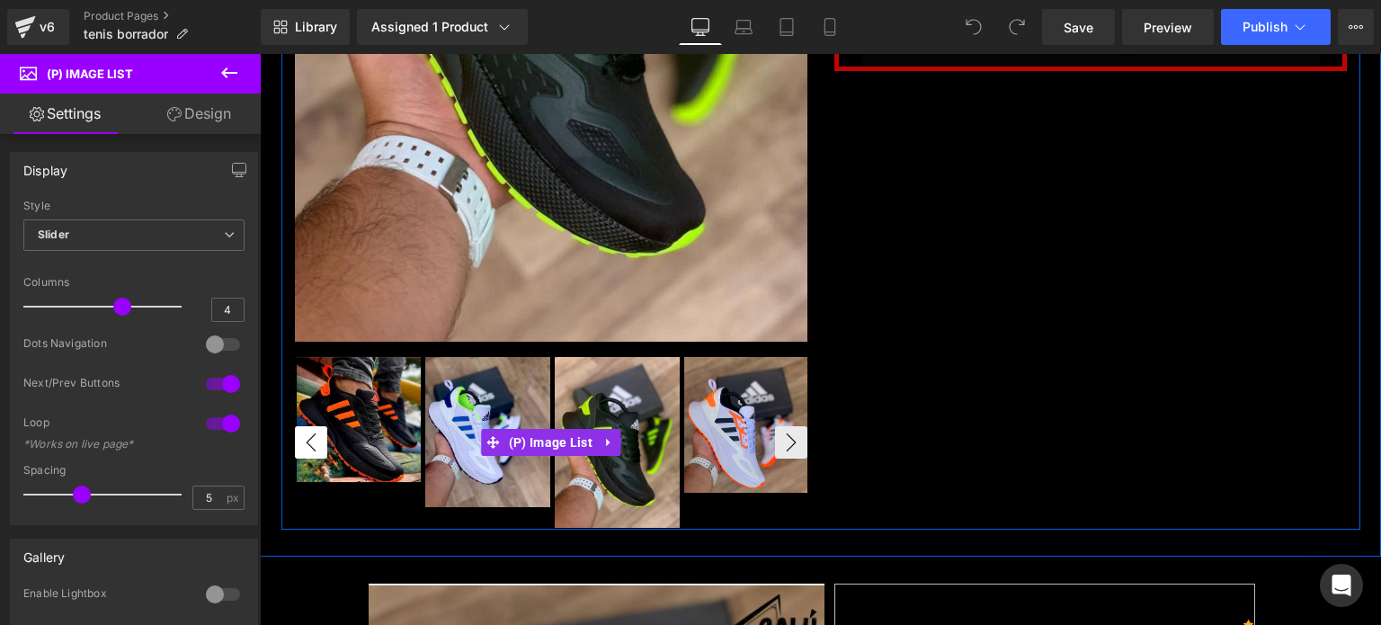
click at [309, 437] on button "‹" at bounding box center [311, 442] width 32 height 32
click at [791, 447] on button "›" at bounding box center [791, 442] width 32 height 32
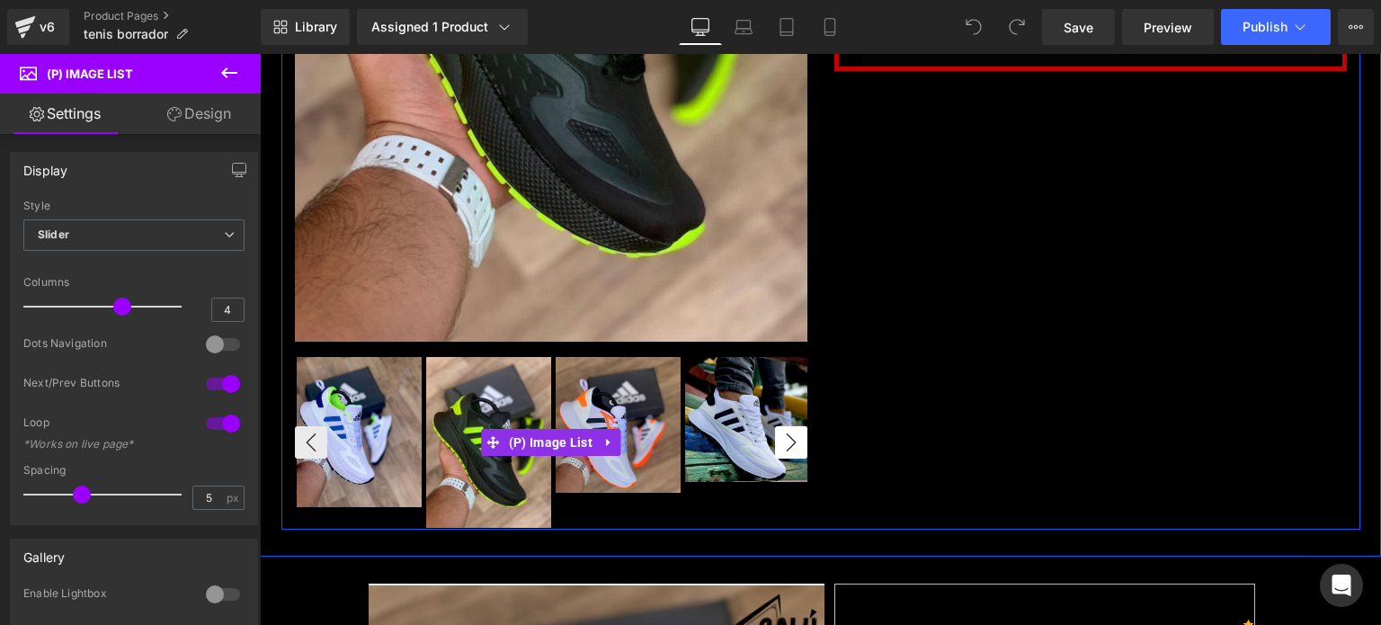
click at [791, 447] on button "›" at bounding box center [791, 442] width 32 height 32
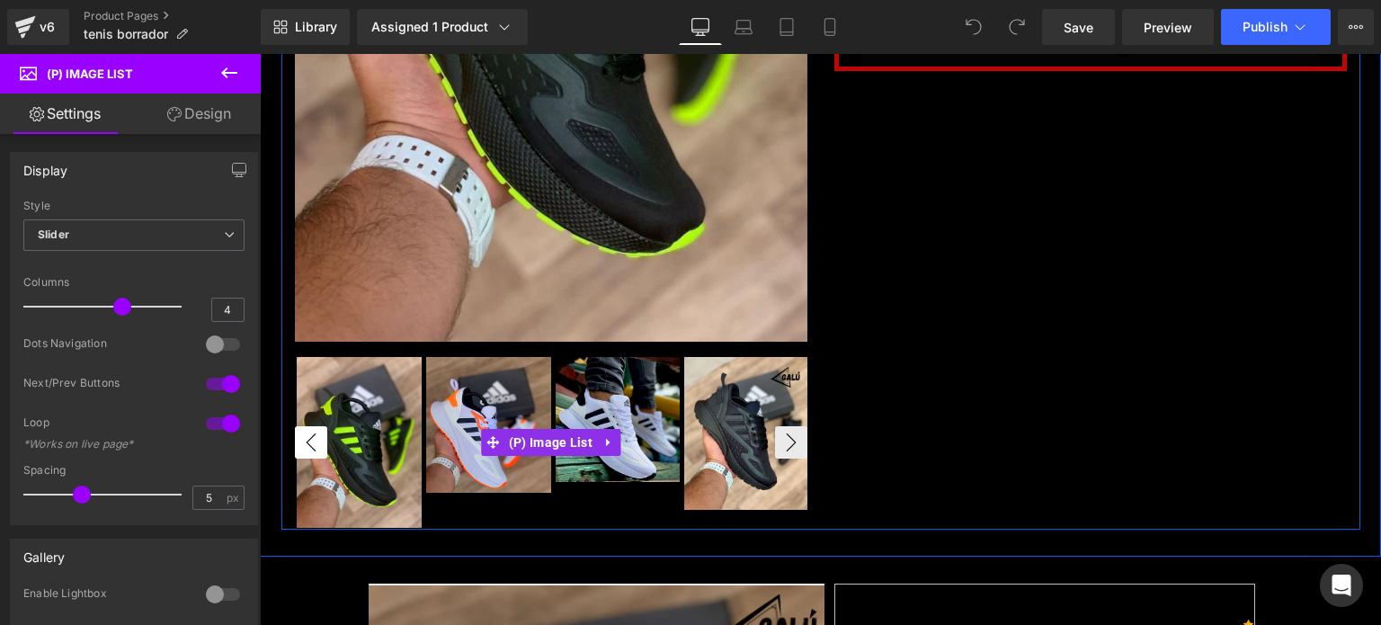
click at [316, 440] on button "‹" at bounding box center [311, 442] width 32 height 32
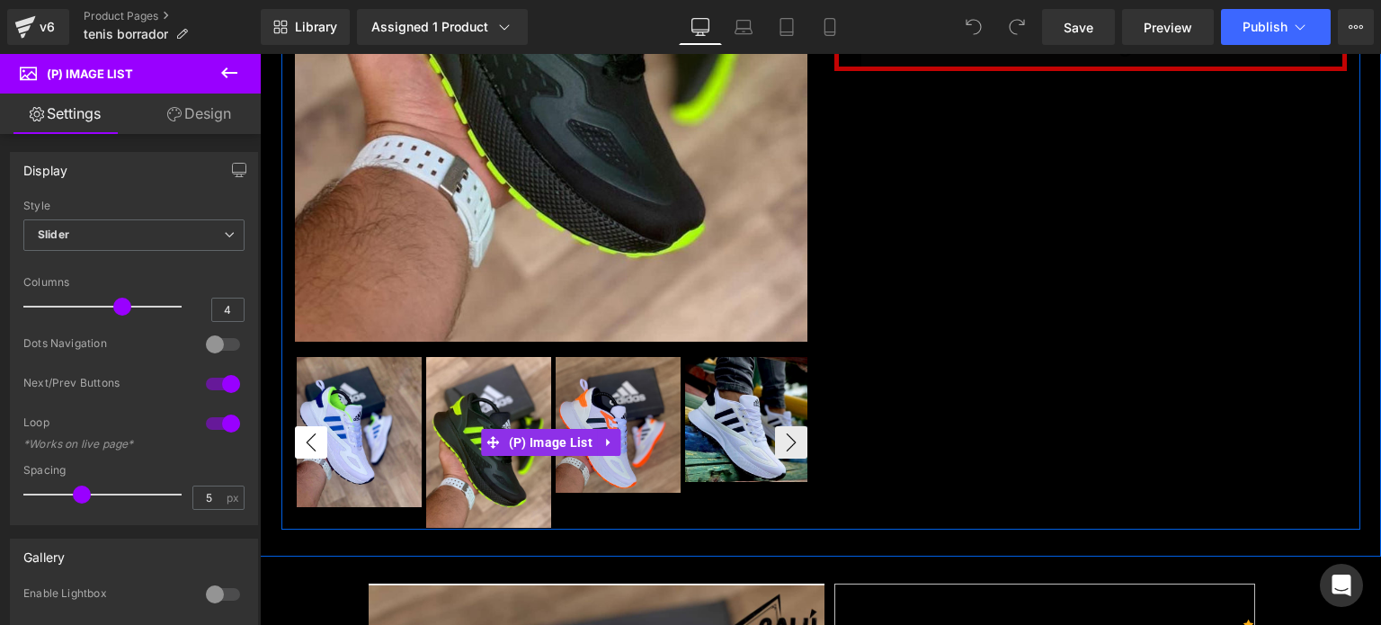
click at [316, 440] on button "‹" at bounding box center [311, 442] width 32 height 32
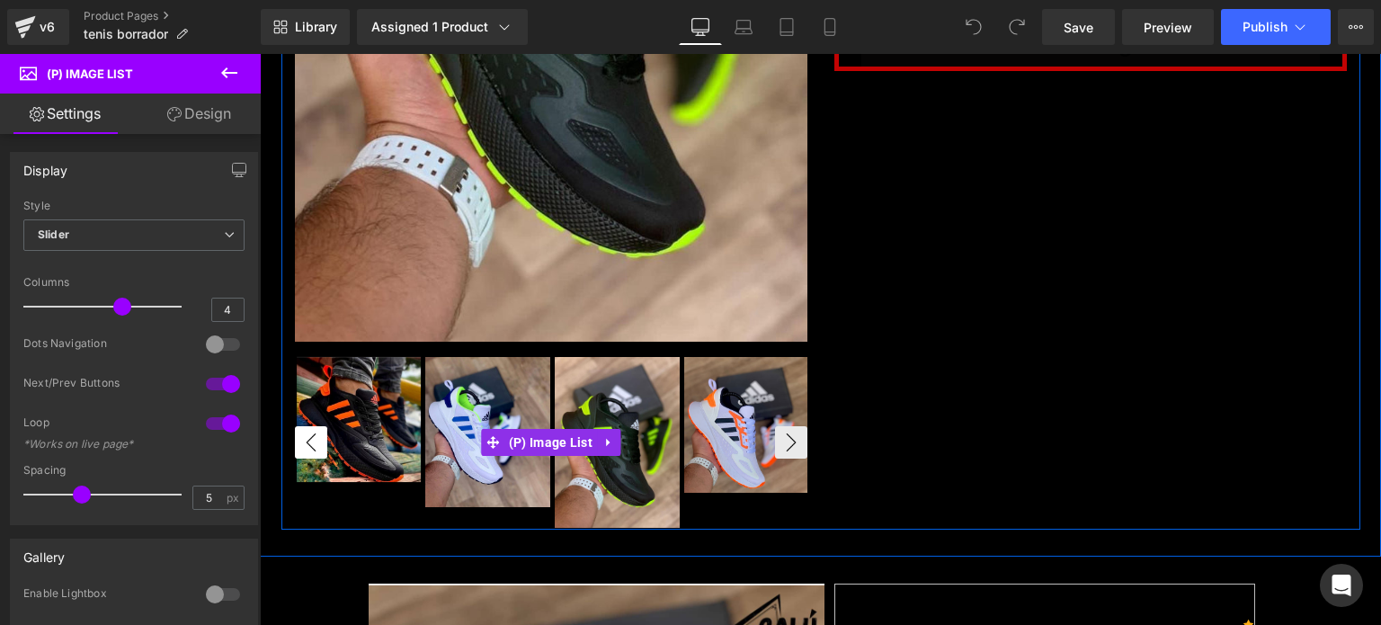
click at [316, 440] on button "‹" at bounding box center [311, 442] width 32 height 32
click at [777, 437] on button "›" at bounding box center [791, 442] width 32 height 32
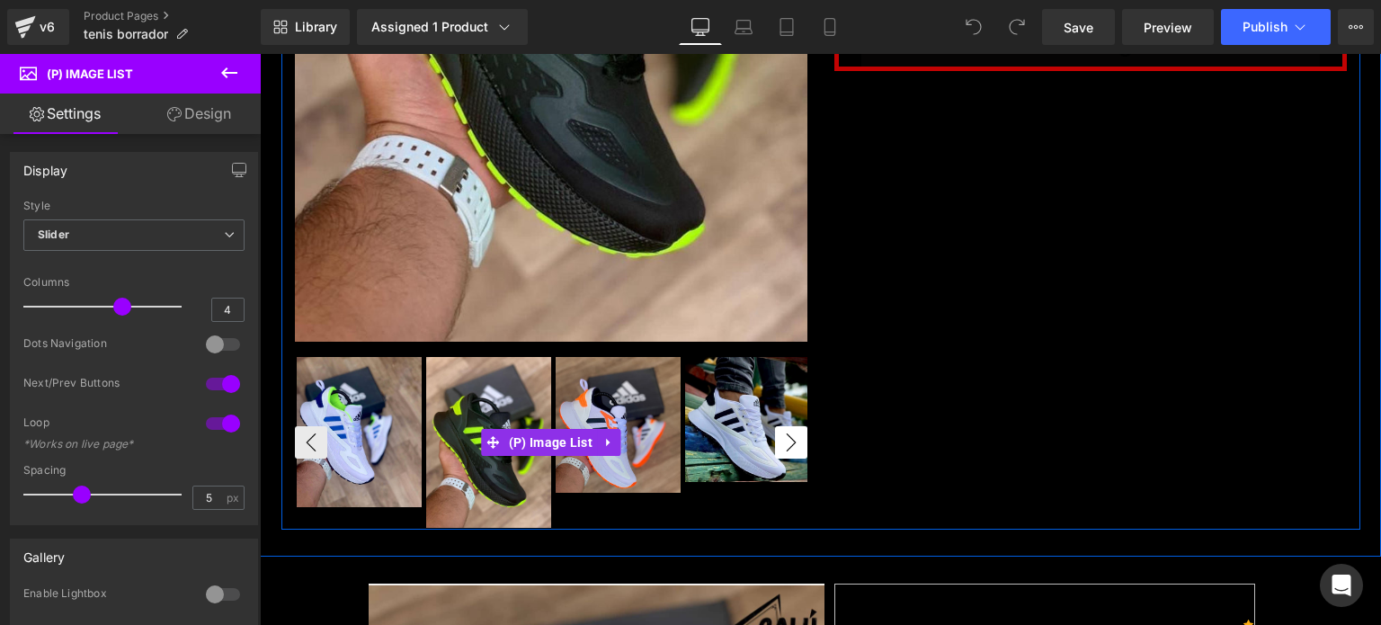
click at [777, 437] on button "›" at bounding box center [791, 442] width 32 height 32
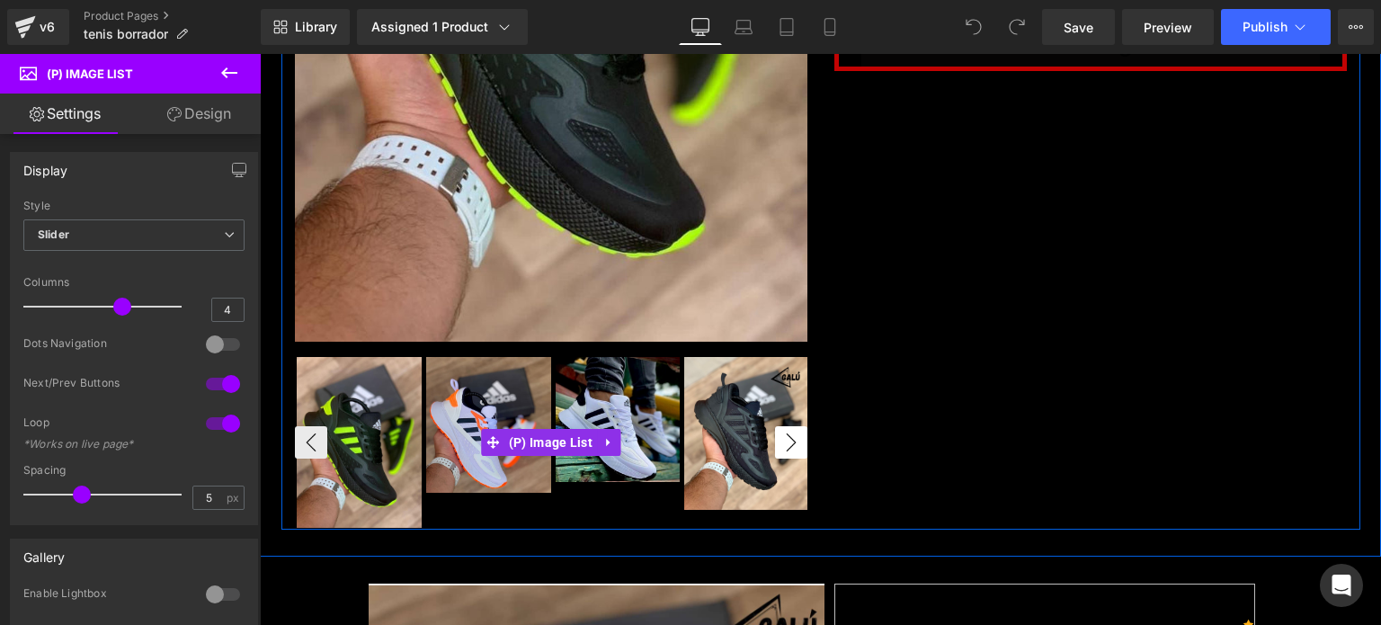
click at [777, 437] on button "›" at bounding box center [791, 442] width 32 height 32
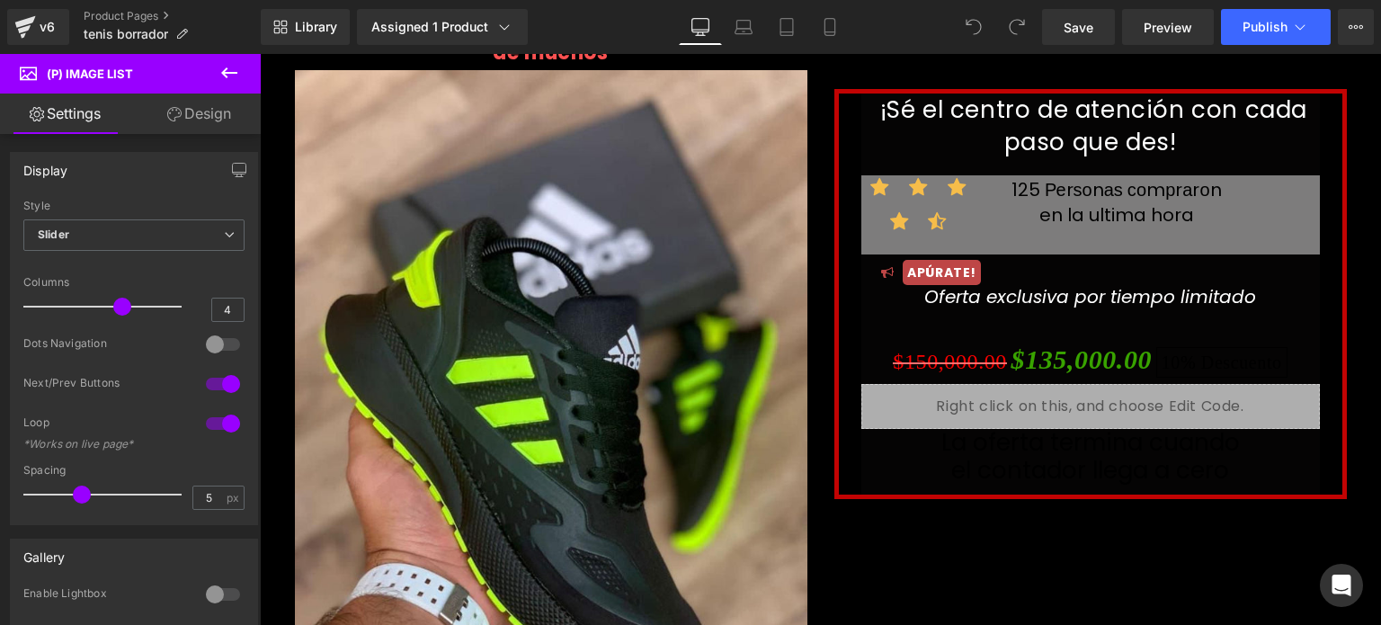
scroll to position [0, 0]
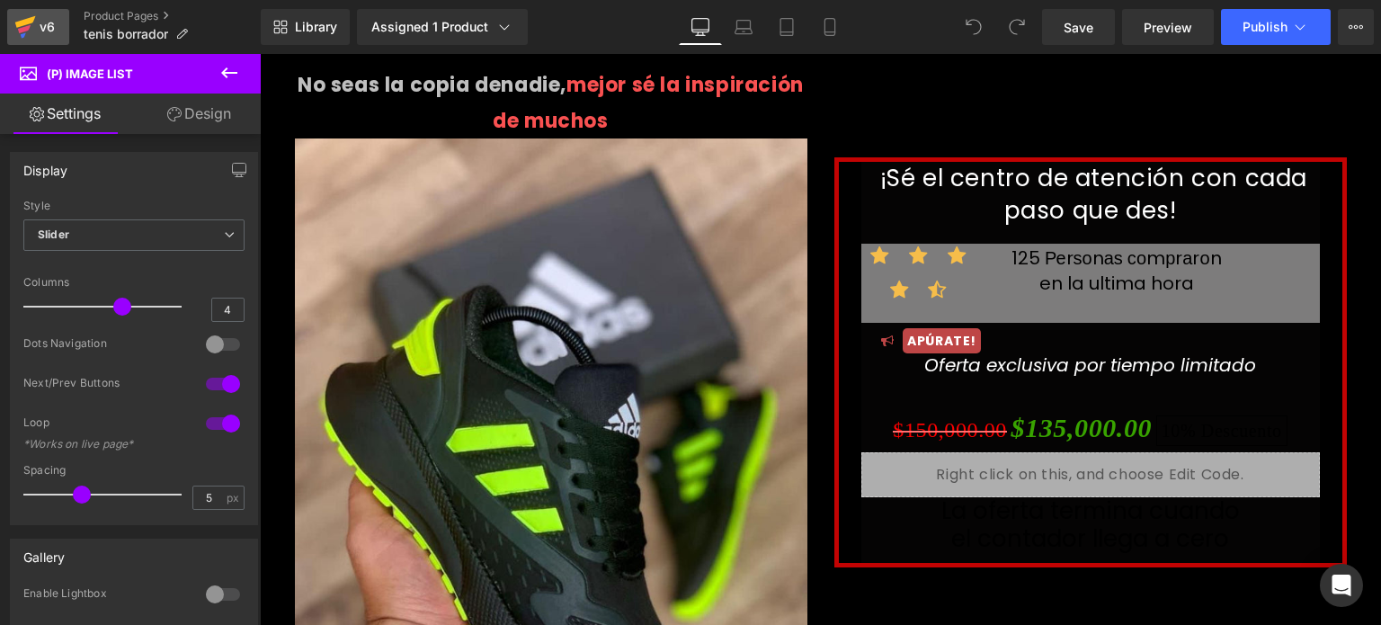
click at [27, 21] on icon at bounding box center [25, 22] width 21 height 12
